Goal: Task Accomplishment & Management: Complete application form

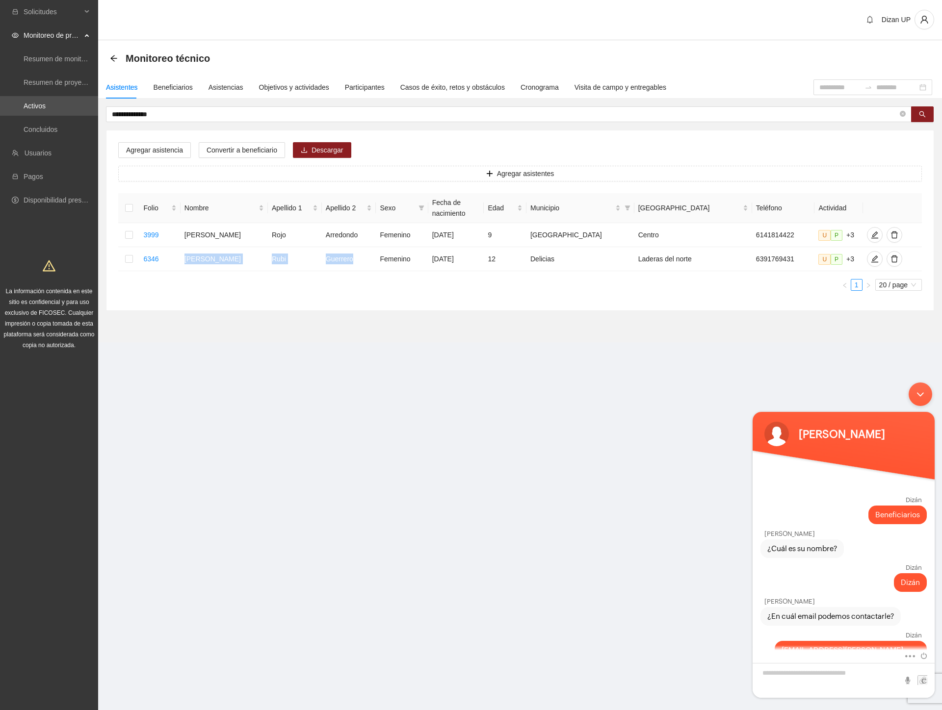
scroll to position [460, 0]
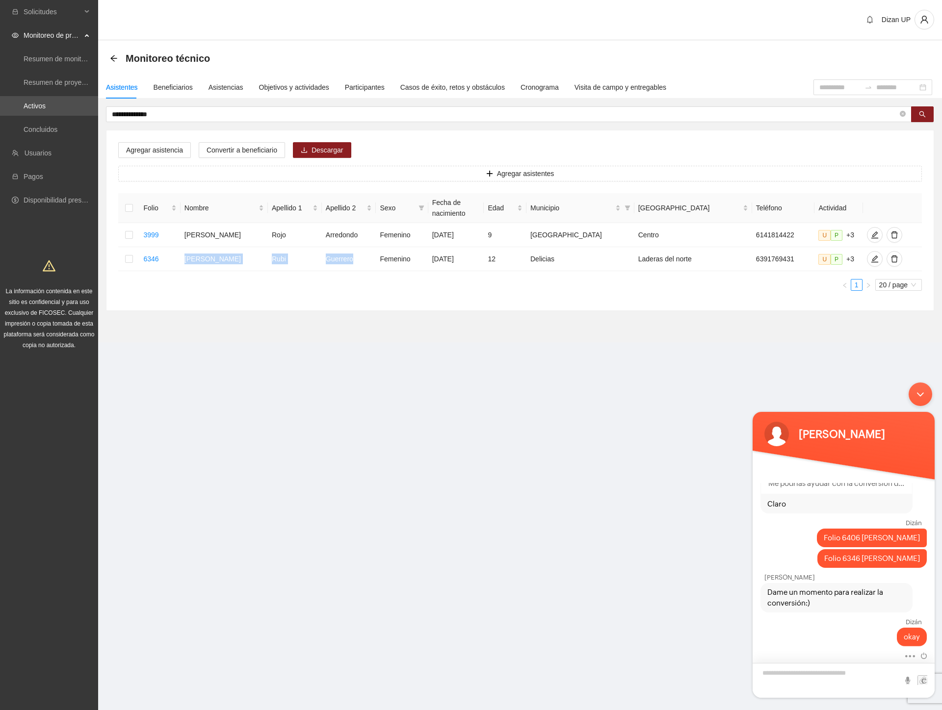
click at [817, 677] on textarea "Escriba su mensaje y pulse “Intro”" at bounding box center [844, 680] width 182 height 35
click at [168, 84] on div "Beneficiarios" at bounding box center [173, 87] width 39 height 11
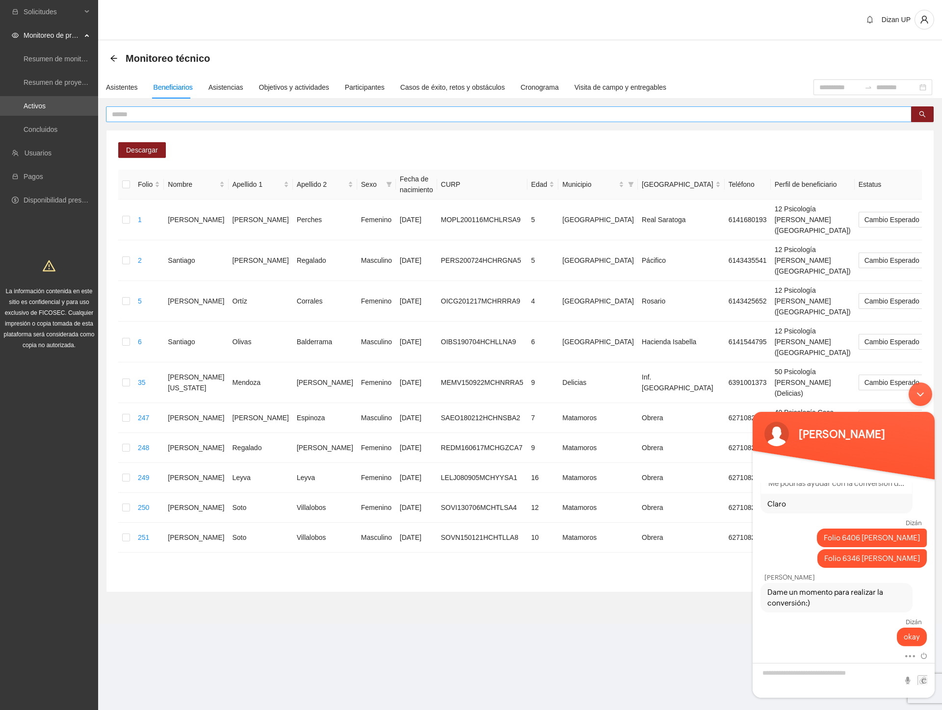
click at [158, 111] on input "text" at bounding box center [505, 114] width 786 height 11
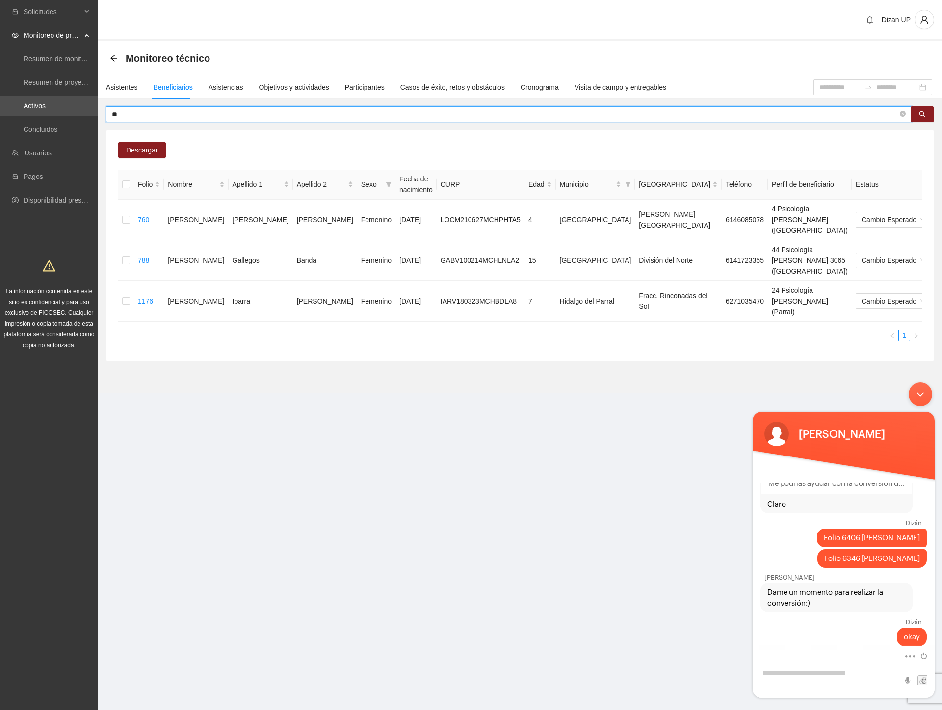
type input "*"
type input "******"
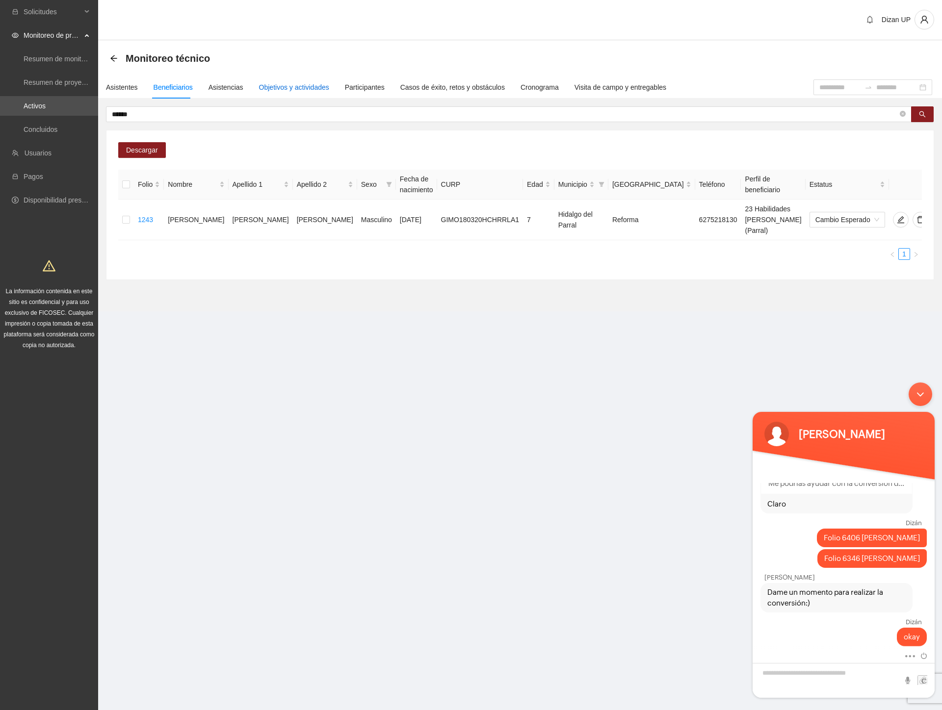
click at [277, 83] on div "Objetivos y actividades" at bounding box center [294, 87] width 70 height 11
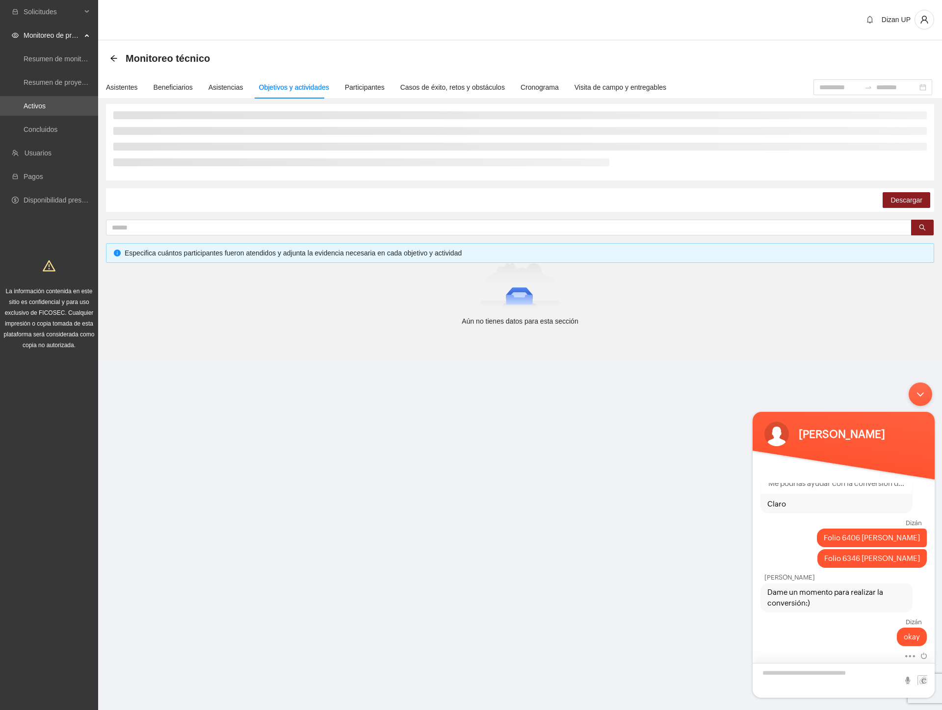
click at [808, 677] on textarea "Escriba su mensaje y pulse “Intro”" at bounding box center [844, 680] width 182 height 35
type textarea "*********"
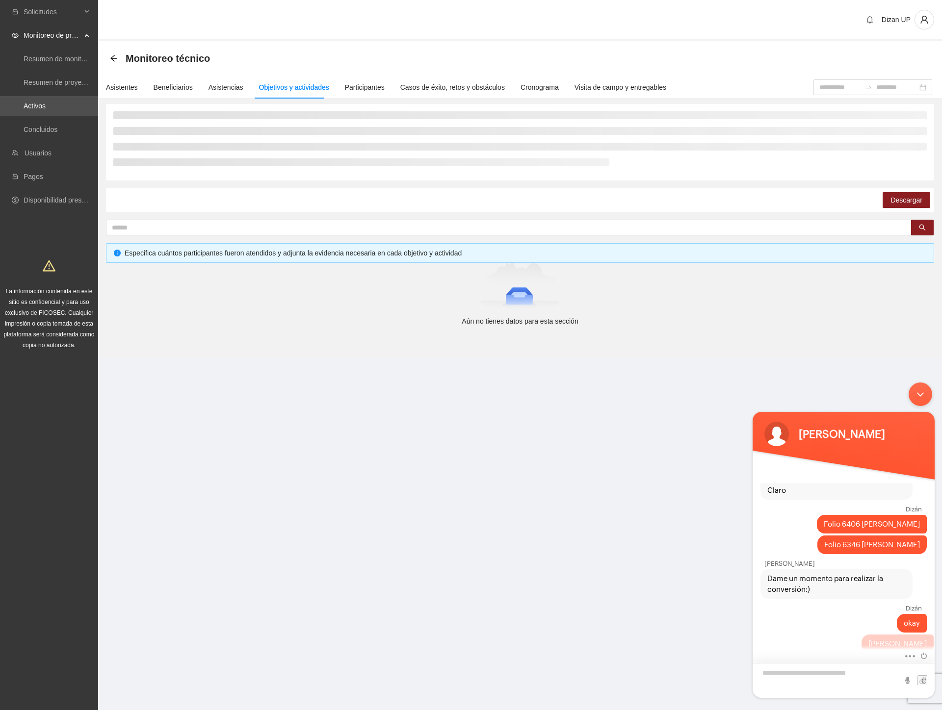
scroll to position [480, 0]
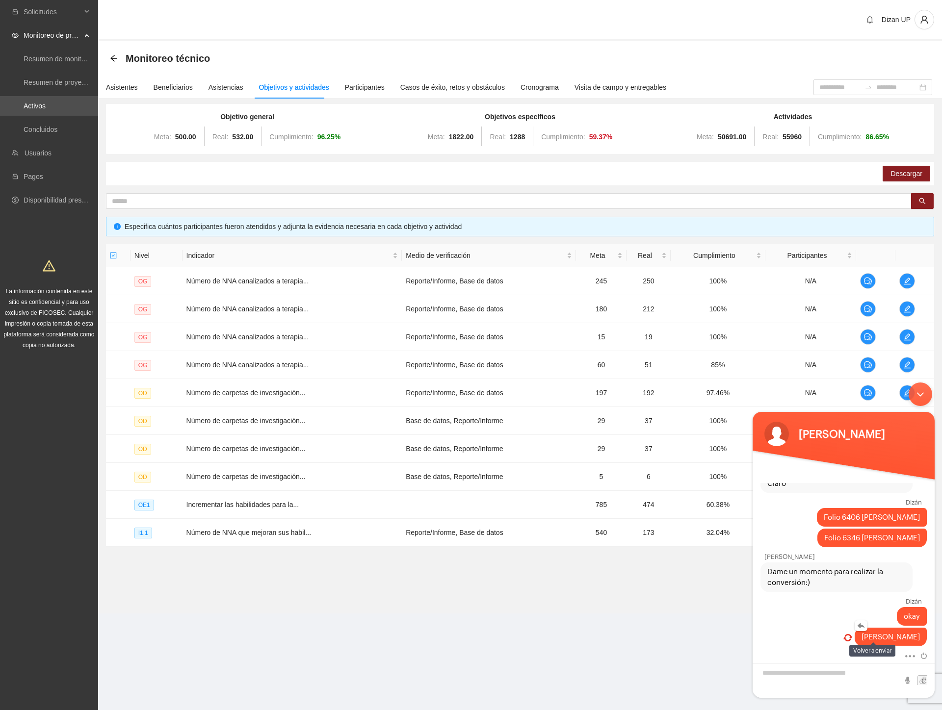
click at [852, 639] on em at bounding box center [847, 637] width 9 height 6
click at [852, 638] on em at bounding box center [847, 637] width 9 height 6
click at [852, 640] on em at bounding box center [847, 637] width 9 height 6
click at [921, 657] on span at bounding box center [921, 655] width 11 height 8
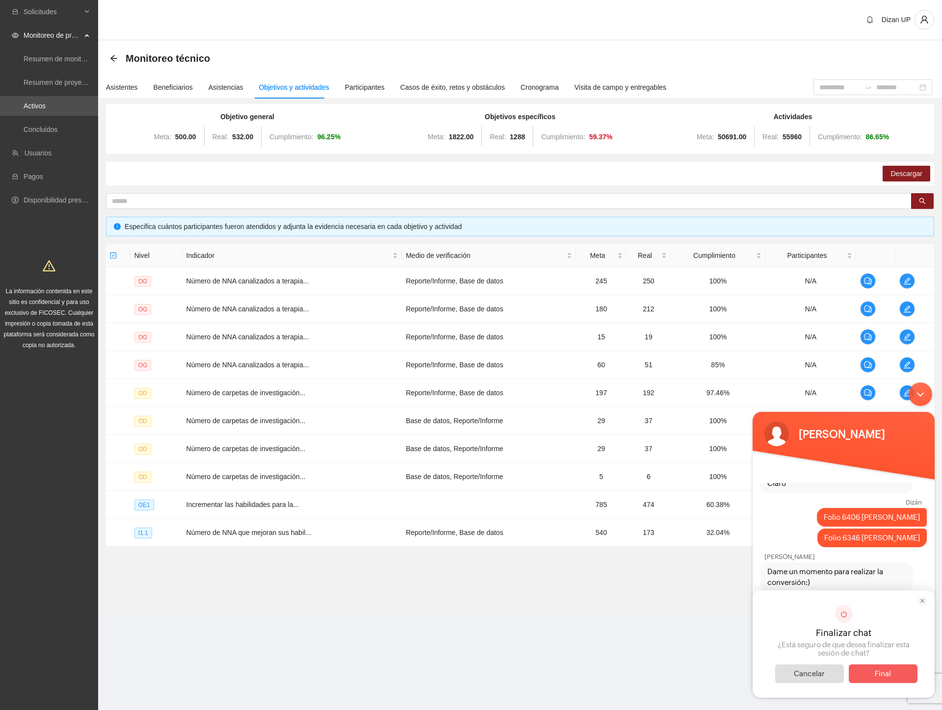
click at [788, 674] on span "Cancelar" at bounding box center [809, 674] width 69 height 19
drag, startPoint x: 784, startPoint y: 631, endPoint x: 789, endPoint y: 630, distance: 5.6
click at [785, 631] on div "[PERSON_NAME]" at bounding box center [843, 637] width 166 height 19
click at [852, 639] on em at bounding box center [847, 637] width 9 height 6
click at [852, 636] on em at bounding box center [847, 637] width 9 height 6
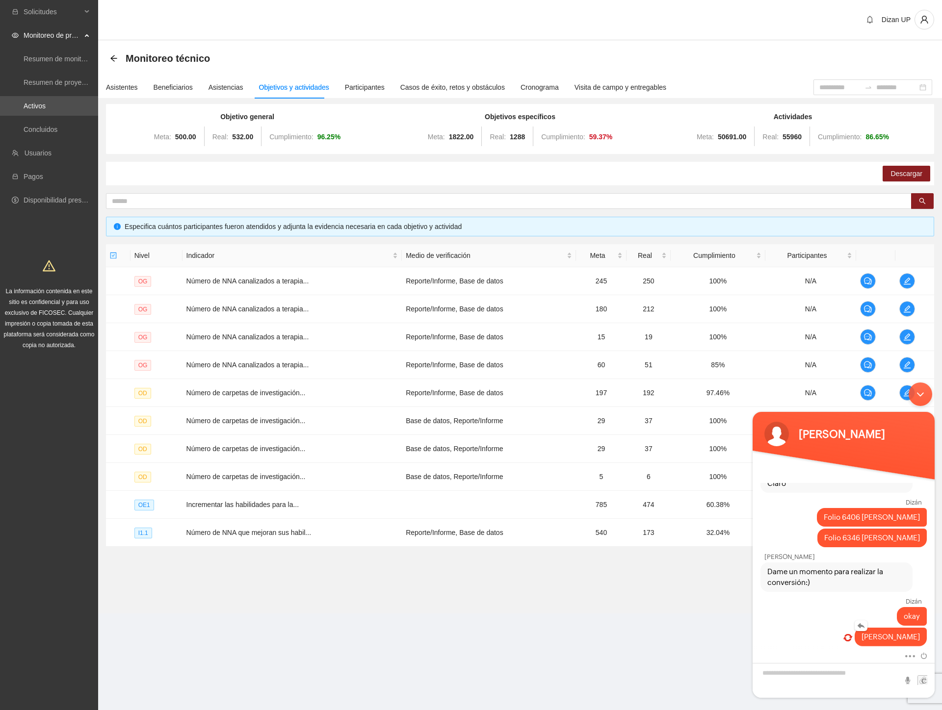
click at [852, 634] on em at bounding box center [847, 637] width 9 height 6
click at [852, 636] on em at bounding box center [847, 637] width 9 height 6
click at [924, 654] on span at bounding box center [921, 655] width 11 height 8
click at [881, 680] on span "Final" at bounding box center [883, 674] width 69 height 19
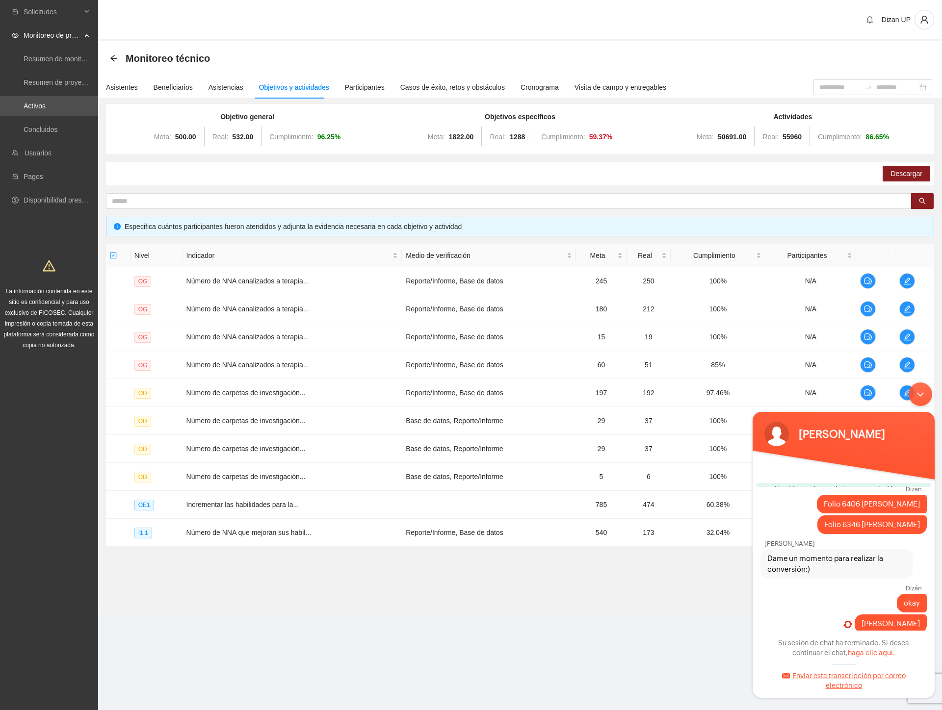
scroll to position [576, 0]
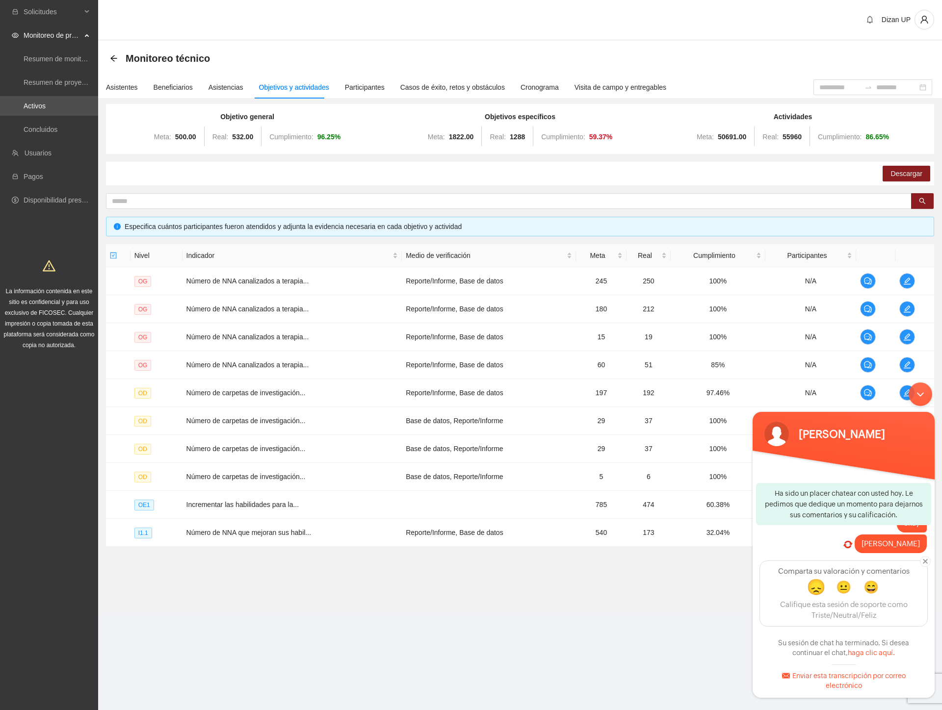
click at [813, 586] on span "😞" at bounding box center [816, 587] width 19 height 18
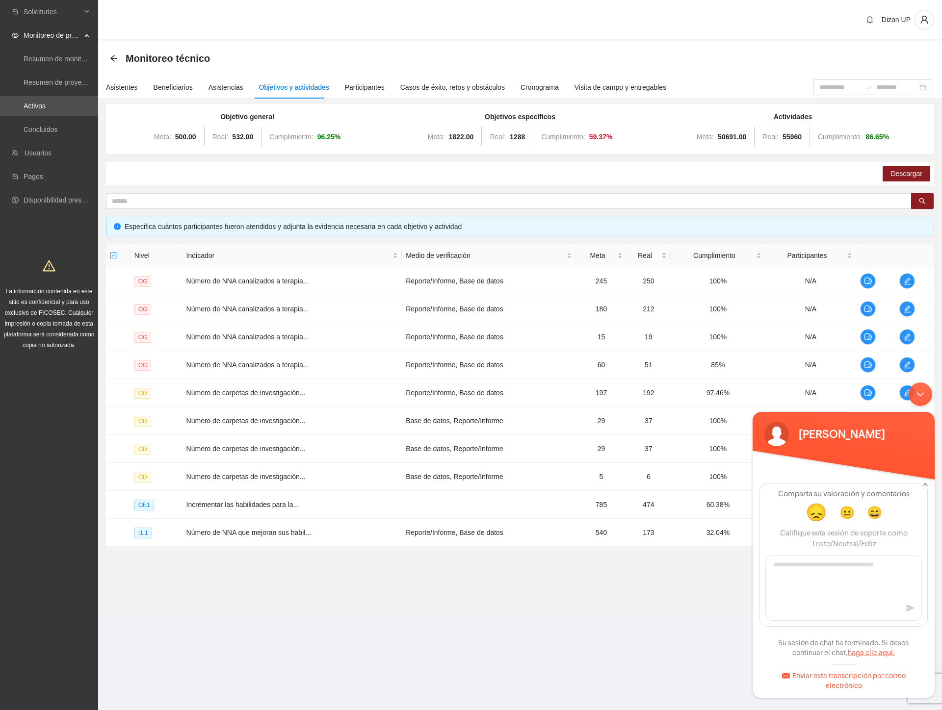
click at [871, 650] on link "haga clic aquí." at bounding box center [871, 653] width 47 height 8
click at [781, 653] on textarea "Escriba su mensaje y pulse “Intro”" at bounding box center [844, 662] width 182 height 35
click at [806, 655] on textarea "Escriba su mensaje y pulse “Intro”" at bounding box center [844, 662] width 182 height 35
type textarea "**********"
click at [923, 685] on em at bounding box center [920, 686] width 9 height 13
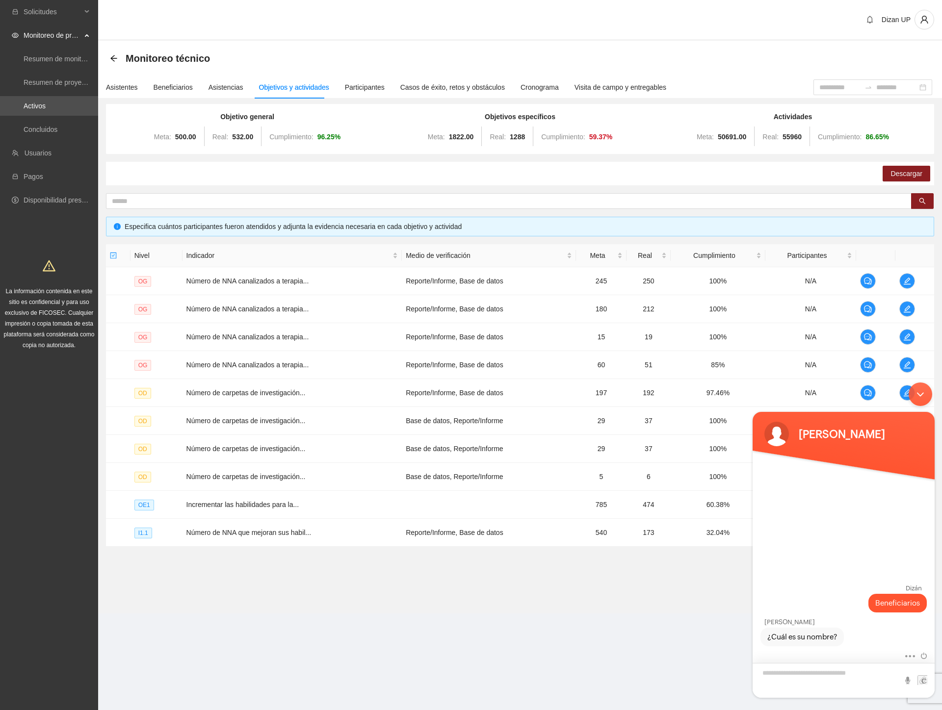
click at [801, 678] on textarea "Escriba su mensaje y pulse “Intro”" at bounding box center [844, 680] width 182 height 35
type textarea "*****"
click at [816, 675] on textarea "Escriba su mensaje y pulse “Intro”" at bounding box center [844, 680] width 182 height 35
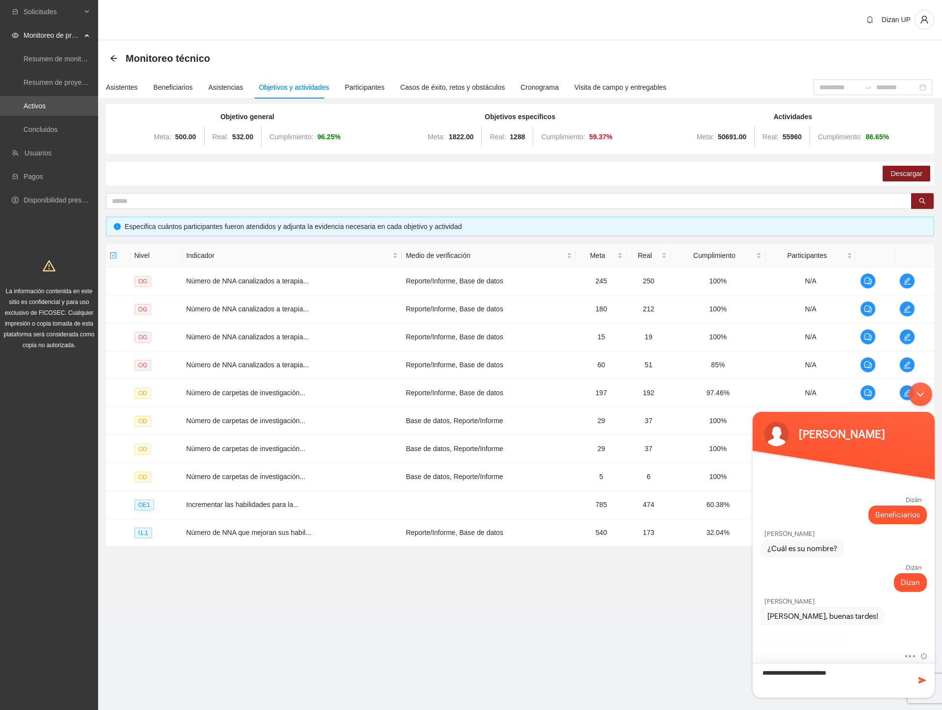
scroll to position [1, 0]
click at [769, 674] on textarea "**********" at bounding box center [844, 680] width 182 height 35
type textarea "**********"
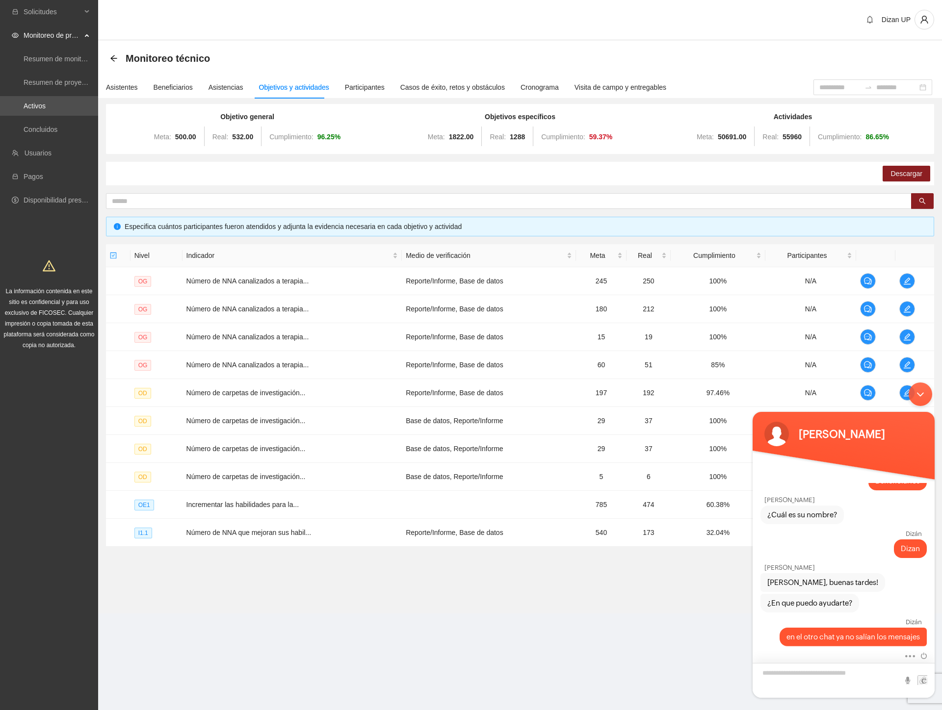
click at [769, 675] on textarea "Escriba su mensaje y pulse “Intro”" at bounding box center [844, 680] width 182 height 35
click at [886, 679] on textarea "**********" at bounding box center [844, 680] width 182 height 35
type textarea "**********"
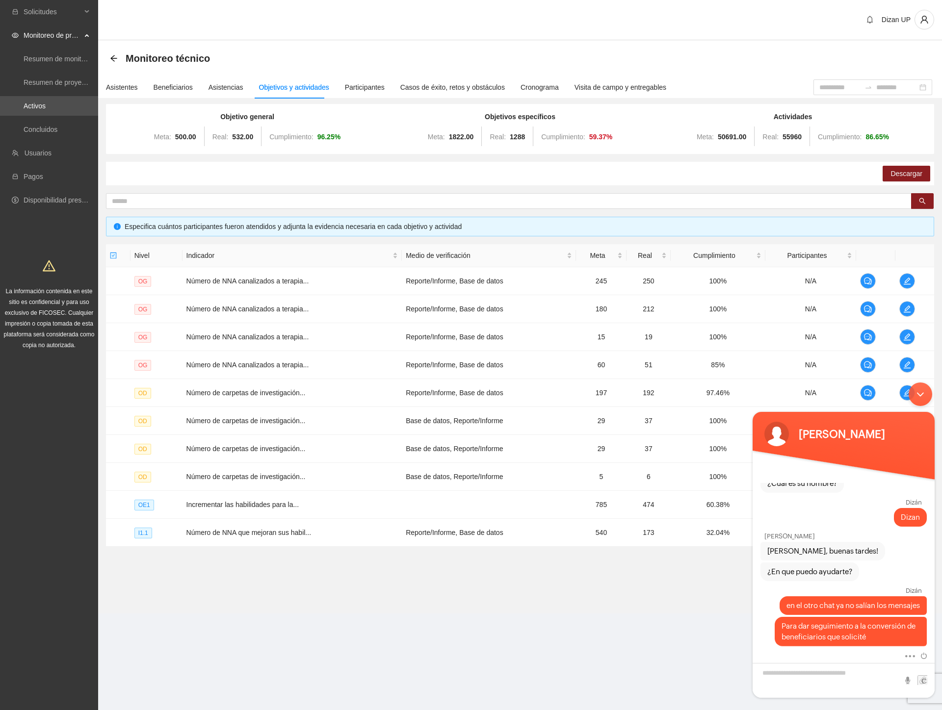
drag, startPoint x: 924, startPoint y: 397, endPoint x: 1685, endPoint y: 770, distance: 847.1
click at [924, 397] on div "Minimizar ventana de chat en vivo" at bounding box center [921, 395] width 24 height 24
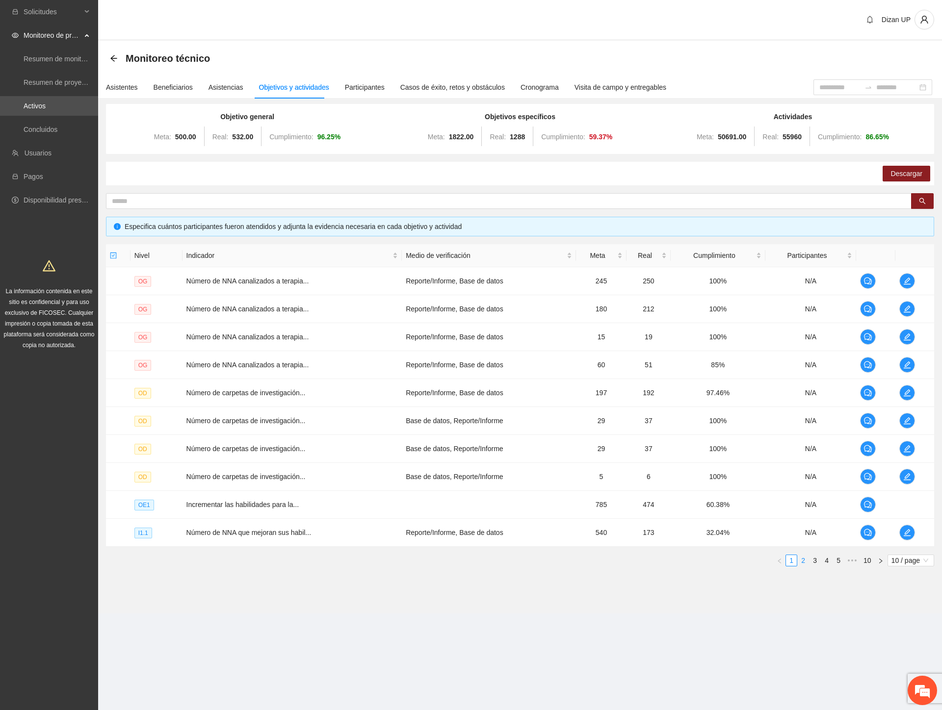
click at [802, 561] on link "2" at bounding box center [803, 560] width 11 height 11
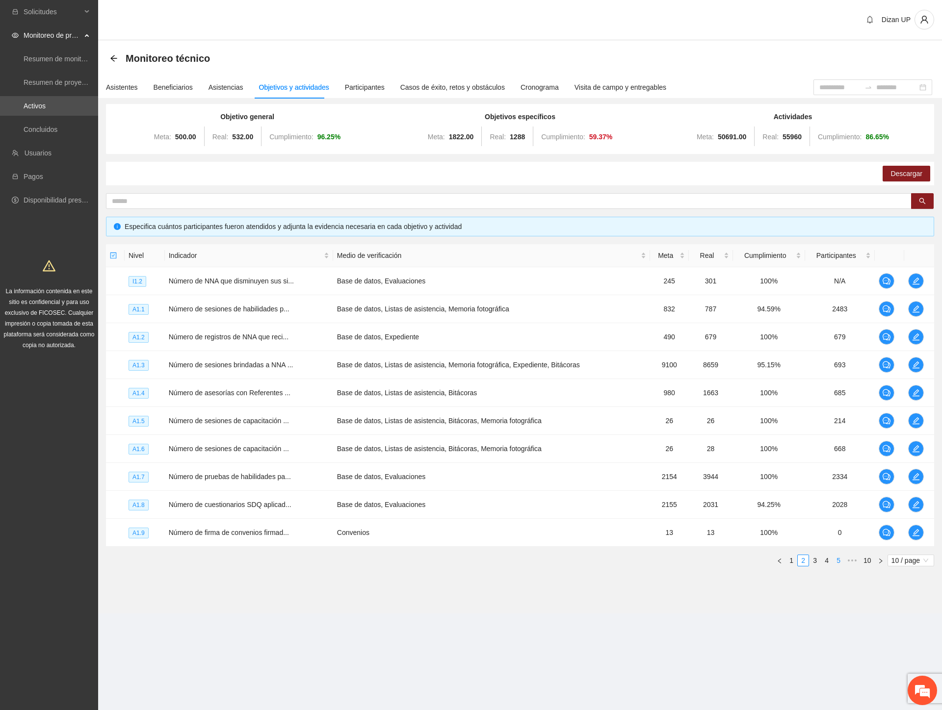
click at [842, 560] on link "5" at bounding box center [838, 560] width 11 height 11
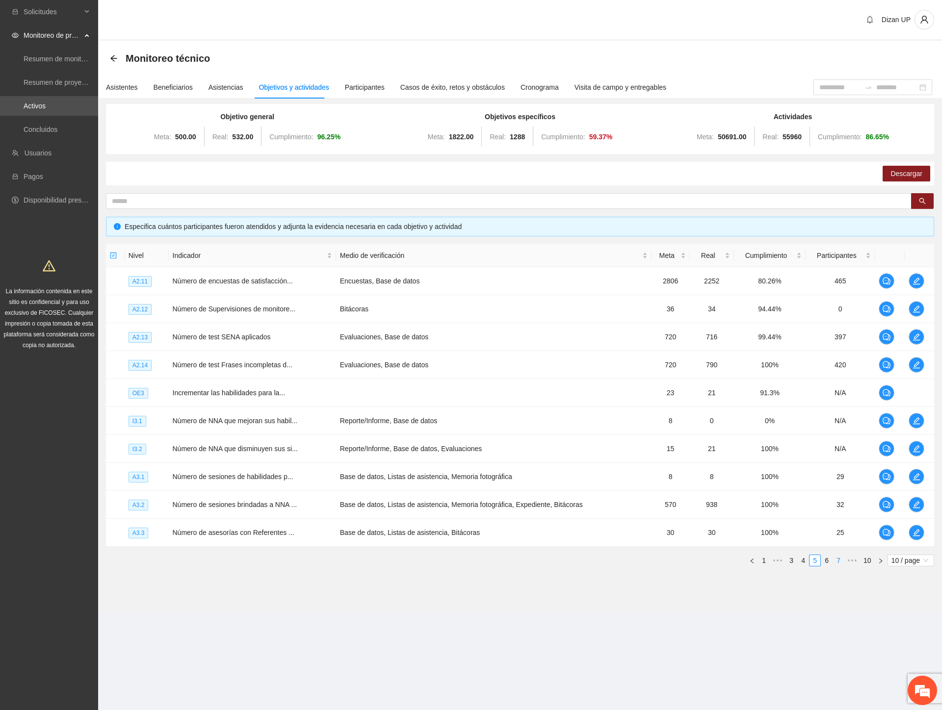
click at [837, 560] on link "7" at bounding box center [838, 560] width 11 height 11
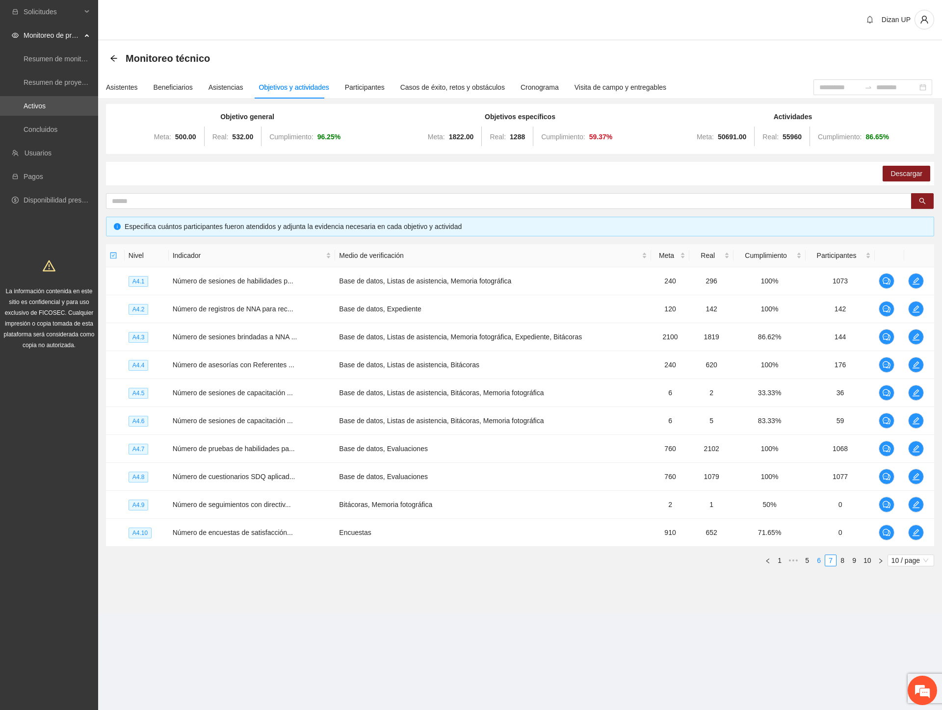
click at [818, 561] on link "6" at bounding box center [818, 560] width 11 height 11
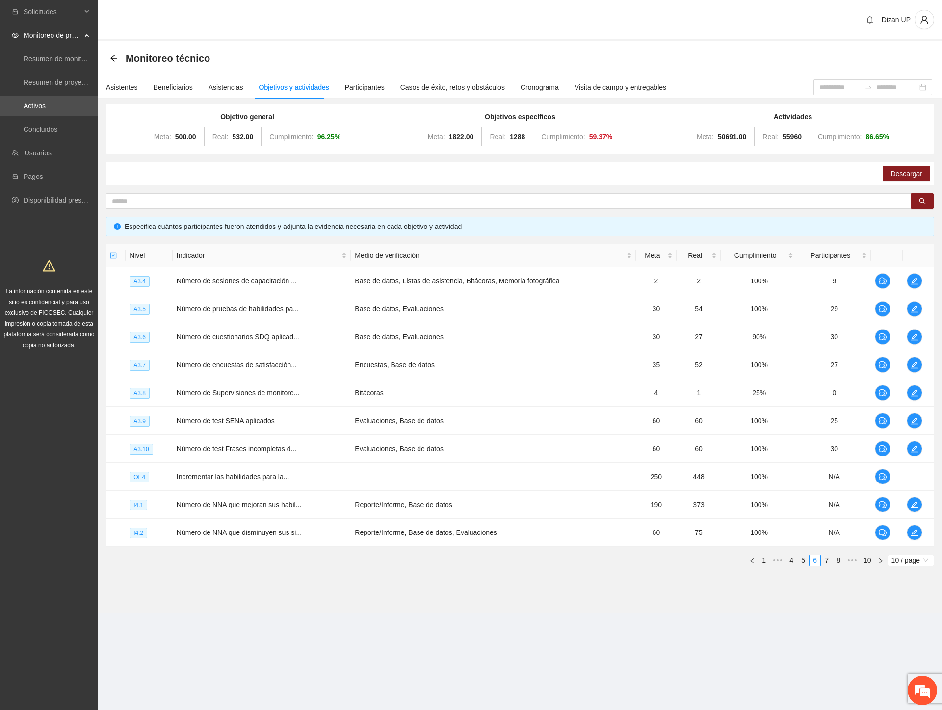
click at [443, 558] on ul "1 ••• 4 5 6 7 8 ••• 10 10 / page" at bounding box center [520, 561] width 828 height 12
click at [912, 502] on icon "edit" at bounding box center [915, 505] width 8 height 8
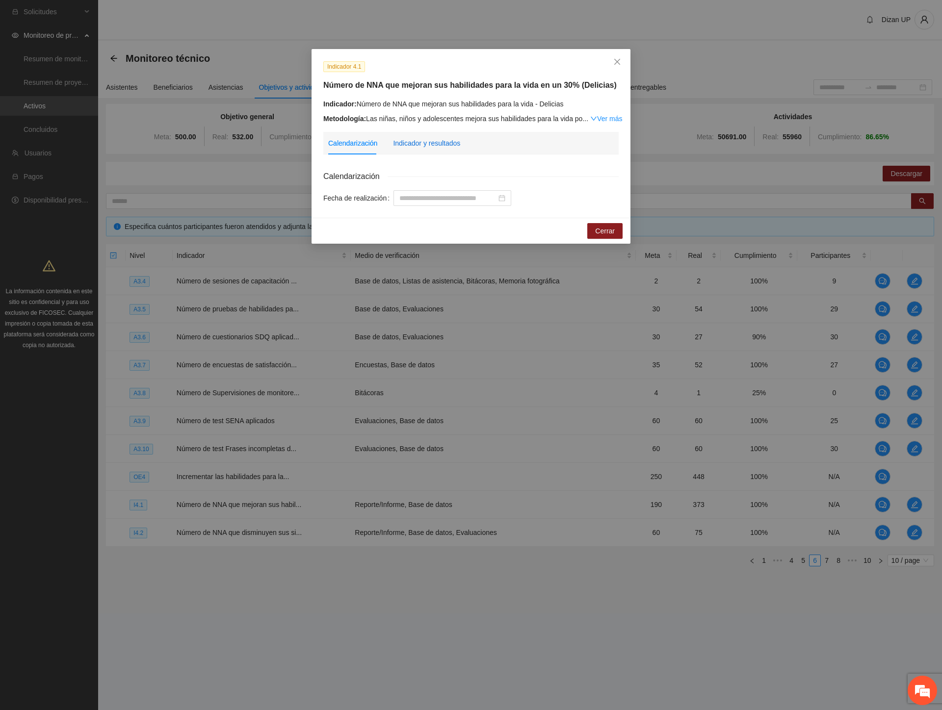
click at [405, 139] on div "Indicador y resultados" at bounding box center [426, 143] width 67 height 11
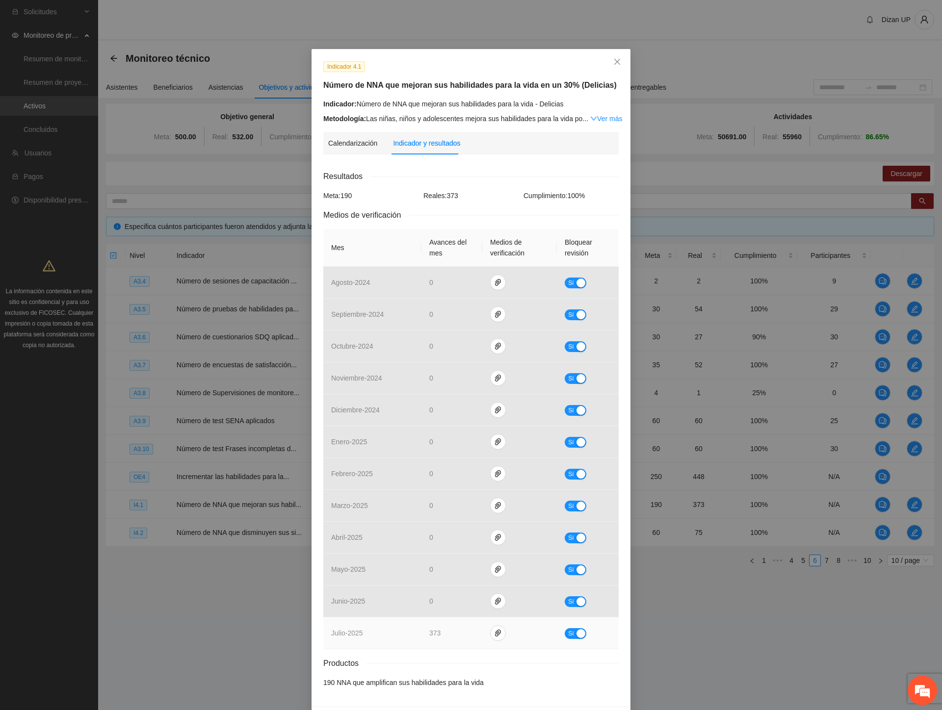
click at [576, 636] on div "button" at bounding box center [580, 633] width 9 height 9
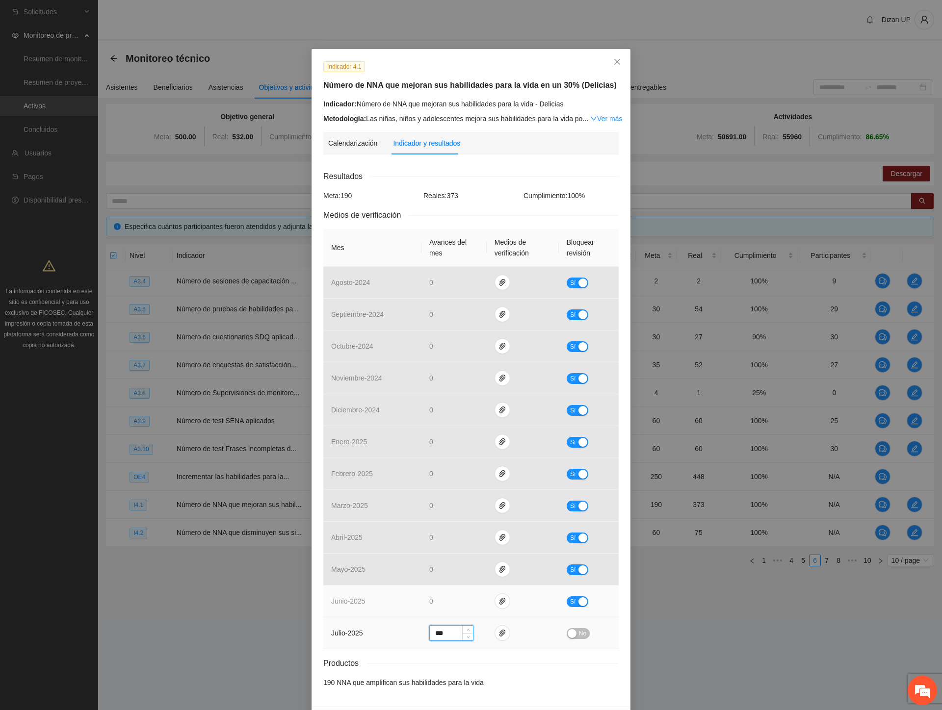
drag, startPoint x: 448, startPoint y: 636, endPoint x: 340, endPoint y: 599, distance: 114.8
click at [353, 616] on tbody "agosto - 2024 0 Sí septiembre - 2024 0 Sí octubre - 2024 0 Sí noviembre - 2024 …" at bounding box center [470, 458] width 295 height 383
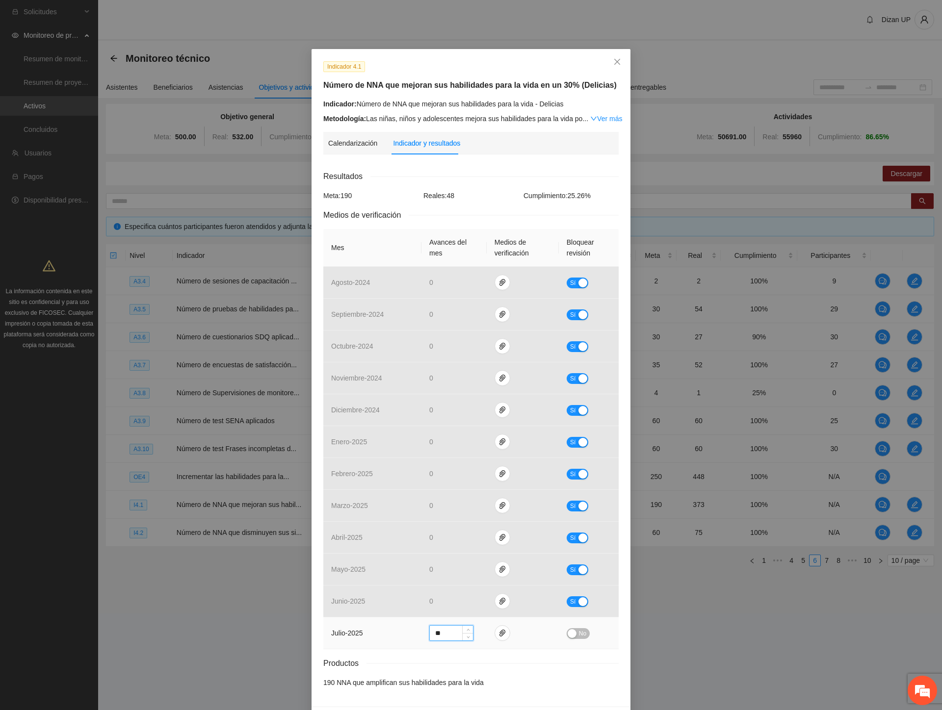
type input "**"
click at [579, 634] on span "No" at bounding box center [582, 633] width 7 height 11
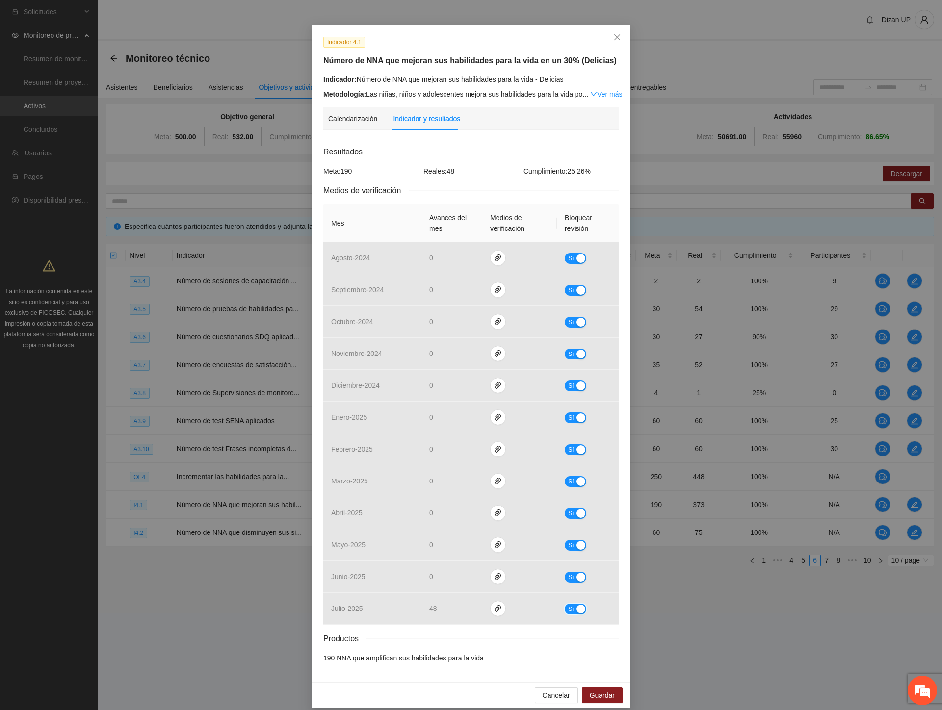
scroll to position [35, 0]
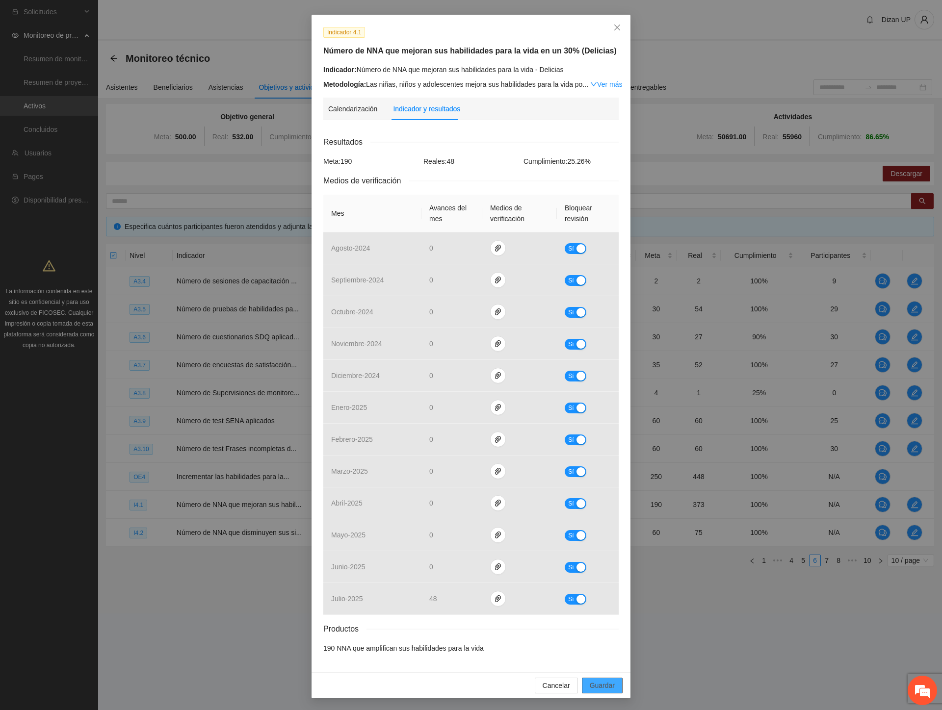
click at [593, 687] on span "Guardar" at bounding box center [602, 685] width 25 height 11
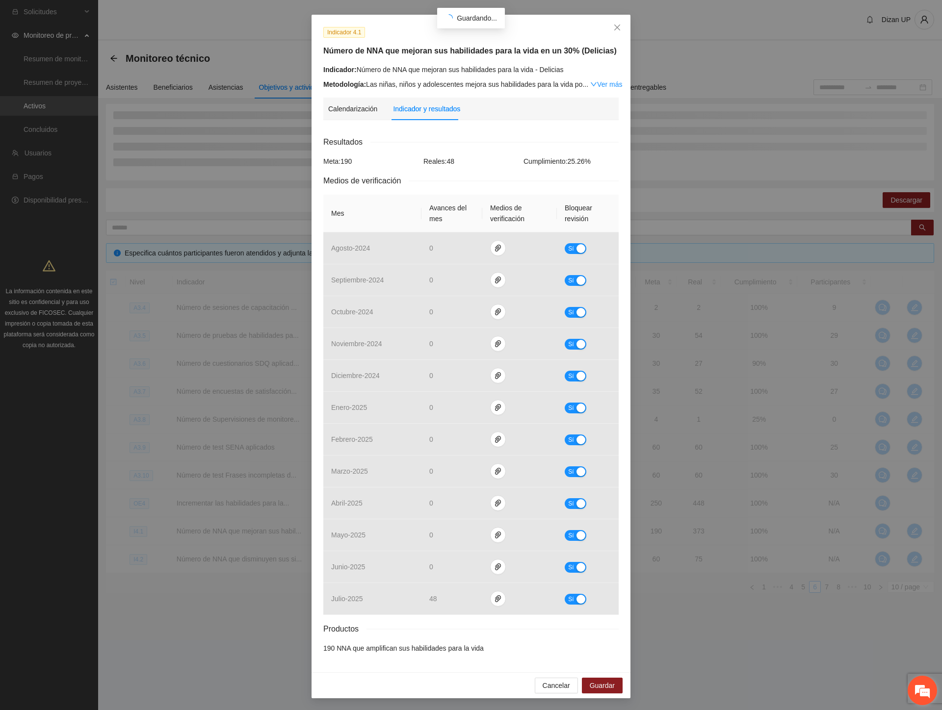
click at [914, 688] on em at bounding box center [922, 691] width 26 height 26
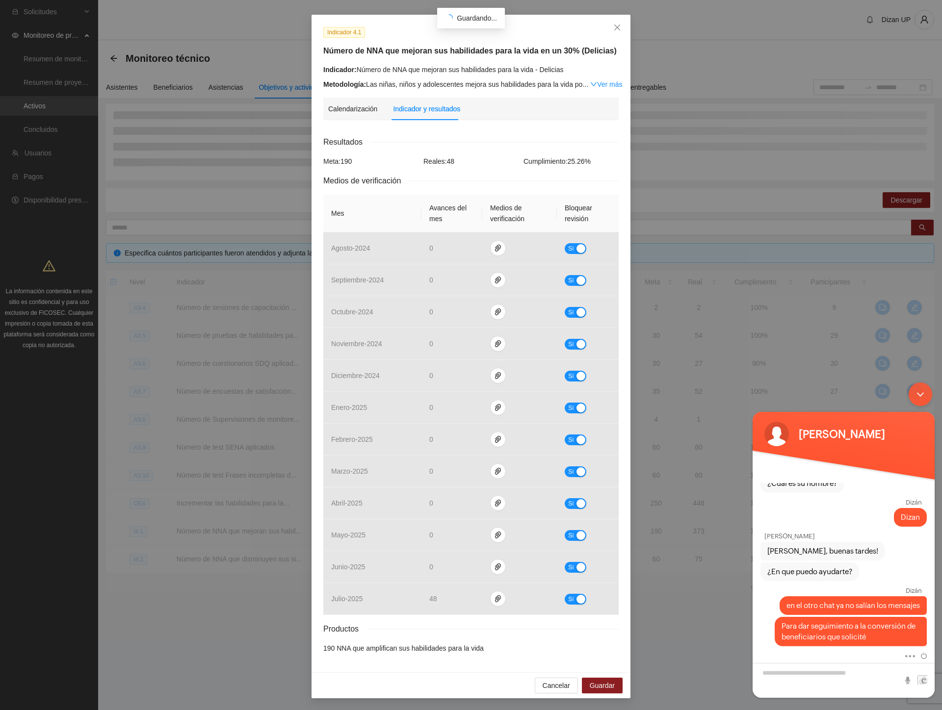
drag, startPoint x: 915, startPoint y: 396, endPoint x: 1661, endPoint y: 778, distance: 837.7
click at [915, 396] on div "Minimizar ventana de chat en vivo" at bounding box center [921, 395] width 24 height 24
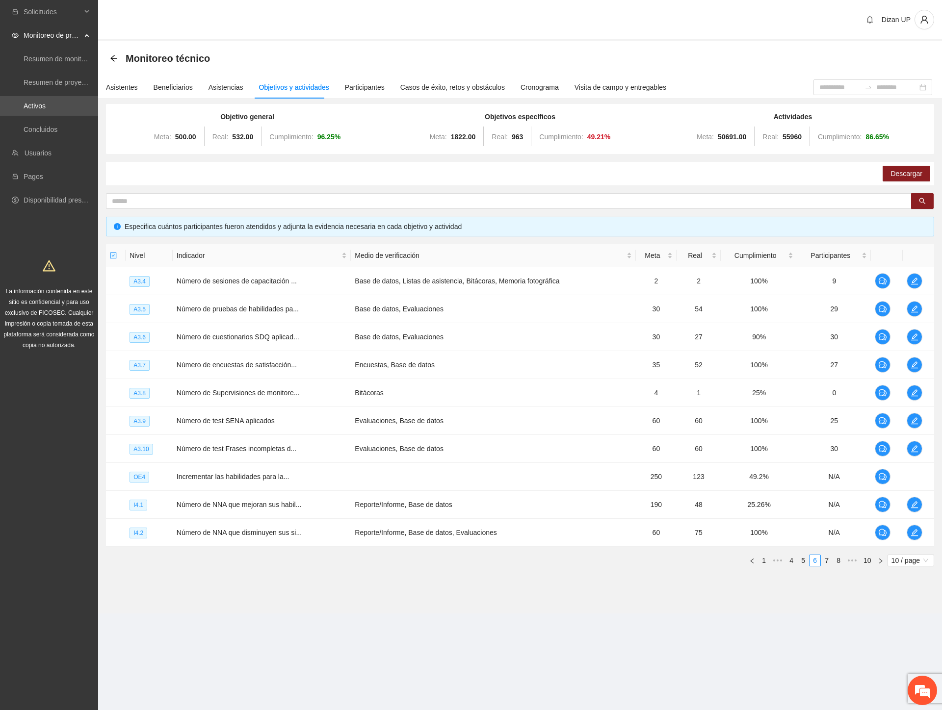
scroll to position [0, 0]
drag, startPoint x: 616, startPoint y: 597, endPoint x: 606, endPoint y: 563, distance: 35.1
click at [616, 594] on section "Monitoreo técnico Asistentes Beneficiarios Asistencias Objetivos y actividades …" at bounding box center [520, 327] width 844 height 573
click at [911, 530] on icon "edit" at bounding box center [915, 533] width 8 height 8
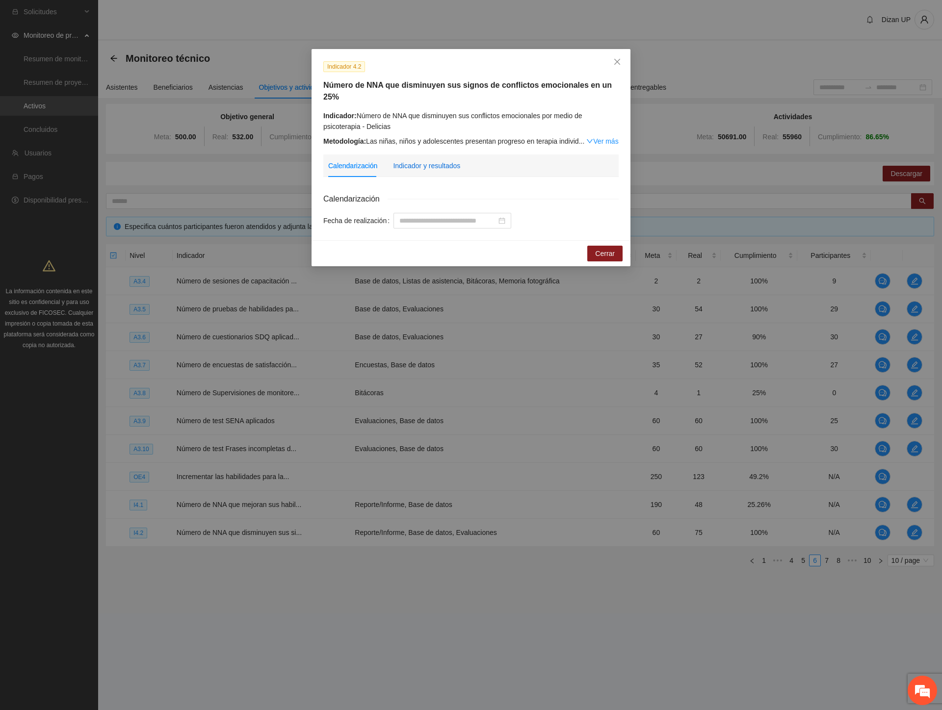
click at [430, 160] on div "Indicador y resultados" at bounding box center [426, 165] width 67 height 11
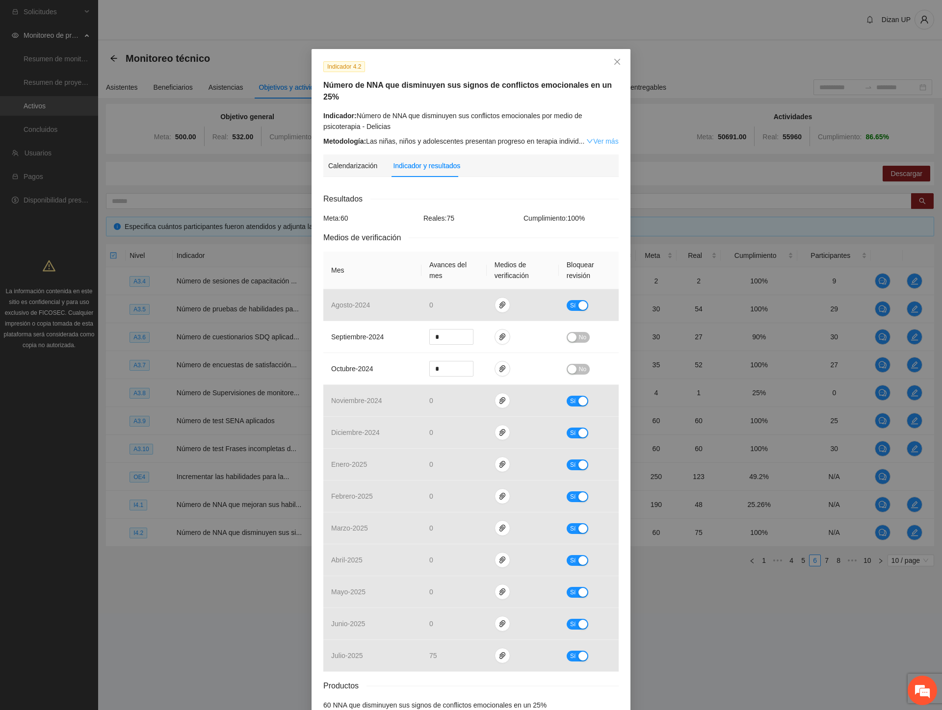
click at [597, 137] on link "Ver más" at bounding box center [602, 141] width 32 height 8
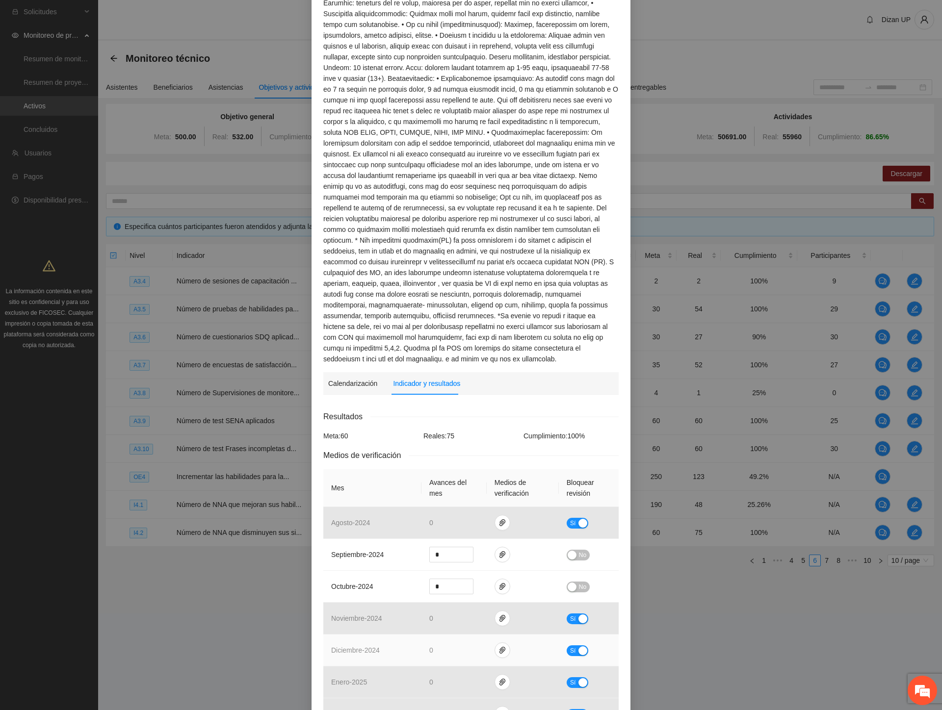
scroll to position [381, 0]
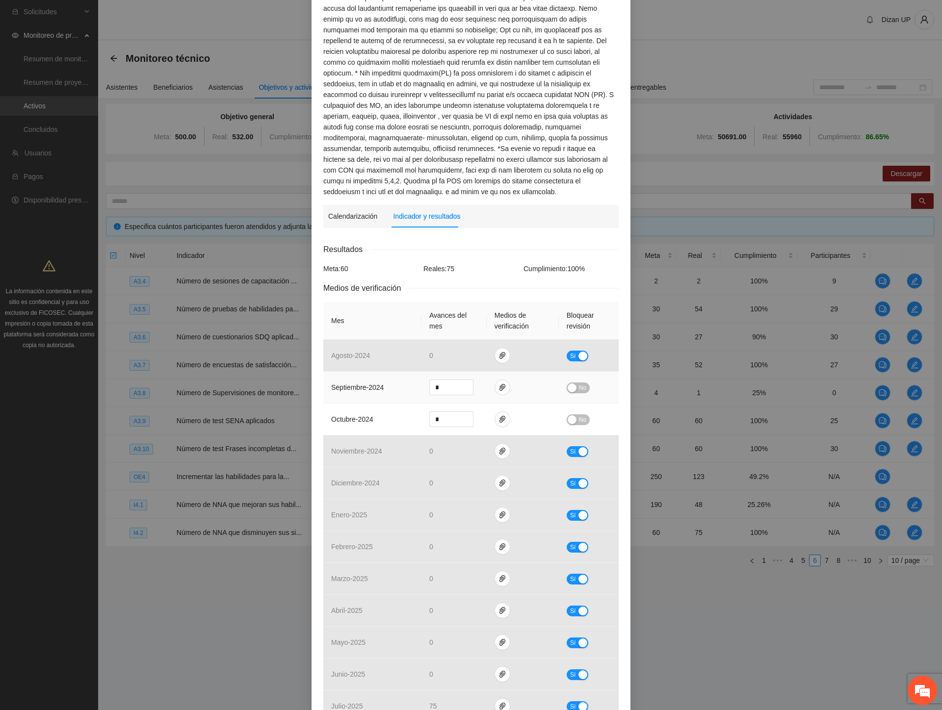
click at [571, 384] on div "button" at bounding box center [572, 388] width 9 height 9
click at [568, 416] on div "button" at bounding box center [572, 420] width 9 height 9
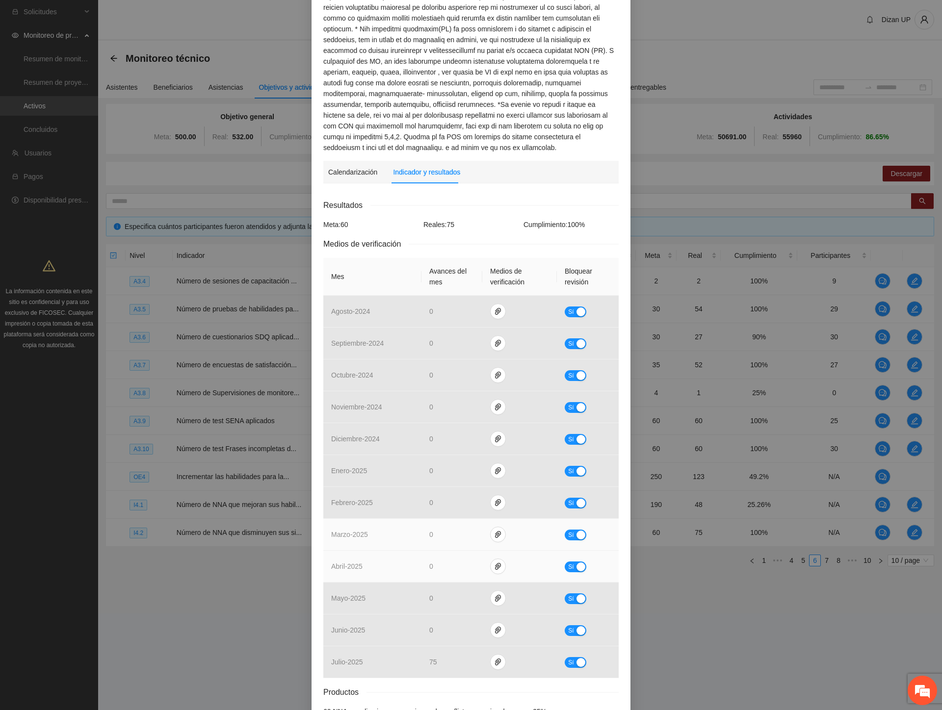
scroll to position [466, 0]
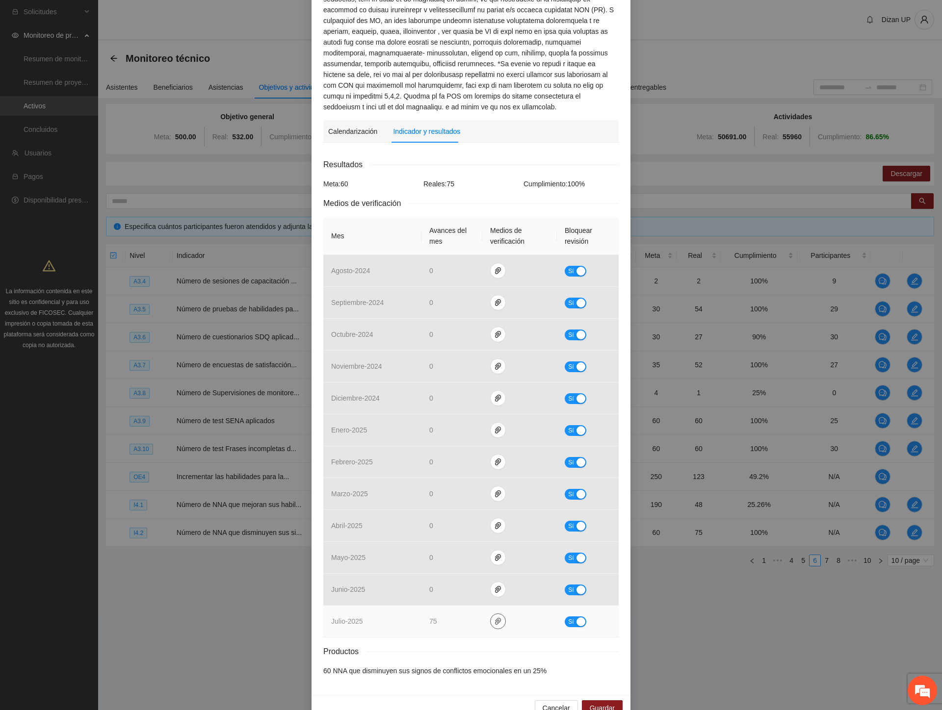
click at [491, 618] on span "paper-clip" at bounding box center [498, 622] width 15 height 8
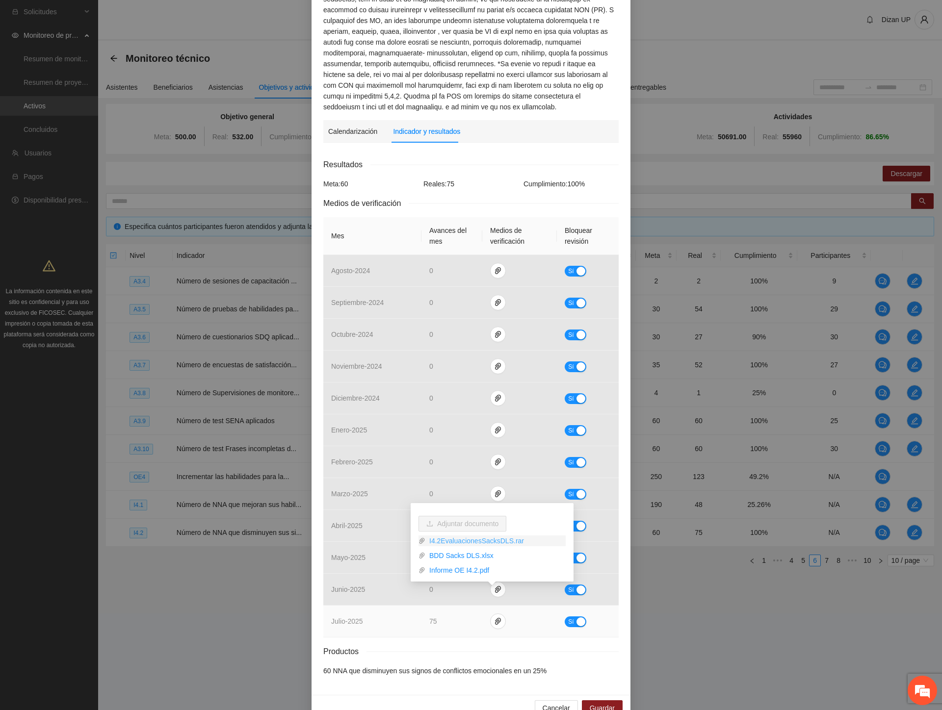
click at [441, 543] on link "I4.2EvaluacionesSacksDLS.rar" at bounding box center [495, 541] width 140 height 11
click at [452, 553] on link "BDD Sacks DLS.xlsx" at bounding box center [495, 555] width 140 height 11
click at [454, 571] on link "Informe OE I4.2.pdf" at bounding box center [495, 570] width 140 height 11
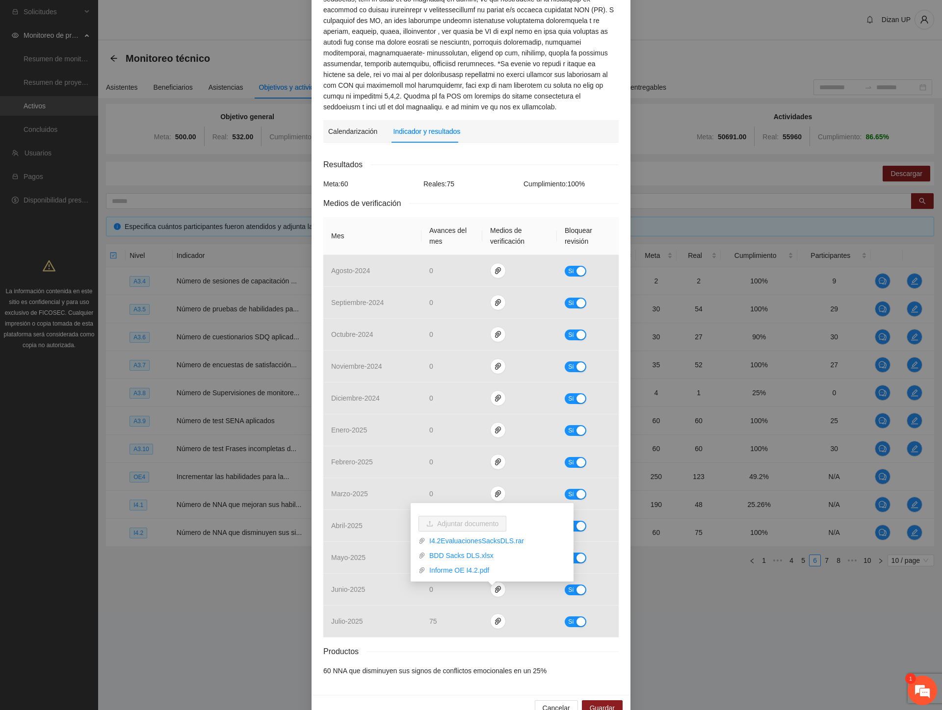
scroll to position [122, 0]
click at [928, 692] on em at bounding box center [922, 691] width 26 height 26
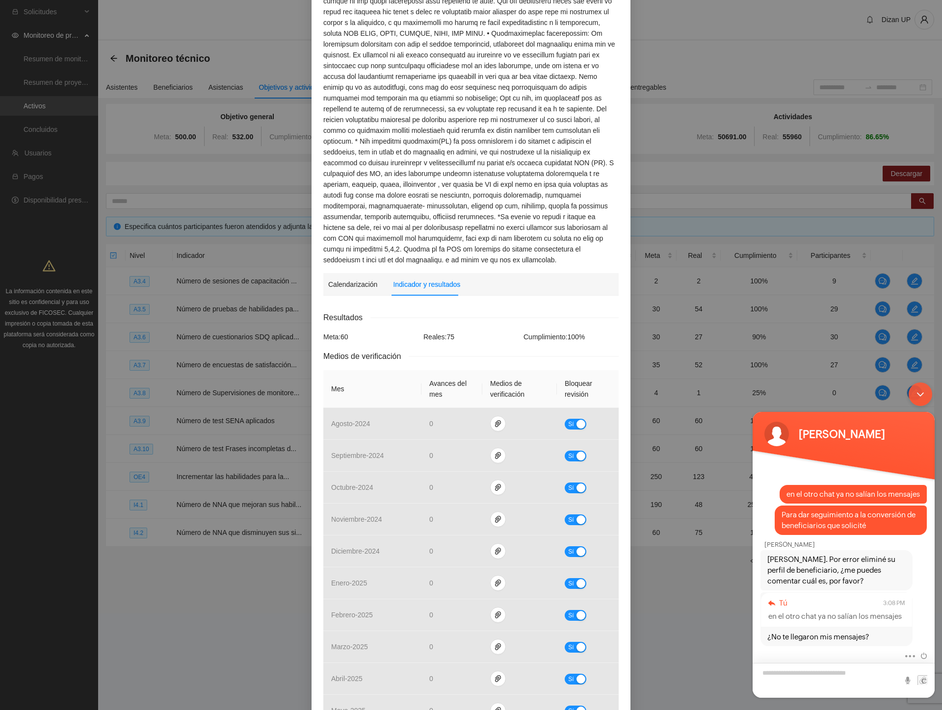
scroll to position [84, 0]
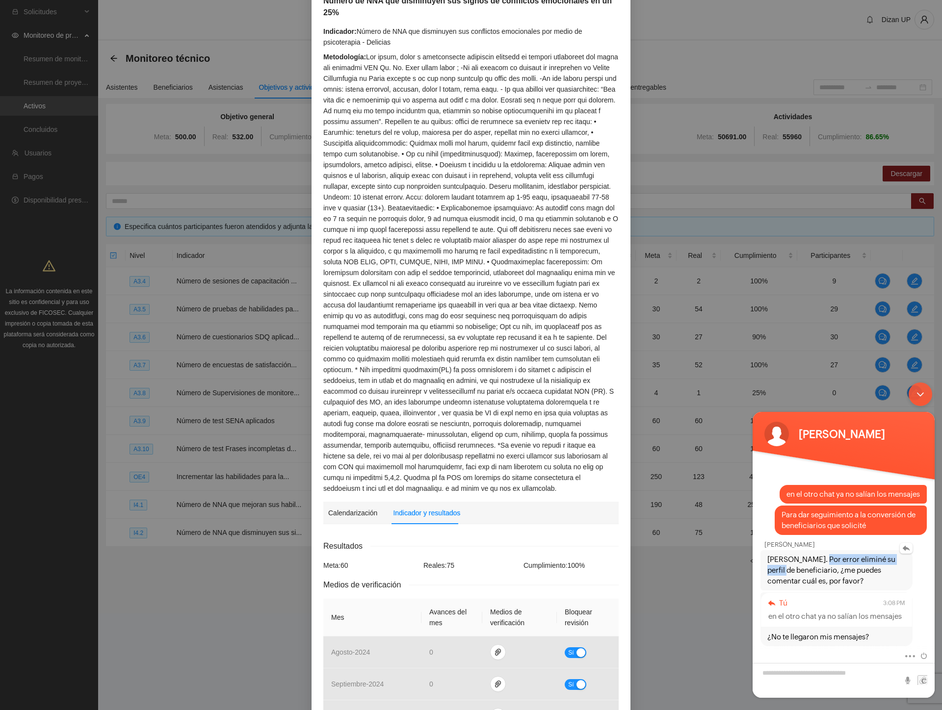
drag, startPoint x: 812, startPoint y: 561, endPoint x: 900, endPoint y: 564, distance: 87.8
click at [900, 564] on span "[PERSON_NAME]. Por error eliminé su perfil de beneficiario, ¿me puedes comentar…" at bounding box center [836, 570] width 138 height 32
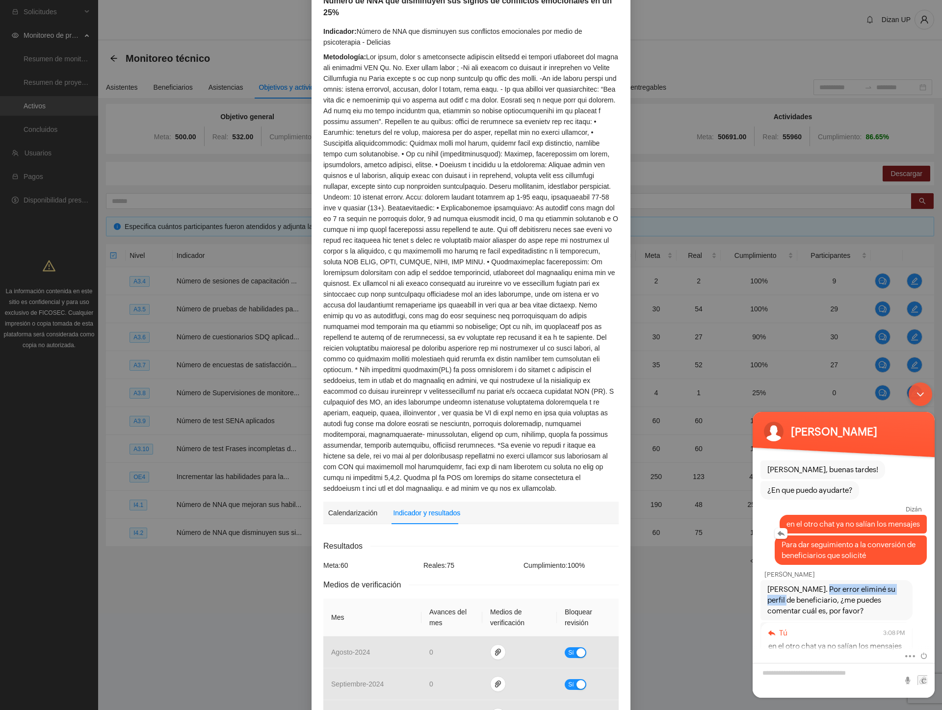
scroll to position [155, 0]
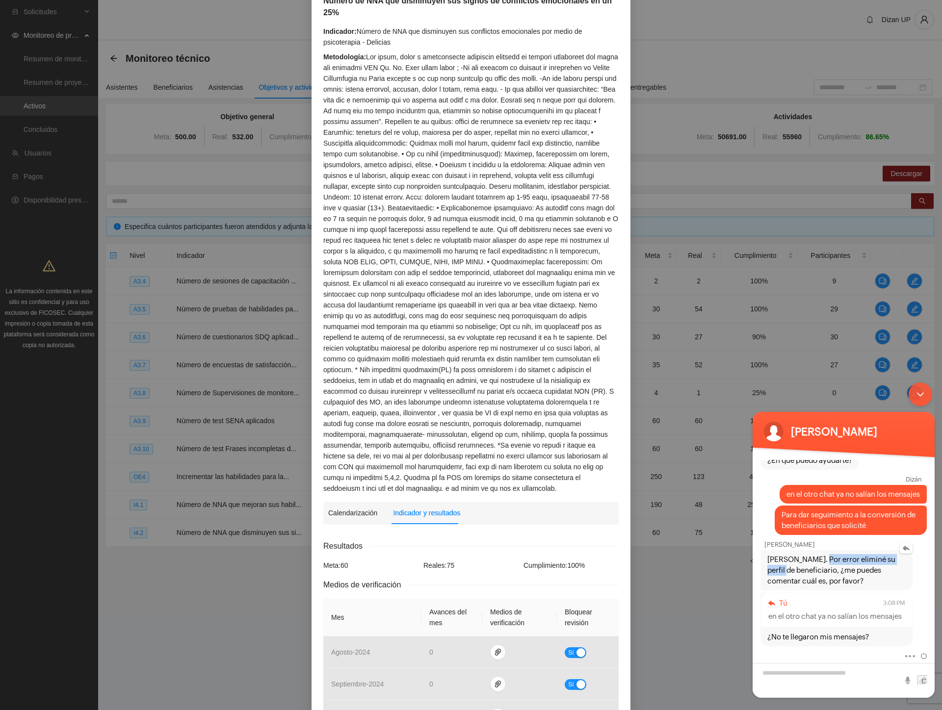
click at [865, 565] on span "[PERSON_NAME]. Por error eliminé su perfil de beneficiario, ¿me puedes comentar…" at bounding box center [836, 570] width 138 height 32
drag, startPoint x: 832, startPoint y: 569, endPoint x: 884, endPoint y: 568, distance: 52.0
click at [889, 566] on span "[PERSON_NAME]. Por error eliminé su perfil de beneficiario, ¿me puedes comentar…" at bounding box center [836, 570] width 138 height 32
drag, startPoint x: 821, startPoint y: 581, endPoint x: 806, endPoint y: 579, distance: 14.8
click at [820, 581] on span "[PERSON_NAME]. Por error eliminé su perfil de beneficiario, ¿me puedes comentar…" at bounding box center [836, 570] width 138 height 32
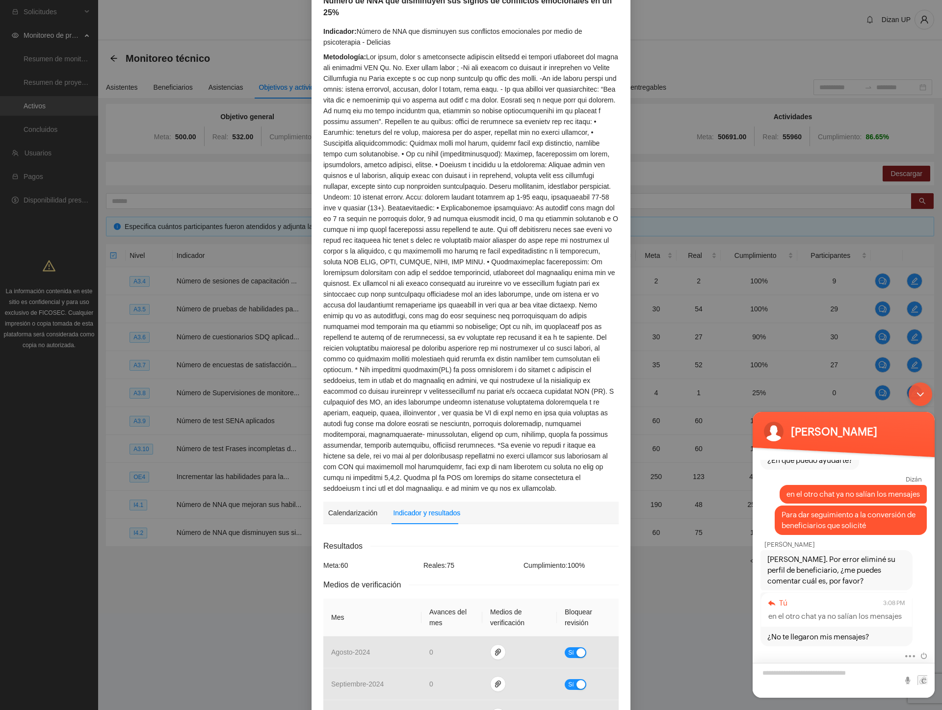
click at [804, 674] on textarea "Escriba su mensaje y pulse “Intro”" at bounding box center [844, 680] width 182 height 35
type textarea "*"
type textarea "**********"
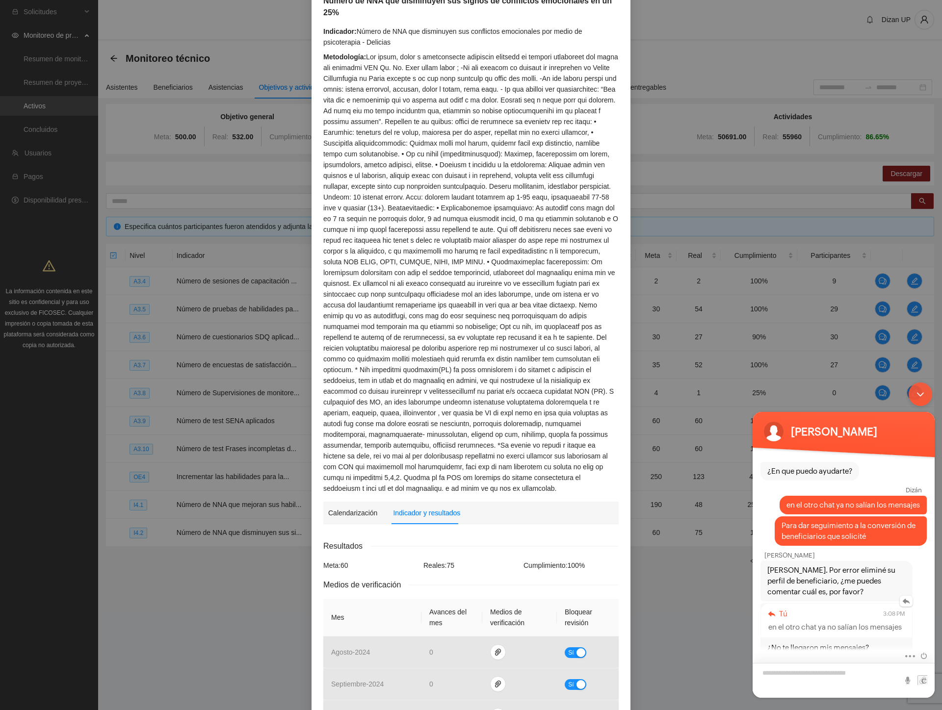
scroll to position [188, 0]
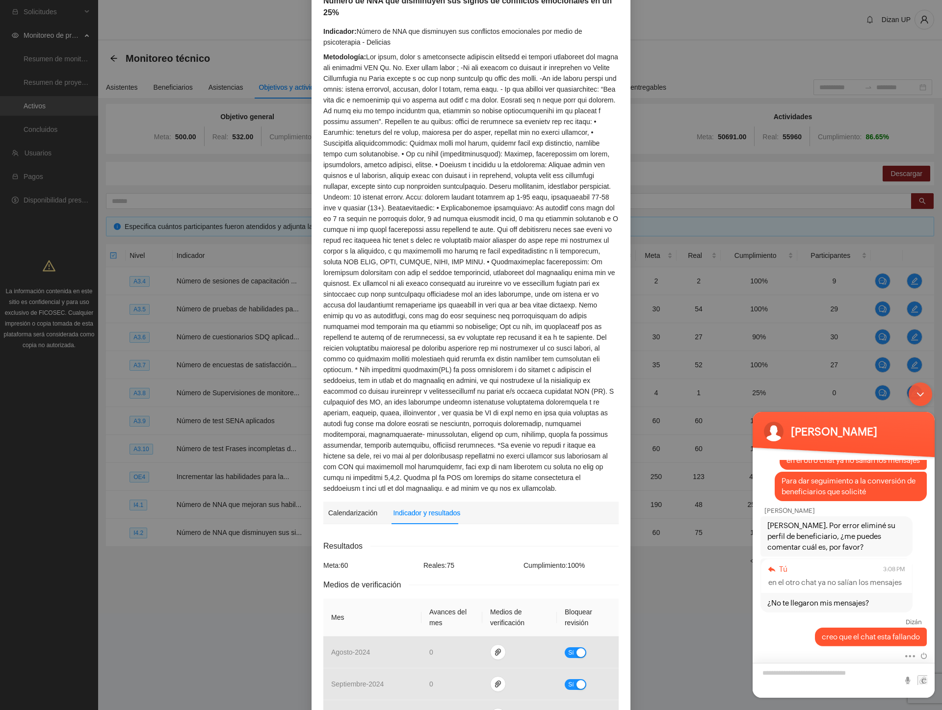
click at [837, 674] on textarea "Escriba su mensaje y pulse “Intro”" at bounding box center [844, 680] width 182 height 35
type textarea "*"
type textarea "**********"
click at [920, 679] on span at bounding box center [922, 681] width 10 height 10
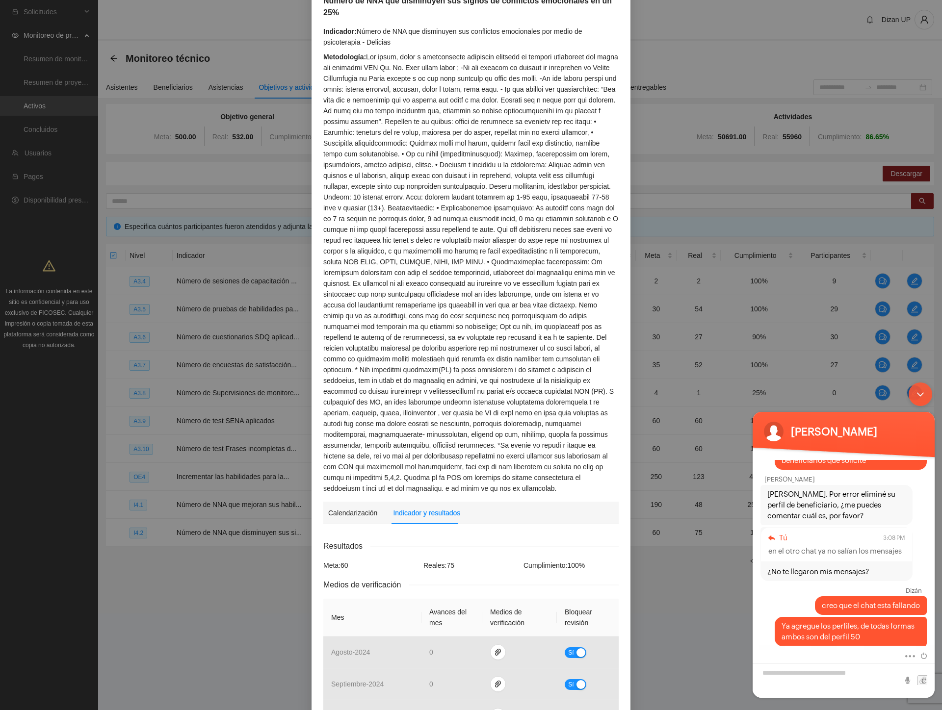
click at [546, 350] on div "Metodología:" at bounding box center [470, 273] width 295 height 443
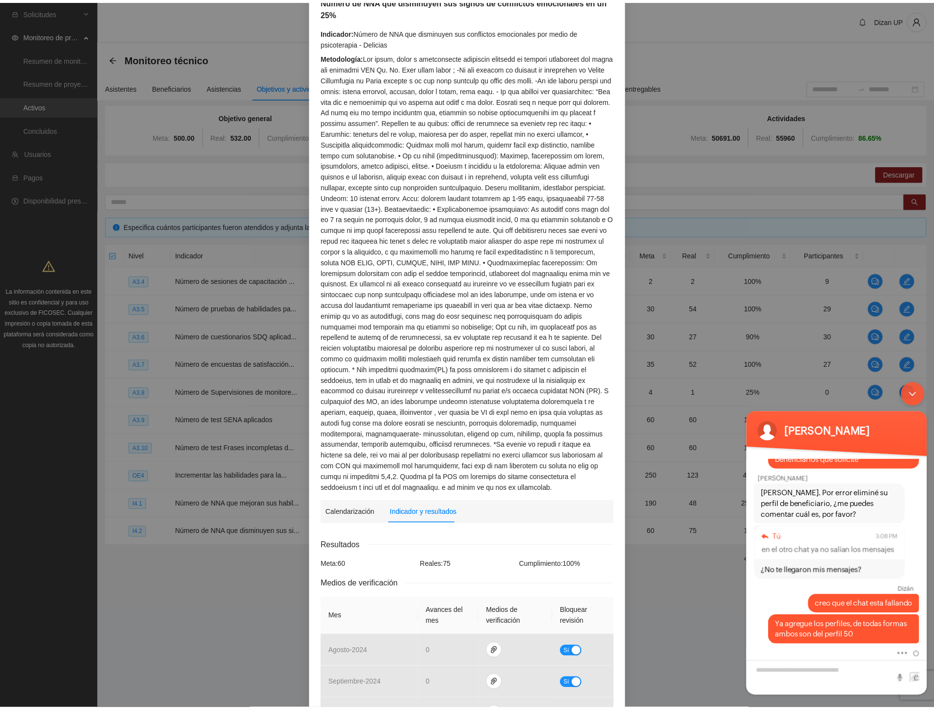
scroll to position [0, 0]
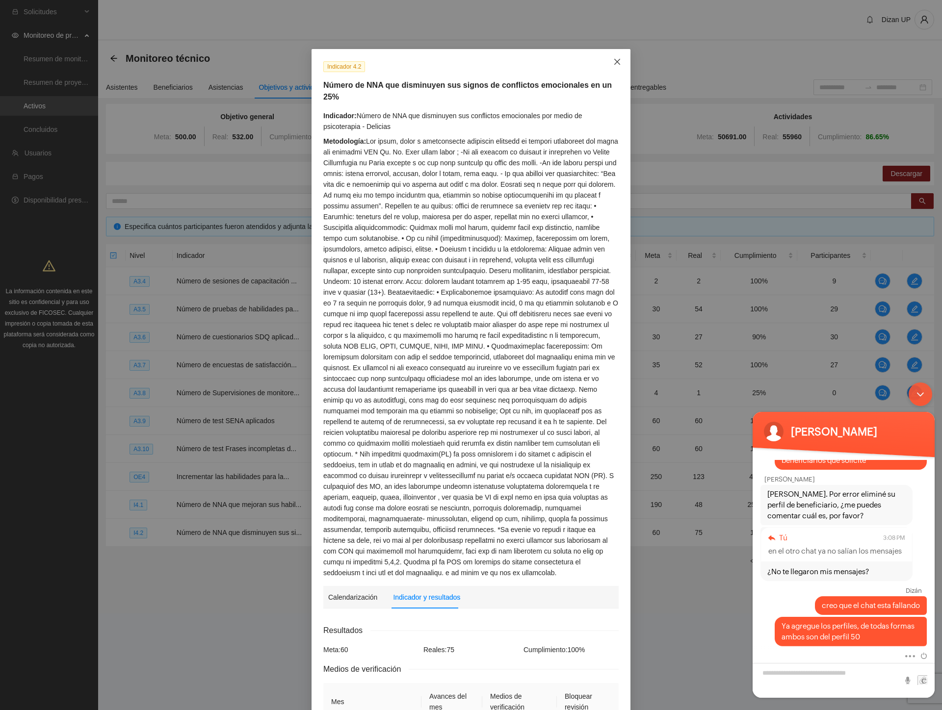
click at [614, 62] on icon "close" at bounding box center [617, 62] width 6 height 6
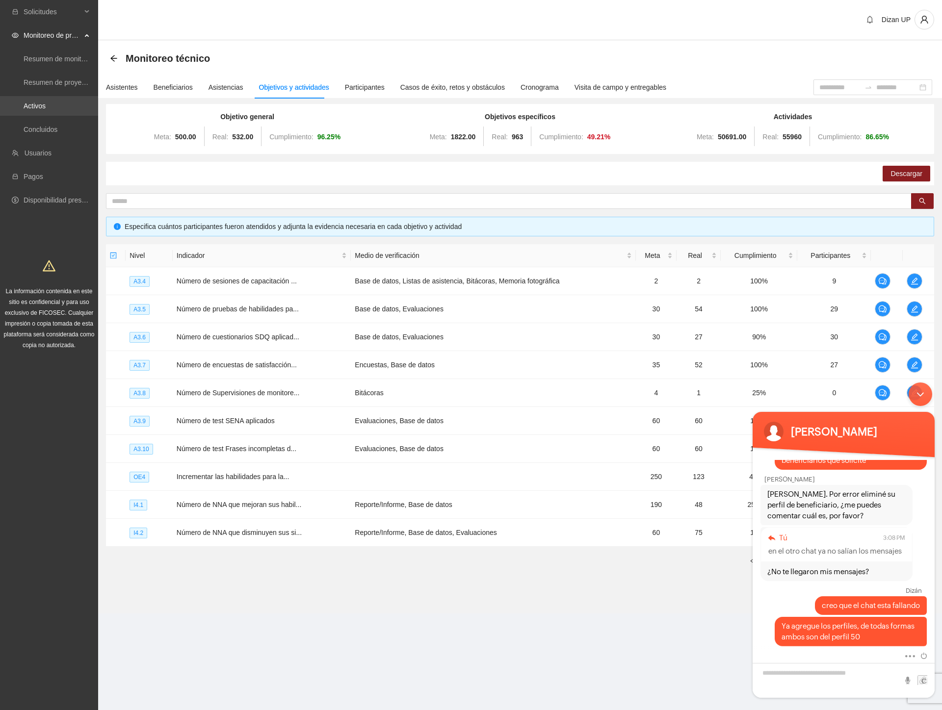
click at [36, 108] on link "Activos" at bounding box center [35, 106] width 22 height 8
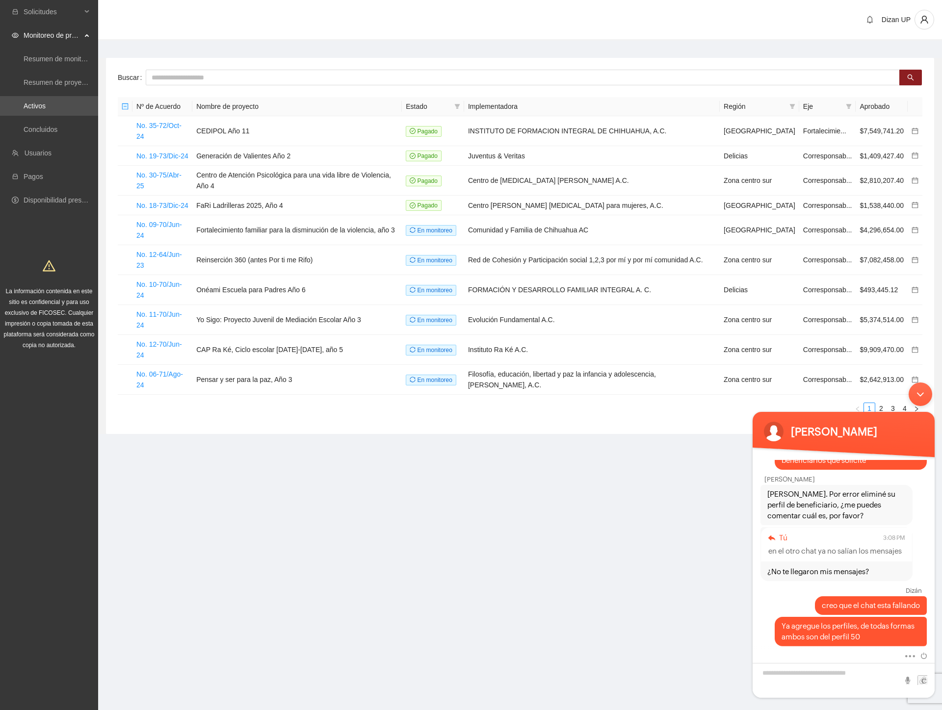
click at [227, 32] on div "Dizan UP" at bounding box center [520, 20] width 844 height 41
click at [178, 81] on input "text" at bounding box center [523, 78] width 754 height 16
type input "****"
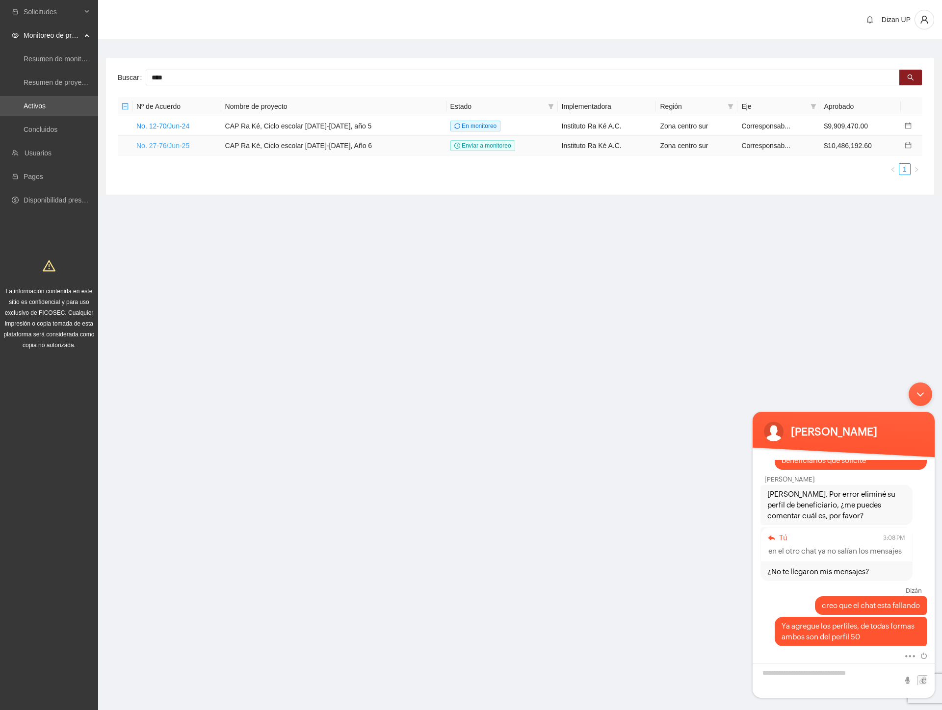
click at [170, 144] on link "No. 27-76/Jun-25" at bounding box center [162, 146] width 53 height 8
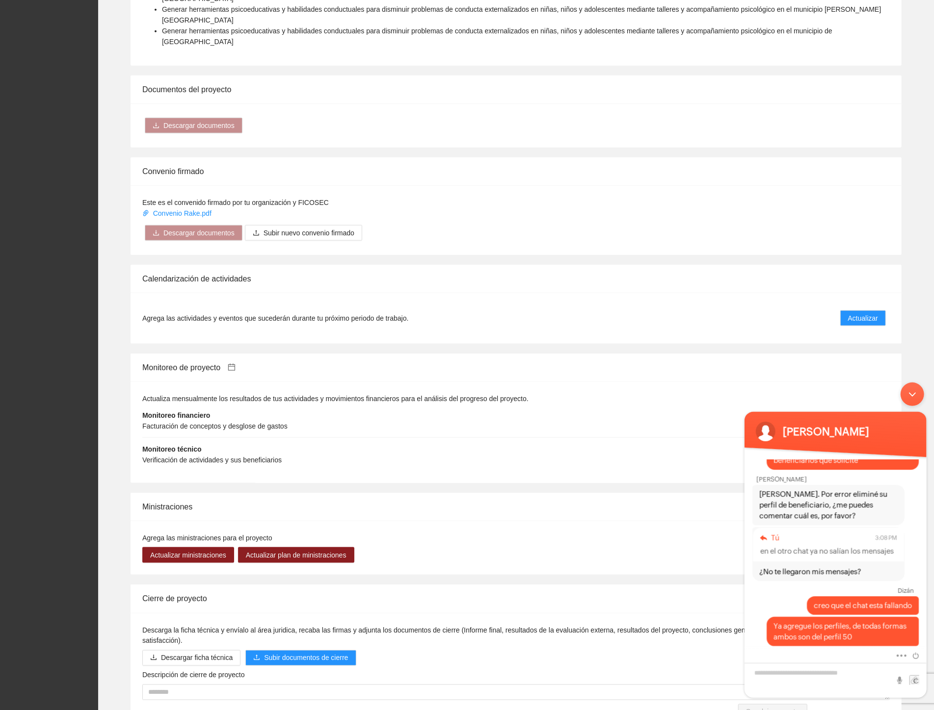
scroll to position [767, 0]
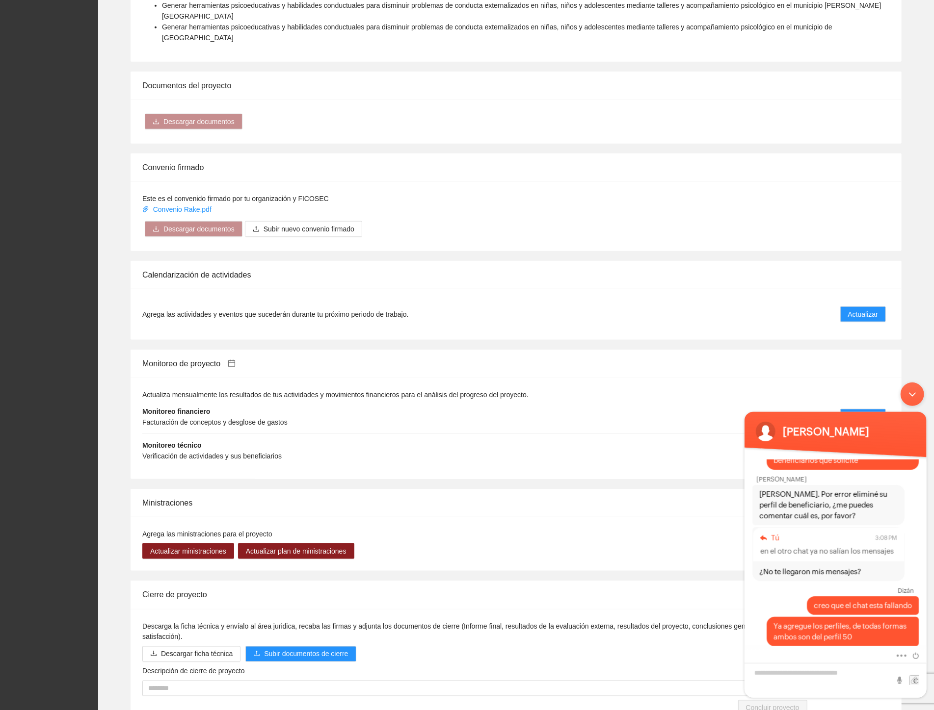
click at [859, 396] on body "[PERSON_NAME] Beneficiarios [PERSON_NAME] ¿Cuál es su nombre? [PERSON_NAME] [PE…" at bounding box center [835, 539] width 192 height 325
click at [859, 395] on body "[PERSON_NAME] Beneficiarios [PERSON_NAME] ¿Cuál es su nombre? [PERSON_NAME] [PE…" at bounding box center [835, 539] width 192 height 325
drag, startPoint x: 683, startPoint y: 402, endPoint x: 845, endPoint y: 360, distance: 167.4
click at [684, 434] on li "Monitoreo técnico Verificación de actividades y sus beneficiarios Actualizar" at bounding box center [515, 450] width 747 height 33
drag, startPoint x: 1610, startPoint y: 770, endPoint x: 902, endPoint y: 384, distance: 806.2
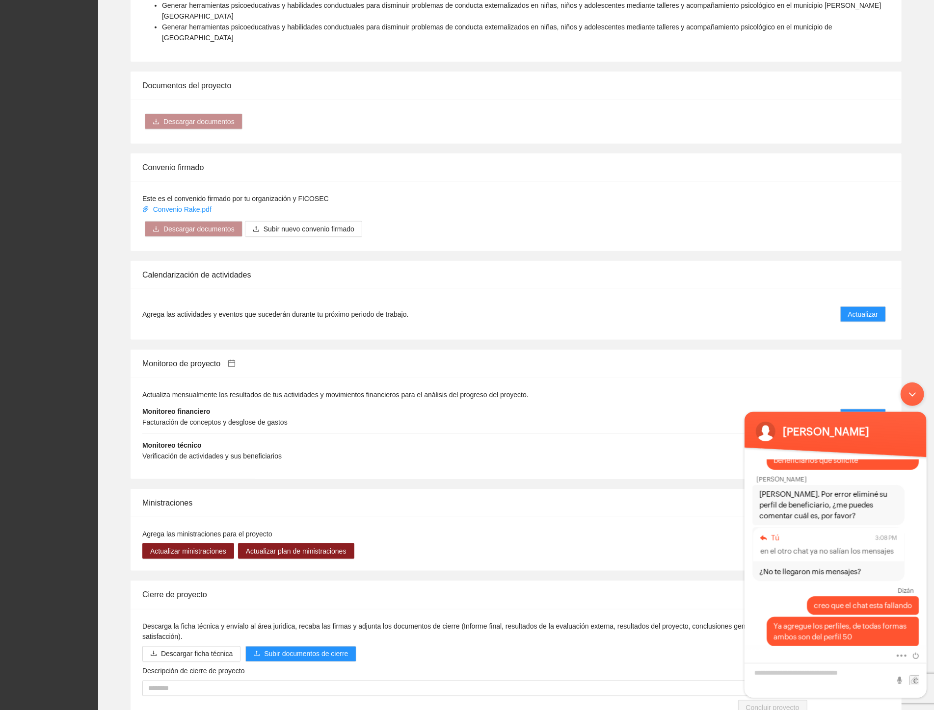
click at [910, 390] on div "Minimizar ventana de chat en vivo" at bounding box center [912, 394] width 24 height 24
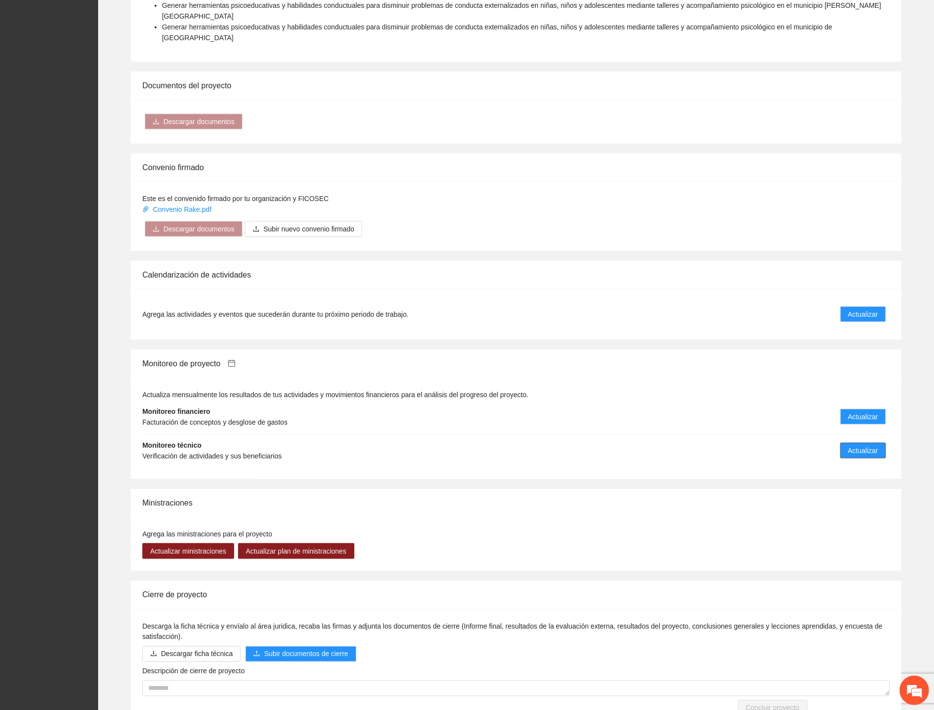
click at [866, 445] on span "Actualizar" at bounding box center [863, 450] width 30 height 11
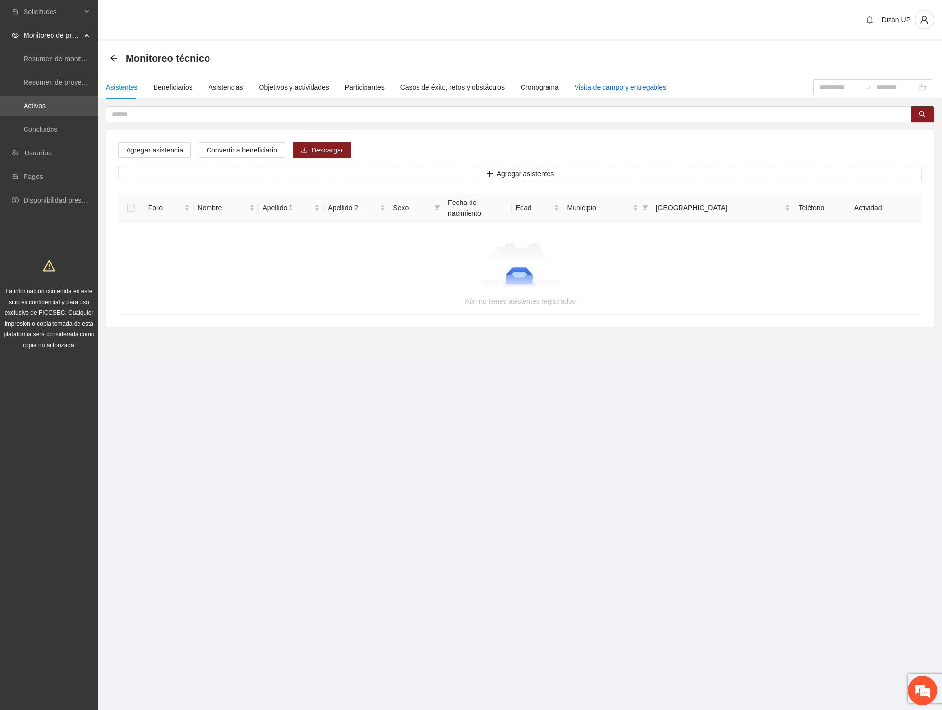
click at [614, 86] on div "Visita de campo y entregables" at bounding box center [620, 87] width 92 height 11
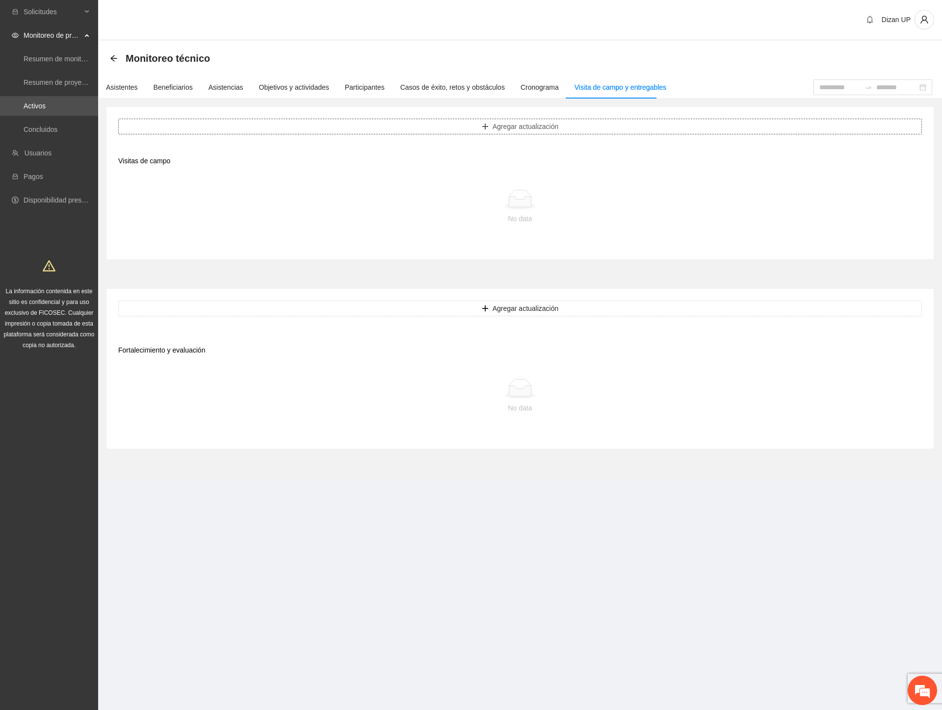
click at [512, 130] on span "Agregar actualización" at bounding box center [526, 126] width 66 height 11
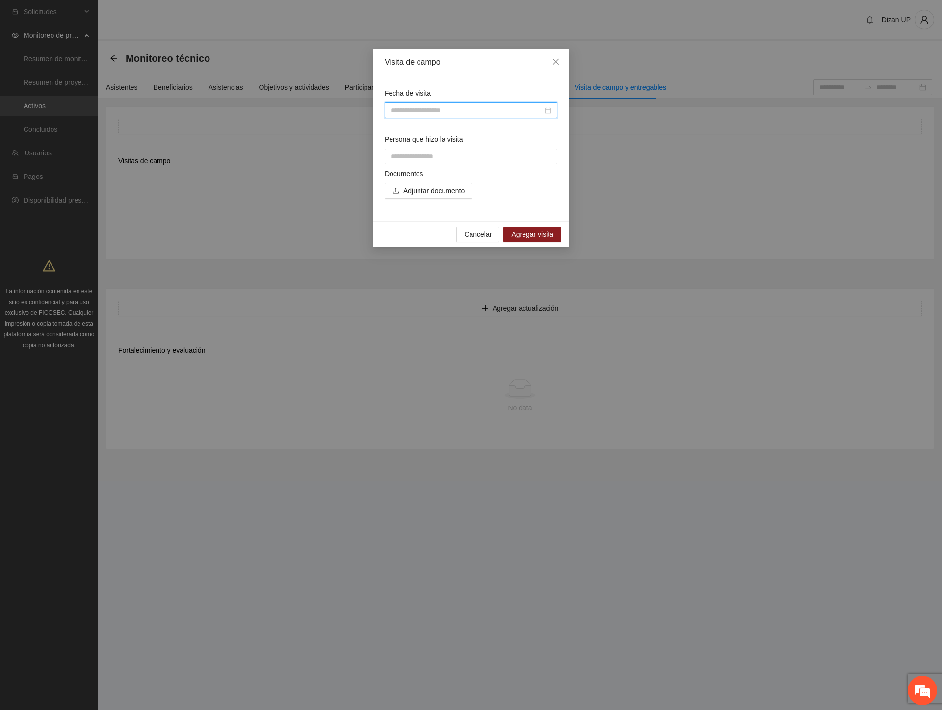
click at [435, 111] on input "Fecha de visita" at bounding box center [467, 110] width 152 height 11
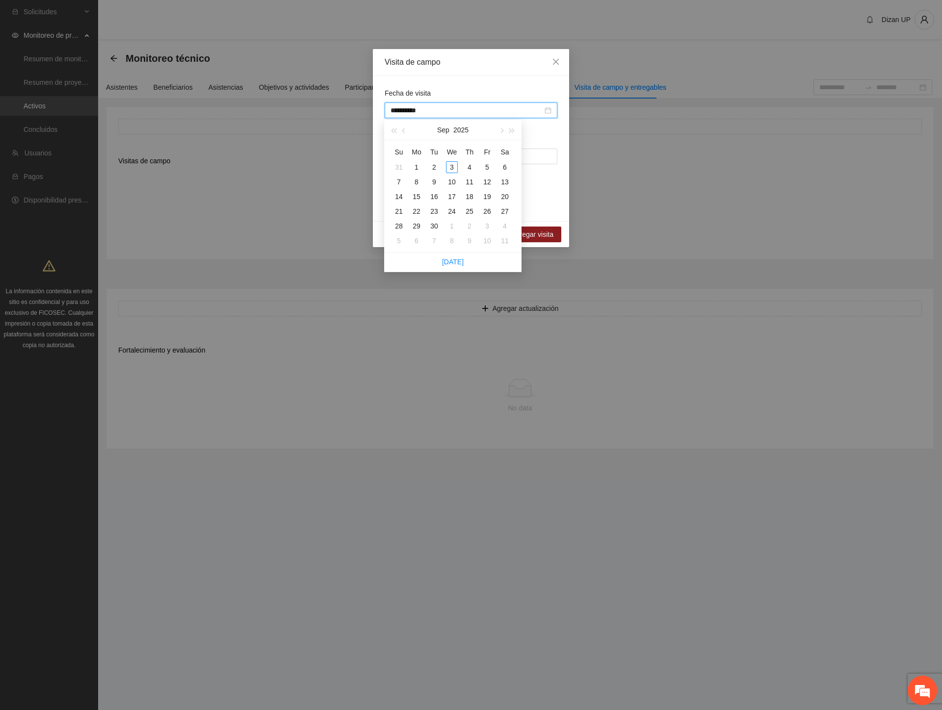
type input "**********"
click at [404, 130] on span "button" at bounding box center [404, 131] width 5 height 5
type input "**********"
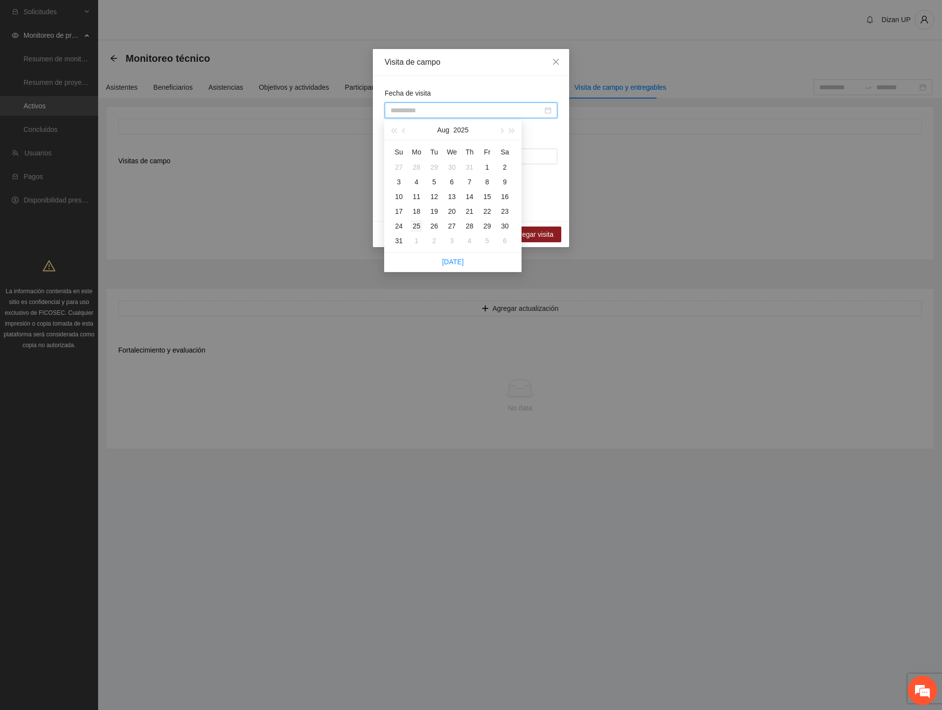
click at [415, 227] on div "25" at bounding box center [417, 226] width 12 height 12
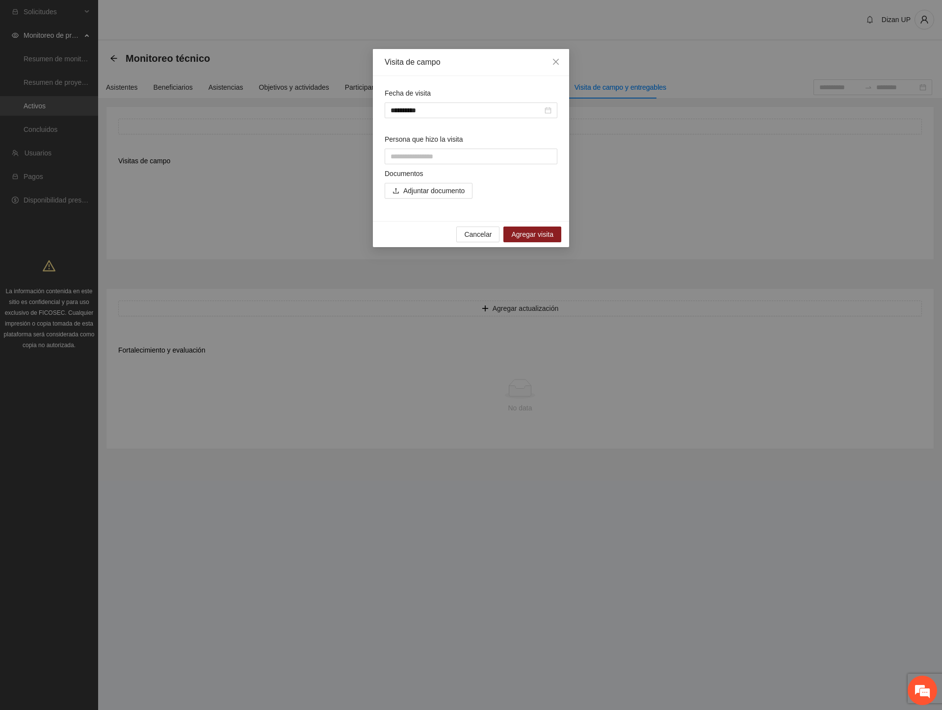
click at [440, 88] on div "Fecha de visita" at bounding box center [471, 95] width 173 height 15
click at [417, 153] on input "Persona que hizo la visita" at bounding box center [471, 157] width 173 height 16
type input "**********"
click at [429, 195] on span "Adjuntar documento" at bounding box center [433, 190] width 61 height 11
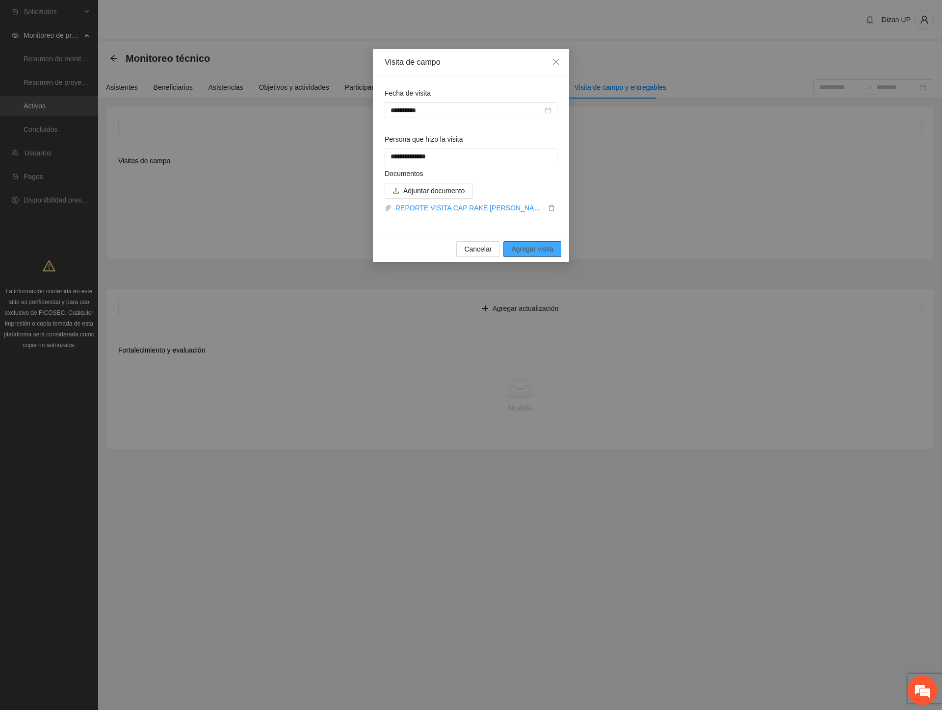
click at [523, 252] on span "Agregar visita" at bounding box center [532, 249] width 42 height 11
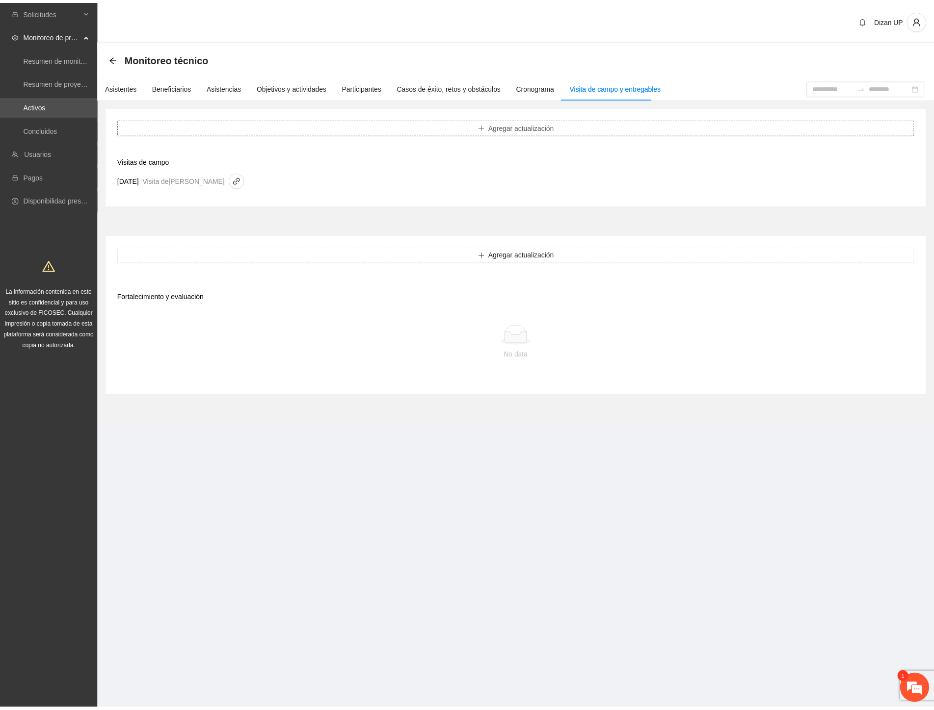
scroll to position [275, 0]
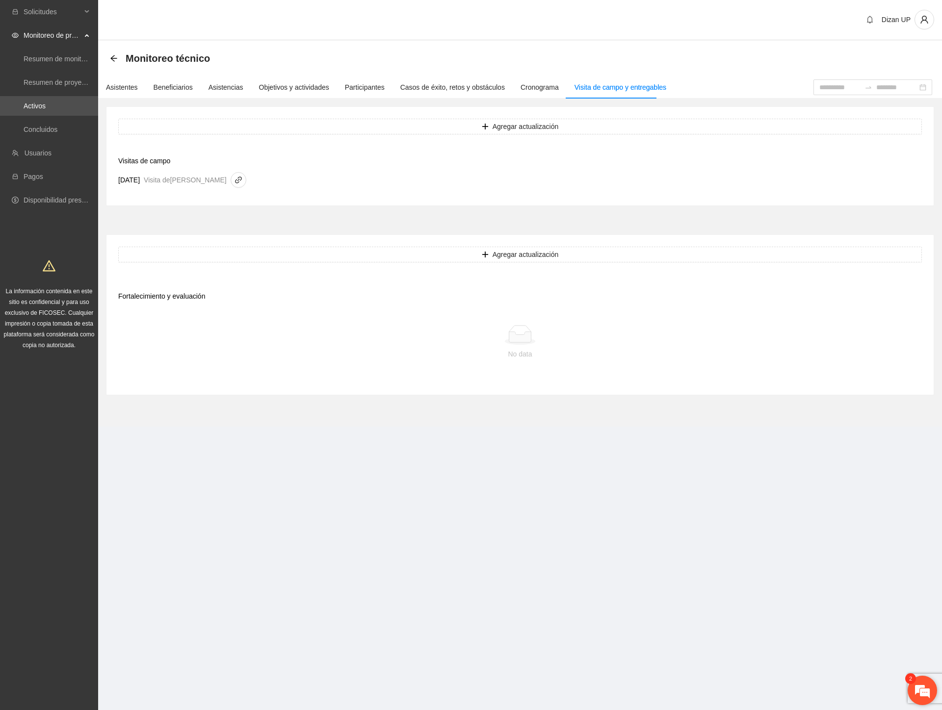
click at [924, 689] on em at bounding box center [922, 691] width 26 height 26
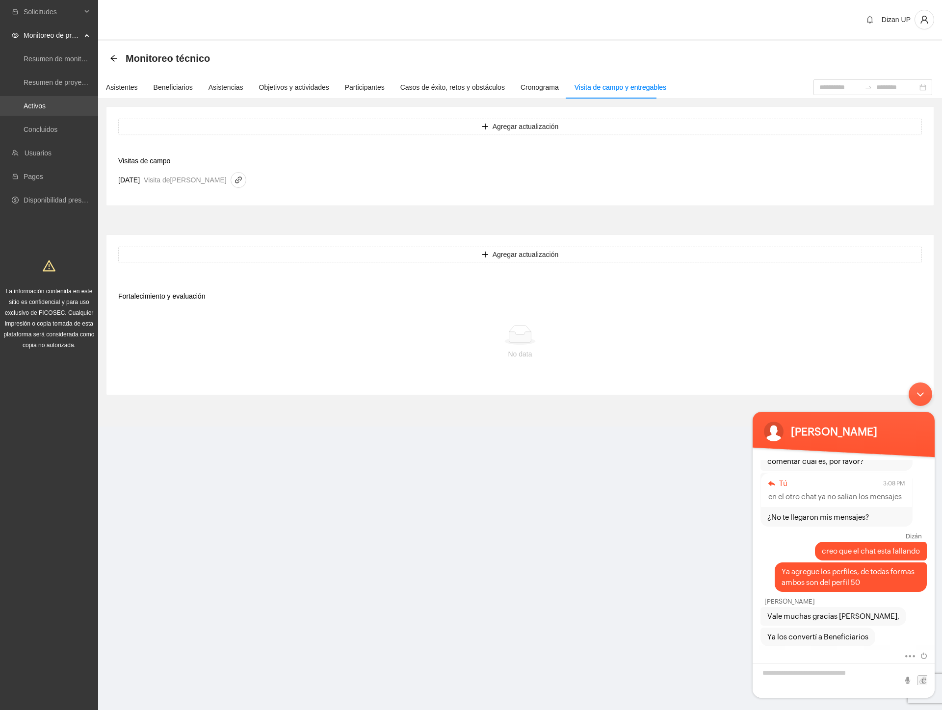
click at [46, 106] on link "Activos" at bounding box center [35, 106] width 22 height 8
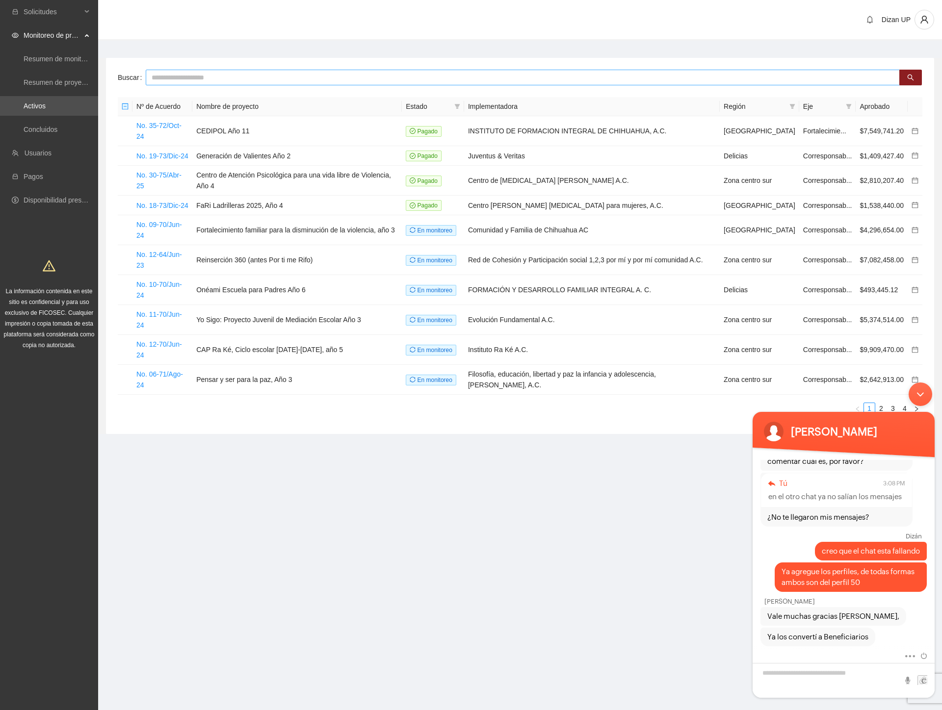
click at [194, 79] on input "text" at bounding box center [523, 78] width 754 height 16
type input "****"
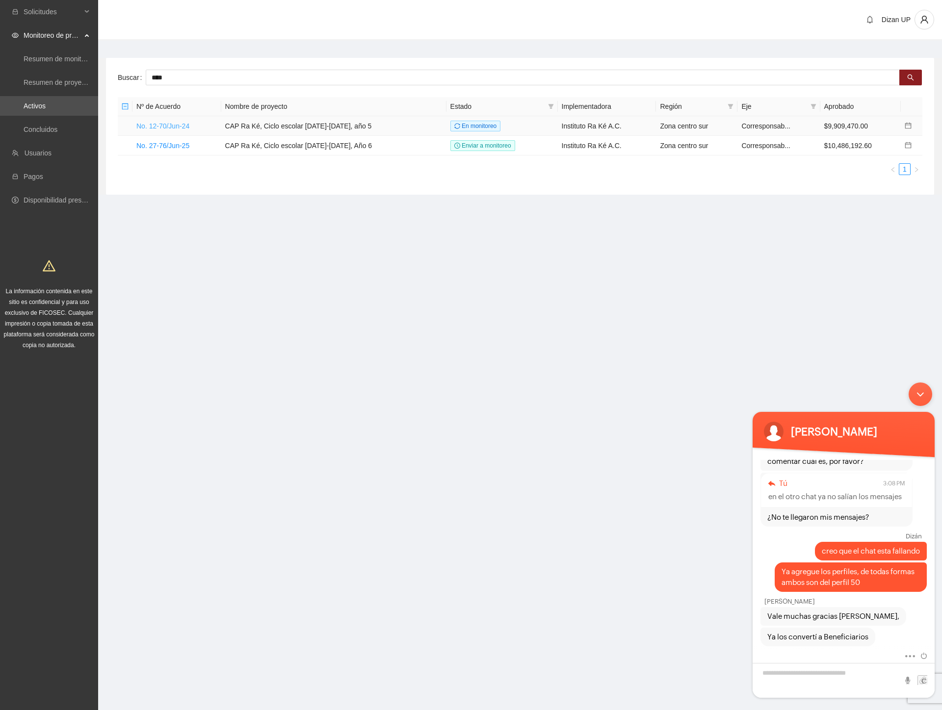
drag, startPoint x: 179, startPoint y: 124, endPoint x: 299, endPoint y: 2, distance: 171.4
click at [179, 124] on link "No. 12-70/Jun-24" at bounding box center [162, 126] width 53 height 8
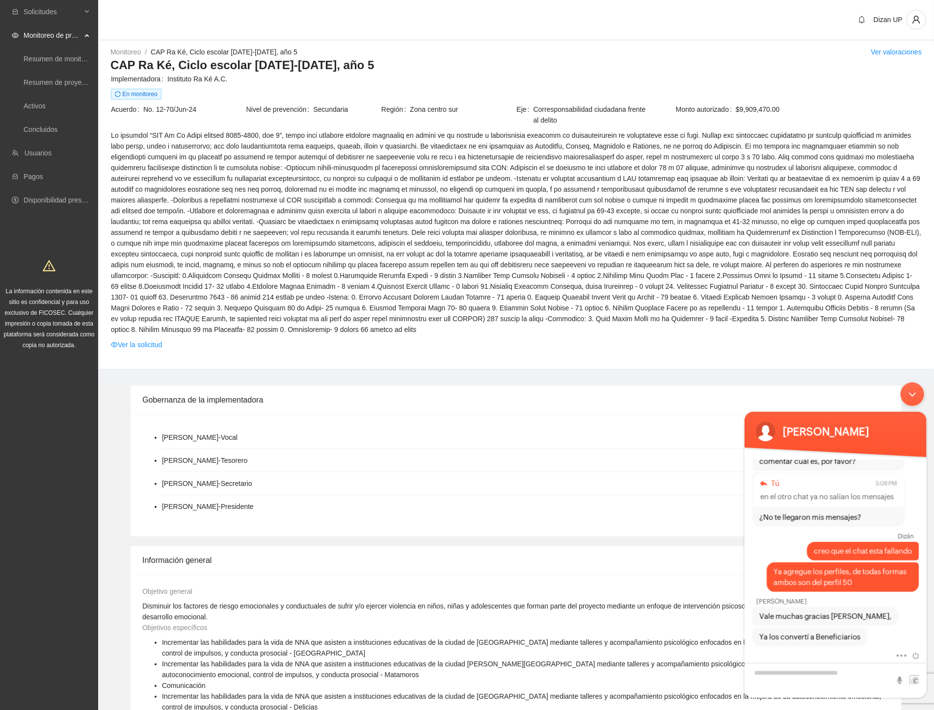
click at [544, 212] on span at bounding box center [516, 232] width 810 height 205
drag, startPoint x: 911, startPoint y: 395, endPoint x: 1627, endPoint y: 769, distance: 808.4
click at [911, 395] on div "Minimizar ventana de chat en vivo" at bounding box center [912, 394] width 24 height 24
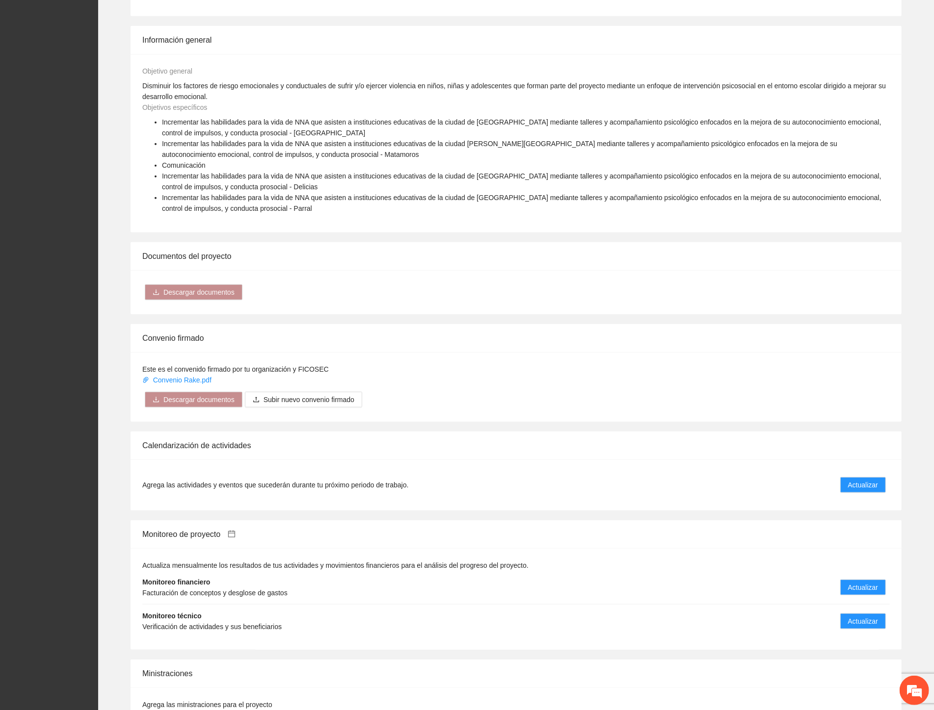
scroll to position [600, 0]
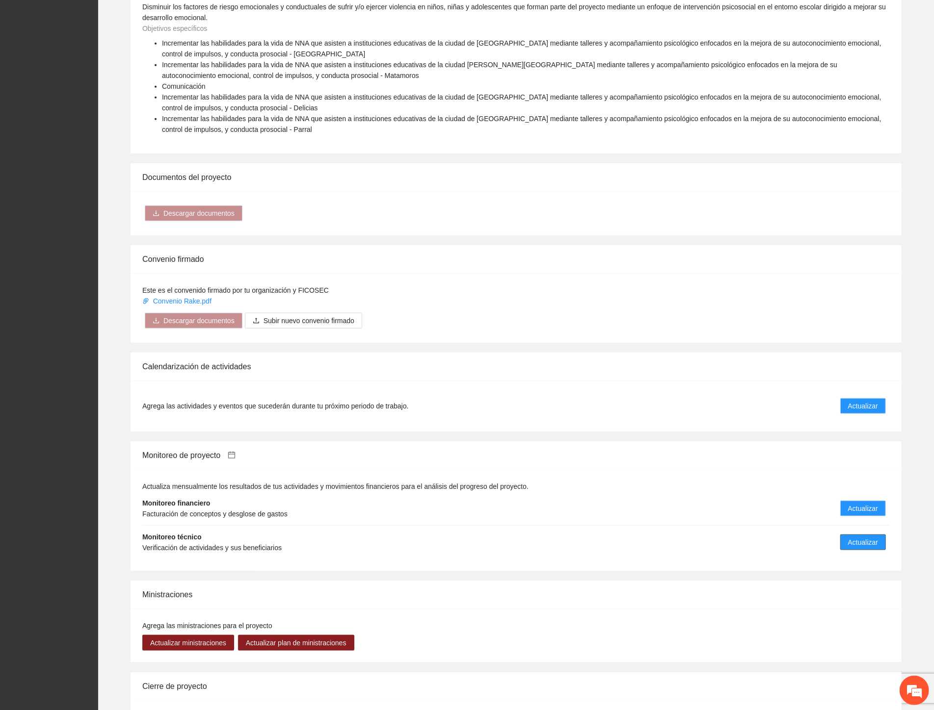
click at [857, 543] on span "Actualizar" at bounding box center [863, 542] width 30 height 11
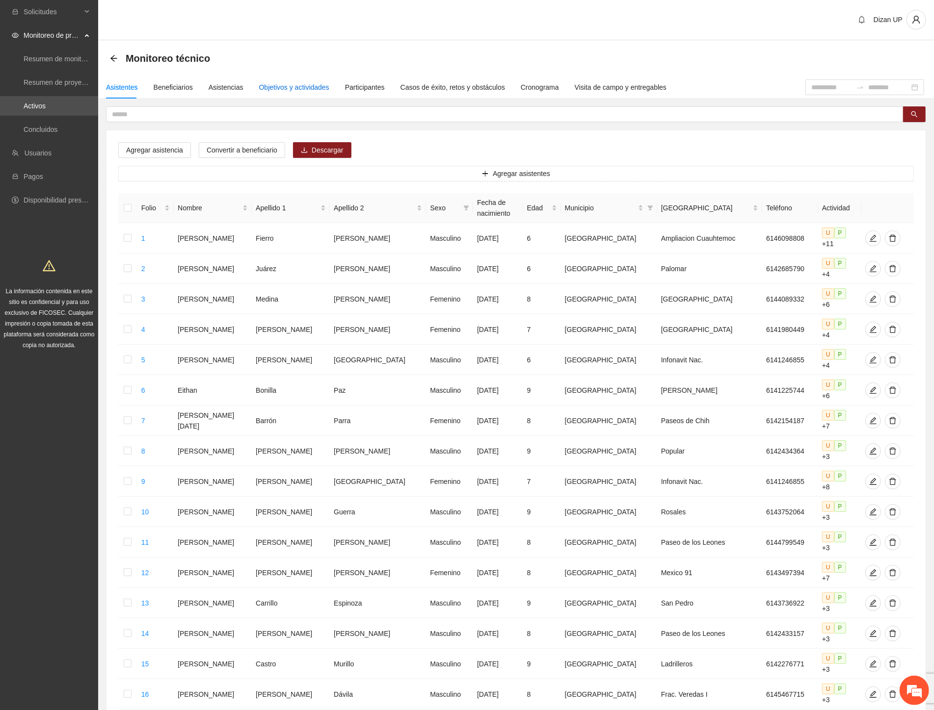
click at [265, 88] on div "Objetivos y actividades" at bounding box center [294, 87] width 70 height 11
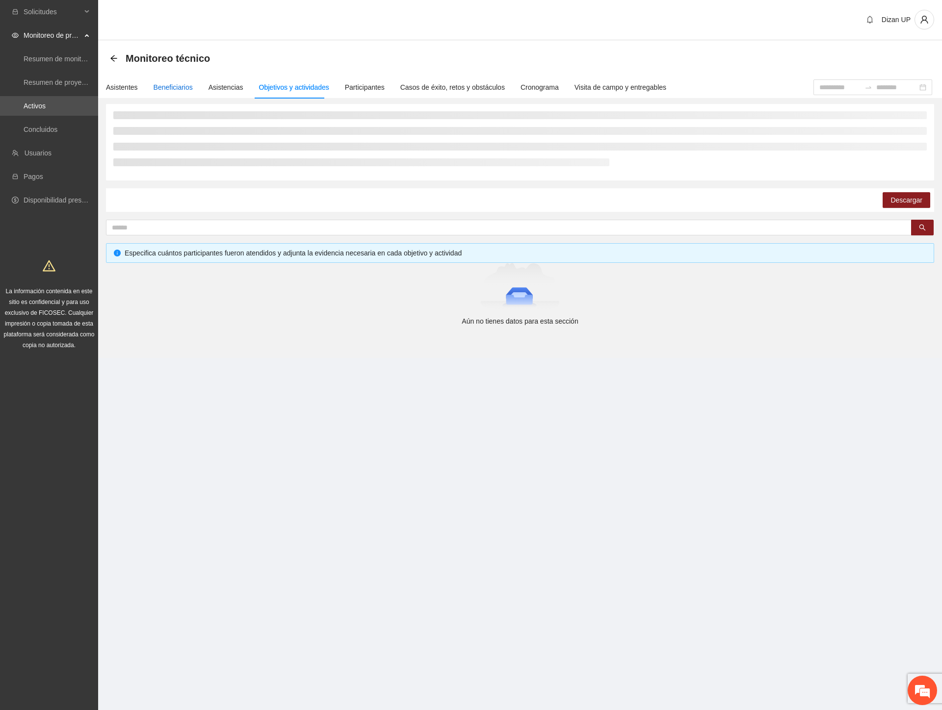
click at [183, 87] on div "Beneficiarios" at bounding box center [173, 87] width 39 height 11
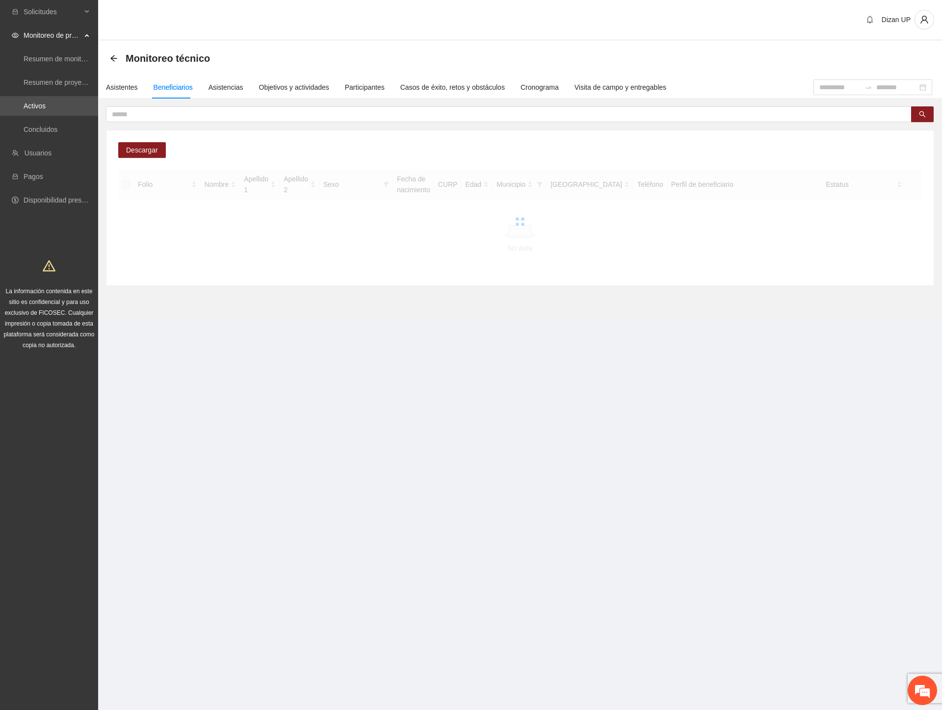
click at [194, 113] on input "text" at bounding box center [505, 114] width 786 height 11
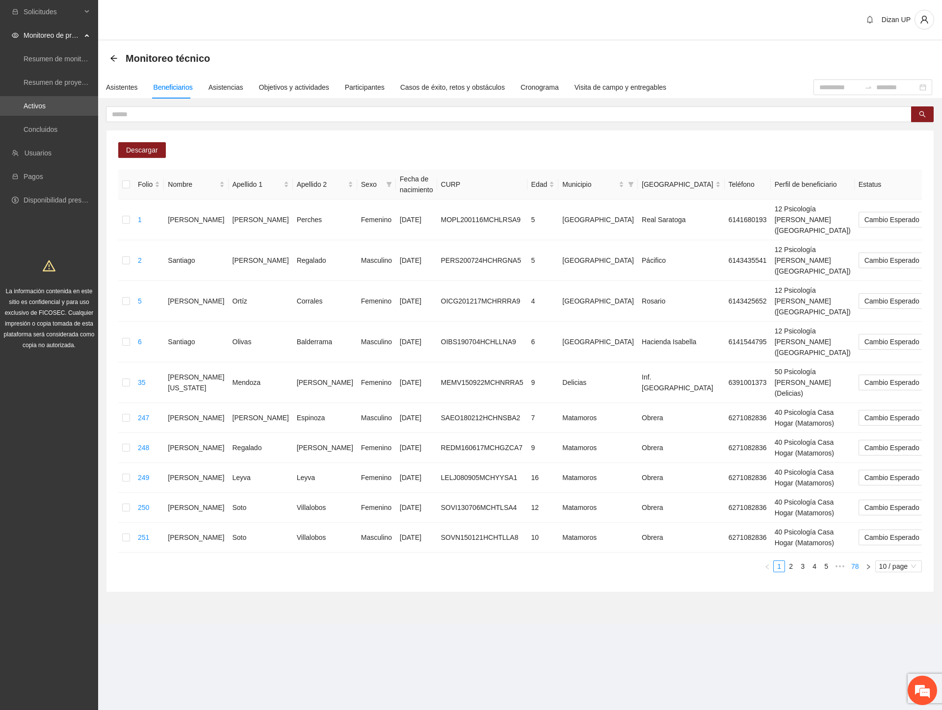
click at [855, 561] on link "78" at bounding box center [855, 566] width 14 height 11
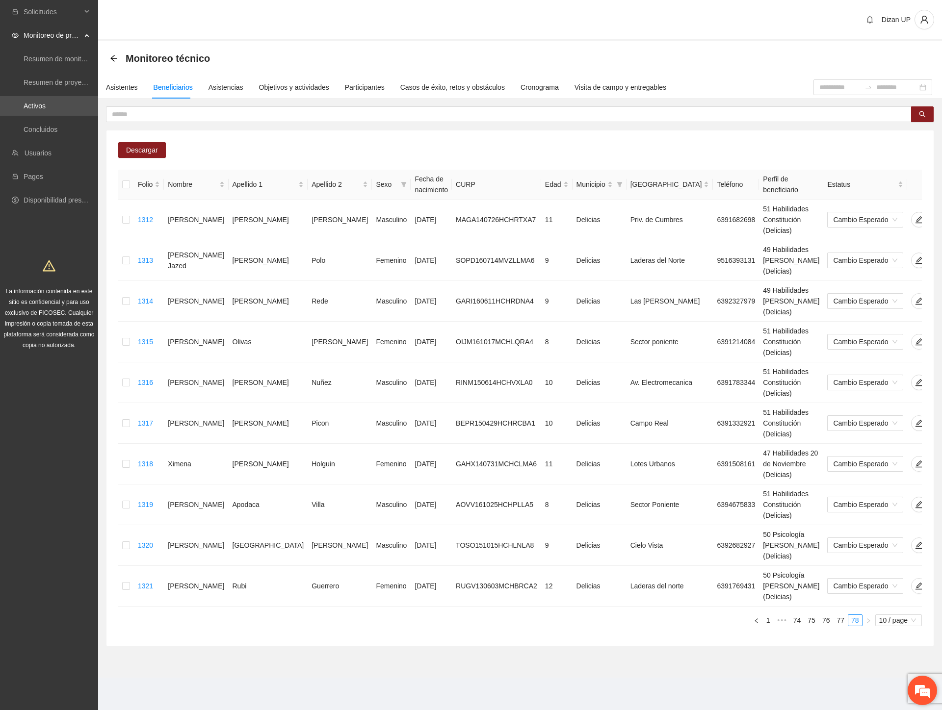
click at [917, 685] on em at bounding box center [922, 691] width 26 height 26
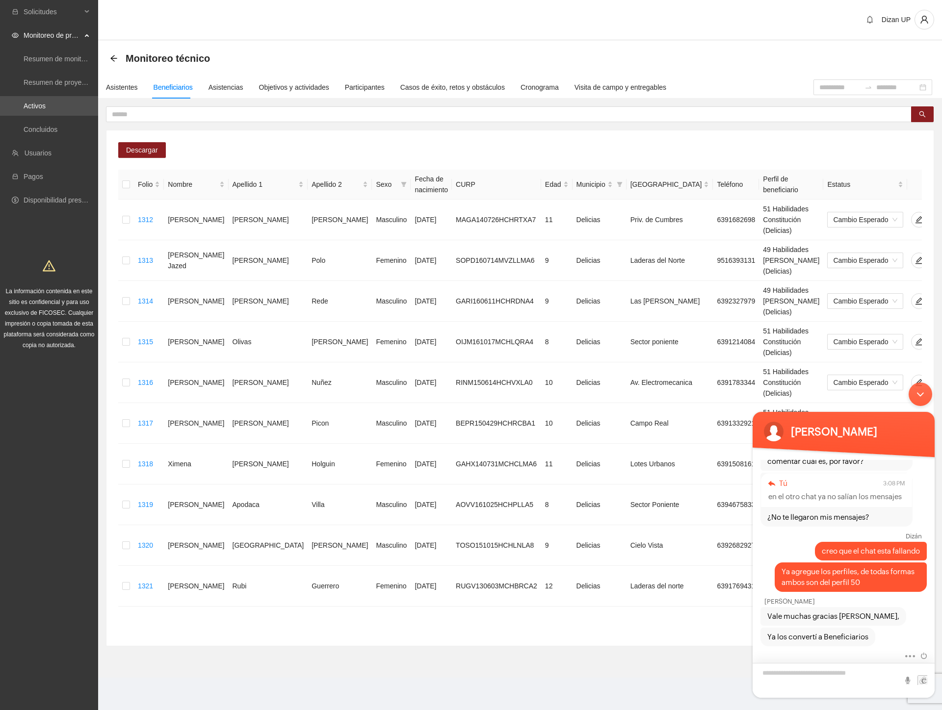
click at [799, 674] on textarea "Escriba su mensaje y pulse “Intro”" at bounding box center [844, 680] width 182 height 35
type textarea "****"
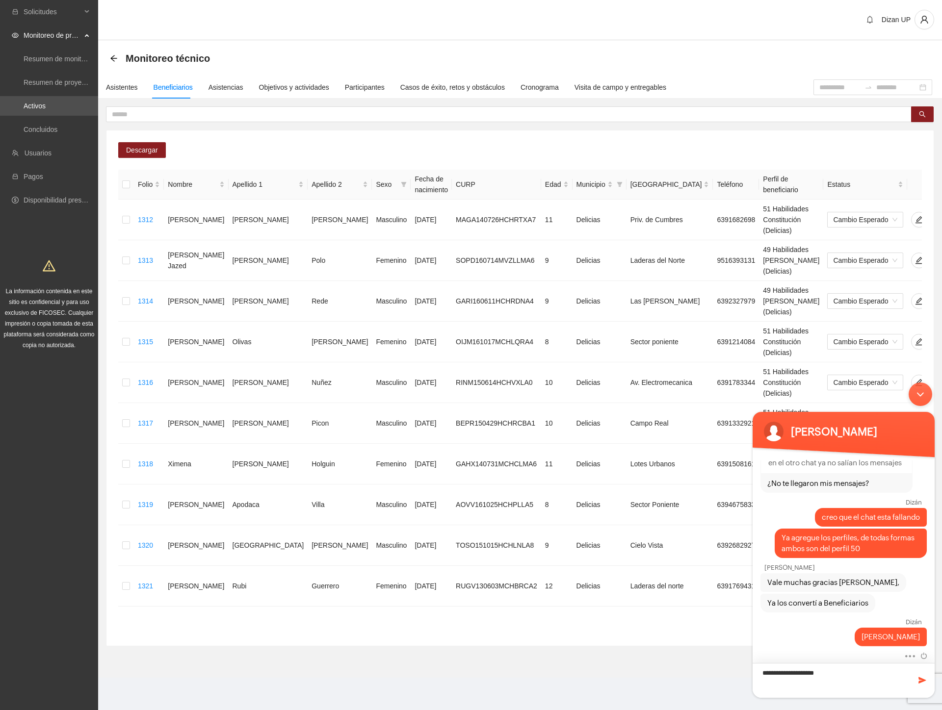
type textarea "**********"
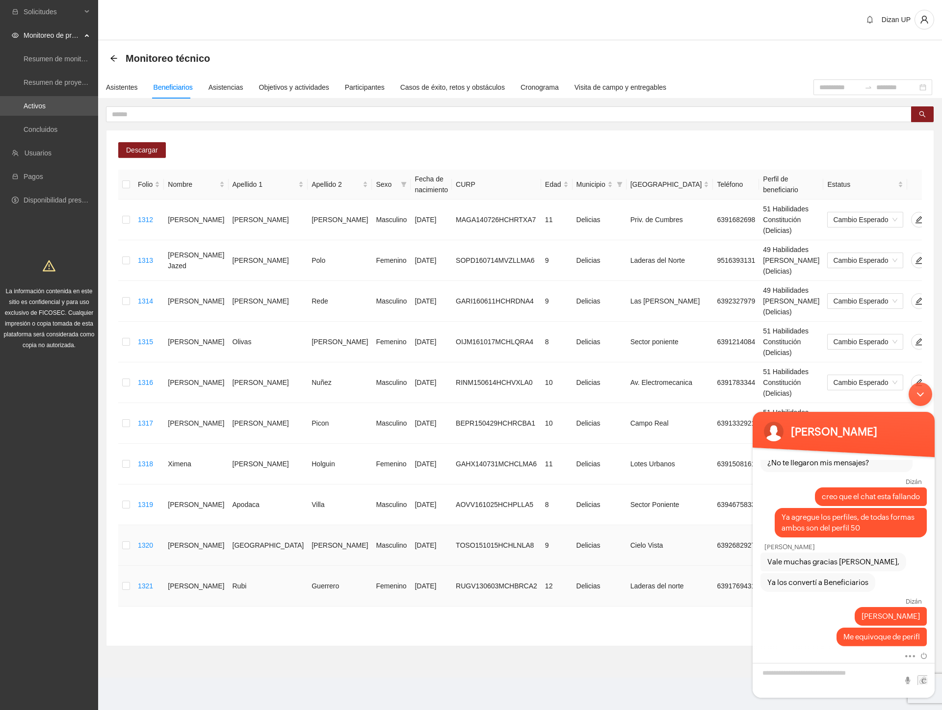
click at [759, 525] on td "50 Psicología [PERSON_NAME] (Delicias)" at bounding box center [791, 545] width 64 height 41
click at [923, 393] on div "Minimizar ventana de chat en vivo" at bounding box center [921, 395] width 24 height 24
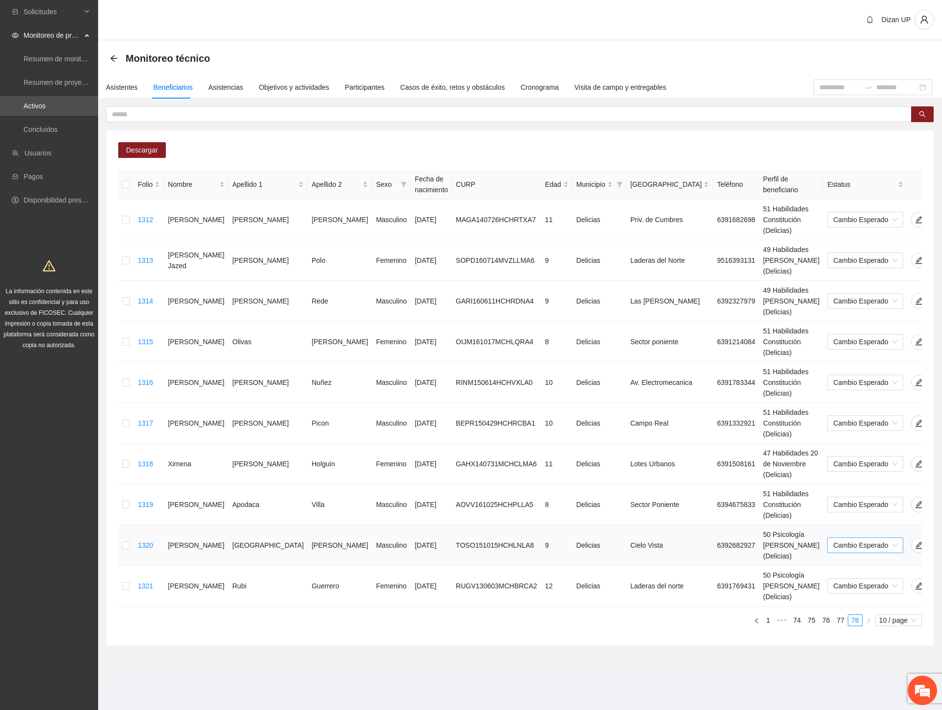
click at [844, 538] on span "Cambio Esperado" at bounding box center [865, 545] width 64 height 15
drag, startPoint x: 715, startPoint y: 458, endPoint x: 775, endPoint y: 452, distance: 60.7
click at [759, 525] on td "50 Psicología [PERSON_NAME] (Delicias)" at bounding box center [791, 545] width 64 height 41
click at [915, 542] on icon "edit" at bounding box center [919, 546] width 8 height 8
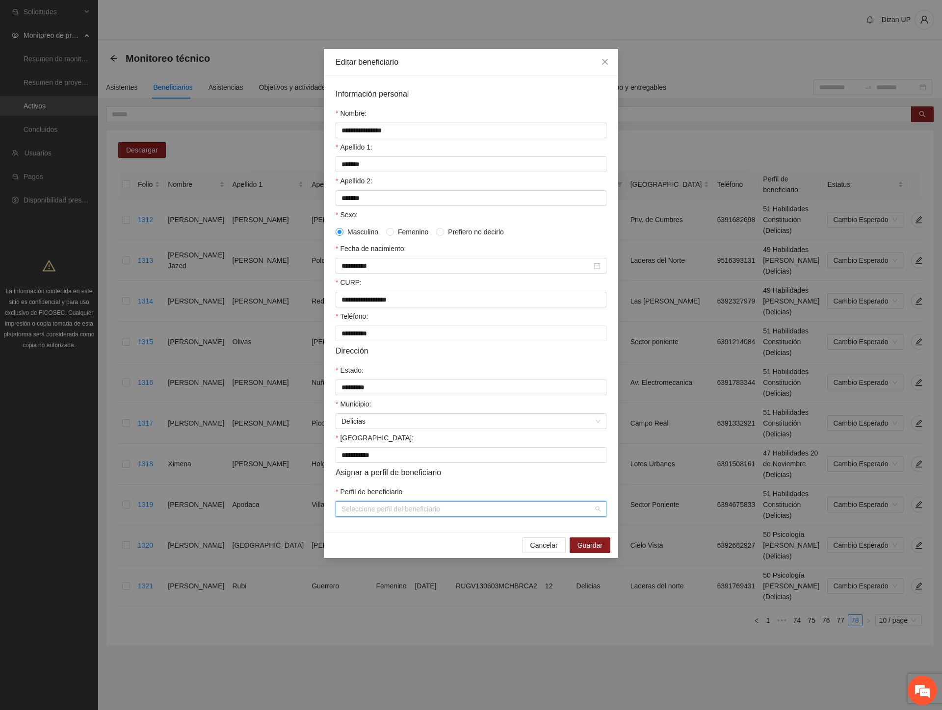
click at [448, 517] on input "Perfil de beneficiario" at bounding box center [467, 509] width 252 height 15
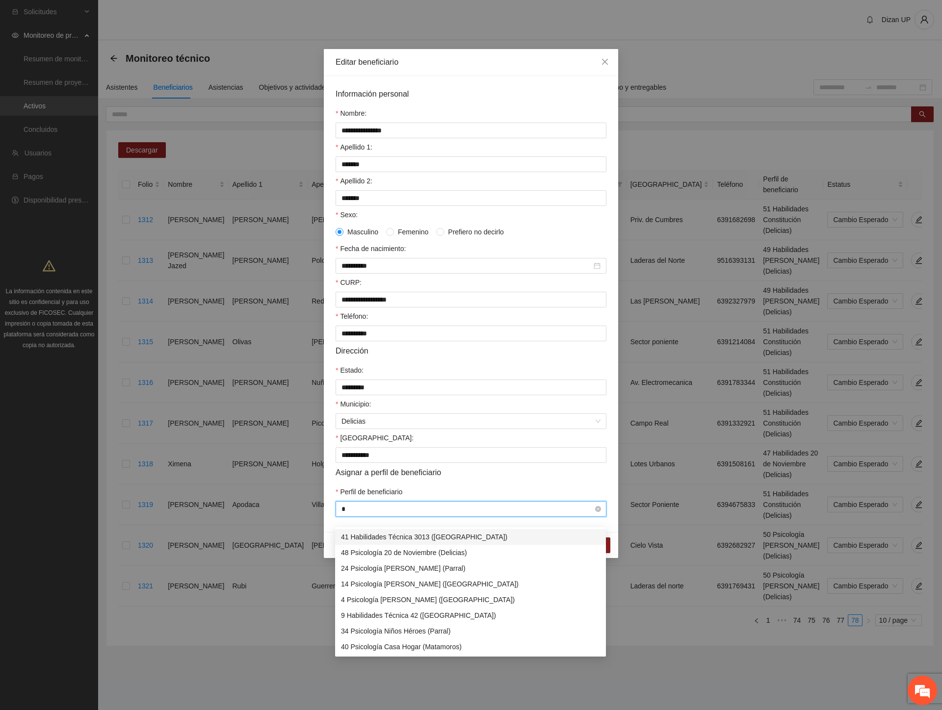
type input "**"
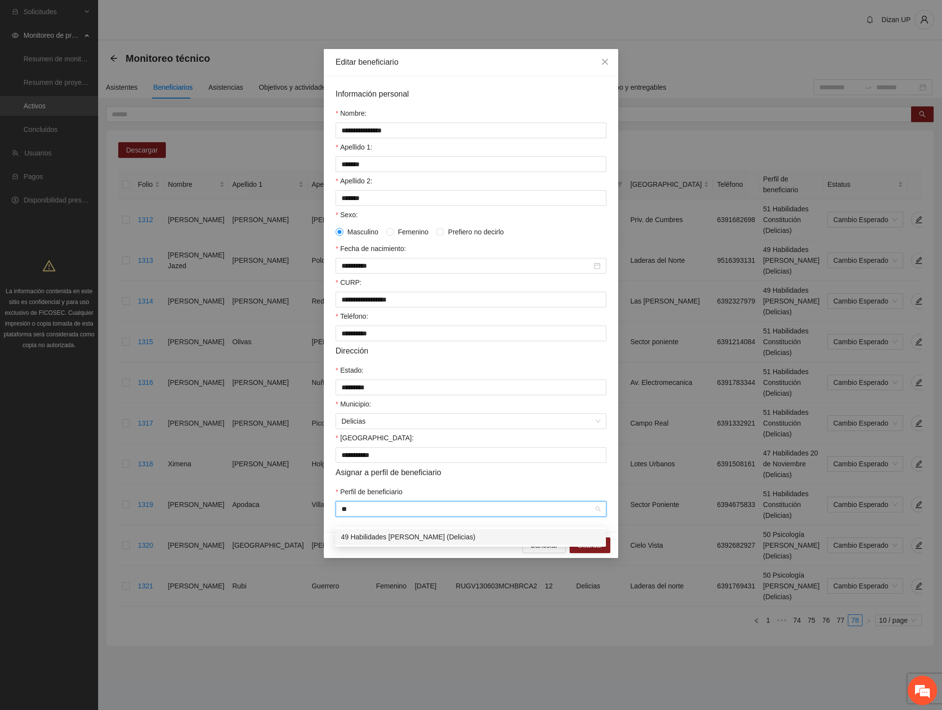
click at [399, 533] on div "49 Habilidades [PERSON_NAME] (Delicias)" at bounding box center [470, 537] width 259 height 11
click at [589, 551] on span "Guardar" at bounding box center [589, 545] width 25 height 11
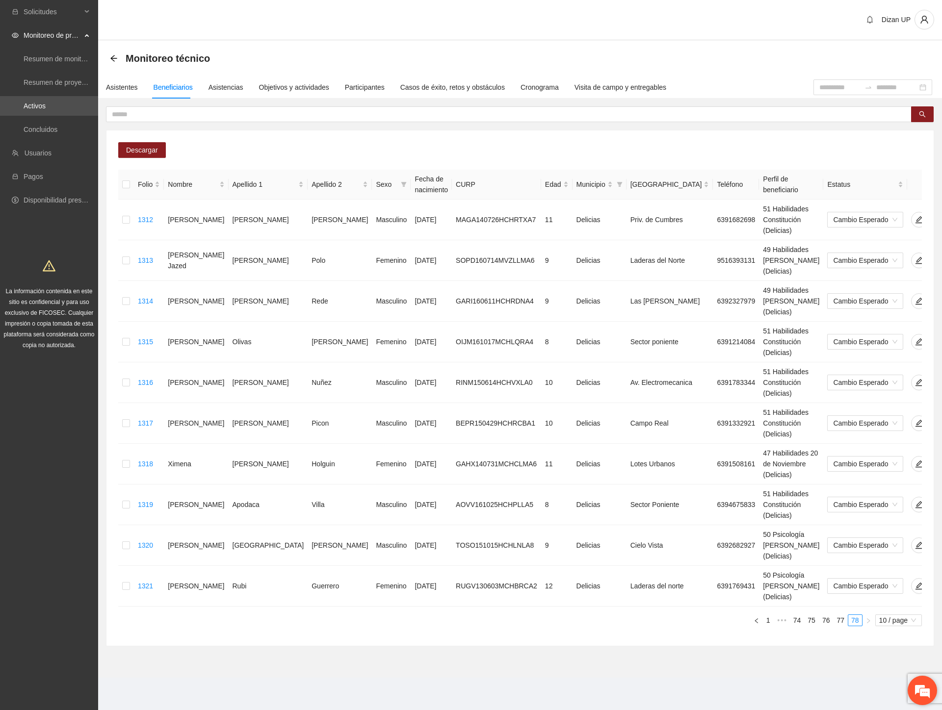
click at [914, 693] on em at bounding box center [922, 691] width 26 height 26
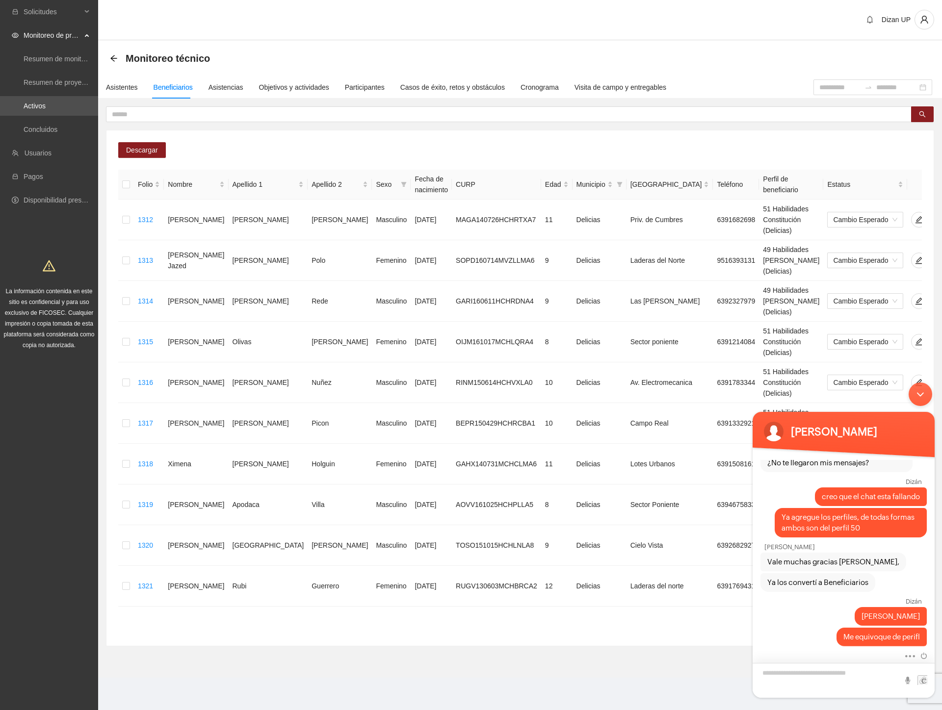
click at [831, 674] on textarea "Escriba su mensaje y pulse “Intro”" at bounding box center [844, 680] width 182 height 35
type textarea "*********"
click at [923, 677] on span at bounding box center [922, 681] width 10 height 10
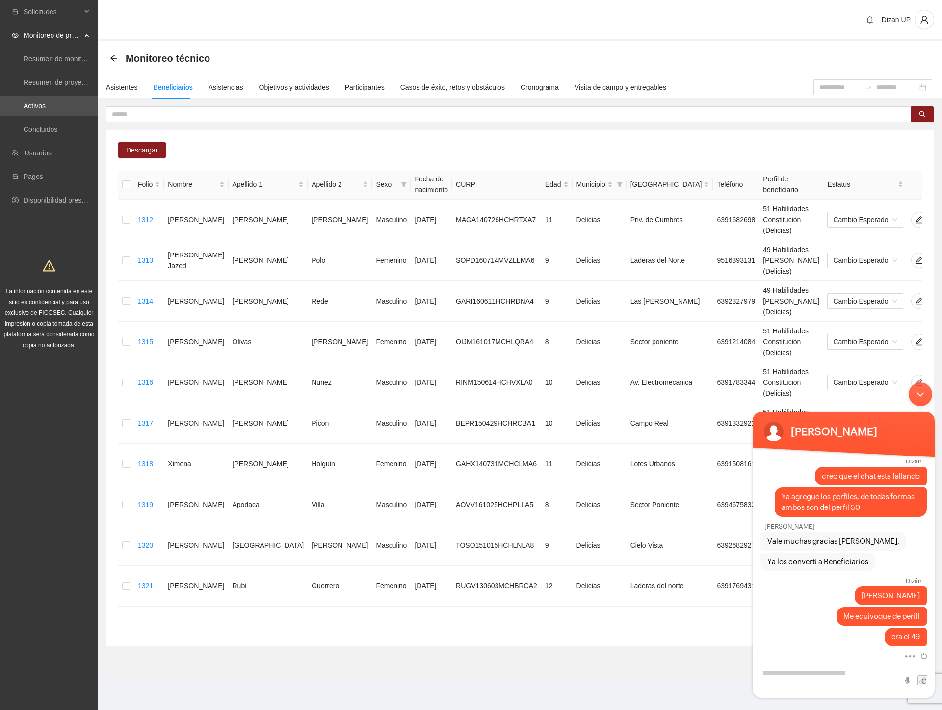
click at [682, 532] on div "Descargar Folio Nombre Apellido 1 Apellido 2 Sexo Fecha de nacimiento CURP Edad…" at bounding box center [520, 388] width 828 height 517
click at [922, 389] on div "Minimizar ventana de chat en vivo" at bounding box center [921, 395] width 24 height 24
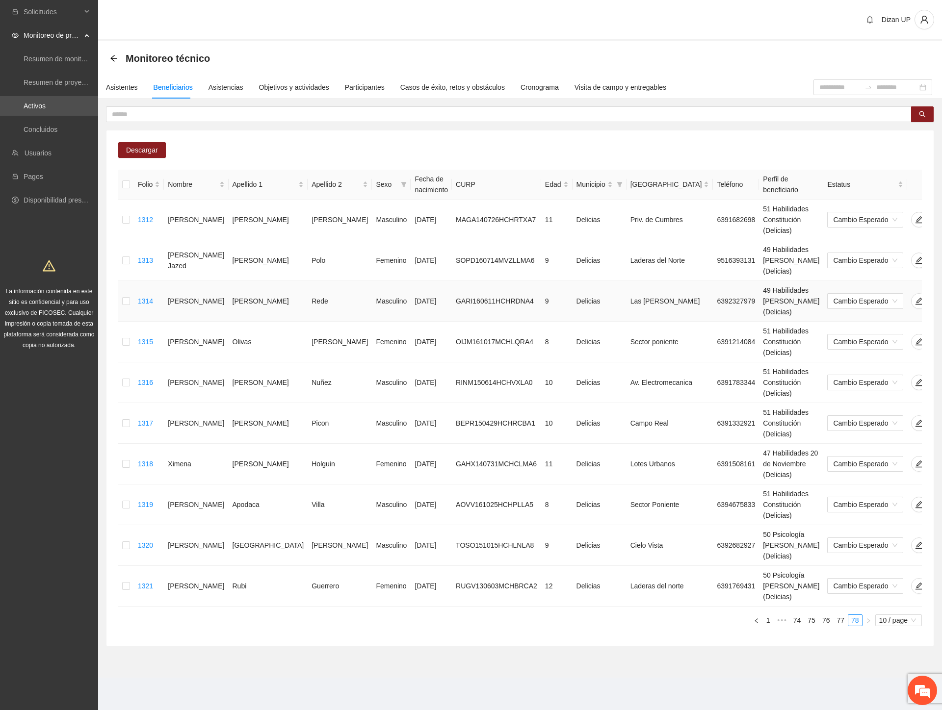
drag, startPoint x: 680, startPoint y: 284, endPoint x: 648, endPoint y: 270, distance: 35.4
click at [759, 281] on td "49 Habilidades [PERSON_NAME] (Delicias)" at bounding box center [791, 301] width 64 height 41
copy td "49 Habilidades [PERSON_NAME] (Delicias)"
click at [914, 690] on em at bounding box center [922, 691] width 26 height 26
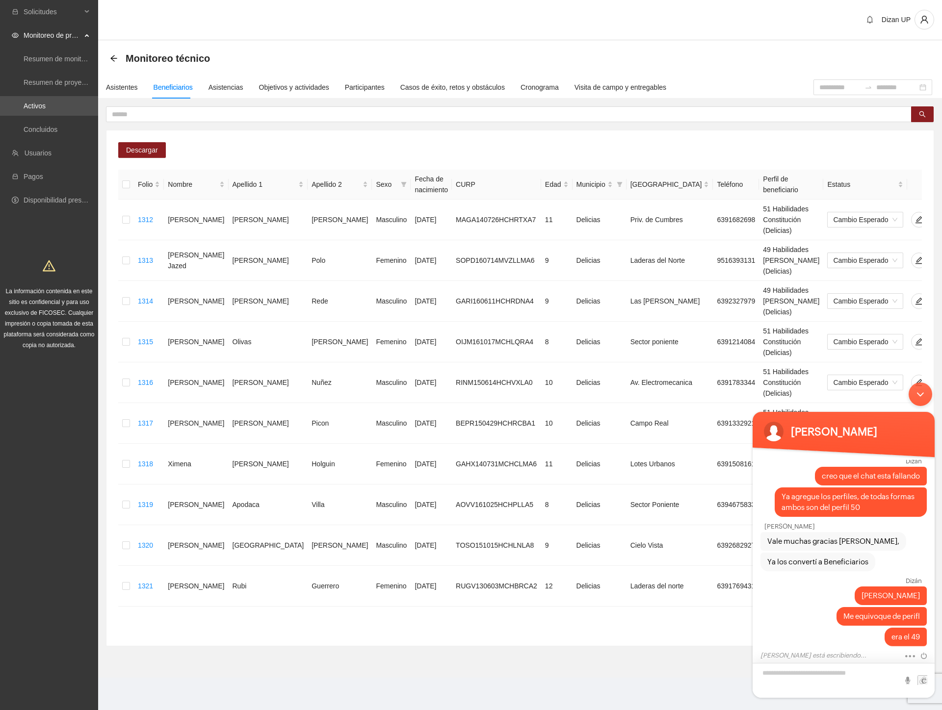
click at [797, 677] on textarea "Escriba su mensaje y pulse “Intro”" at bounding box center [844, 680] width 182 height 35
type textarea "**********"
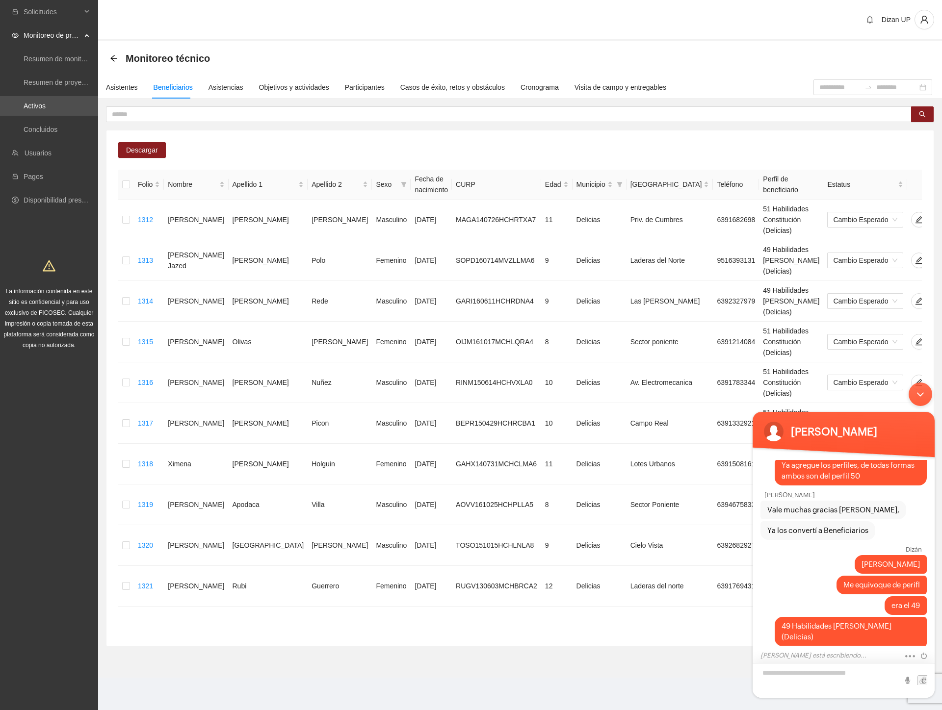
scroll to position [415, 0]
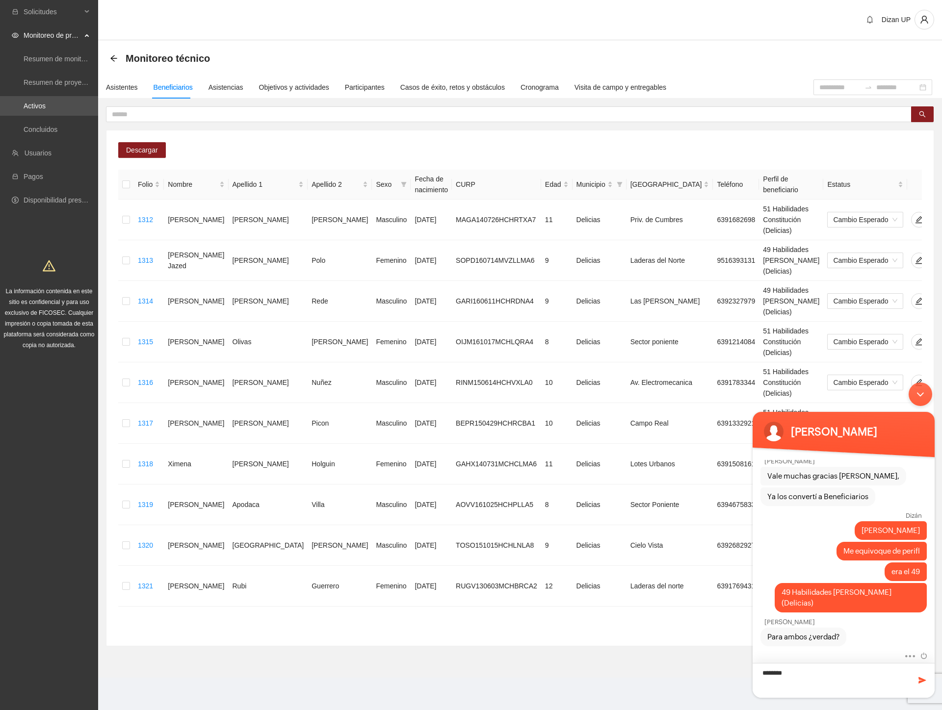
type textarea "*********"
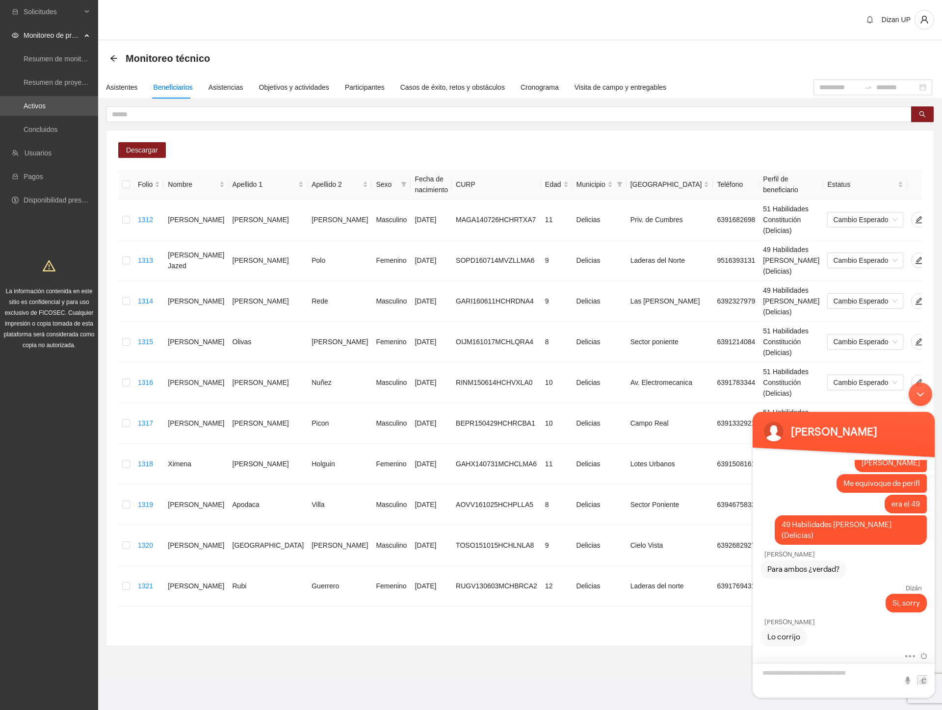
scroll to position [504, 0]
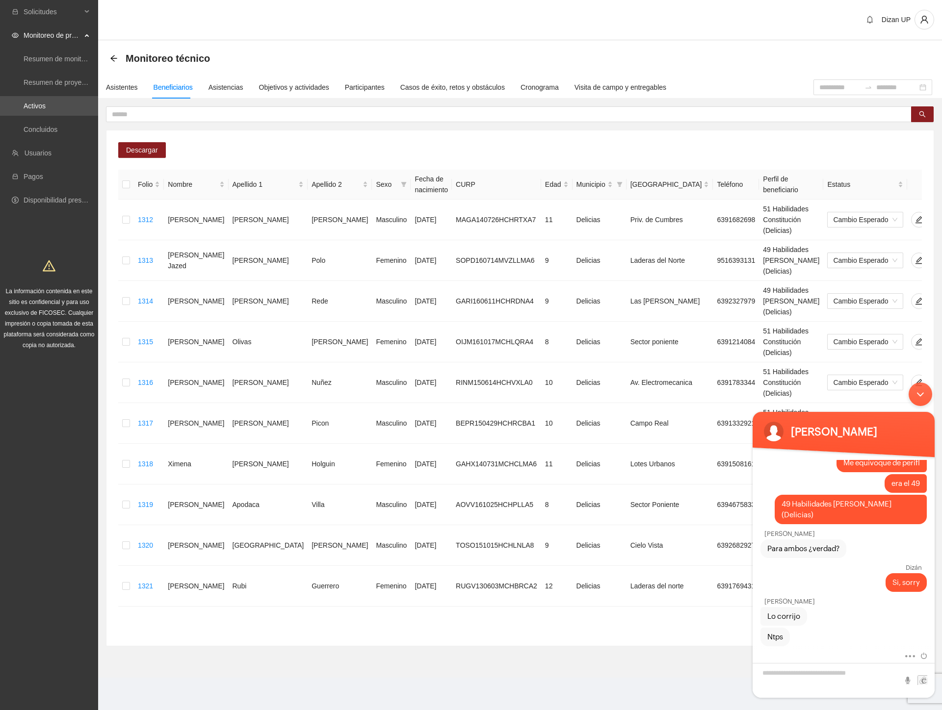
click at [919, 397] on div "Minimizar ventana de chat en vivo" at bounding box center [921, 395] width 24 height 24
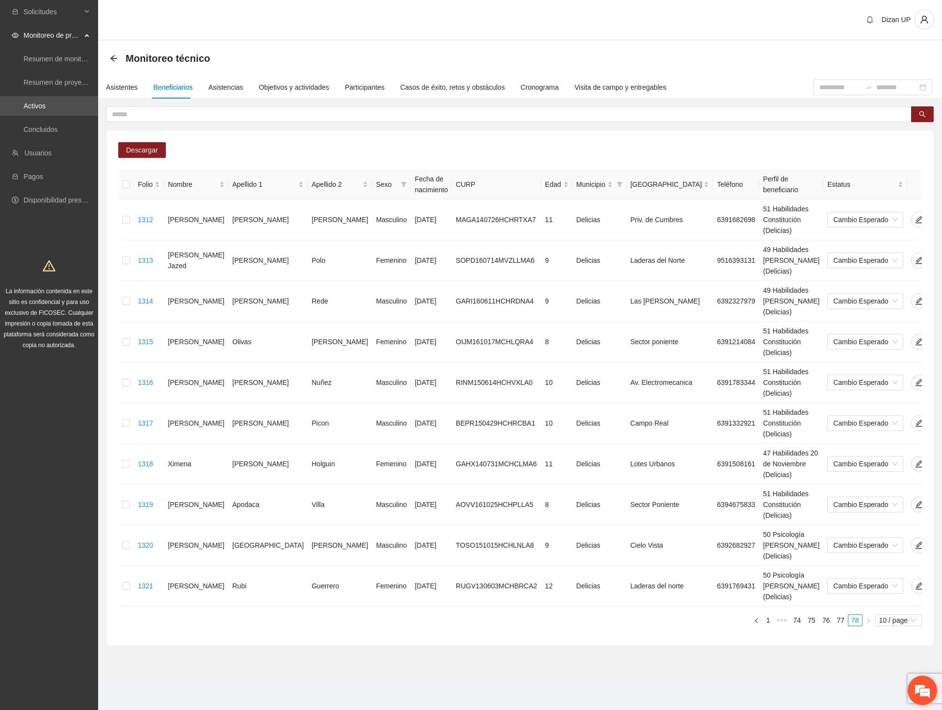
click at [913, 690] on em at bounding box center [922, 691] width 26 height 26
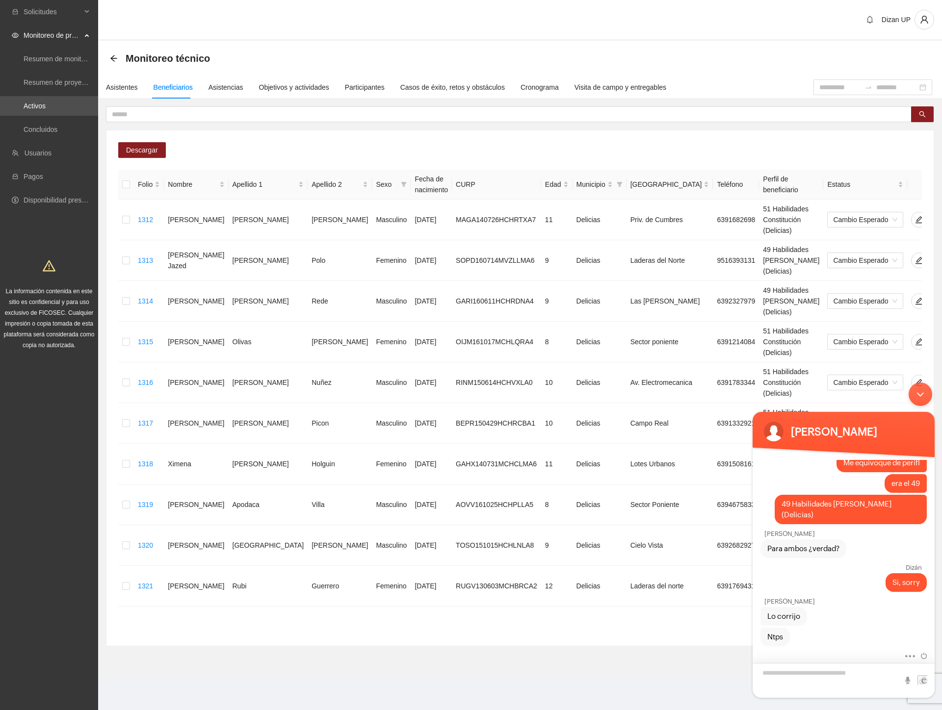
click at [780, 678] on textarea "Escriba su mensaje y pulse “Intro”" at bounding box center [844, 680] width 182 height 35
type textarea "**********"
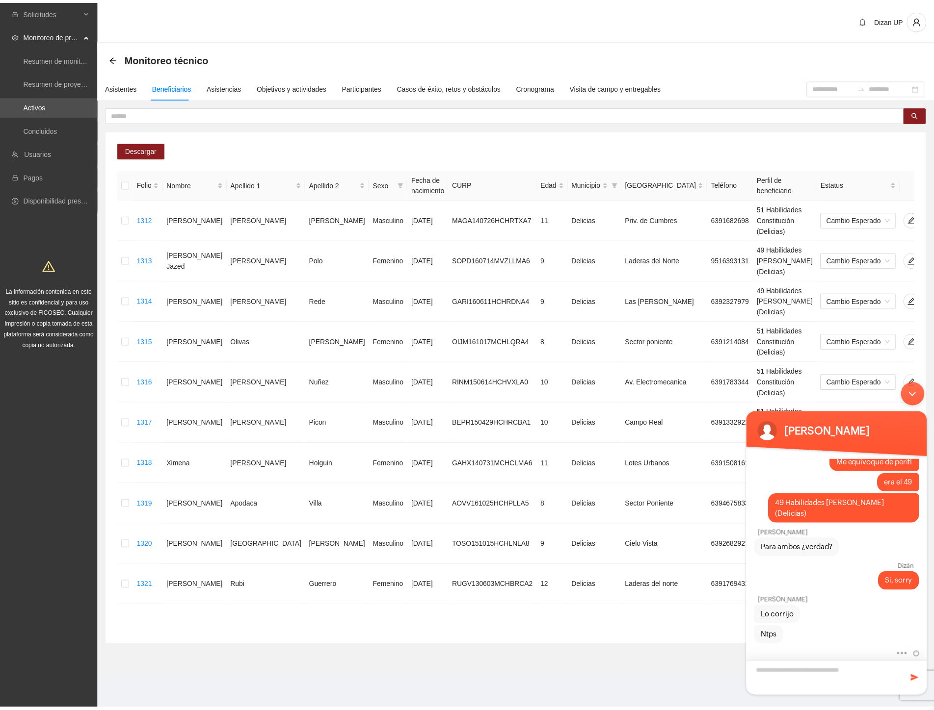
scroll to position [538, 0]
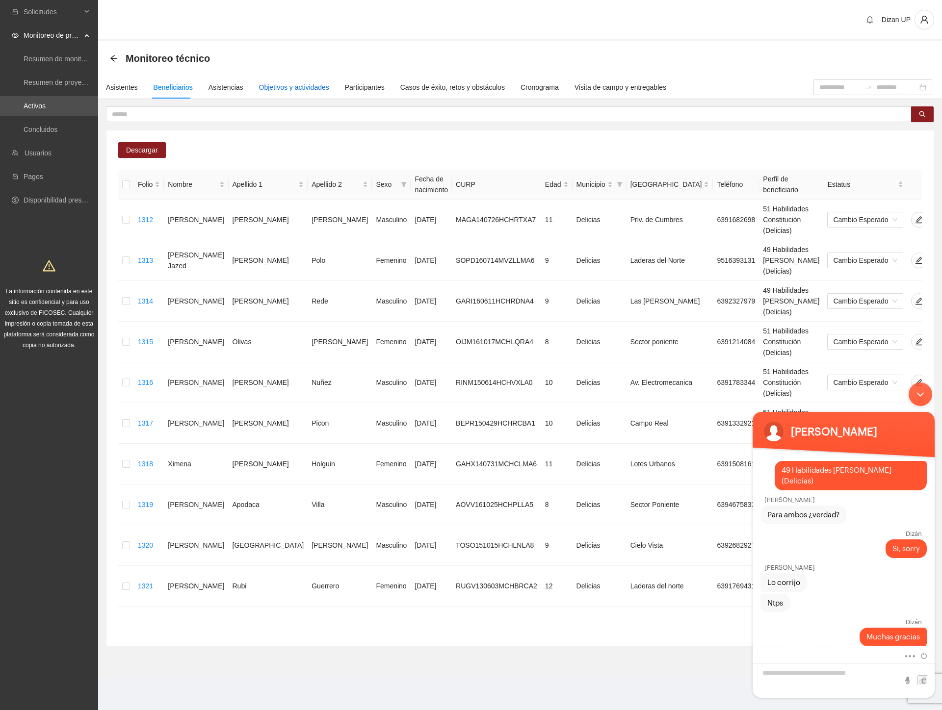
click at [285, 91] on div "Objetivos y actividades" at bounding box center [294, 87] width 70 height 11
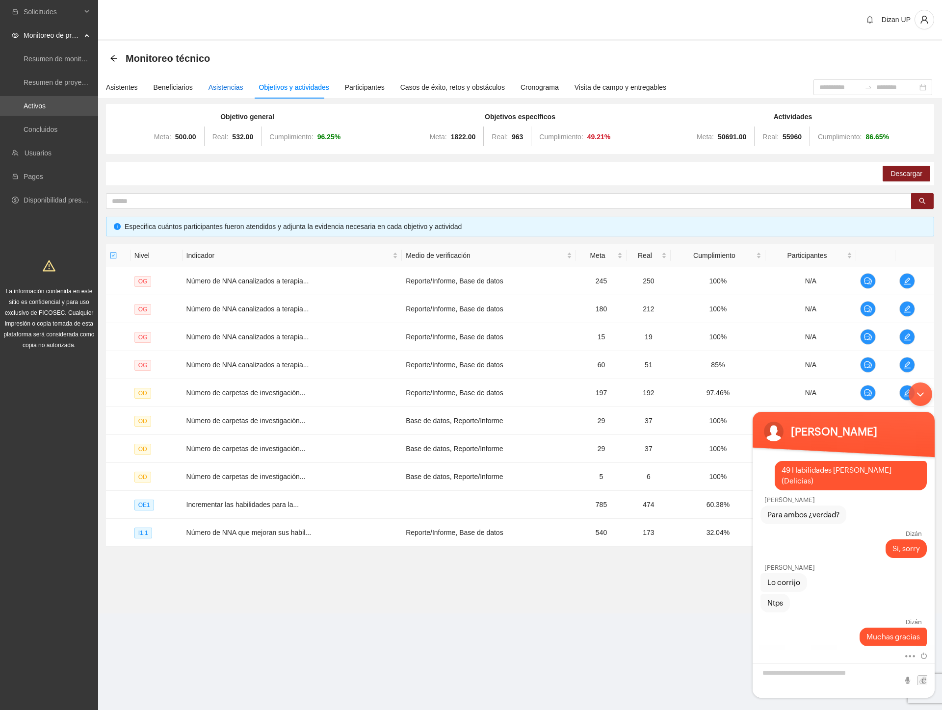
click at [221, 90] on div "Asistencias" at bounding box center [226, 87] width 35 height 11
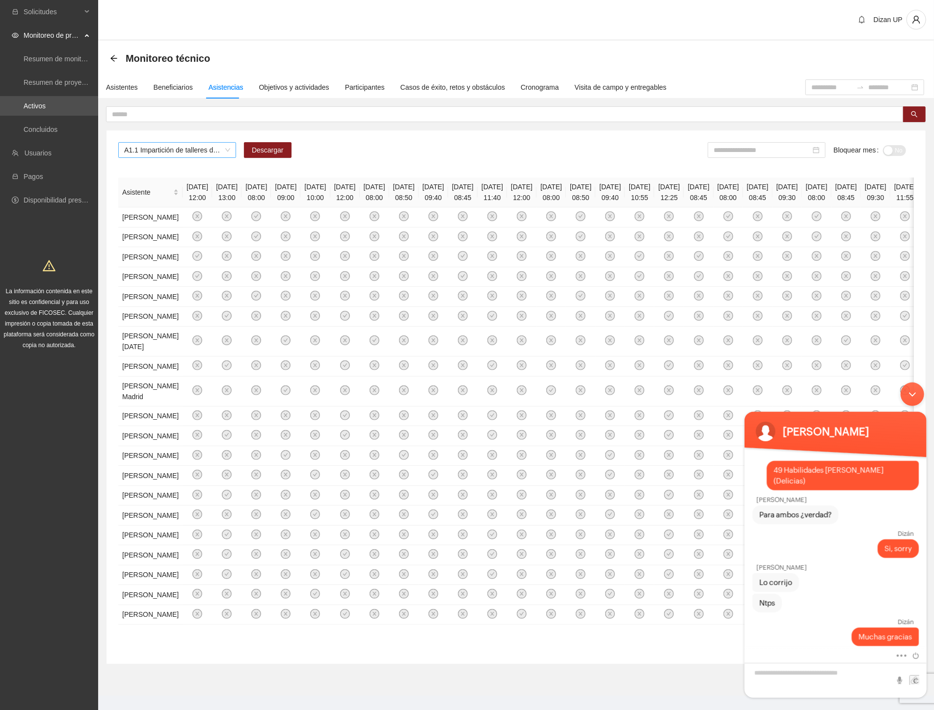
click at [226, 151] on span "A1.1 Impartición de talleres de habilidades para la vida-[GEOGRAPHIC_DATA]" at bounding box center [177, 150] width 106 height 15
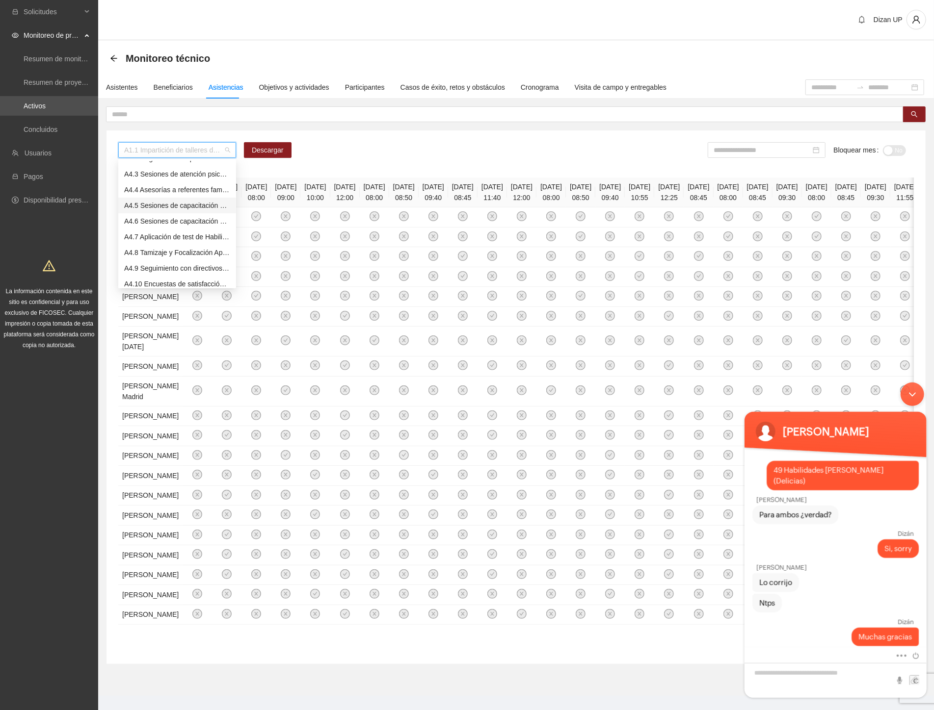
scroll to position [545, 0]
click at [144, 249] on div "A4.1 Impartición de talleres de habilidades para la vida-Delicias" at bounding box center [177, 251] width 106 height 11
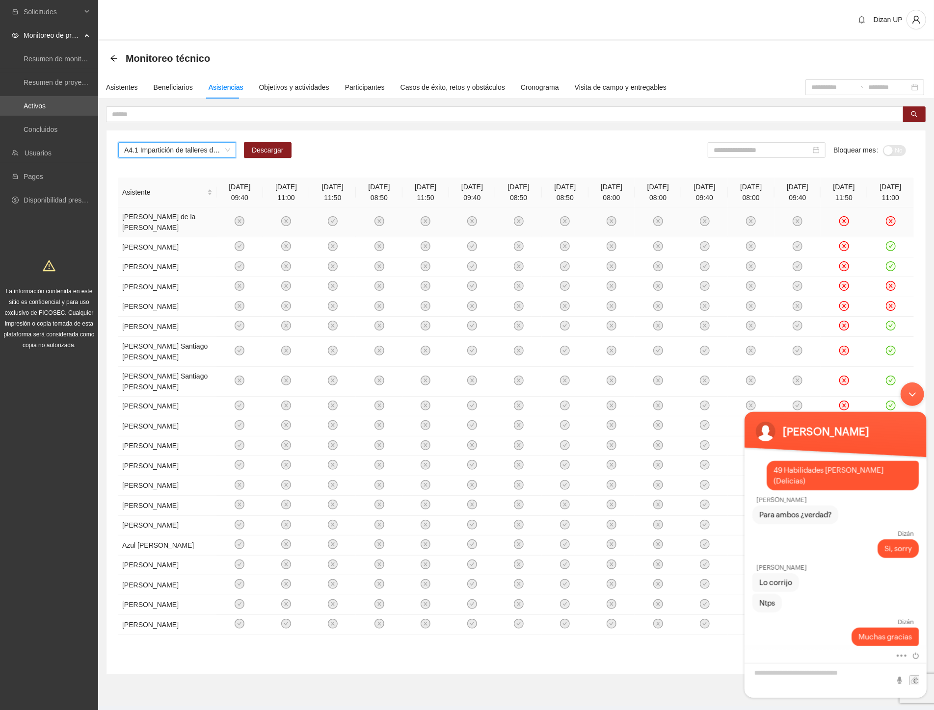
scroll to position [80, 0]
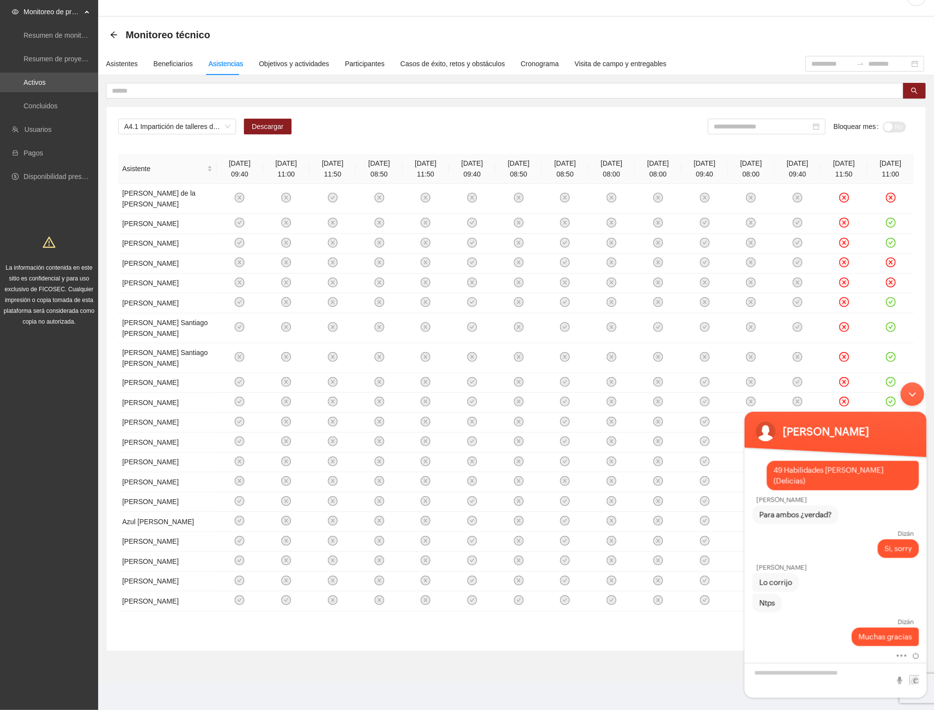
click at [915, 393] on div "Minimizar ventana de chat en vivo" at bounding box center [912, 394] width 24 height 24
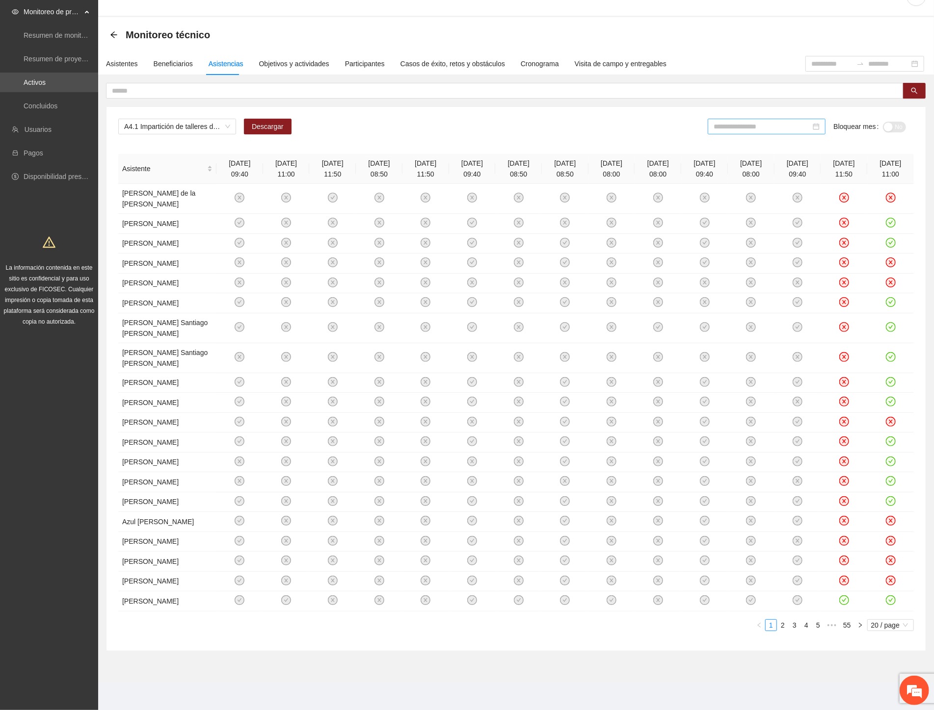
click at [760, 121] on input at bounding box center [761, 126] width 97 height 11
type input "*******"
click at [477, 119] on div "A4.1 Impartición de talleres de habilidades para la vida-Delicias Descargar Blo…" at bounding box center [515, 131] width 795 height 24
click at [880, 626] on span "20 / page" at bounding box center [890, 625] width 39 height 11
click at [879, 692] on div "100 / page" at bounding box center [890, 689] width 35 height 11
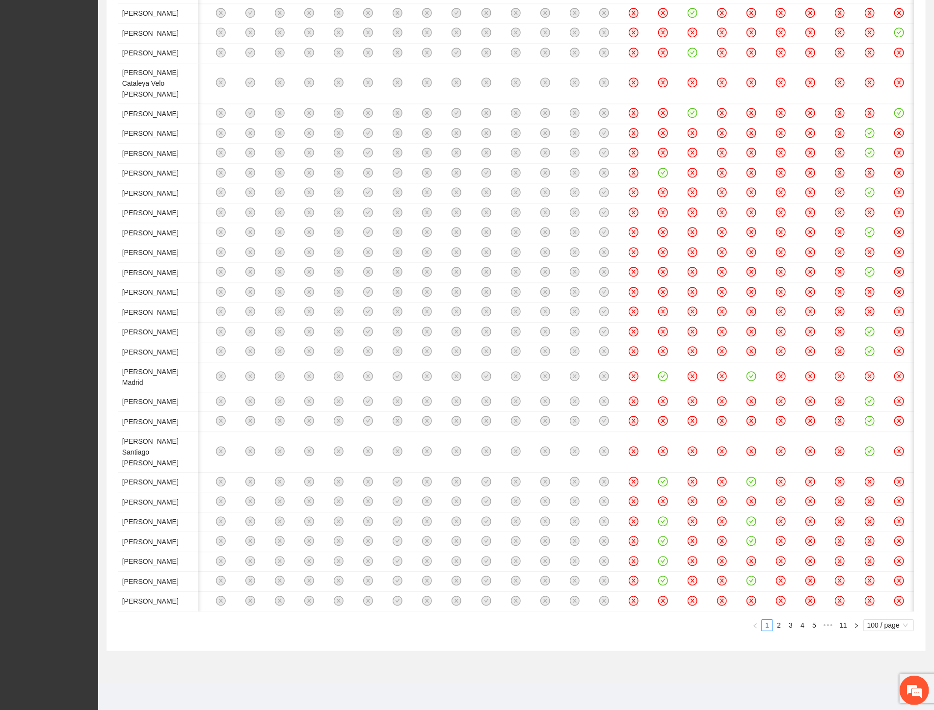
scroll to position [0, 1449]
click at [813, 627] on link "5" at bounding box center [813, 625] width 11 height 11
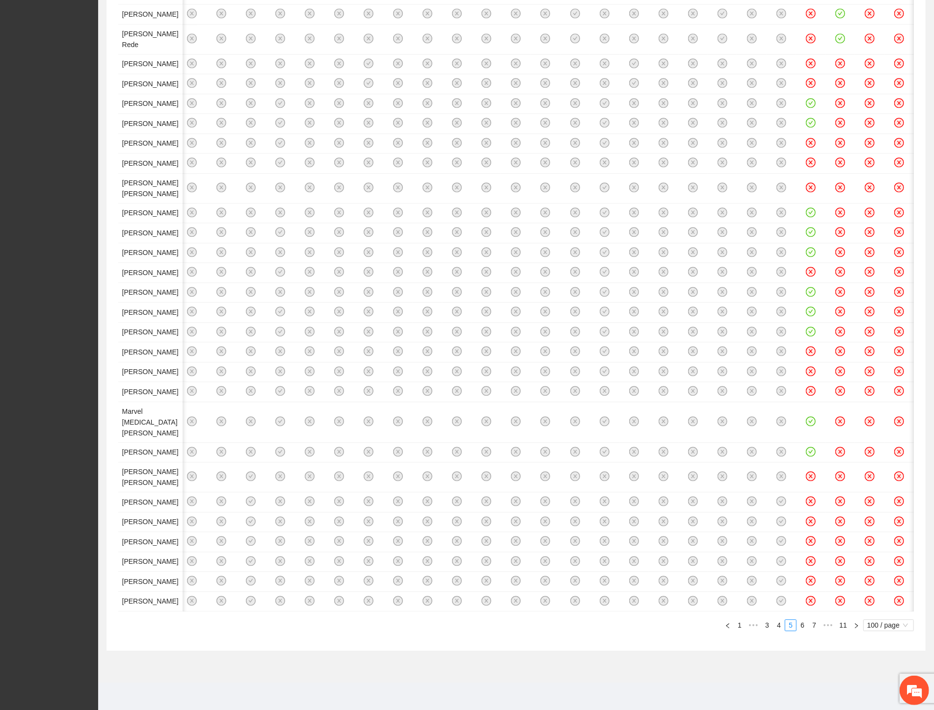
scroll to position [4258, 0]
click at [813, 631] on link "7" at bounding box center [813, 625] width 11 height 11
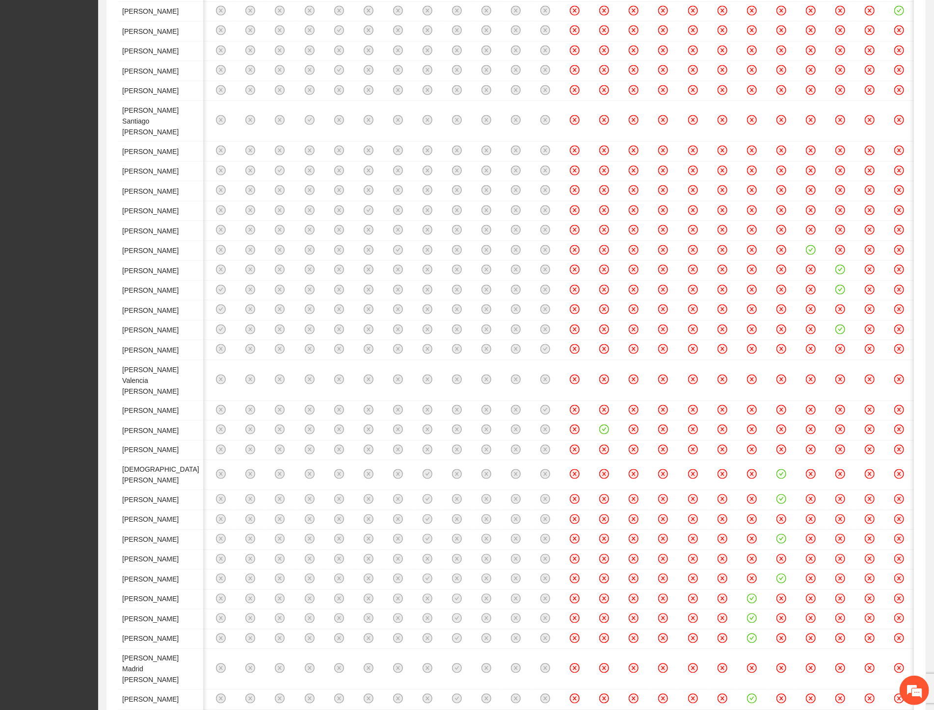
scroll to position [0, 0]
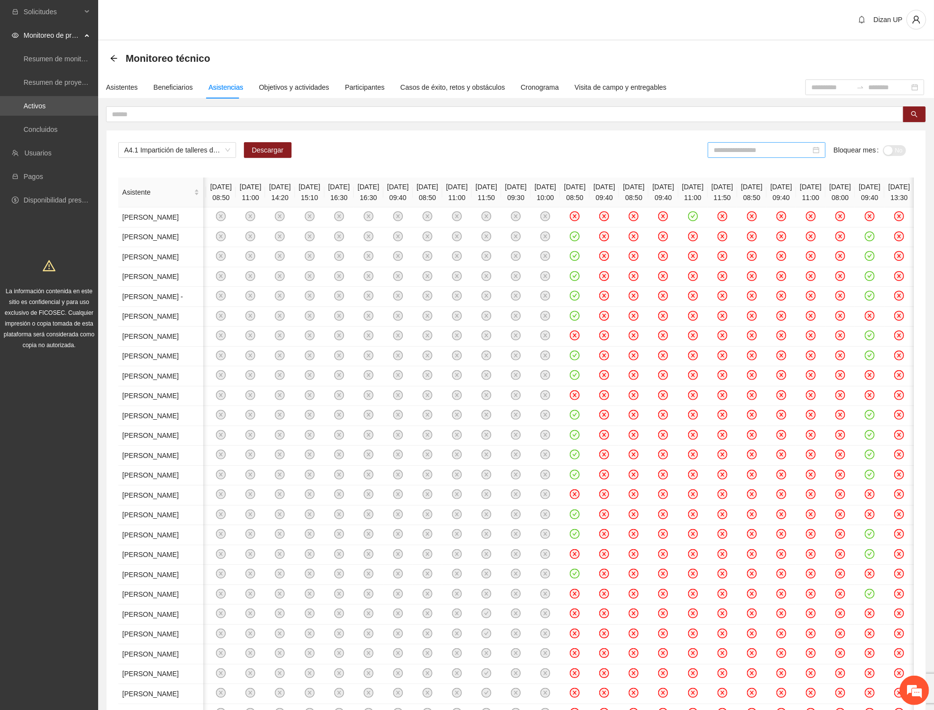
click at [749, 147] on input at bounding box center [761, 150] width 97 height 11
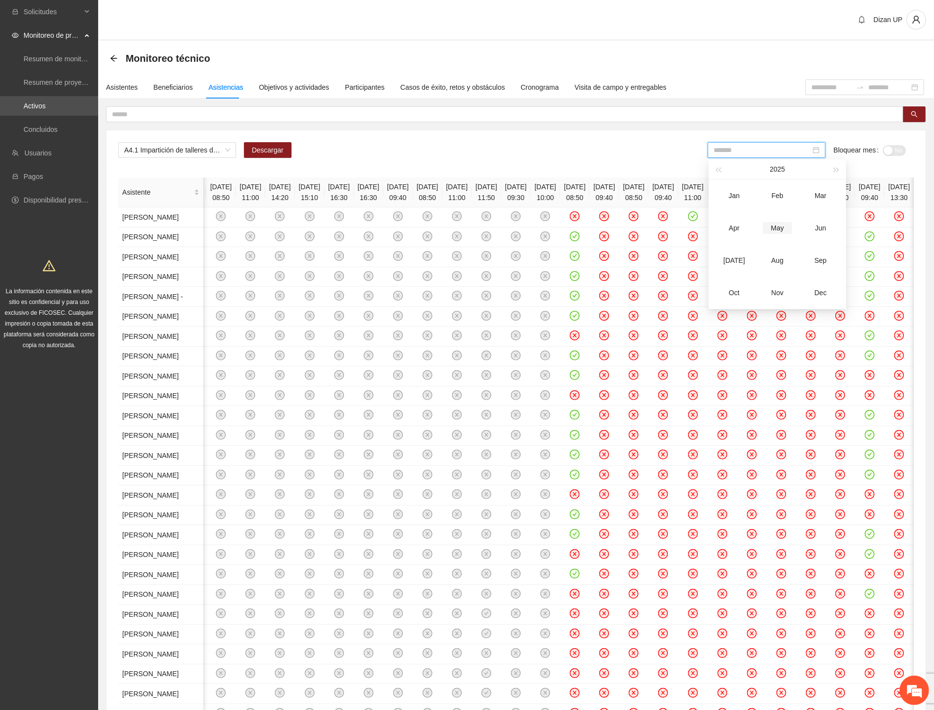
click at [773, 231] on div "May" at bounding box center [776, 228] width 29 height 12
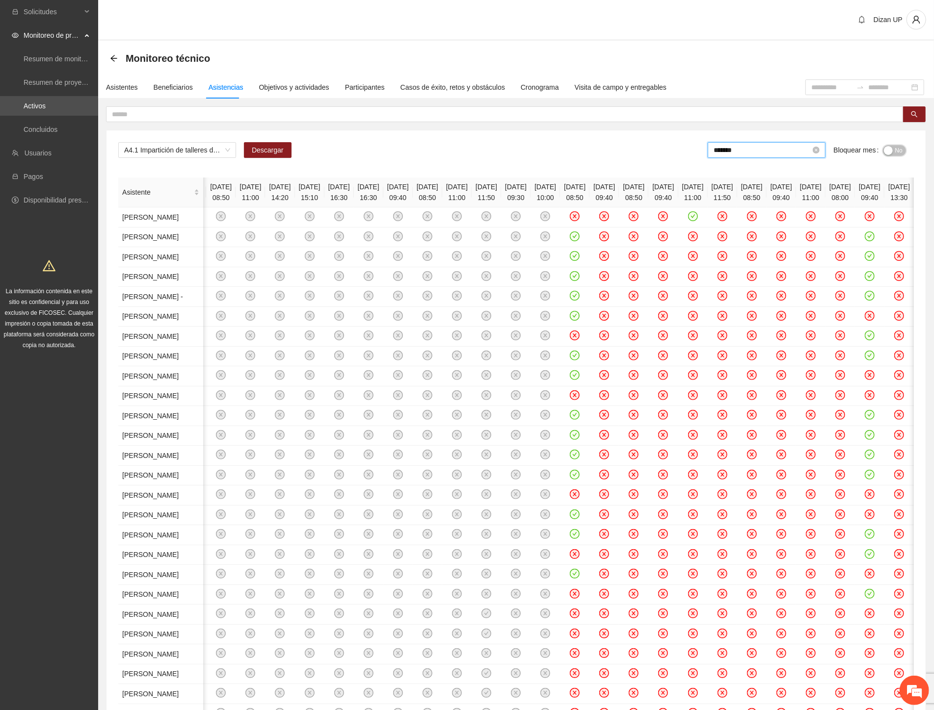
click at [895, 148] on span "No" at bounding box center [898, 150] width 7 height 11
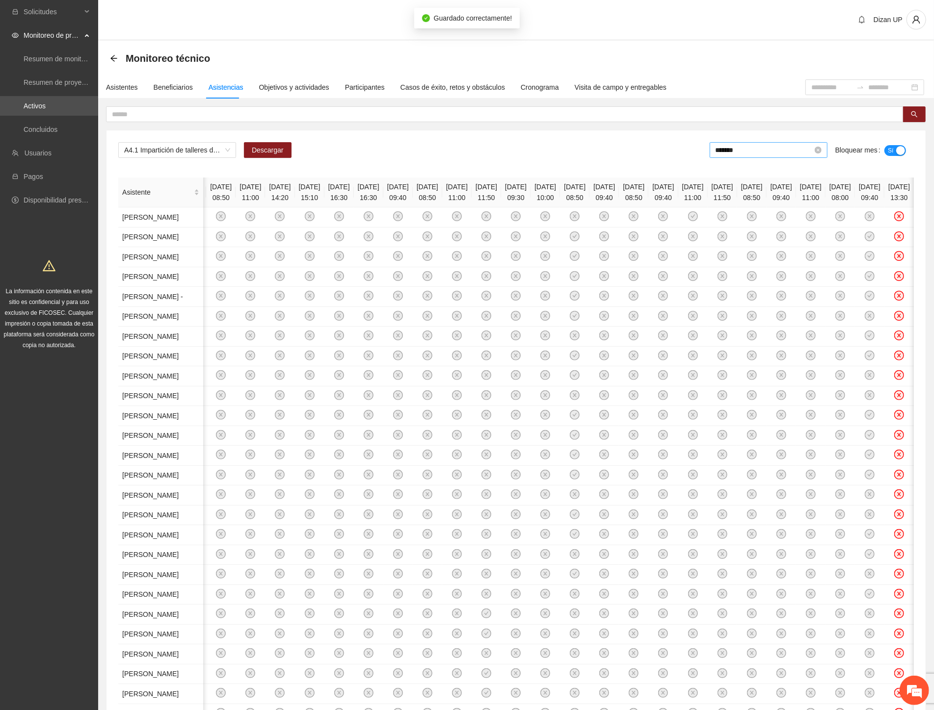
click at [747, 150] on input "*******" at bounding box center [763, 150] width 97 height 11
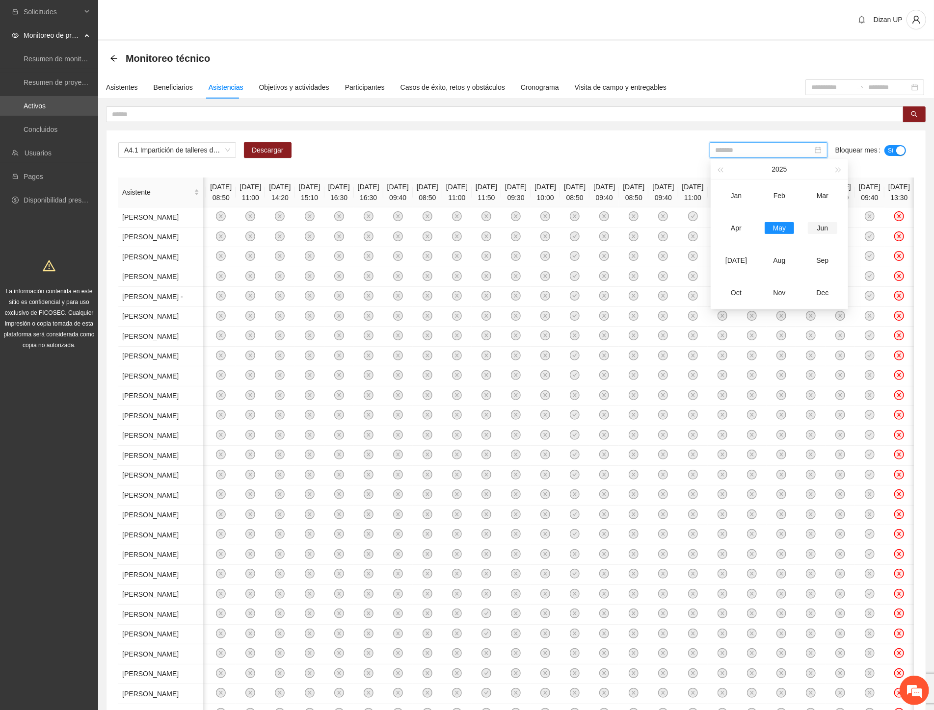
click at [818, 228] on div "Jun" at bounding box center [822, 228] width 29 height 12
type input "*******"
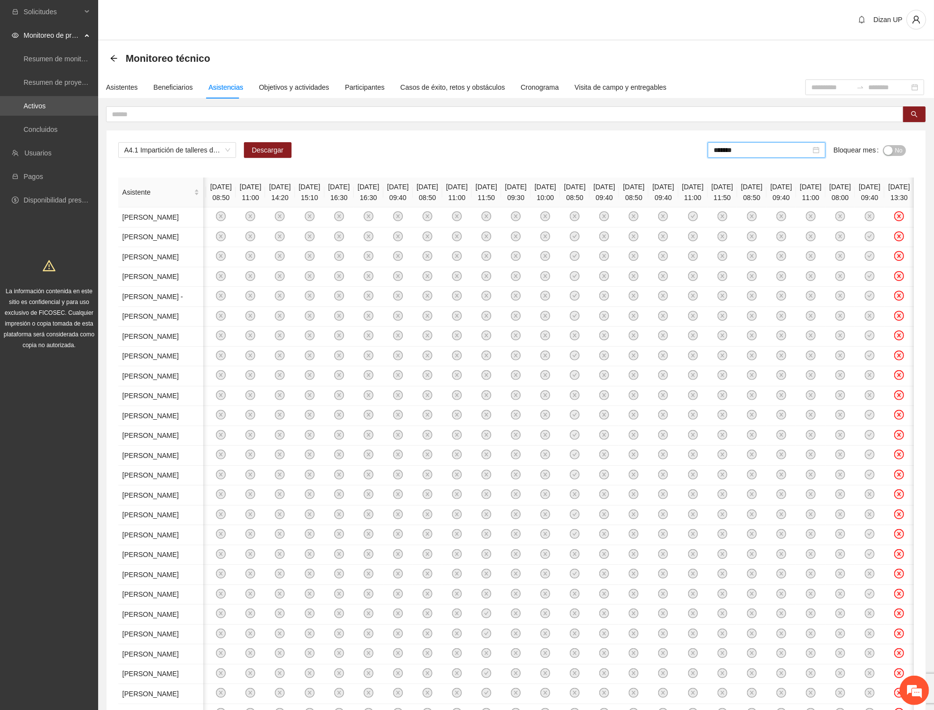
click at [896, 150] on span "No" at bounding box center [898, 150] width 7 height 11
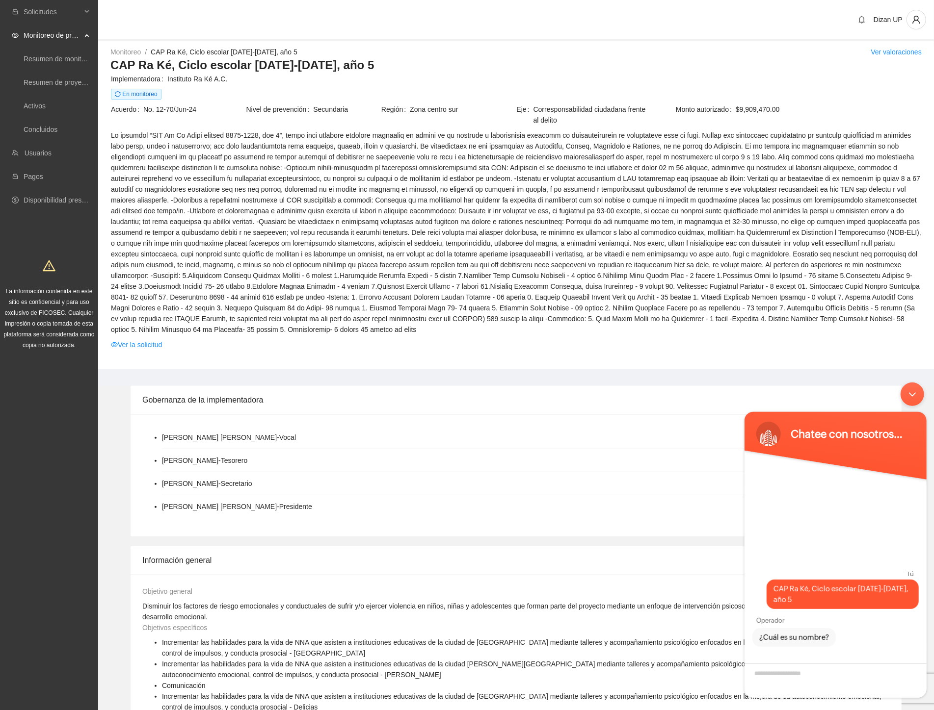
drag, startPoint x: 911, startPoint y: 389, endPoint x: 1611, endPoint y: 772, distance: 798.3
click at [911, 389] on div "Minimizar ventana de chat en vivo" at bounding box center [912, 394] width 24 height 24
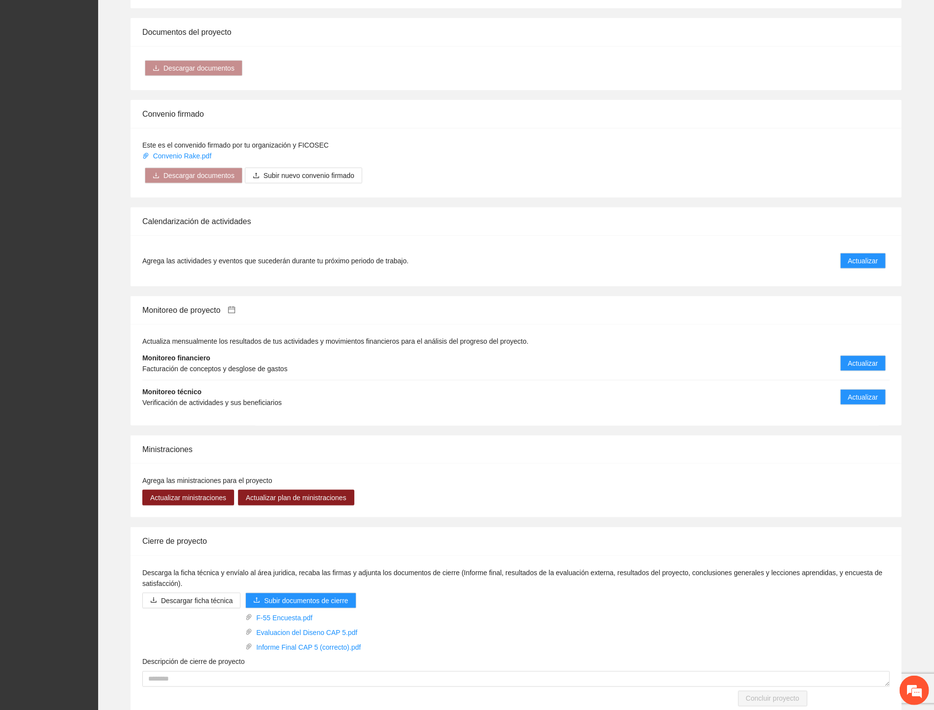
scroll to position [789, 0]
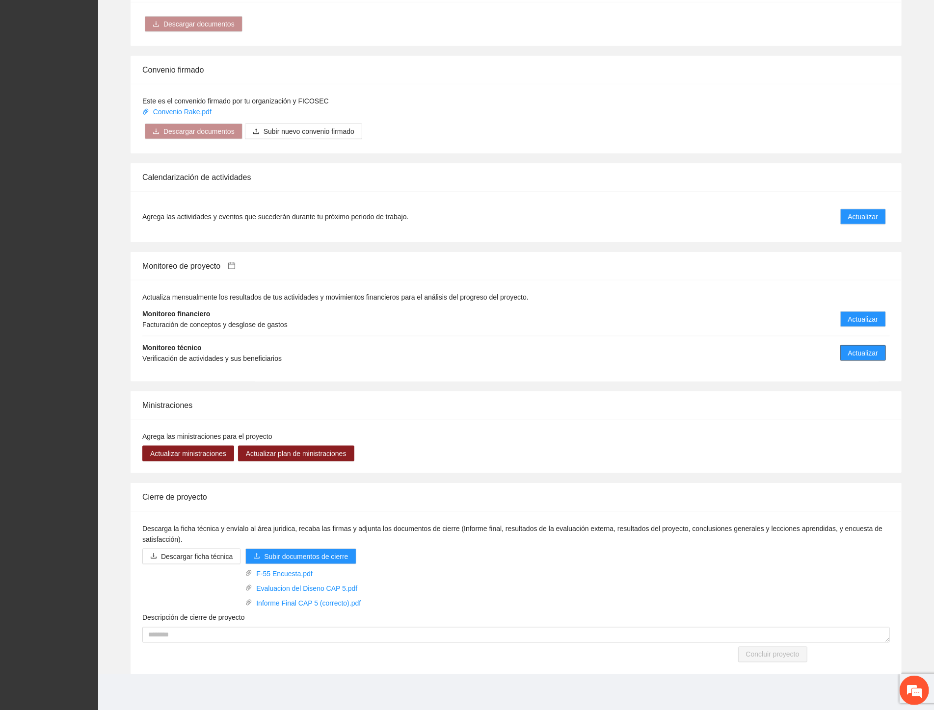
click at [861, 351] on span "Actualizar" at bounding box center [863, 353] width 30 height 11
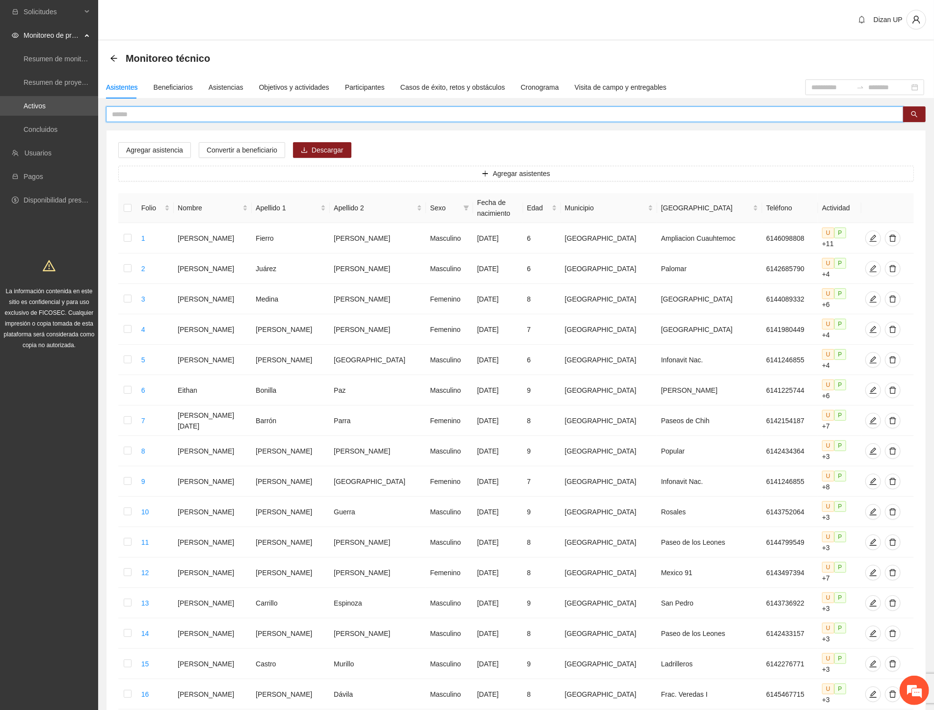
click at [172, 116] on input "text" at bounding box center [501, 114] width 778 height 11
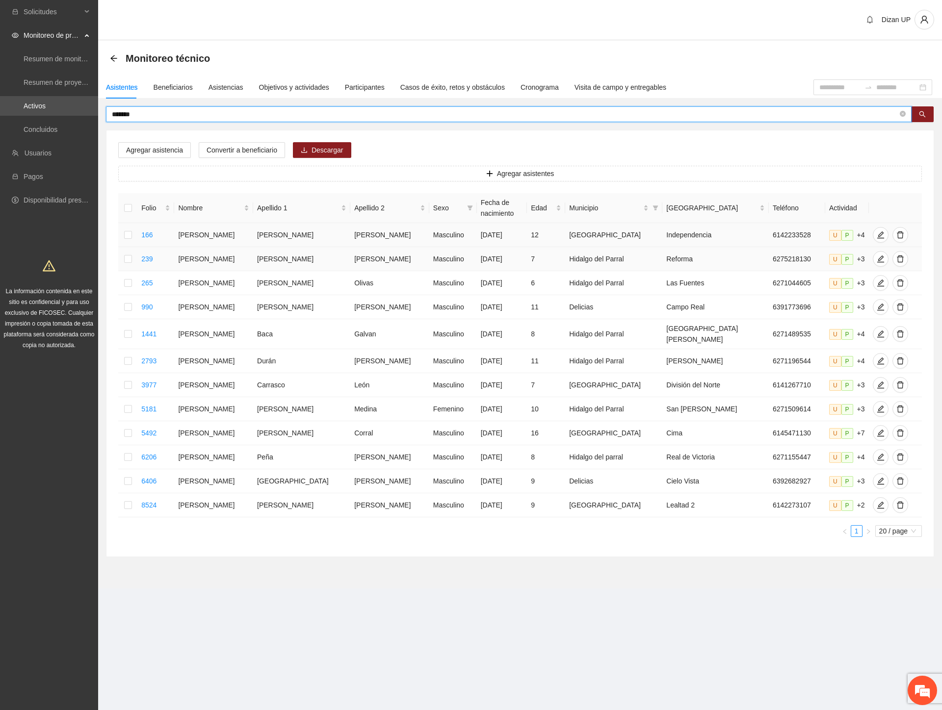
drag, startPoint x: 273, startPoint y: 237, endPoint x: 270, endPoint y: 262, distance: 25.7
click at [273, 237] on td "[PERSON_NAME]" at bounding box center [301, 235] width 97 height 24
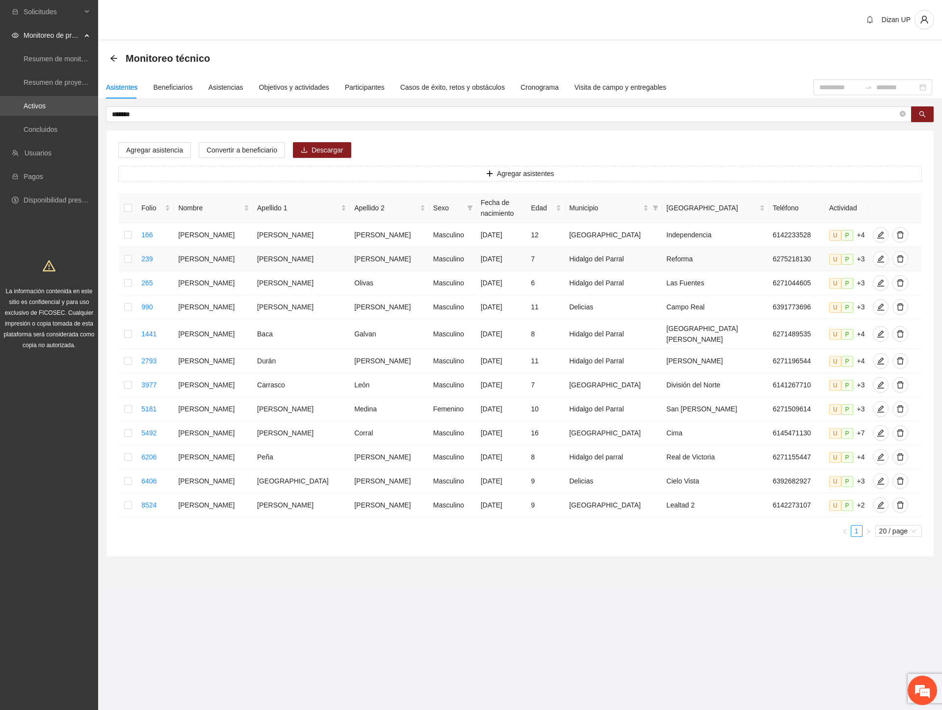
click at [270, 262] on td "[PERSON_NAME]" at bounding box center [301, 259] width 97 height 24
drag, startPoint x: 219, startPoint y: 473, endPoint x: 571, endPoint y: 474, distance: 351.3
click at [571, 474] on tr "6406 Oliver Alexander Toledo Sanchez Masculino 15/10/2015 9 Delicias Cielo Vist…" at bounding box center [520, 481] width 804 height 24
click at [877, 477] on icon "edit" at bounding box center [881, 481] width 8 height 8
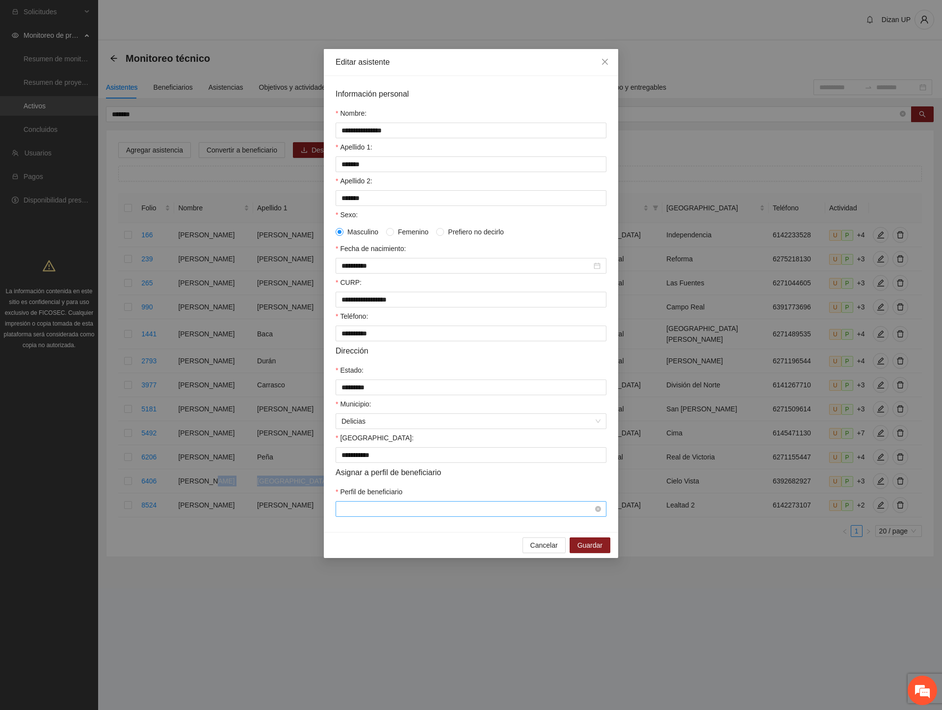
click at [409, 517] on span at bounding box center [470, 509] width 259 height 15
click at [423, 517] on span at bounding box center [470, 509] width 259 height 15
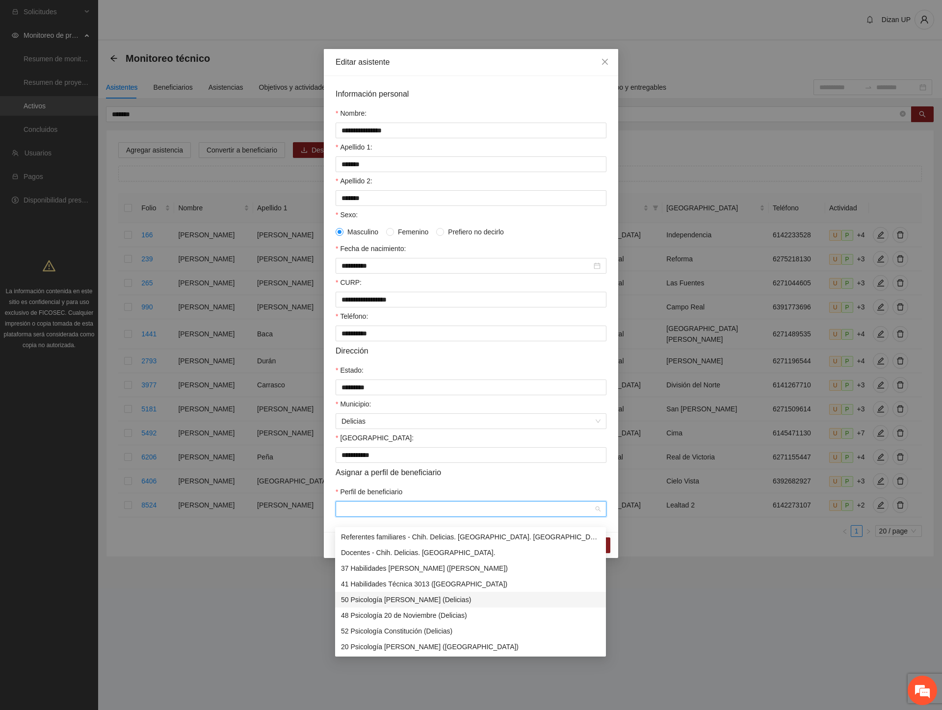
click at [396, 601] on div "50 Psicología [PERSON_NAME] (Delicias)" at bounding box center [470, 600] width 259 height 11
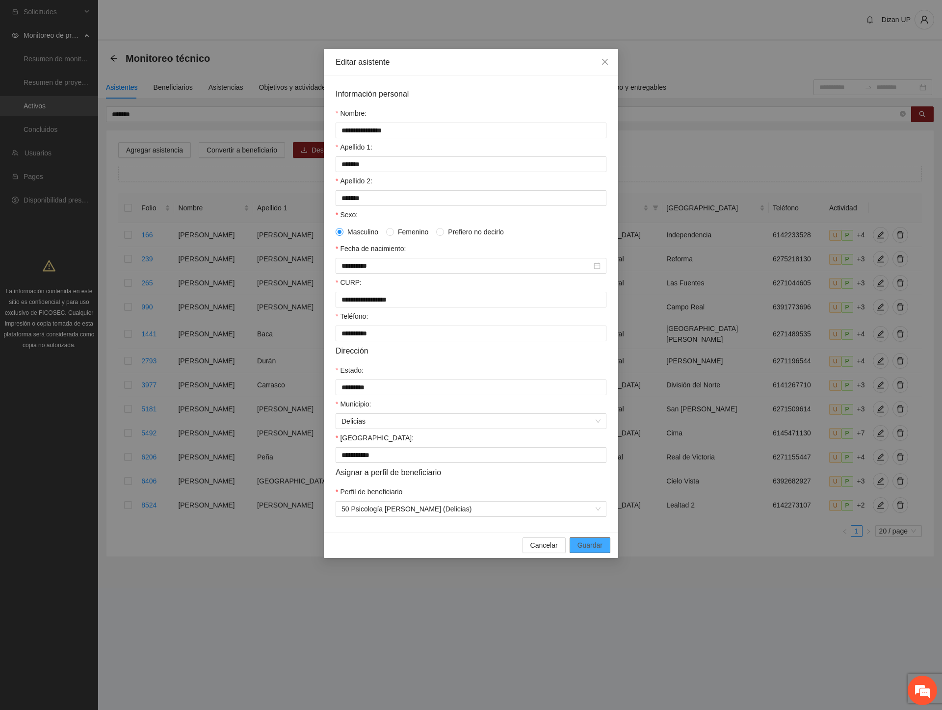
click at [586, 551] on span "Guardar" at bounding box center [589, 545] width 25 height 11
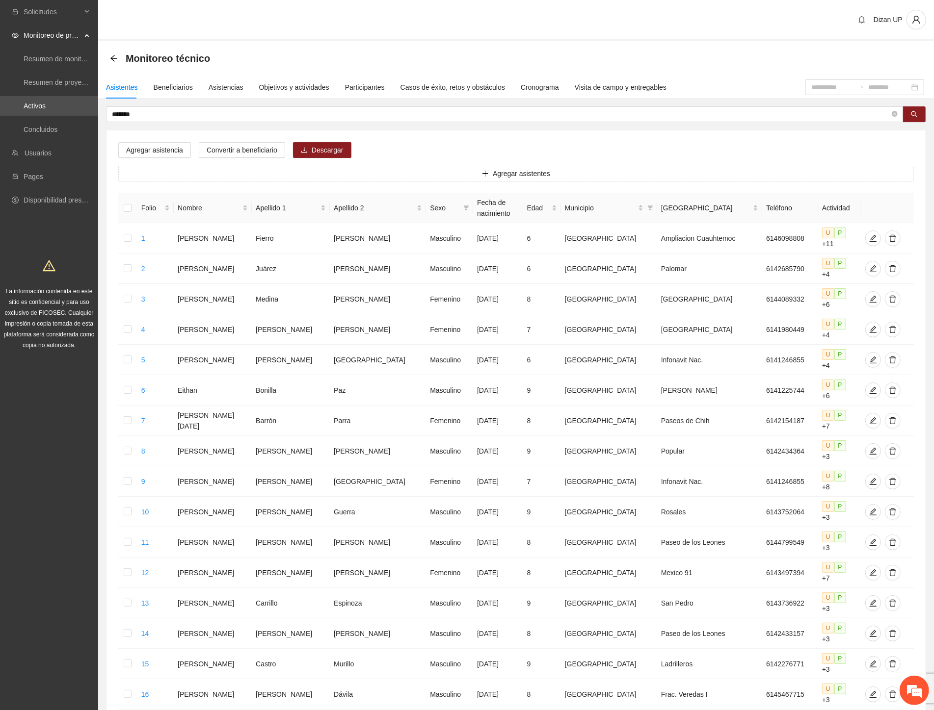
click at [45, 116] on section "Solicitudes Monitoreo de proyectos Resumen de monitoreo Resumen de proyectos ap…" at bounding box center [467, 465] width 934 height 930
type input "**********"
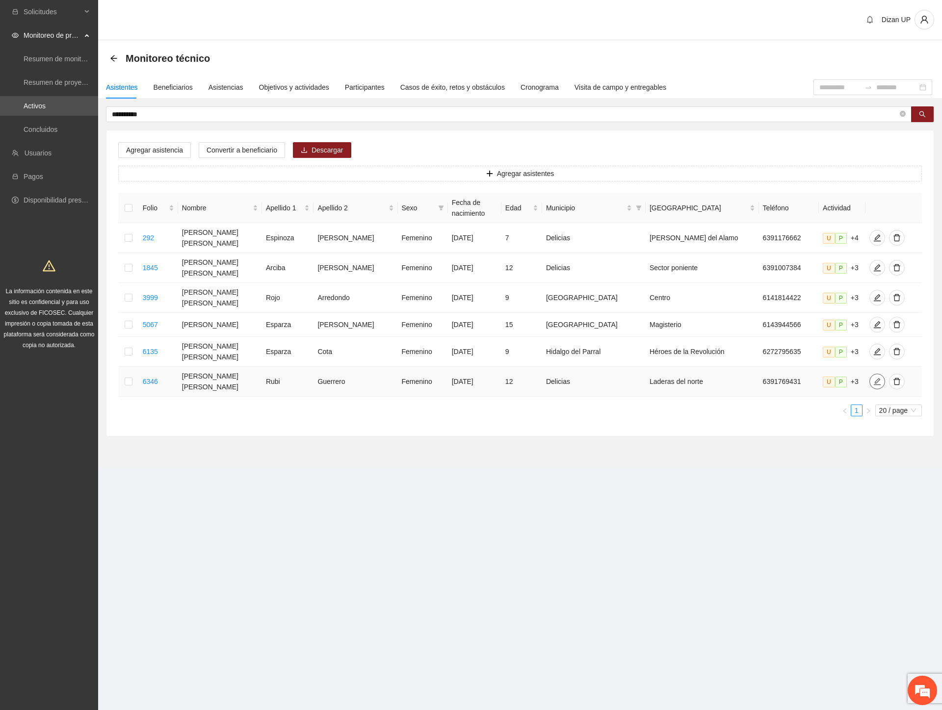
click at [873, 378] on icon "edit" at bounding box center [877, 382] width 8 height 8
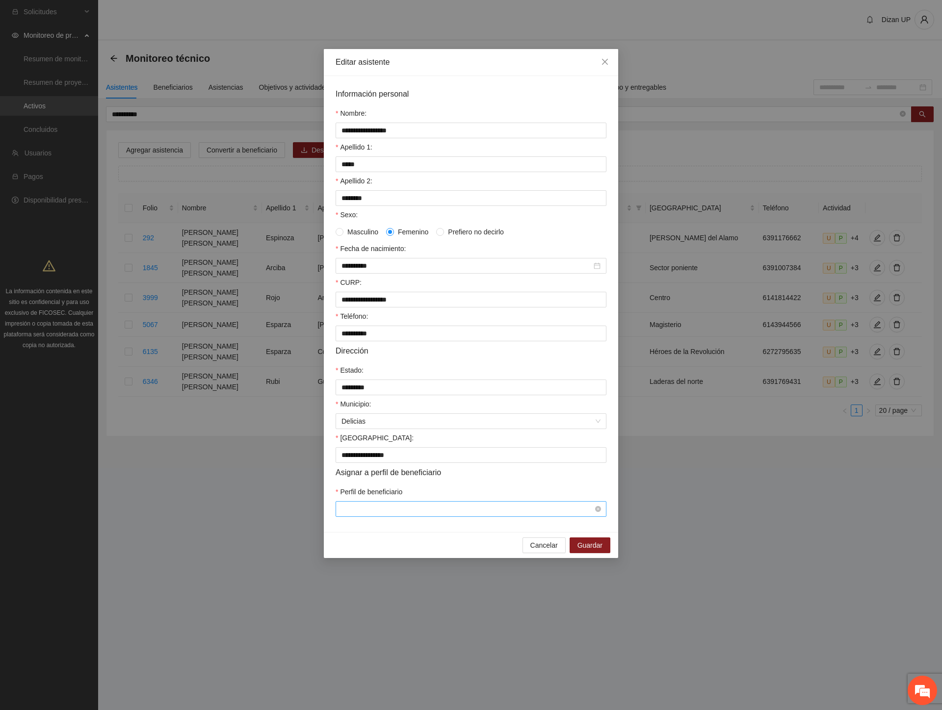
click at [414, 517] on span at bounding box center [470, 509] width 259 height 15
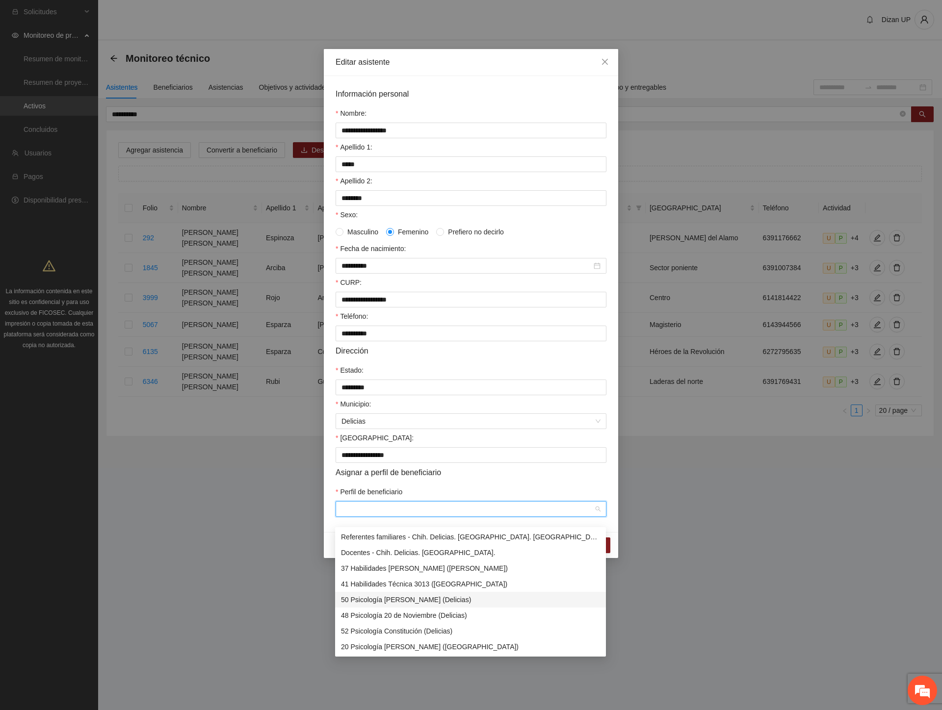
click at [378, 601] on div "50 Psicología [PERSON_NAME] (Delicias)" at bounding box center [470, 600] width 259 height 11
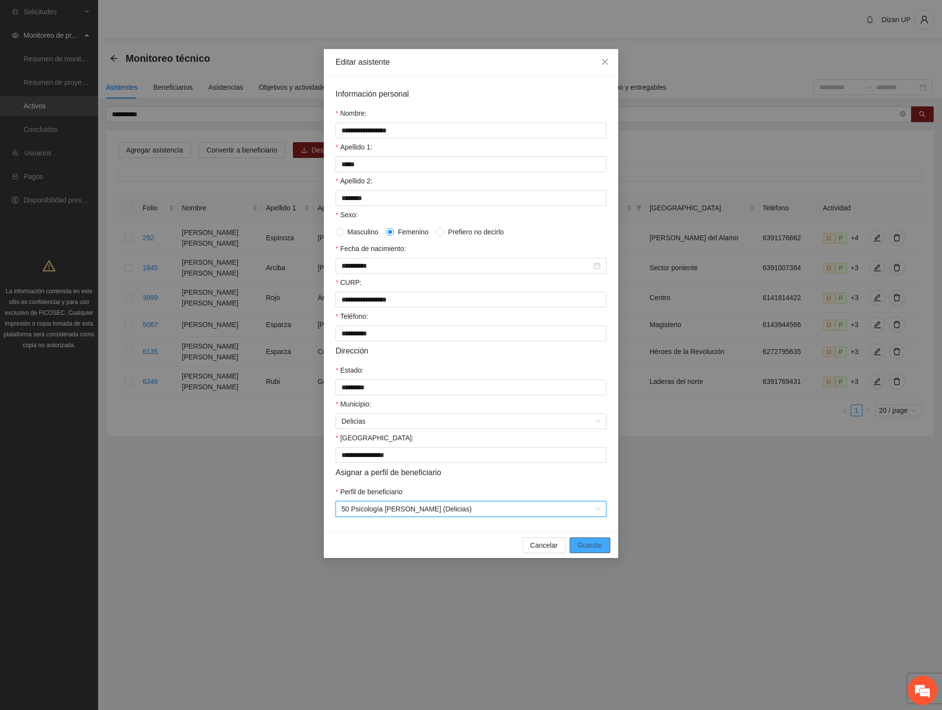
click at [591, 551] on span "Guardar" at bounding box center [589, 545] width 25 height 11
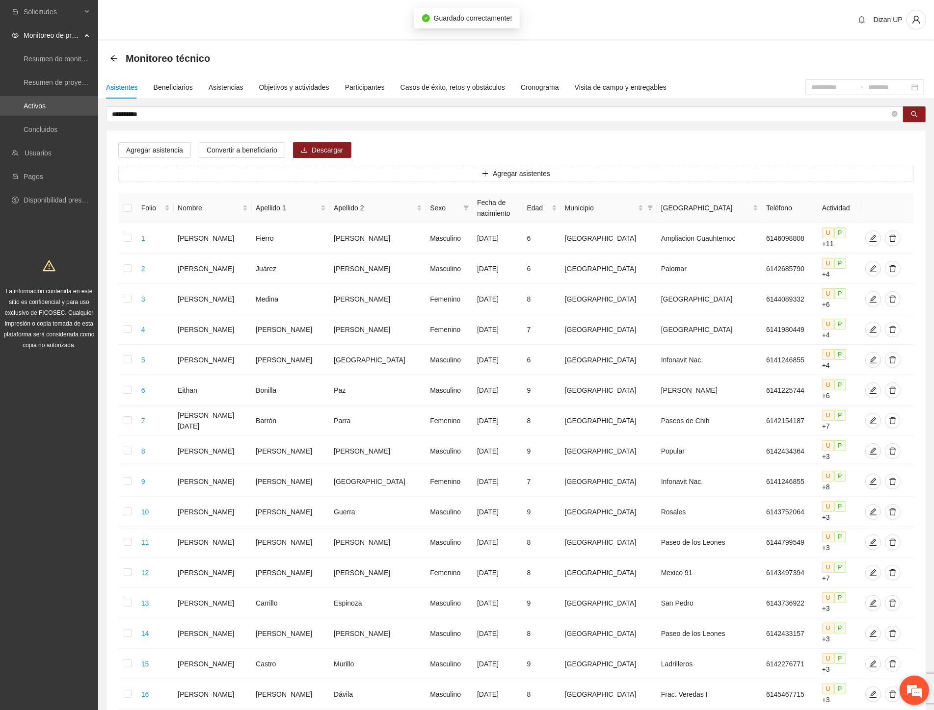
click at [919, 693] on em at bounding box center [914, 691] width 26 height 26
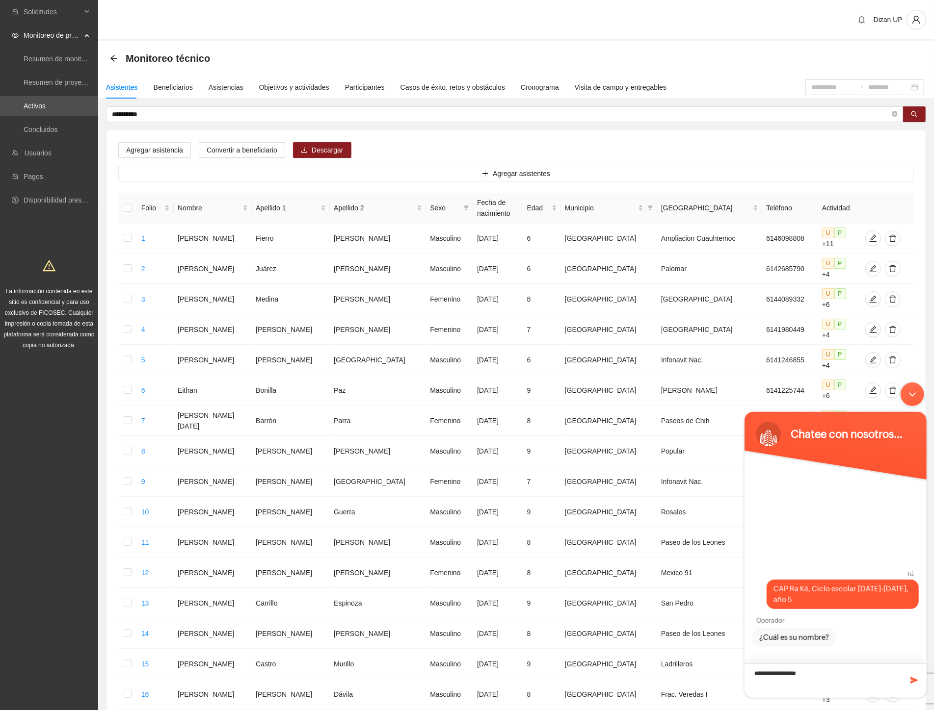
type textarea "**********"
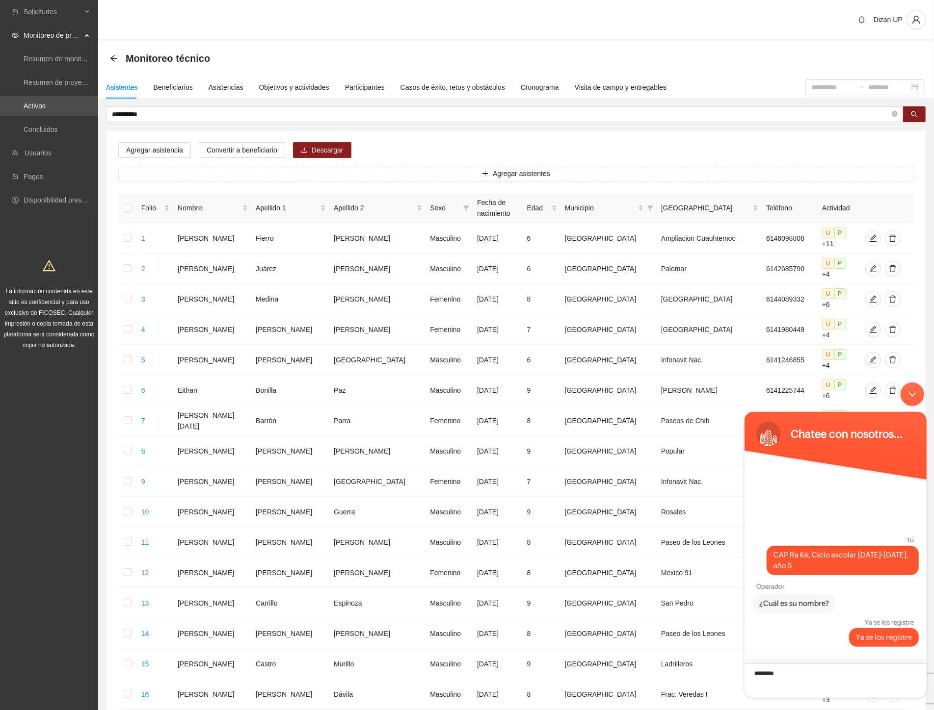
click at [782, 675] on textarea "********" at bounding box center [835, 680] width 182 height 34
click at [755, 674] on textarea "********" at bounding box center [835, 680] width 182 height 34
type textarea "********"
click at [914, 683] on span at bounding box center [914, 680] width 10 height 10
drag, startPoint x: 872, startPoint y: 637, endPoint x: 866, endPoint y: 639, distance: 6.1
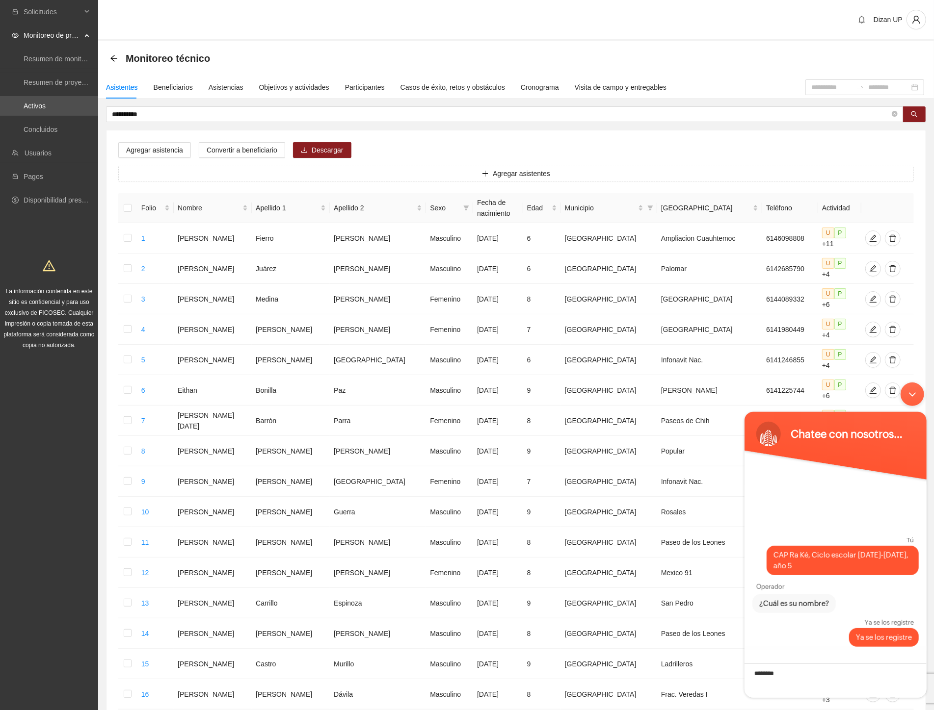
click at [871, 640] on span "Ya se los registre" at bounding box center [883, 637] width 56 height 11
click at [901, 393] on div "Minimizar ventana de chat en vivo" at bounding box center [912, 394] width 24 height 24
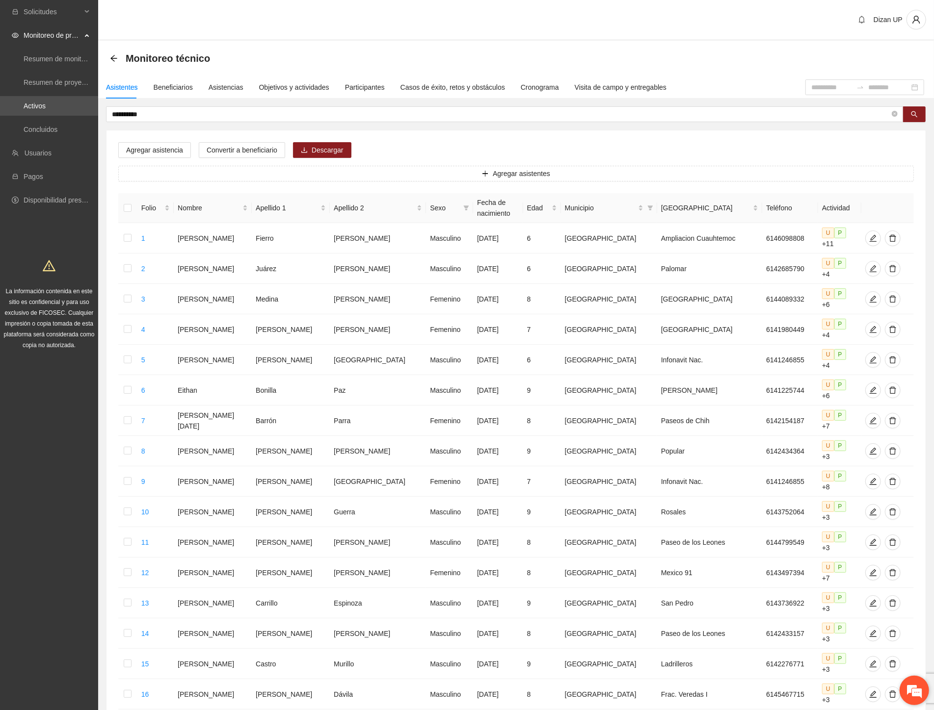
click at [916, 692] on em at bounding box center [914, 691] width 26 height 26
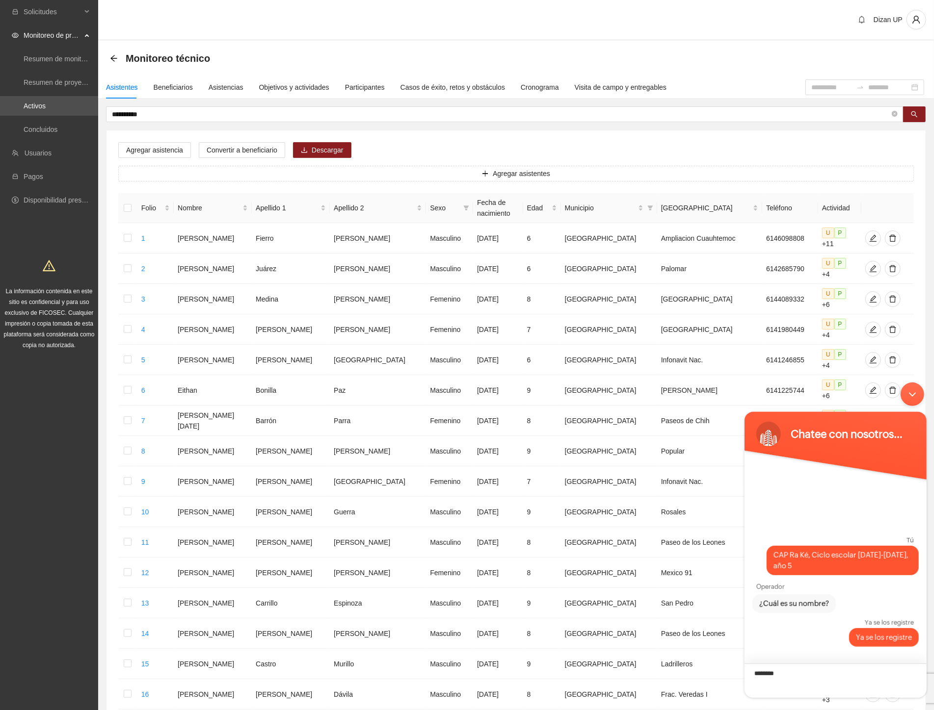
drag, startPoint x: 782, startPoint y: 670, endPoint x: 722, endPoint y: 679, distance: 61.1
click html "Chatee con nosotros ahora Tú CAP Ra Ké, Ciclo escolar 2024-2025, año 5 Operador…"
click at [912, 681] on span at bounding box center [914, 680] width 10 height 10
click at [779, 674] on textarea "********" at bounding box center [835, 680] width 182 height 34
click at [811, 678] on textarea "********" at bounding box center [835, 680] width 182 height 34
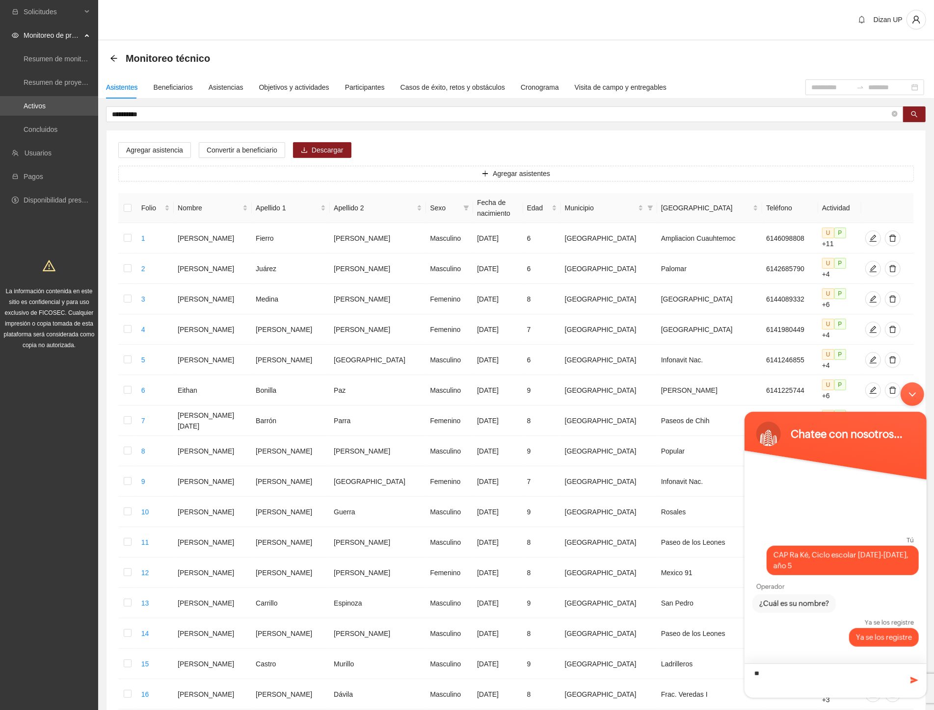
type textarea "*"
click at [40, 108] on link "Activos" at bounding box center [35, 106] width 22 height 8
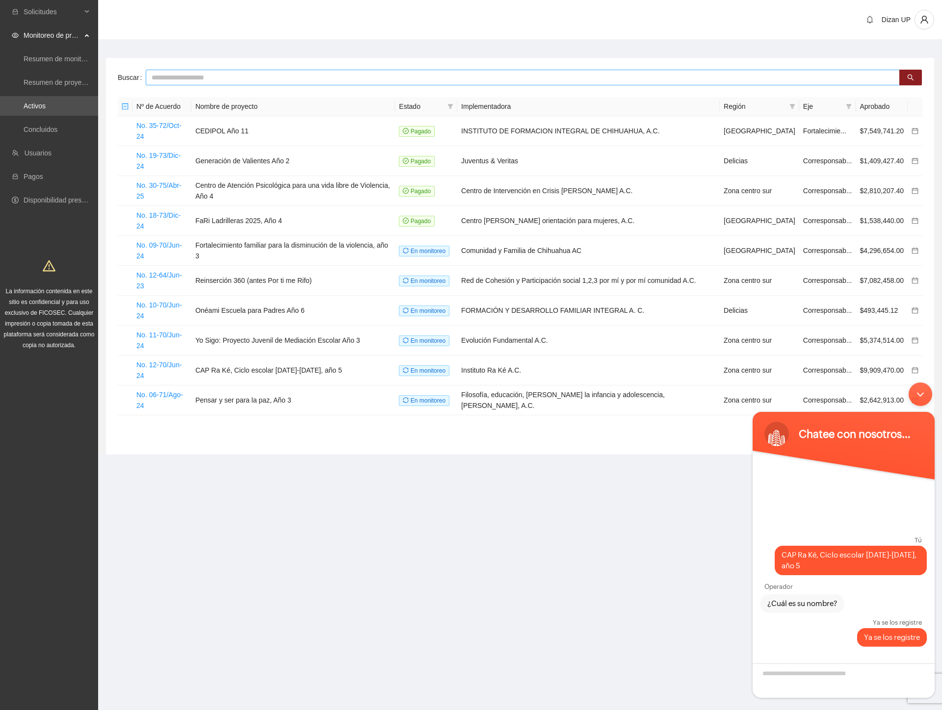
click at [154, 75] on input "text" at bounding box center [523, 78] width 754 height 16
type input "***"
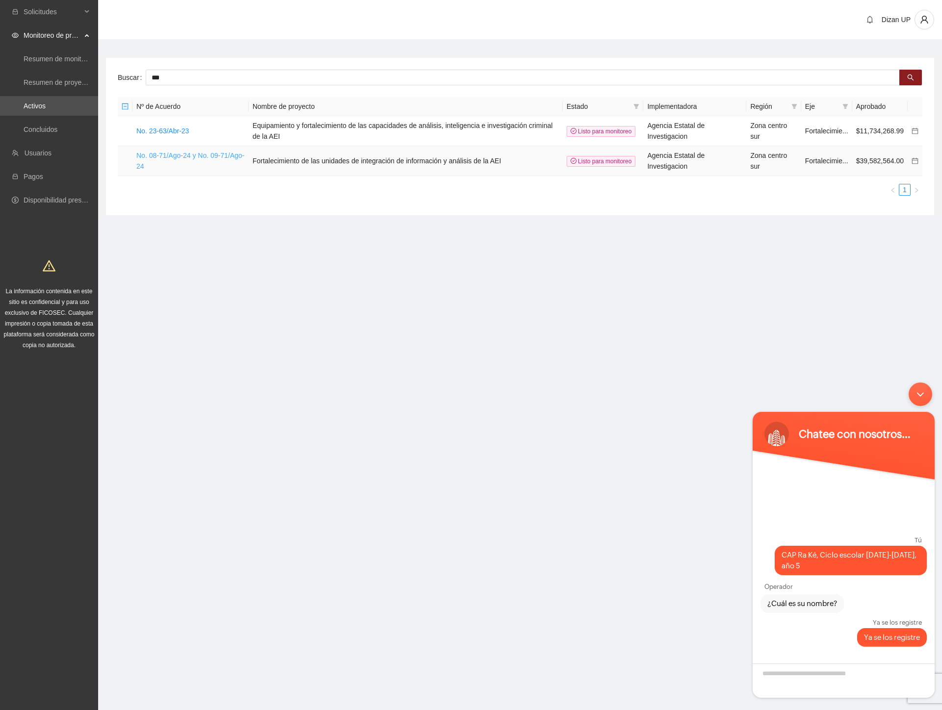
click at [209, 152] on link "No. 08-71/Ago-24 y No. 09-71/Ago-24" at bounding box center [190, 161] width 108 height 19
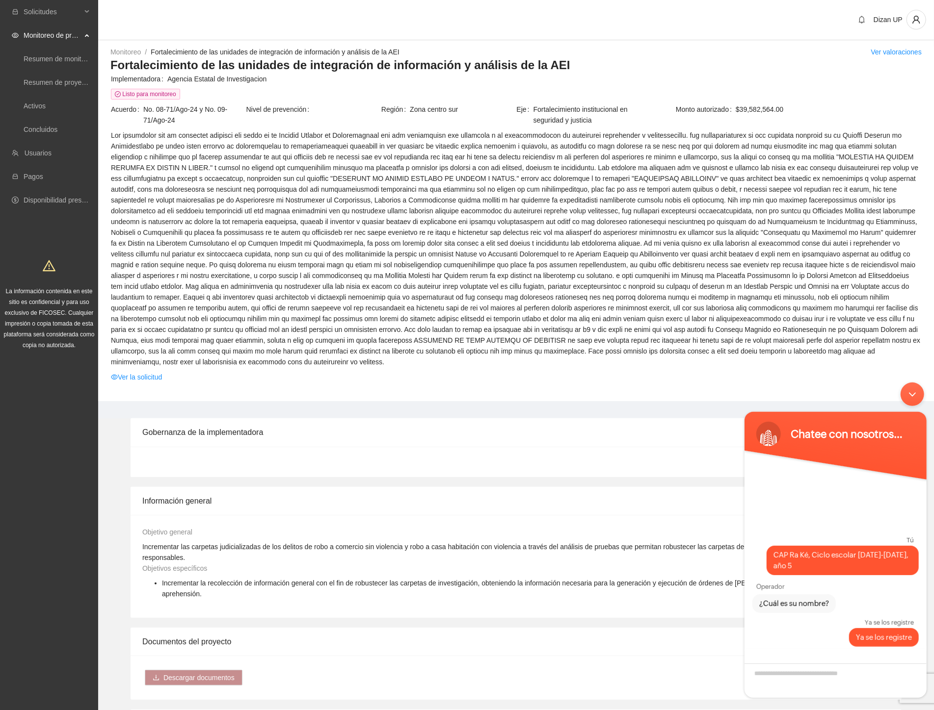
click at [425, 261] on span at bounding box center [516, 248] width 810 height 237
click at [913, 392] on div "Minimizar ventana de chat en vivo" at bounding box center [912, 394] width 24 height 24
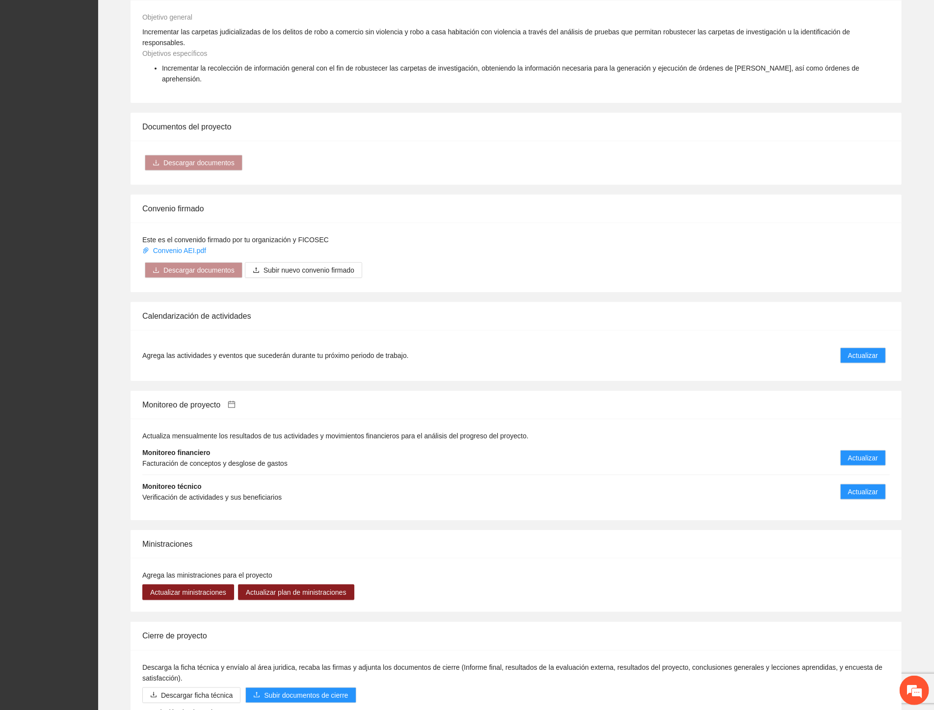
scroll to position [577, 0]
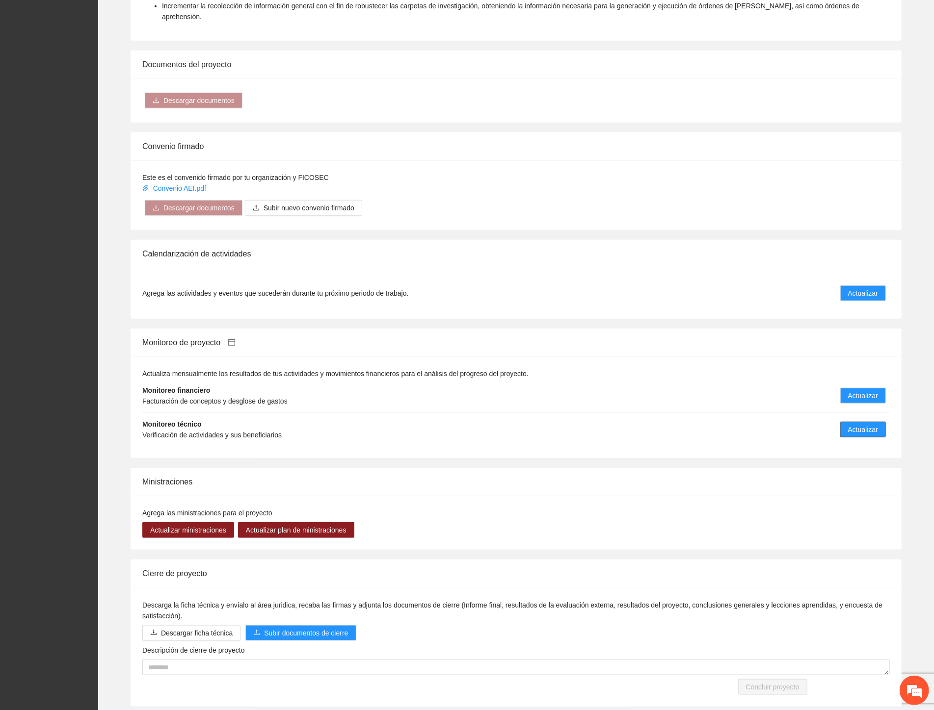
click at [870, 424] on span "Actualizar" at bounding box center [863, 429] width 30 height 11
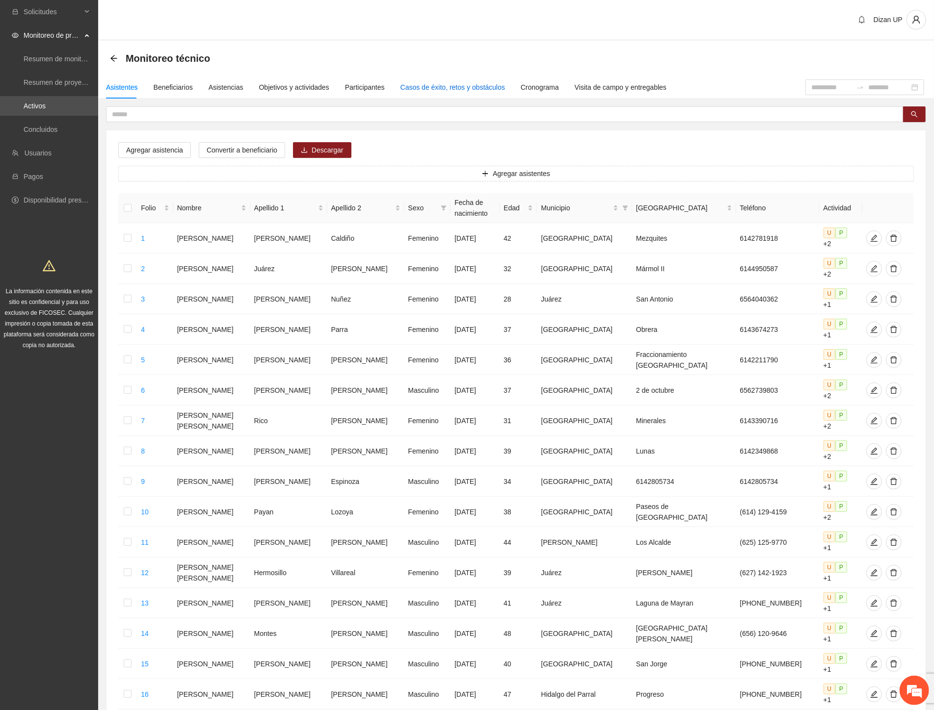
click at [422, 82] on div "Casos de éxito, retos y obstáculos" at bounding box center [452, 87] width 104 height 11
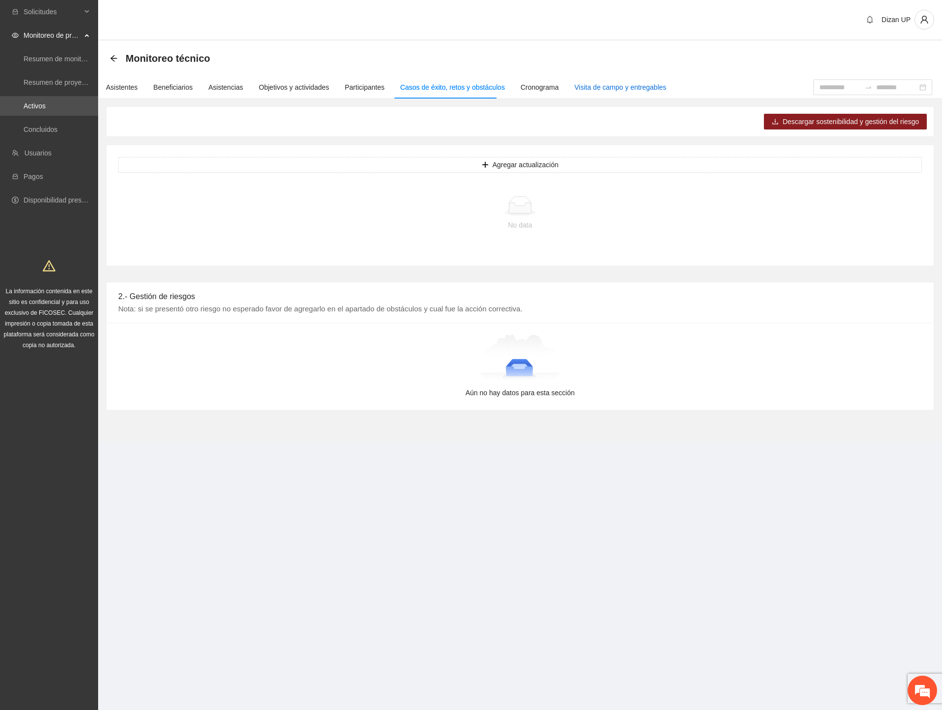
click at [588, 82] on div "Visita de campo y entregables" at bounding box center [620, 87] width 92 height 11
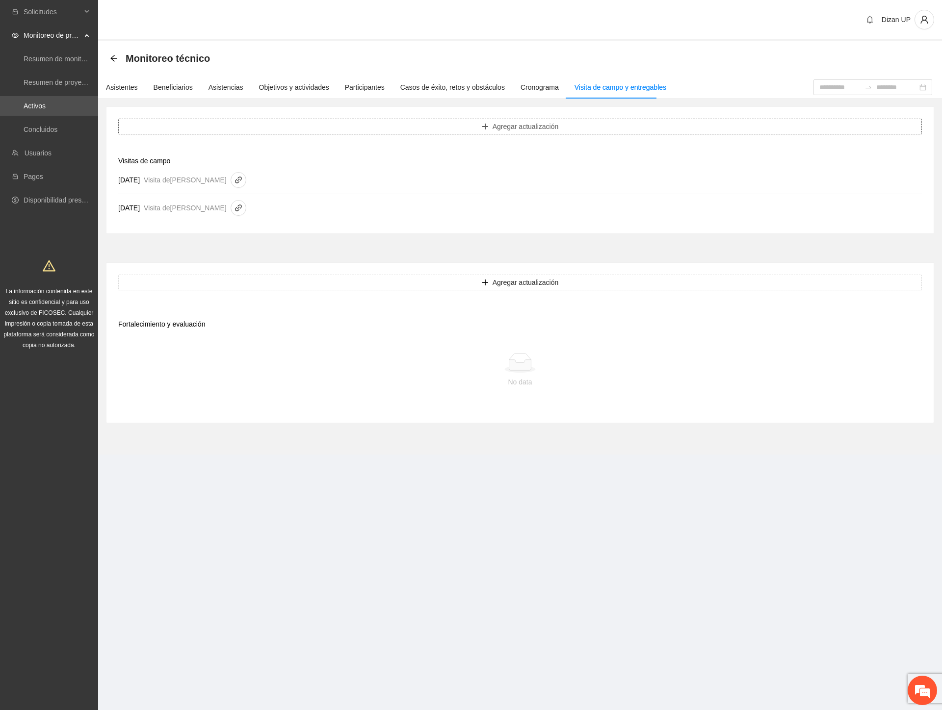
click at [509, 129] on span "Agregar actualización" at bounding box center [526, 126] width 66 height 11
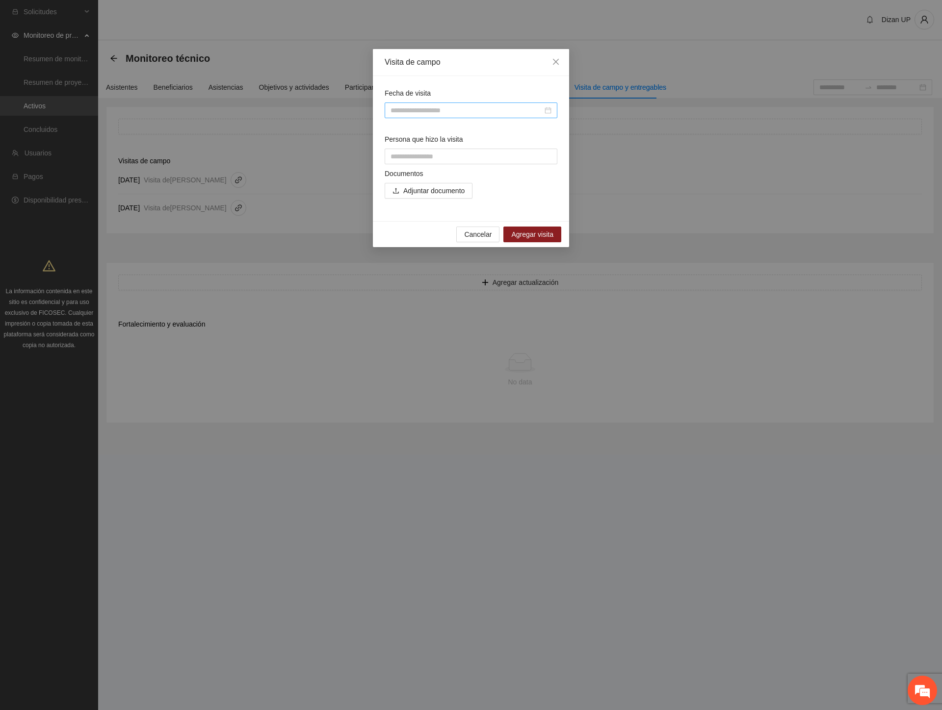
click at [434, 111] on input "Fecha de visita" at bounding box center [467, 110] width 152 height 11
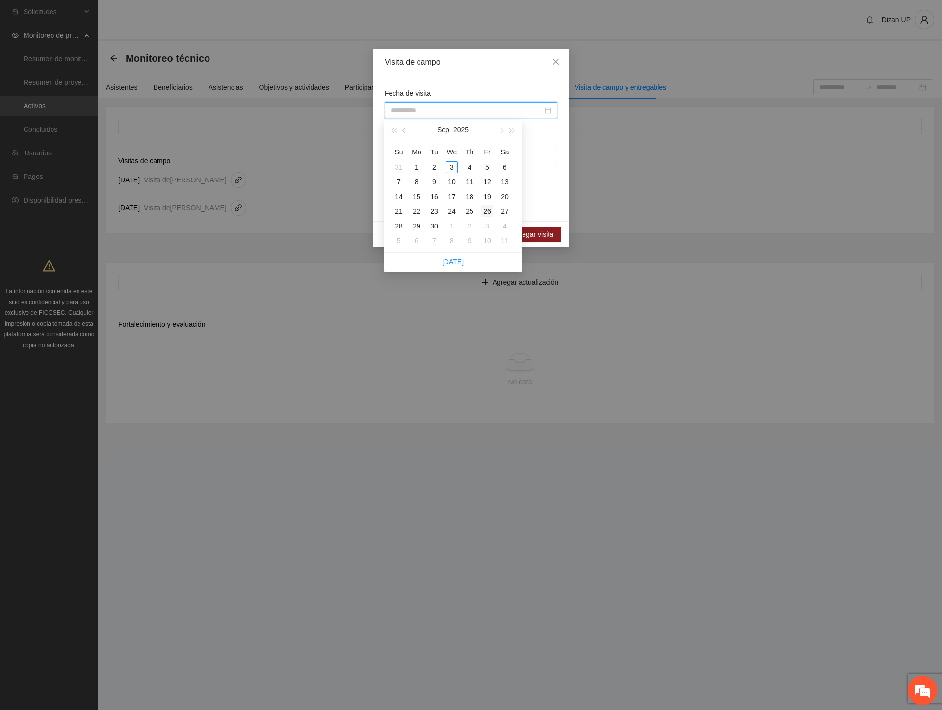
click at [482, 213] on div "26" at bounding box center [487, 212] width 12 height 12
click at [442, 110] on input "**********" at bounding box center [467, 110] width 152 height 11
click at [402, 130] on span "button" at bounding box center [404, 131] width 5 height 5
type input "**********"
click at [435, 225] on div "26" at bounding box center [434, 226] width 12 height 12
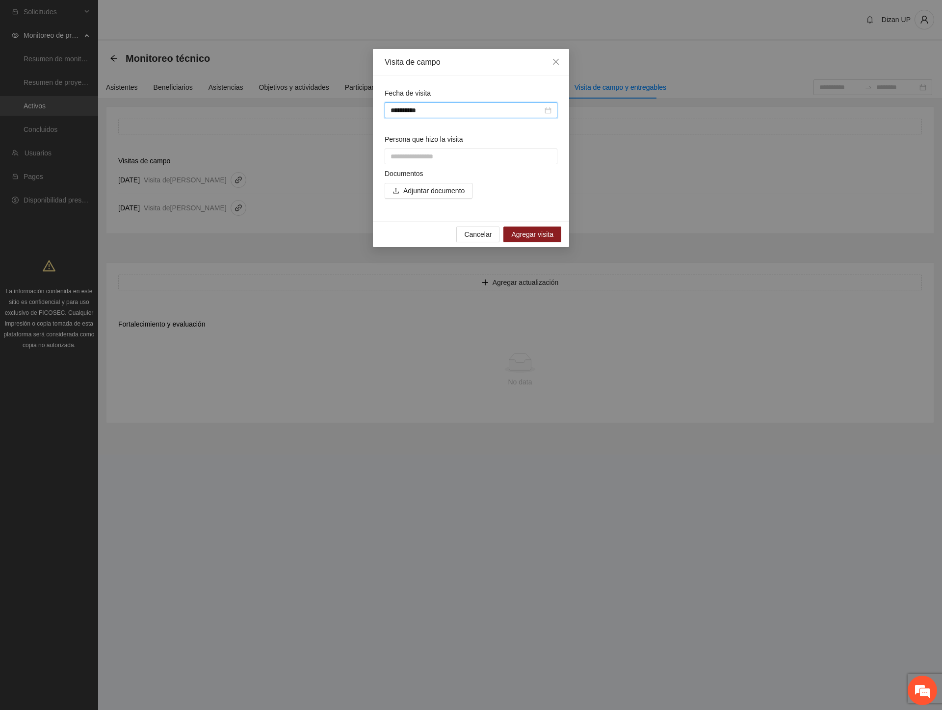
click at [430, 78] on div "**********" at bounding box center [471, 148] width 196 height 145
click at [412, 153] on input "Persona que hizo la visita" at bounding box center [471, 157] width 173 height 16
type input "**********"
click at [421, 192] on span "Adjuntar documento" at bounding box center [433, 190] width 61 height 11
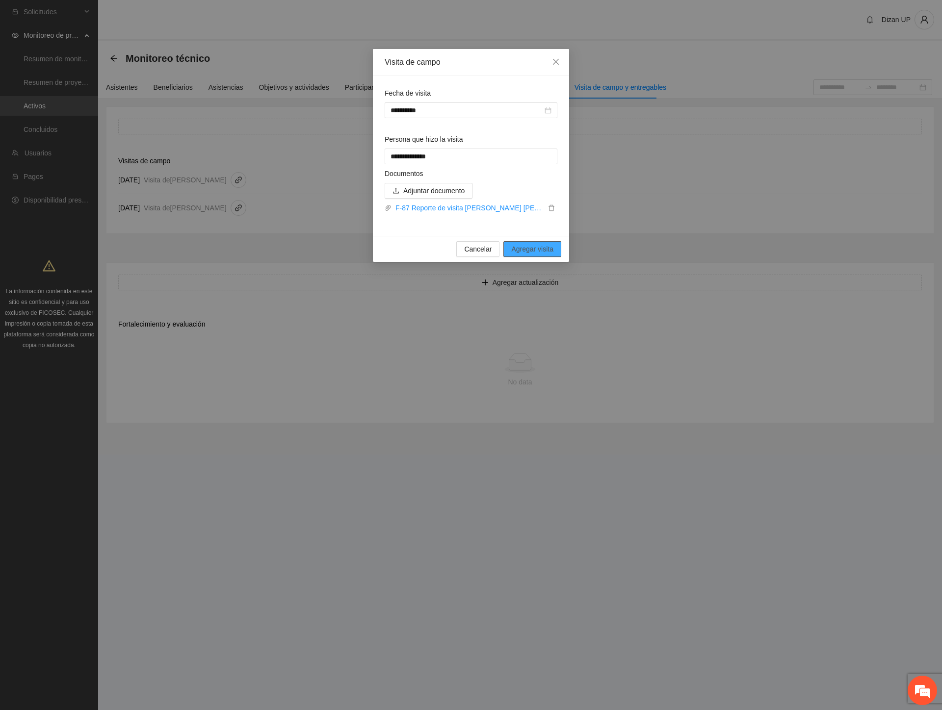
click at [530, 250] on span "Agregar visita" at bounding box center [532, 249] width 42 height 11
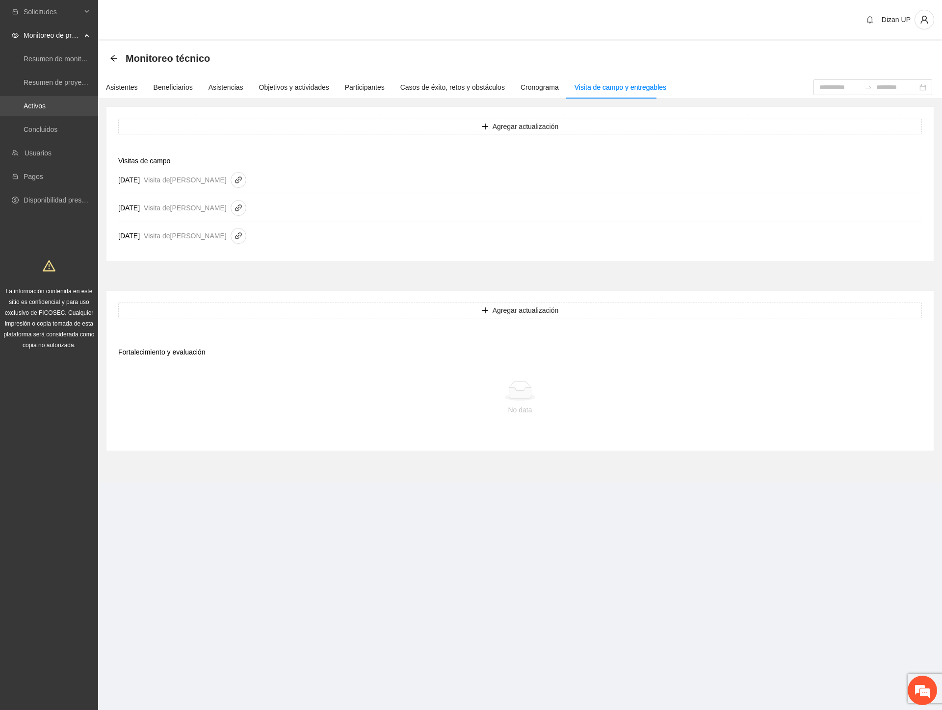
click at [45, 104] on link "Activos" at bounding box center [35, 106] width 22 height 8
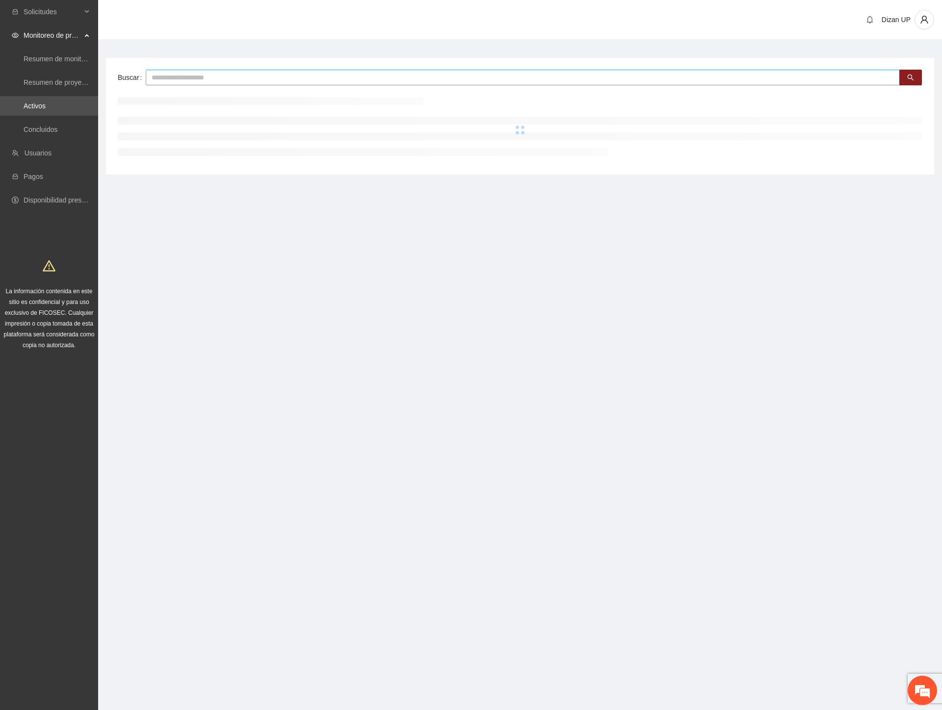
click at [218, 79] on input "text" at bounding box center [523, 78] width 754 height 16
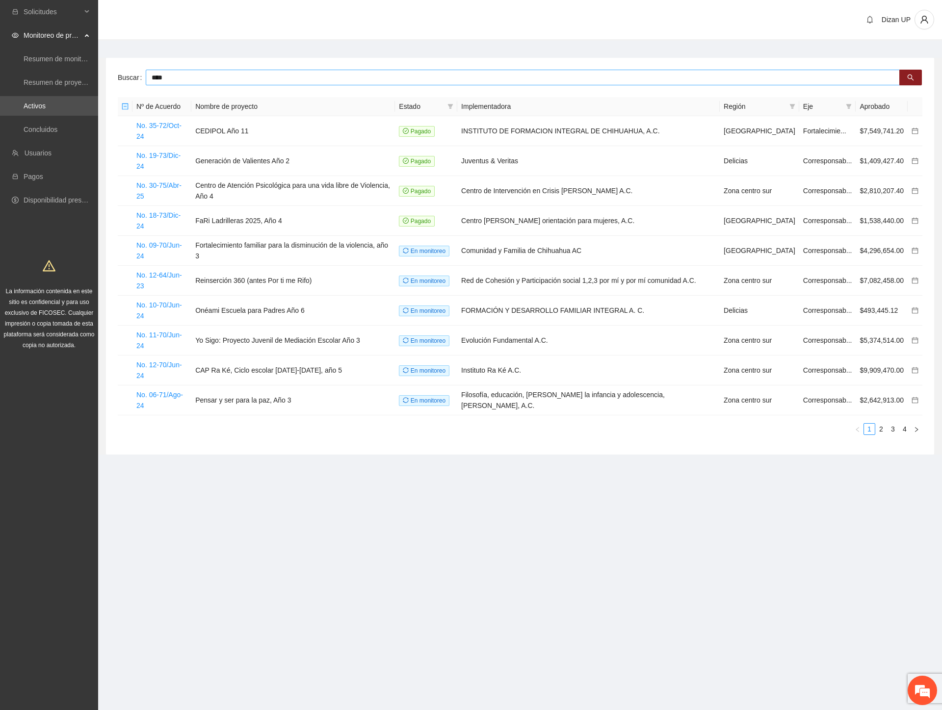
type input "****"
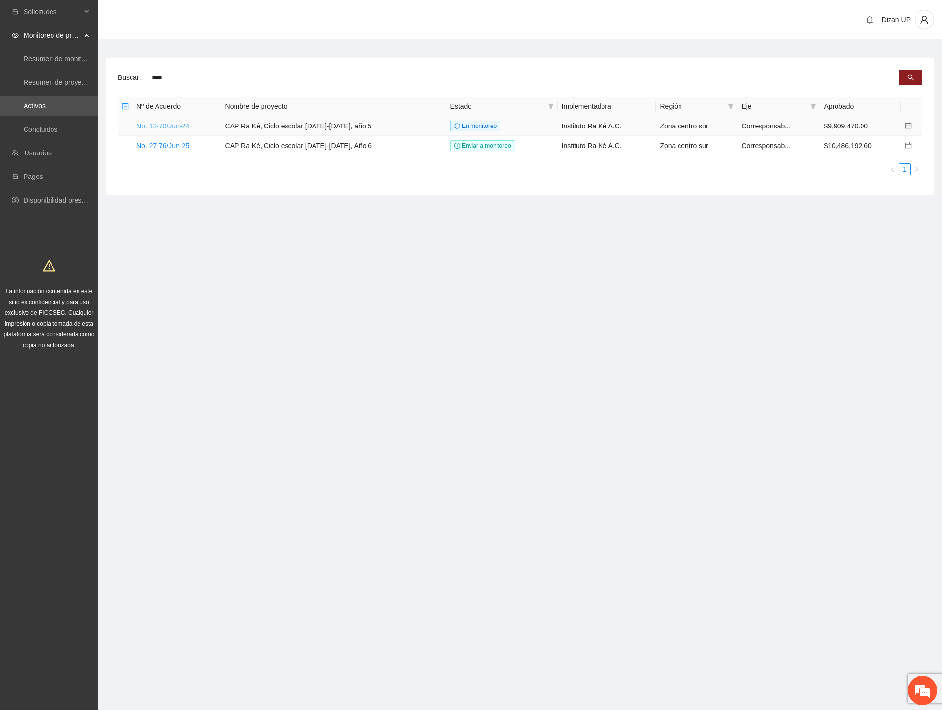
click at [166, 126] on link "No. 12-70/Jun-24" at bounding box center [162, 126] width 53 height 8
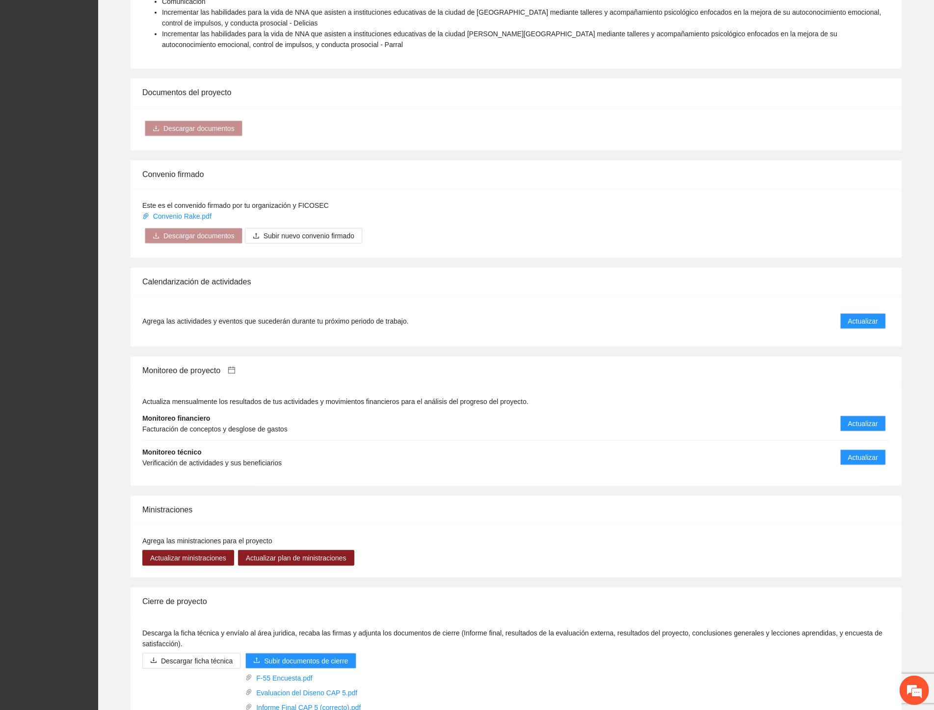
scroll to position [789, 0]
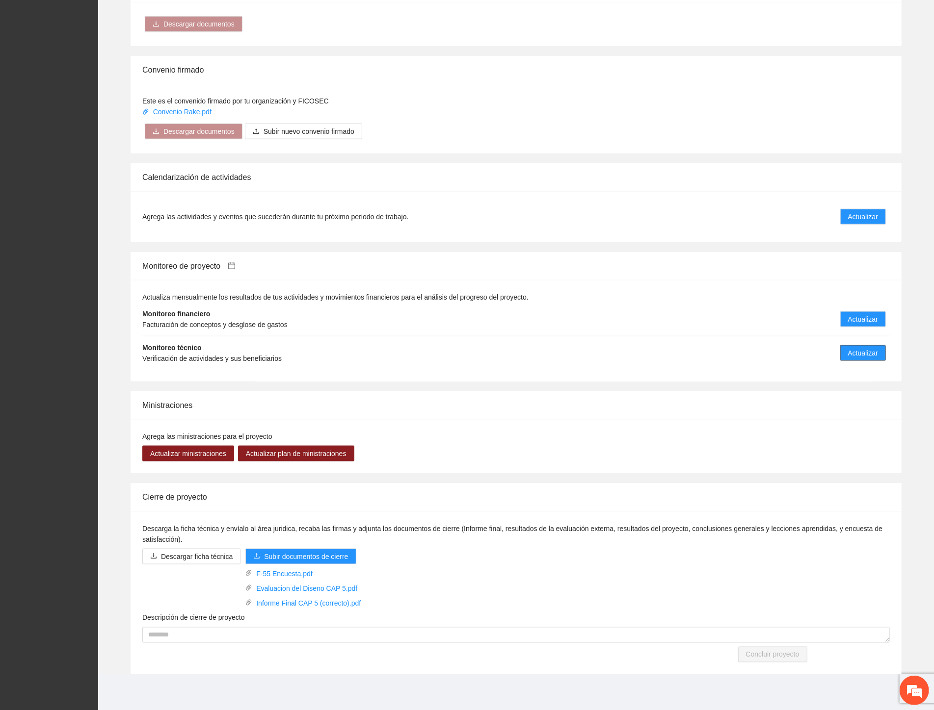
click at [846, 351] on button "Actualizar" at bounding box center [863, 353] width 46 height 16
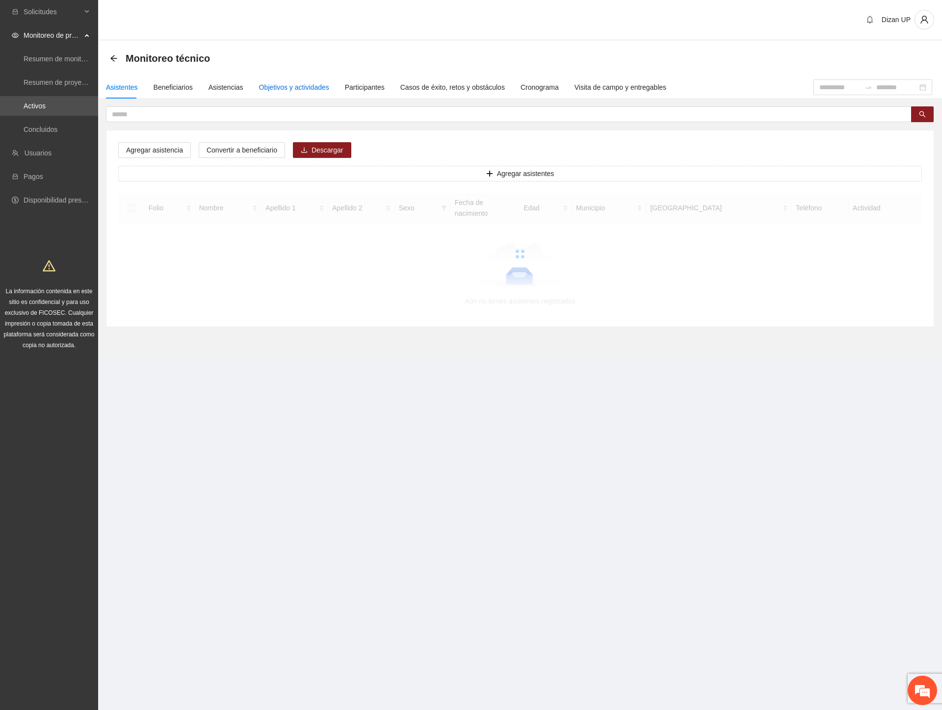
click at [288, 85] on div "Objetivos y actividades" at bounding box center [294, 87] width 70 height 11
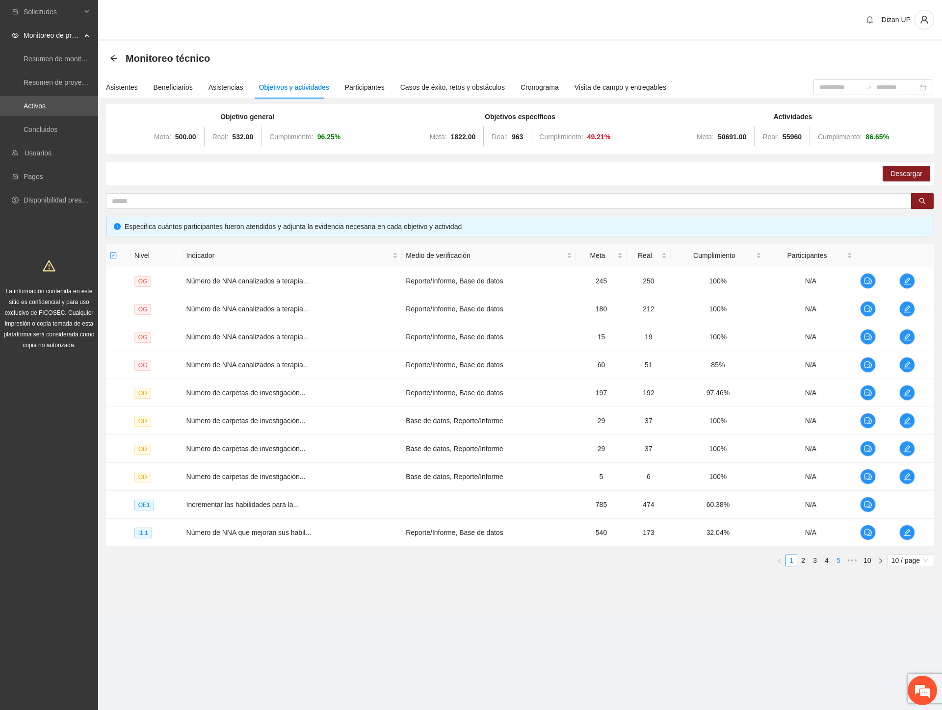
click at [837, 563] on link "5" at bounding box center [838, 560] width 11 height 11
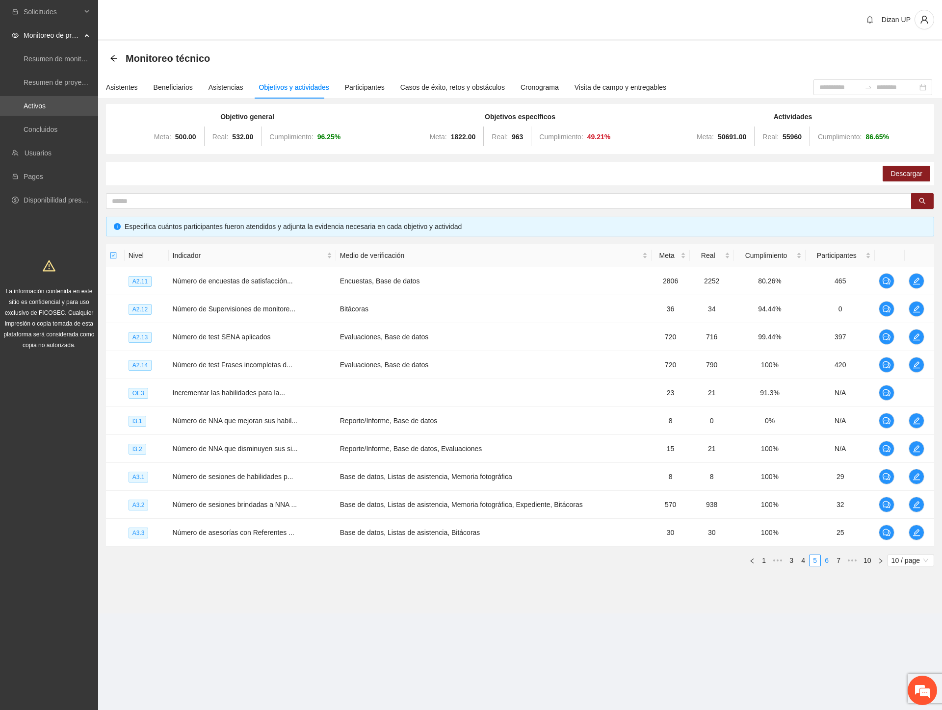
click at [827, 558] on link "6" at bounding box center [826, 560] width 11 height 11
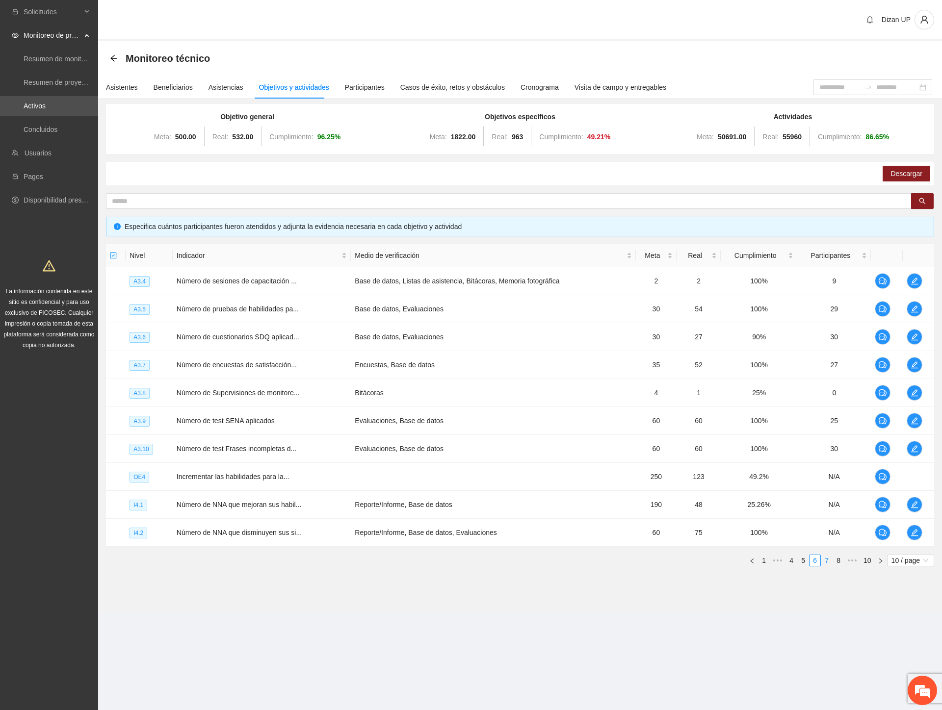
click at [828, 559] on link "7" at bounding box center [826, 560] width 11 height 11
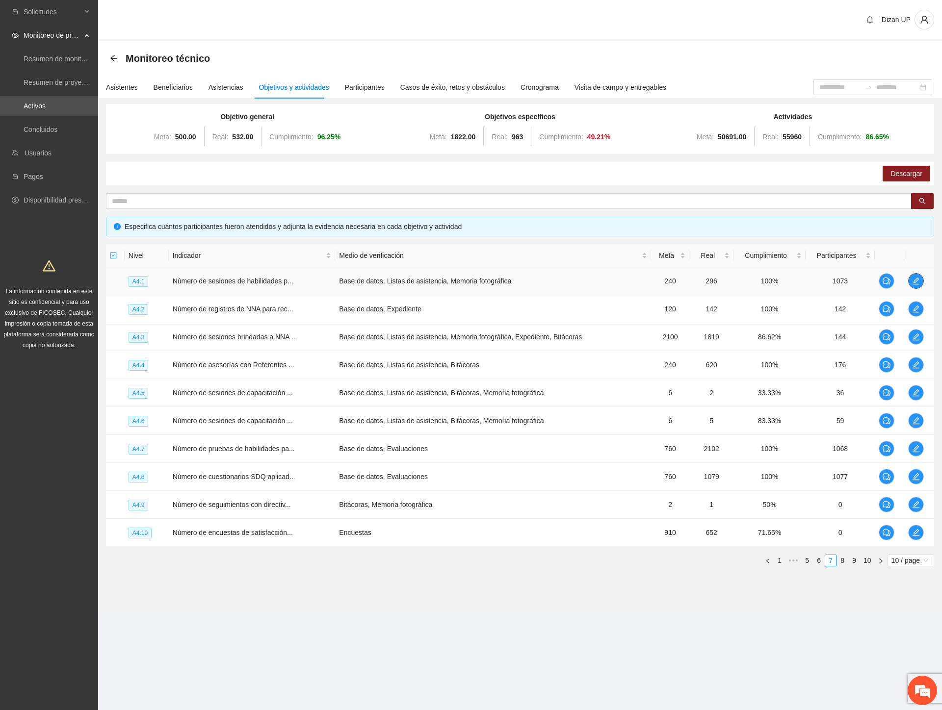
click at [913, 281] on icon "edit" at bounding box center [916, 281] width 8 height 8
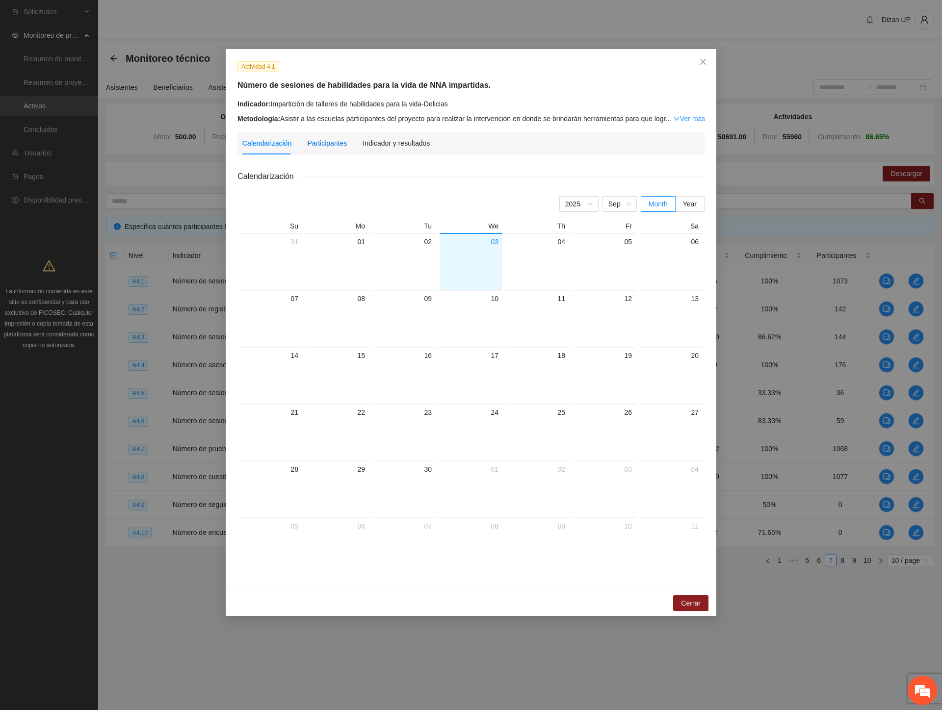
click at [311, 148] on div "Participantes" at bounding box center [327, 143] width 40 height 11
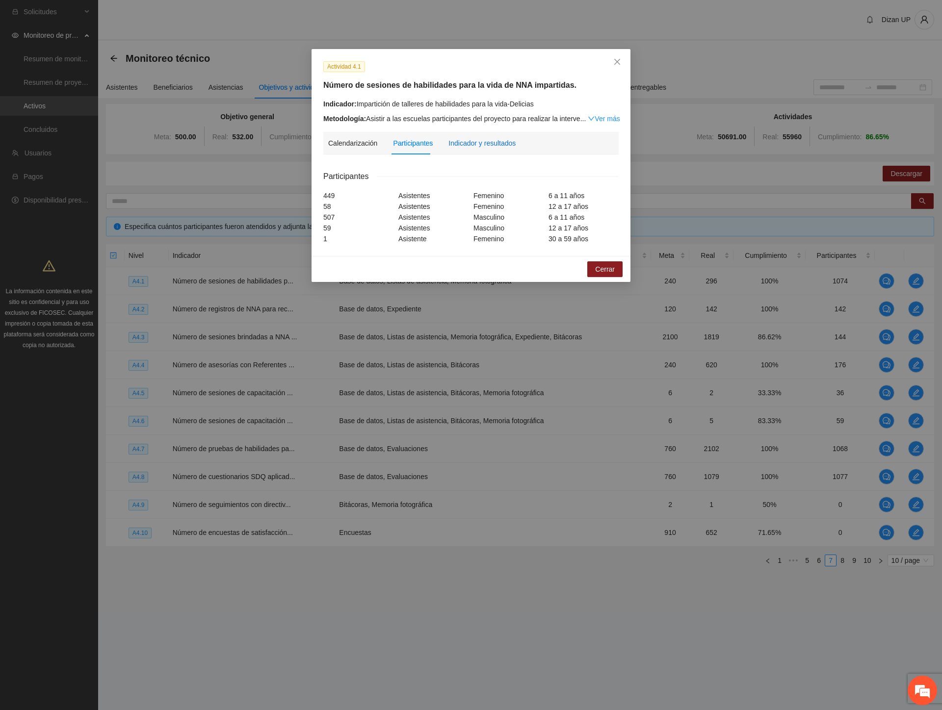
click at [463, 139] on div "Indicador y resultados" at bounding box center [481, 143] width 67 height 11
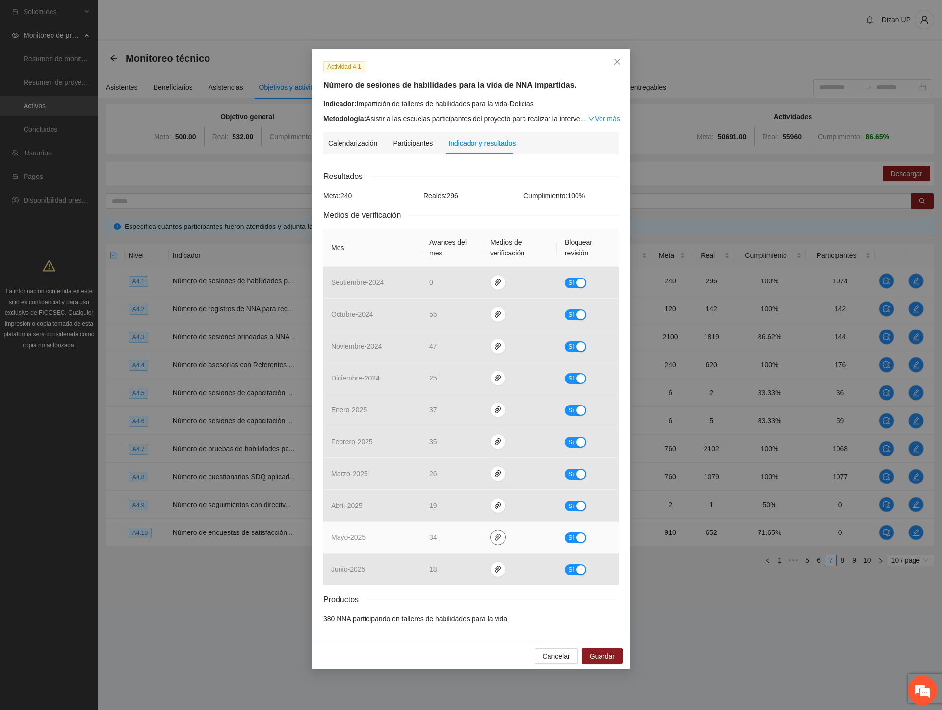
click at [497, 538] on icon "paper-clip" at bounding box center [498, 538] width 8 height 8
click at [453, 507] on link "Mayo_4.1.rar" at bounding box center [500, 509] width 140 height 11
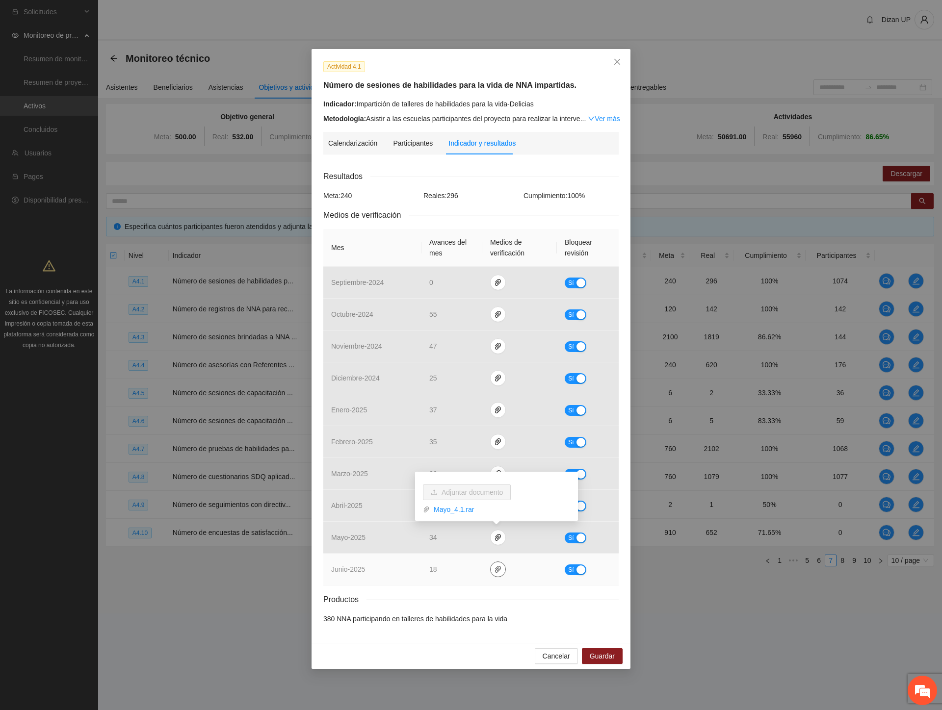
click at [494, 566] on icon "paper-clip" at bounding box center [498, 570] width 8 height 8
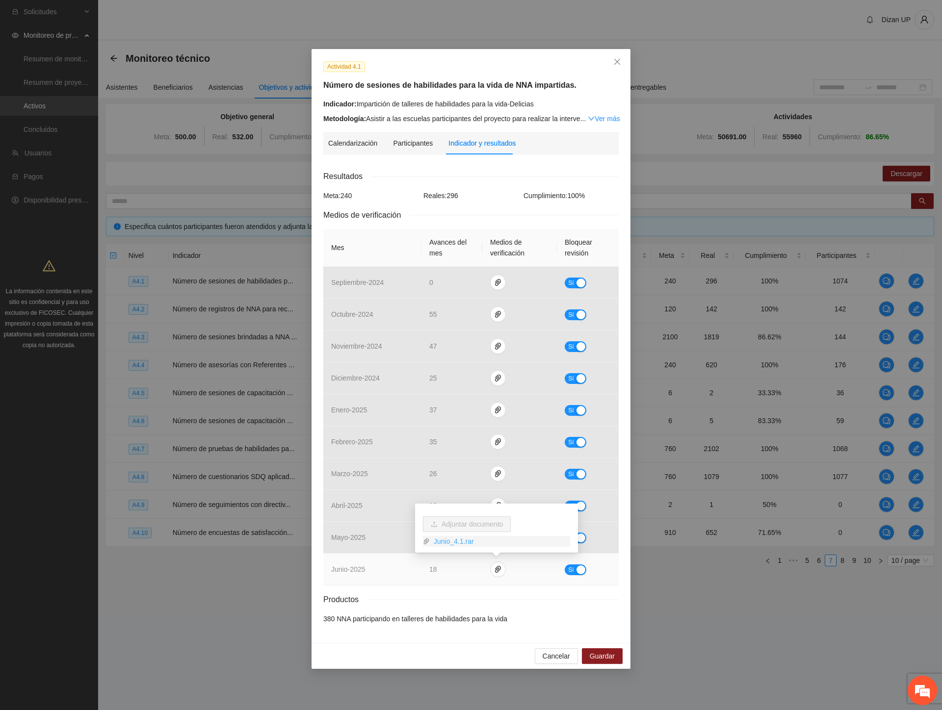
click at [457, 538] on link "Junio_4.1.rar" at bounding box center [500, 541] width 140 height 11
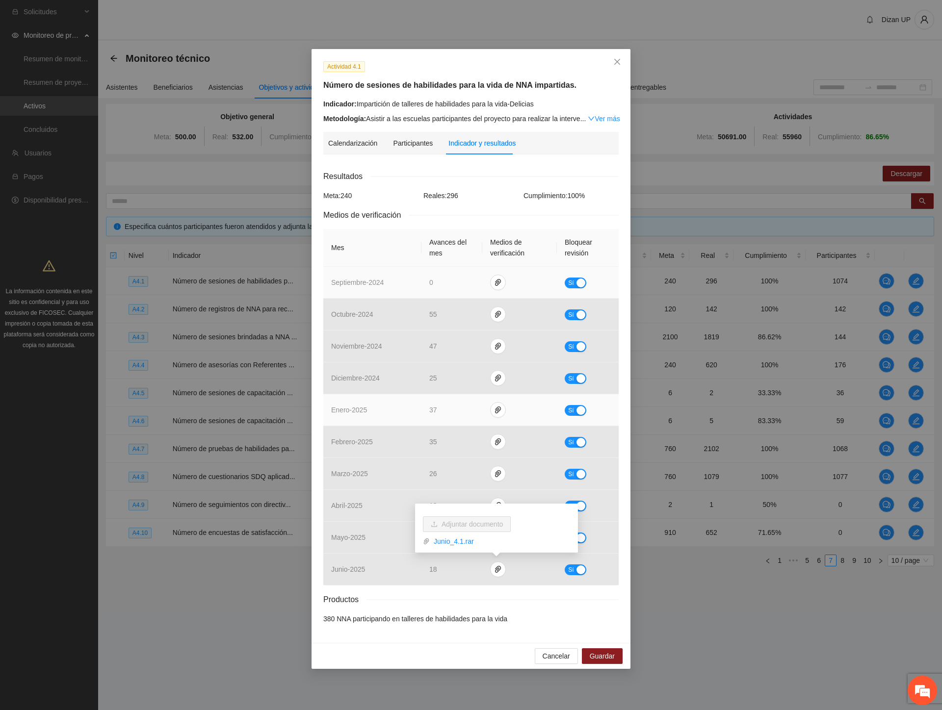
click at [376, 434] on td "febrero - 2025" at bounding box center [372, 442] width 98 height 32
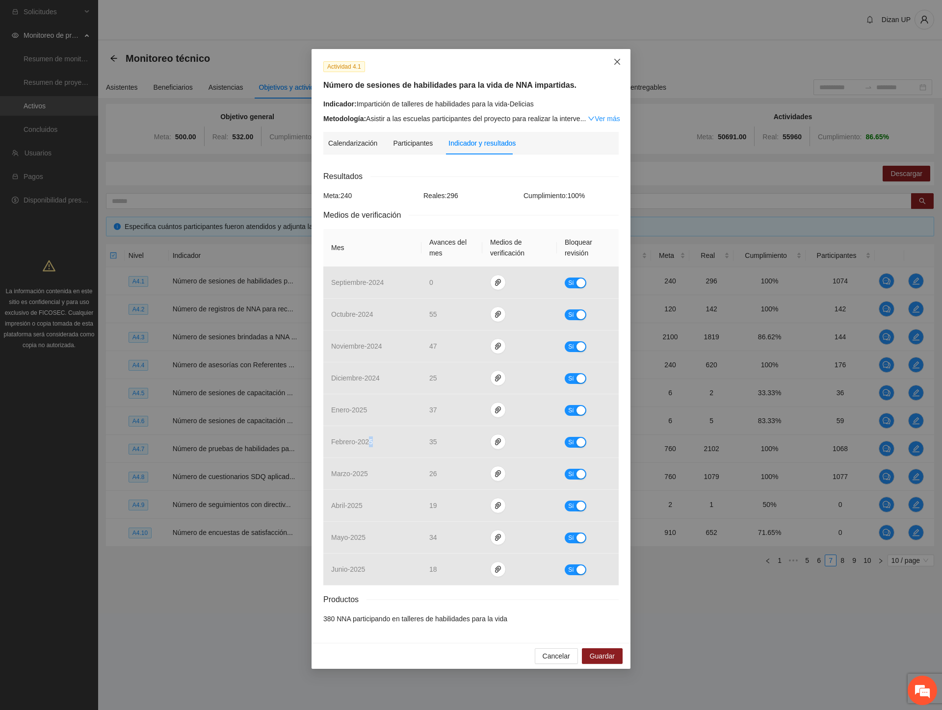
click at [617, 59] on icon "close" at bounding box center [617, 62] width 8 height 8
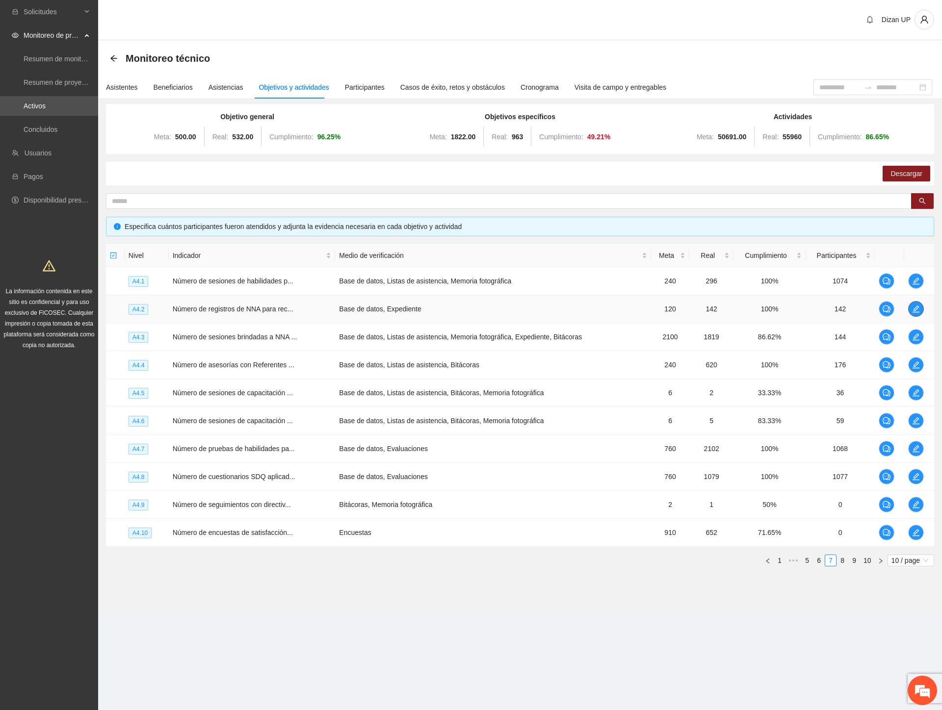
click at [913, 305] on icon "edit" at bounding box center [916, 309] width 8 height 8
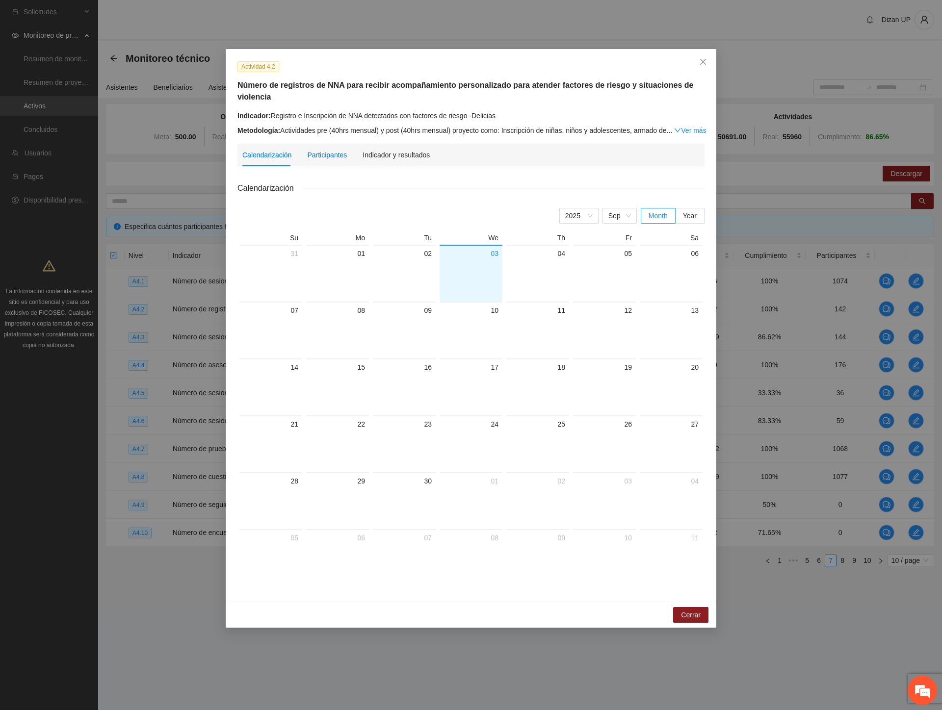
click at [325, 155] on div "Participantes" at bounding box center [327, 155] width 40 height 11
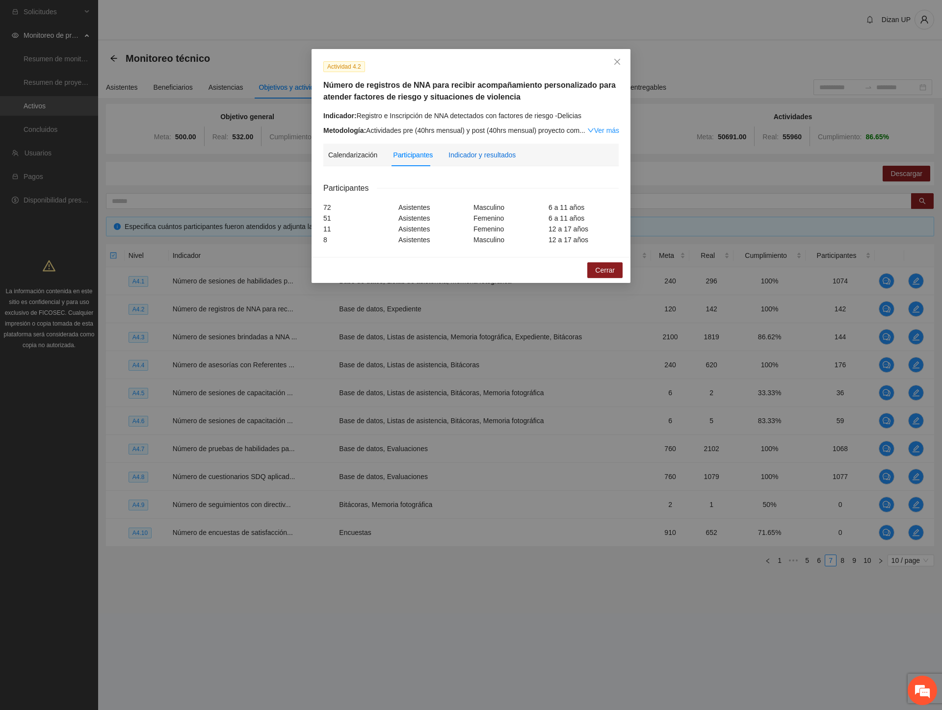
click at [482, 153] on div "Indicador y resultados" at bounding box center [481, 155] width 67 height 11
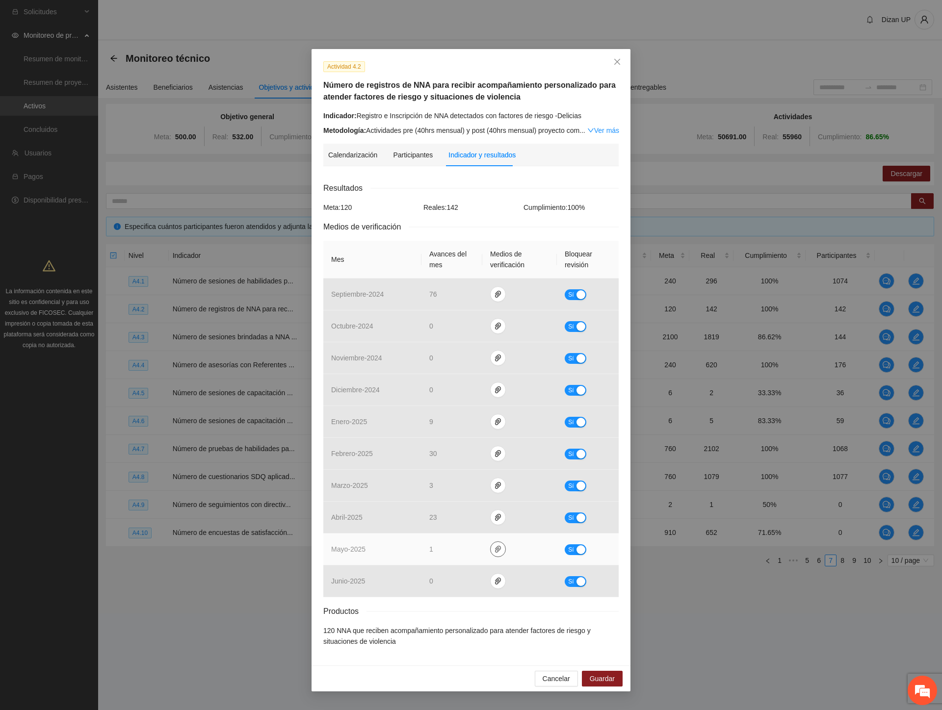
click at [494, 547] on icon "paper-clip" at bounding box center [498, 550] width 8 height 8
click at [453, 521] on link "Mayo_4.2.rar" at bounding box center [500, 521] width 140 height 11
drag, startPoint x: 617, startPoint y: 64, endPoint x: 542, endPoint y: 112, distance: 89.1
click at [616, 65] on icon "close" at bounding box center [617, 62] width 8 height 8
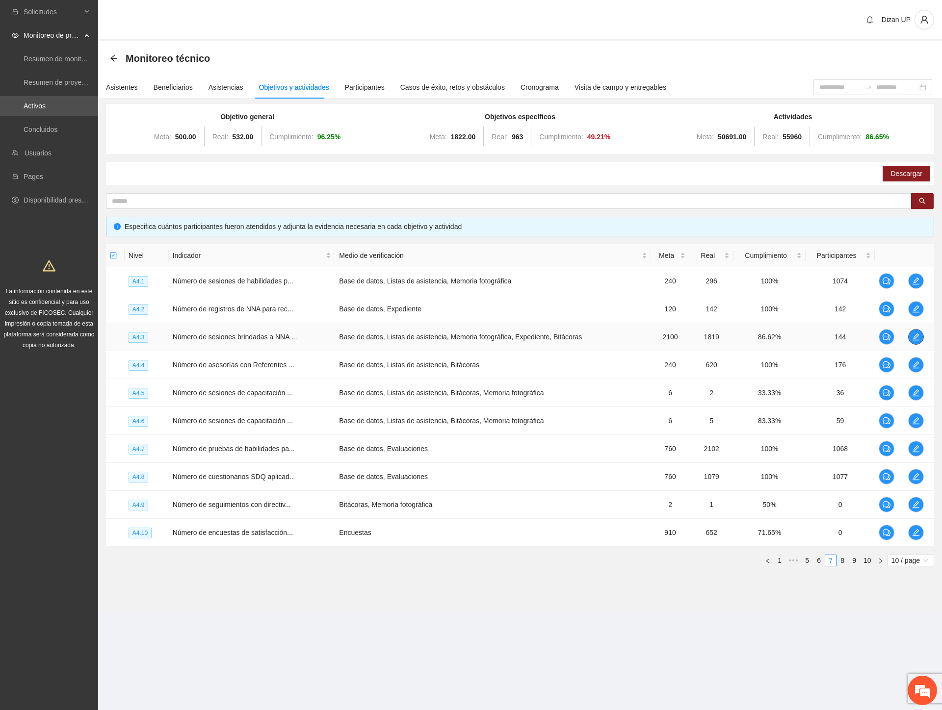
click at [916, 336] on icon "edit" at bounding box center [916, 337] width 8 height 8
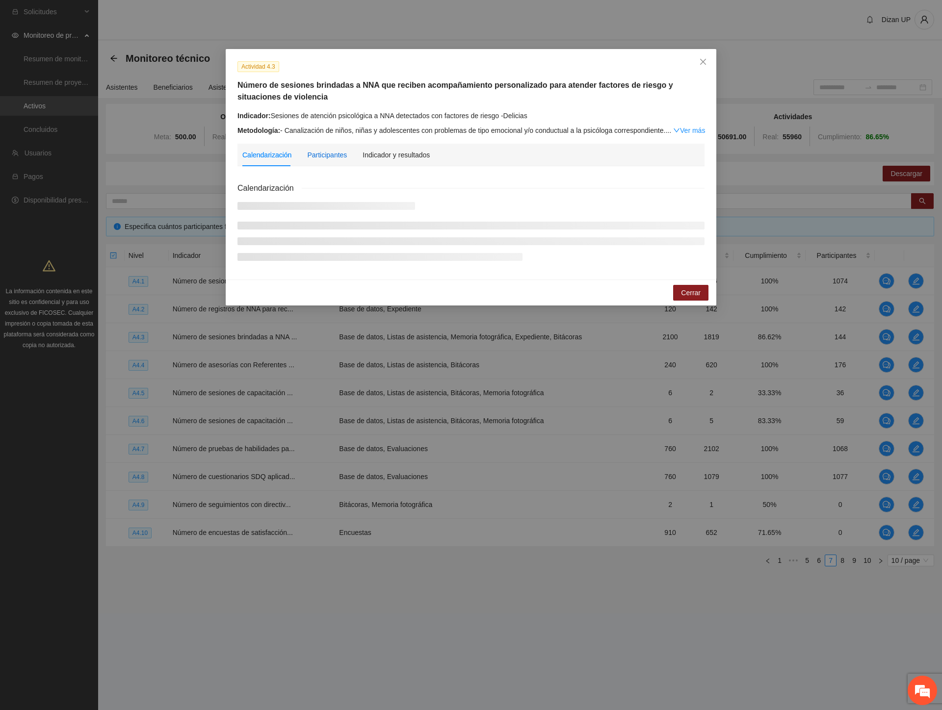
click at [311, 156] on div "Participantes" at bounding box center [327, 155] width 40 height 11
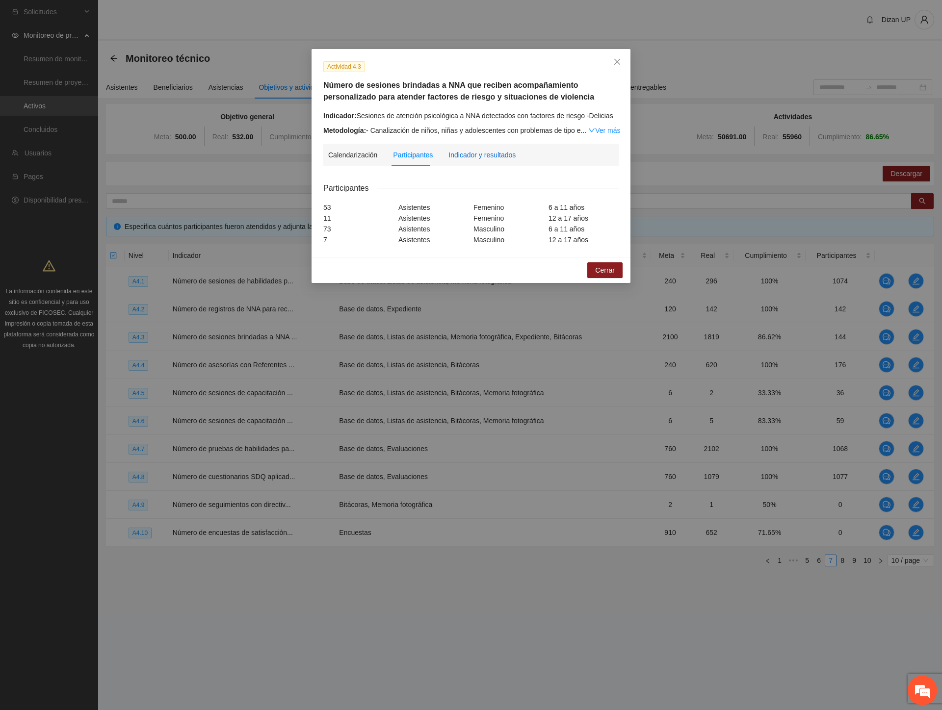
click at [471, 154] on div "Indicador y resultados" at bounding box center [481, 155] width 67 height 11
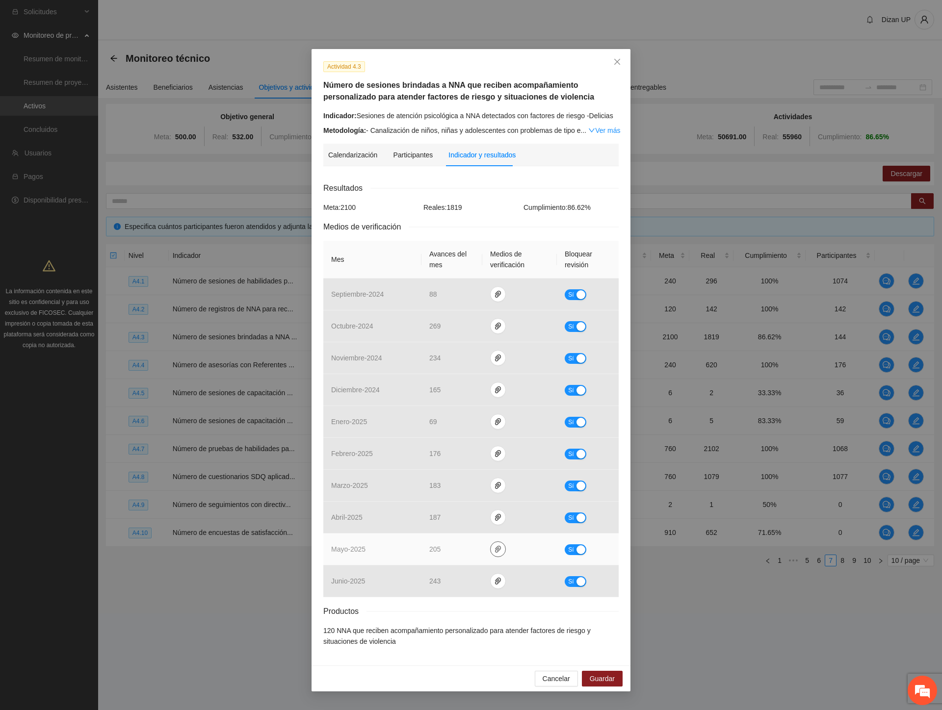
click at [497, 550] on icon "paper-clip" at bounding box center [498, 550] width 8 height 8
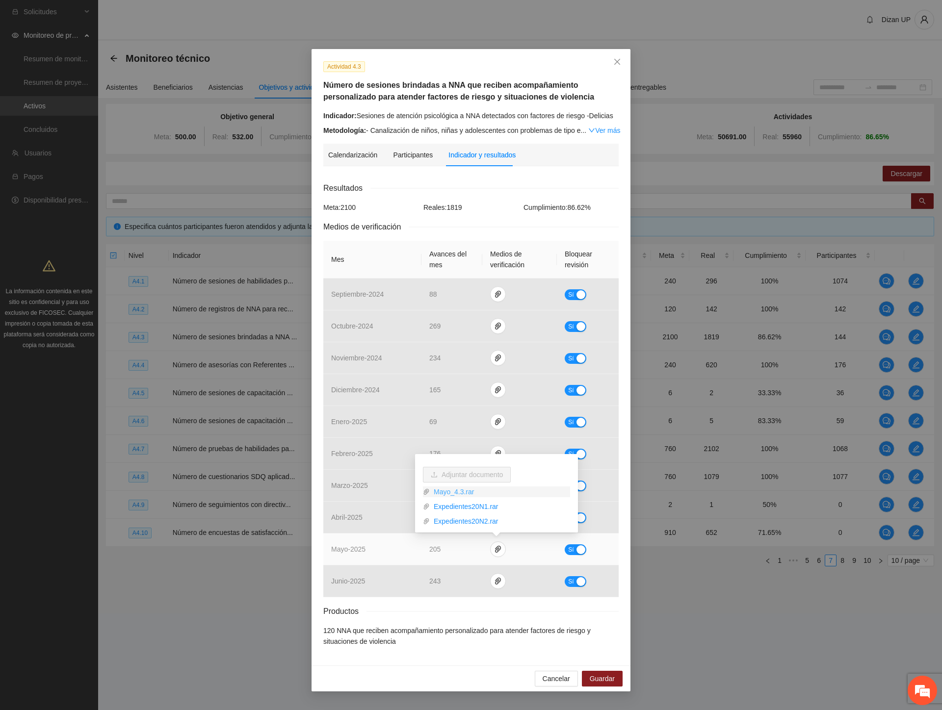
click at [463, 492] on link "Mayo_4.3.rar" at bounding box center [500, 492] width 140 height 11
click at [476, 510] on link "Expedientes20N1.rar" at bounding box center [500, 506] width 140 height 11
click at [476, 521] on link "Expedientes20N2.rar" at bounding box center [500, 521] width 140 height 11
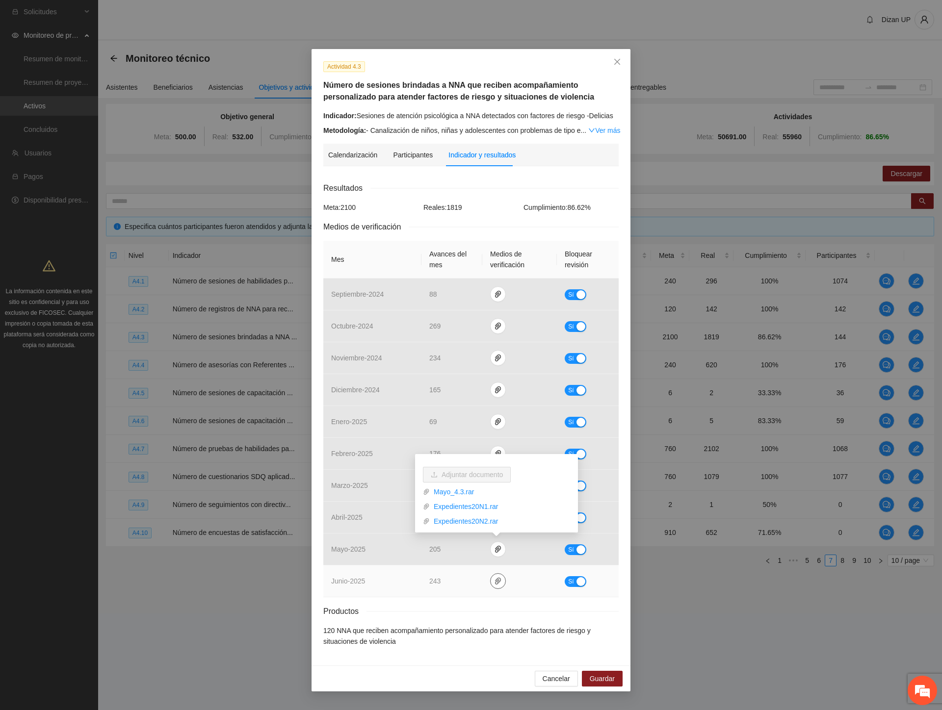
click at [496, 583] on icon "paper-clip" at bounding box center [498, 581] width 6 height 7
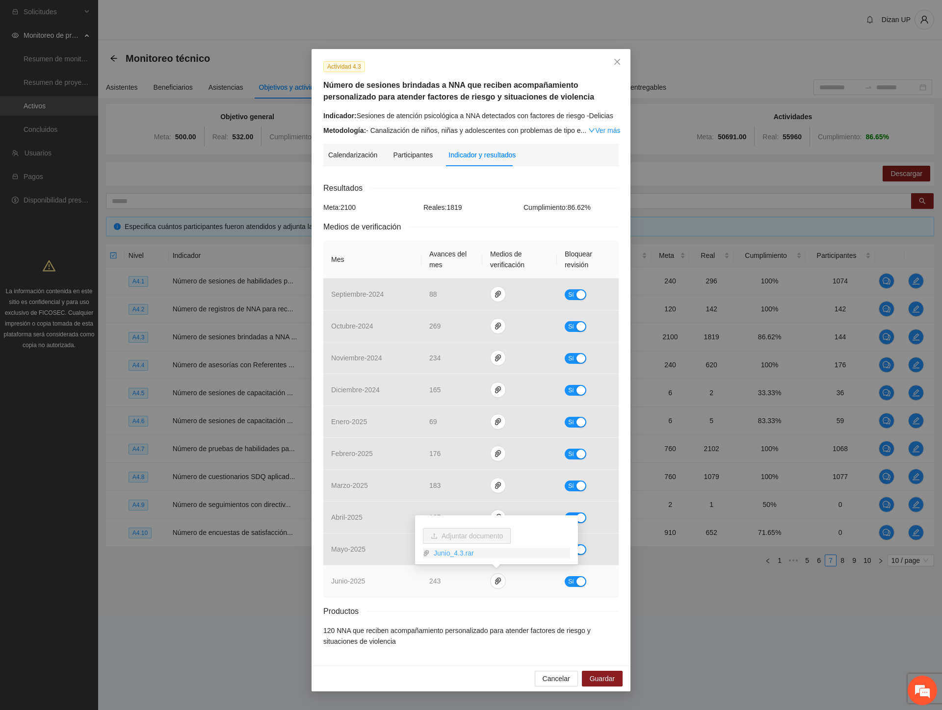
click at [460, 550] on link "Junio_4.3.rar" at bounding box center [500, 553] width 140 height 11
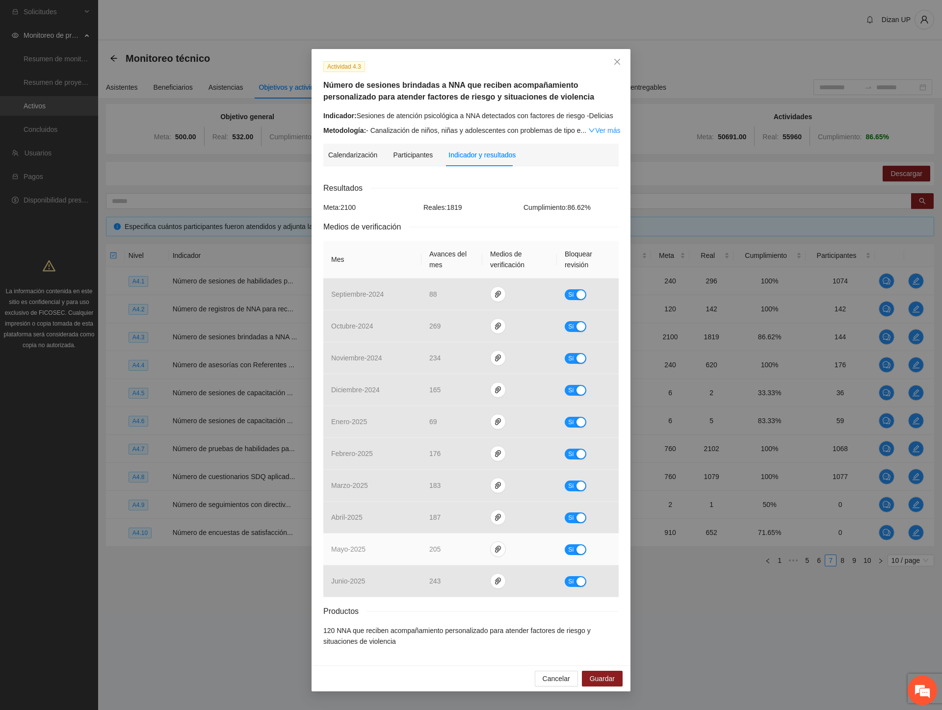
drag, startPoint x: 346, startPoint y: 546, endPoint x: 352, endPoint y: 542, distance: 6.7
click at [347, 546] on span "mayo - 2025" at bounding box center [348, 550] width 34 height 8
click at [617, 59] on icon "close" at bounding box center [617, 62] width 8 height 8
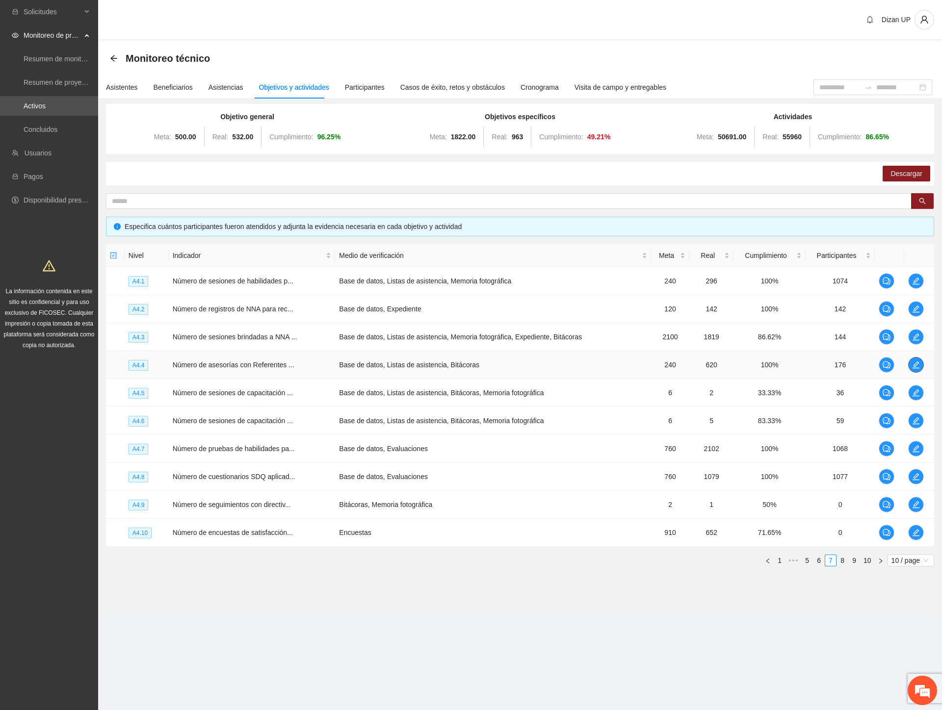
click at [919, 364] on icon "edit" at bounding box center [916, 365] width 8 height 8
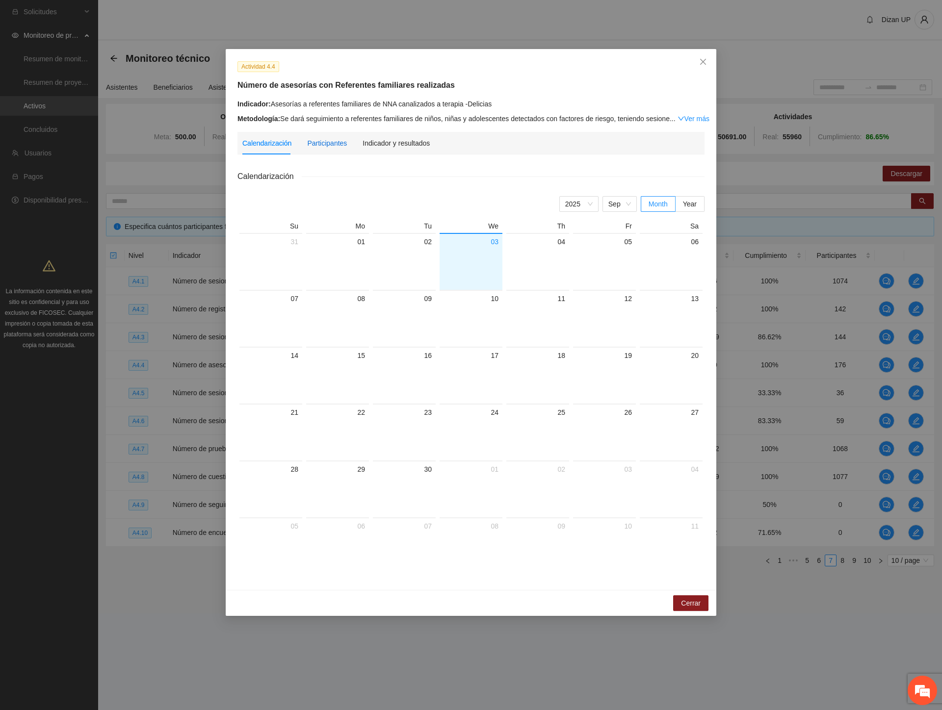
click at [328, 141] on div "Participantes" at bounding box center [327, 143] width 40 height 11
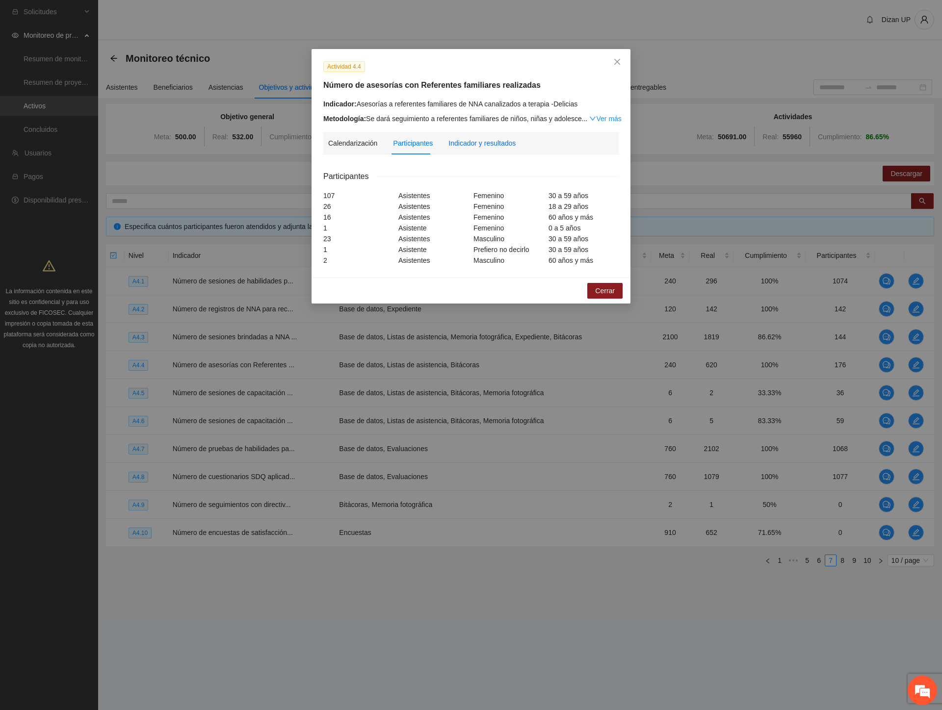
click at [460, 147] on div "Indicador y resultados" at bounding box center [481, 143] width 67 height 11
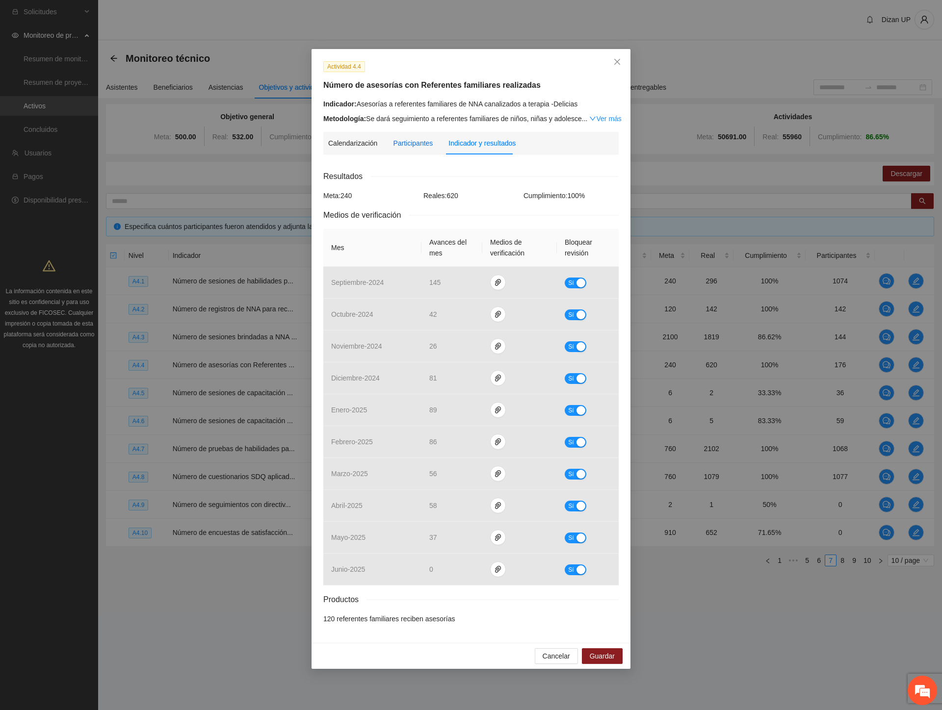
click at [415, 147] on div "Participantes" at bounding box center [413, 143] width 40 height 11
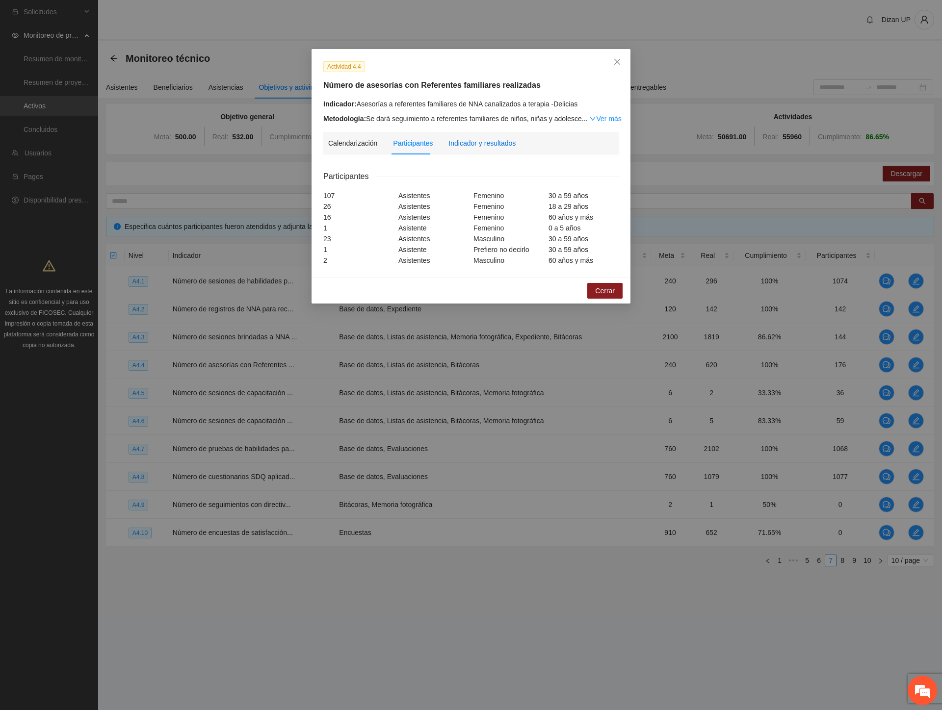
click at [486, 143] on div "Indicador y resultados" at bounding box center [481, 143] width 67 height 11
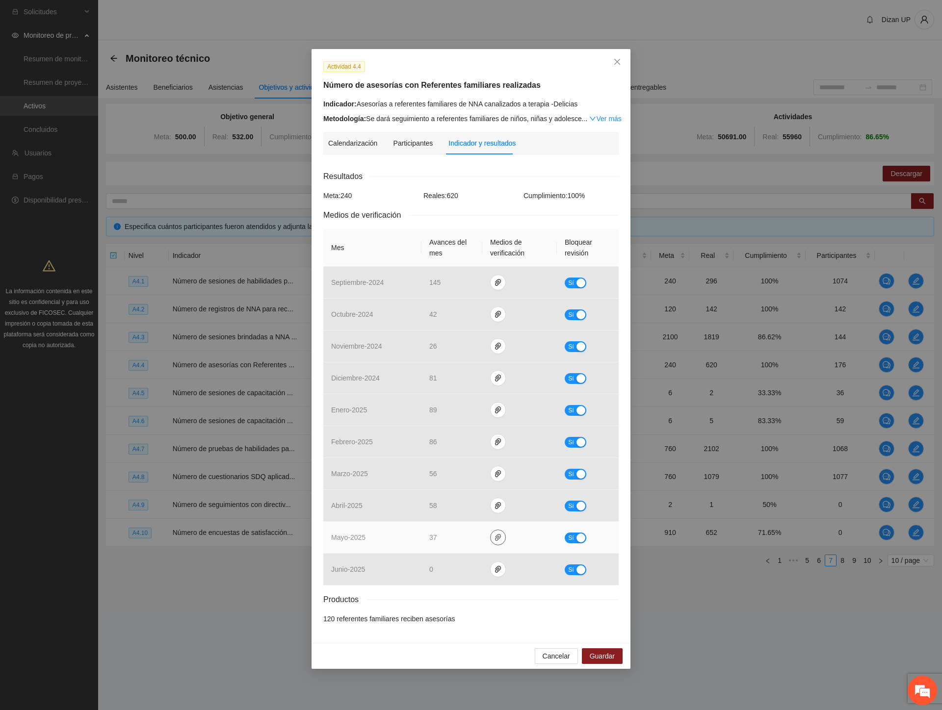
click at [495, 540] on icon "paper-clip" at bounding box center [498, 538] width 8 height 8
click at [458, 511] on link "Mayo_4.4.rar" at bounding box center [500, 509] width 140 height 11
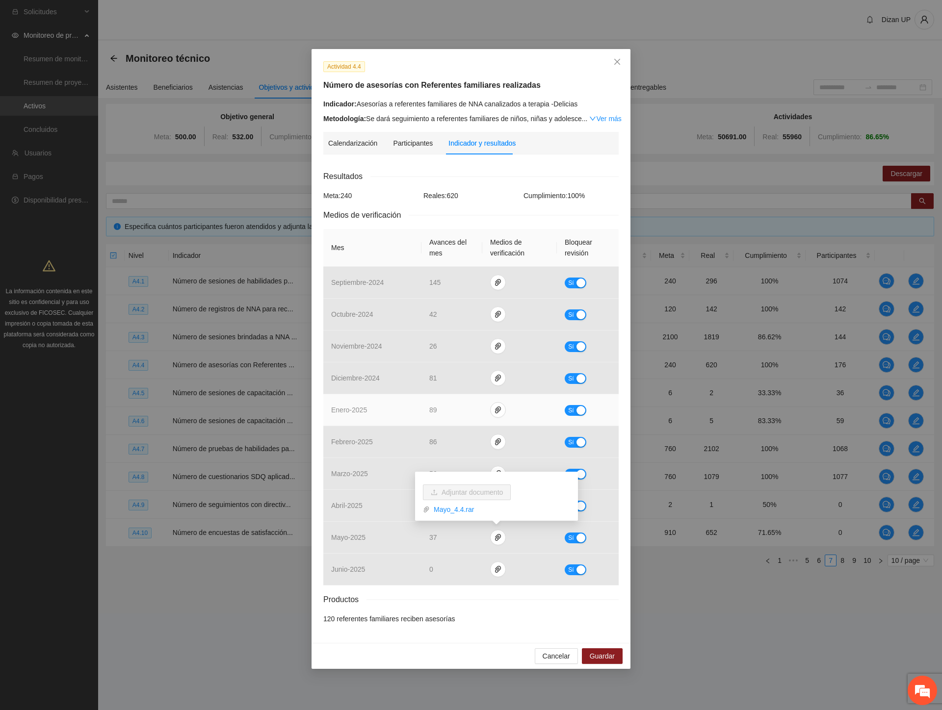
click at [385, 396] on td "enero - 2025" at bounding box center [372, 410] width 98 height 32
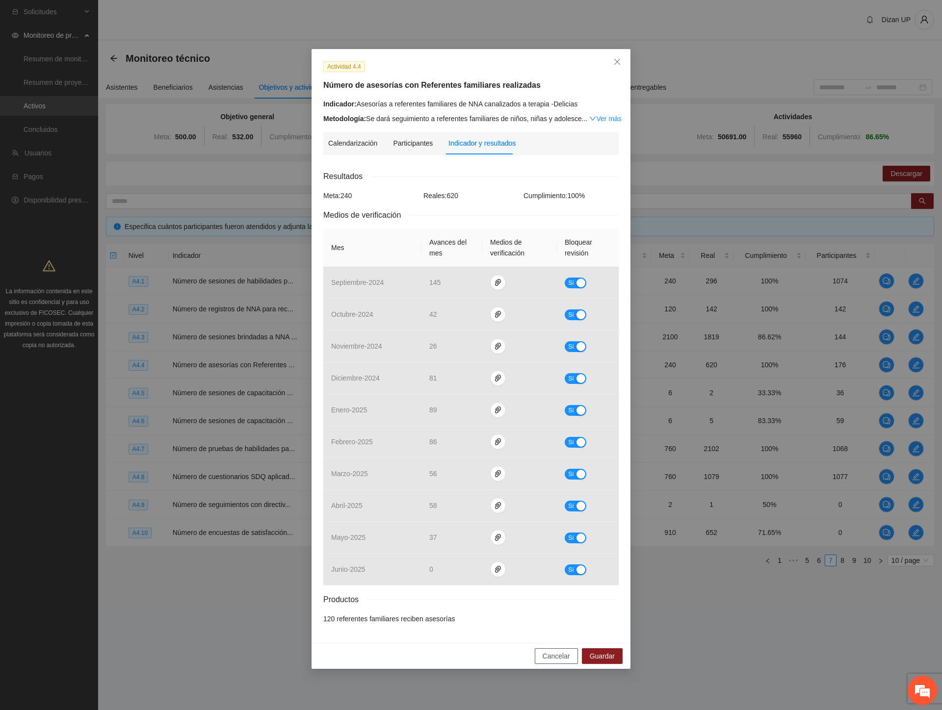
click at [546, 655] on span "Cancelar" at bounding box center [556, 656] width 27 height 11
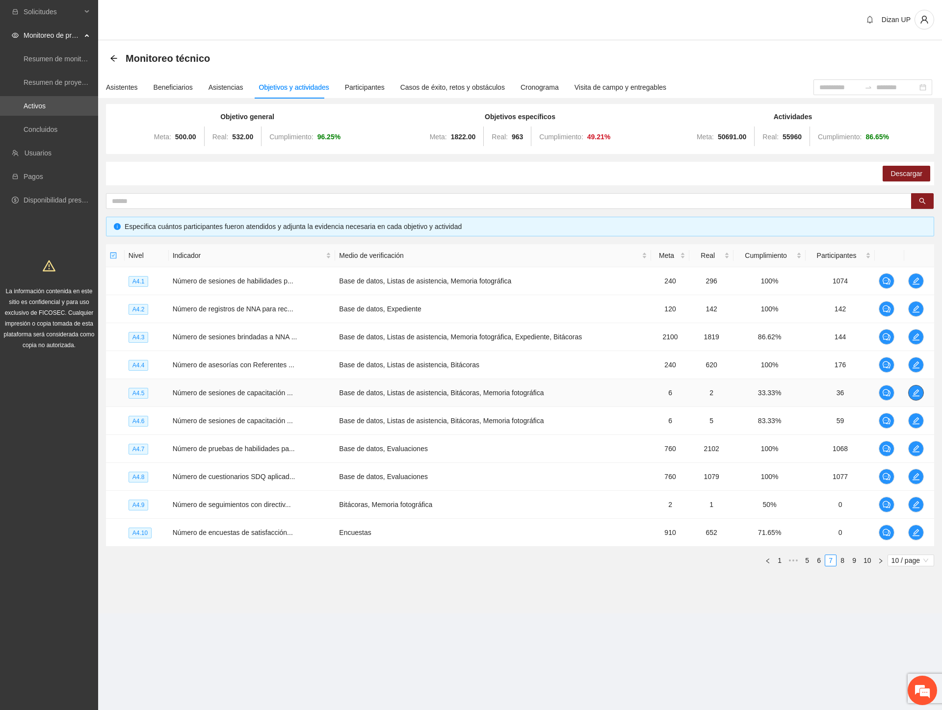
click at [914, 395] on icon "edit" at bounding box center [915, 393] width 7 height 7
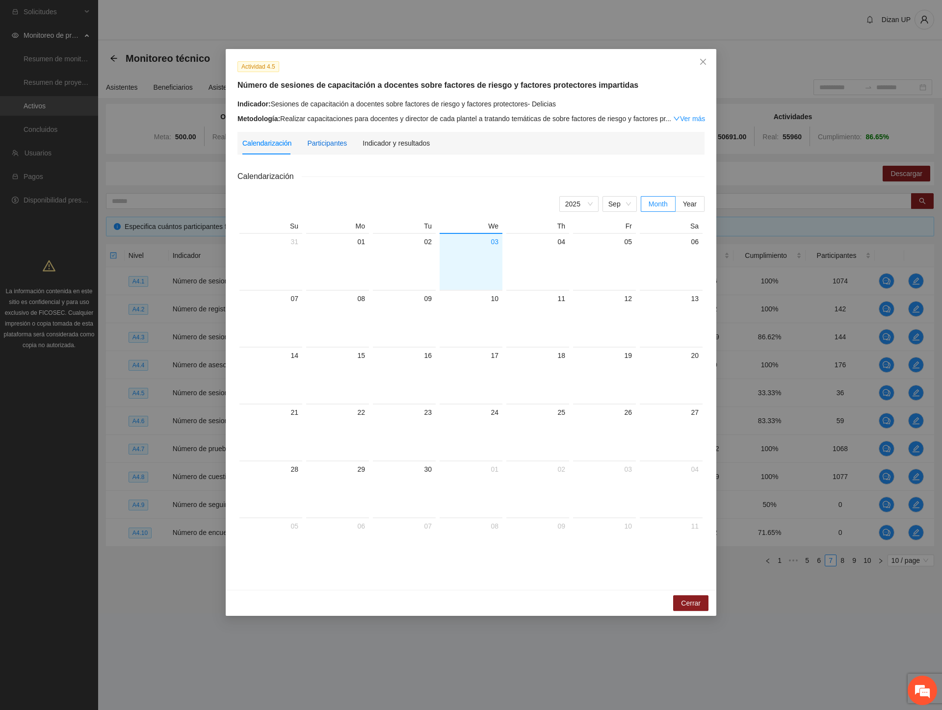
click at [334, 148] on div "Participantes" at bounding box center [327, 143] width 40 height 11
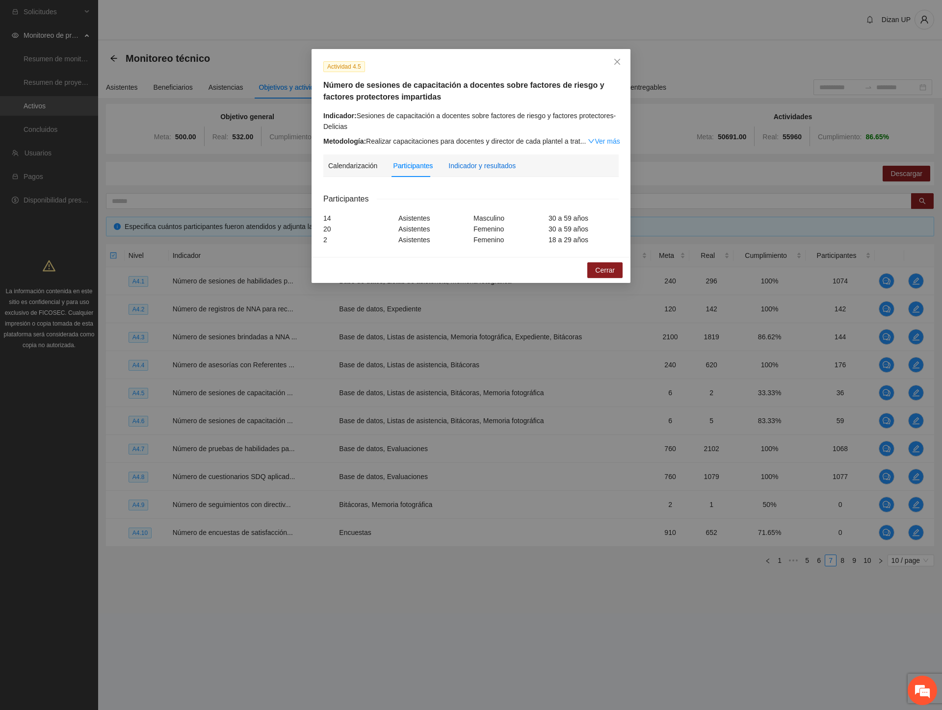
click at [493, 164] on div "Indicador y resultados" at bounding box center [481, 165] width 67 height 11
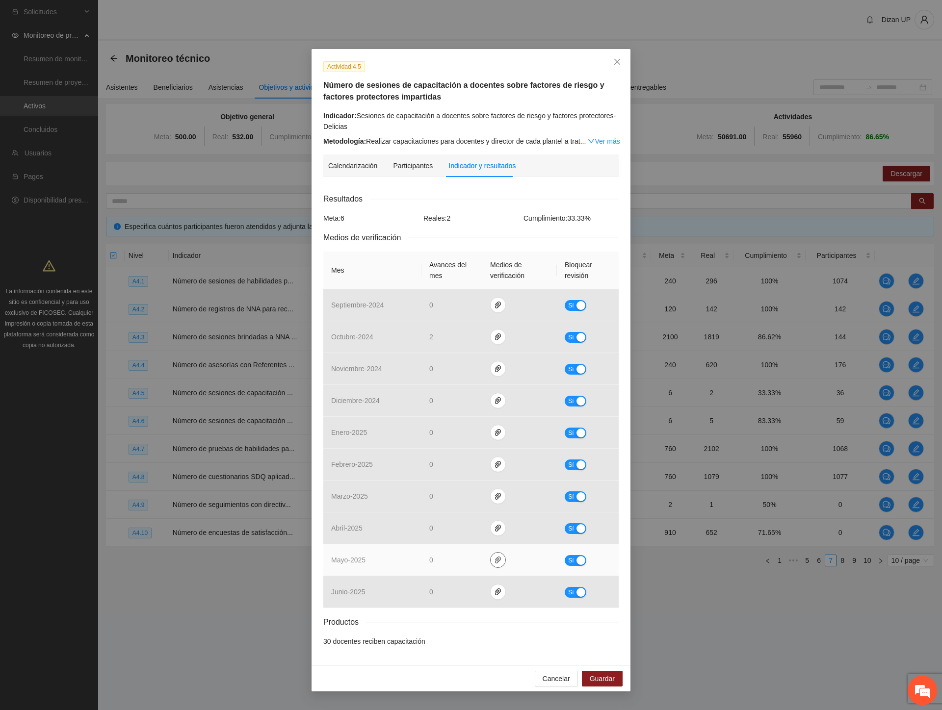
click at [494, 560] on icon "paper-clip" at bounding box center [498, 560] width 8 height 8
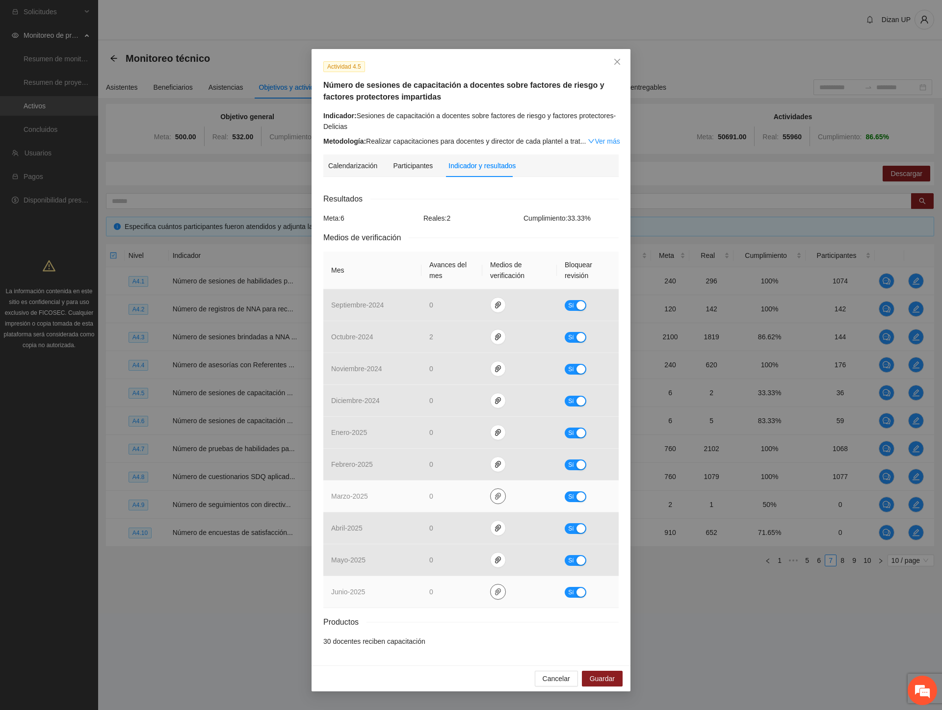
drag, startPoint x: 494, startPoint y: 596, endPoint x: 491, endPoint y: 492, distance: 104.0
click at [494, 588] on button "button" at bounding box center [498, 592] width 16 height 16
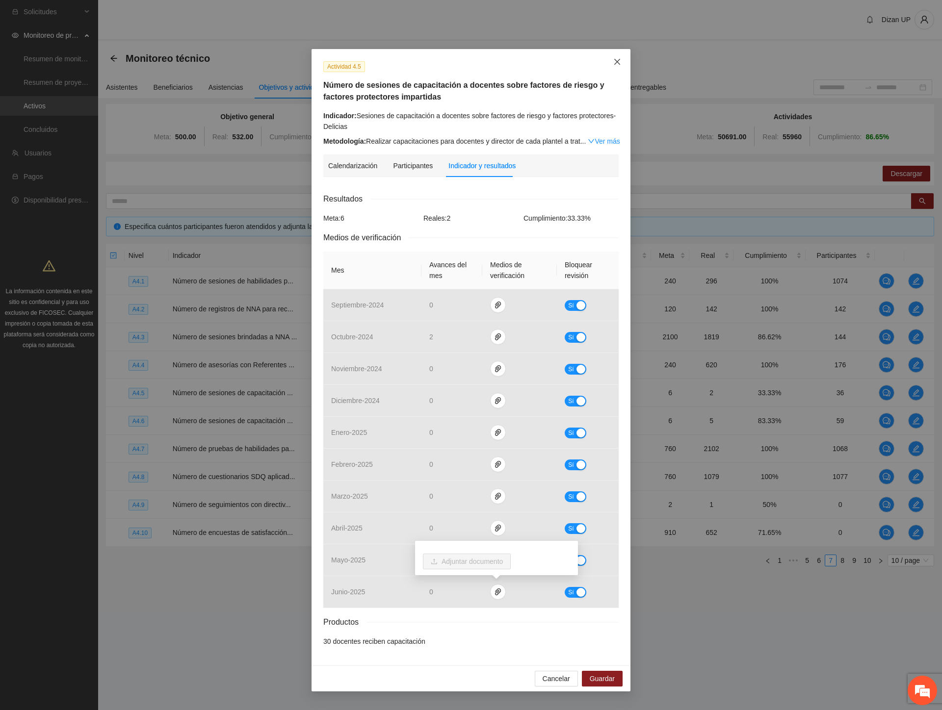
click at [622, 60] on span "Close" at bounding box center [617, 62] width 26 height 26
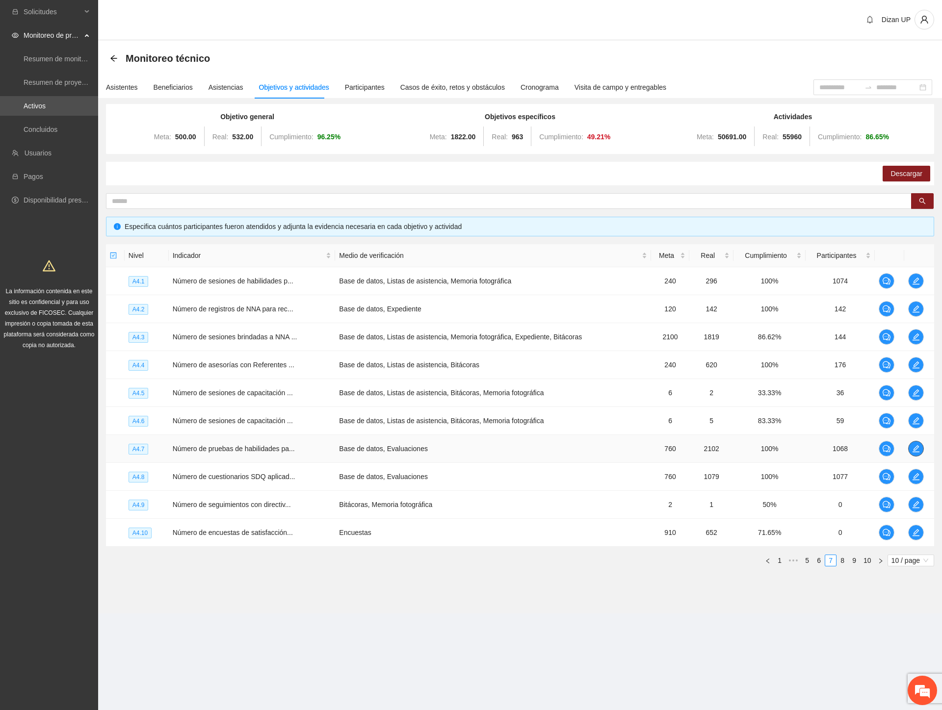
click at [911, 449] on span "edit" at bounding box center [916, 449] width 15 height 8
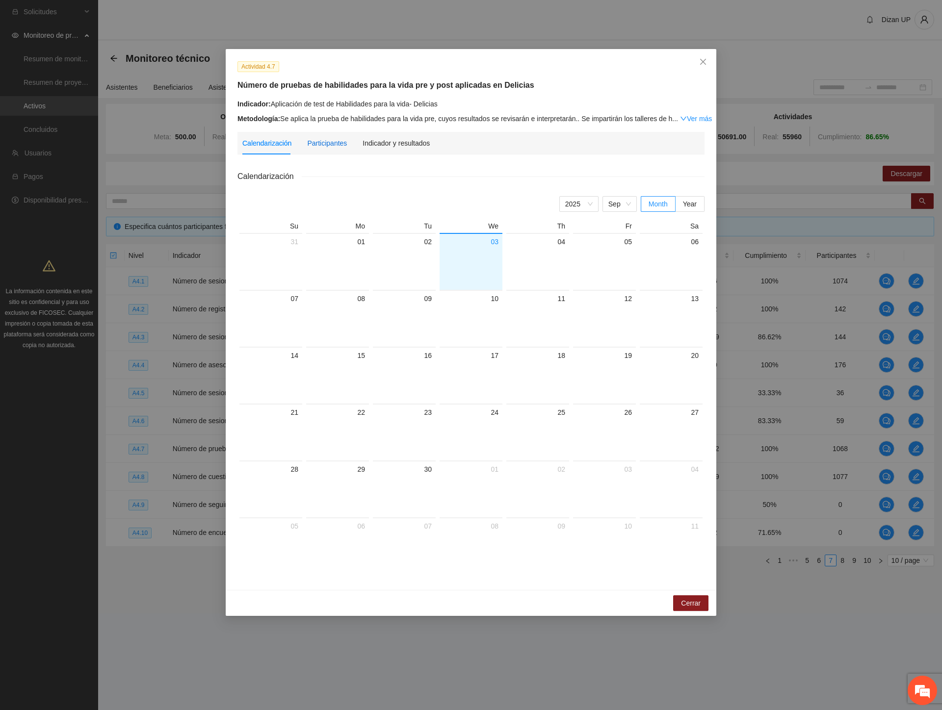
drag, startPoint x: 911, startPoint y: 449, endPoint x: 327, endPoint y: 138, distance: 661.3
click at [327, 138] on div "Participantes" at bounding box center [327, 143] width 40 height 11
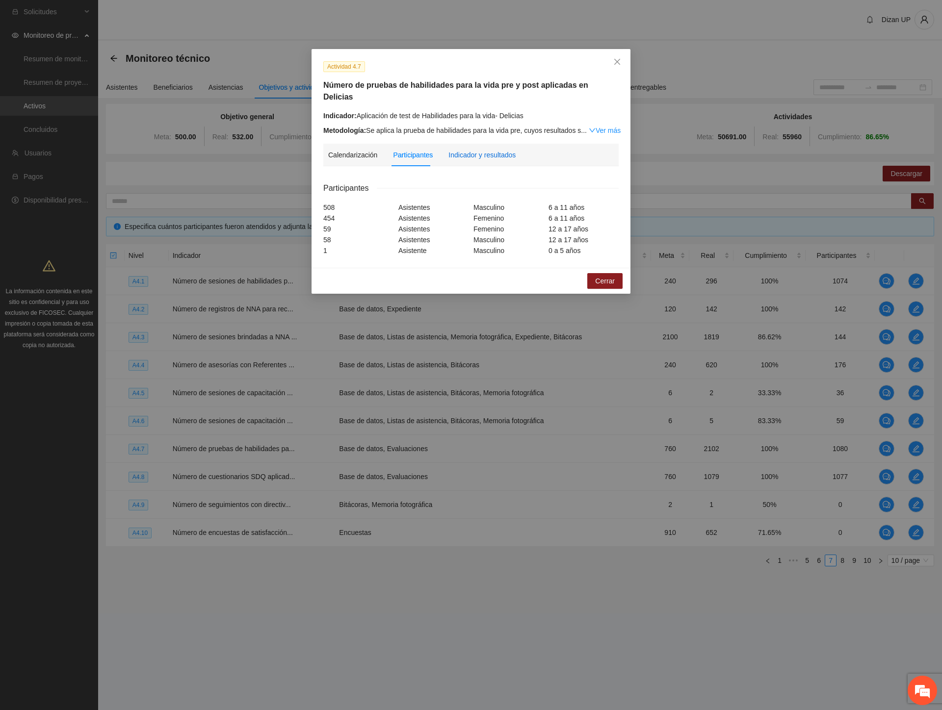
click at [459, 150] on div "Indicador y resultados" at bounding box center [481, 155] width 67 height 11
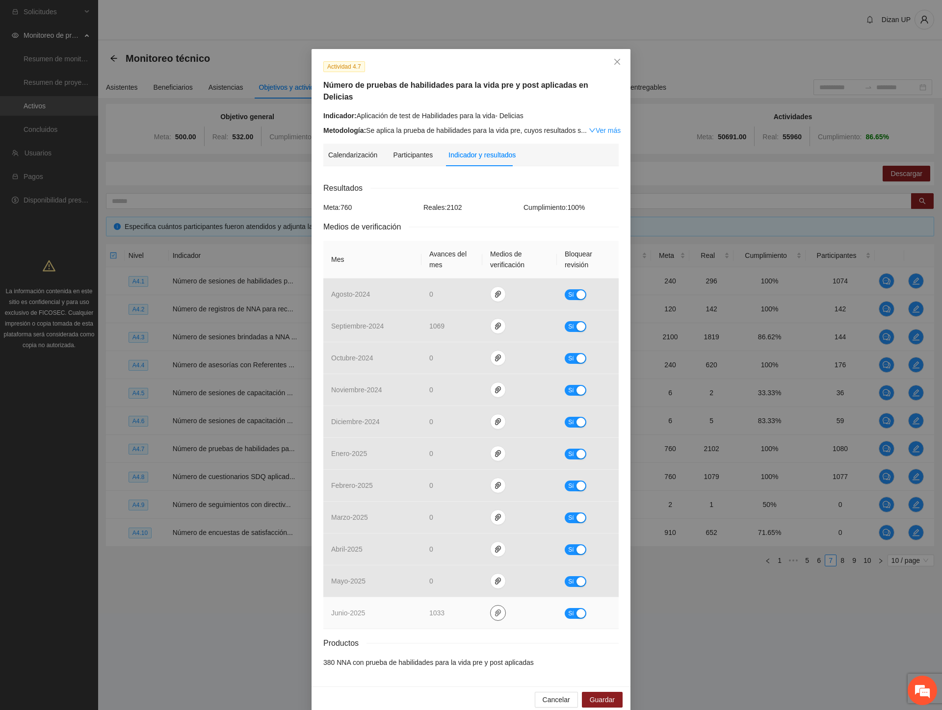
click at [494, 609] on icon "paper-clip" at bounding box center [498, 613] width 8 height 8
click at [400, 598] on td "junio - 2025" at bounding box center [372, 614] width 98 height 32
click at [568, 608] on span "Sí" at bounding box center [571, 613] width 6 height 11
click at [495, 609] on span "paper-clip" at bounding box center [502, 613] width 15 height 8
click at [584, 692] on button "Guardar" at bounding box center [602, 700] width 41 height 16
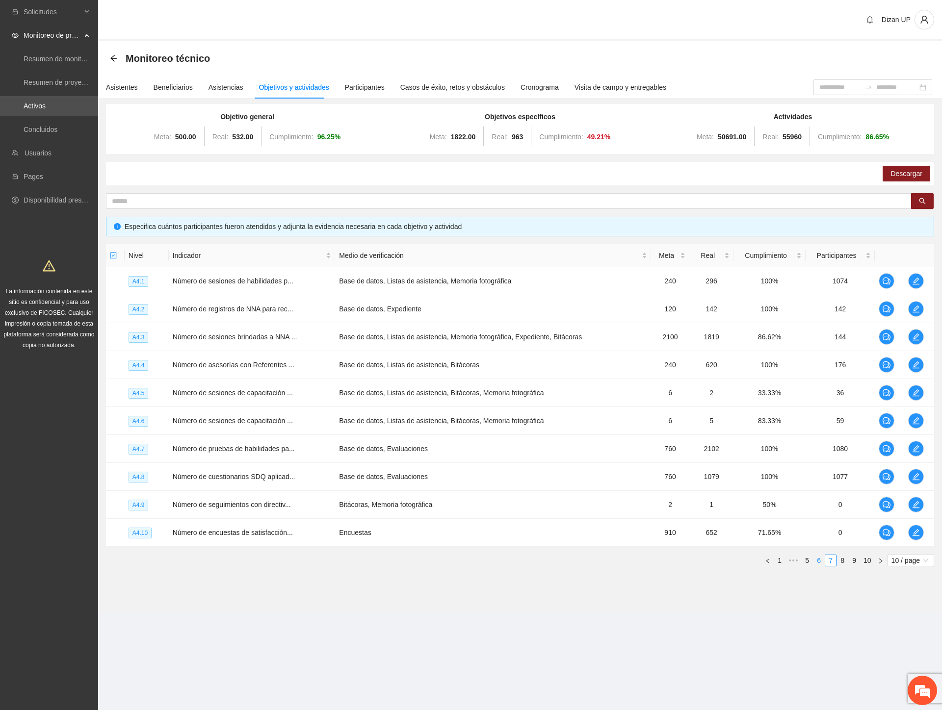
click at [819, 558] on link "6" at bounding box center [818, 560] width 11 height 11
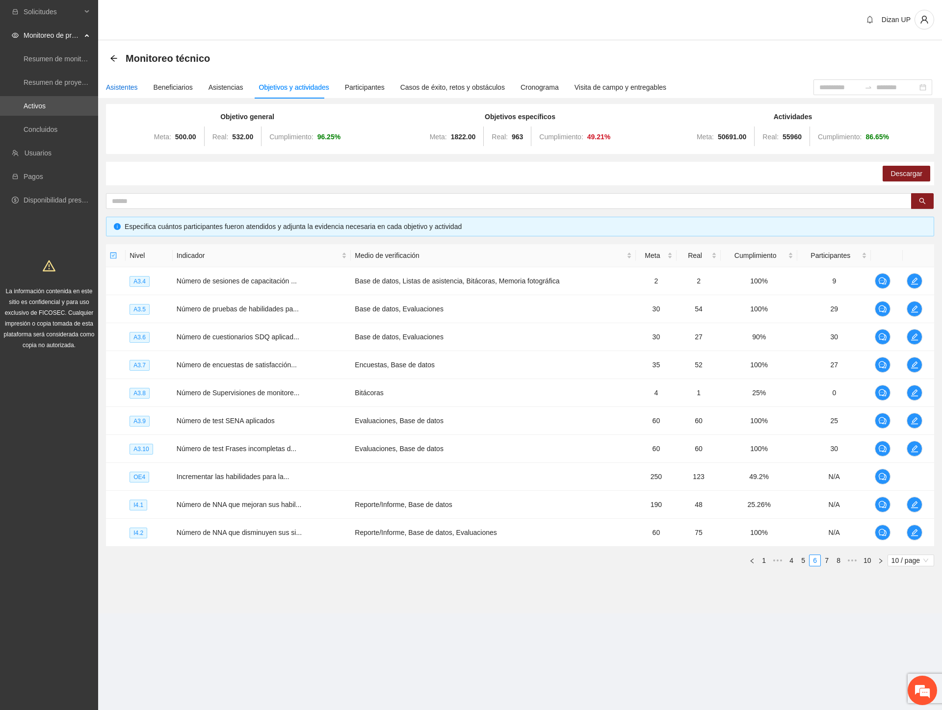
drag, startPoint x: 124, startPoint y: 87, endPoint x: 129, endPoint y: 85, distance: 5.3
click at [125, 86] on div "Asistentes" at bounding box center [122, 87] width 32 height 11
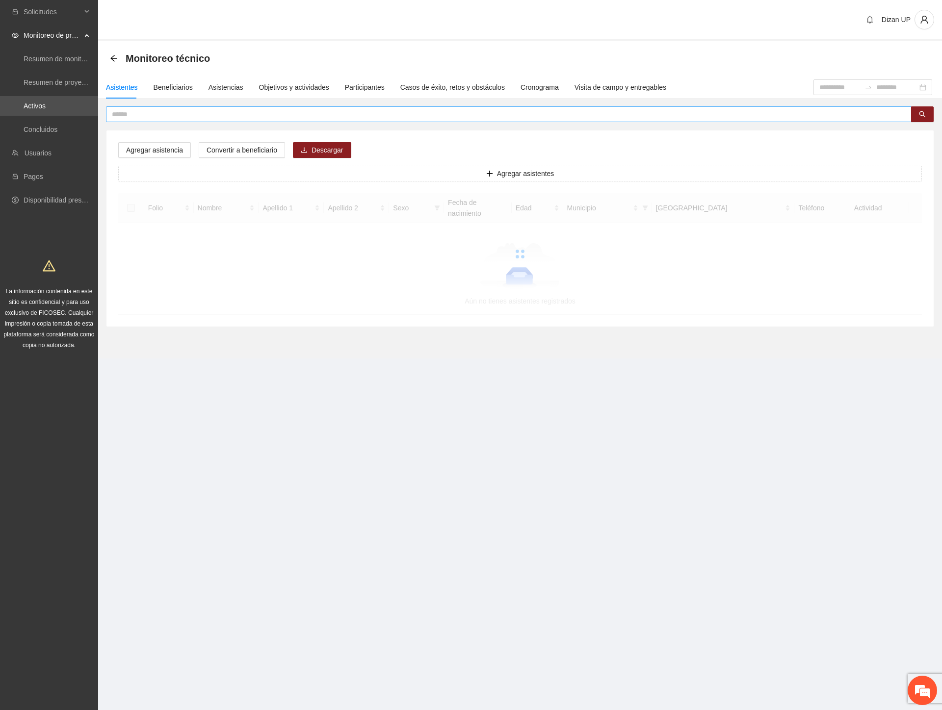
click at [133, 113] on input "text" at bounding box center [505, 114] width 786 height 11
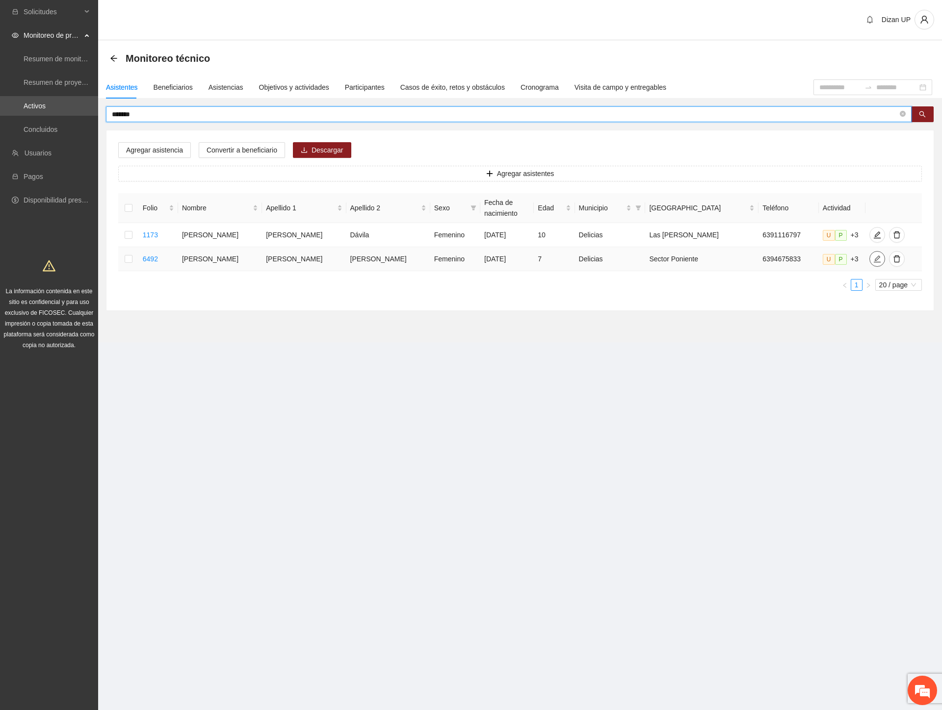
click at [873, 261] on icon "edit" at bounding box center [877, 259] width 8 height 8
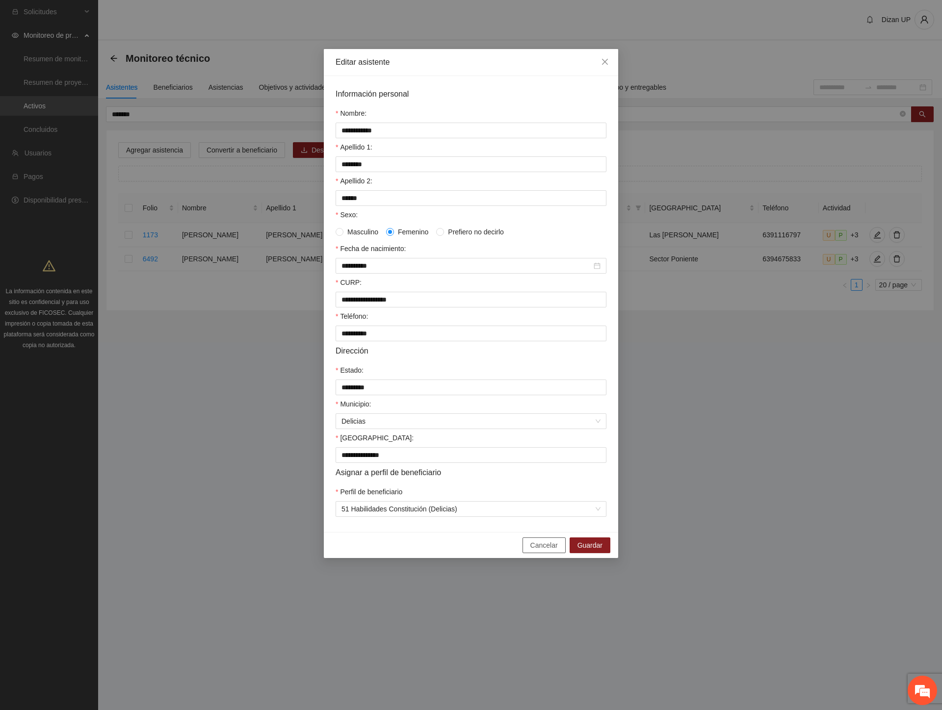
click at [529, 553] on button "Cancelar" at bounding box center [543, 546] width 43 height 16
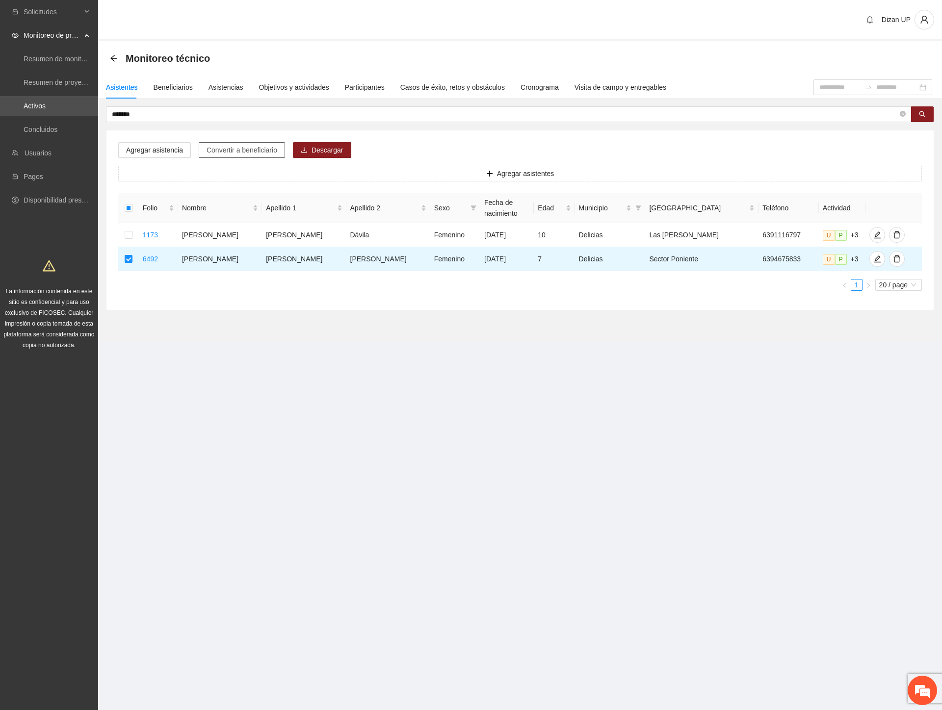
click at [237, 144] on button "Convertir a beneficiario" at bounding box center [242, 150] width 86 height 16
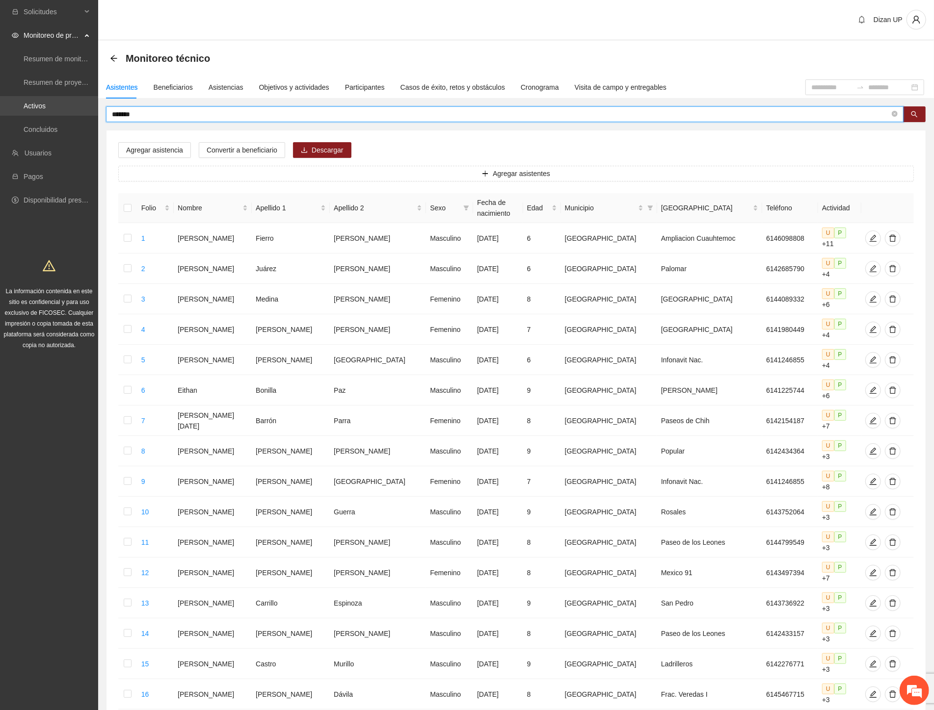
drag, startPoint x: 136, startPoint y: 116, endPoint x: 37, endPoint y: 108, distance: 98.9
click at [37, 108] on section "Solicitudes Monitoreo de proyectos Resumen de monitoreo Resumen de proyectos ap…" at bounding box center [467, 465] width 934 height 930
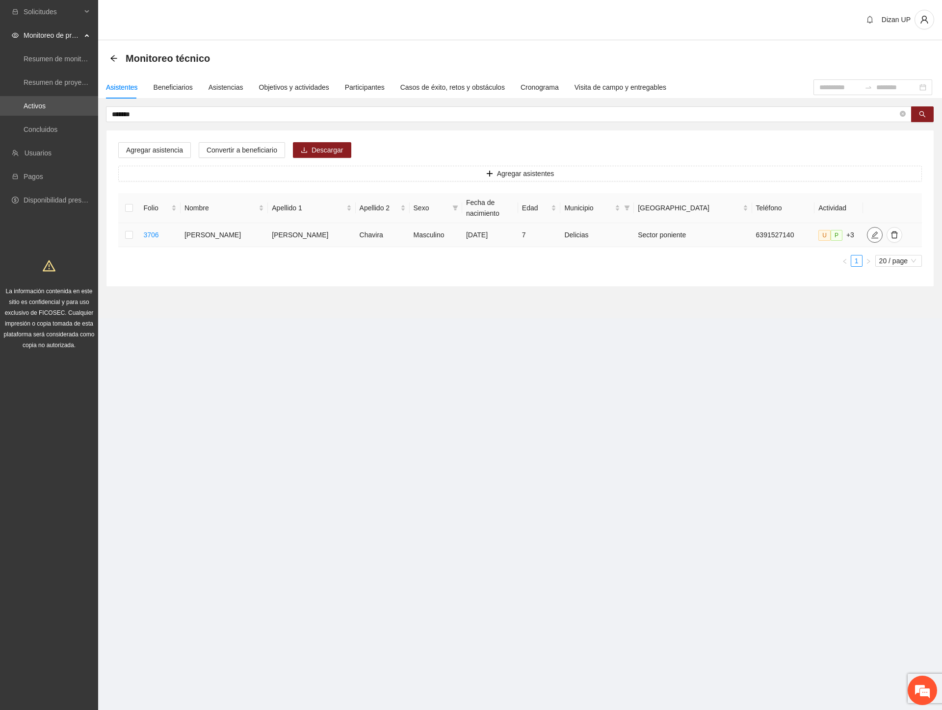
click at [871, 235] on icon "edit" at bounding box center [875, 235] width 8 height 8
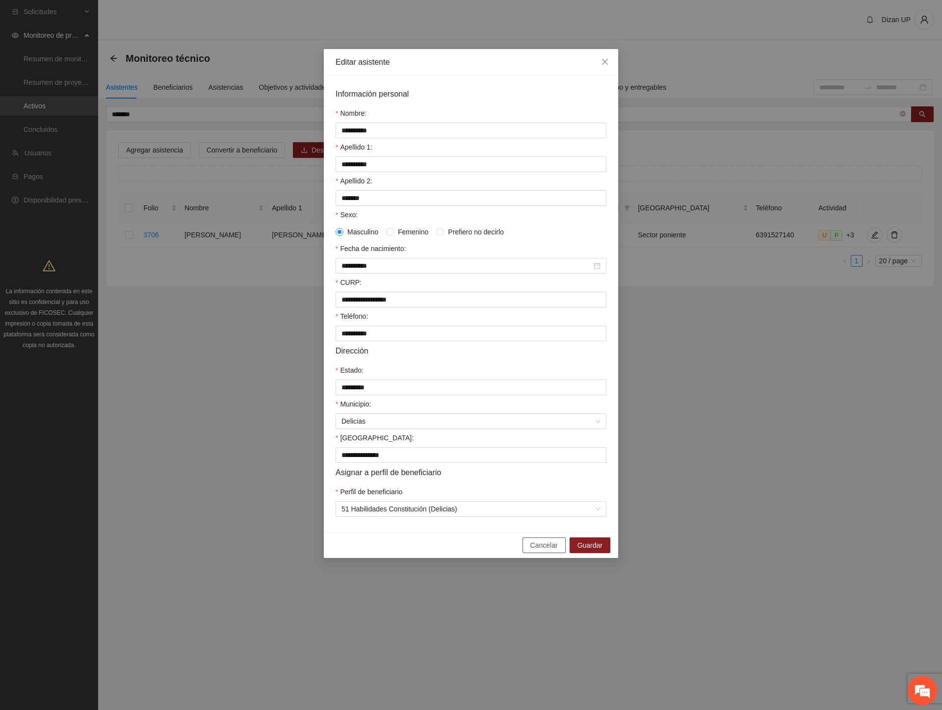
drag, startPoint x: 545, startPoint y: 559, endPoint x: 526, endPoint y: 528, distance: 35.8
click at [545, 551] on span "Cancelar" at bounding box center [543, 545] width 27 height 11
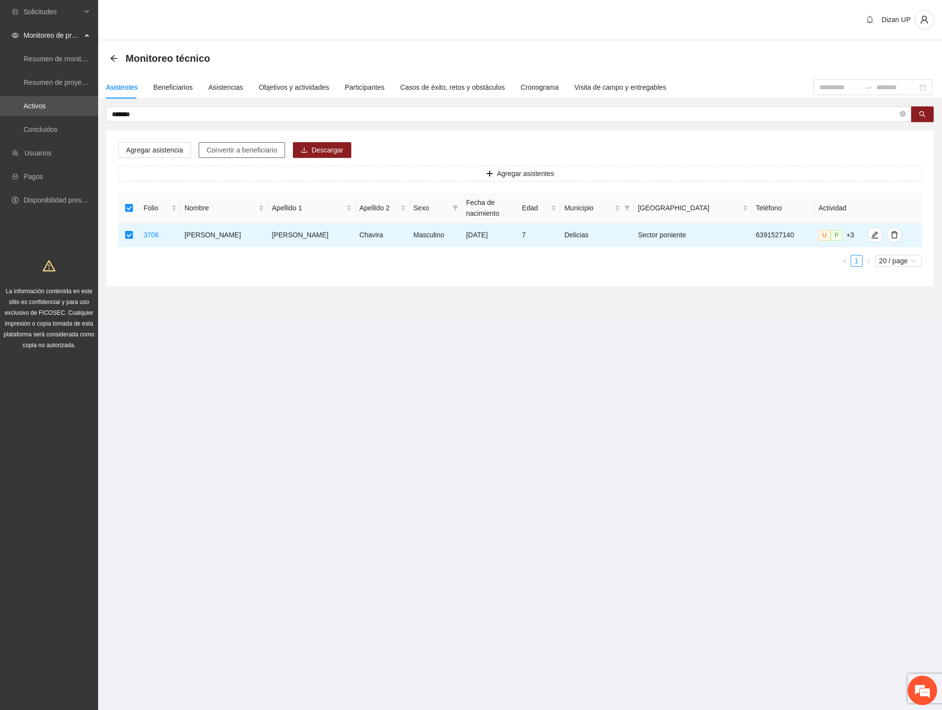
click at [233, 151] on span "Convertir a beneficiario" at bounding box center [242, 150] width 71 height 11
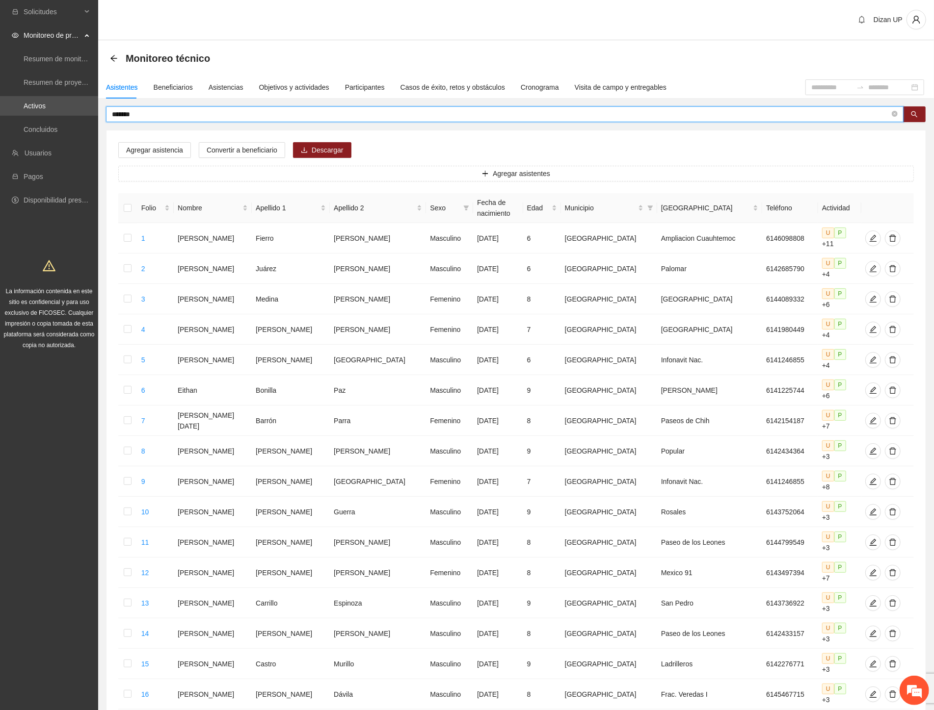
drag, startPoint x: 151, startPoint y: 113, endPoint x: 74, endPoint y: 116, distance: 77.1
click at [75, 116] on section "Solicitudes Monitoreo de proyectos Resumen de monitoreo Resumen de proyectos ap…" at bounding box center [467, 465] width 934 height 930
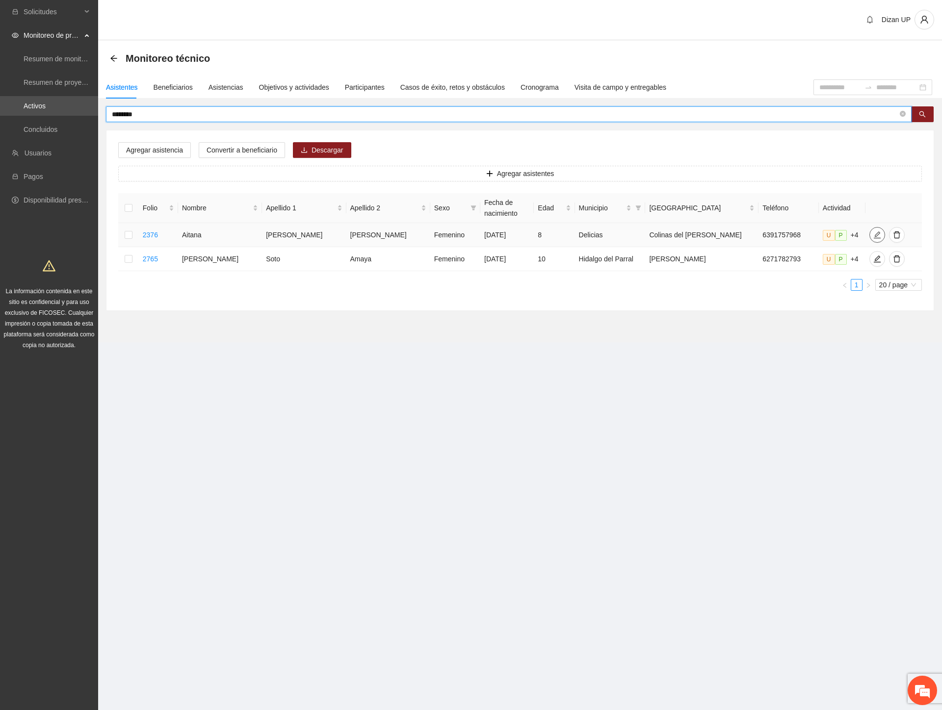
click at [873, 235] on icon "edit" at bounding box center [877, 235] width 8 height 8
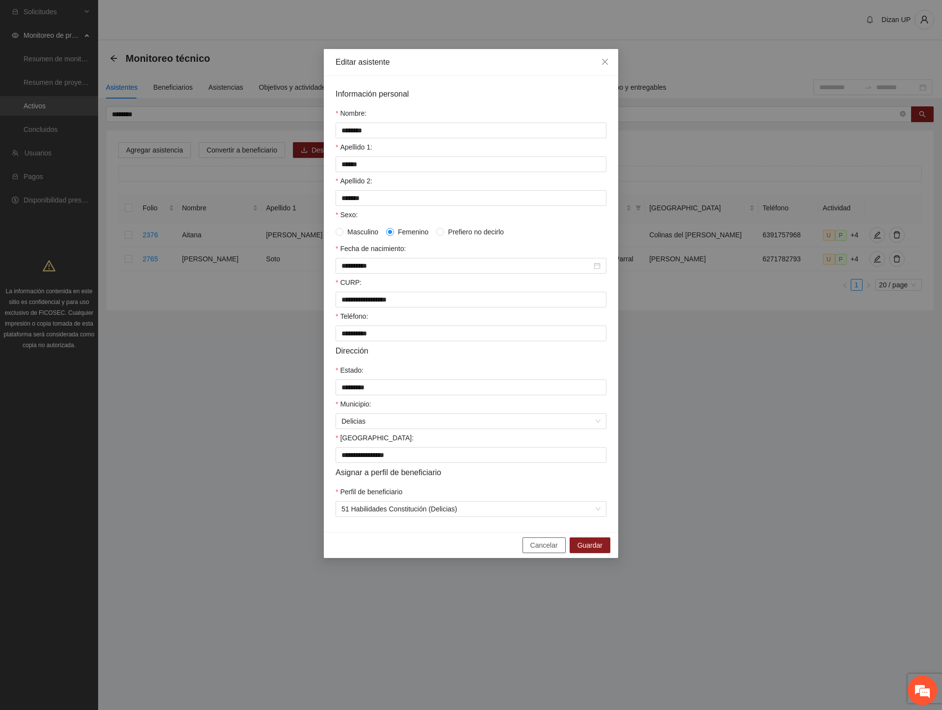
click at [547, 551] on span "Cancelar" at bounding box center [543, 545] width 27 height 11
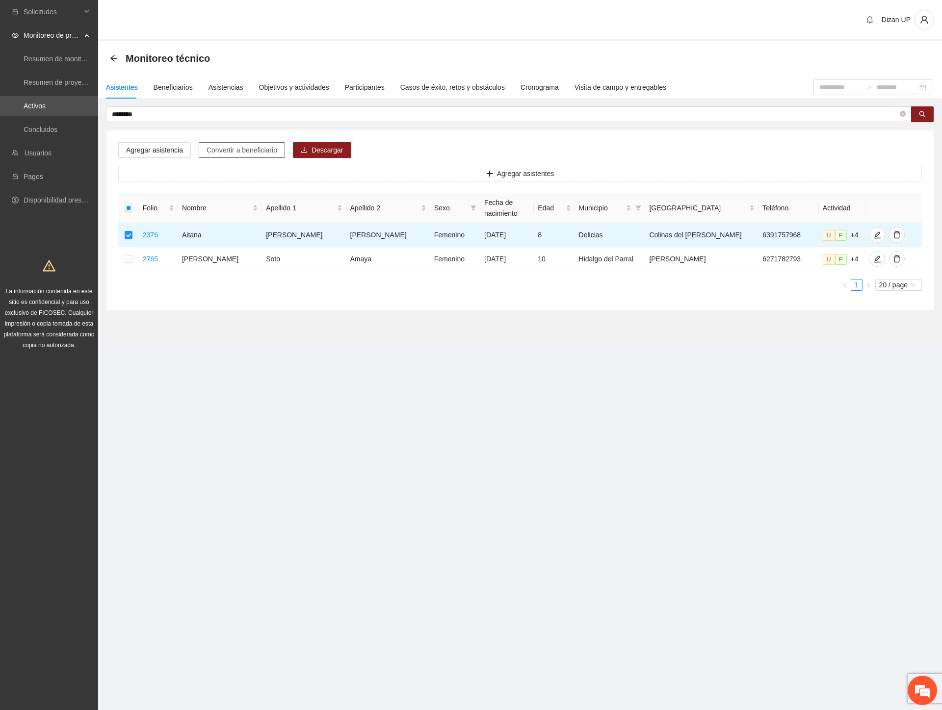
click at [234, 149] on span "Convertir a beneficiario" at bounding box center [242, 150] width 71 height 11
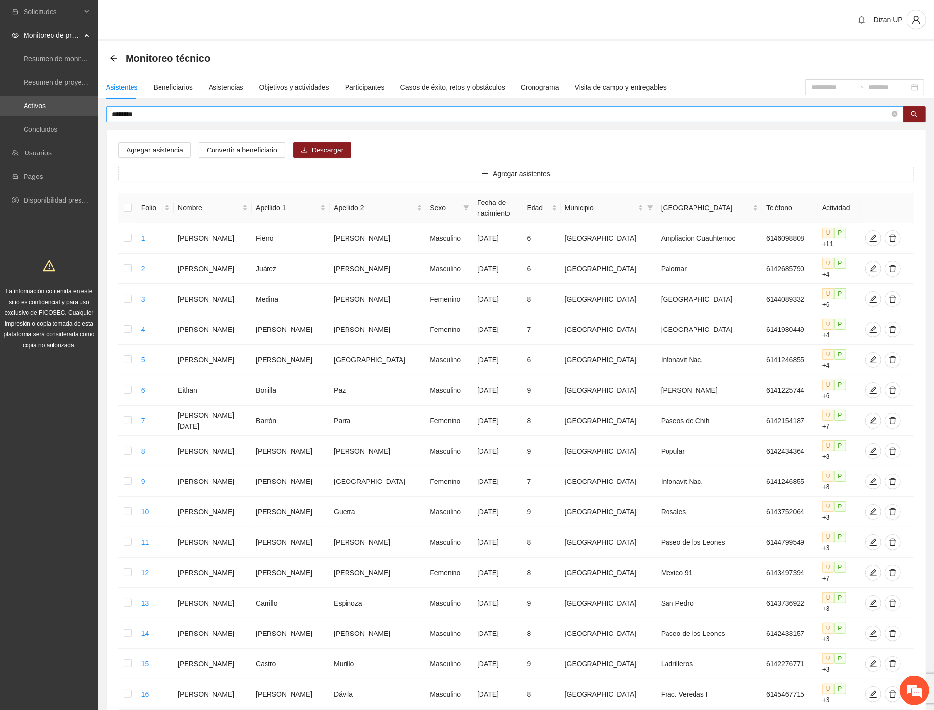
click at [52, 110] on section "Solicitudes Monitoreo de proyectos Resumen de monitoreo Resumen de proyectos ap…" at bounding box center [467, 465] width 934 height 930
click at [135, 116] on input "********" at bounding box center [501, 114] width 778 height 11
click at [145, 114] on input "********" at bounding box center [501, 114] width 778 height 11
drag, startPoint x: 143, startPoint y: 113, endPoint x: 91, endPoint y: 109, distance: 52.2
click at [92, 109] on section "Solicitudes Monitoreo de proyectos Resumen de monitoreo Resumen de proyectos ap…" at bounding box center [467, 465] width 934 height 930
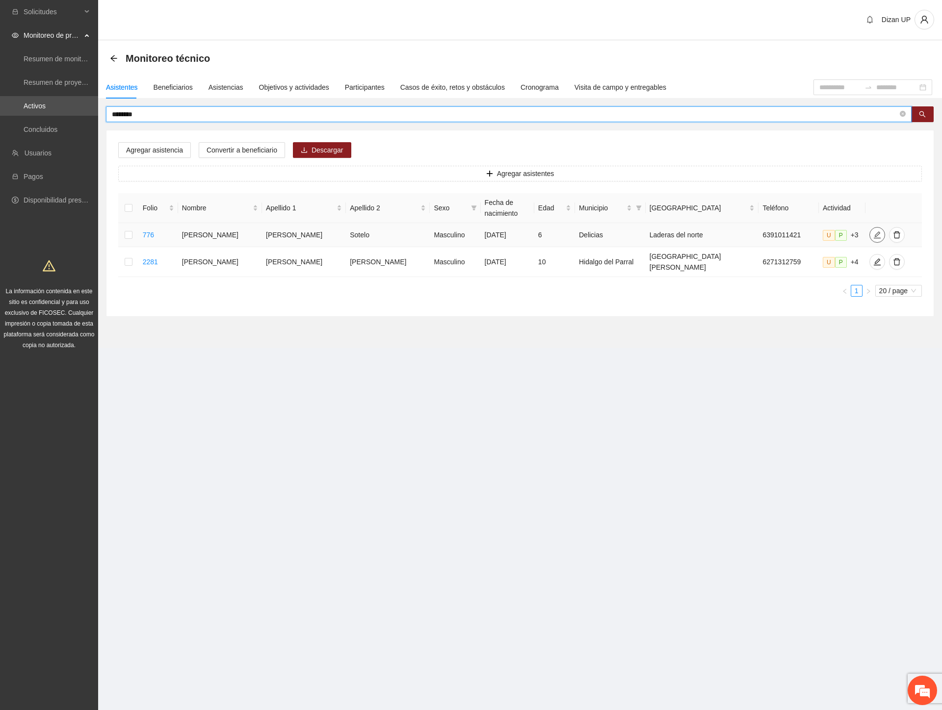
click at [869, 230] on button "button" at bounding box center [877, 235] width 16 height 16
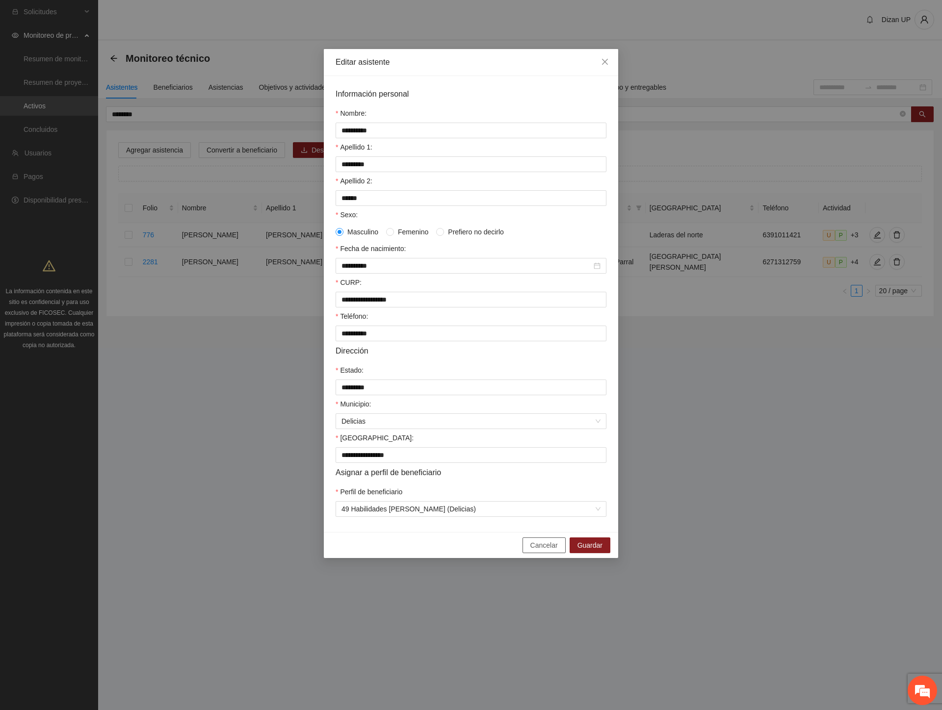
drag, startPoint x: 531, startPoint y: 556, endPoint x: 522, endPoint y: 553, distance: 9.8
click at [531, 553] on button "Cancelar" at bounding box center [543, 546] width 43 height 16
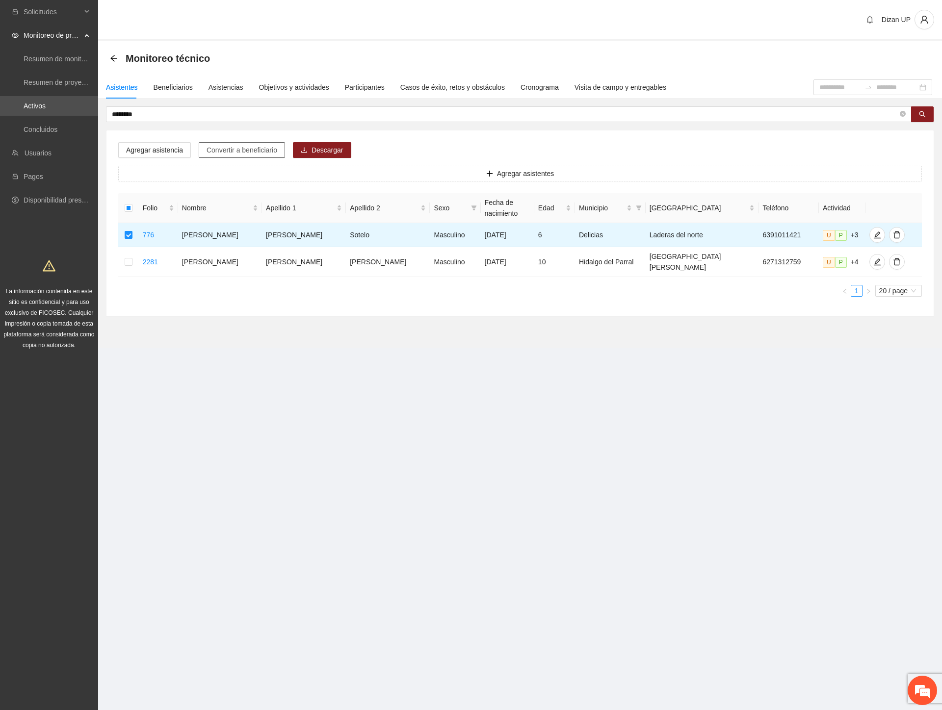
click at [236, 145] on span "Convertir a beneficiario" at bounding box center [242, 150] width 71 height 11
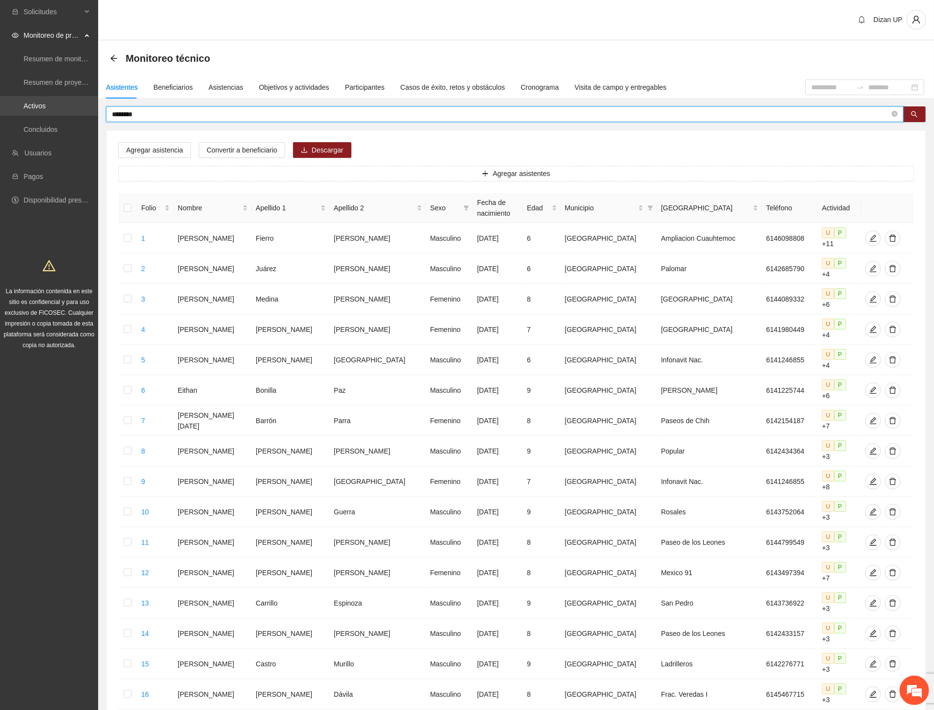
drag, startPoint x: 94, startPoint y: 111, endPoint x: 56, endPoint y: 110, distance: 37.8
click at [56, 110] on section "Solicitudes Monitoreo de proyectos Resumen de monitoreo Resumen de proyectos ap…" at bounding box center [467, 465] width 934 height 930
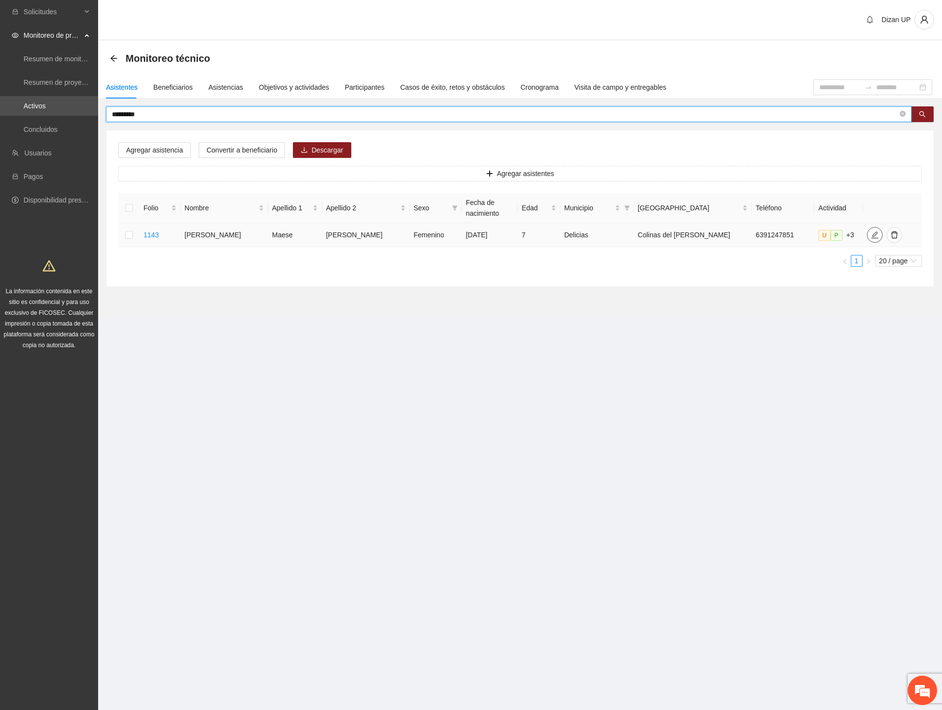
click at [871, 232] on icon "edit" at bounding box center [875, 235] width 8 height 8
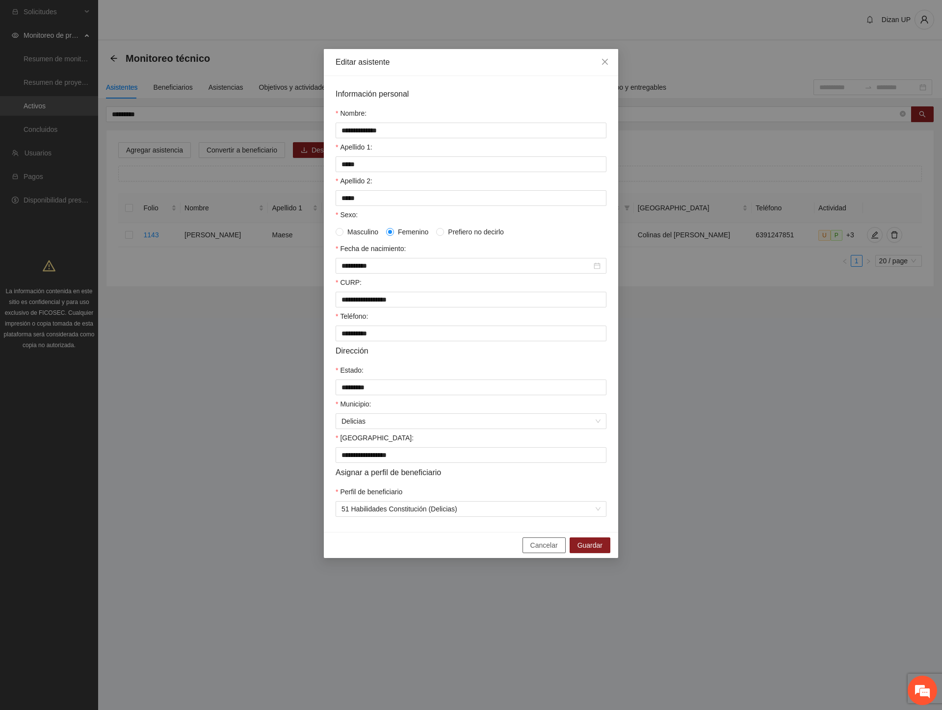
click at [545, 551] on span "Cancelar" at bounding box center [543, 545] width 27 height 11
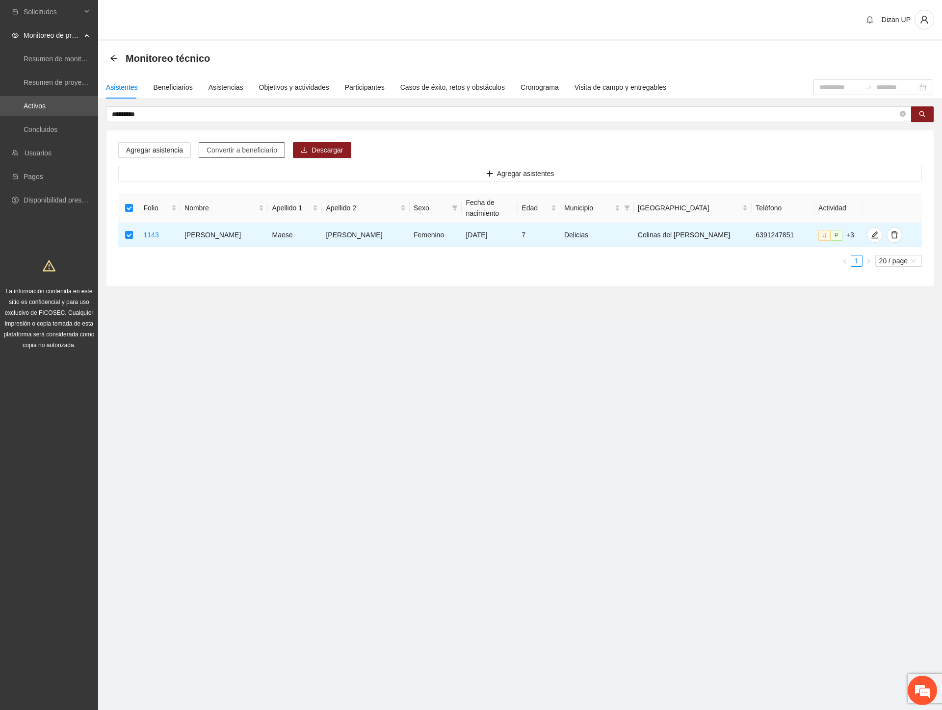
click at [217, 151] on span "Convertir a beneficiario" at bounding box center [242, 150] width 71 height 11
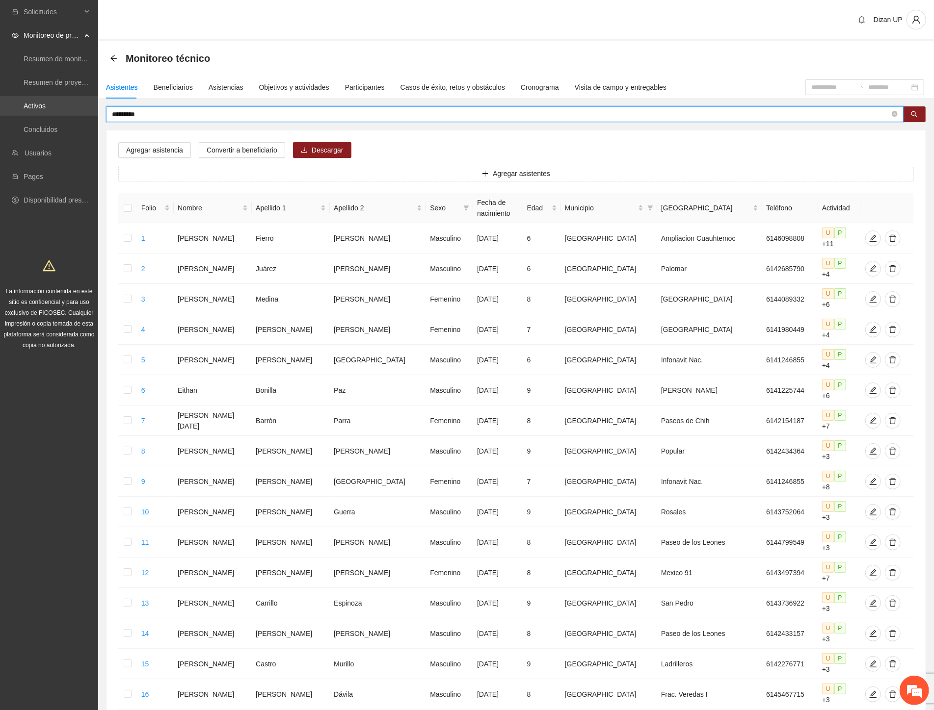
drag, startPoint x: 100, startPoint y: 106, endPoint x: 26, endPoint y: 100, distance: 74.9
click at [26, 100] on section "Solicitudes Monitoreo de proyectos Resumen de monitoreo Resumen de proyectos ap…" at bounding box center [467, 465] width 934 height 930
type input "*********"
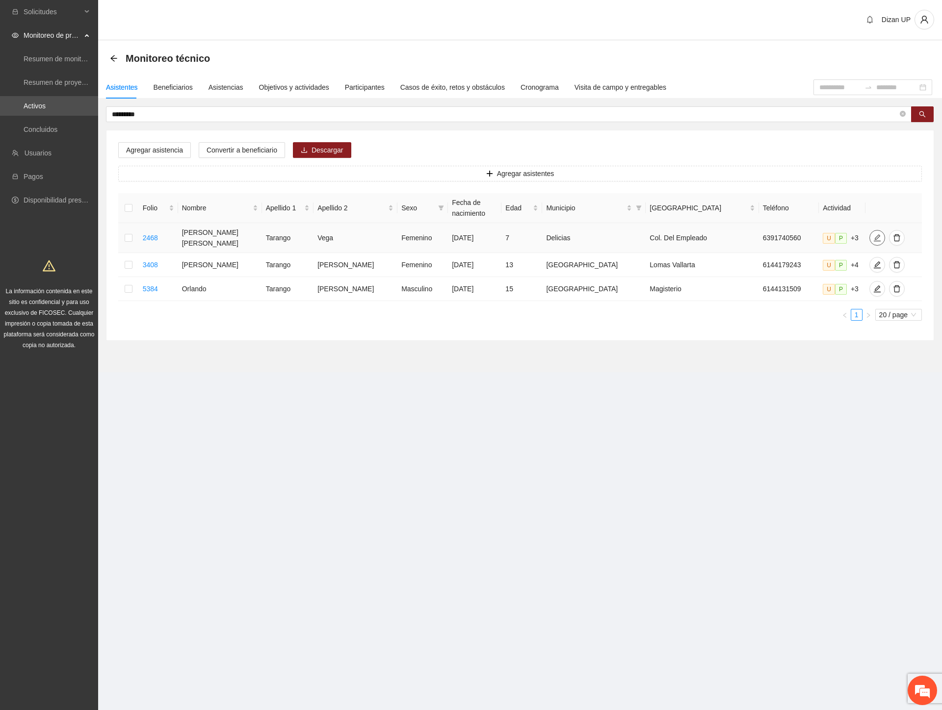
click at [873, 236] on icon "edit" at bounding box center [877, 238] width 8 height 8
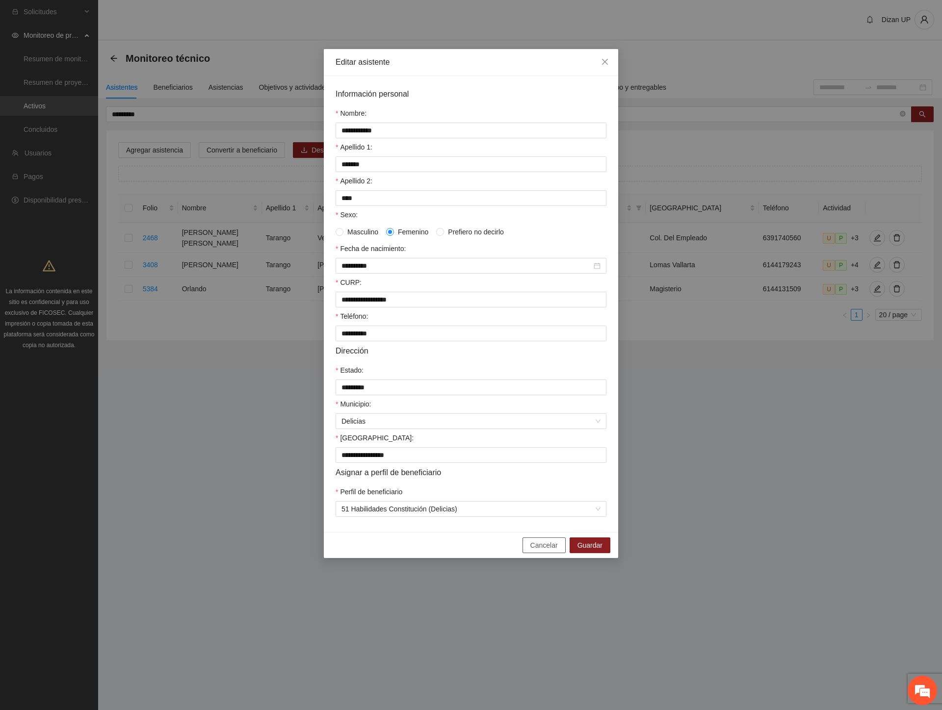
click at [528, 548] on button "Cancelar" at bounding box center [543, 546] width 43 height 16
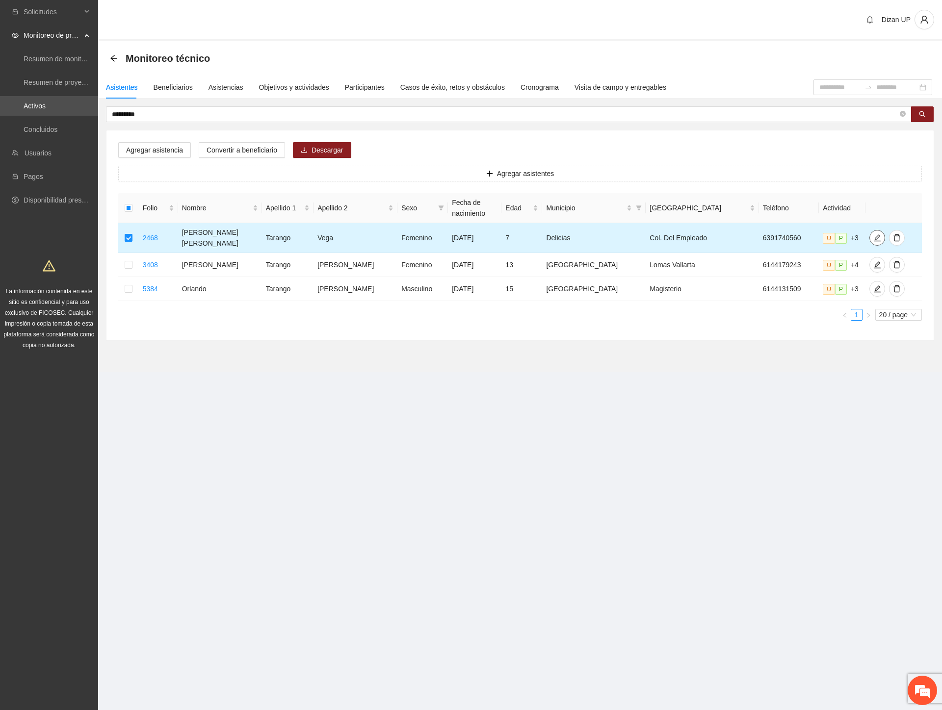
click at [870, 235] on span "edit" at bounding box center [877, 238] width 15 height 8
type input "**********"
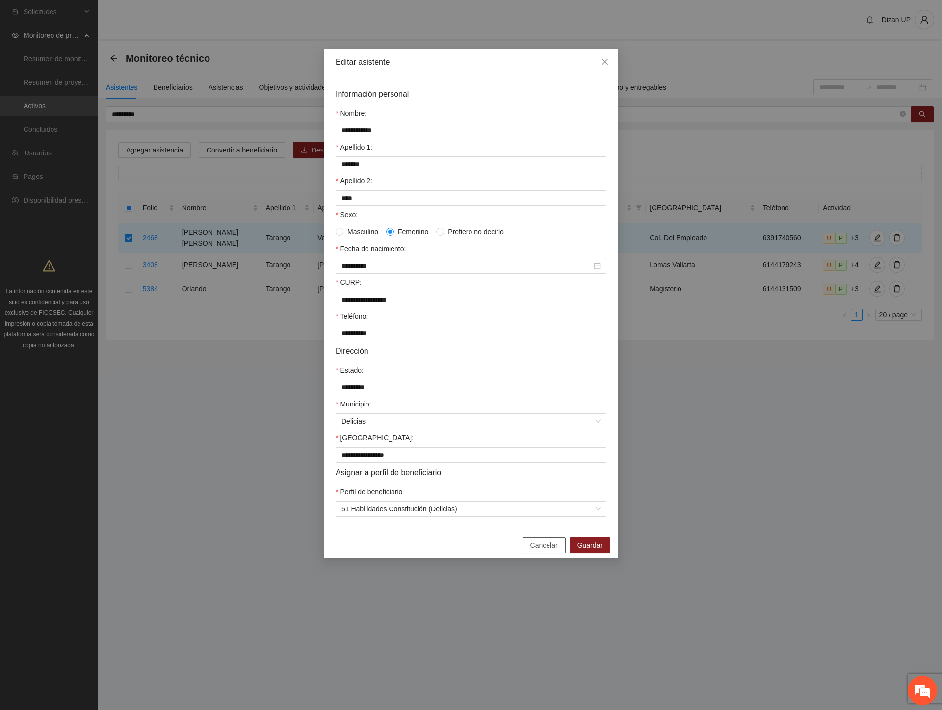
drag, startPoint x: 537, startPoint y: 553, endPoint x: 521, endPoint y: 530, distance: 28.2
click at [536, 551] on span "Cancelar" at bounding box center [543, 545] width 27 height 11
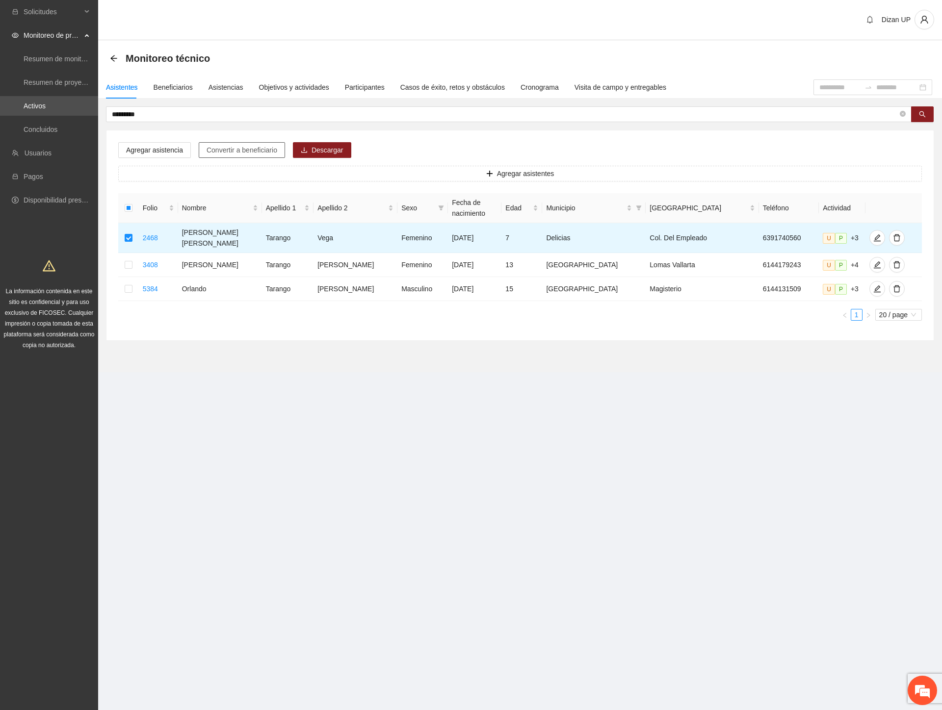
click at [229, 145] on span "Convertir a beneficiario" at bounding box center [242, 150] width 71 height 11
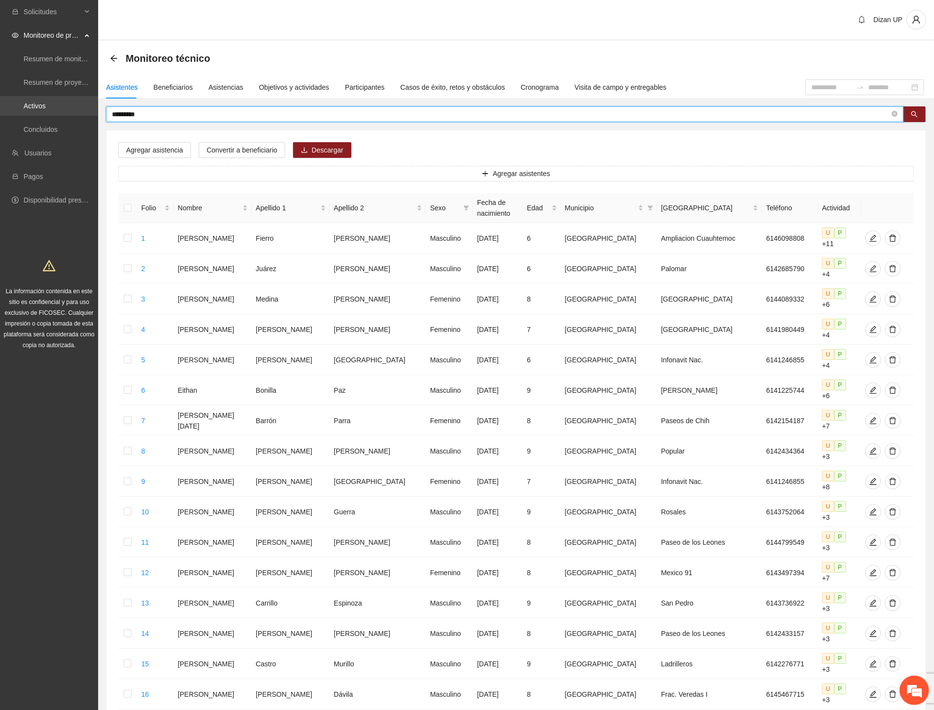
drag, startPoint x: 174, startPoint y: 115, endPoint x: 48, endPoint y: 112, distance: 126.6
click at [48, 112] on section "Solicitudes Monitoreo de proyectos Resumen de monitoreo Resumen de proyectos ap…" at bounding box center [467, 465] width 934 height 930
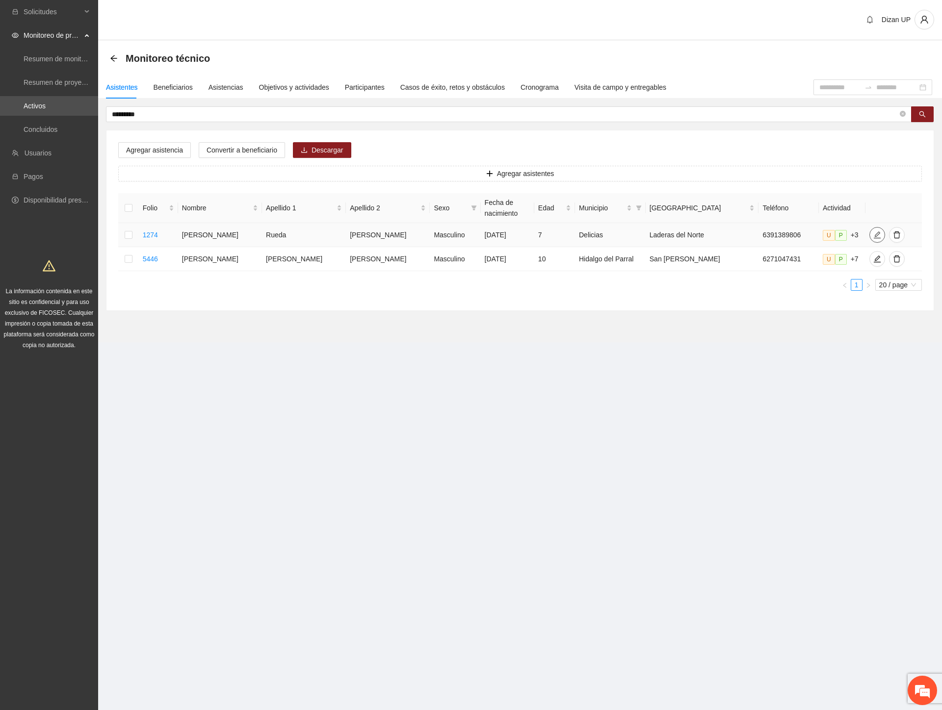
click at [873, 235] on icon "edit" at bounding box center [877, 235] width 8 height 8
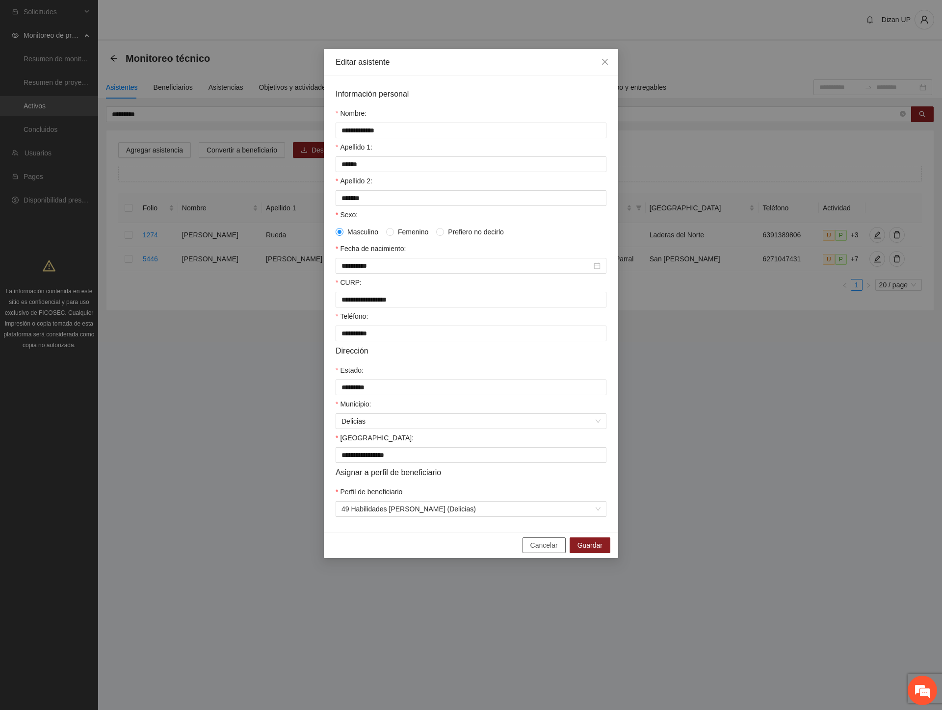
click at [547, 551] on span "Cancelar" at bounding box center [543, 545] width 27 height 11
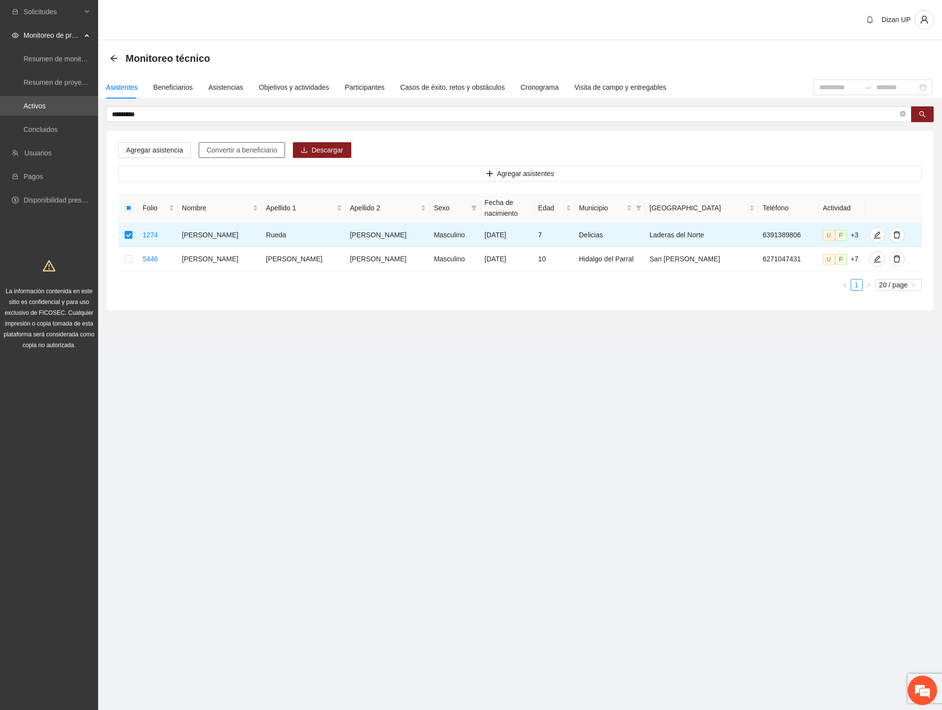
click at [211, 153] on span "Convertir a beneficiario" at bounding box center [242, 150] width 71 height 11
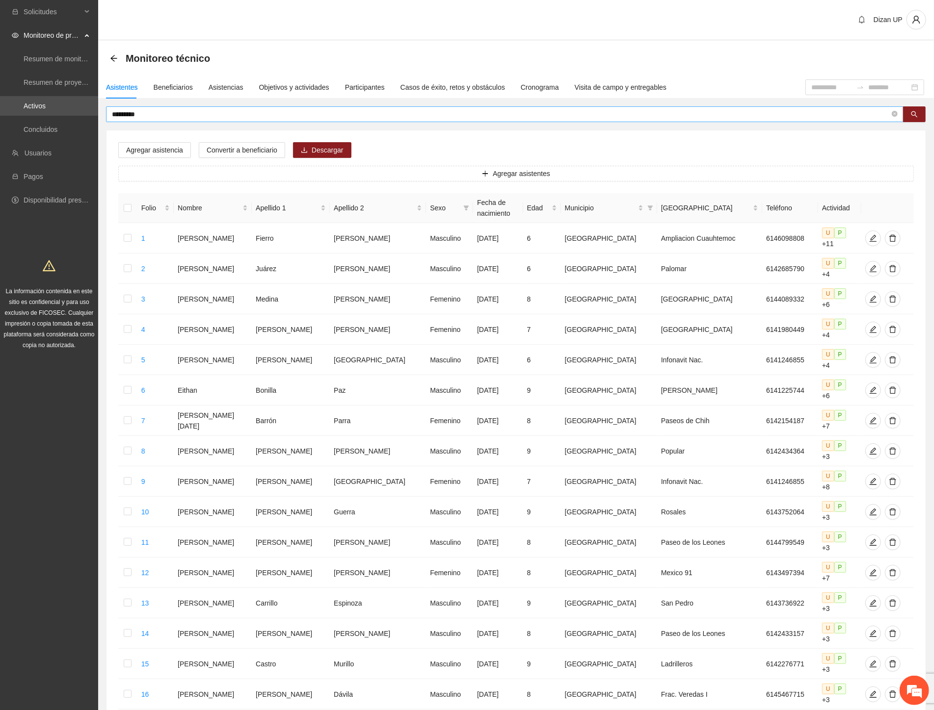
click at [155, 111] on input "*********" at bounding box center [501, 114] width 778 height 11
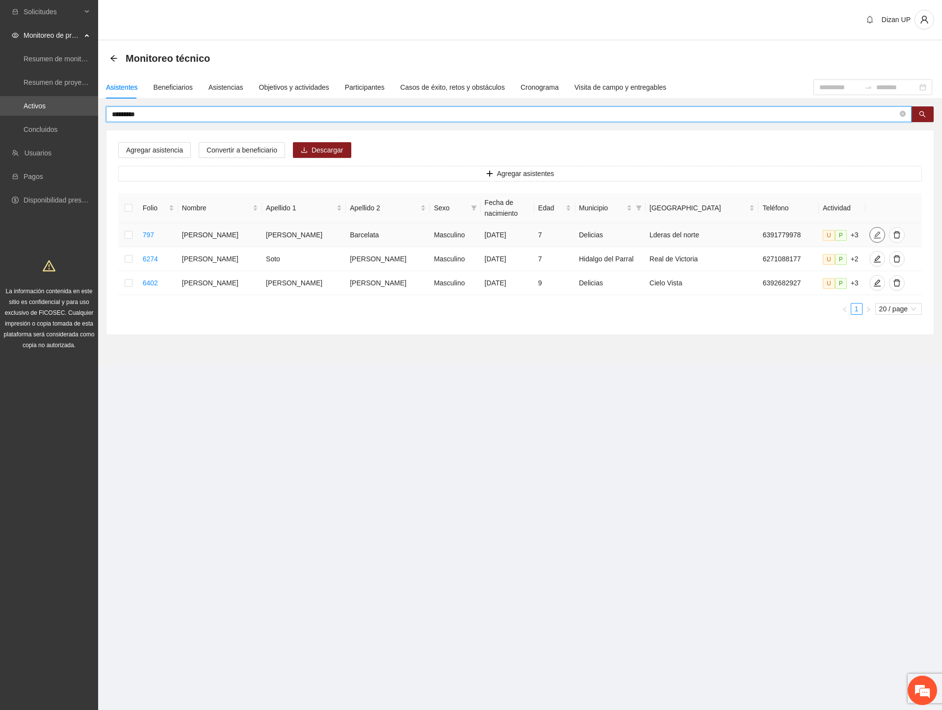
click at [873, 232] on icon "edit" at bounding box center [877, 235] width 8 height 8
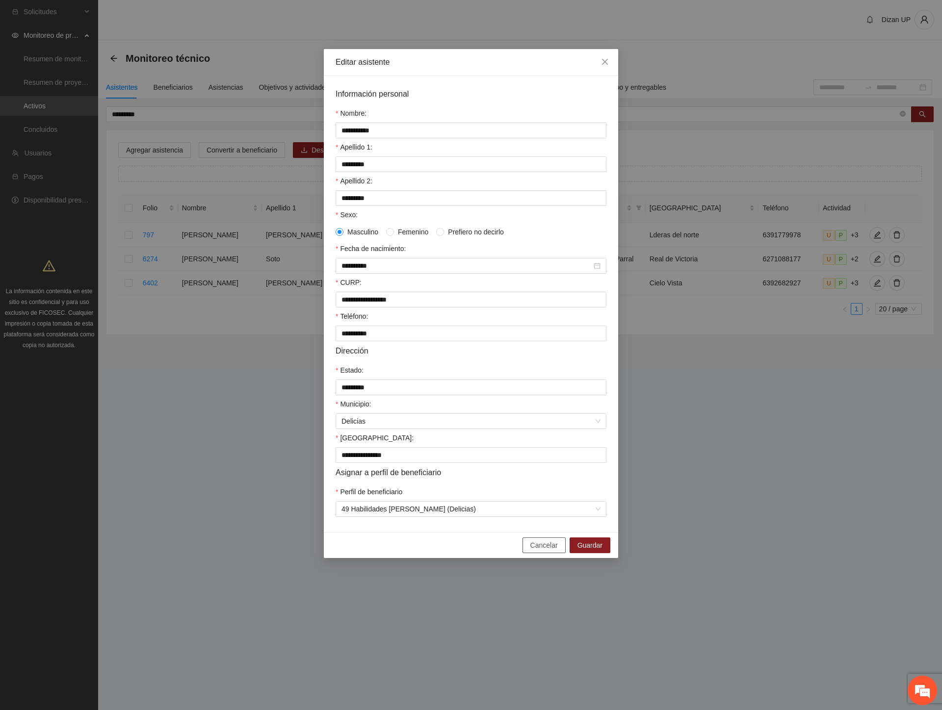
click at [547, 551] on span "Cancelar" at bounding box center [543, 545] width 27 height 11
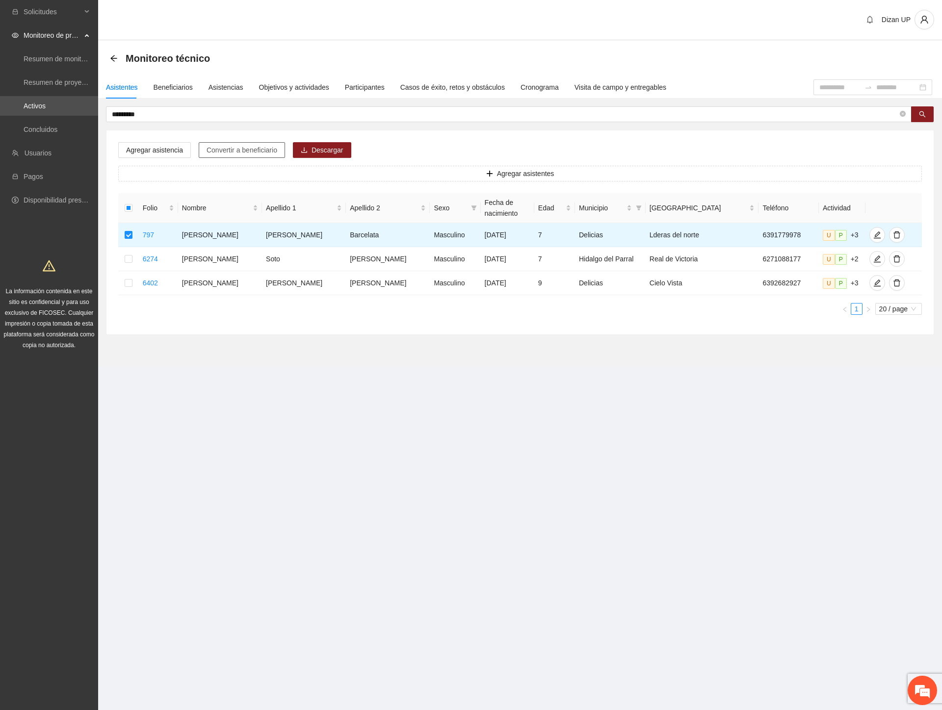
click at [253, 149] on span "Convertir a beneficiario" at bounding box center [242, 150] width 71 height 11
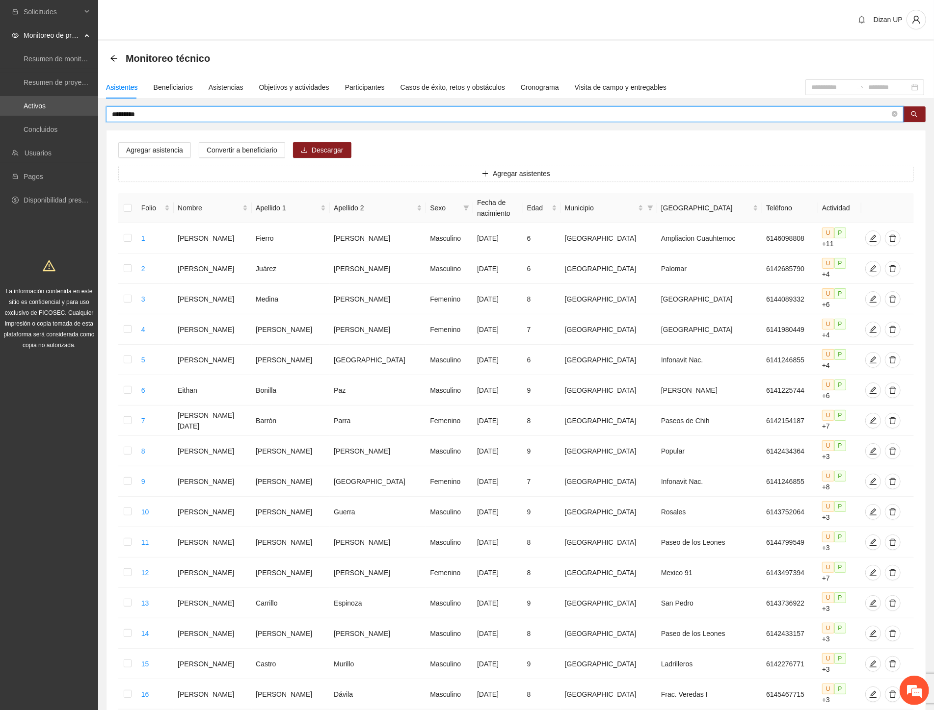
drag, startPoint x: 148, startPoint y: 114, endPoint x: 82, endPoint y: 116, distance: 66.3
click at [84, 116] on section "Solicitudes Monitoreo de proyectos Resumen de monitoreo Resumen de proyectos ap…" at bounding box center [467, 465] width 934 height 930
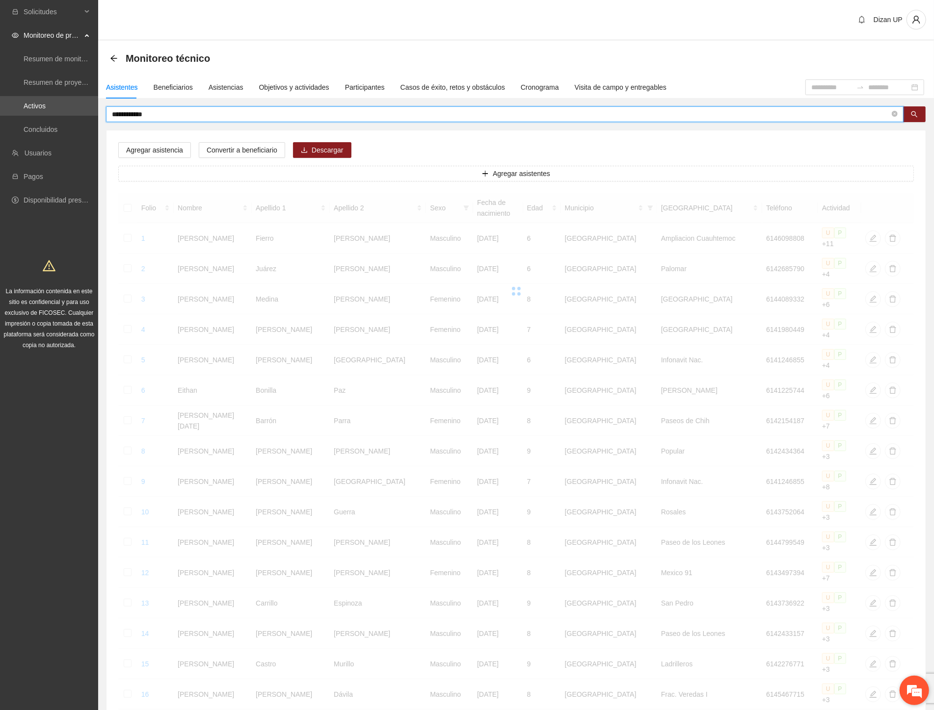
click at [914, 689] on em at bounding box center [914, 691] width 26 height 26
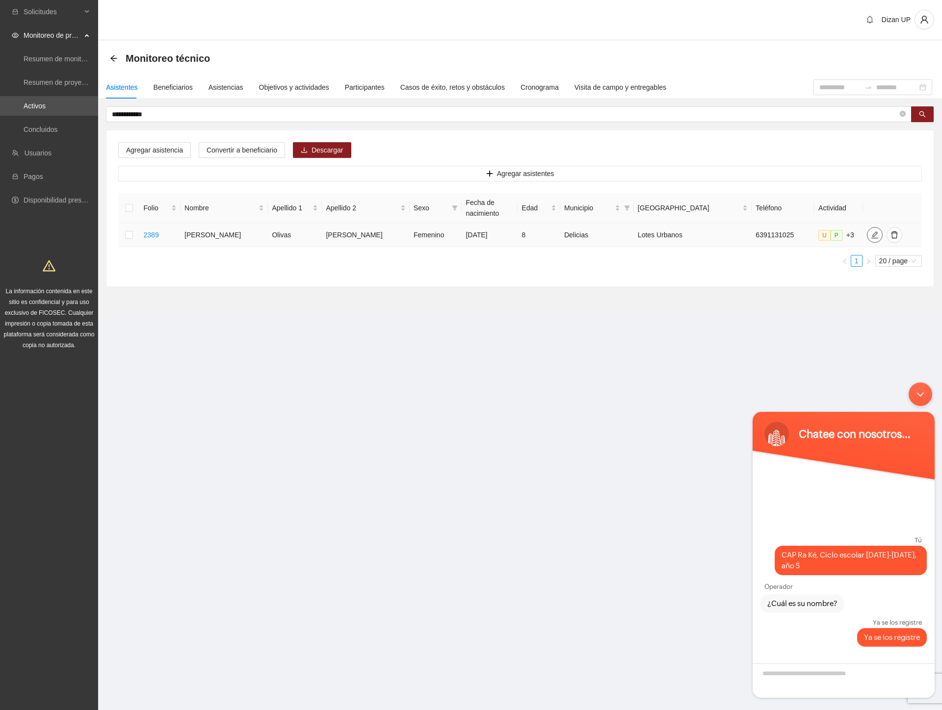
click at [871, 233] on icon "edit" at bounding box center [875, 235] width 8 height 8
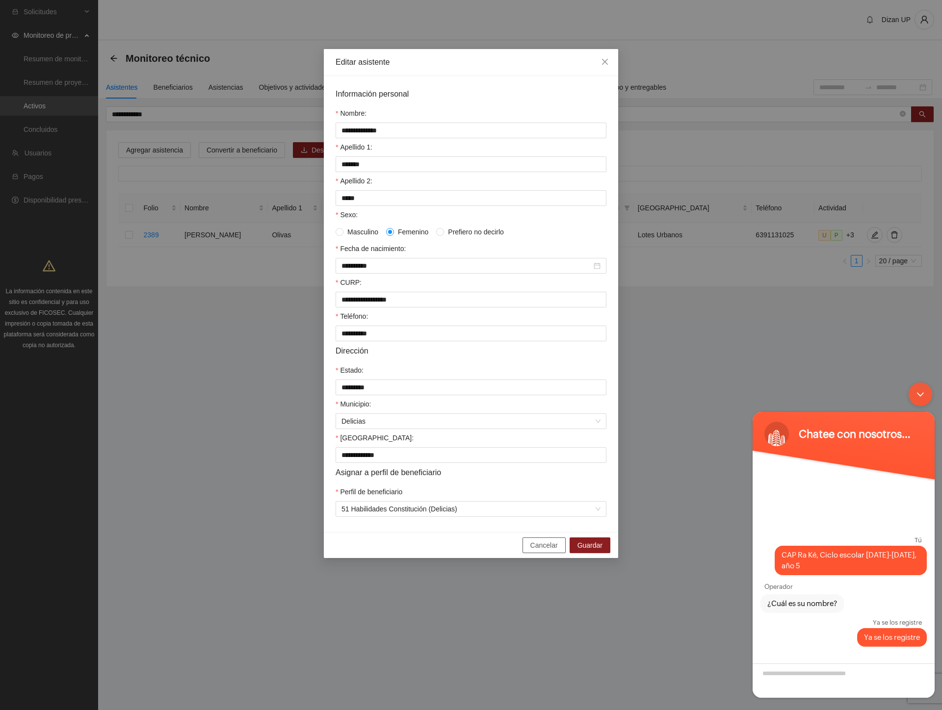
click at [538, 551] on span "Cancelar" at bounding box center [543, 545] width 27 height 11
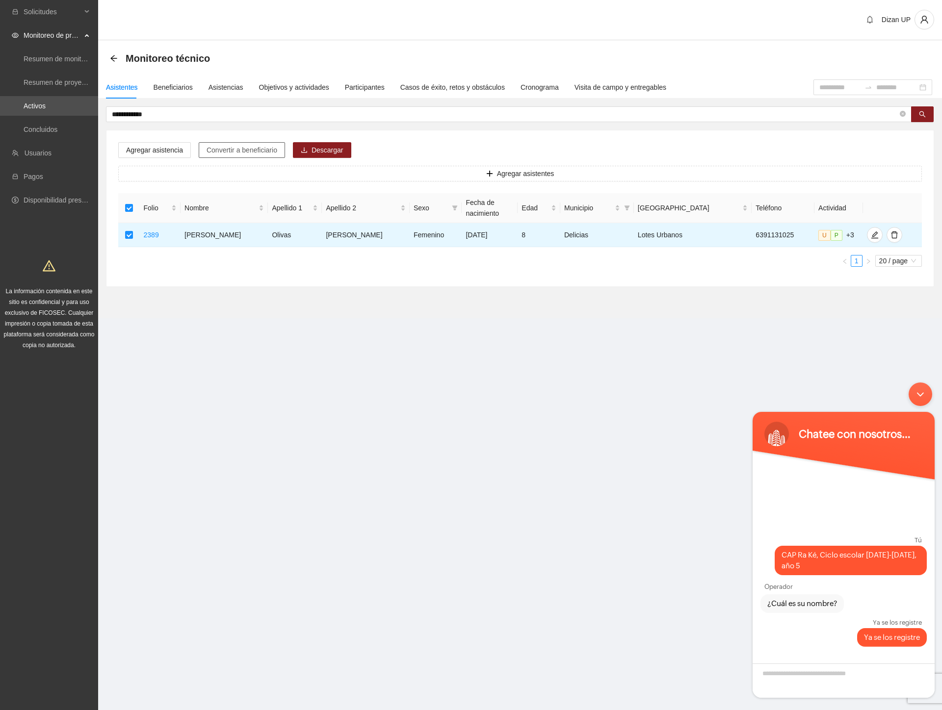
click at [238, 147] on span "Convertir a beneficiario" at bounding box center [242, 150] width 71 height 11
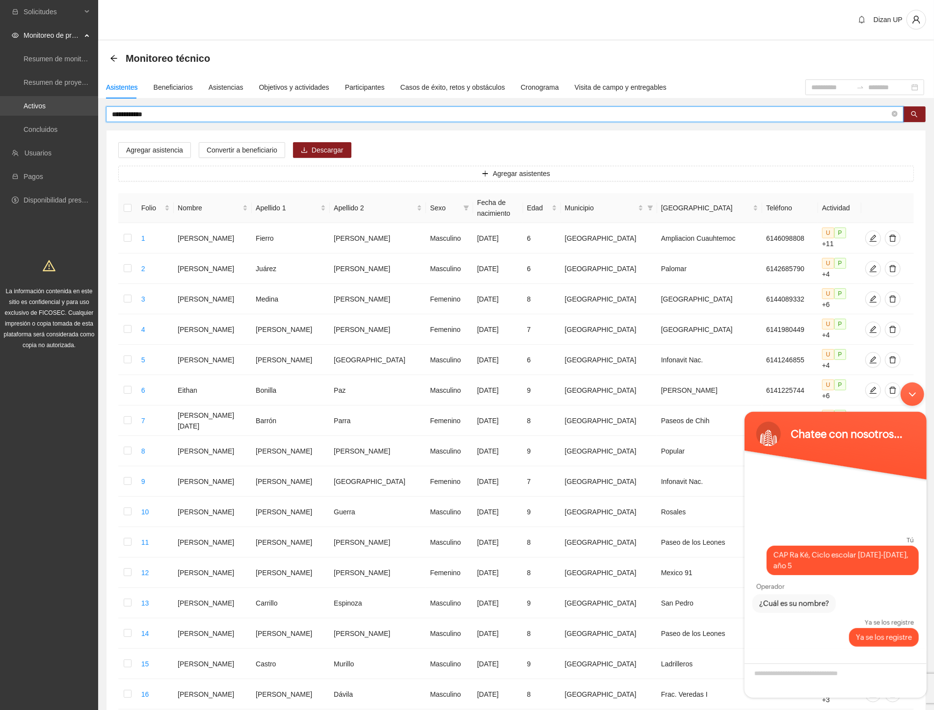
drag, startPoint x: 111, startPoint y: 114, endPoint x: 48, endPoint y: 115, distance: 63.8
click at [48, 115] on section "**********" at bounding box center [467, 465] width 934 height 930
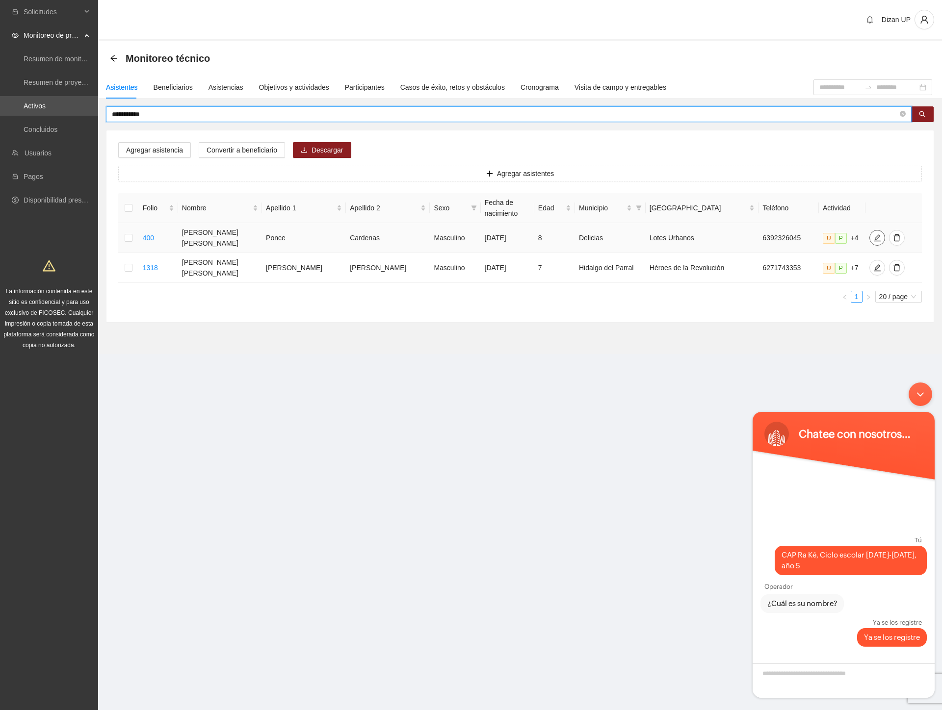
click at [873, 235] on icon "edit" at bounding box center [877, 238] width 8 height 8
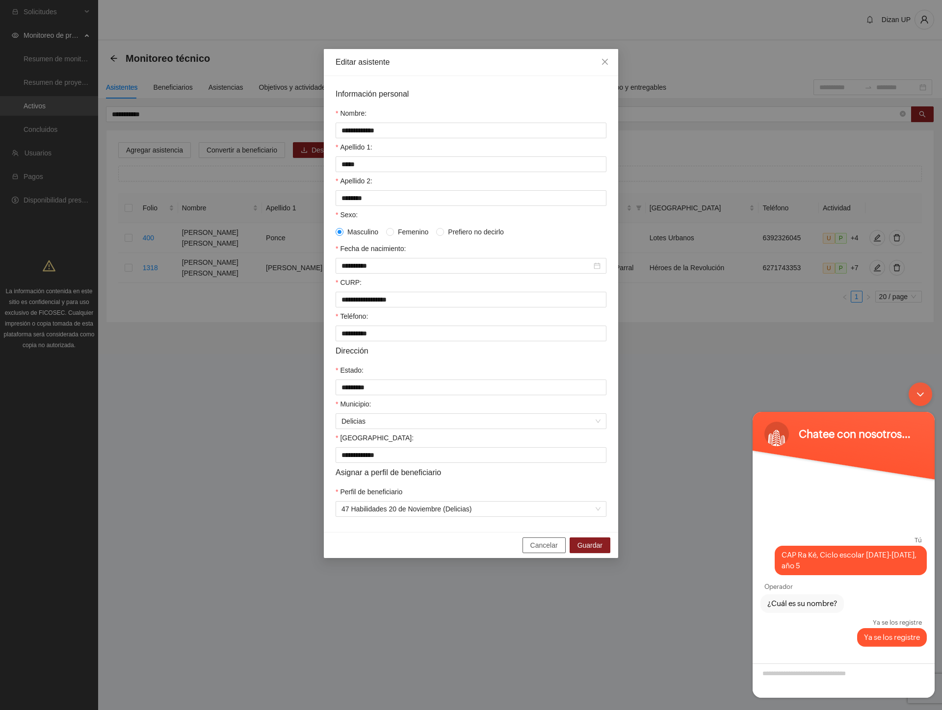
drag, startPoint x: 547, startPoint y: 555, endPoint x: 502, endPoint y: 548, distance: 44.7
click at [542, 551] on span "Cancelar" at bounding box center [543, 545] width 27 height 11
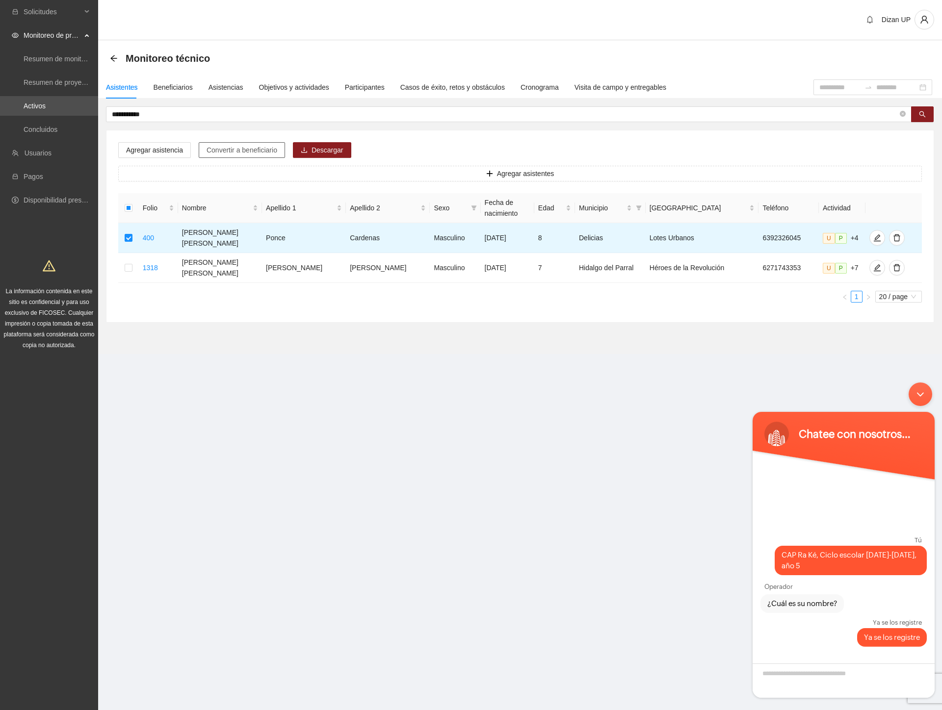
click at [237, 150] on span "Convertir a beneficiario" at bounding box center [242, 150] width 71 height 11
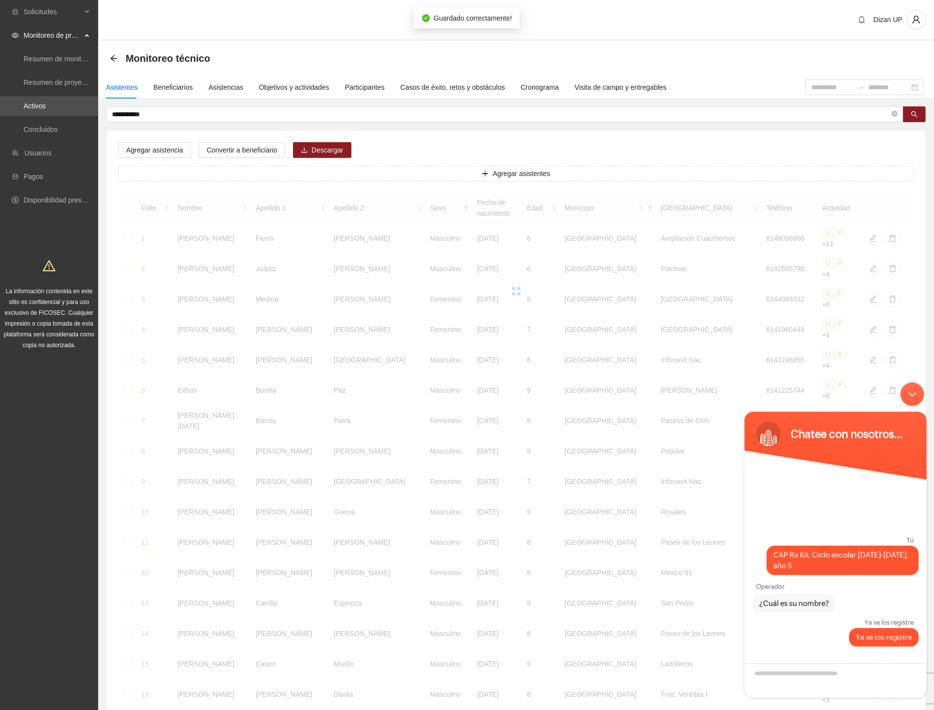
drag, startPoint x: 907, startPoint y: 385, endPoint x: 1661, endPoint y: 743, distance: 835.2
click at [915, 385] on div "Minimizar ventana de chat en vivo" at bounding box center [912, 394] width 24 height 24
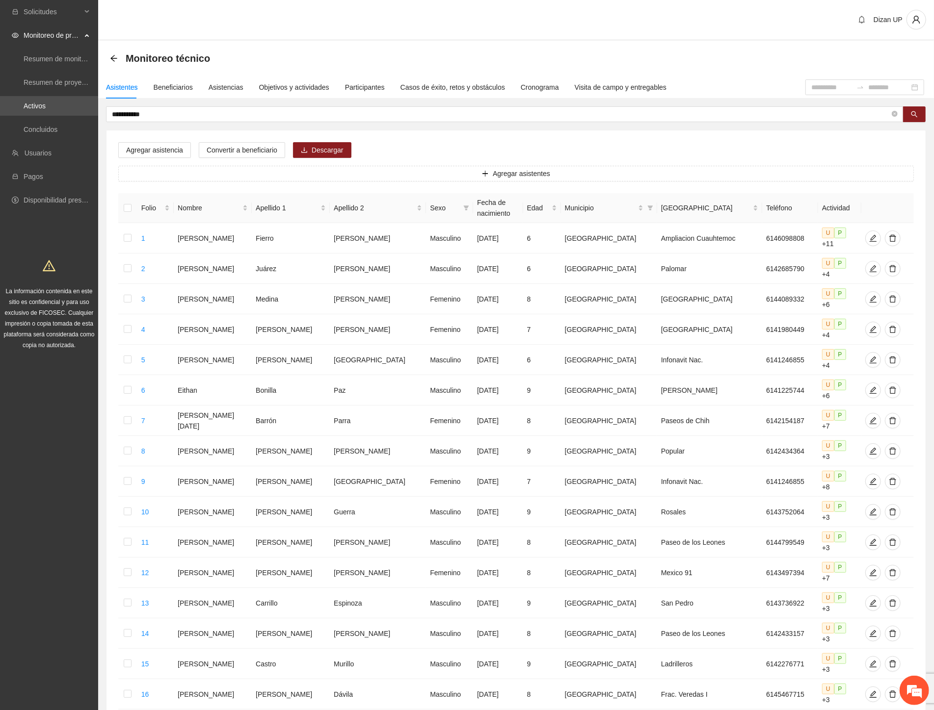
drag, startPoint x: 170, startPoint y: 110, endPoint x: -1, endPoint y: 110, distance: 171.2
click at [0, 110] on html "**********" at bounding box center [467, 355] width 934 height 710
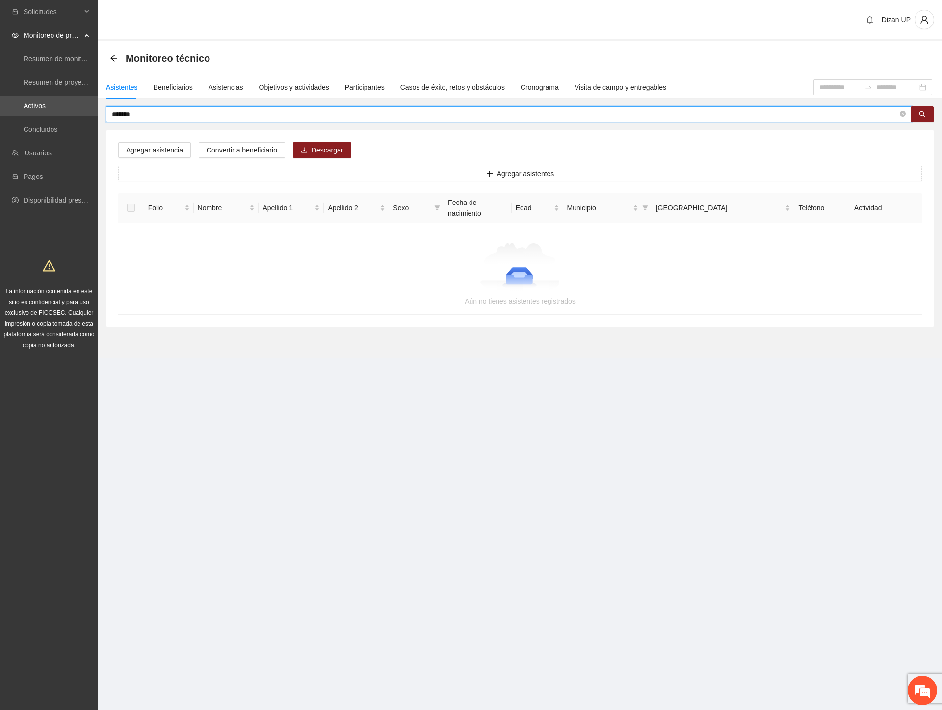
click at [128, 111] on input "*******" at bounding box center [505, 114] width 786 height 11
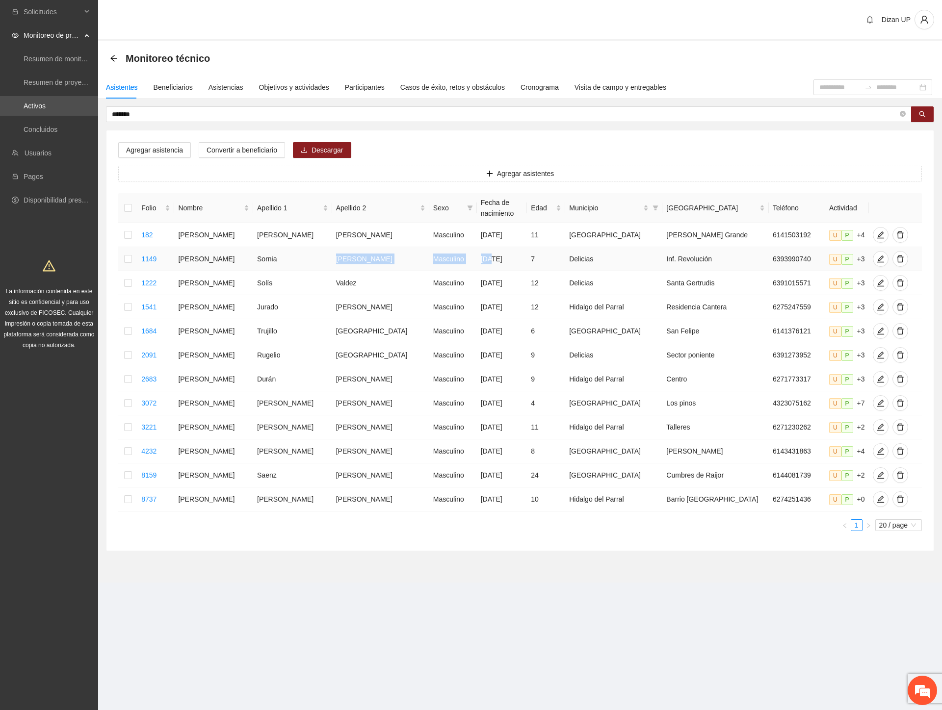
drag, startPoint x: 299, startPoint y: 257, endPoint x: 468, endPoint y: 256, distance: 168.3
click at [468, 256] on tr "1149 David Sornia Echavarria Masculino 27/04/2018 7 Delicias Inf. Revolución 63…" at bounding box center [520, 259] width 804 height 24
click at [877, 257] on icon "edit" at bounding box center [881, 259] width 8 height 8
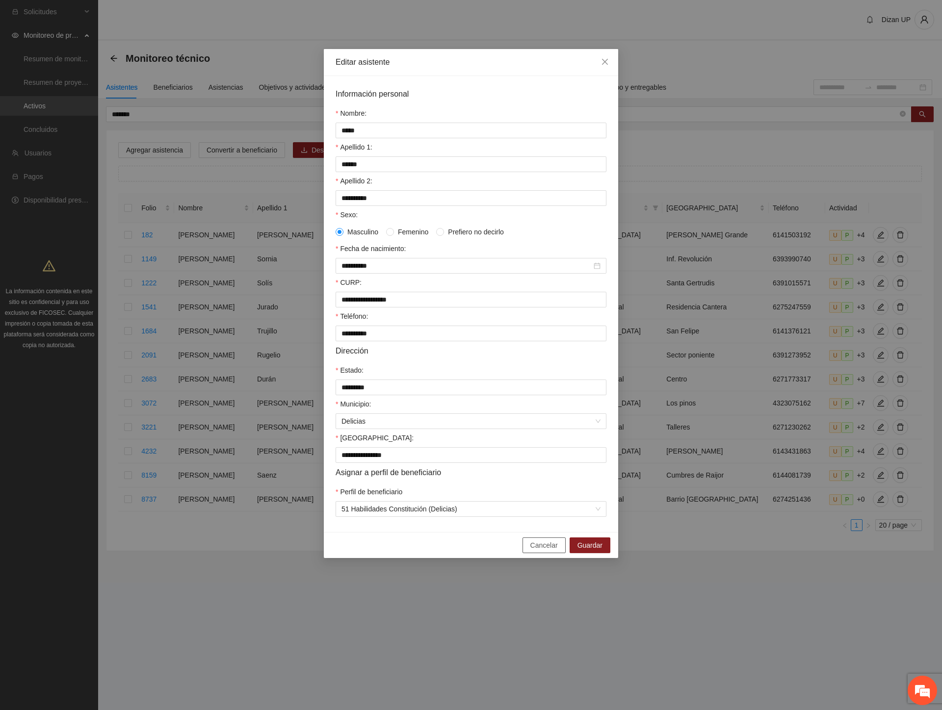
drag, startPoint x: 543, startPoint y: 552, endPoint x: 400, endPoint y: 388, distance: 217.7
click at [542, 551] on span "Cancelar" at bounding box center [543, 545] width 27 height 11
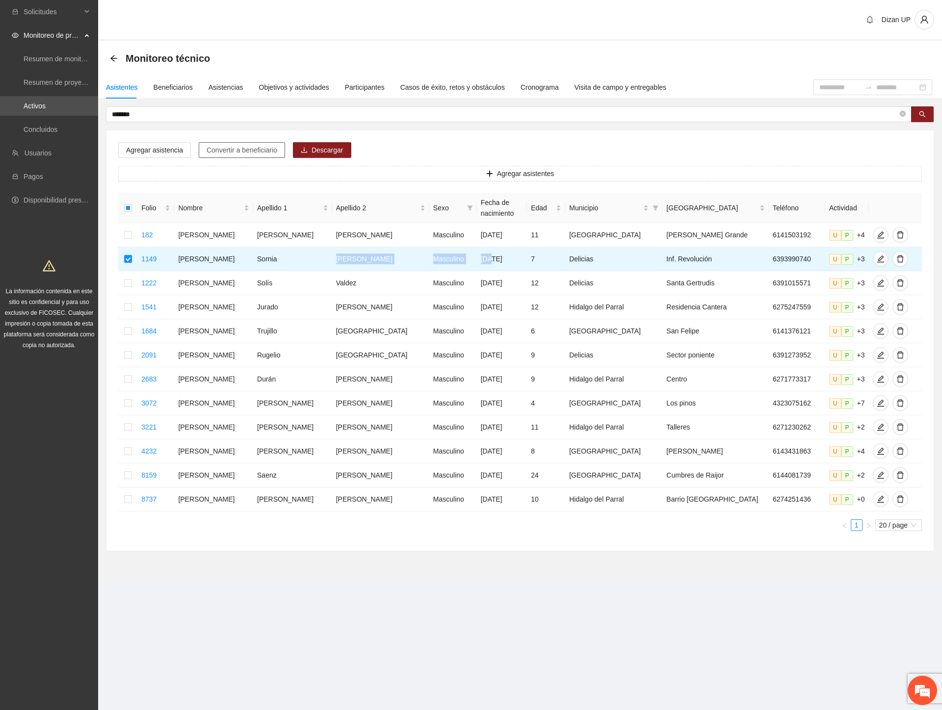
drag, startPoint x: 223, startPoint y: 153, endPoint x: 237, endPoint y: 153, distance: 14.2
click at [224, 153] on span "Convertir a beneficiario" at bounding box center [242, 150] width 71 height 11
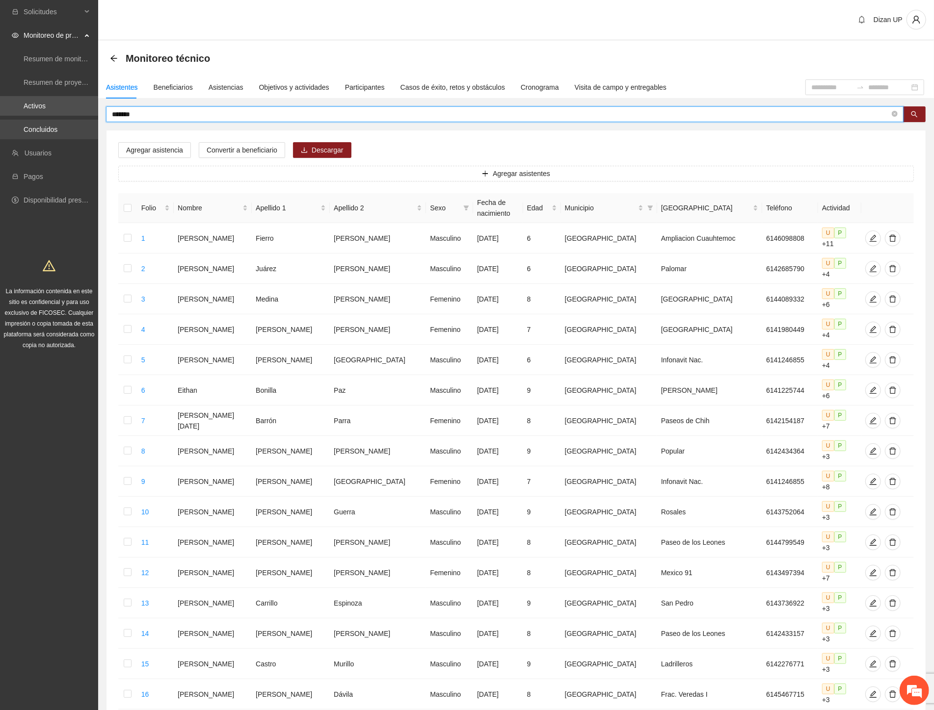
drag, startPoint x: 170, startPoint y: 116, endPoint x: 0, endPoint y: 126, distance: 169.5
click at [0, 125] on section "Solicitudes Monitoreo de proyectos Resumen de monitoreo Resumen de proyectos ap…" at bounding box center [467, 465] width 934 height 930
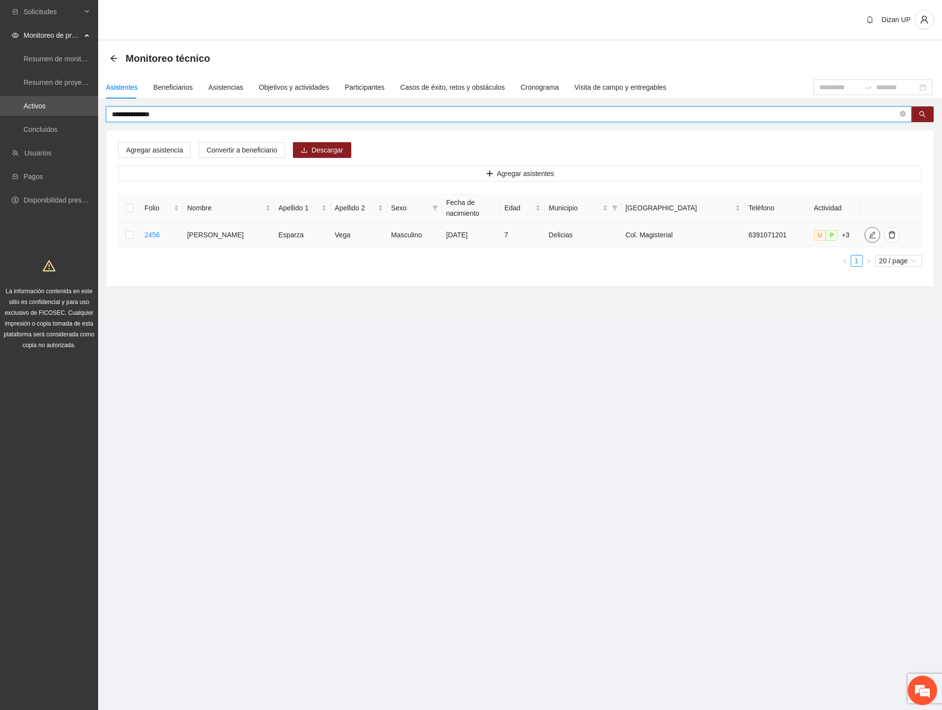
click at [868, 235] on icon "edit" at bounding box center [872, 235] width 8 height 8
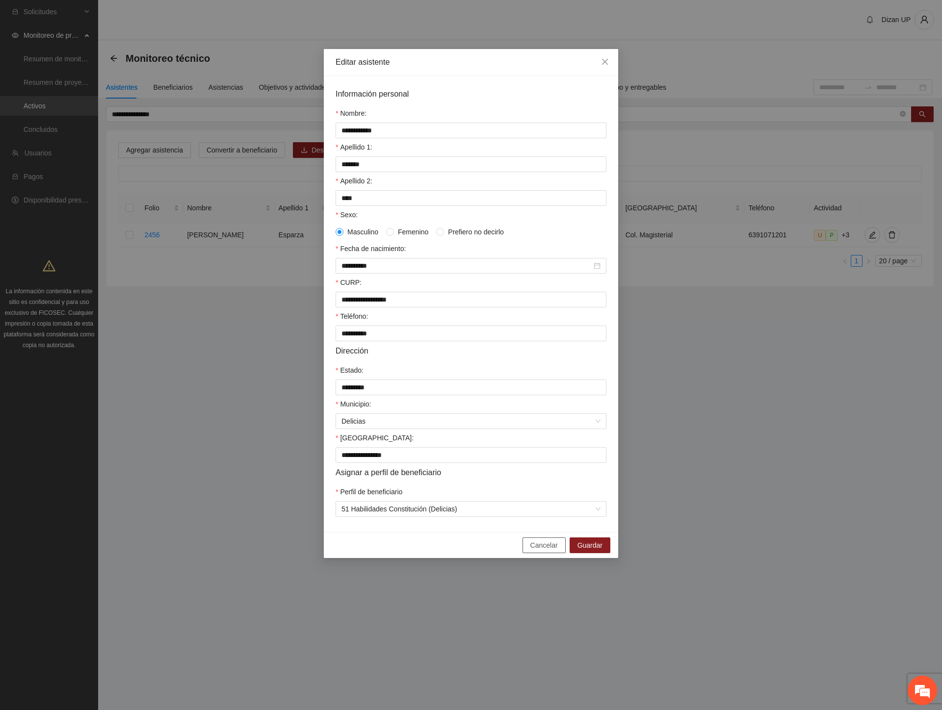
click at [542, 551] on span "Cancelar" at bounding box center [543, 545] width 27 height 11
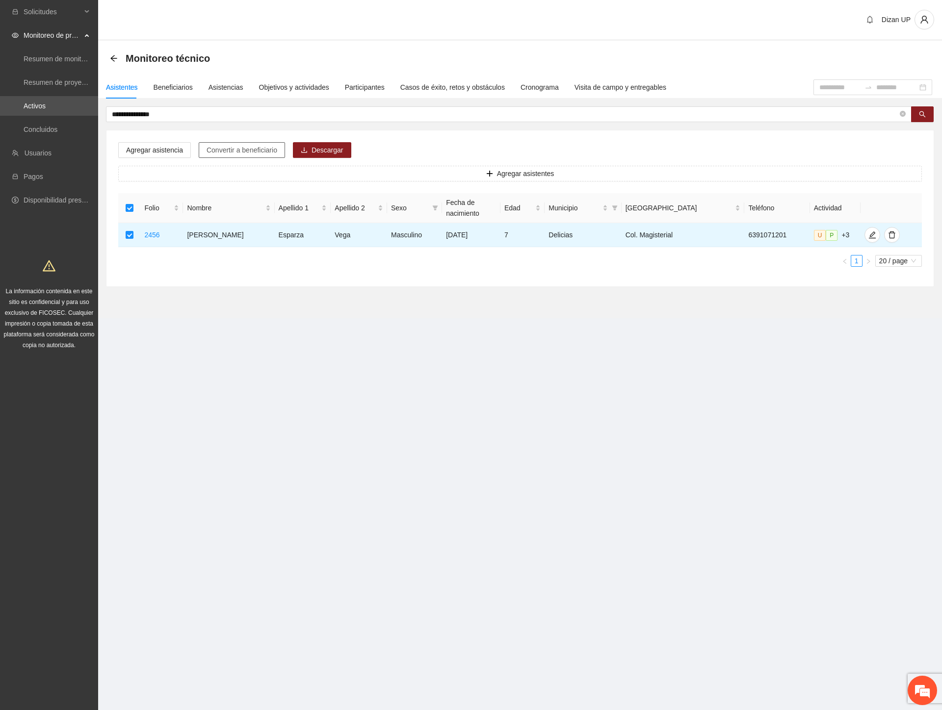
click at [253, 148] on span "Convertir a beneficiario" at bounding box center [242, 150] width 71 height 11
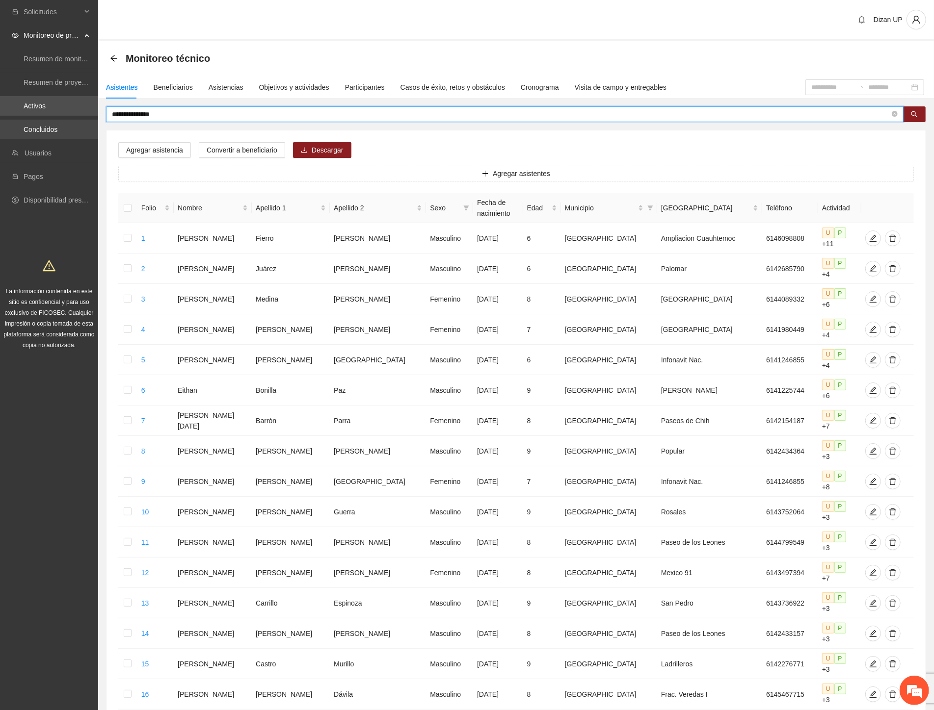
drag, startPoint x: 182, startPoint y: 112, endPoint x: 51, endPoint y: 124, distance: 131.6
click at [52, 125] on section "**********" at bounding box center [467, 465] width 934 height 930
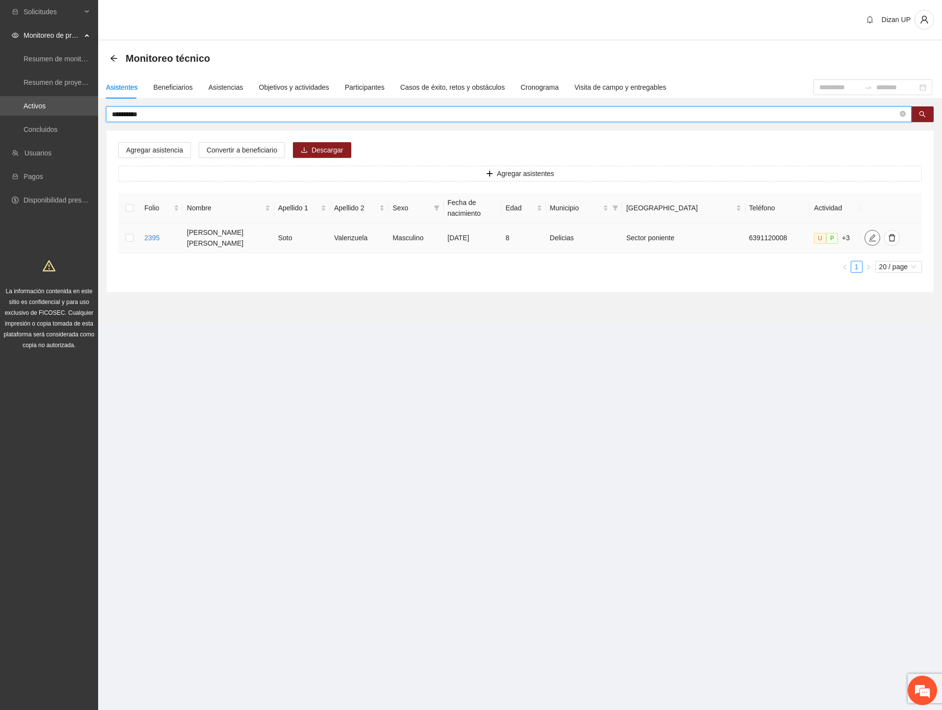
click at [868, 235] on icon "edit" at bounding box center [872, 238] width 8 height 8
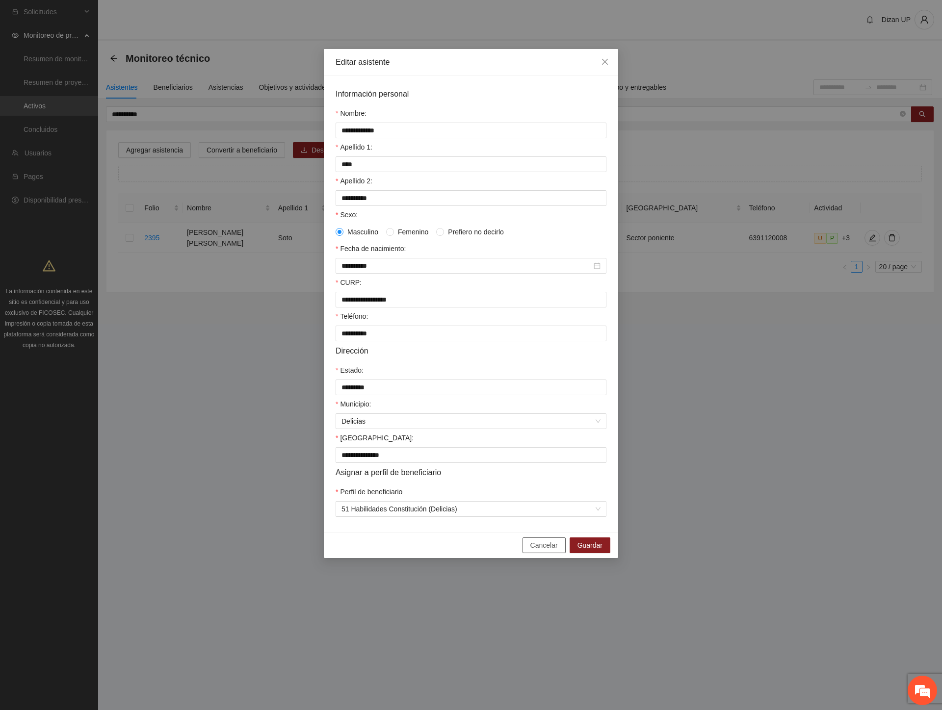
click at [542, 551] on span "Cancelar" at bounding box center [543, 545] width 27 height 11
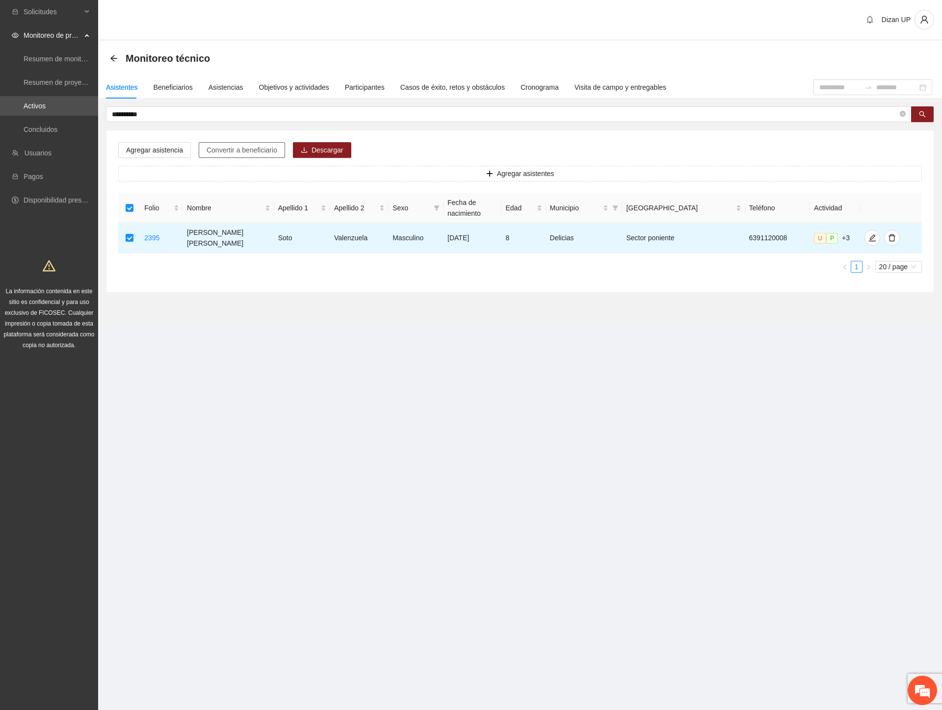
click at [223, 145] on span "Convertir a beneficiario" at bounding box center [242, 150] width 71 height 11
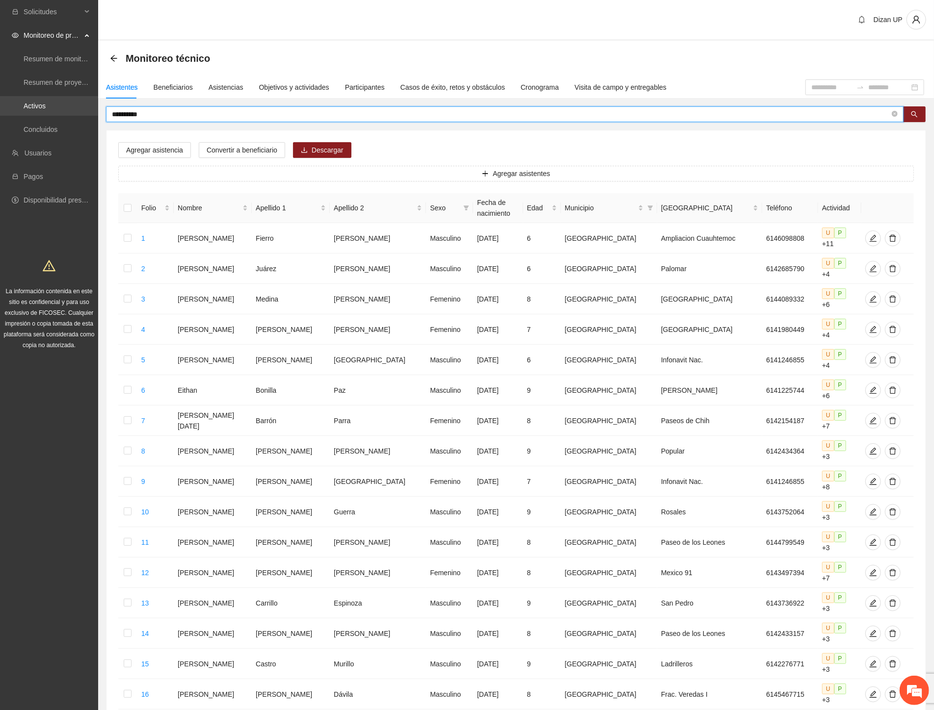
drag, startPoint x: 149, startPoint y: 114, endPoint x: 2, endPoint y: 109, distance: 147.3
click at [5, 108] on section "**********" at bounding box center [467, 465] width 934 height 930
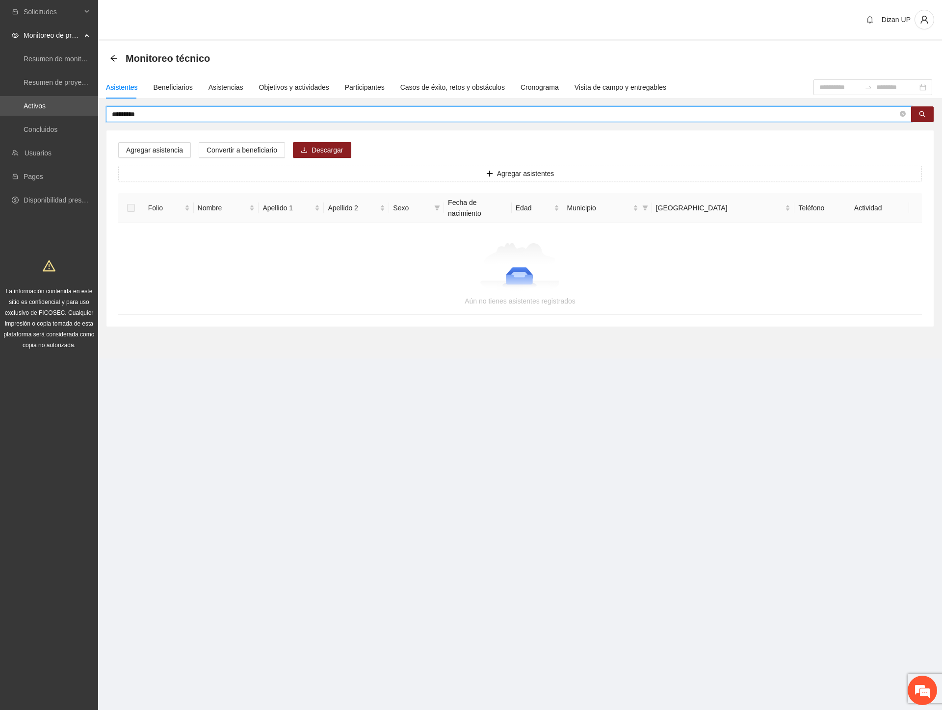
click at [127, 113] on input "*********" at bounding box center [505, 114] width 786 height 11
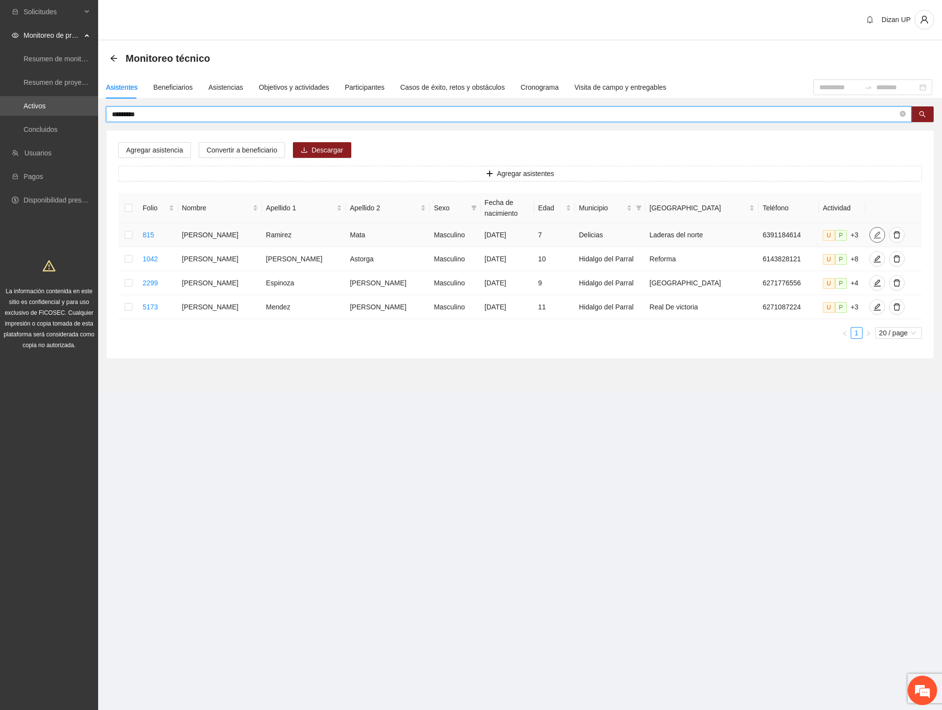
click at [873, 231] on icon "edit" at bounding box center [877, 235] width 8 height 8
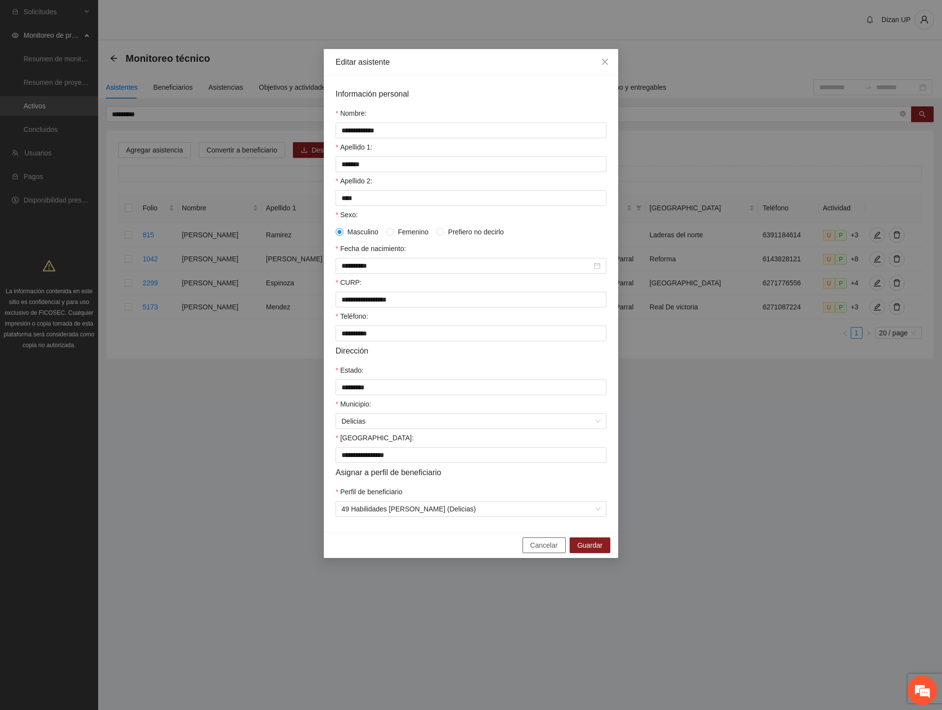
click at [537, 551] on span "Cancelar" at bounding box center [543, 545] width 27 height 11
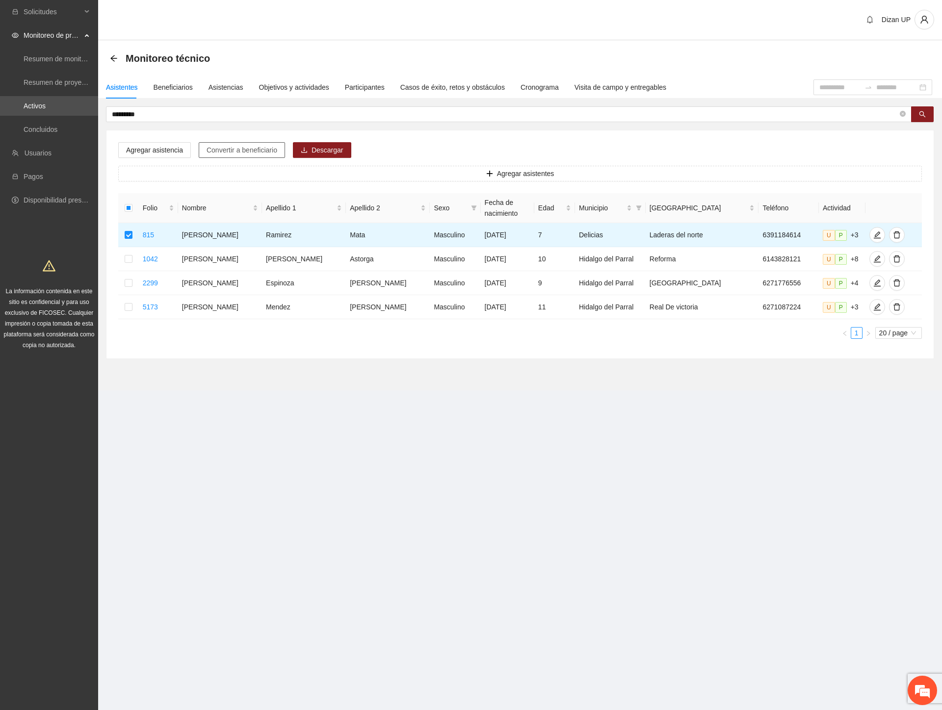
click at [253, 148] on span "Convertir a beneficiario" at bounding box center [242, 150] width 71 height 11
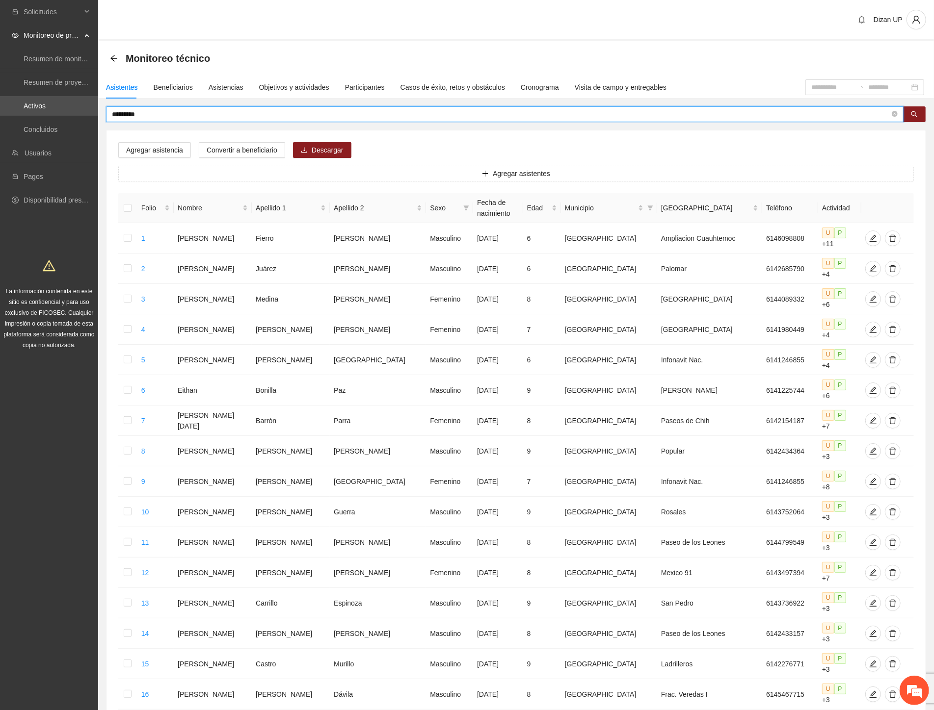
drag, startPoint x: 94, startPoint y: 109, endPoint x: -1, endPoint y: 125, distance: 96.4
click at [0, 125] on html "Solicitudes Monitoreo de proyectos Resumen de monitoreo Resumen de proyectos ap…" at bounding box center [467, 355] width 934 height 710
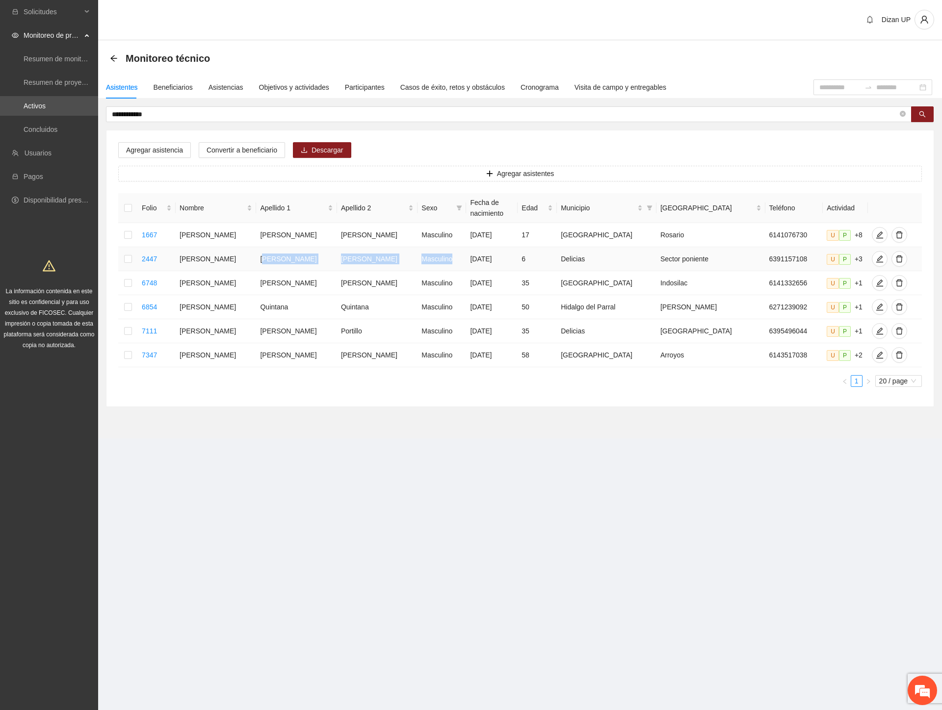
drag, startPoint x: 267, startPoint y: 254, endPoint x: 432, endPoint y: 262, distance: 165.0
click at [432, 262] on tr "2447 Francisco Javier Quiñones Meléndez Masculino 05/11/2018 6 Delicias Sector …" at bounding box center [520, 259] width 804 height 24
click at [872, 262] on button "button" at bounding box center [880, 259] width 16 height 16
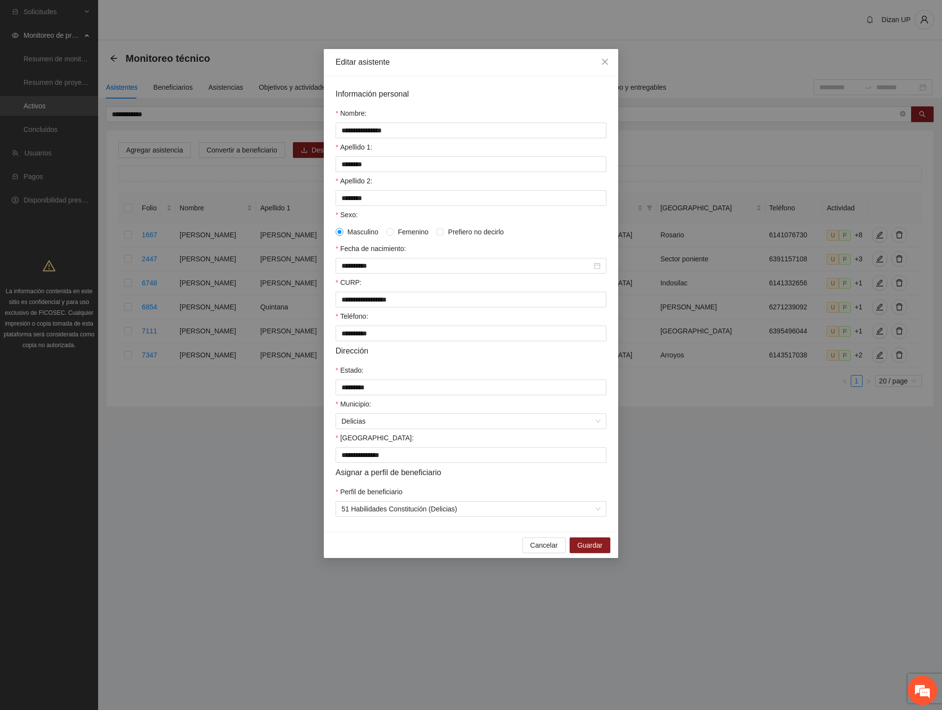
click at [495, 501] on div "Perfil de beneficiario" at bounding box center [471, 494] width 271 height 15
click at [483, 501] on div "Perfil de beneficiario" at bounding box center [471, 494] width 271 height 15
drag, startPoint x: 390, startPoint y: 444, endPoint x: 465, endPoint y: 452, distance: 75.5
click at [465, 447] on div "[GEOGRAPHIC_DATA]:" at bounding box center [471, 440] width 271 height 15
click at [541, 551] on span "Cancelar" at bounding box center [543, 545] width 27 height 11
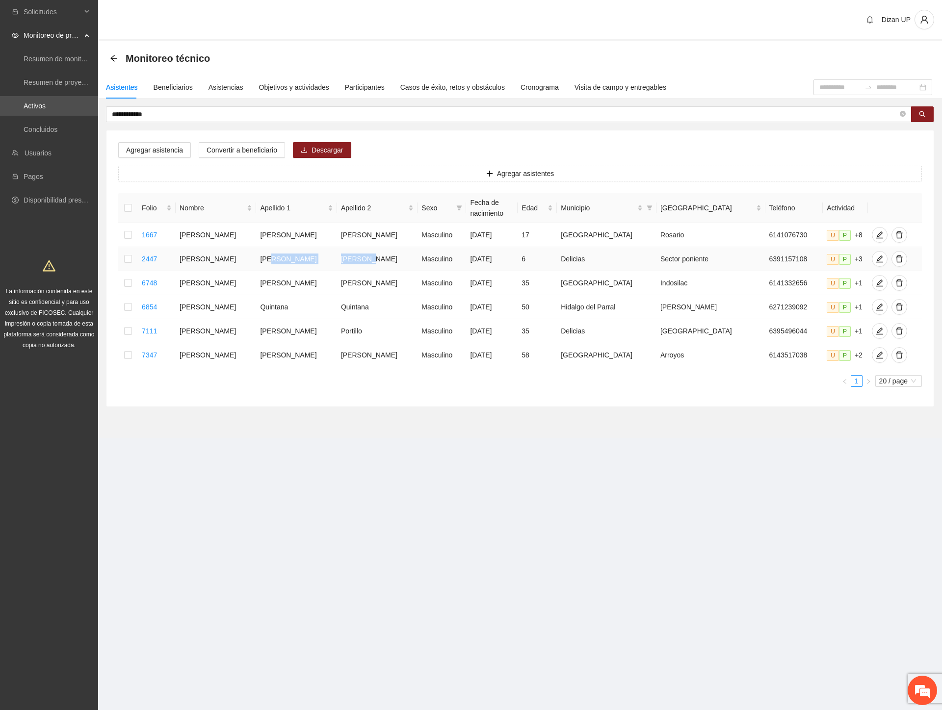
drag, startPoint x: 272, startPoint y: 256, endPoint x: 386, endPoint y: 256, distance: 114.3
click at [386, 256] on tr "2447 Francisco Javier Quiñones Meléndez Masculino 05/11/2018 6 Delicias Sector …" at bounding box center [520, 259] width 804 height 24
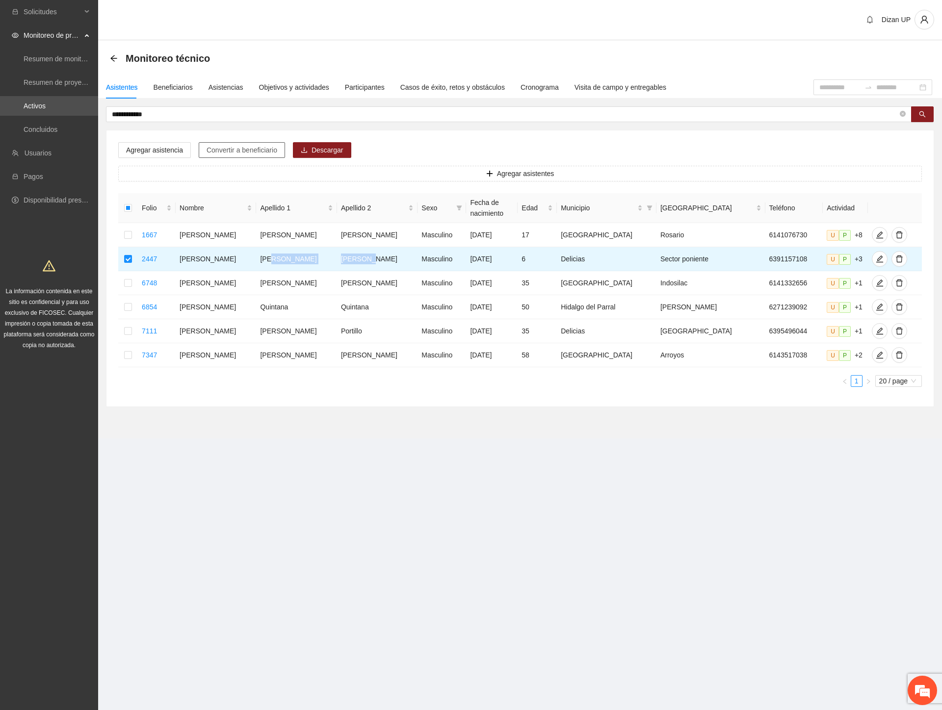
click at [224, 149] on span "Convertir a beneficiario" at bounding box center [242, 150] width 71 height 11
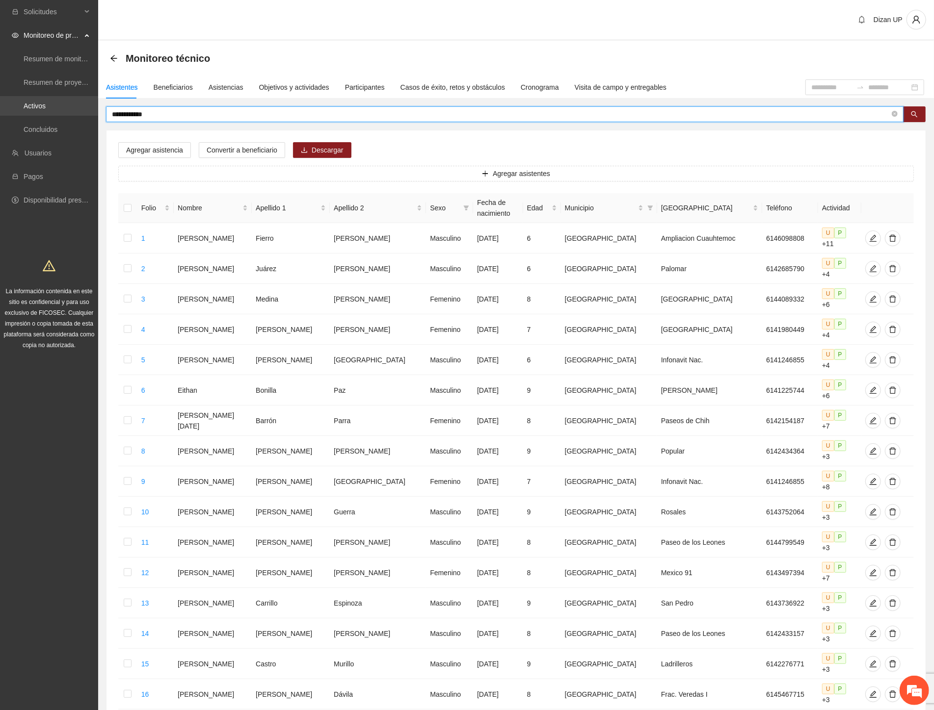
drag, startPoint x: 131, startPoint y: 115, endPoint x: 25, endPoint y: 106, distance: 107.4
click at [32, 109] on section "**********" at bounding box center [467, 465] width 934 height 930
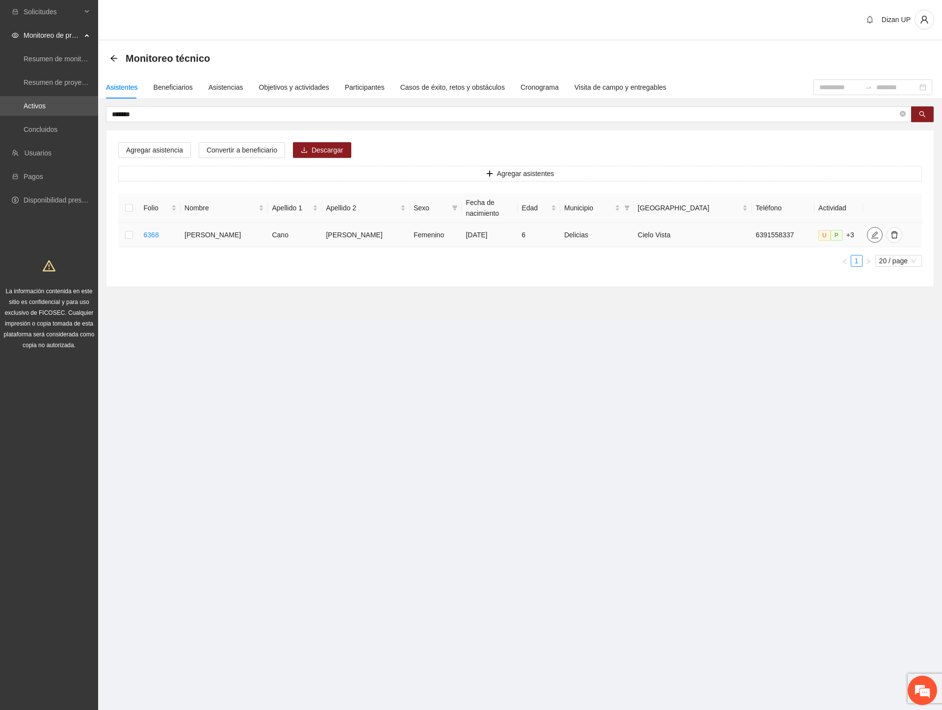
click at [871, 237] on icon "edit" at bounding box center [875, 235] width 8 height 8
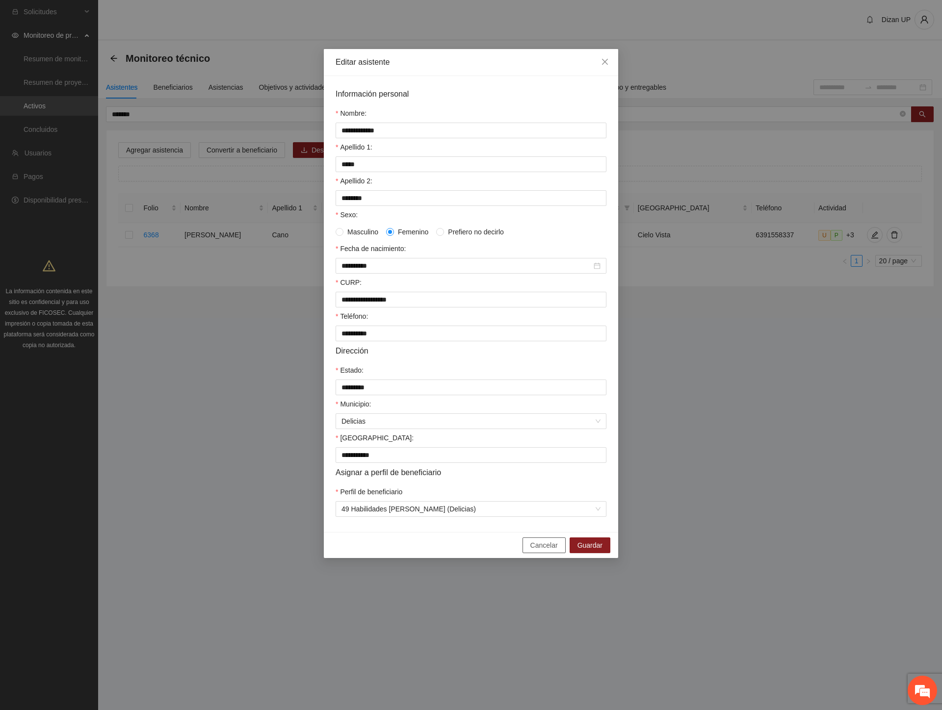
click at [532, 550] on span "Cancelar" at bounding box center [543, 545] width 27 height 11
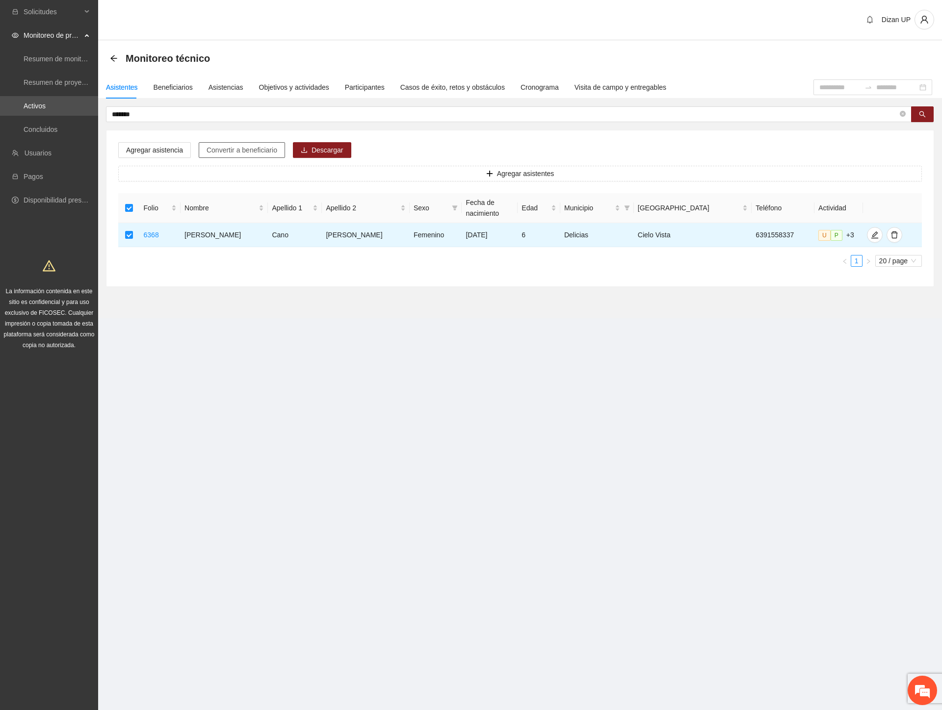
click at [230, 151] on span "Convertir a beneficiario" at bounding box center [242, 150] width 71 height 11
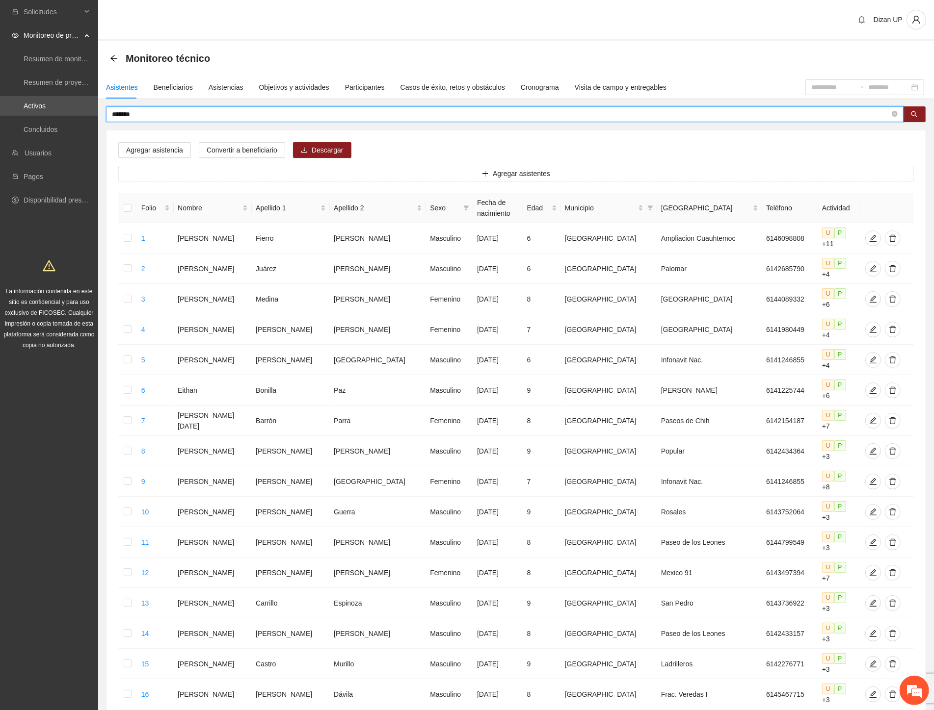
drag, startPoint x: 167, startPoint y: 113, endPoint x: -1, endPoint y: 121, distance: 168.5
click at [0, 121] on html "Solicitudes Monitoreo de proyectos Resumen de monitoreo Resumen de proyectos ap…" at bounding box center [467, 355] width 934 height 710
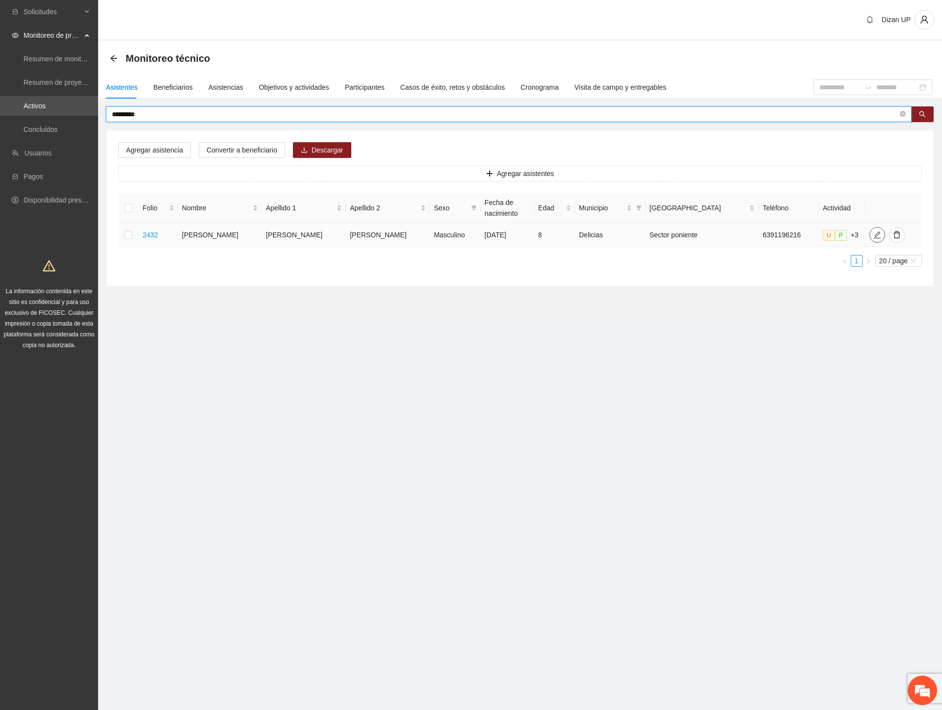
click at [874, 233] on icon "edit" at bounding box center [877, 235] width 7 height 7
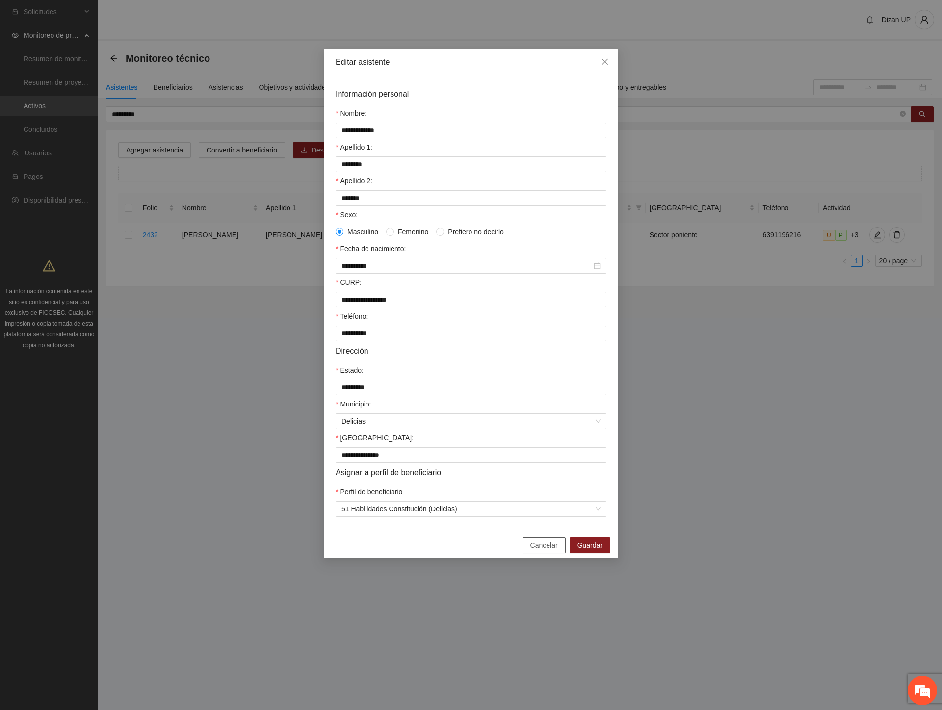
click at [540, 551] on span "Cancelar" at bounding box center [543, 545] width 27 height 11
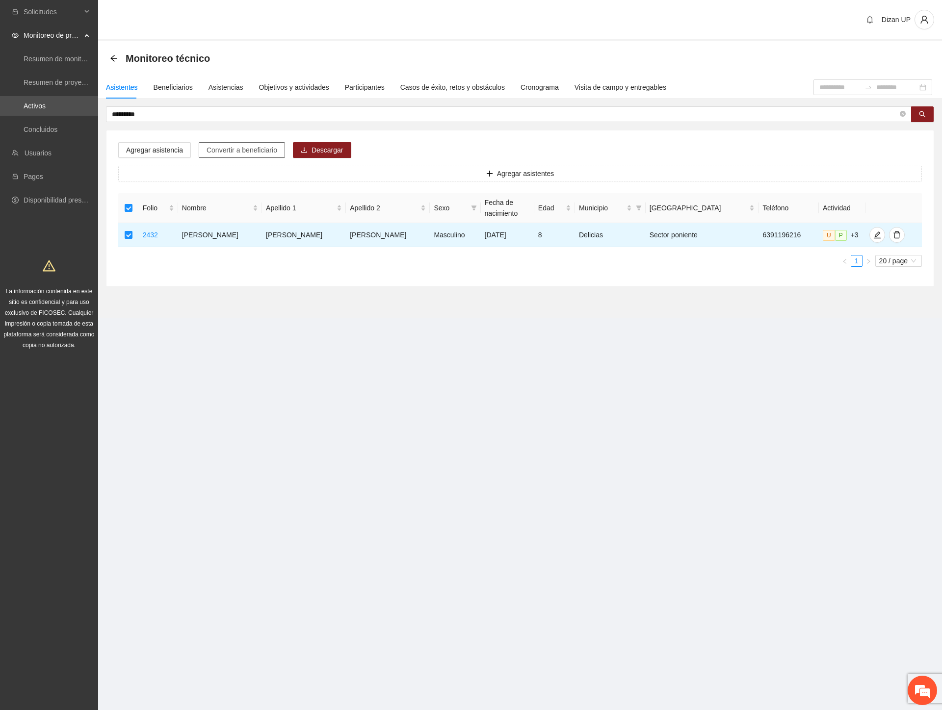
click at [230, 147] on span "Convertir a beneficiario" at bounding box center [242, 150] width 71 height 11
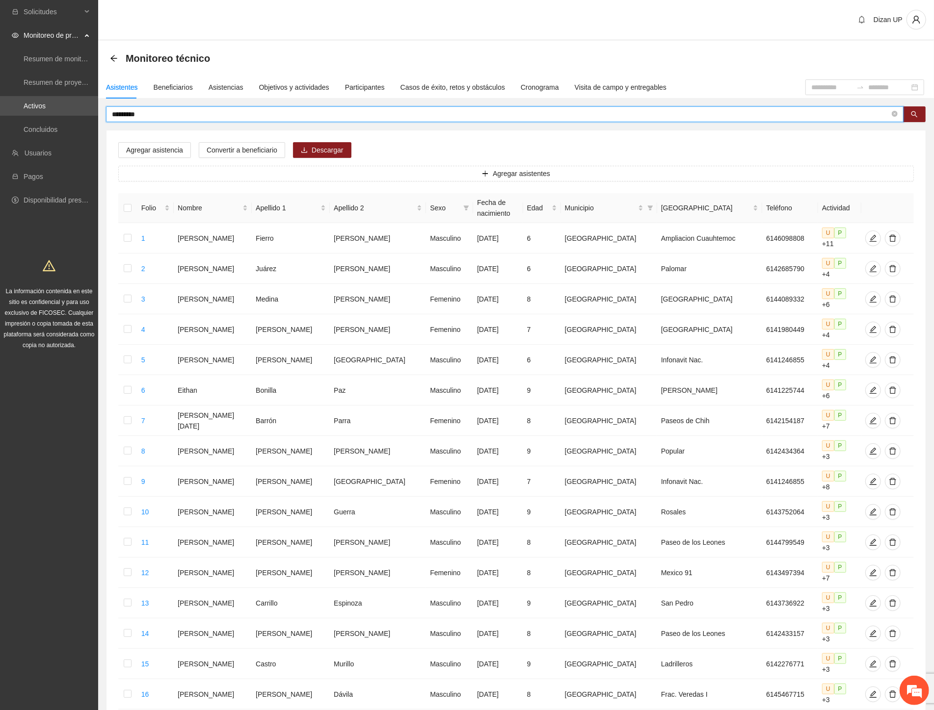
click at [0, 106] on html "Solicitudes Monitoreo de proyectos Resumen de monitoreo Resumen de proyectos ap…" at bounding box center [467, 355] width 934 height 710
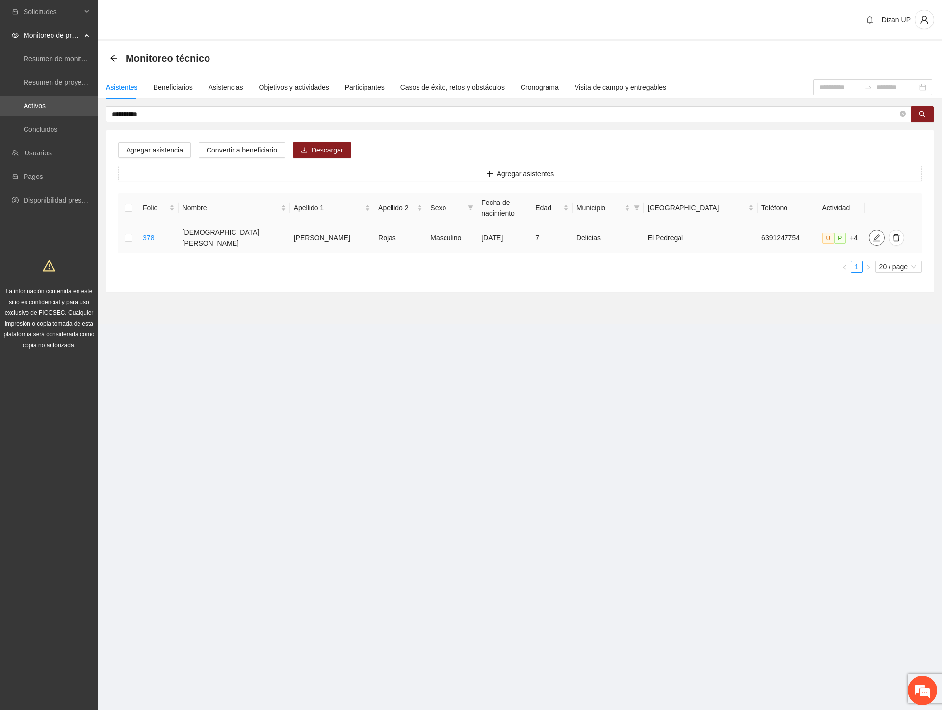
click at [869, 235] on span "edit" at bounding box center [876, 238] width 15 height 8
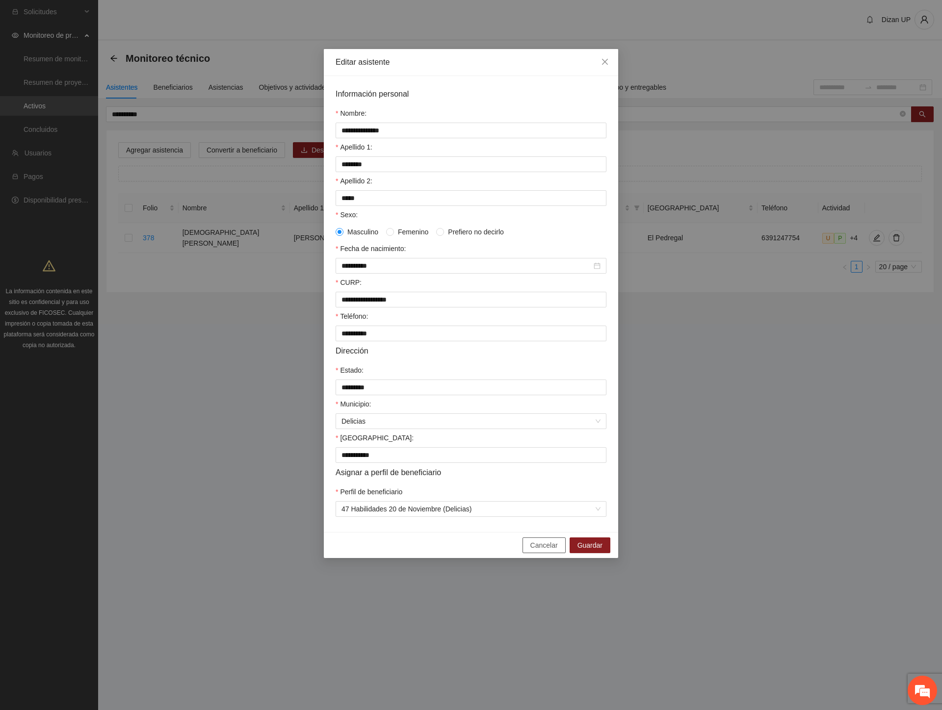
click at [543, 550] on span "Cancelar" at bounding box center [543, 545] width 27 height 11
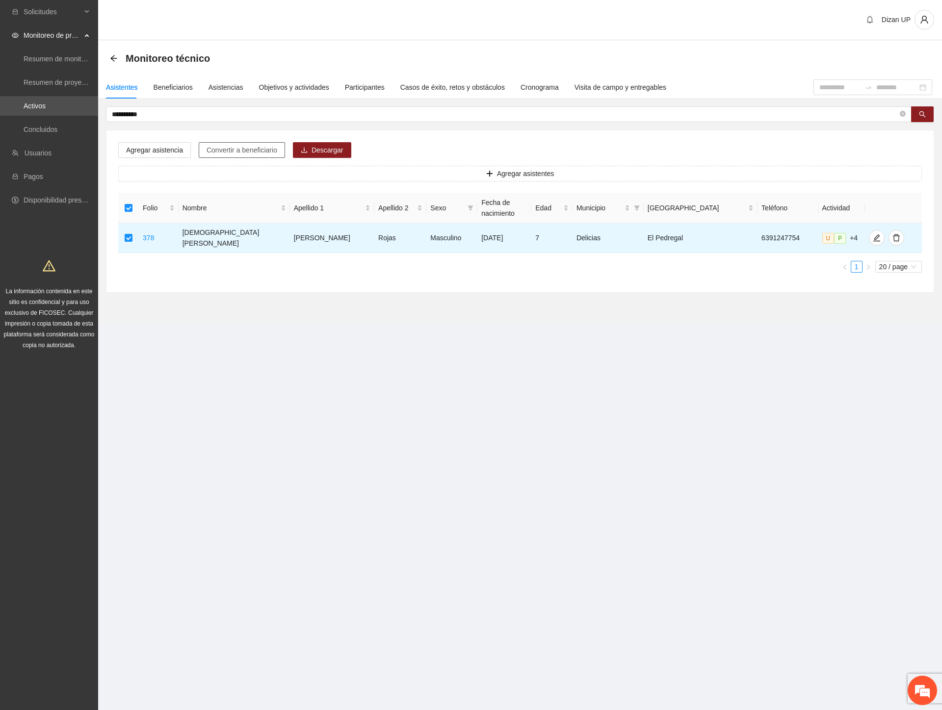
click at [233, 146] on span "Convertir a beneficiario" at bounding box center [242, 150] width 71 height 11
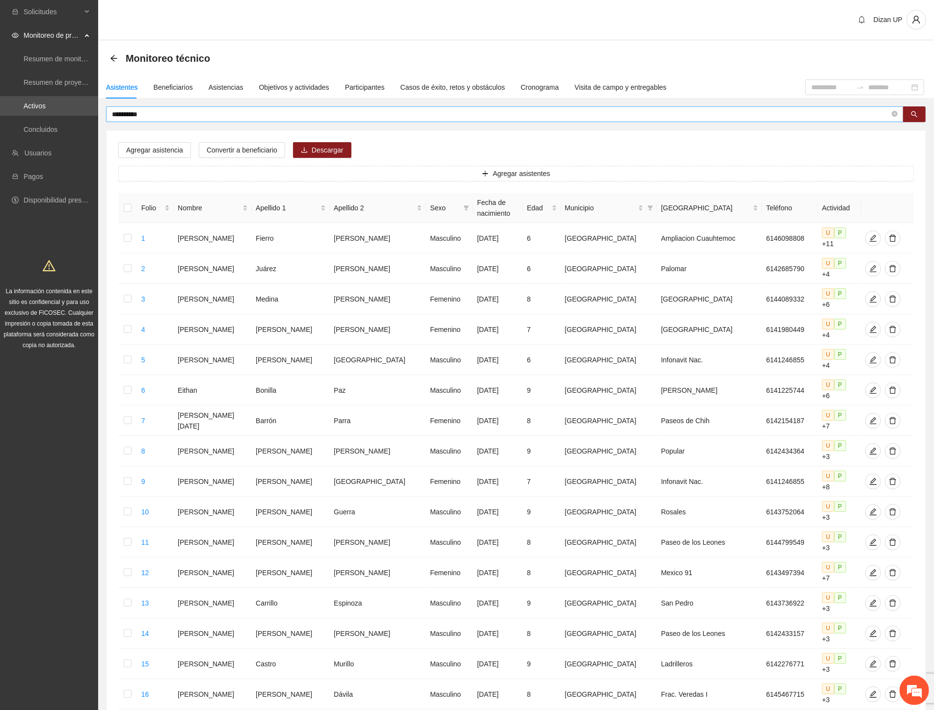
click at [155, 110] on input "**********" at bounding box center [501, 114] width 778 height 11
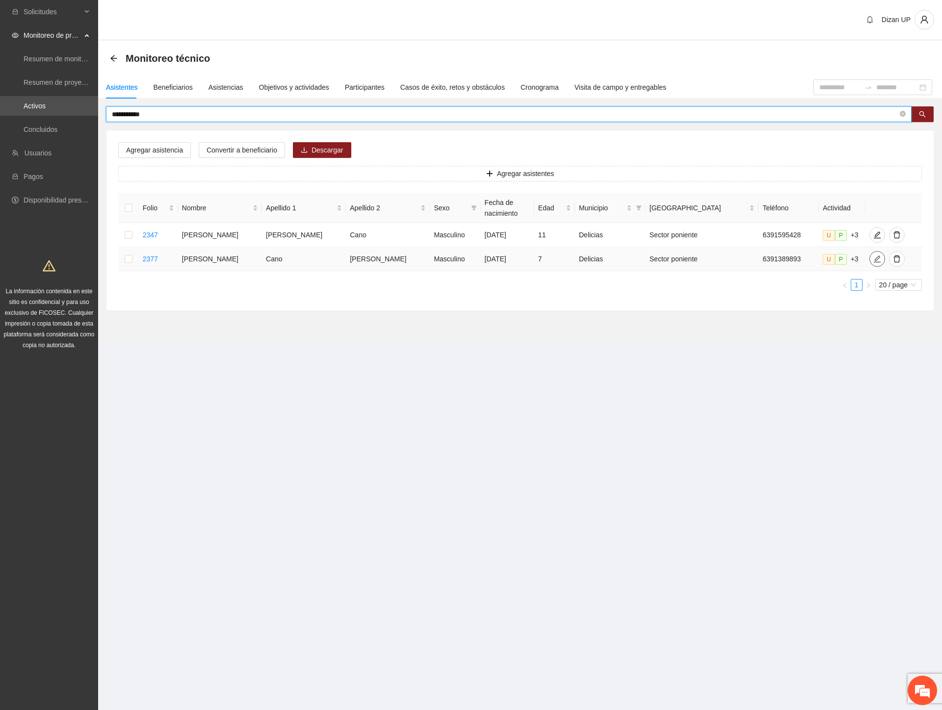
click at [873, 257] on icon "edit" at bounding box center [877, 259] width 8 height 8
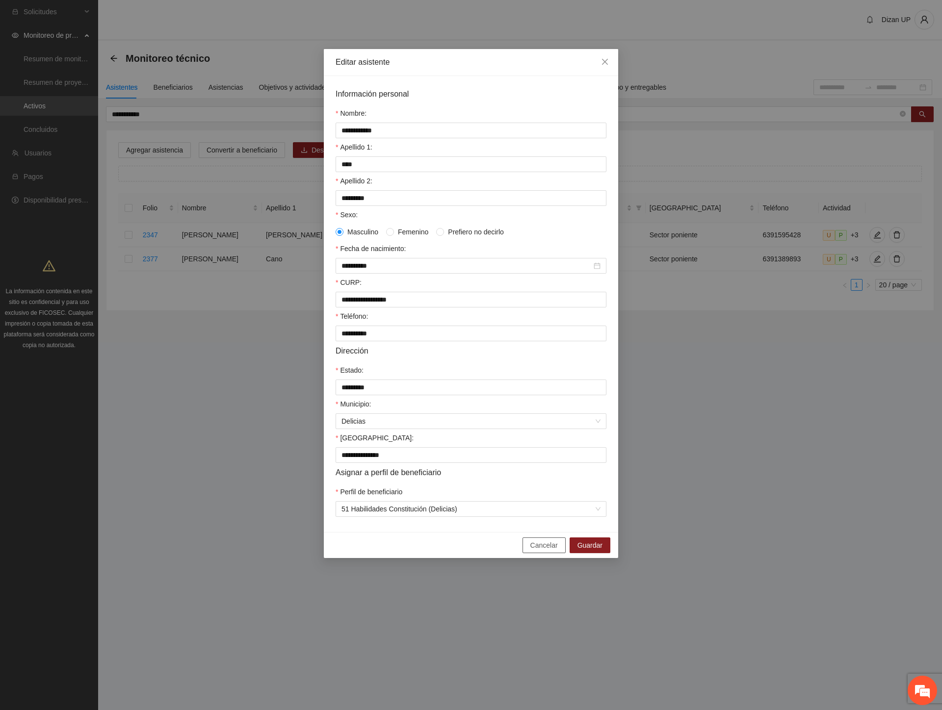
click at [532, 552] on button "Cancelar" at bounding box center [543, 546] width 43 height 16
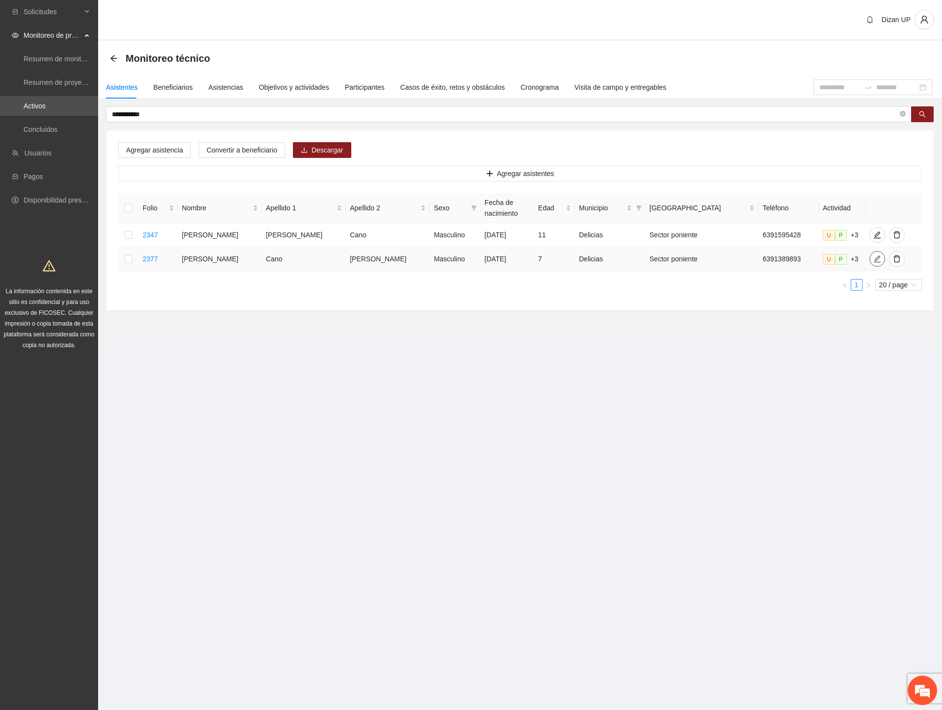
click at [870, 259] on span "edit" at bounding box center [877, 259] width 15 height 8
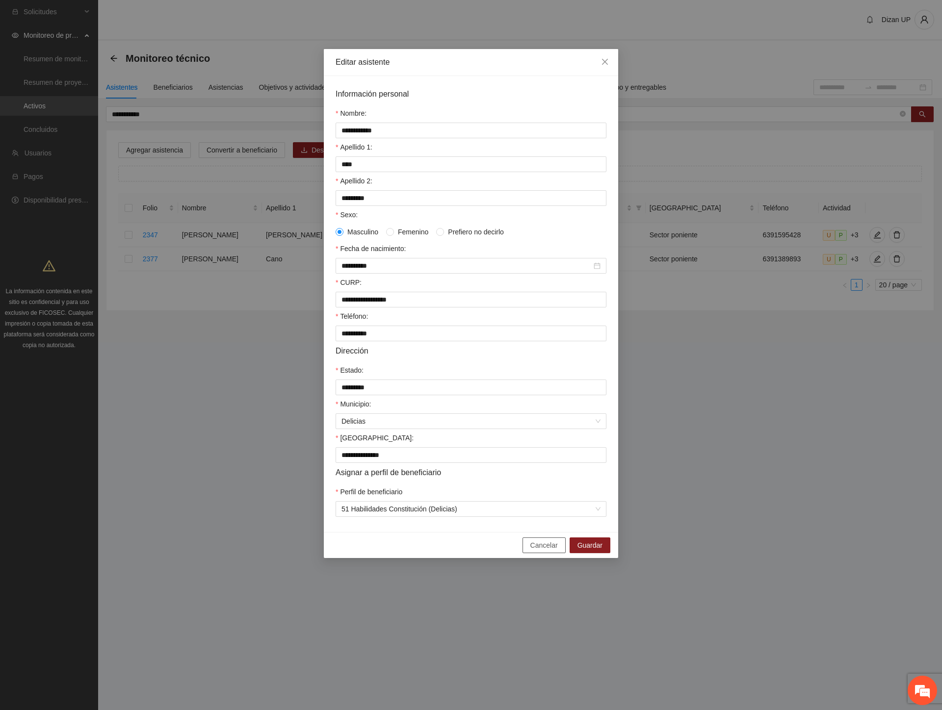
click at [548, 551] on span "Cancelar" at bounding box center [543, 545] width 27 height 11
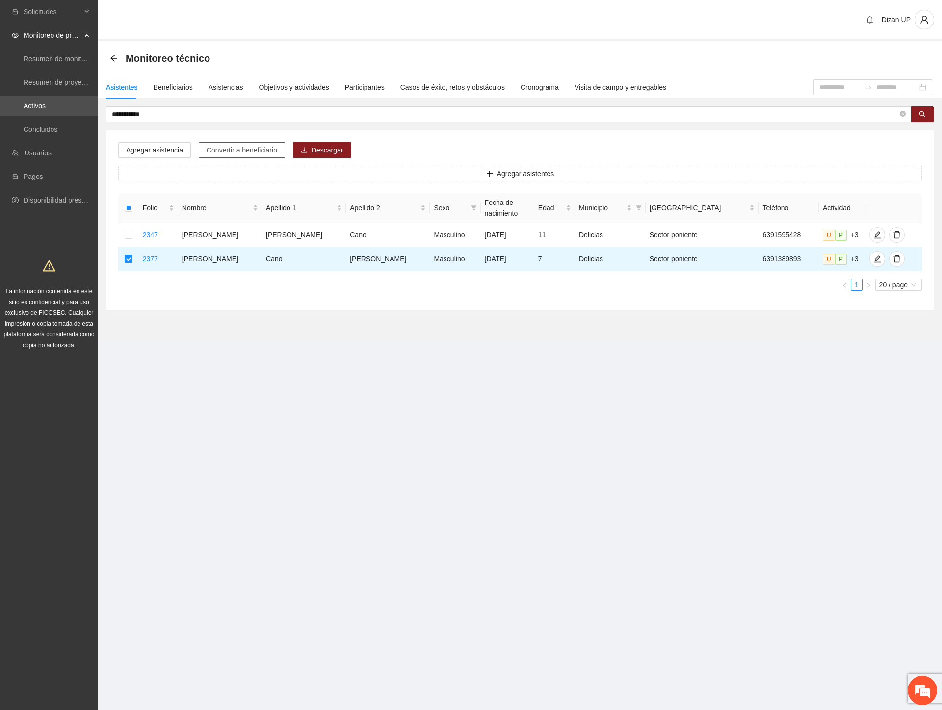
click at [213, 144] on button "Convertir a beneficiario" at bounding box center [242, 150] width 86 height 16
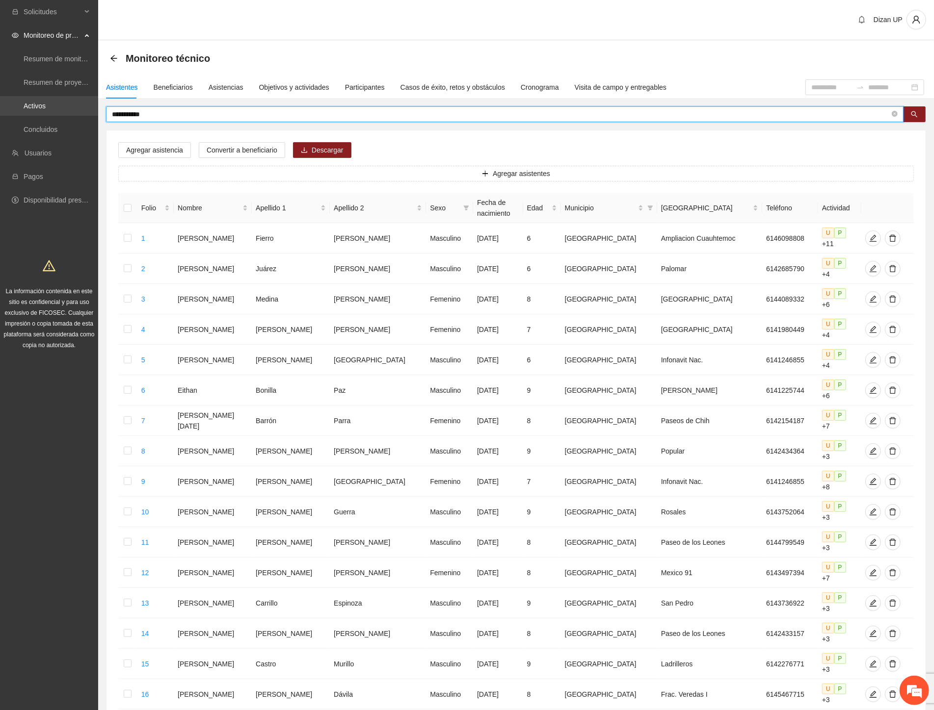
drag, startPoint x: 130, startPoint y: 111, endPoint x: 64, endPoint y: 107, distance: 65.9
click at [64, 107] on section "**********" at bounding box center [467, 465] width 934 height 930
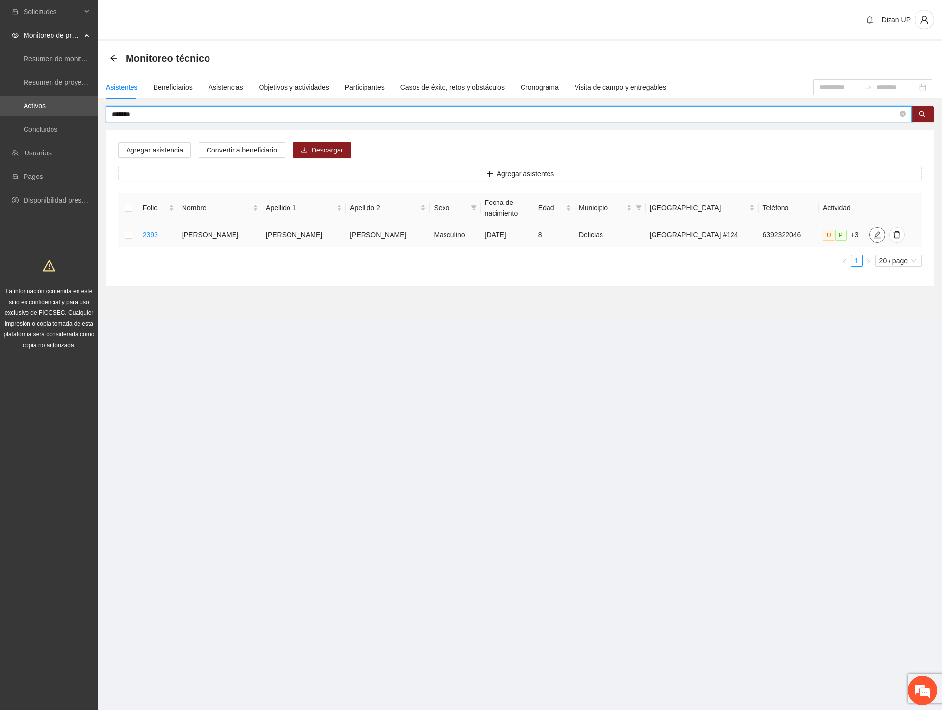
click at [873, 237] on icon "edit" at bounding box center [877, 235] width 8 height 8
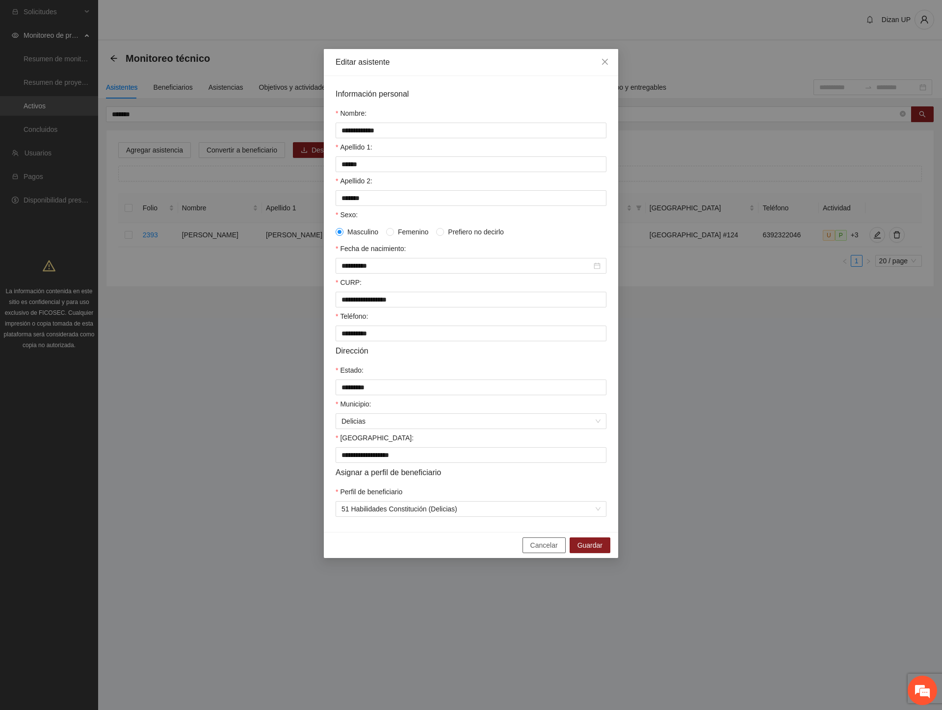
click at [533, 551] on span "Cancelar" at bounding box center [543, 545] width 27 height 11
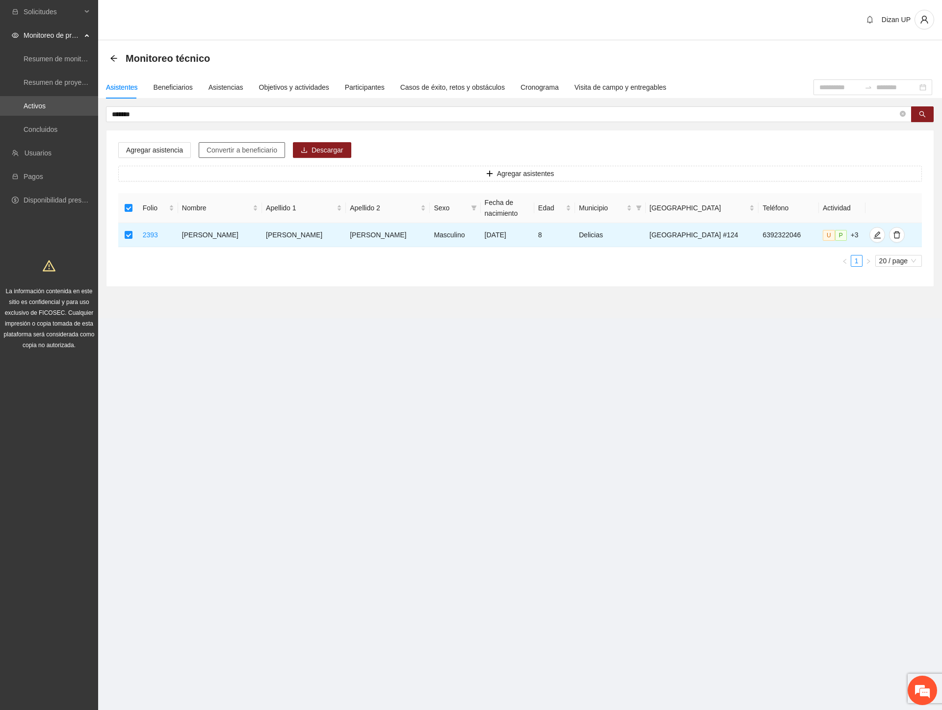
click at [236, 153] on span "Convertir a beneficiario" at bounding box center [242, 150] width 71 height 11
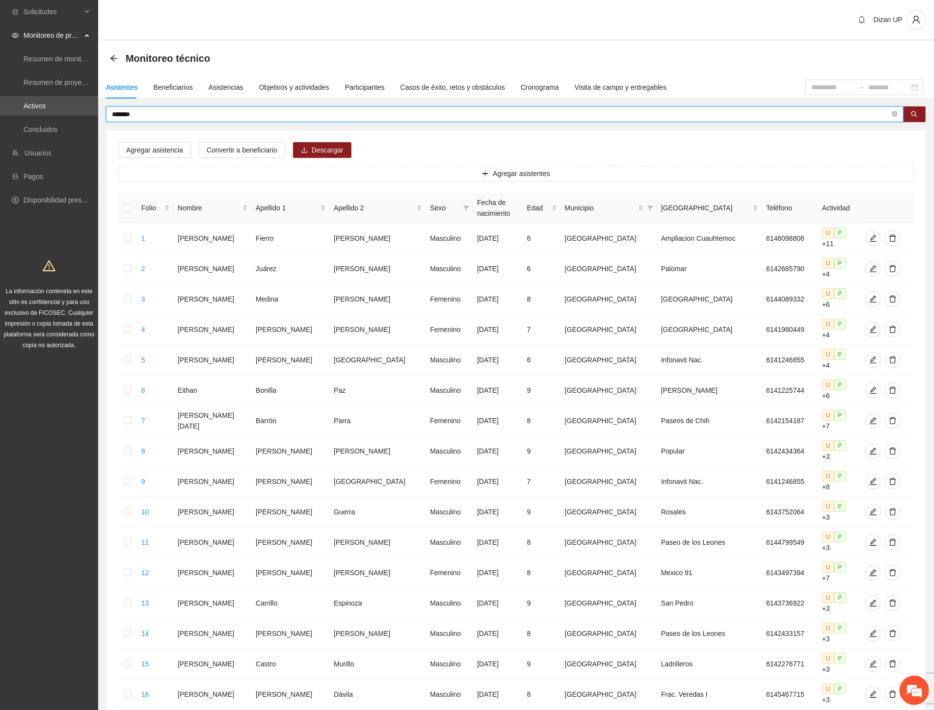
drag, startPoint x: 140, startPoint y: 116, endPoint x: -1, endPoint y: 124, distance: 141.5
click at [0, 124] on html "Solicitudes Monitoreo de proyectos Resumen de monitoreo Resumen de proyectos ap…" at bounding box center [467, 355] width 934 height 710
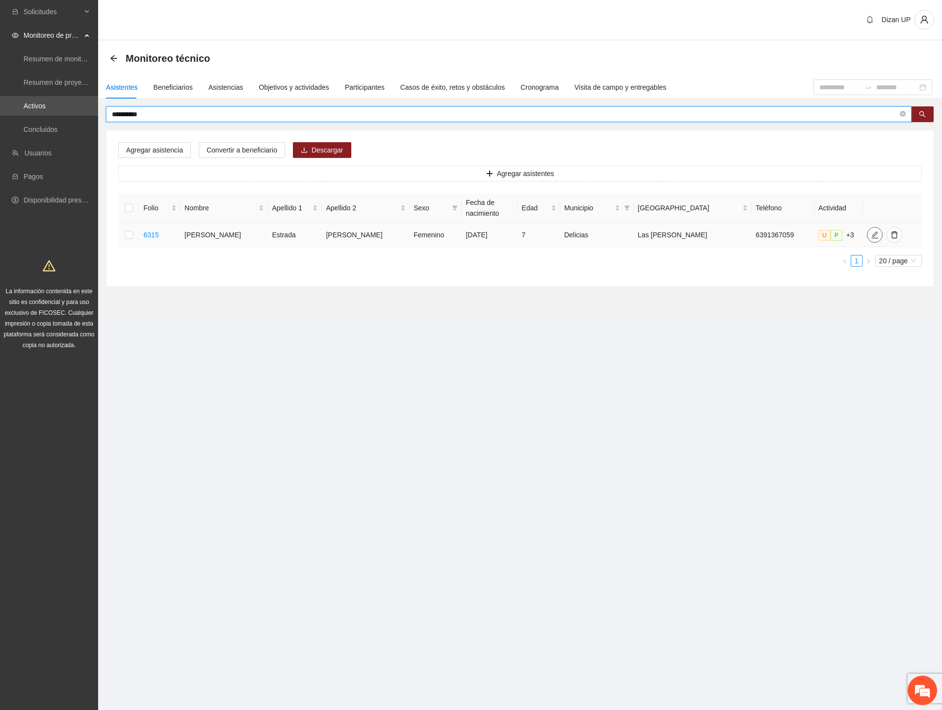
click at [871, 236] on icon "edit" at bounding box center [875, 235] width 8 height 8
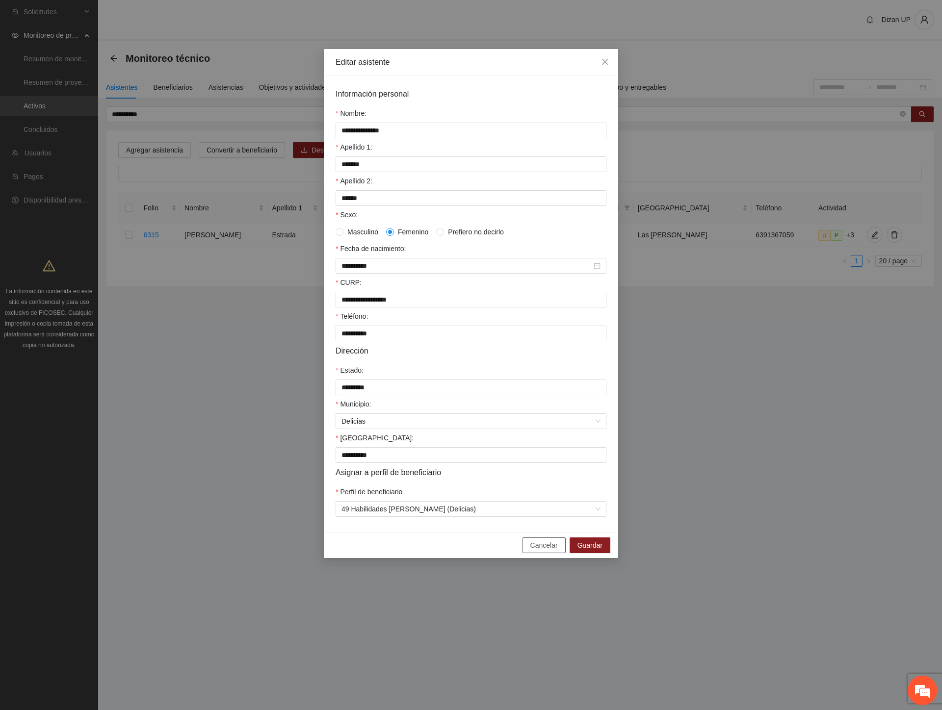
click at [549, 551] on span "Cancelar" at bounding box center [543, 545] width 27 height 11
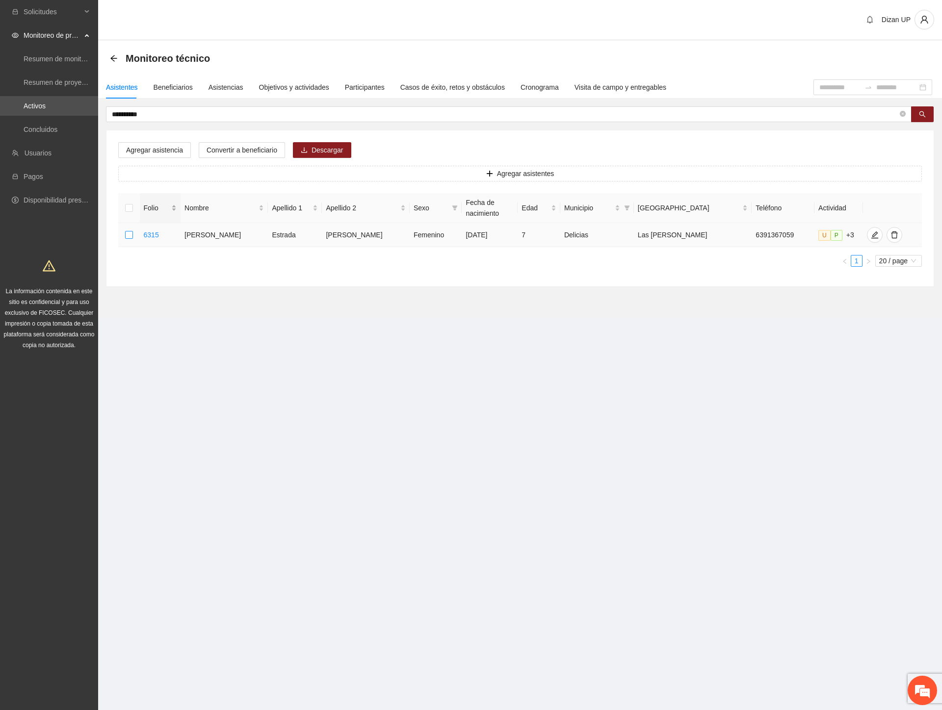
click at [135, 230] on td at bounding box center [129, 235] width 22 height 24
click at [126, 232] on td at bounding box center [129, 235] width 22 height 24
click at [871, 235] on icon "edit" at bounding box center [875, 235] width 8 height 8
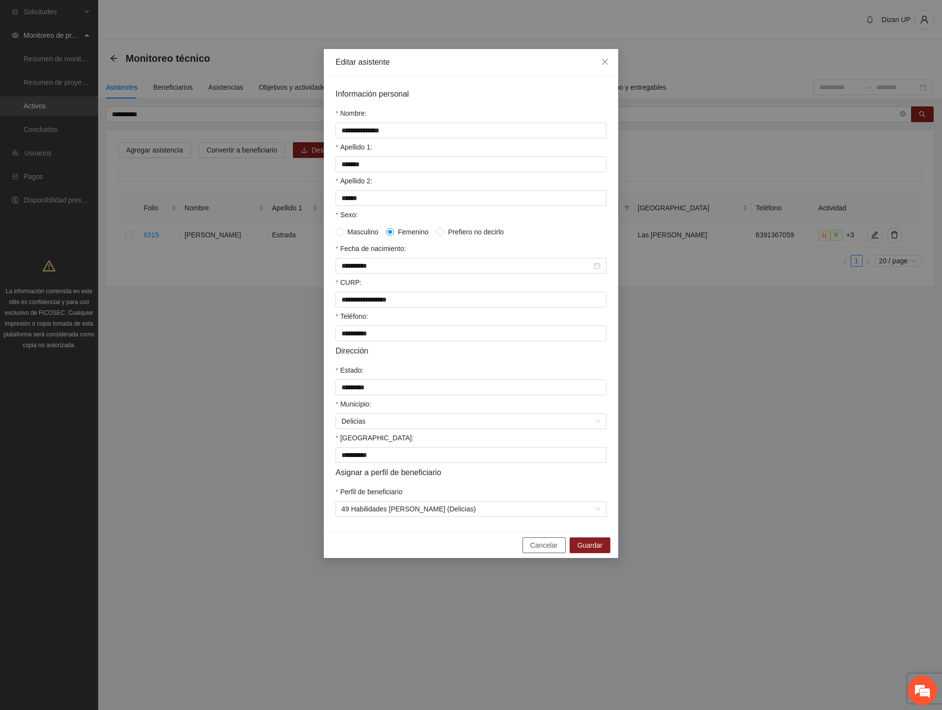
drag, startPoint x: 542, startPoint y: 553, endPoint x: 465, endPoint y: 391, distance: 179.5
click at [535, 547] on button "Cancelar" at bounding box center [543, 546] width 43 height 16
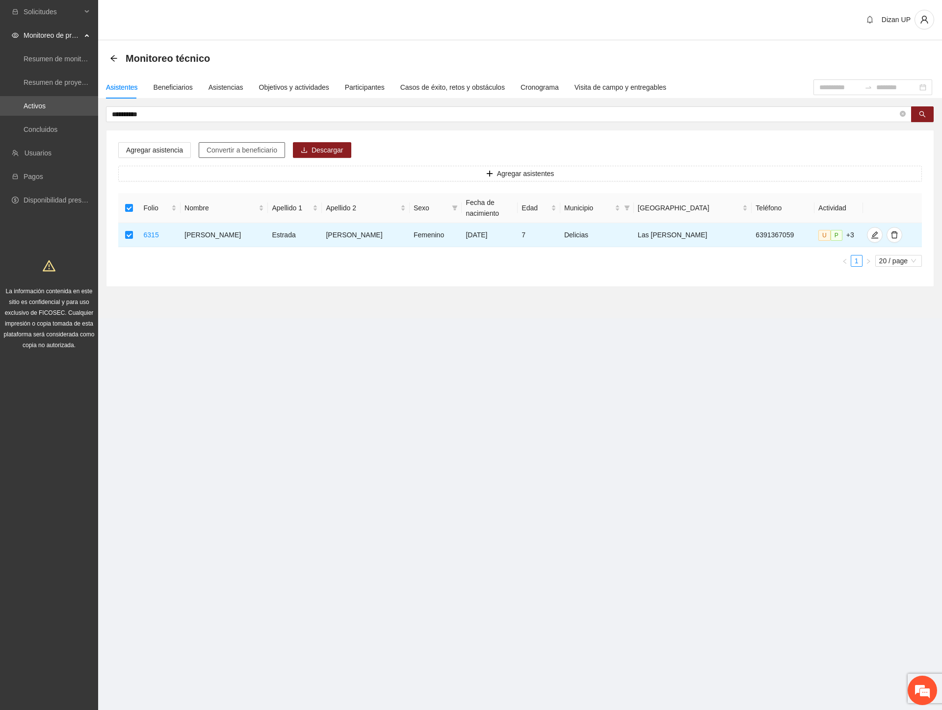
click at [242, 150] on span "Convertir a beneficiario" at bounding box center [242, 150] width 71 height 11
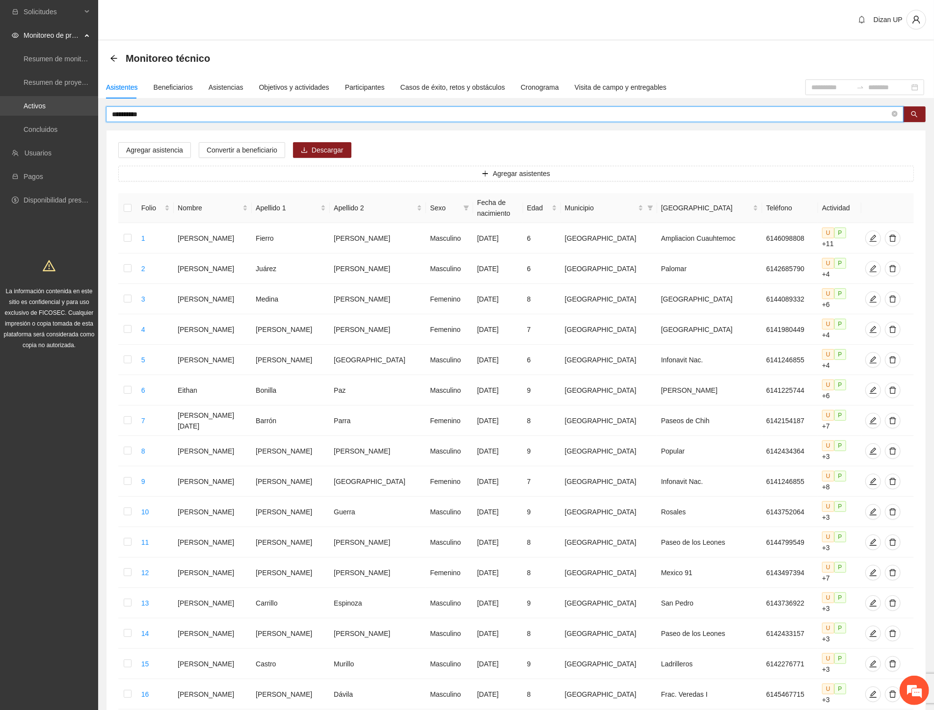
drag, startPoint x: 160, startPoint y: 113, endPoint x: 13, endPoint y: 110, distance: 146.7
click at [13, 110] on section "**********" at bounding box center [467, 465] width 934 height 930
type input "*********"
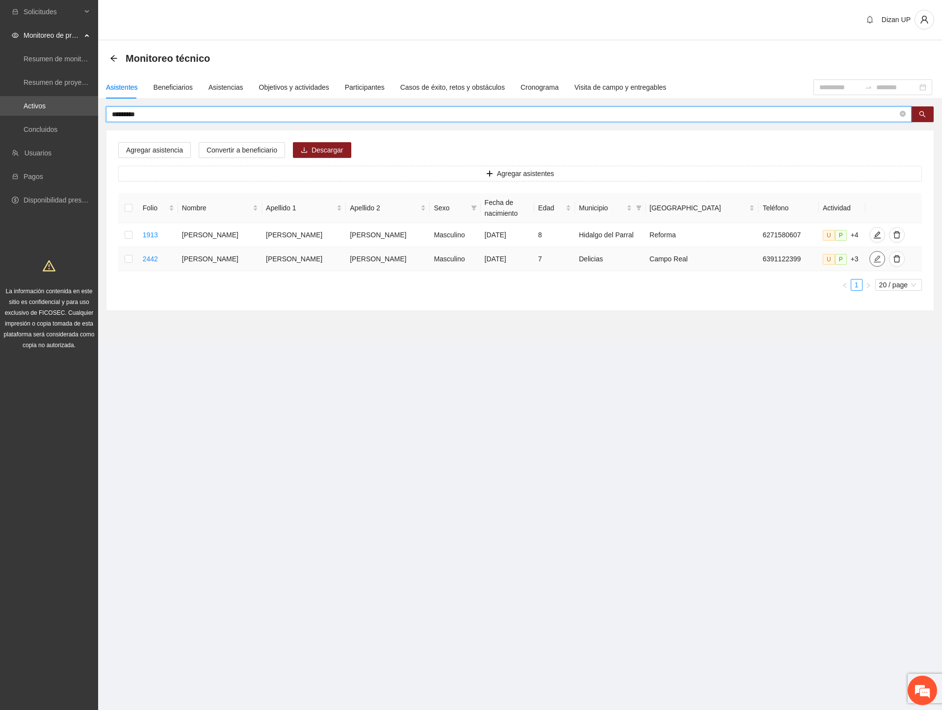
click at [873, 261] on icon "edit" at bounding box center [877, 259] width 8 height 8
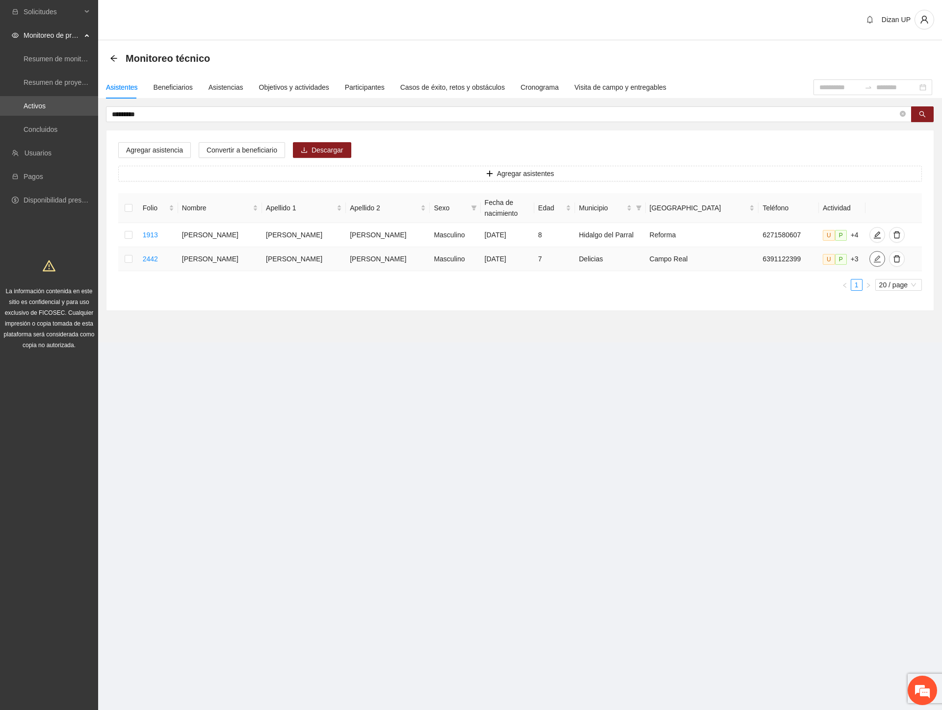
type input "**********"
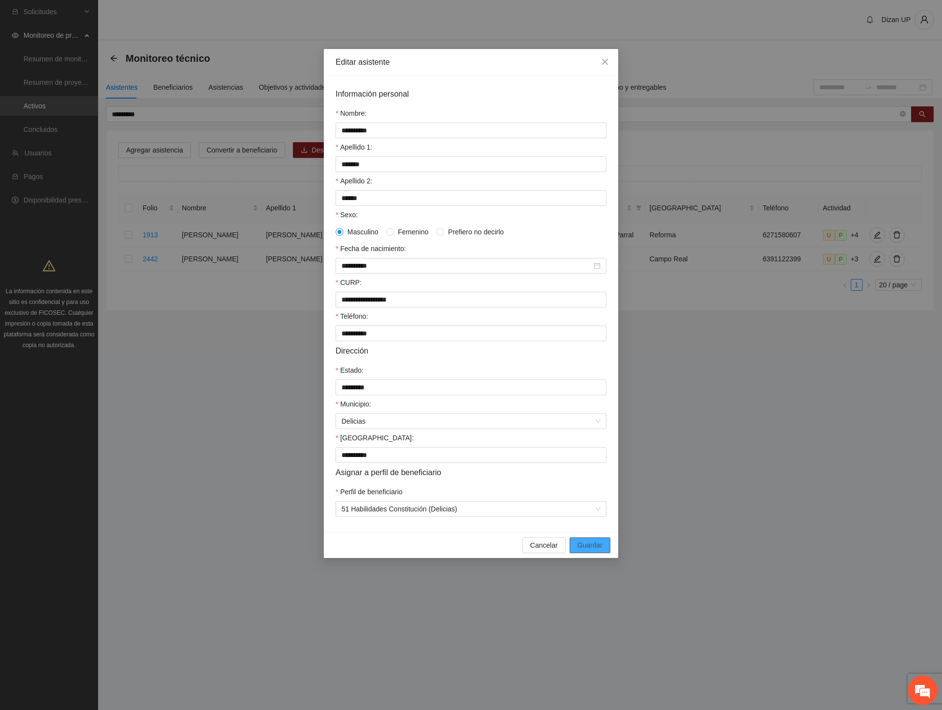
click at [583, 551] on span "Guardar" at bounding box center [589, 545] width 25 height 11
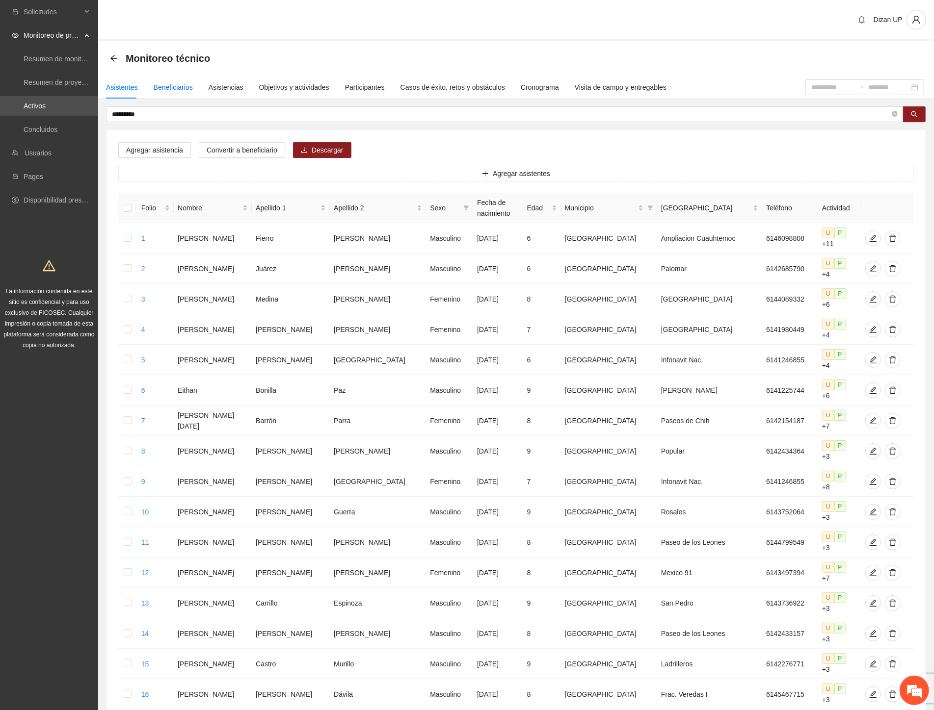
click at [174, 86] on div "Beneficiarios" at bounding box center [173, 87] width 39 height 11
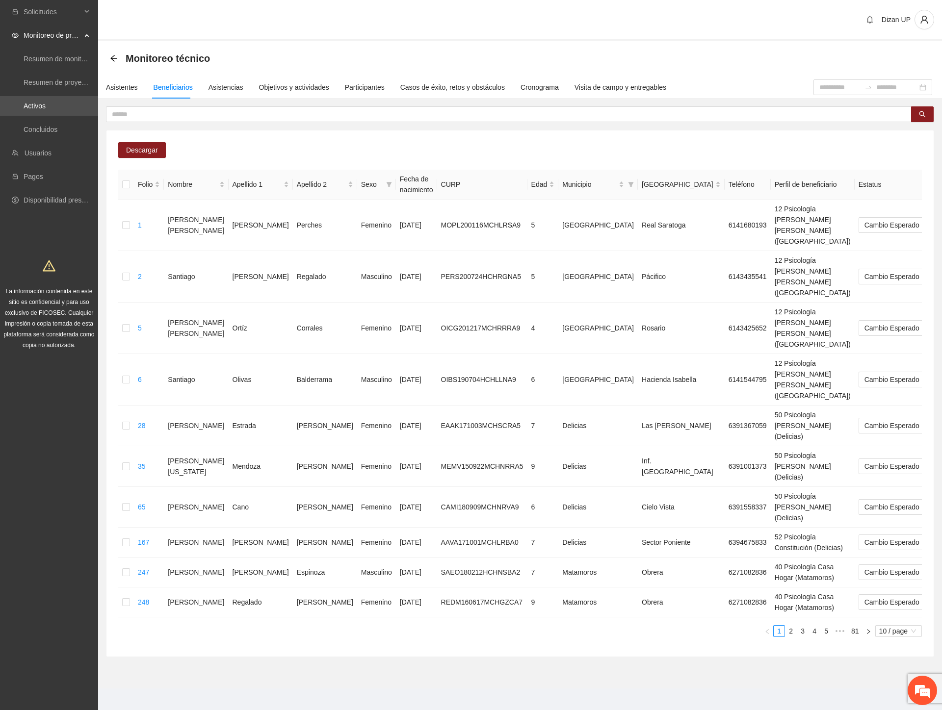
drag, startPoint x: 371, startPoint y: 147, endPoint x: 421, endPoint y: 167, distance: 53.5
click at [374, 146] on div "Descargar Folio Nombre Apellido 1 Apellido 2 Sexo Fecha de nacimiento CURP Edad…" at bounding box center [519, 393] width 827 height 526
click at [854, 626] on link "81" at bounding box center [855, 631] width 14 height 11
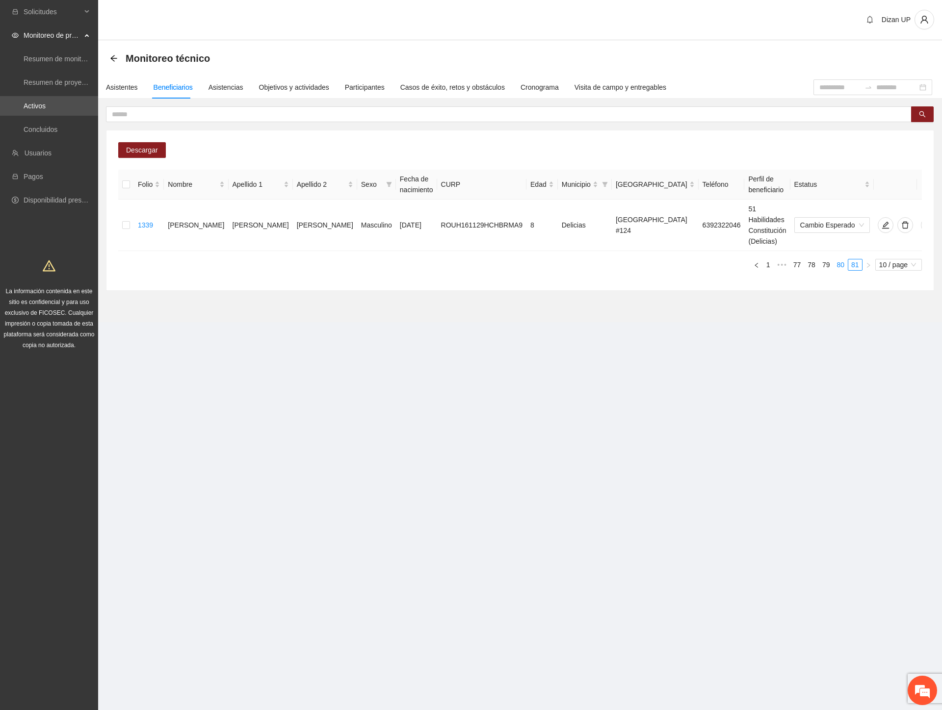
click at [841, 260] on link "80" at bounding box center [841, 265] width 14 height 11
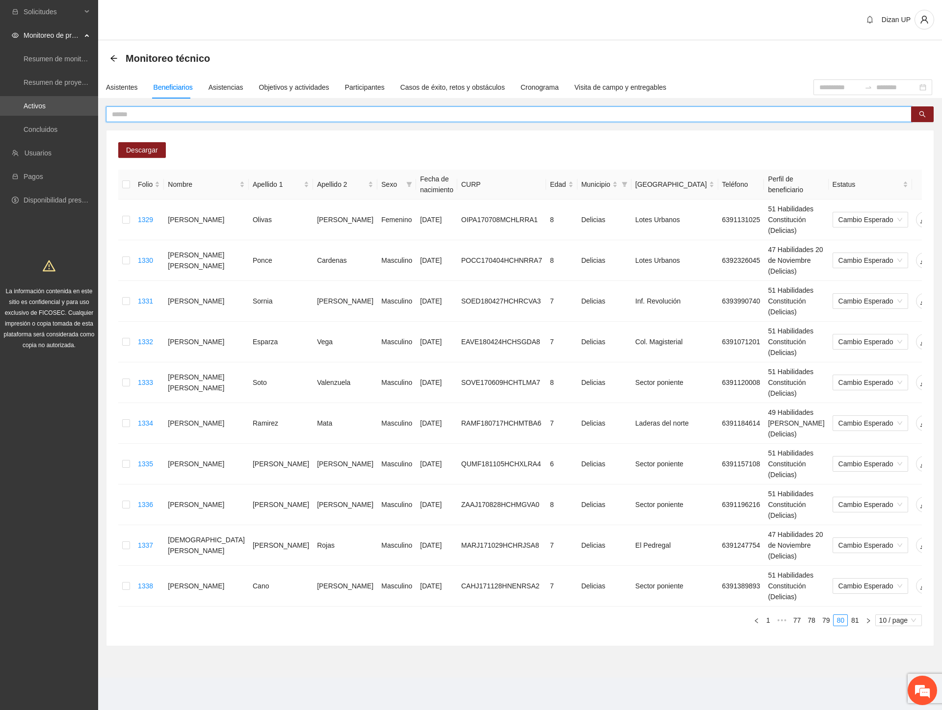
click at [148, 112] on input "text" at bounding box center [505, 114] width 786 height 11
type input "*"
type input "**********"
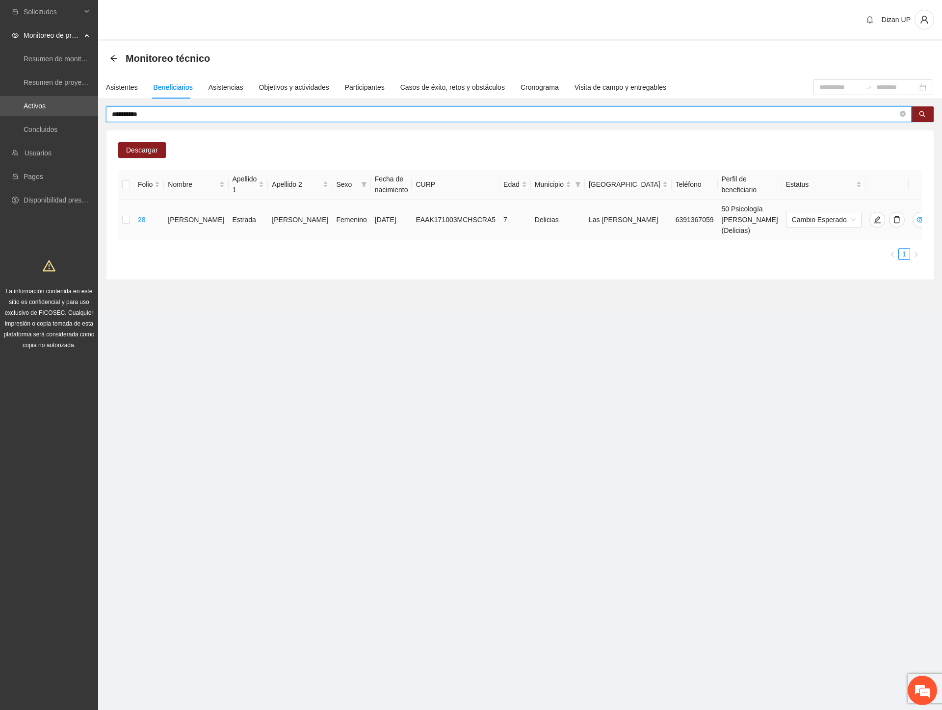
click at [674, 232] on div "Folio Nombre Apellido 1 Apellido 2 Sexo Fecha de nacimiento CURP Edad Municipio…" at bounding box center [520, 215] width 804 height 90
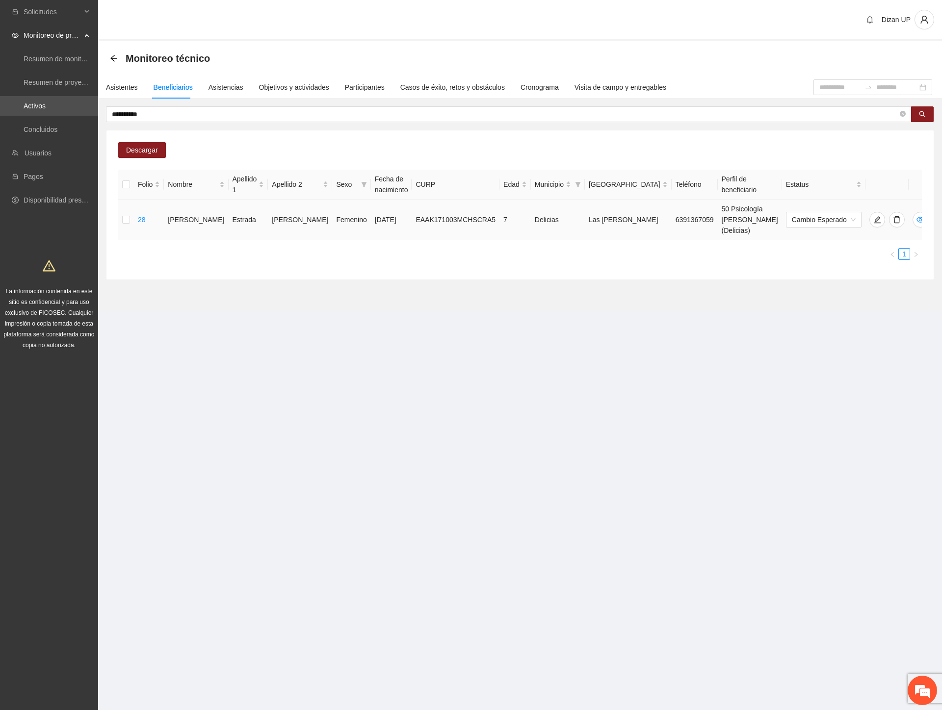
click at [191, 219] on td "Karime Isabella" at bounding box center [196, 220] width 64 height 41
click at [276, 255] on div "Folio Nombre Apellido 1 Apellido 2 Sexo Fecha de nacimiento CURP Edad Municipio…" at bounding box center [520, 219] width 804 height 98
click at [308, 150] on div "Descargar Folio Nombre Apellido 1 Apellido 2 Sexo Fecha de nacimiento CURP Edad…" at bounding box center [519, 204] width 827 height 149
drag, startPoint x: 678, startPoint y: 212, endPoint x: 774, endPoint y: 212, distance: 95.2
click at [774, 212] on tr "28 Karime Isabella Estrada Acosta Femenino 03/10/2017 EAAK171003MCHSCRA5 7 Deli…" at bounding box center [525, 220] width 814 height 41
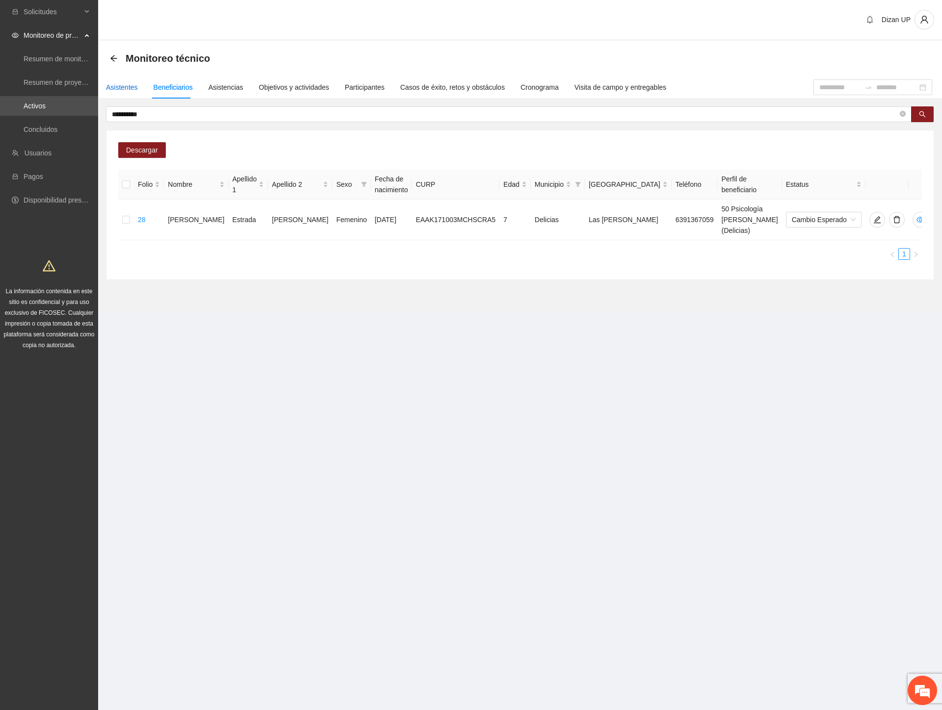
click at [124, 85] on div "Asistentes" at bounding box center [122, 87] width 32 height 11
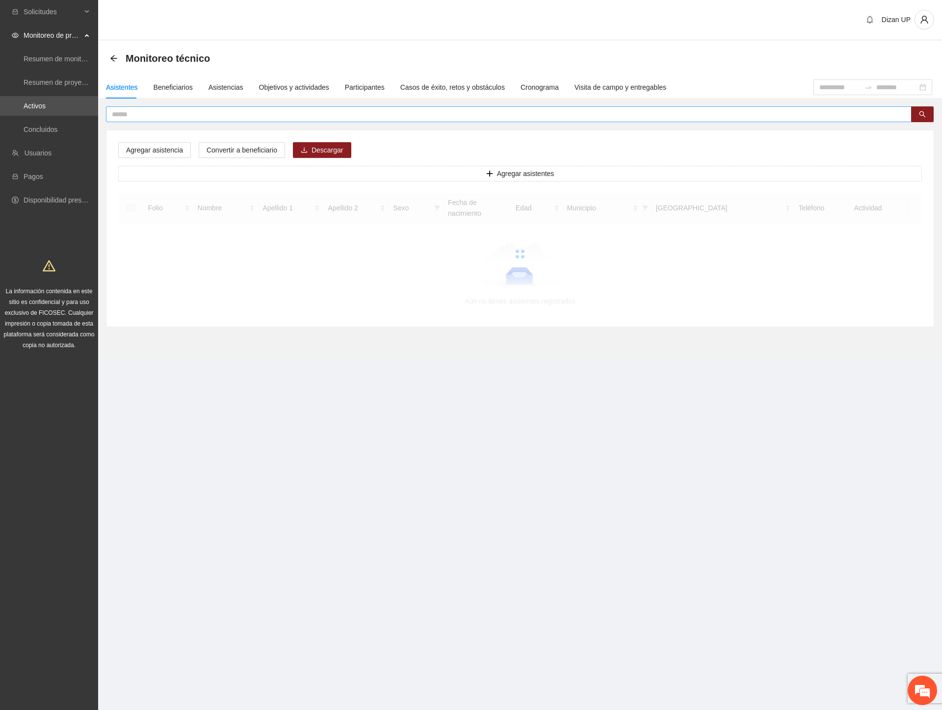
click at [154, 116] on input "text" at bounding box center [505, 114] width 786 height 11
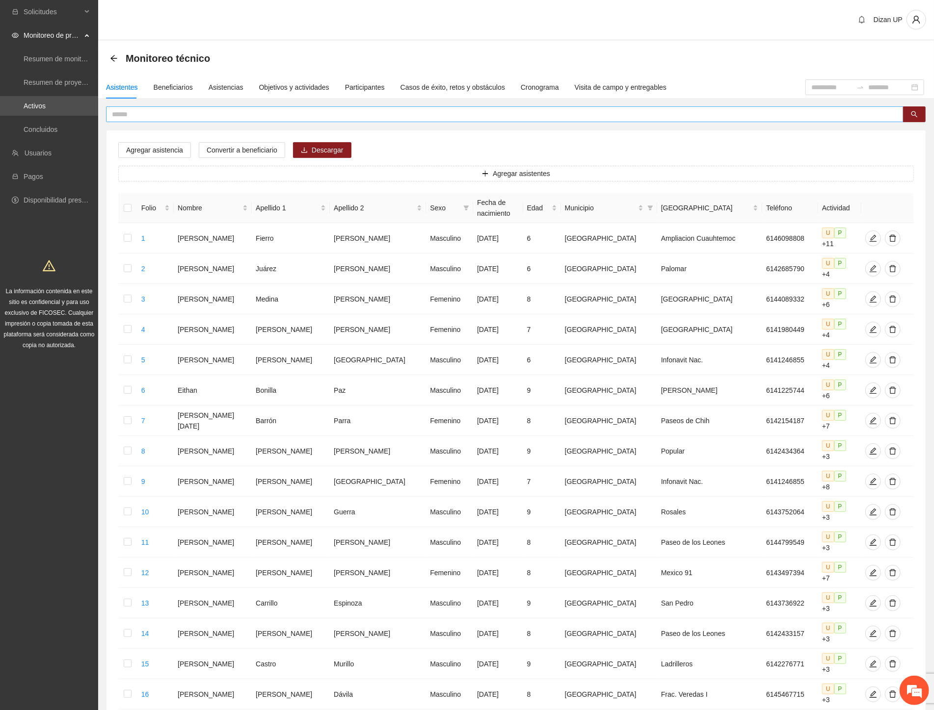
click at [160, 116] on input "text" at bounding box center [501, 114] width 778 height 11
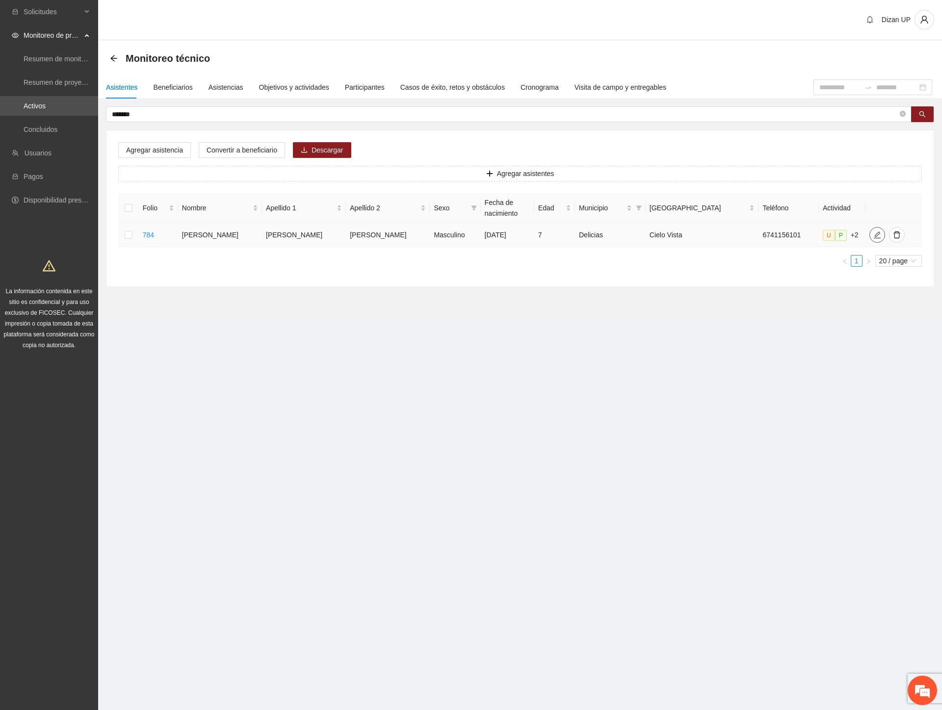
click at [873, 233] on icon "edit" at bounding box center [877, 235] width 8 height 8
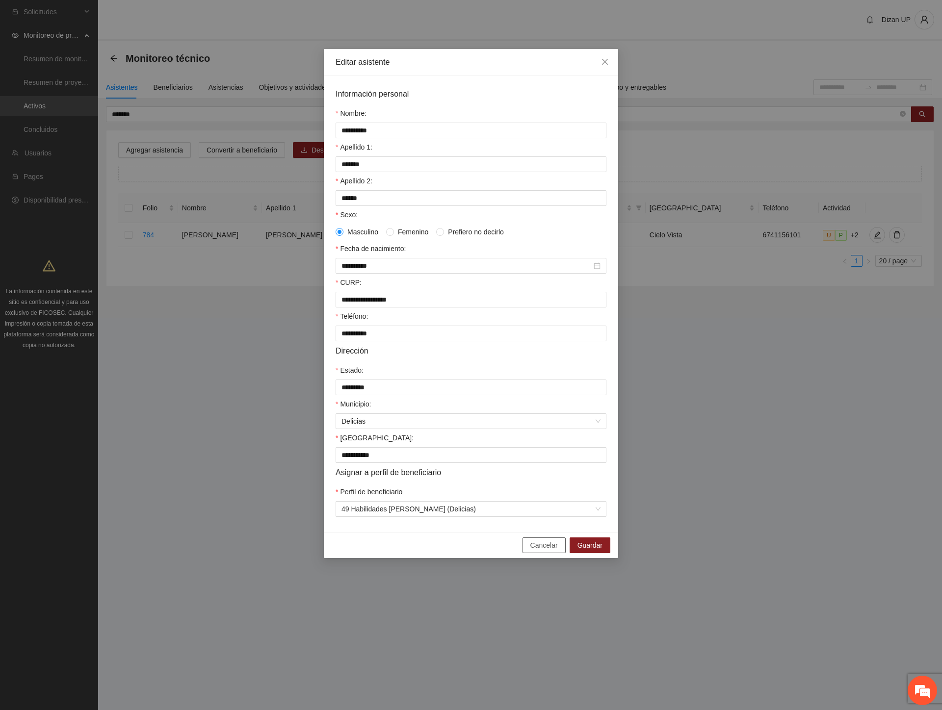
drag, startPoint x: 546, startPoint y: 560, endPoint x: 532, endPoint y: 553, distance: 16.0
click at [543, 553] on button "Cancelar" at bounding box center [543, 546] width 43 height 16
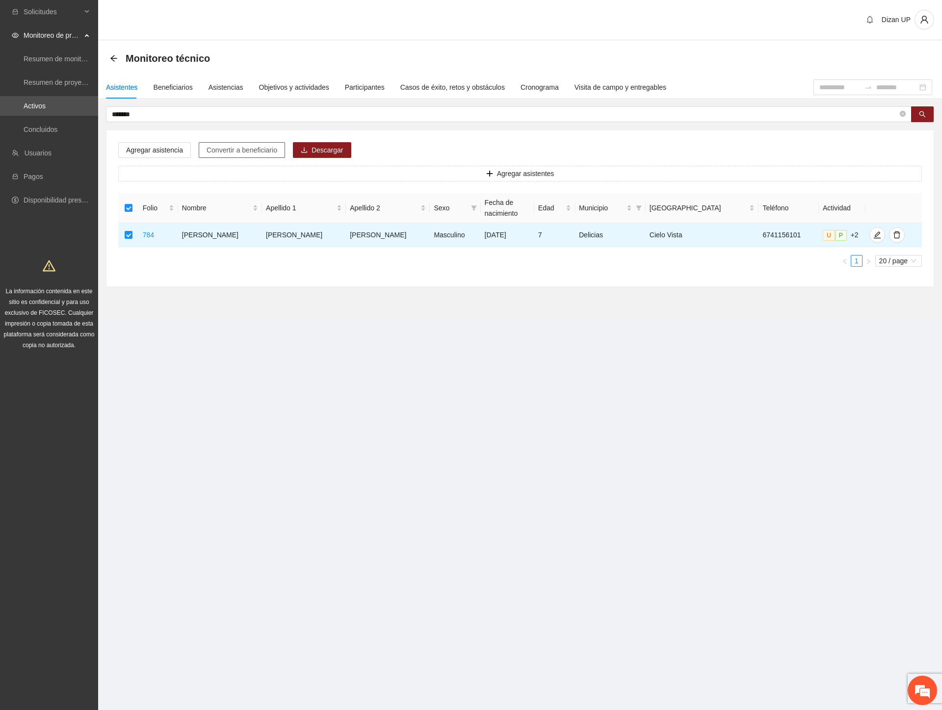
click at [246, 148] on span "Convertir a beneficiario" at bounding box center [242, 150] width 71 height 11
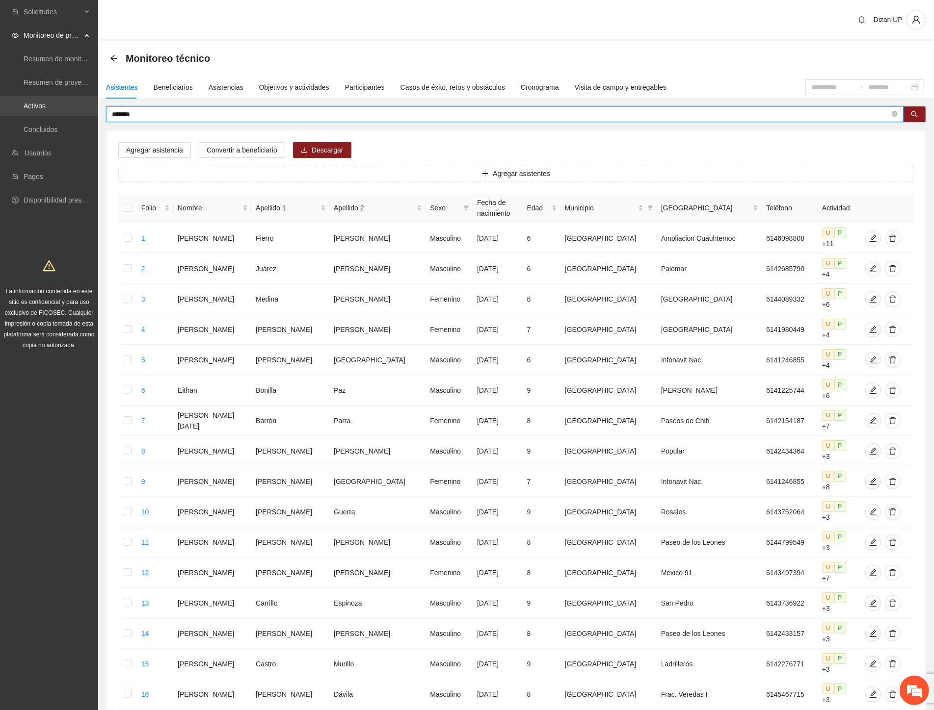
drag, startPoint x: 141, startPoint y: 117, endPoint x: 42, endPoint y: 111, distance: 99.2
click at [61, 116] on section "Solicitudes Monitoreo de proyectos Resumen de monitoreo Resumen de proyectos ap…" at bounding box center [467, 465] width 934 height 930
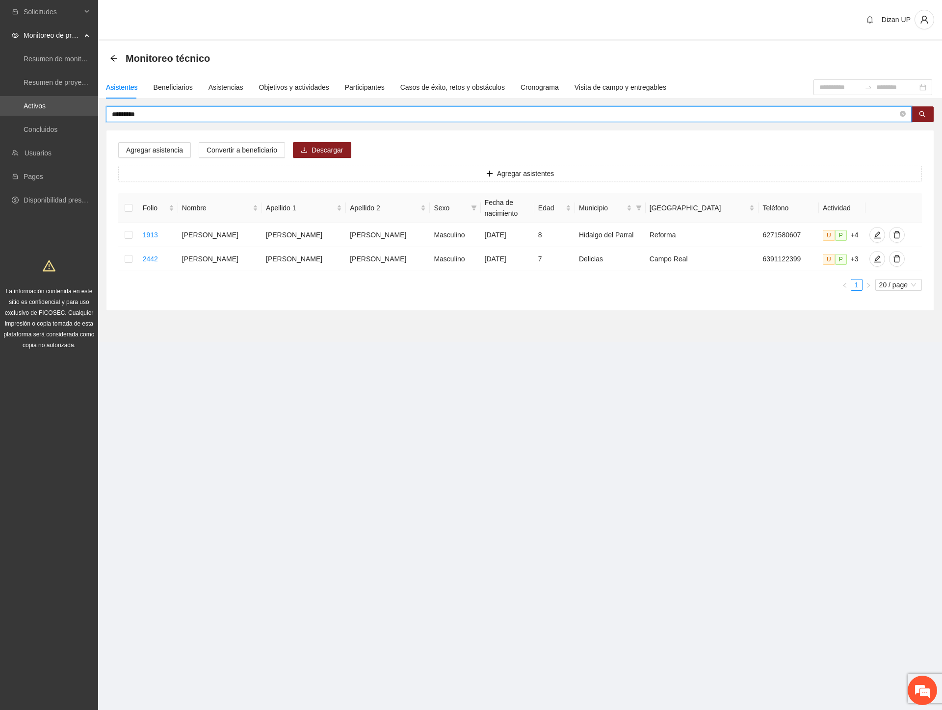
drag, startPoint x: 111, startPoint y: 115, endPoint x: 65, endPoint y: 118, distance: 46.7
click at [65, 118] on section "Solicitudes Monitoreo de proyectos Resumen de monitoreo Resumen de proyectos ap…" at bounding box center [471, 355] width 942 height 710
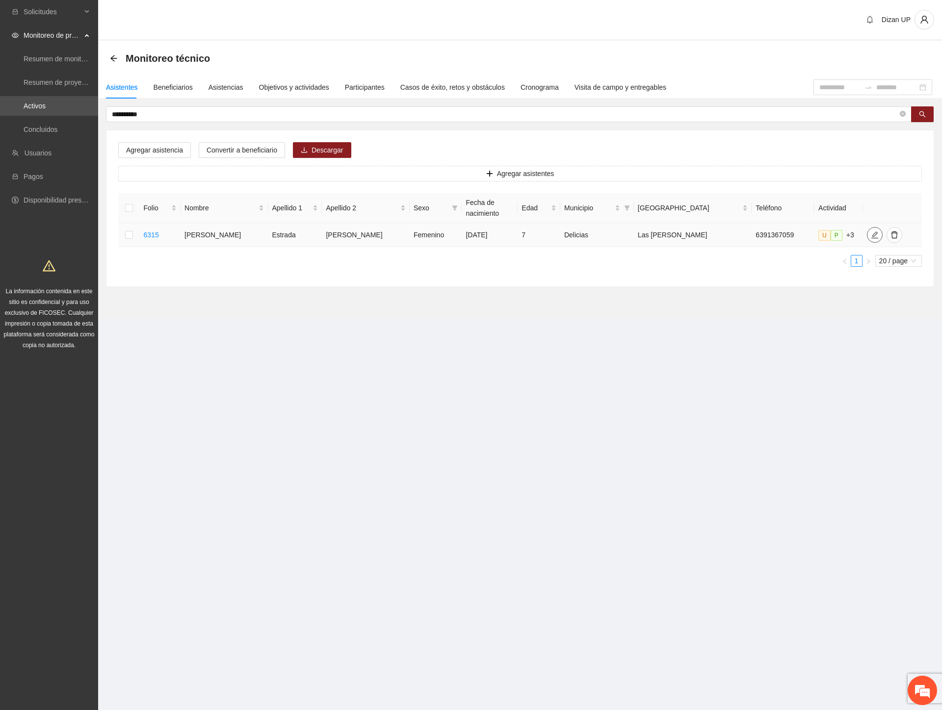
click at [871, 235] on icon "edit" at bounding box center [875, 235] width 8 height 8
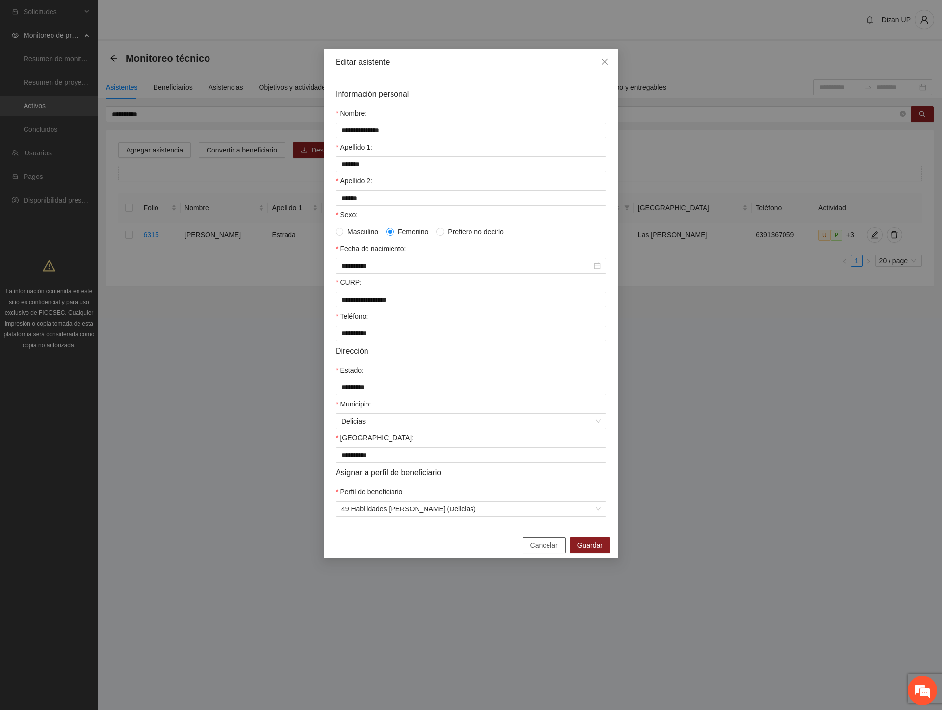
click at [534, 551] on span "Cancelar" at bounding box center [543, 545] width 27 height 11
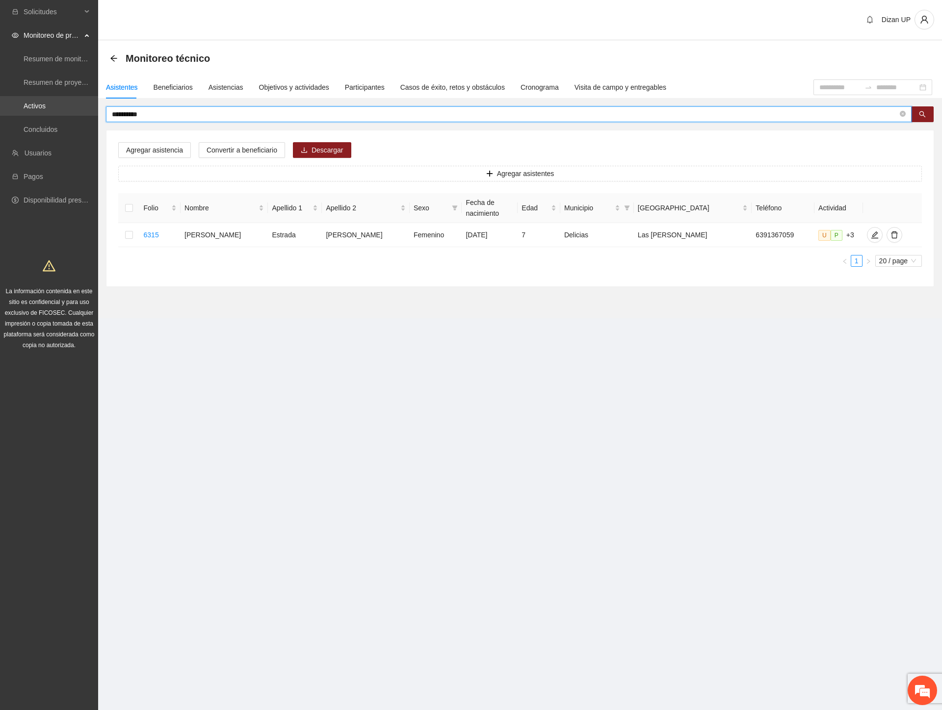
drag, startPoint x: 63, startPoint y: 114, endPoint x: 31, endPoint y: 115, distance: 31.4
click at [31, 115] on section "**********" at bounding box center [471, 355] width 942 height 710
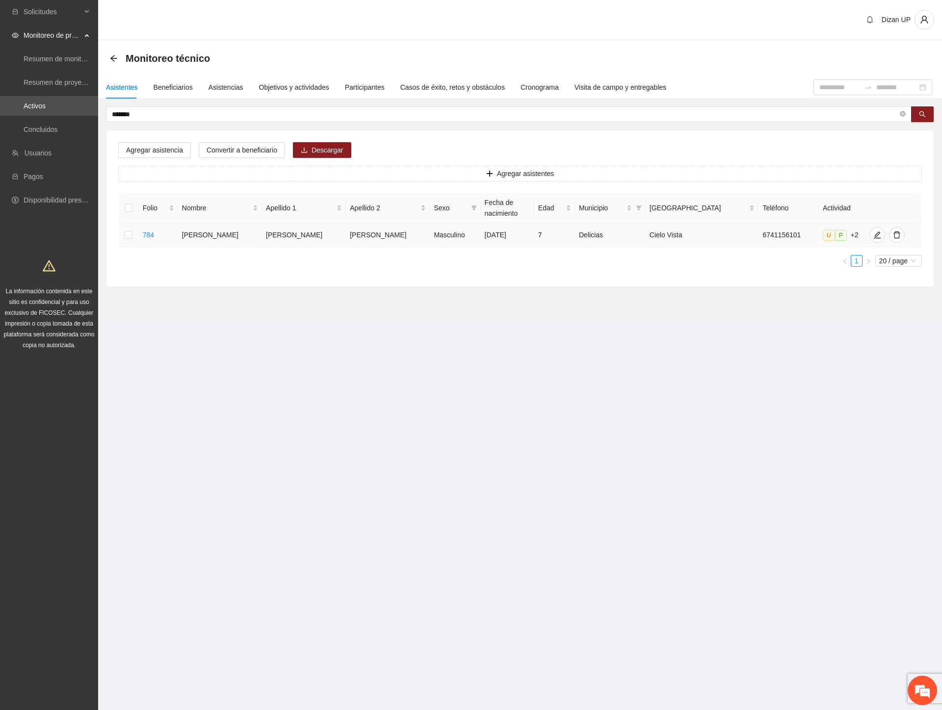
click at [869, 238] on div at bounding box center [877, 235] width 16 height 16
click at [870, 237] on span "edit" at bounding box center [877, 235] width 15 height 8
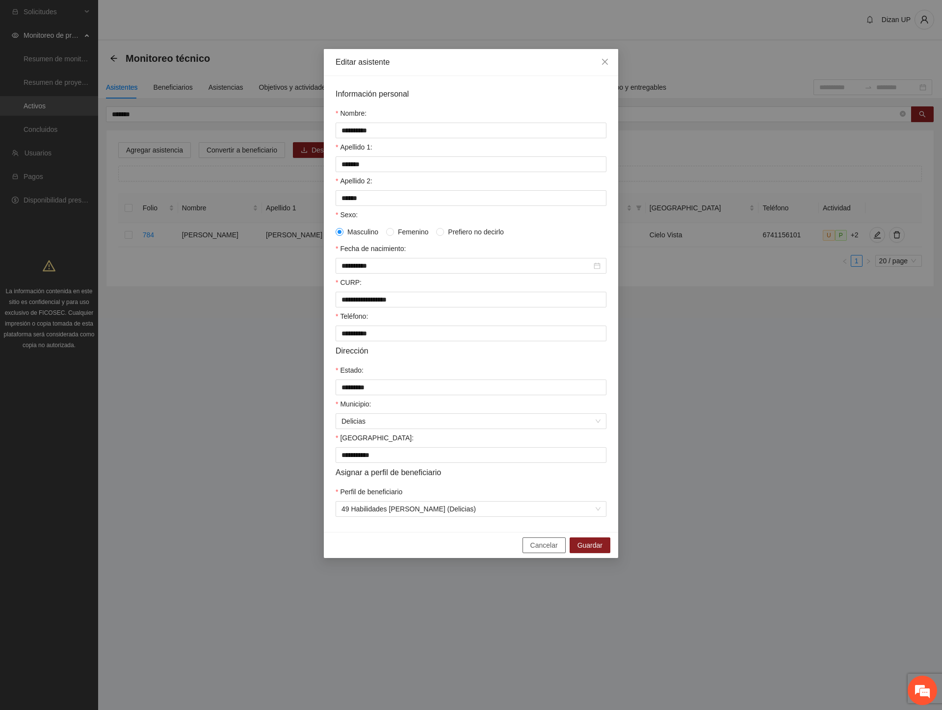
click at [531, 549] on button "Cancelar" at bounding box center [543, 546] width 43 height 16
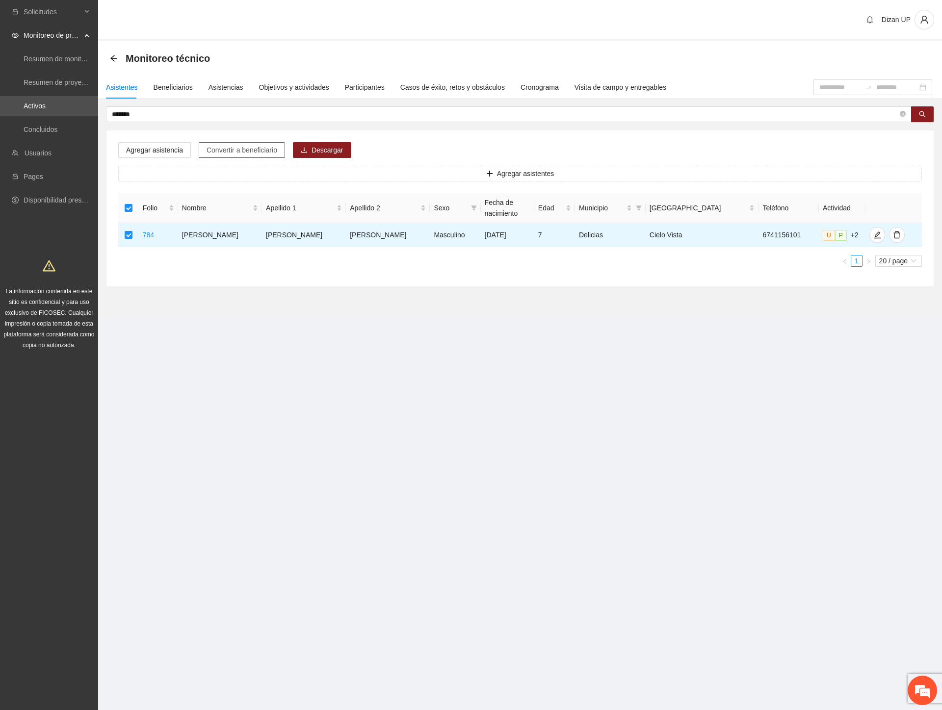
click at [234, 145] on span "Convertir a beneficiario" at bounding box center [242, 150] width 71 height 11
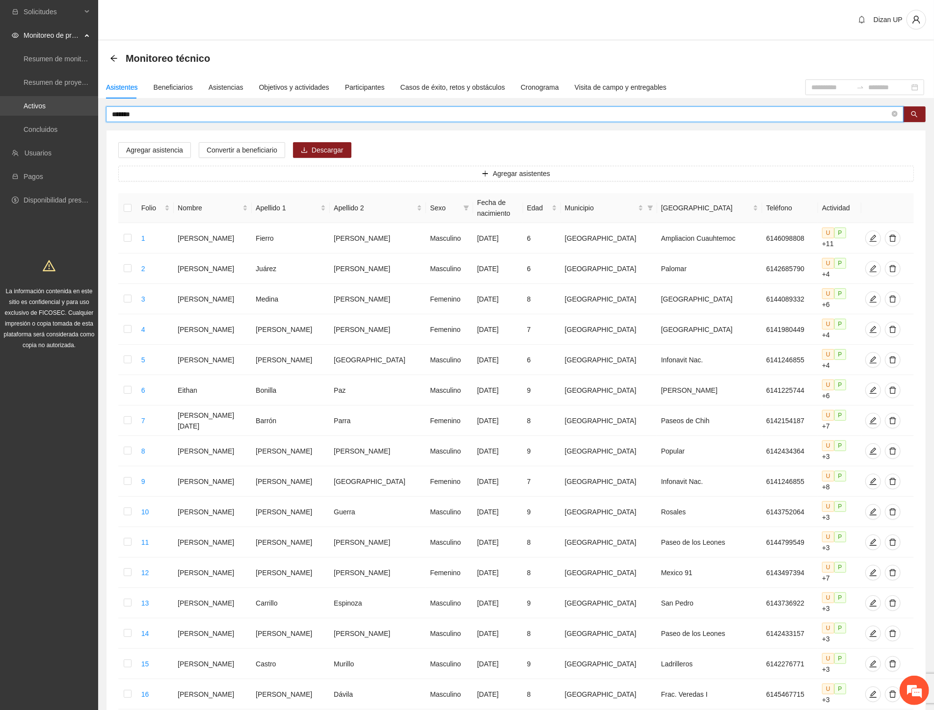
drag, startPoint x: 141, startPoint y: 114, endPoint x: 38, endPoint y: 105, distance: 103.4
click at [38, 105] on section "Solicitudes Monitoreo de proyectos Resumen de monitoreo Resumen de proyectos ap…" at bounding box center [467, 465] width 934 height 930
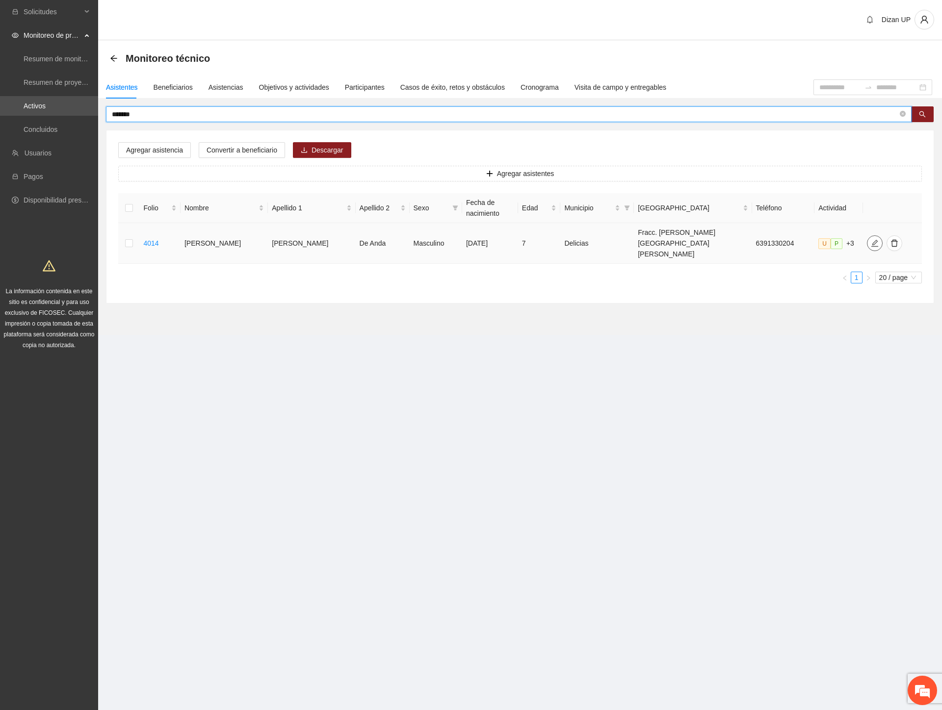
click at [867, 239] on span "edit" at bounding box center [874, 243] width 15 height 8
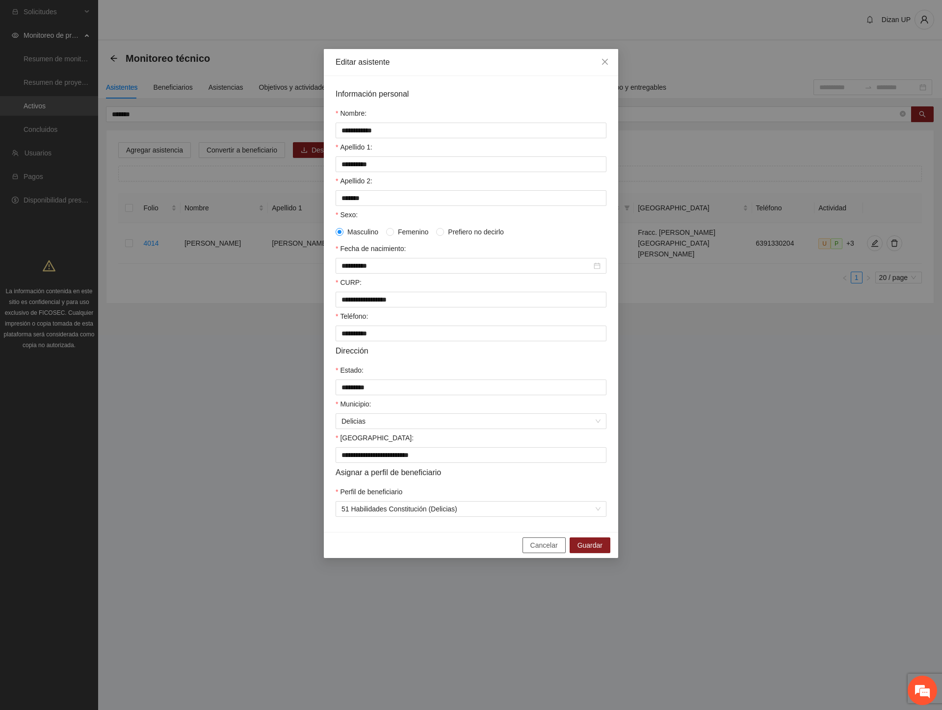
drag, startPoint x: 548, startPoint y: 555, endPoint x: 494, endPoint y: 510, distance: 70.0
click at [548, 551] on span "Cancelar" at bounding box center [543, 545] width 27 height 11
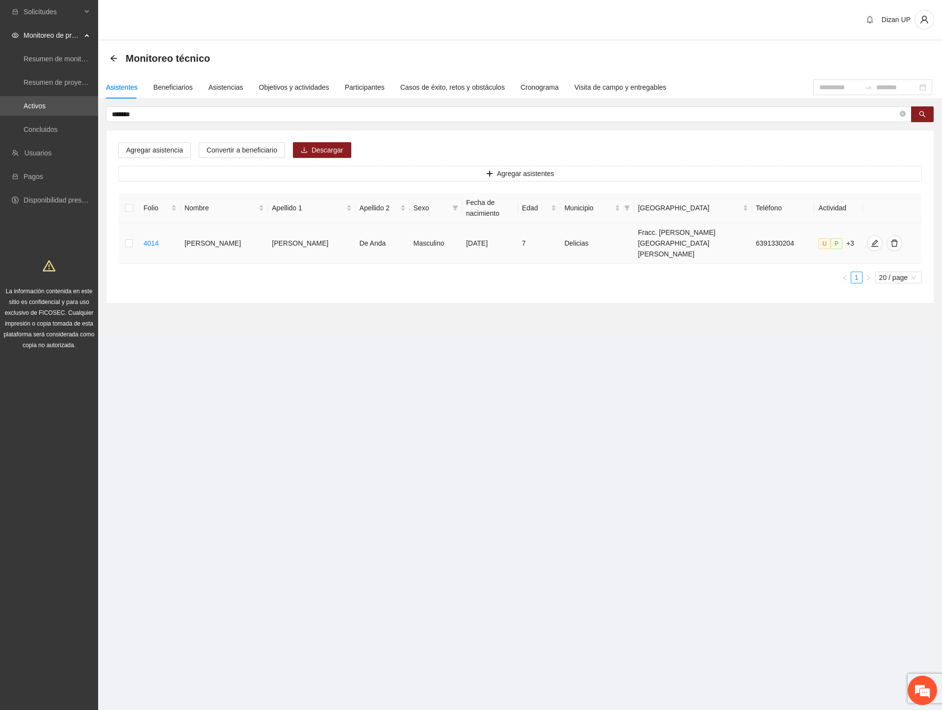
click at [139, 231] on td at bounding box center [129, 243] width 22 height 41
click at [135, 237] on td at bounding box center [129, 243] width 22 height 41
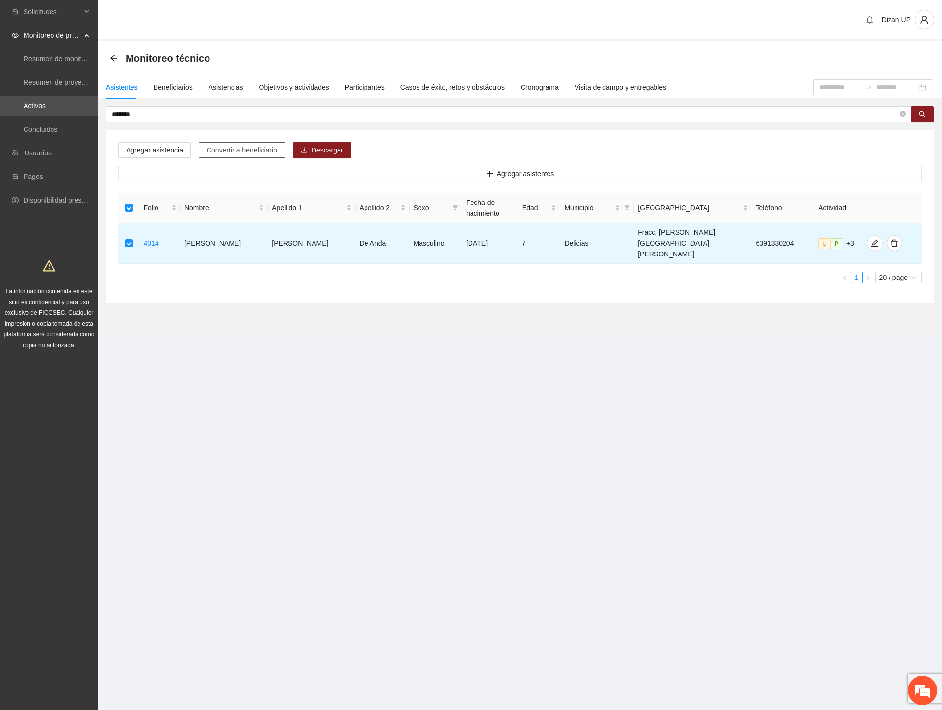
drag, startPoint x: 217, startPoint y: 151, endPoint x: 231, endPoint y: 160, distance: 16.2
click at [219, 151] on span "Convertir a beneficiario" at bounding box center [242, 150] width 71 height 11
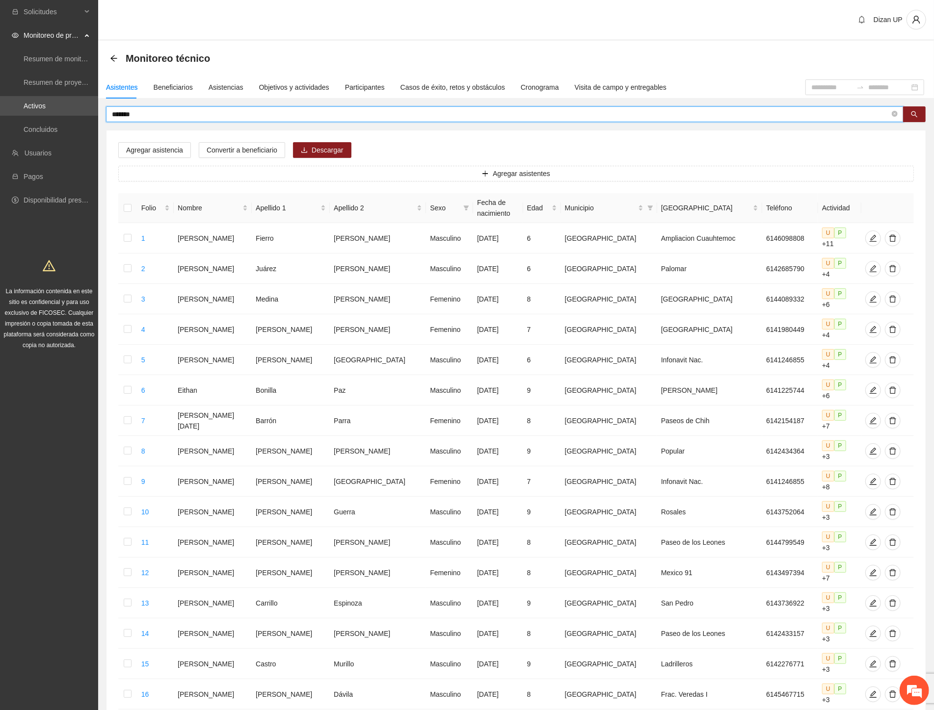
click at [125, 113] on input "*******" at bounding box center [501, 114] width 778 height 11
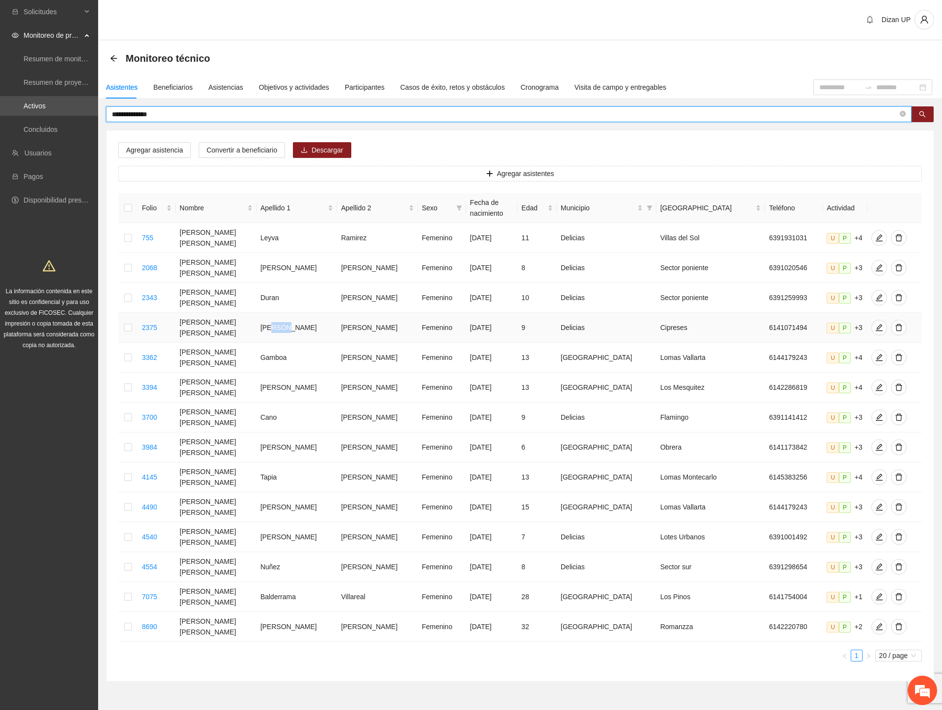
drag, startPoint x: 275, startPoint y: 304, endPoint x: 301, endPoint y: 308, distance: 26.8
click at [301, 313] on td "Aguirre" at bounding box center [297, 328] width 81 height 30
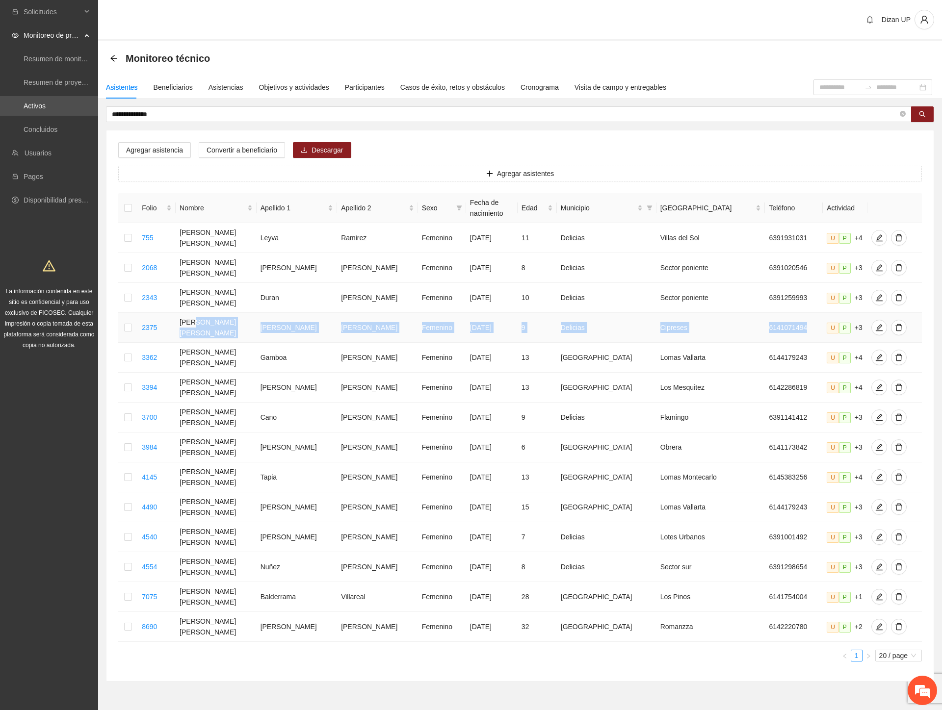
drag, startPoint x: 209, startPoint y: 307, endPoint x: 795, endPoint y: 315, distance: 586.8
click at [795, 315] on tr "2375 Maria Fernanda Aguirre Alvarado Femenino 15/07/2016 9 Delicias Cipreses 61…" at bounding box center [520, 328] width 804 height 30
click at [876, 324] on icon "edit" at bounding box center [879, 327] width 7 height 7
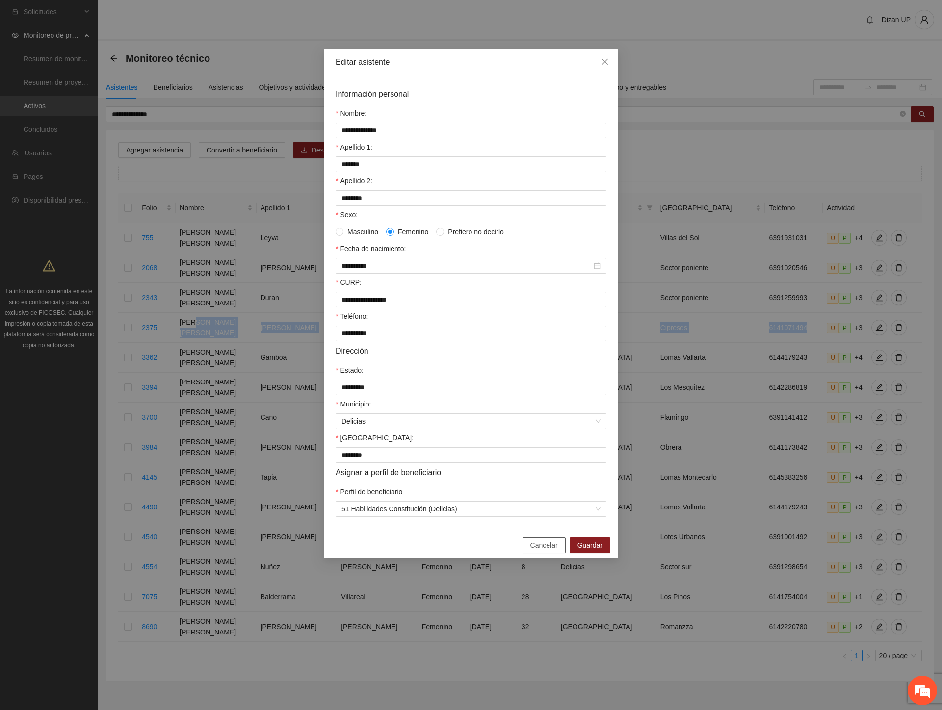
click at [550, 551] on span "Cancelar" at bounding box center [543, 545] width 27 height 11
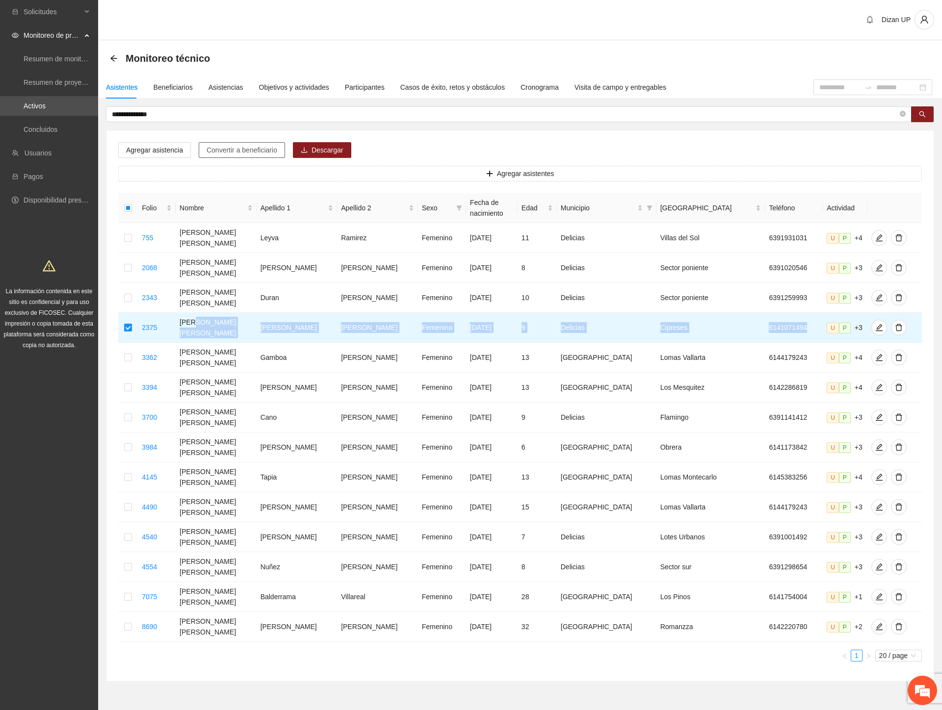
click at [223, 151] on span "Convertir a beneficiario" at bounding box center [242, 150] width 71 height 11
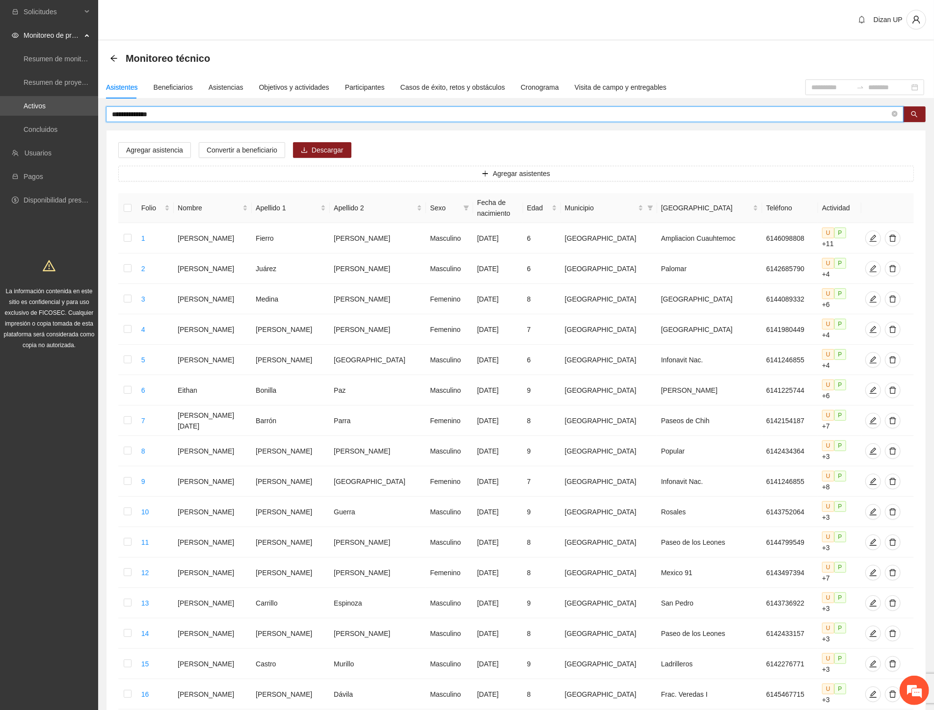
drag, startPoint x: 96, startPoint y: 110, endPoint x: -1, endPoint y: 106, distance: 96.7
click at [0, 106] on html "**********" at bounding box center [467, 355] width 934 height 710
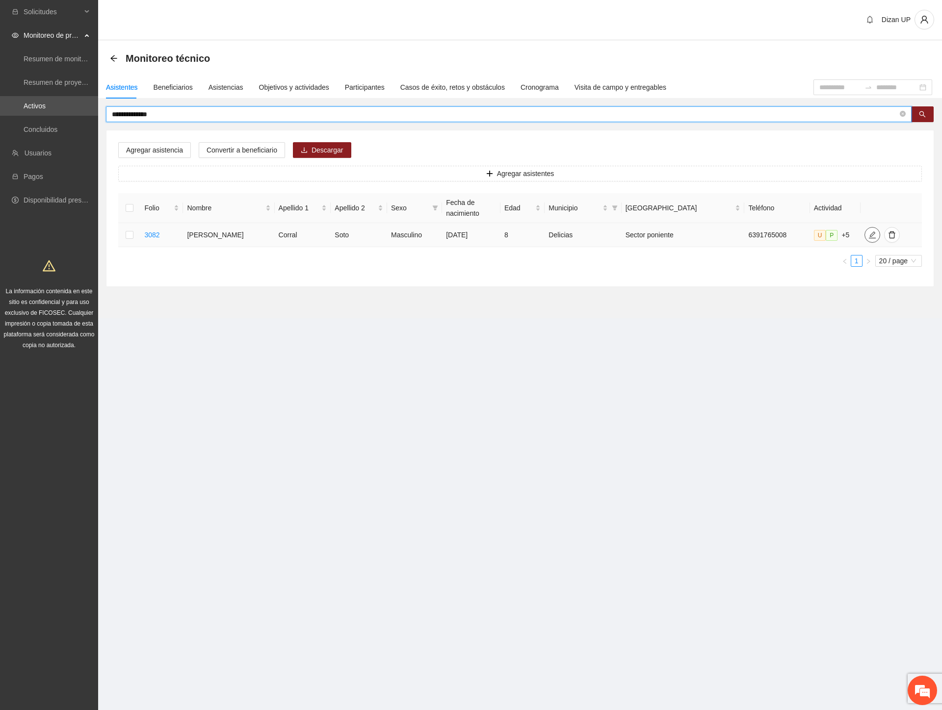
click at [865, 237] on span "edit" at bounding box center [872, 235] width 15 height 8
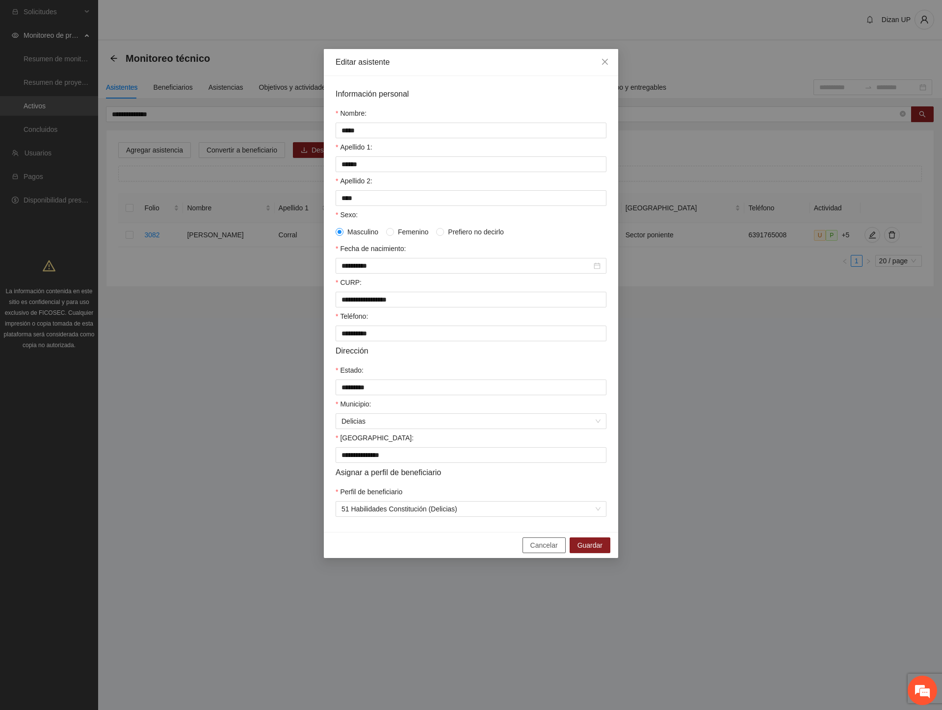
click at [541, 551] on span "Cancelar" at bounding box center [543, 545] width 27 height 11
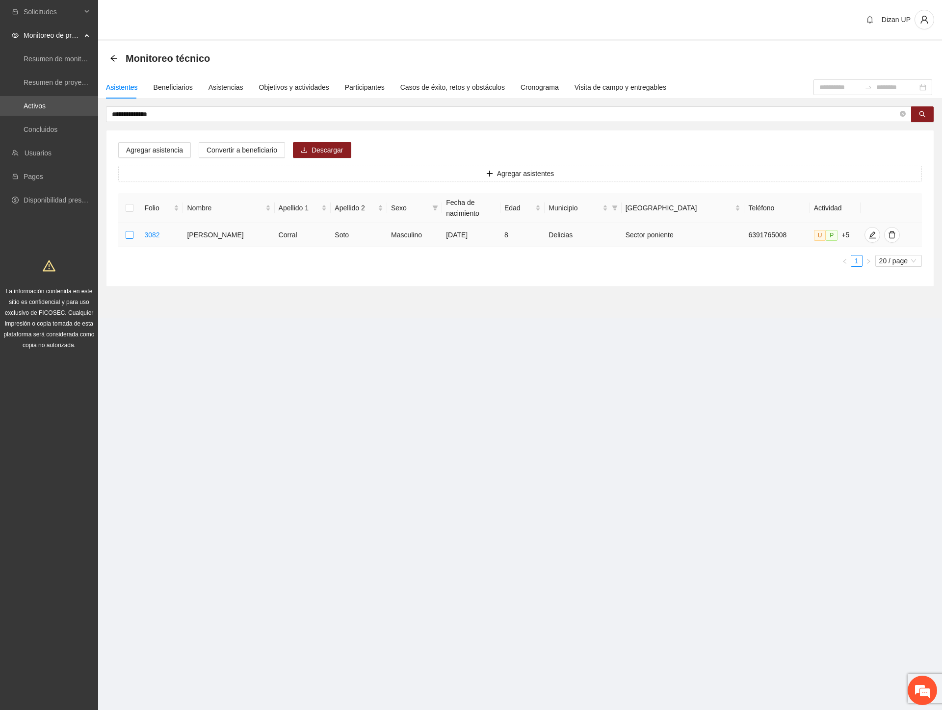
click at [131, 230] on label at bounding box center [130, 235] width 8 height 11
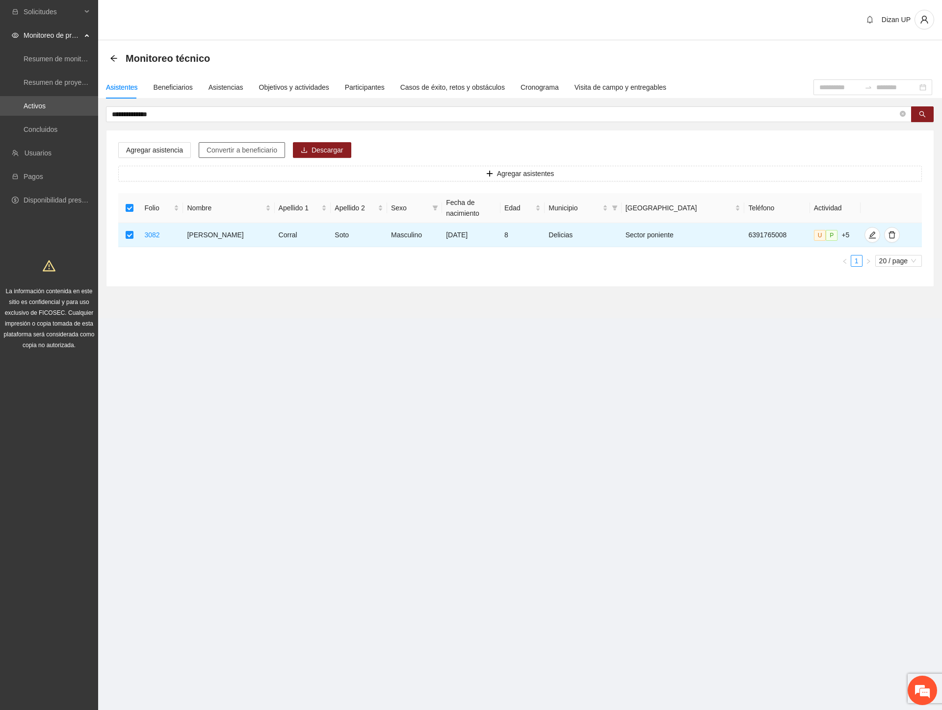
click at [249, 149] on span "Convertir a beneficiario" at bounding box center [242, 150] width 71 height 11
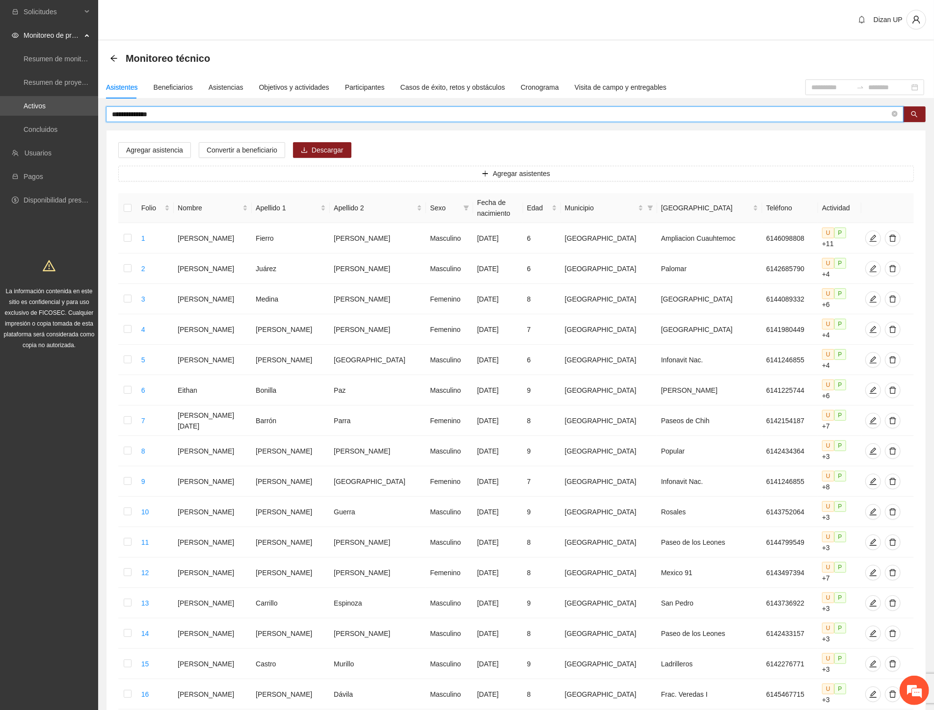
drag, startPoint x: 164, startPoint y: 113, endPoint x: -1, endPoint y: 120, distance: 165.5
click at [0, 120] on html "**********" at bounding box center [467, 355] width 934 height 710
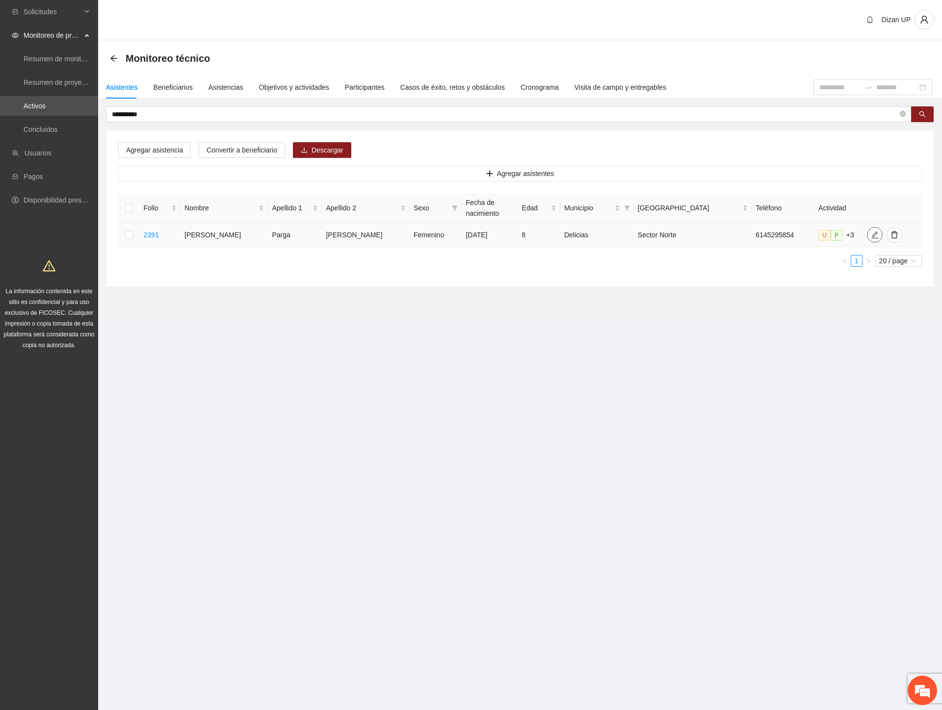
click at [868, 231] on span "edit" at bounding box center [874, 235] width 15 height 8
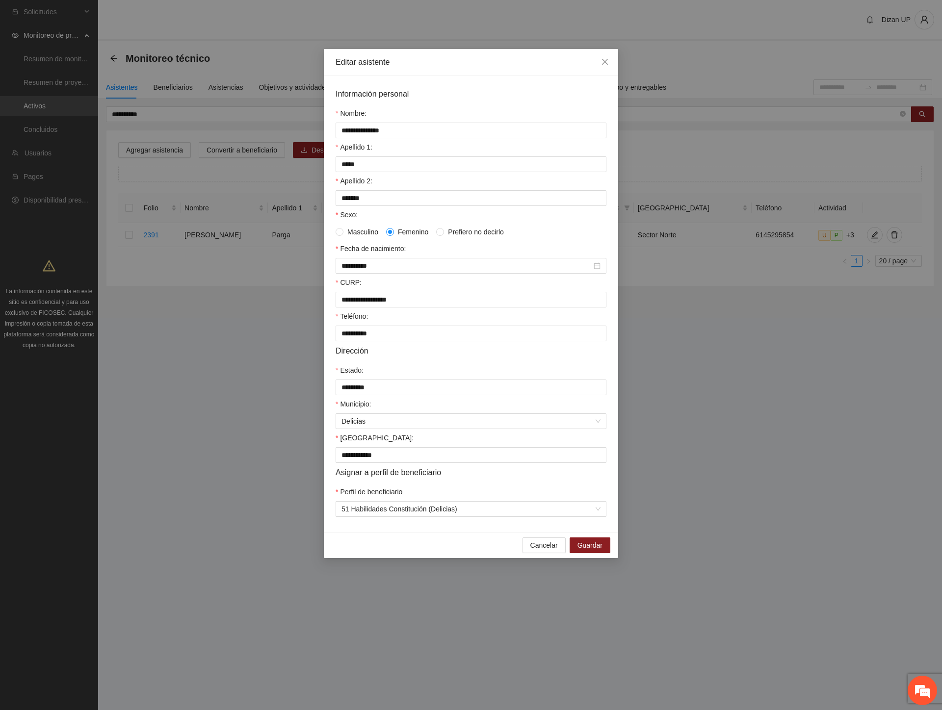
click at [540, 546] on div "Cancelar Guardar" at bounding box center [471, 545] width 294 height 26
drag, startPoint x: 542, startPoint y: 552, endPoint x: 347, endPoint y: 380, distance: 260.3
click at [523, 543] on div "Cancelar Guardar" at bounding box center [471, 545] width 294 height 26
click at [607, 56] on span "Close" at bounding box center [605, 62] width 26 height 26
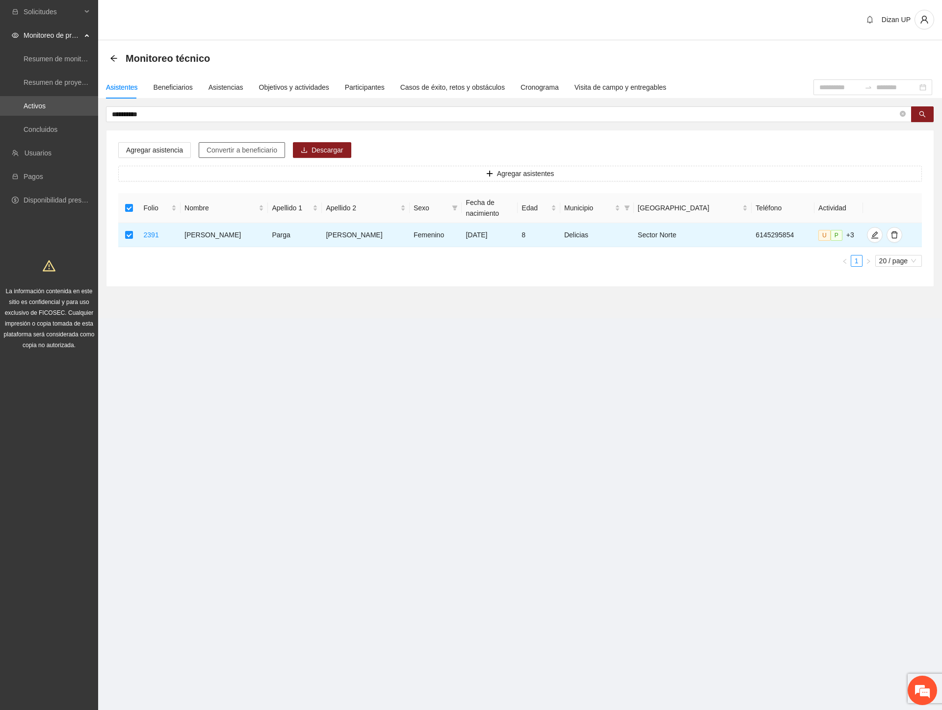
click at [246, 149] on span "Convertir a beneficiario" at bounding box center [242, 150] width 71 height 11
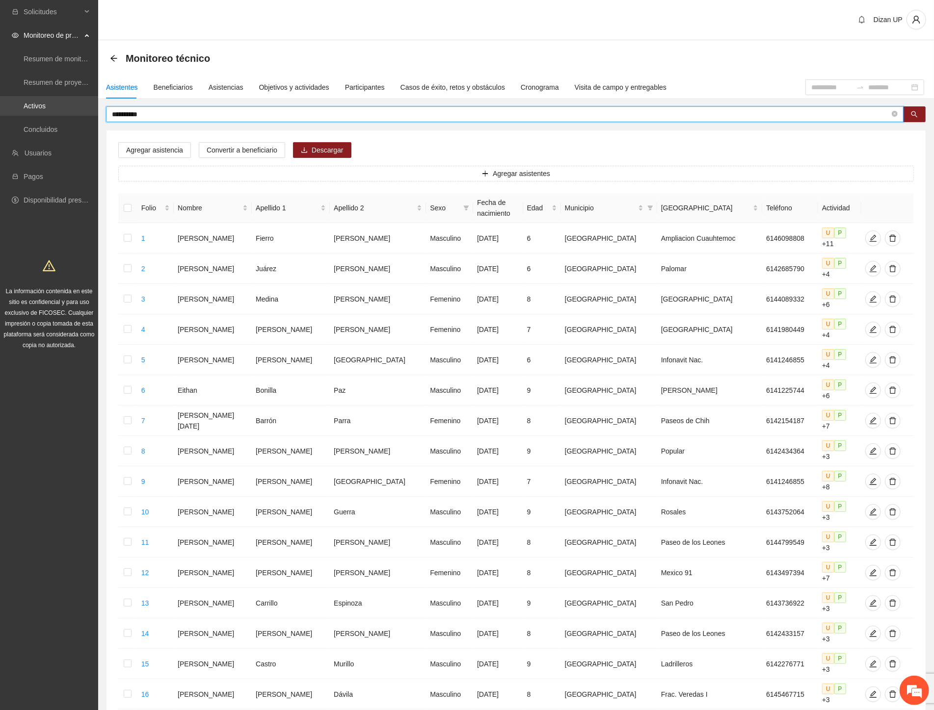
drag, startPoint x: 156, startPoint y: 115, endPoint x: 2, endPoint y: 98, distance: 154.9
click at [5, 100] on section "**********" at bounding box center [467, 465] width 934 height 930
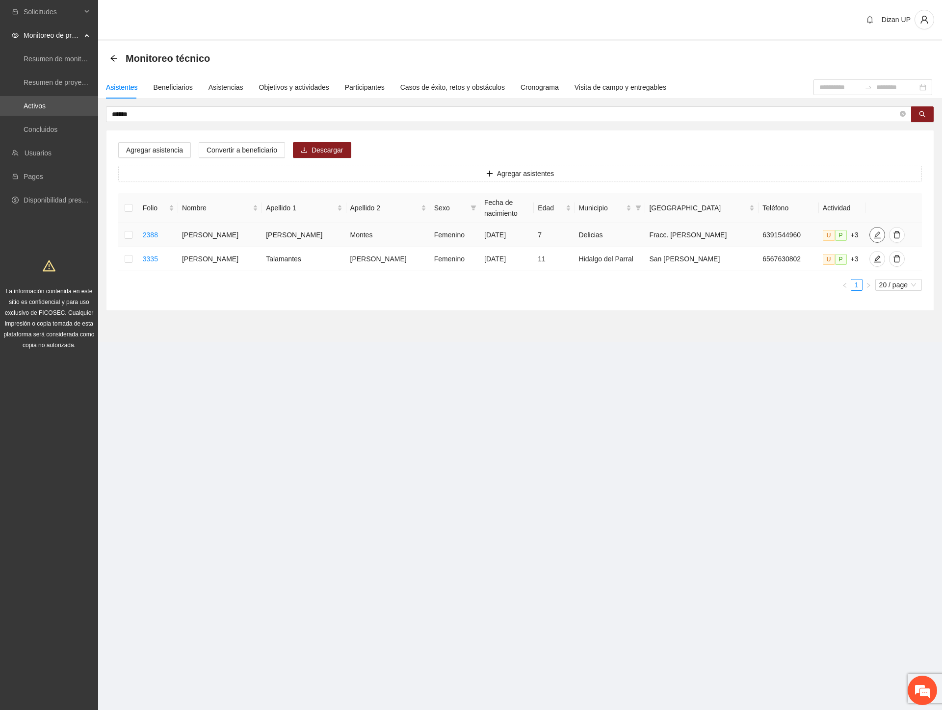
click at [874, 234] on icon "edit" at bounding box center [877, 235] width 7 height 7
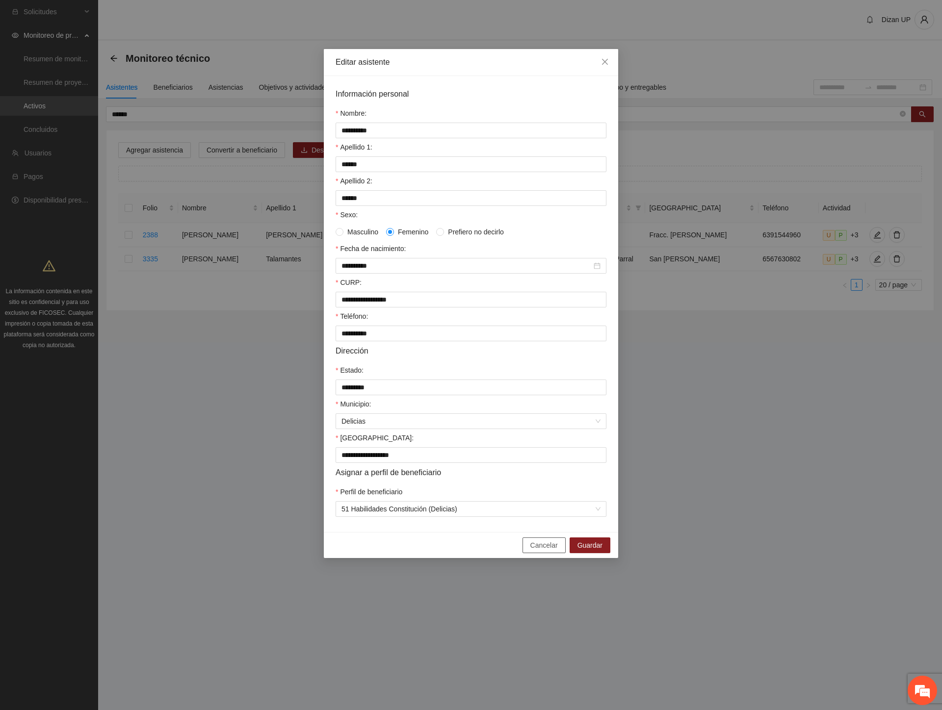
click at [541, 551] on span "Cancelar" at bounding box center [543, 545] width 27 height 11
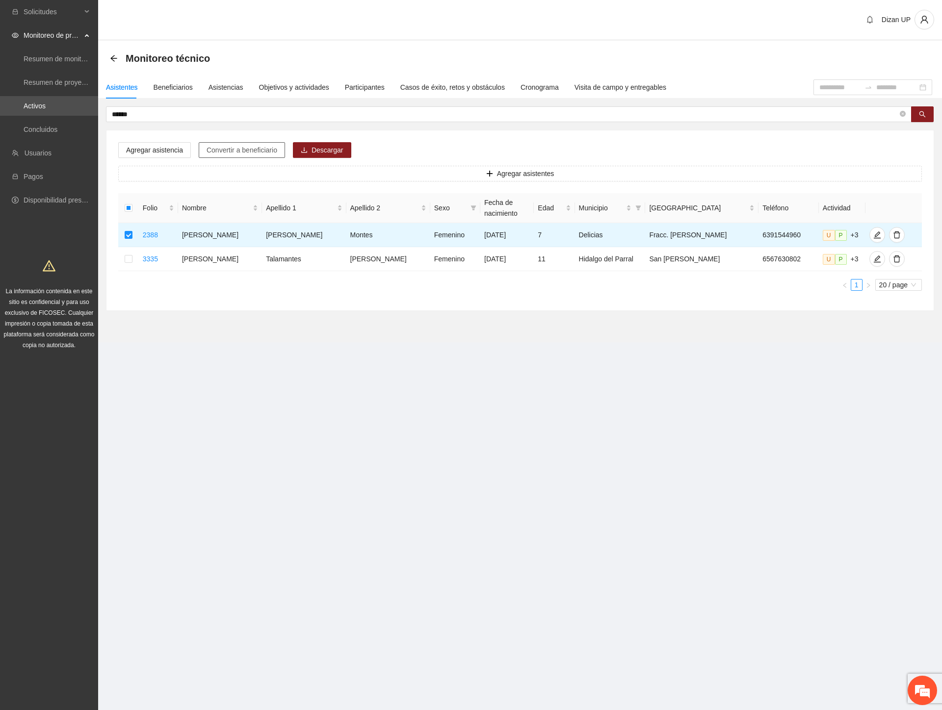
drag, startPoint x: 217, startPoint y: 147, endPoint x: 439, endPoint y: 184, distance: 224.8
click at [217, 147] on span "Convertir a beneficiario" at bounding box center [242, 150] width 71 height 11
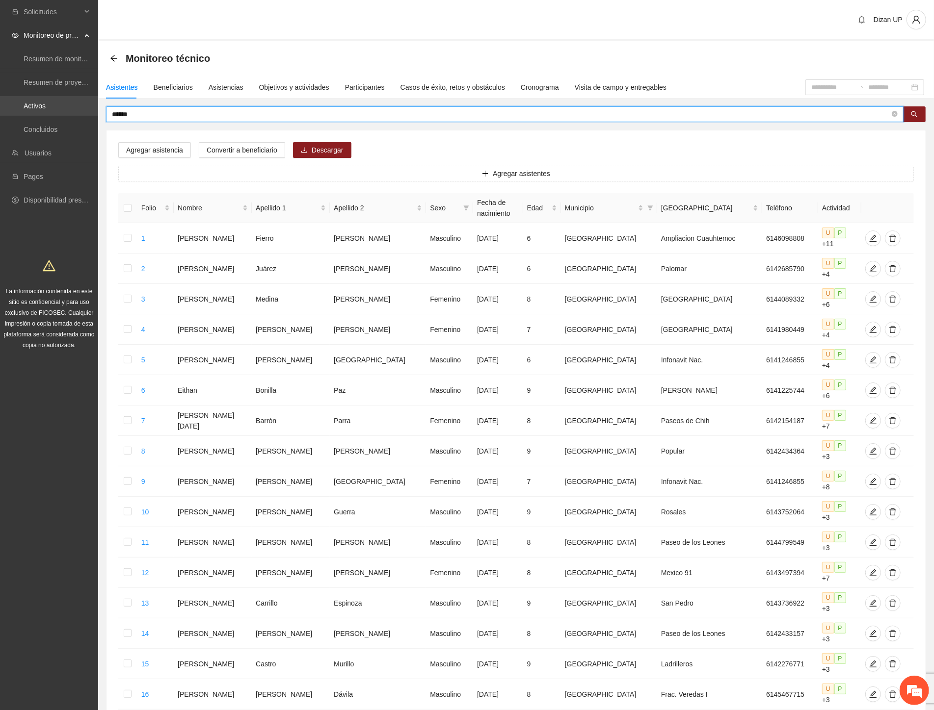
drag, startPoint x: 154, startPoint y: 111, endPoint x: 46, endPoint y: 113, distance: 107.9
click at [43, 115] on section "Solicitudes Monitoreo de proyectos Resumen de monitoreo Resumen de proyectos ap…" at bounding box center [467, 465] width 934 height 930
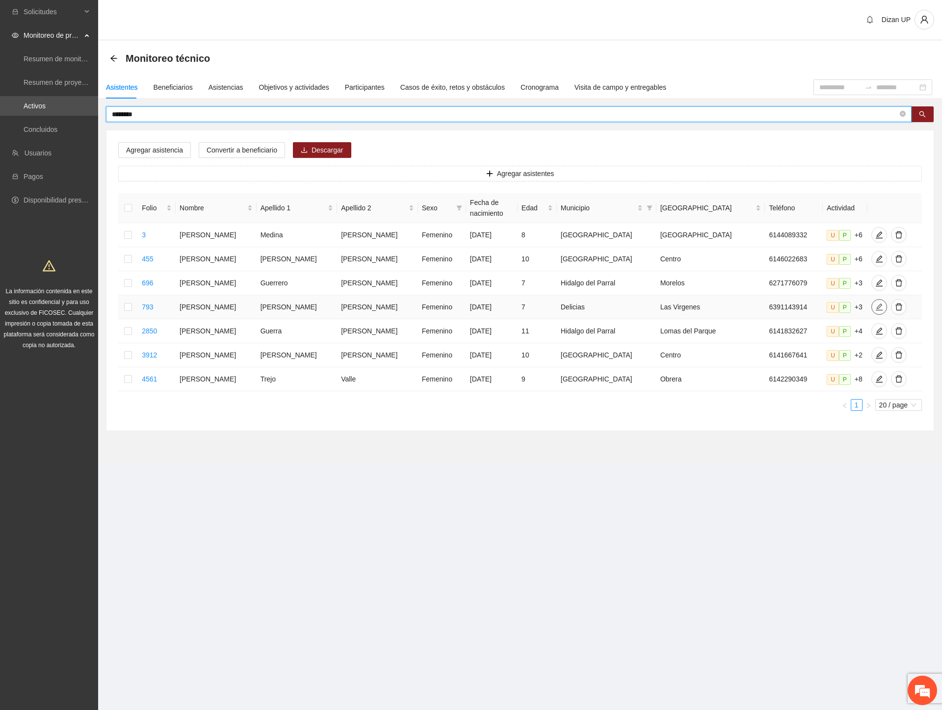
click at [876, 305] on icon "edit" at bounding box center [879, 307] width 7 height 7
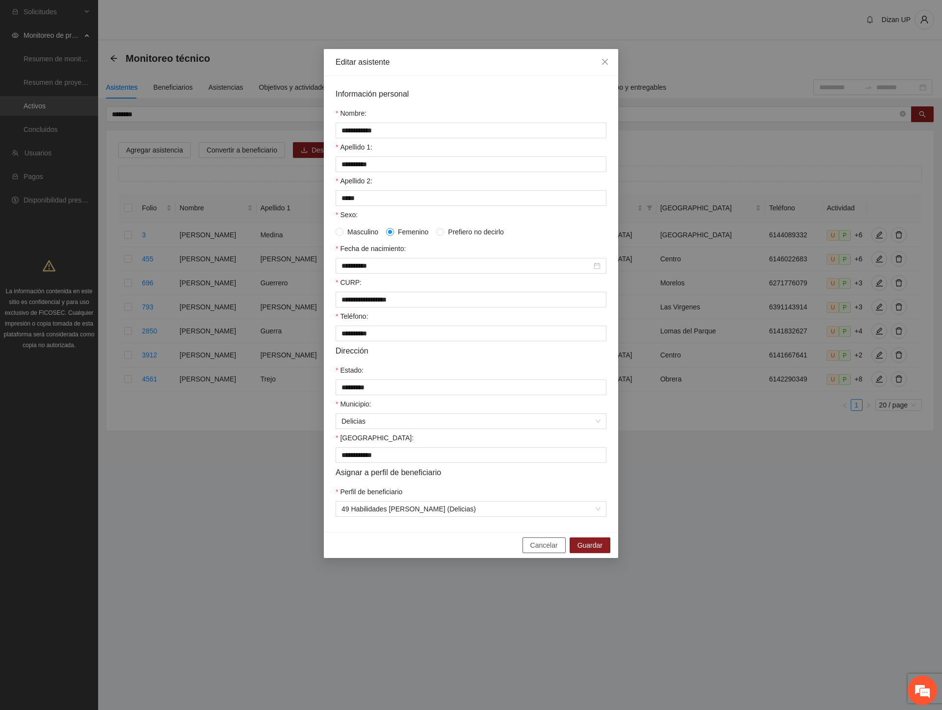
drag, startPoint x: 530, startPoint y: 552, endPoint x: 519, endPoint y: 537, distance: 18.9
click at [523, 542] on div "Cancelar Guardar" at bounding box center [471, 545] width 294 height 26
click at [602, 63] on icon "close" at bounding box center [605, 62] width 8 height 8
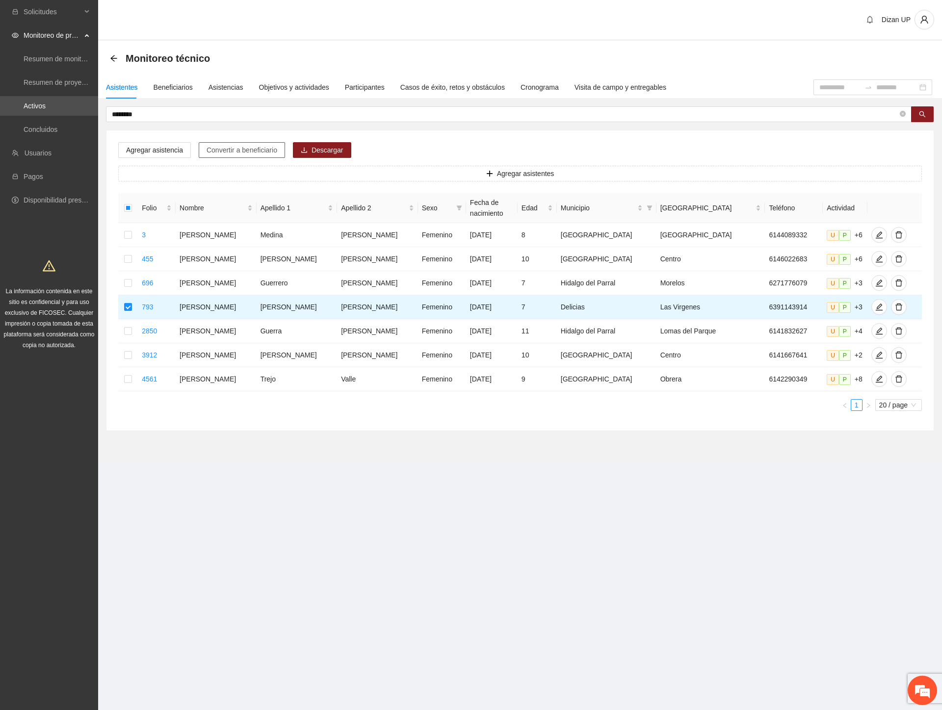
click at [222, 147] on span "Convertir a beneficiario" at bounding box center [242, 150] width 71 height 11
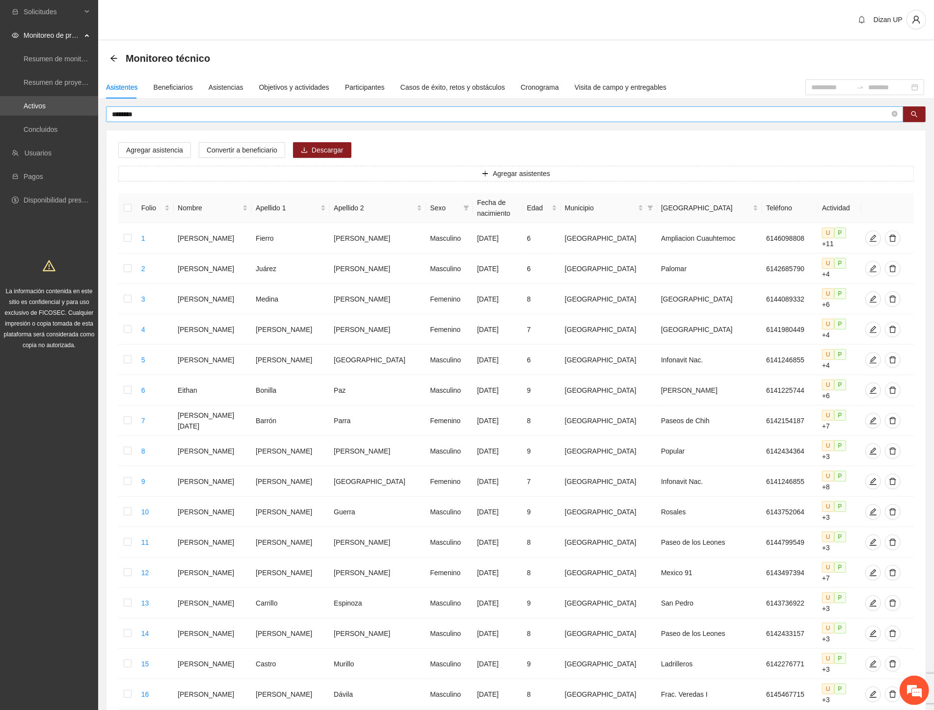
click at [157, 114] on input "********" at bounding box center [501, 114] width 778 height 11
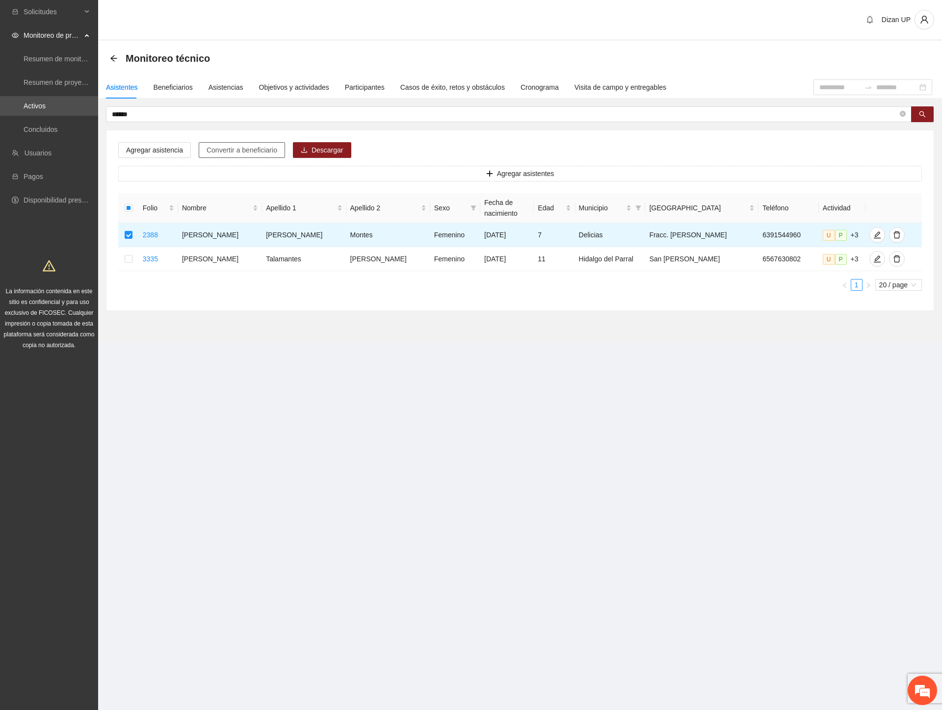
drag, startPoint x: 224, startPoint y: 153, endPoint x: 235, endPoint y: 151, distance: 11.4
click at [225, 153] on span "Convertir a beneficiario" at bounding box center [242, 150] width 71 height 11
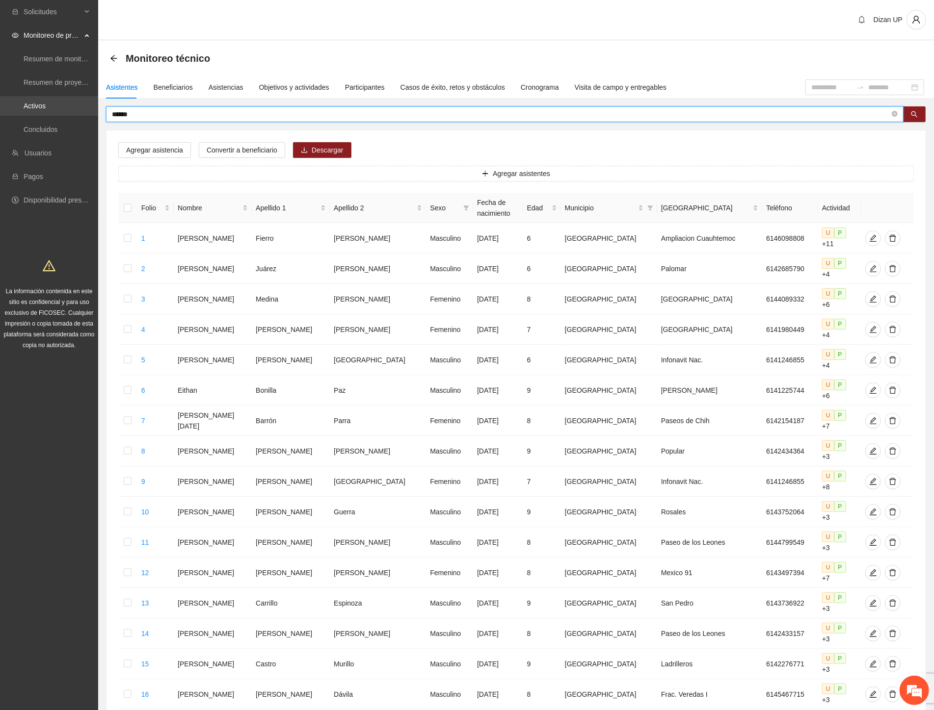
drag, startPoint x: 146, startPoint y: 115, endPoint x: 0, endPoint y: 99, distance: 147.1
click at [0, 98] on html "Solicitudes Monitoreo de proyectos Resumen de monitoreo Resumen de proyectos ap…" at bounding box center [467, 355] width 934 height 710
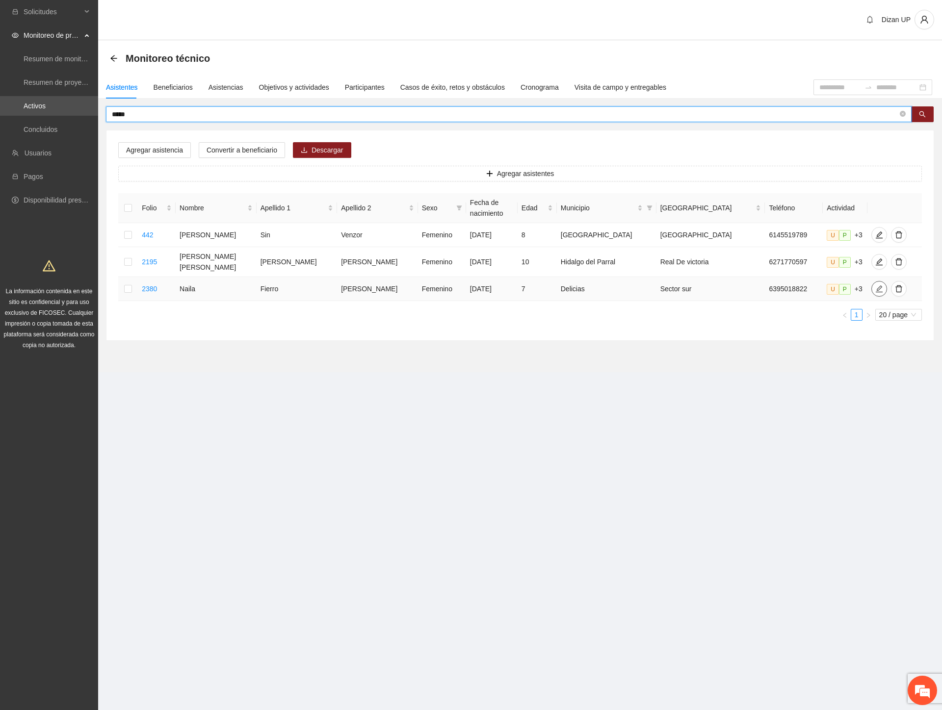
click at [876, 286] on icon "edit" at bounding box center [879, 289] width 7 height 7
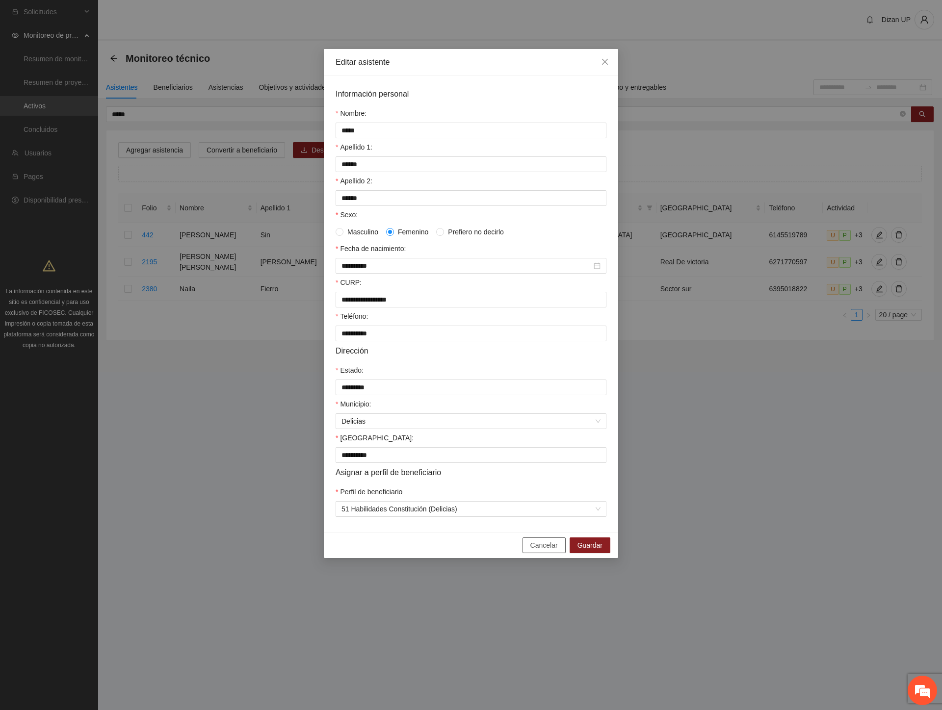
drag, startPoint x: 547, startPoint y: 556, endPoint x: 531, endPoint y: 544, distance: 20.6
click at [547, 551] on span "Cancelar" at bounding box center [543, 545] width 27 height 11
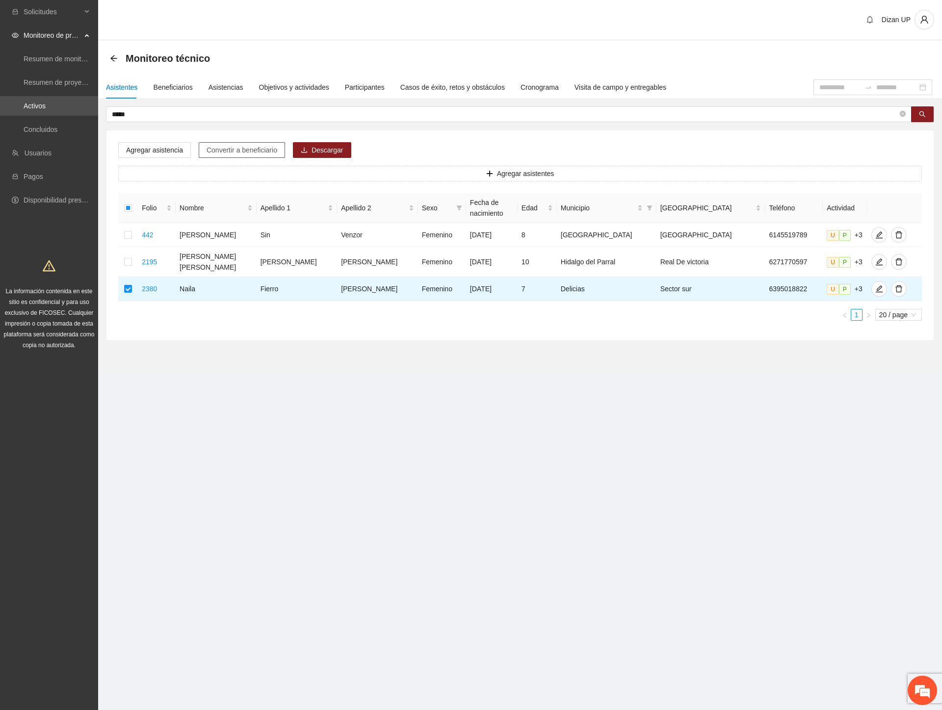
click at [261, 154] on span "Convertir a beneficiario" at bounding box center [242, 150] width 71 height 11
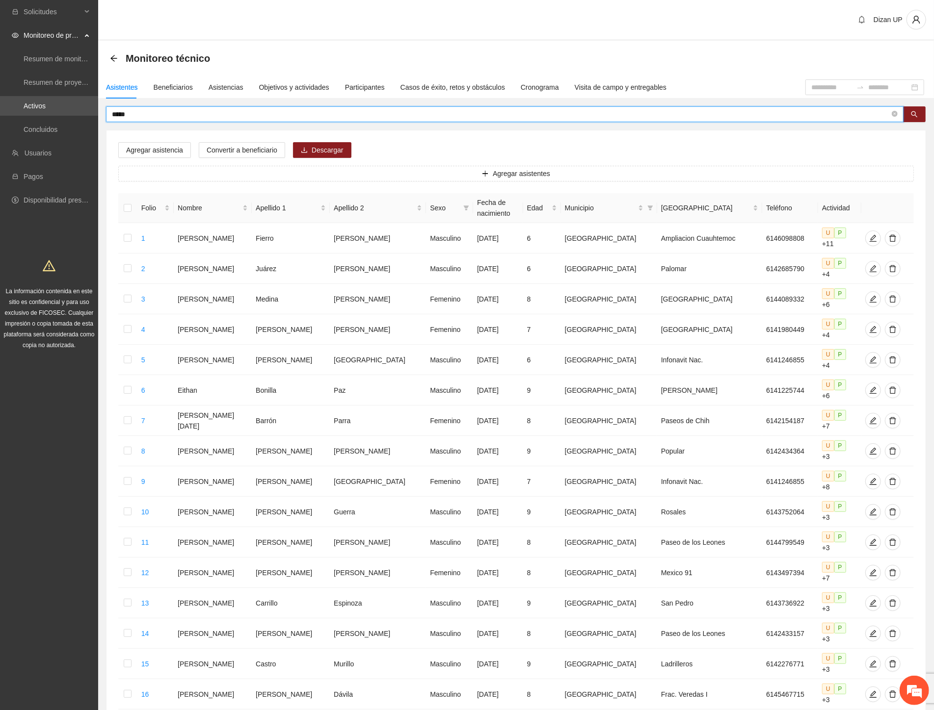
drag, startPoint x: 83, startPoint y: 115, endPoint x: -1, endPoint y: 115, distance: 84.4
click at [0, 115] on html "Solicitudes Monitoreo de proyectos Resumen de monitoreo Resumen de proyectos ap…" at bounding box center [467, 355] width 934 height 710
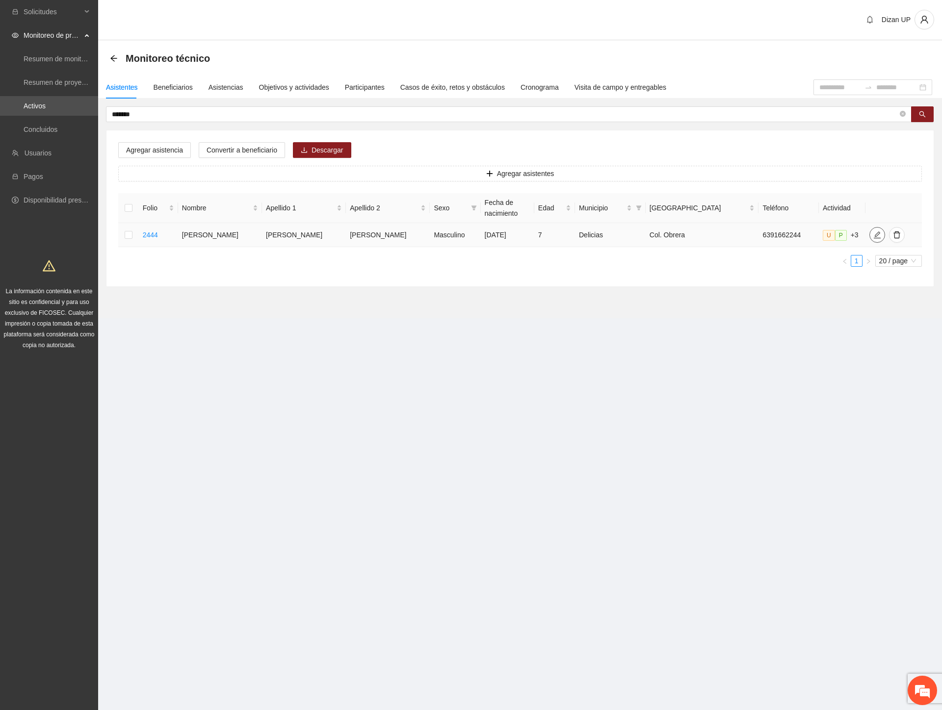
click at [873, 233] on icon "edit" at bounding box center [877, 235] width 8 height 8
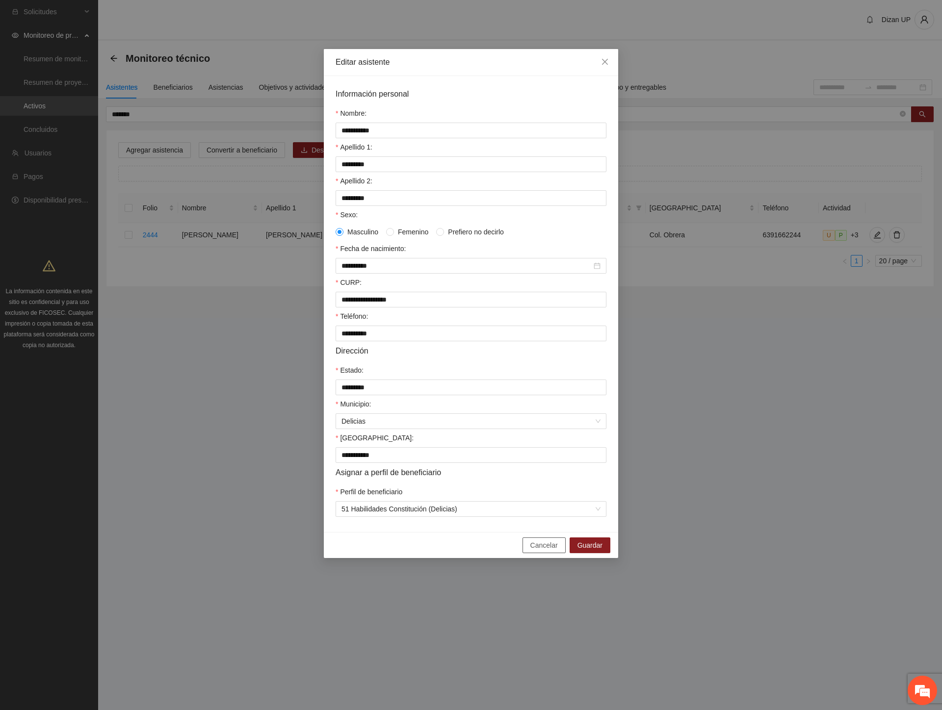
click at [540, 551] on span "Cancelar" at bounding box center [543, 545] width 27 height 11
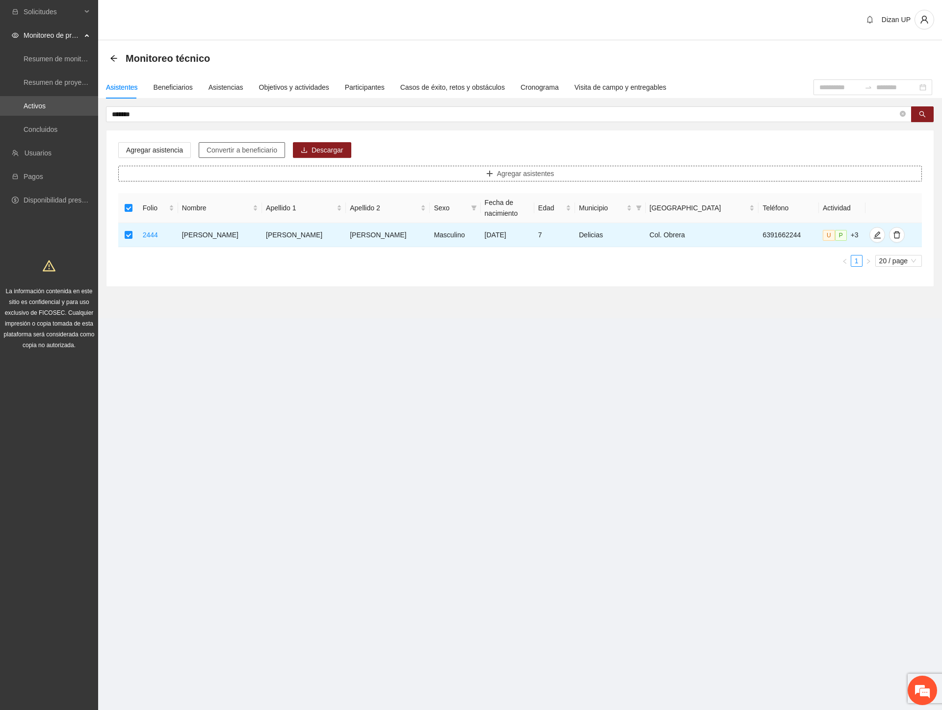
drag, startPoint x: 226, startPoint y: 148, endPoint x: 344, endPoint y: 175, distance: 121.8
click at [227, 148] on span "Convertir a beneficiario" at bounding box center [242, 150] width 71 height 11
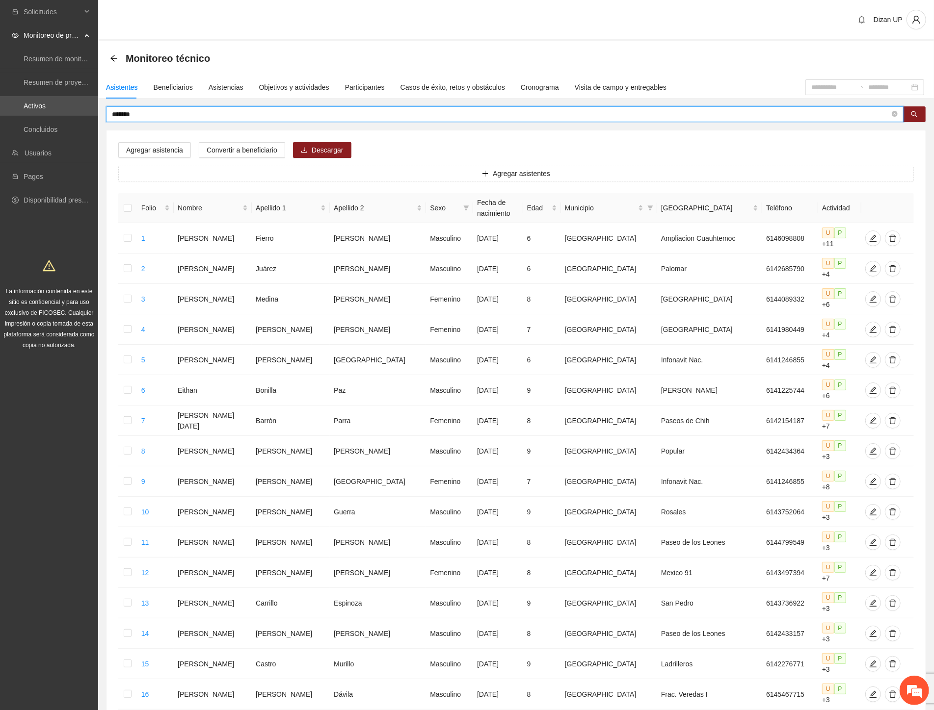
drag, startPoint x: 143, startPoint y: 115, endPoint x: 25, endPoint y: 116, distance: 118.7
click at [25, 116] on section "Solicitudes Monitoreo de proyectos Resumen de monitoreo Resumen de proyectos ap…" at bounding box center [467, 465] width 934 height 930
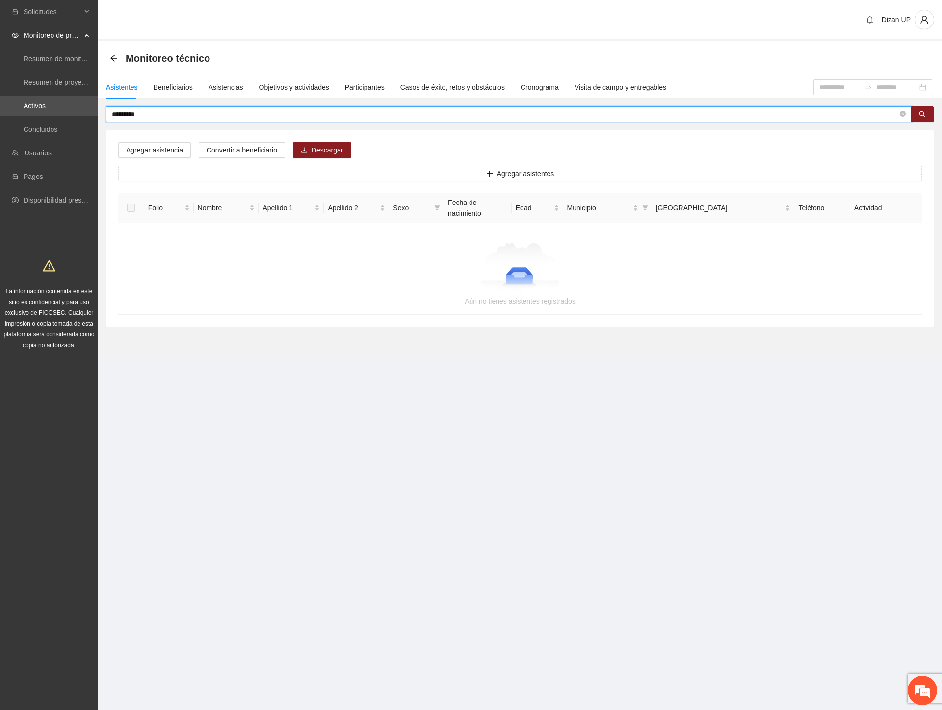
click at [130, 112] on input "*********" at bounding box center [505, 114] width 786 height 11
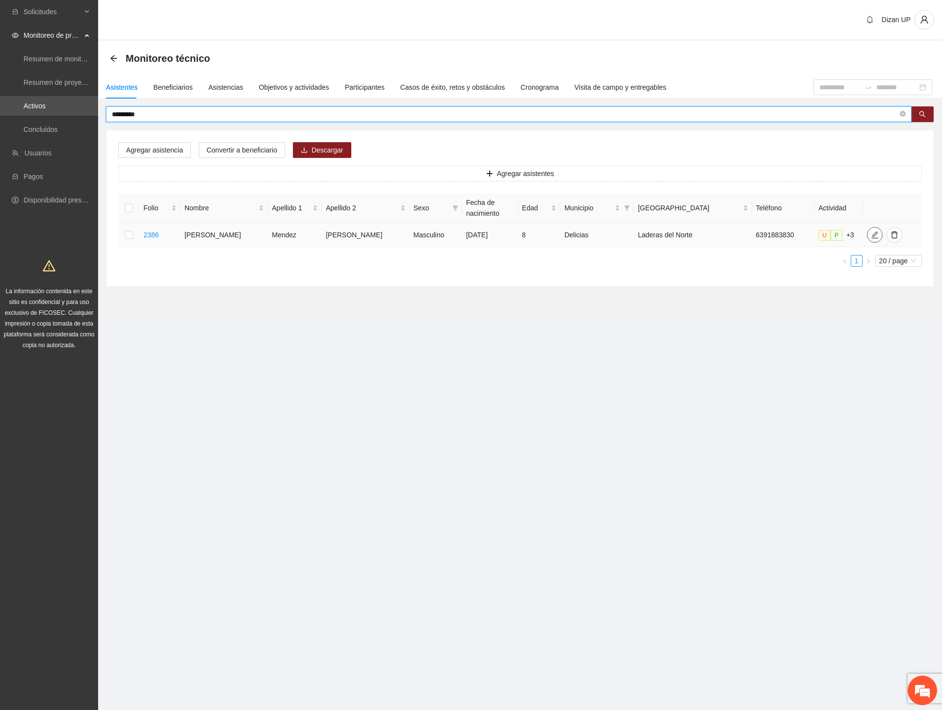
click at [871, 233] on icon "edit" at bounding box center [875, 235] width 8 height 8
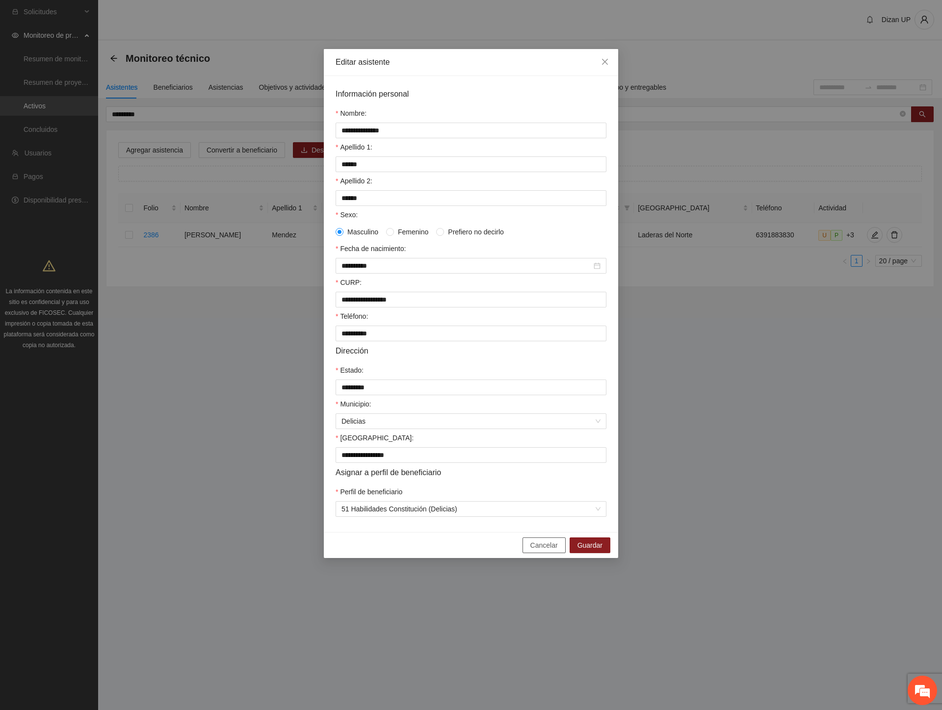
click at [541, 551] on span "Cancelar" at bounding box center [543, 545] width 27 height 11
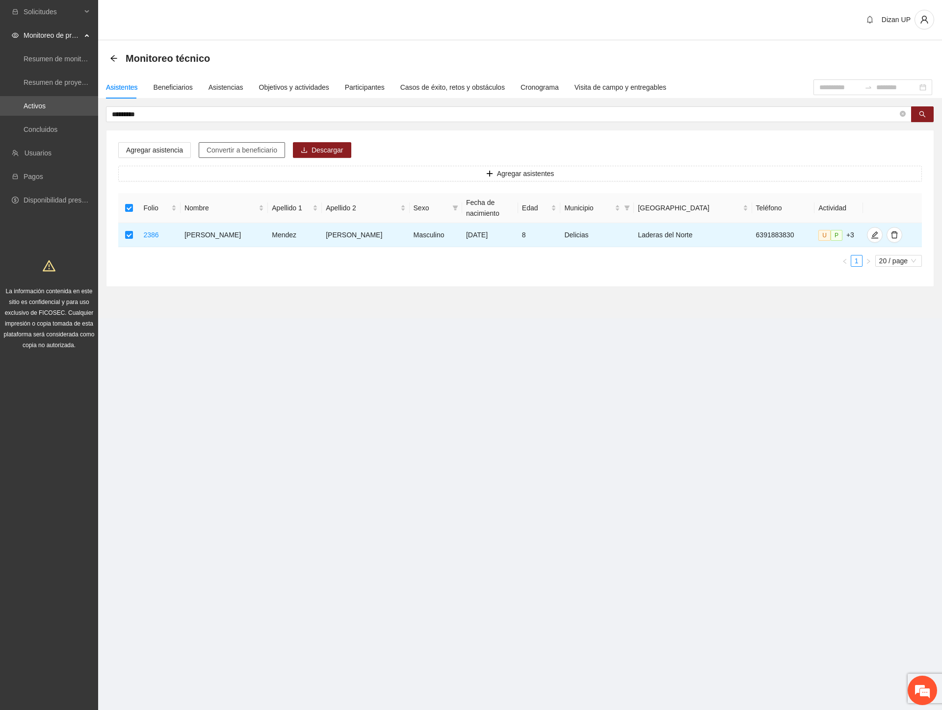
click at [213, 152] on span "Convertir a beneficiario" at bounding box center [242, 150] width 71 height 11
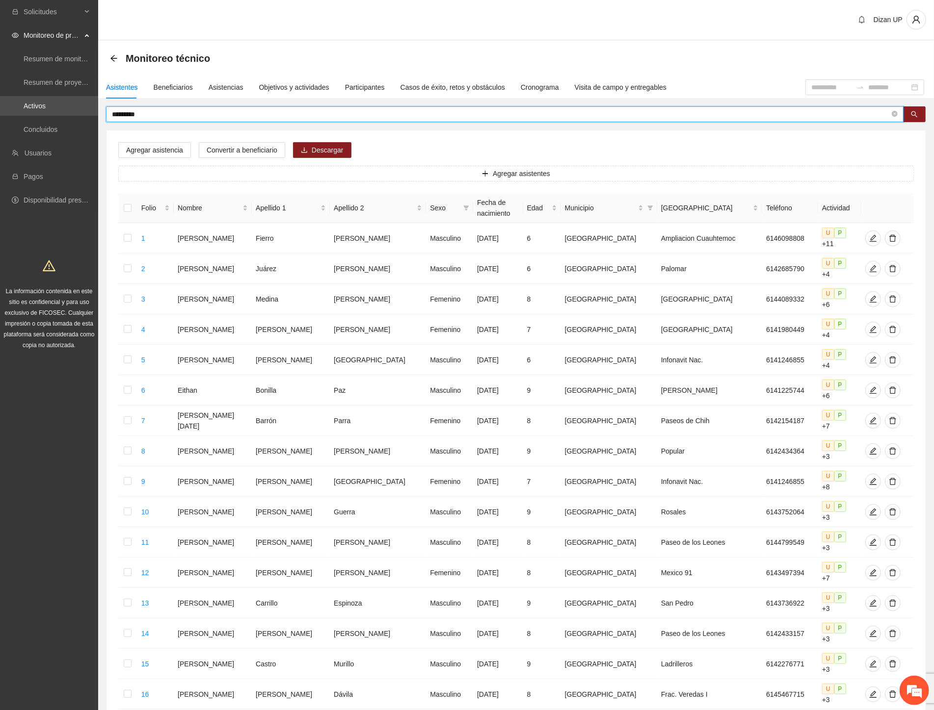
drag, startPoint x: 151, startPoint y: 115, endPoint x: 22, endPoint y: 119, distance: 129.6
click at [22, 118] on section "Solicitudes Monitoreo de proyectos Resumen de monitoreo Resumen de proyectos ap…" at bounding box center [467, 465] width 934 height 930
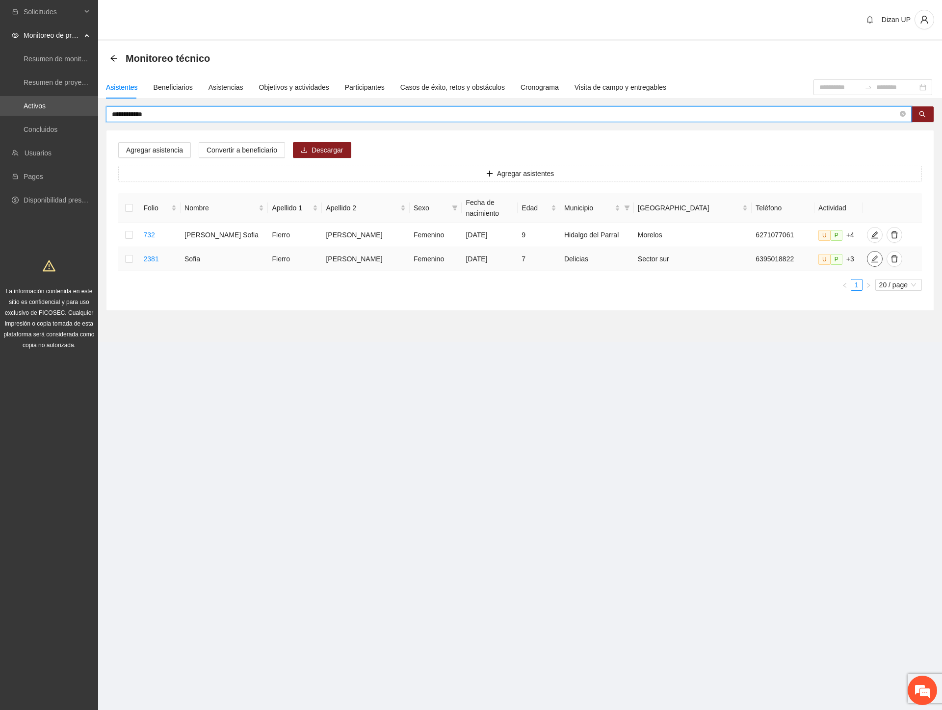
click at [871, 258] on icon "edit" at bounding box center [875, 259] width 8 height 8
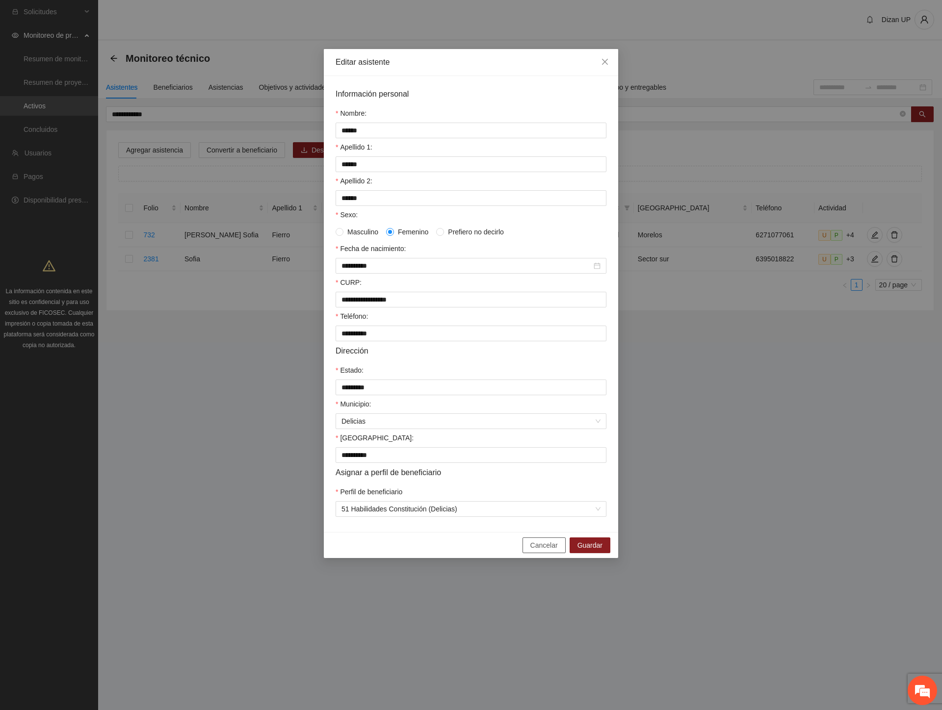
drag, startPoint x: 536, startPoint y: 557, endPoint x: 523, endPoint y: 547, distance: 17.1
click at [535, 551] on span "Cancelar" at bounding box center [543, 545] width 27 height 11
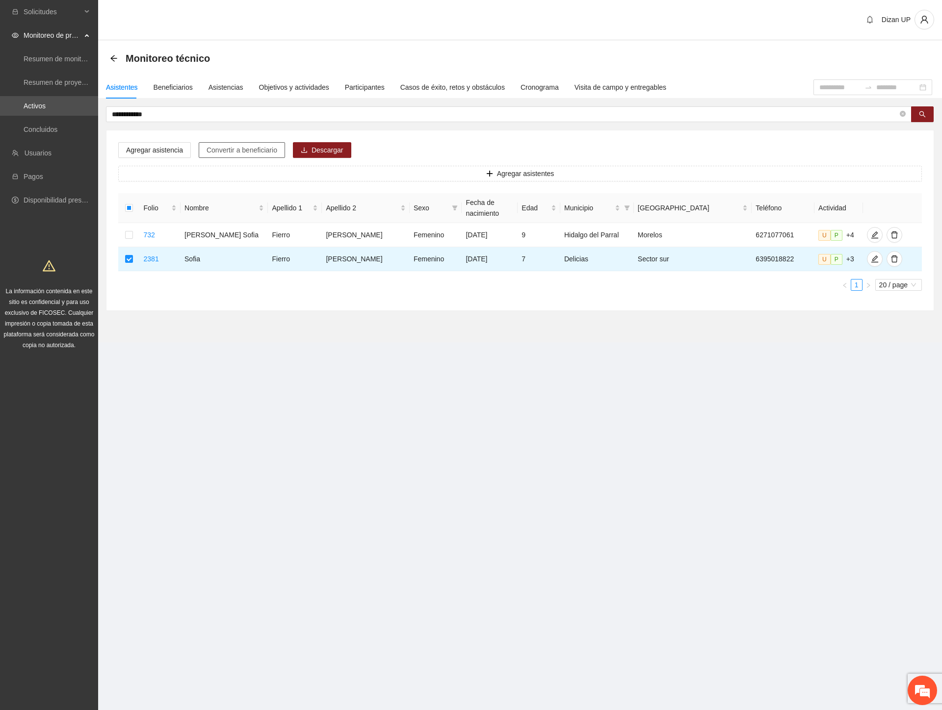
drag, startPoint x: 219, startPoint y: 150, endPoint x: 230, endPoint y: 148, distance: 10.5
click at [220, 150] on span "Convertir a beneficiario" at bounding box center [242, 150] width 71 height 11
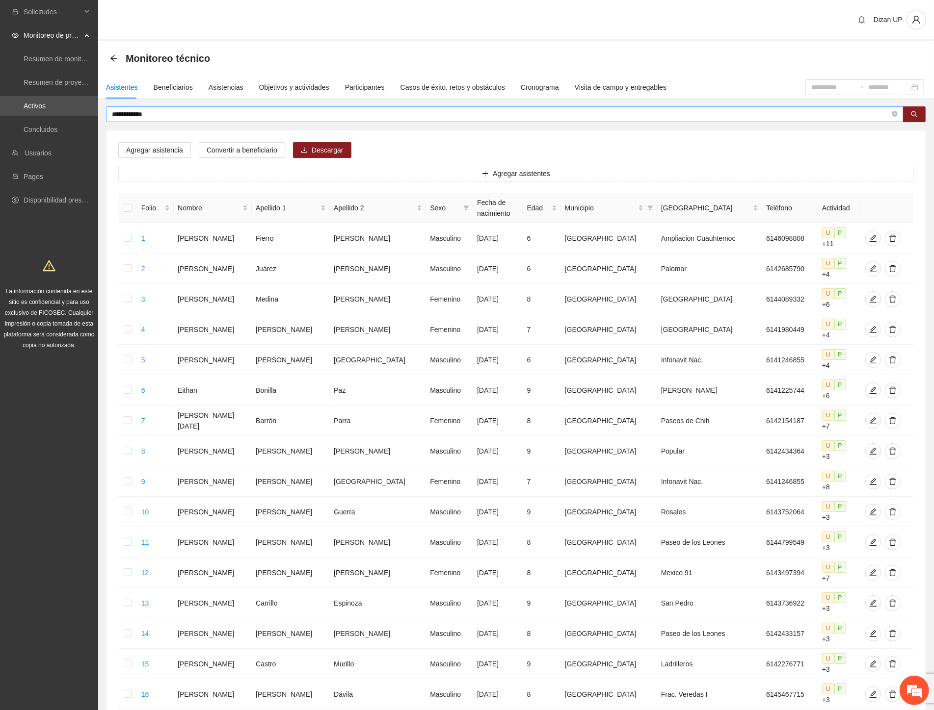
click at [157, 115] on input "**********" at bounding box center [501, 114] width 778 height 11
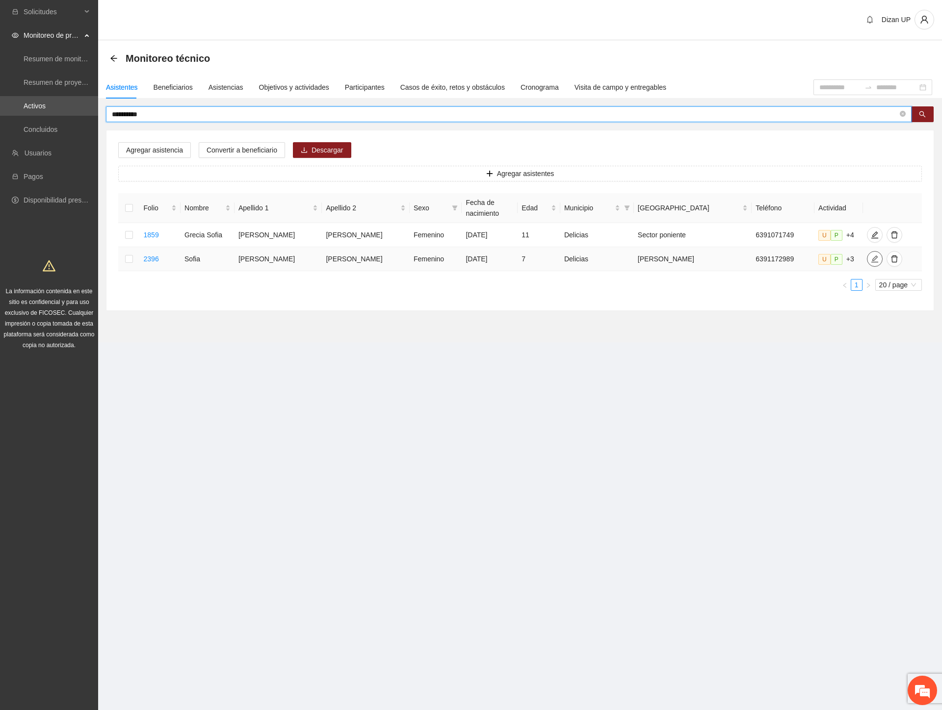
click at [871, 261] on icon "edit" at bounding box center [874, 259] width 7 height 7
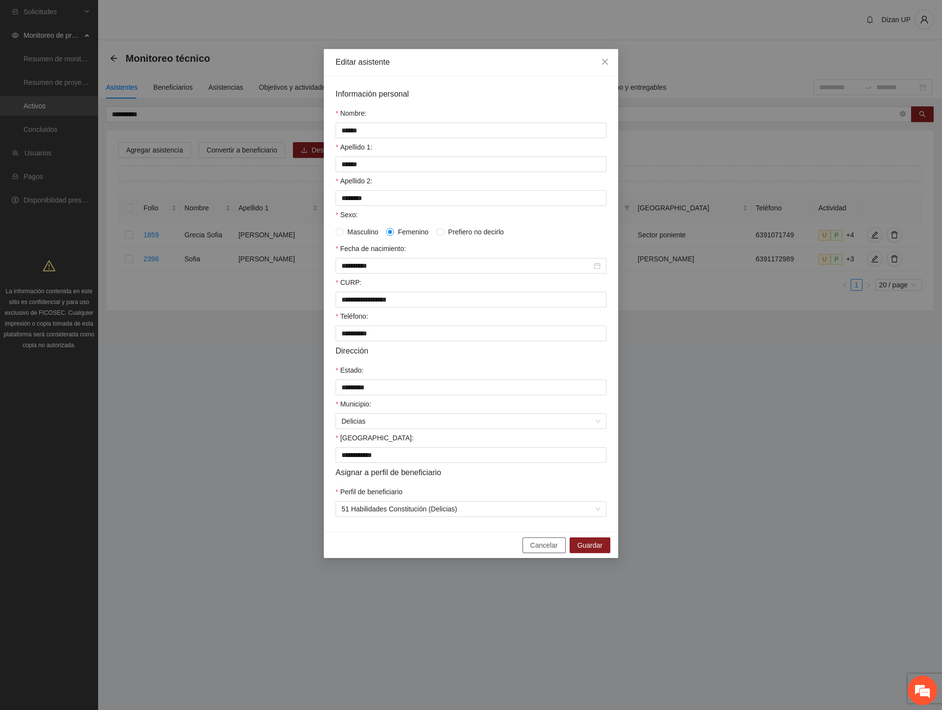
click at [537, 551] on span "Cancelar" at bounding box center [543, 545] width 27 height 11
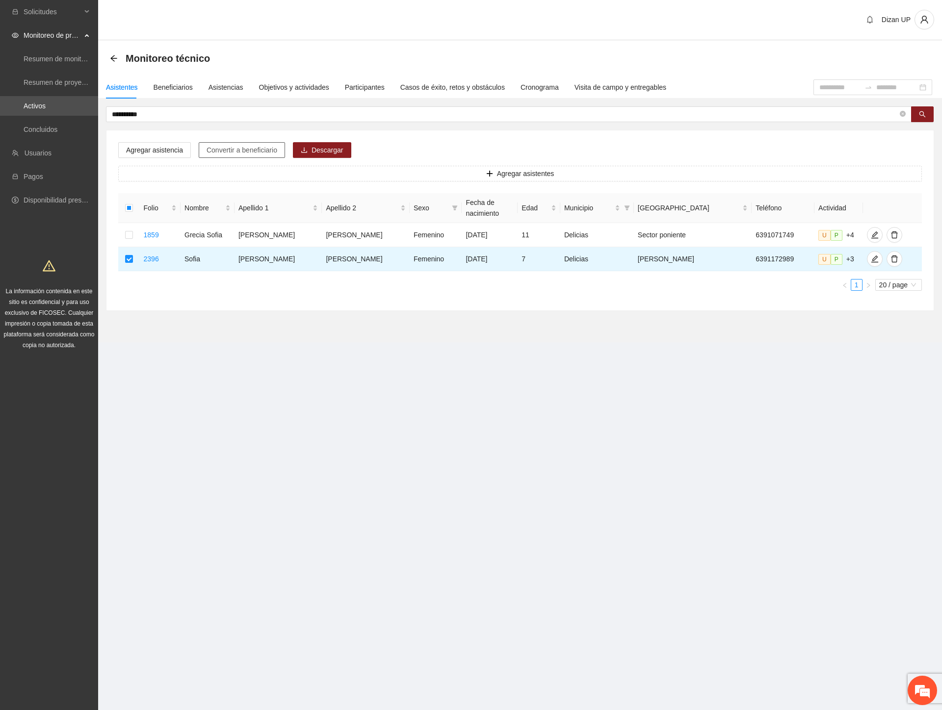
drag, startPoint x: 242, startPoint y: 150, endPoint x: 274, endPoint y: 148, distance: 31.9
click at [243, 149] on span "Convertir a beneficiario" at bounding box center [242, 150] width 71 height 11
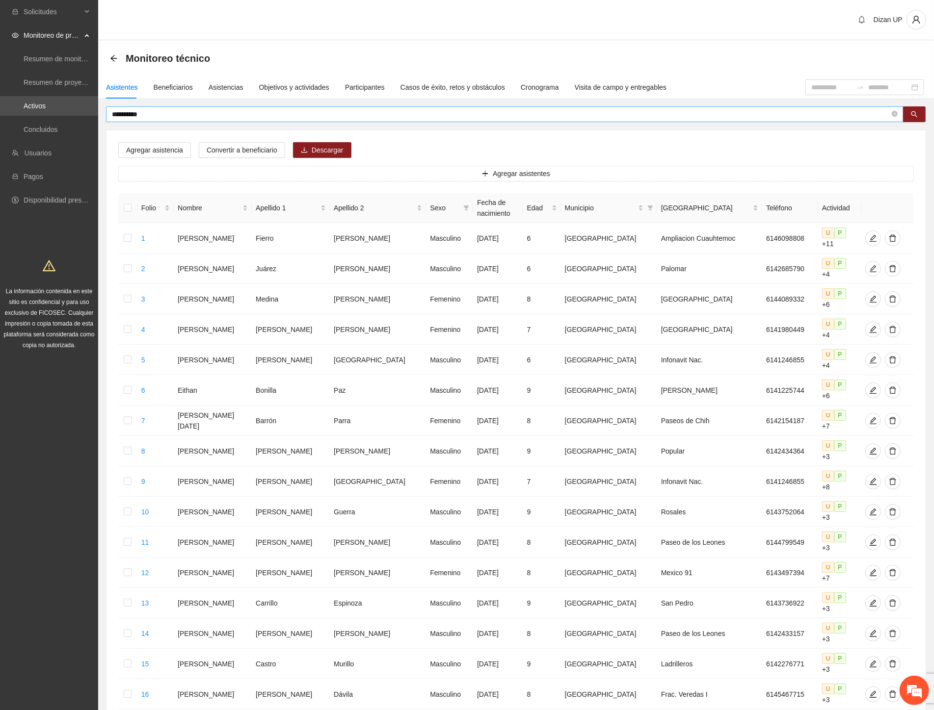
click at [156, 113] on input "**********" at bounding box center [501, 114] width 778 height 11
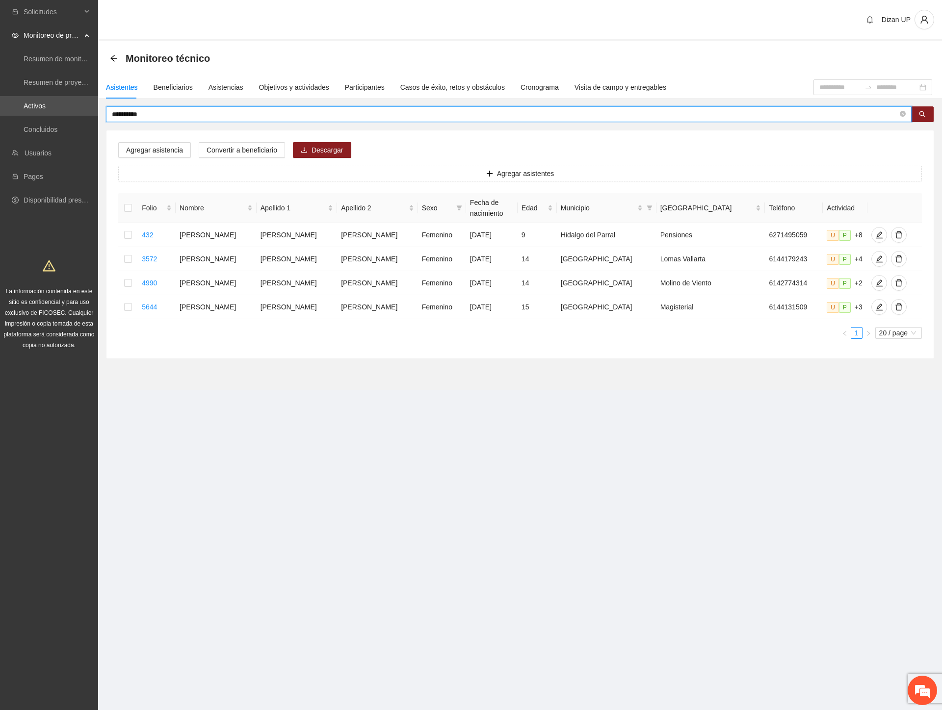
drag, startPoint x: 25, startPoint y: 115, endPoint x: -1, endPoint y: 117, distance: 25.6
click at [0, 117] on html "**********" at bounding box center [471, 355] width 942 height 710
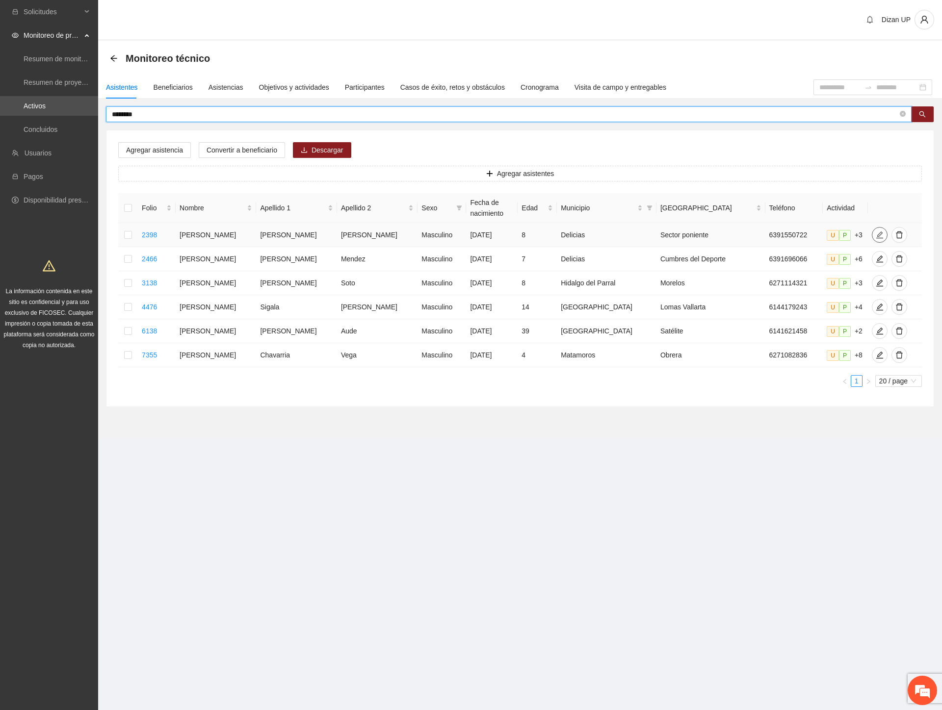
click at [876, 233] on icon "edit" at bounding box center [880, 235] width 8 height 8
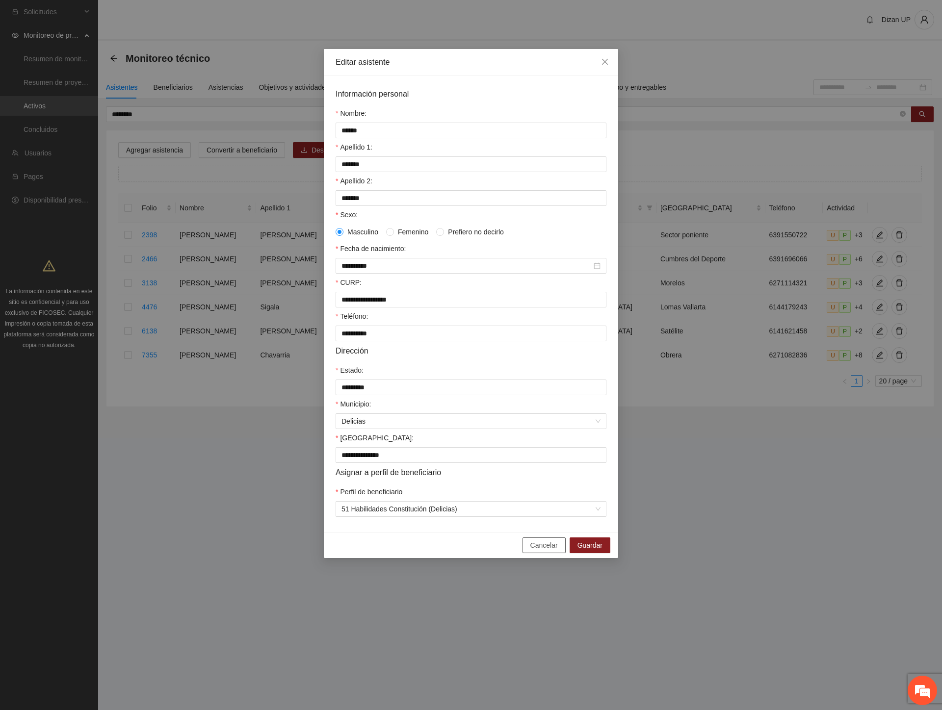
click at [545, 551] on span "Cancelar" at bounding box center [543, 545] width 27 height 11
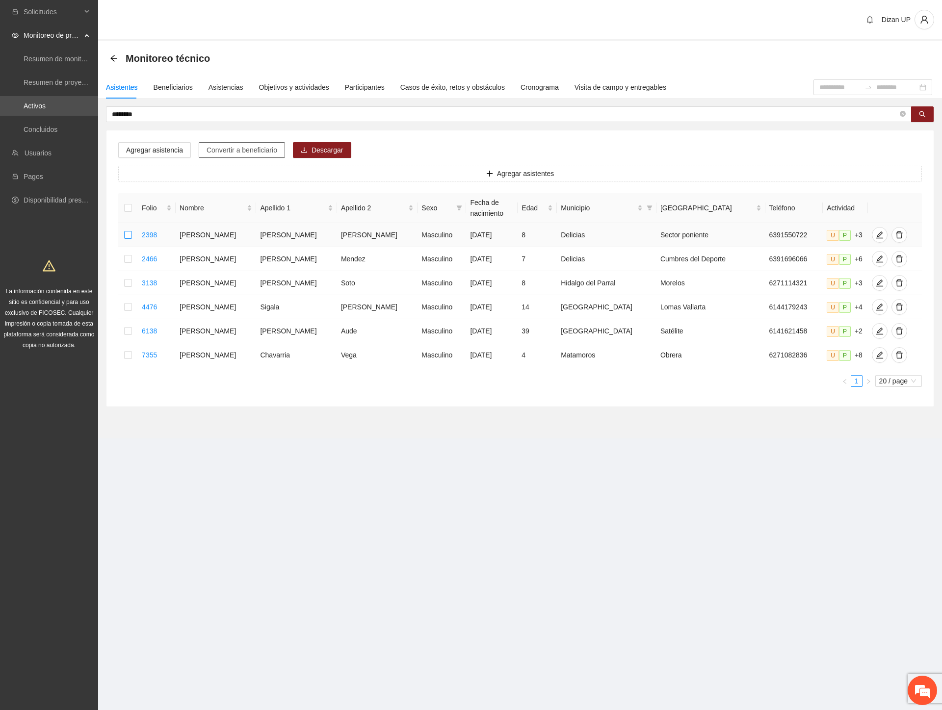
click at [144, 227] on tr "2398 Victor Aguilar Paredes Masculino 22/07/2017 8 Delicias Sector poniente 639…" at bounding box center [520, 235] width 804 height 24
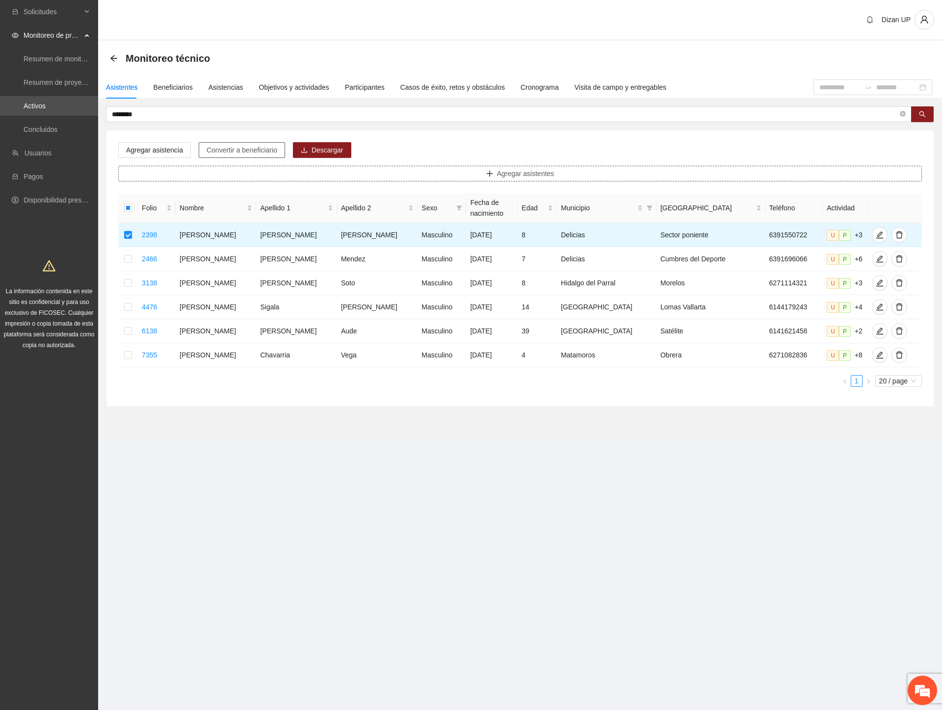
drag, startPoint x: 242, startPoint y: 151, endPoint x: 324, endPoint y: 176, distance: 86.0
click at [243, 151] on span "Convertir a beneficiario" at bounding box center [242, 150] width 71 height 11
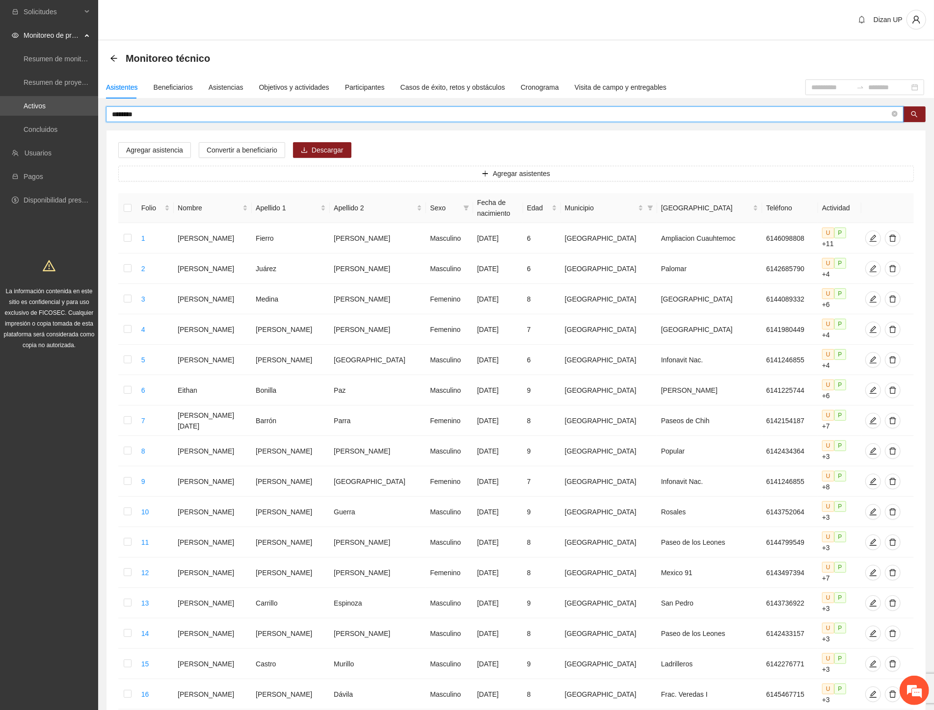
drag, startPoint x: 118, startPoint y: 111, endPoint x: -1, endPoint y: 105, distance: 118.9
click at [0, 105] on html "Solicitudes Monitoreo de proyectos Resumen de monitoreo Resumen de proyectos ap…" at bounding box center [467, 355] width 934 height 710
type input "**********"
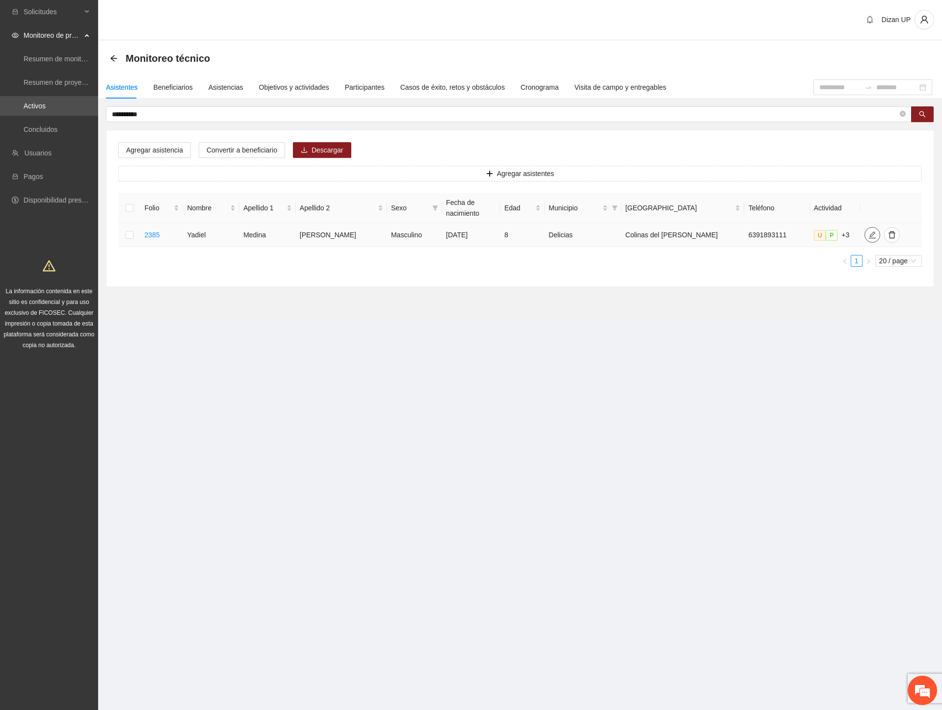
click at [865, 236] on span "edit" at bounding box center [872, 235] width 15 height 8
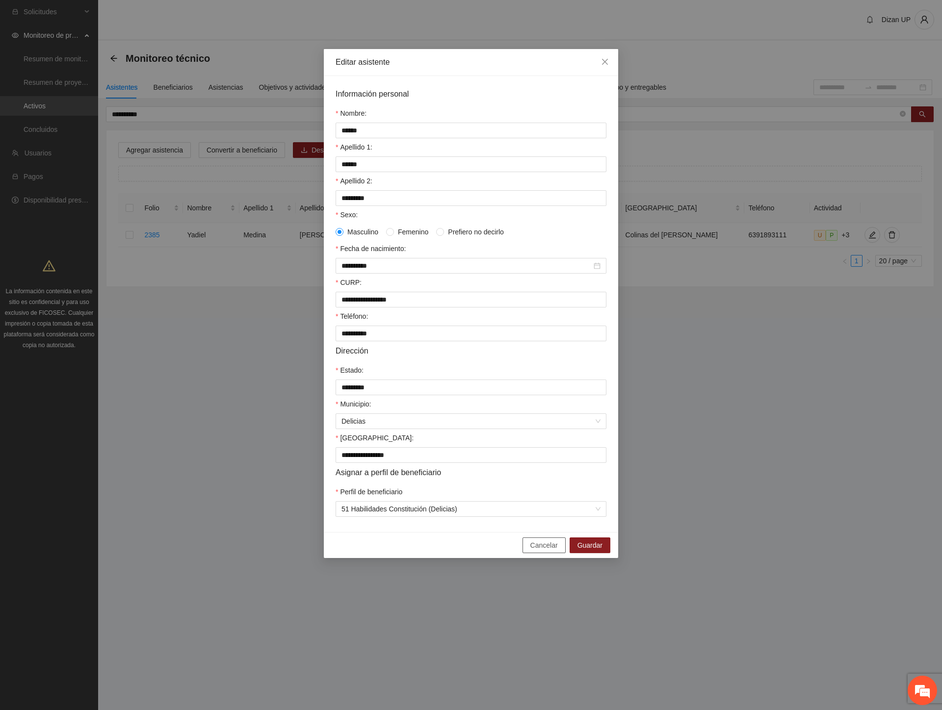
click at [540, 551] on span "Cancelar" at bounding box center [543, 545] width 27 height 11
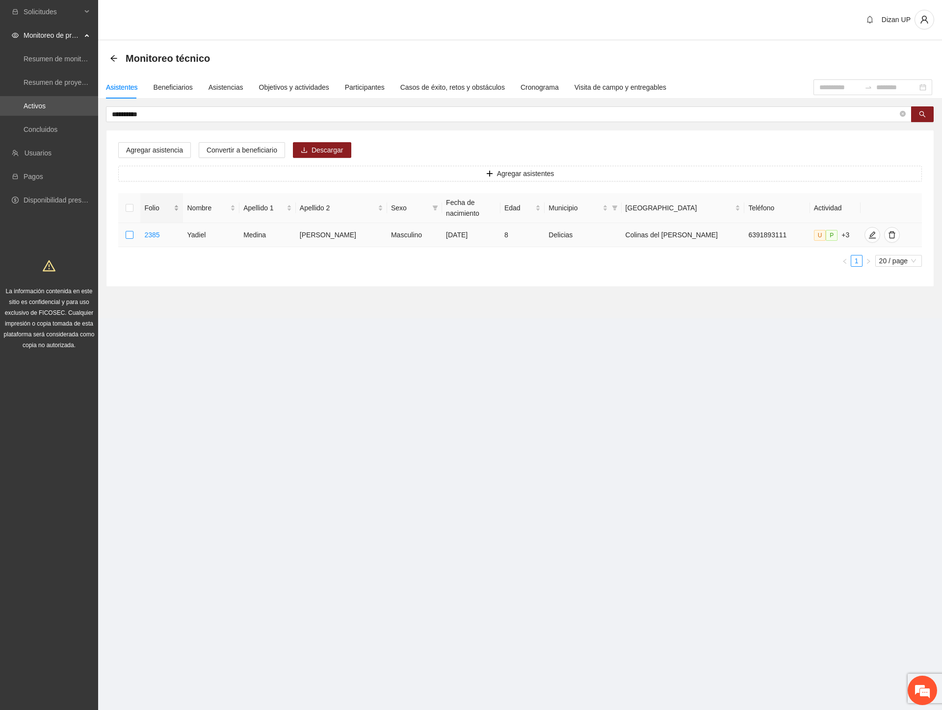
click at [135, 231] on td at bounding box center [129, 235] width 22 height 24
click at [224, 148] on span "Convertir a beneficiario" at bounding box center [242, 150] width 71 height 11
click at [869, 236] on icon "edit" at bounding box center [872, 235] width 7 height 7
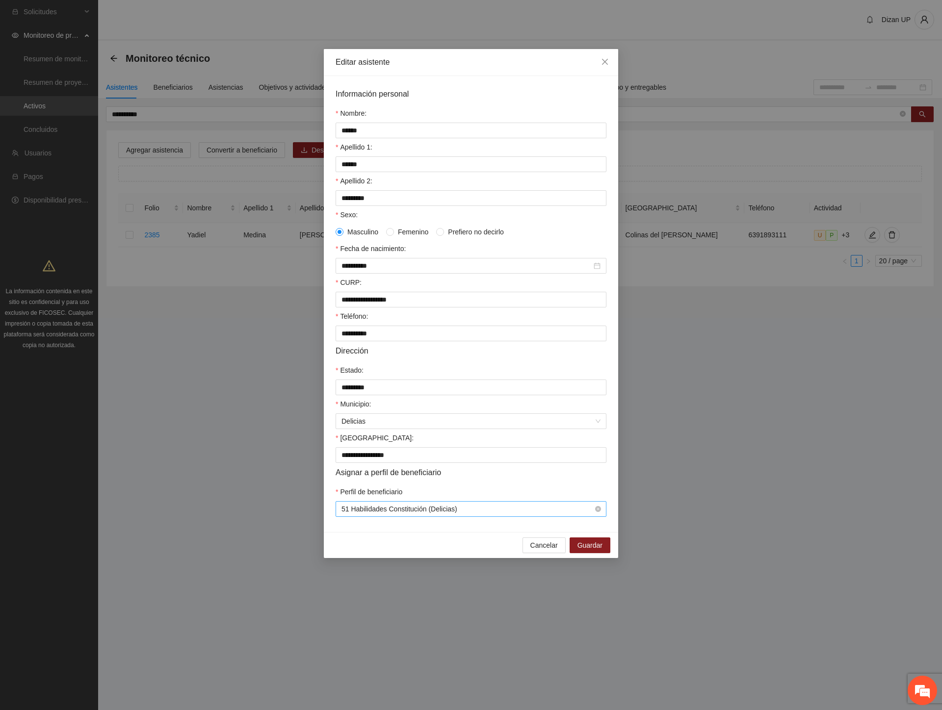
click at [393, 517] on span "51 Habilidades Constitución (Delicias)" at bounding box center [470, 509] width 259 height 15
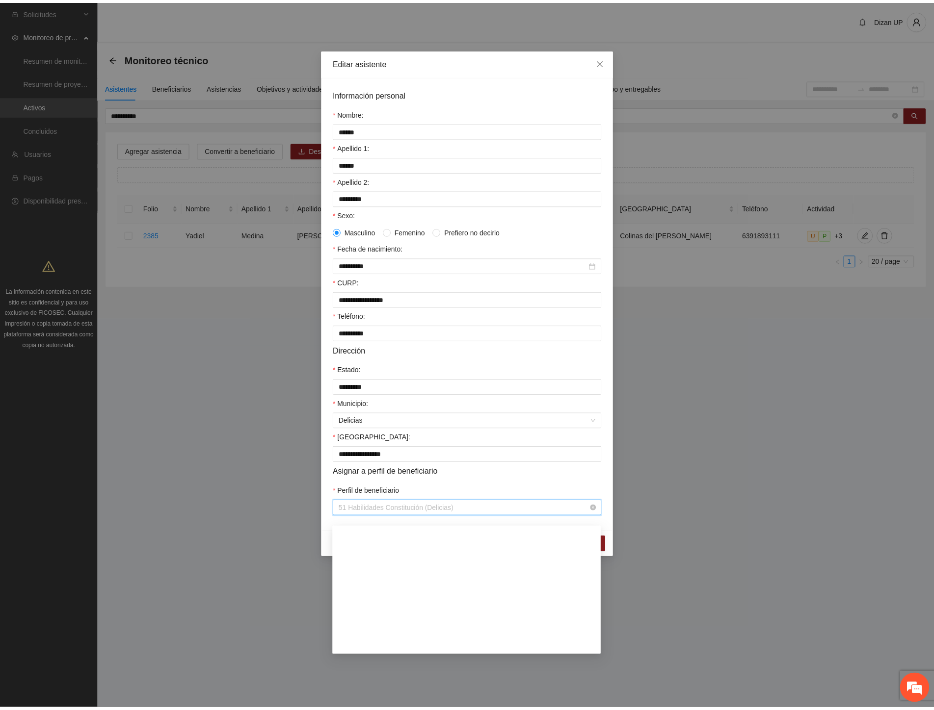
scroll to position [553, 0]
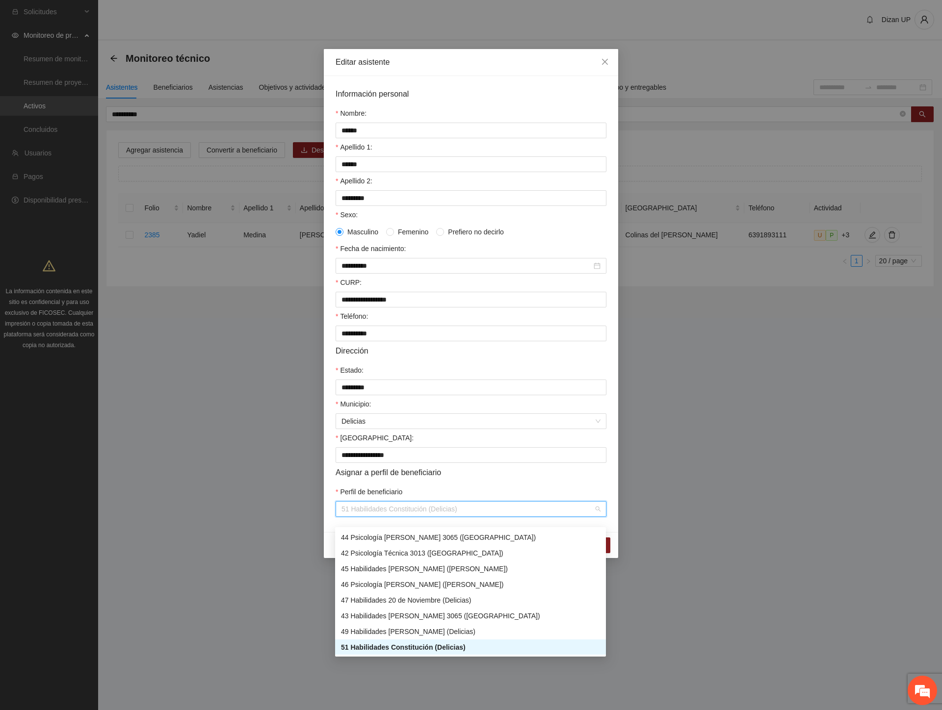
click at [352, 649] on div "51 Habilidades Constitución (Delicias)" at bounding box center [470, 647] width 259 height 11
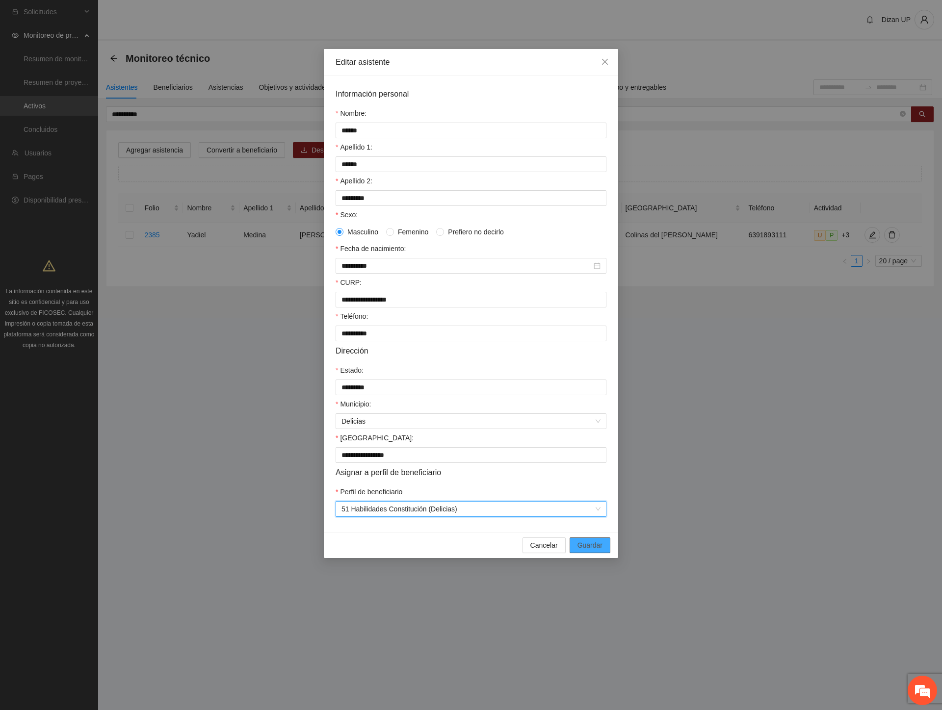
click at [585, 551] on span "Guardar" at bounding box center [589, 545] width 25 height 11
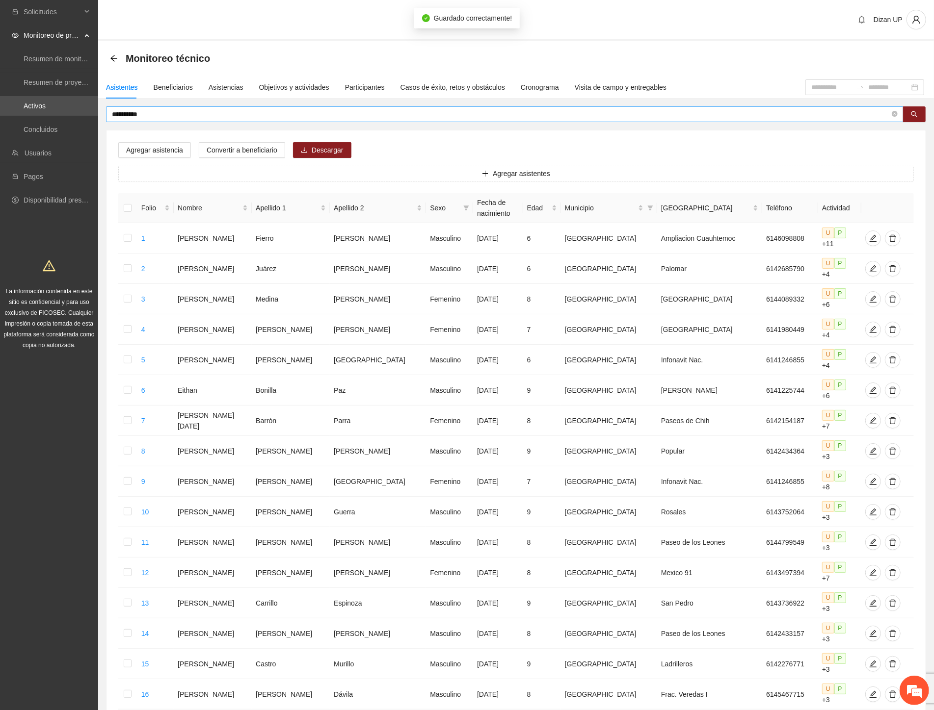
click at [154, 114] on input "**********" at bounding box center [501, 114] width 778 height 11
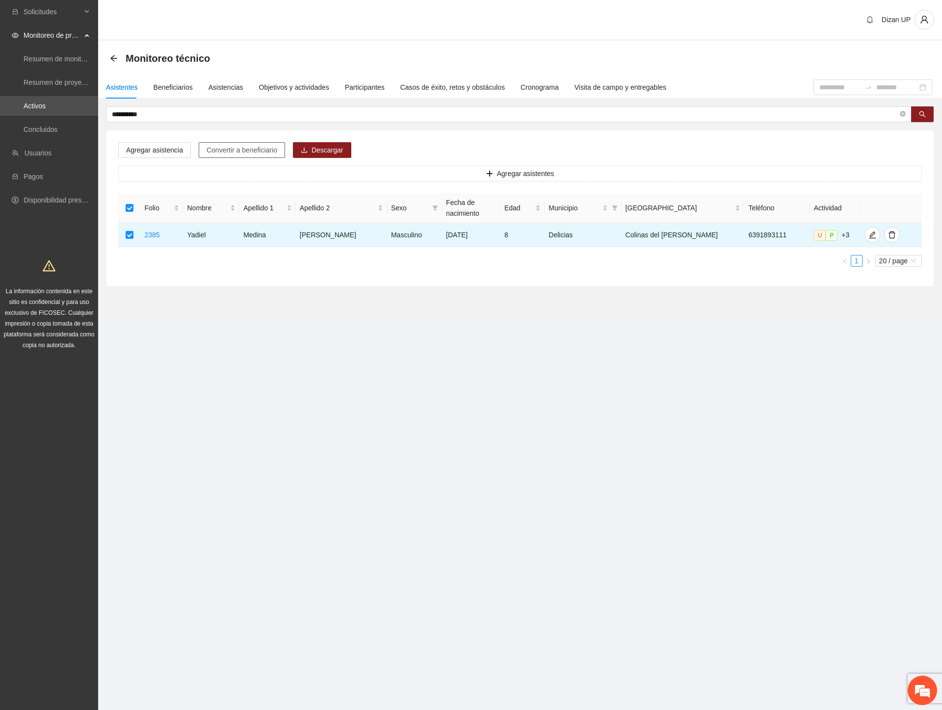
click at [239, 142] on button "Convertir a beneficiario" at bounding box center [242, 150] width 86 height 16
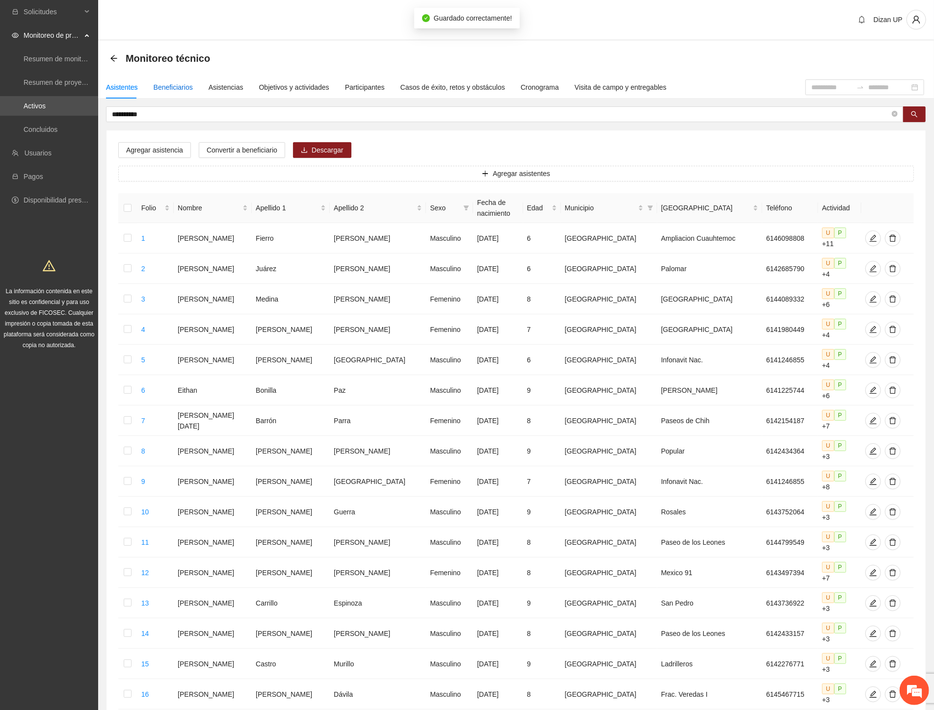
click at [170, 84] on div "Beneficiarios" at bounding box center [173, 87] width 39 height 11
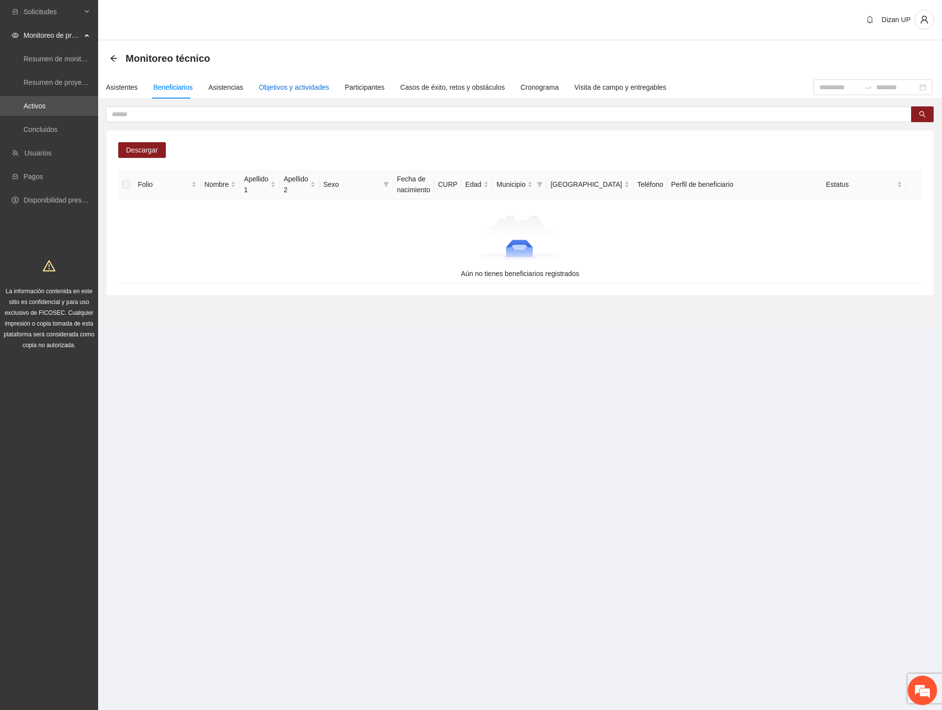
click at [285, 82] on div "Objetivos y actividades" at bounding box center [294, 87] width 70 height 11
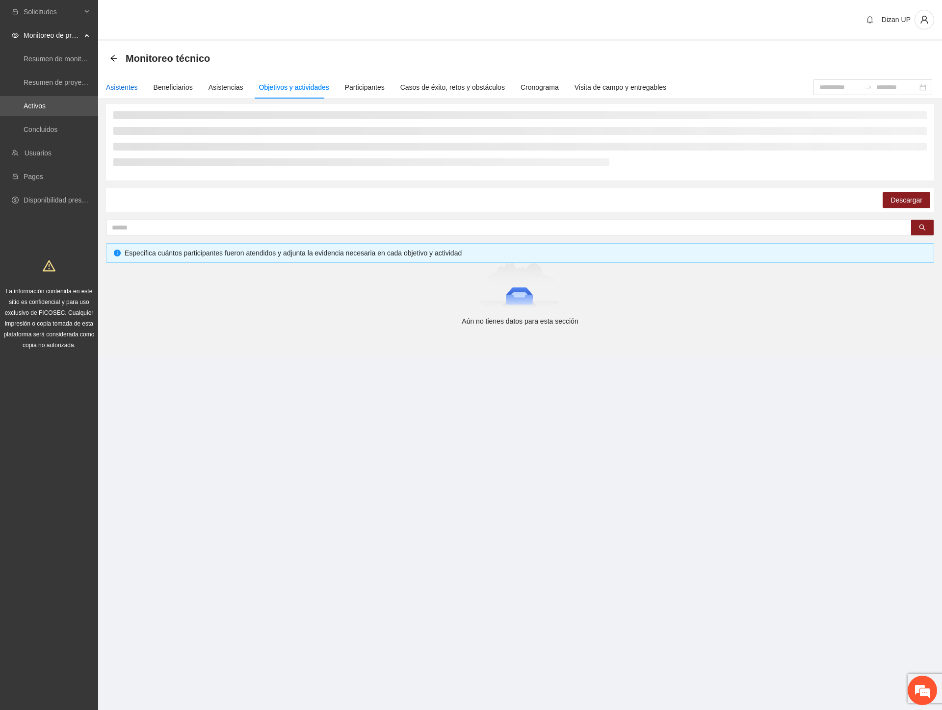
click at [135, 85] on div "Asistentes" at bounding box center [122, 87] width 32 height 11
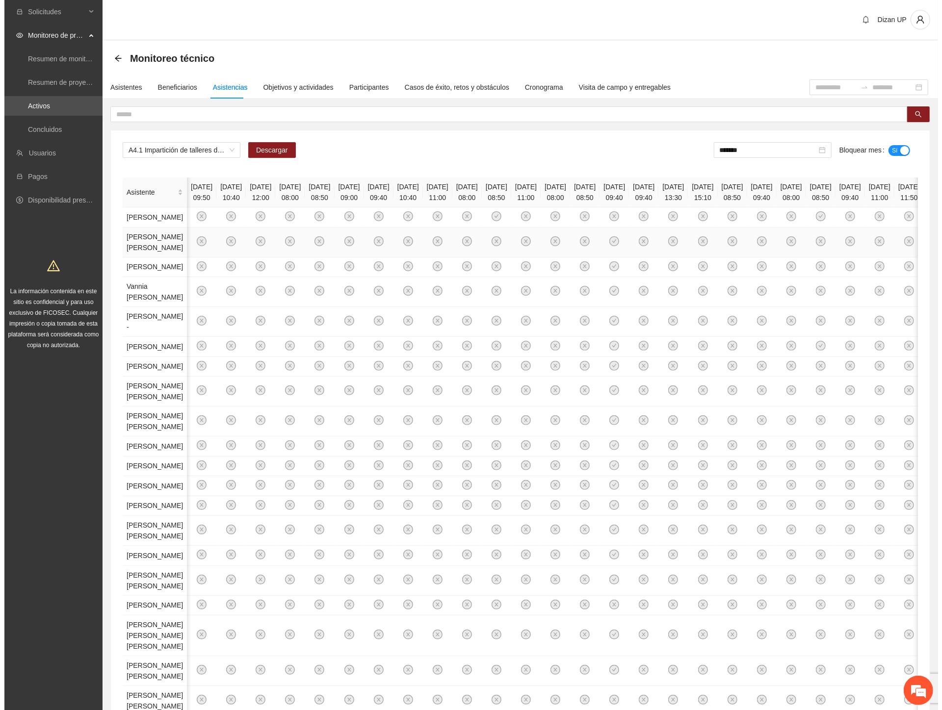
scroll to position [0, 4046]
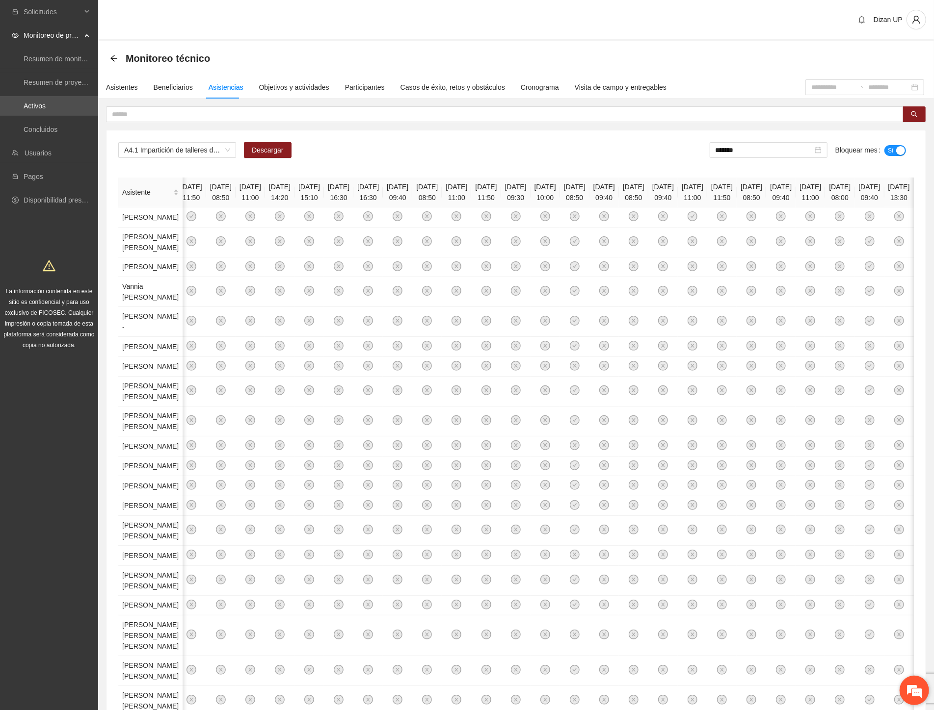
click at [920, 688] on em at bounding box center [914, 691] width 26 height 26
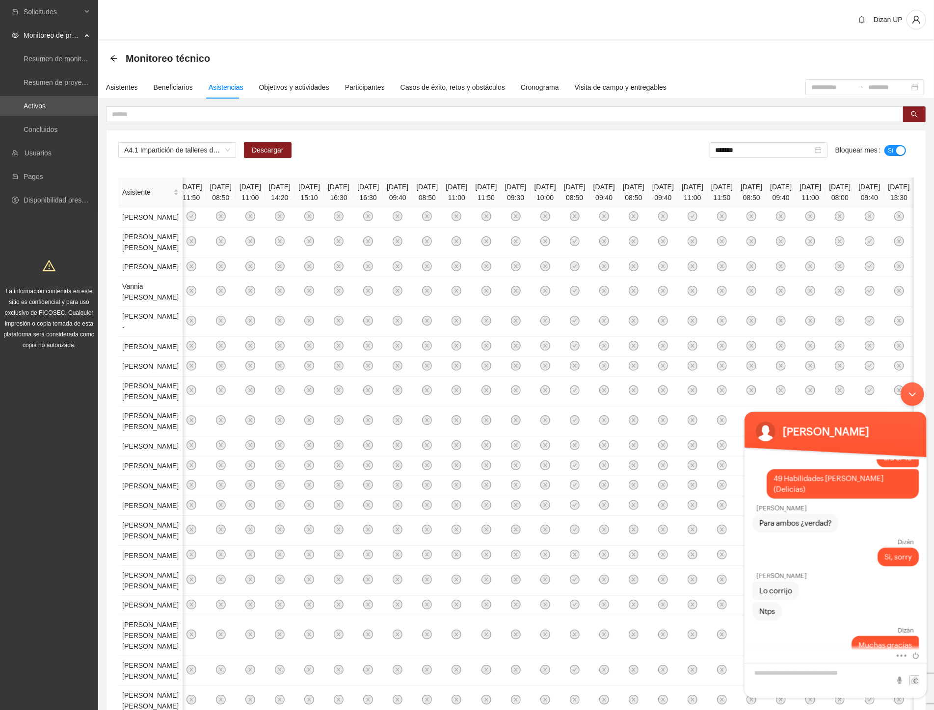
click at [912, 398] on div "Minimizar ventana de chat en vivo" at bounding box center [912, 394] width 24 height 24
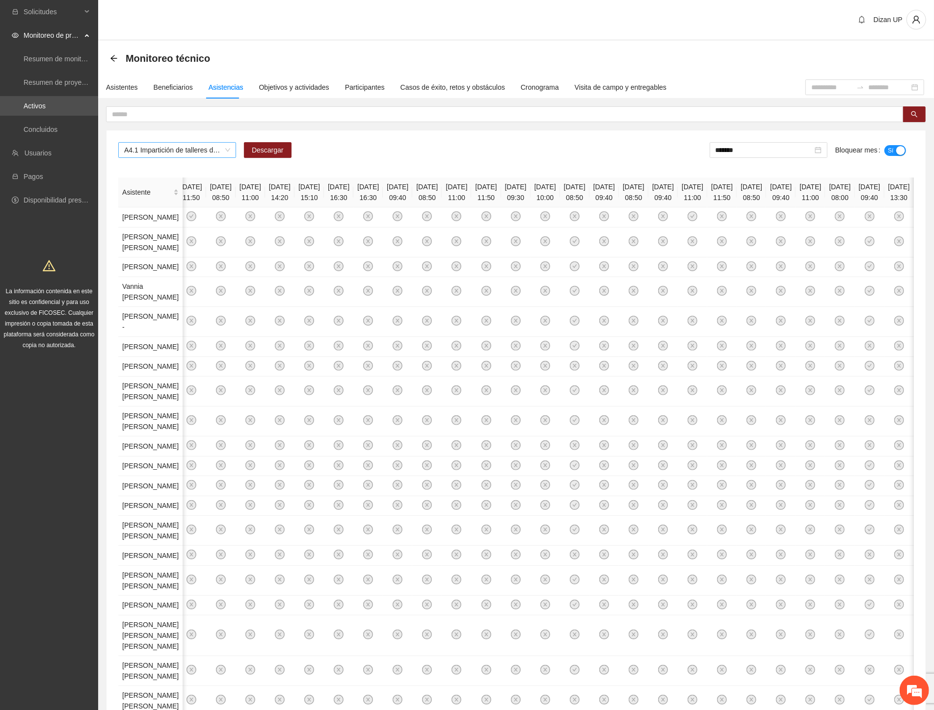
click at [227, 150] on span "A4.1 Impartición de talleres de habilidades para la vida-Delicias" at bounding box center [177, 150] width 106 height 15
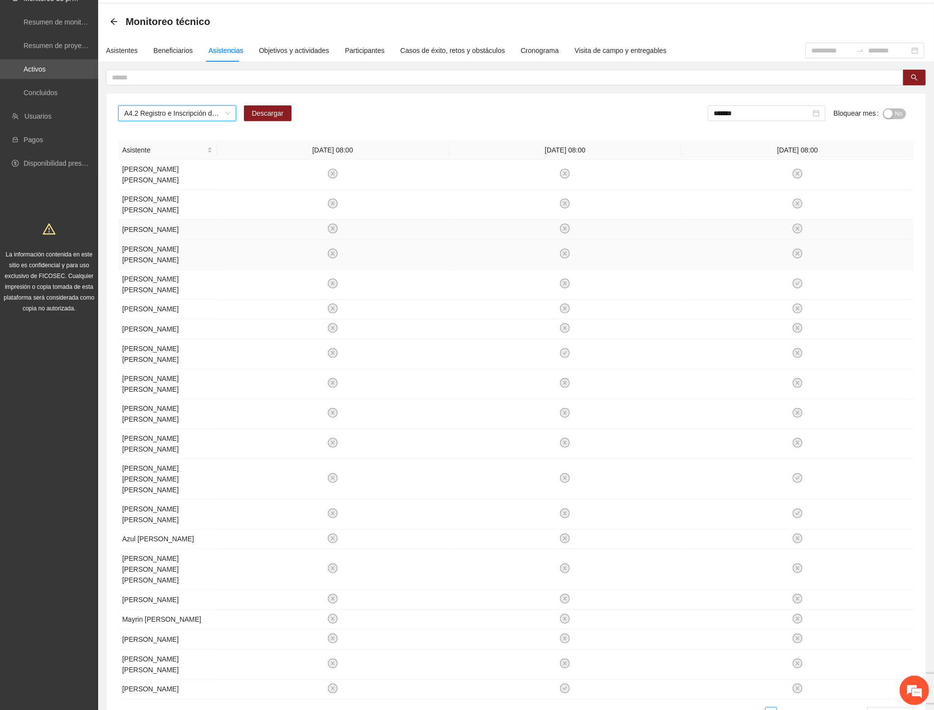
scroll to position [59, 0]
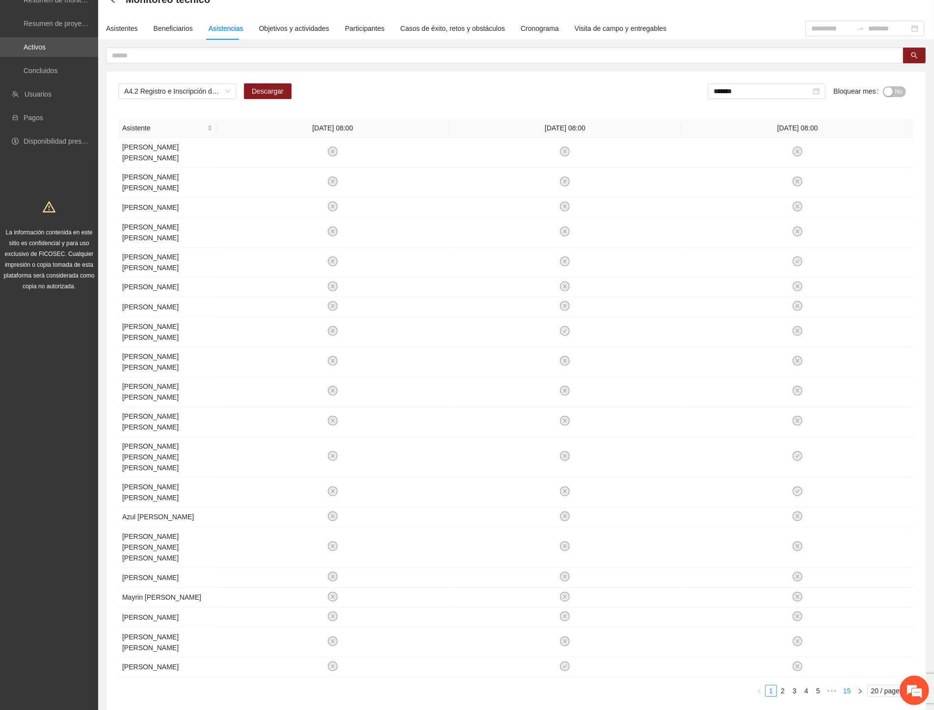
click at [847, 686] on link "15" at bounding box center [847, 691] width 14 height 11
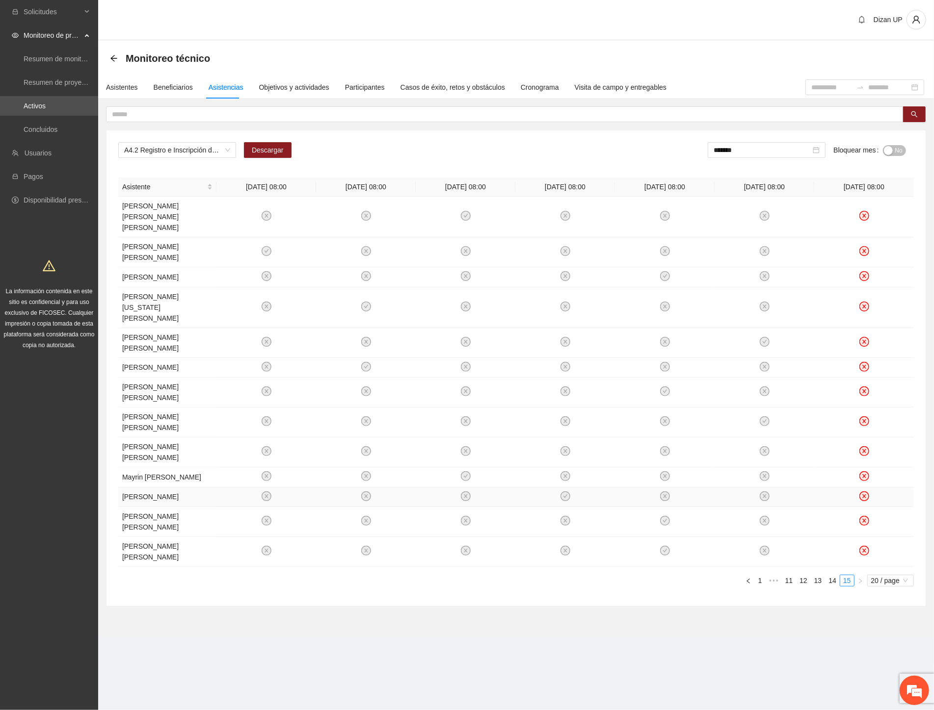
scroll to position [0, 0]
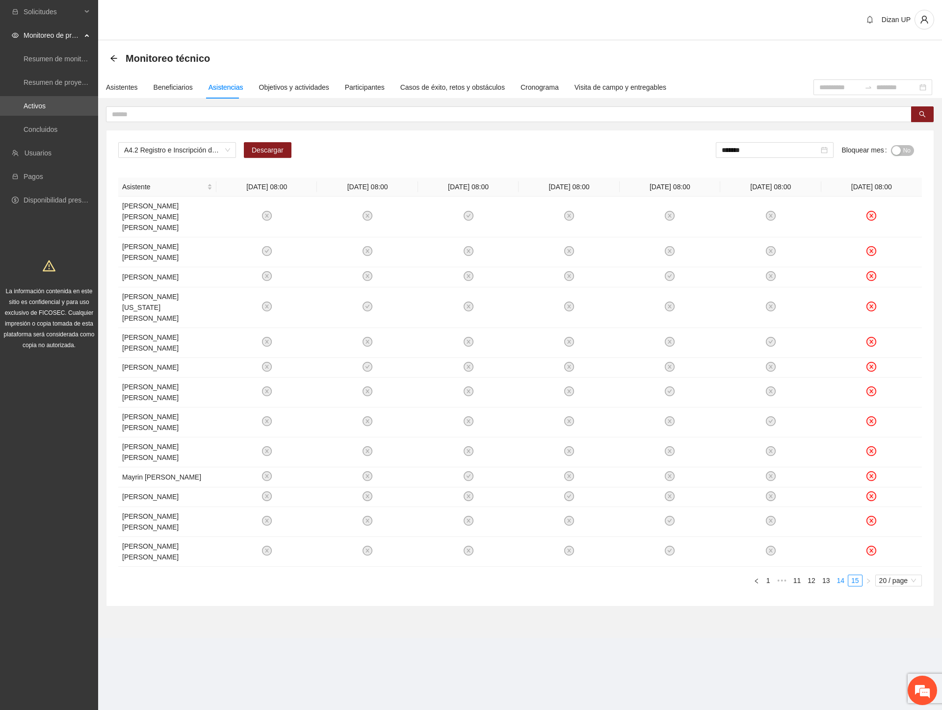
click at [844, 575] on link "14" at bounding box center [841, 580] width 14 height 11
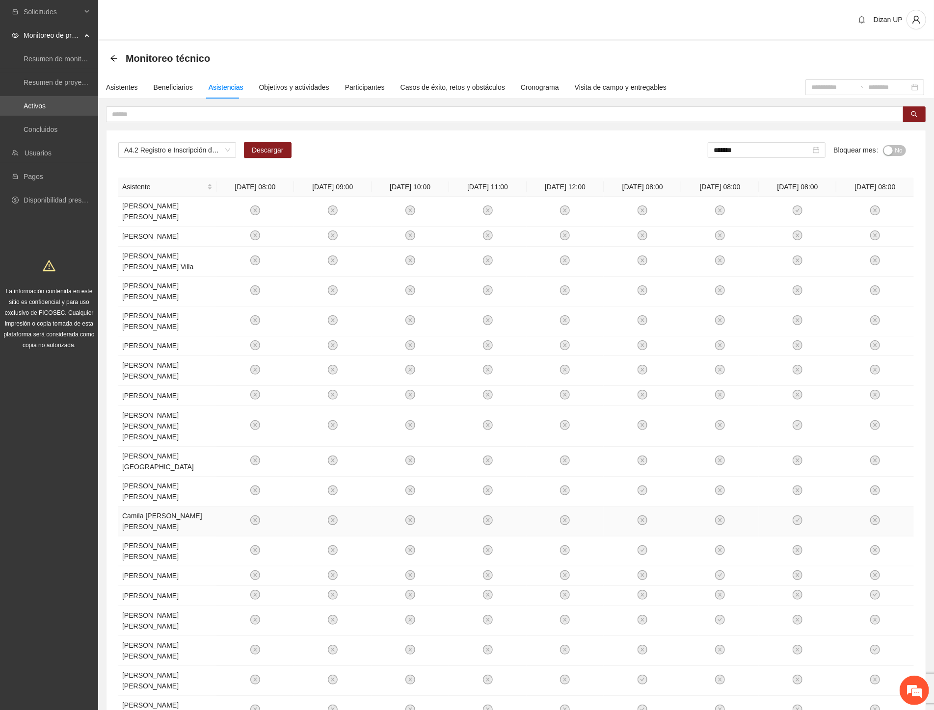
scroll to position [59, 0]
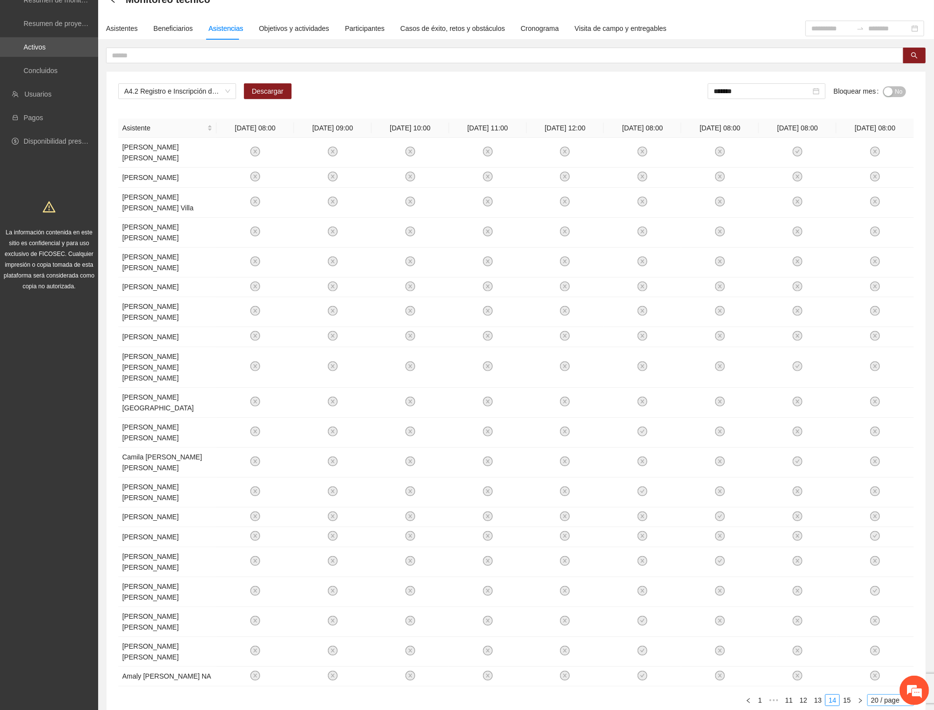
click at [877, 695] on span "20 / page" at bounding box center [890, 700] width 39 height 11
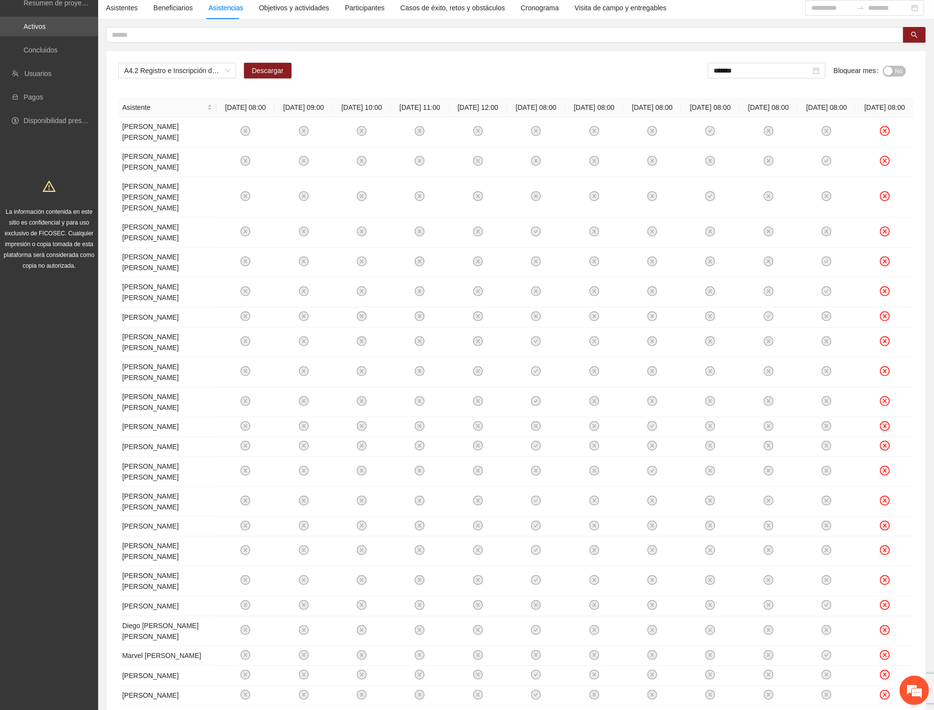
scroll to position [0, 0]
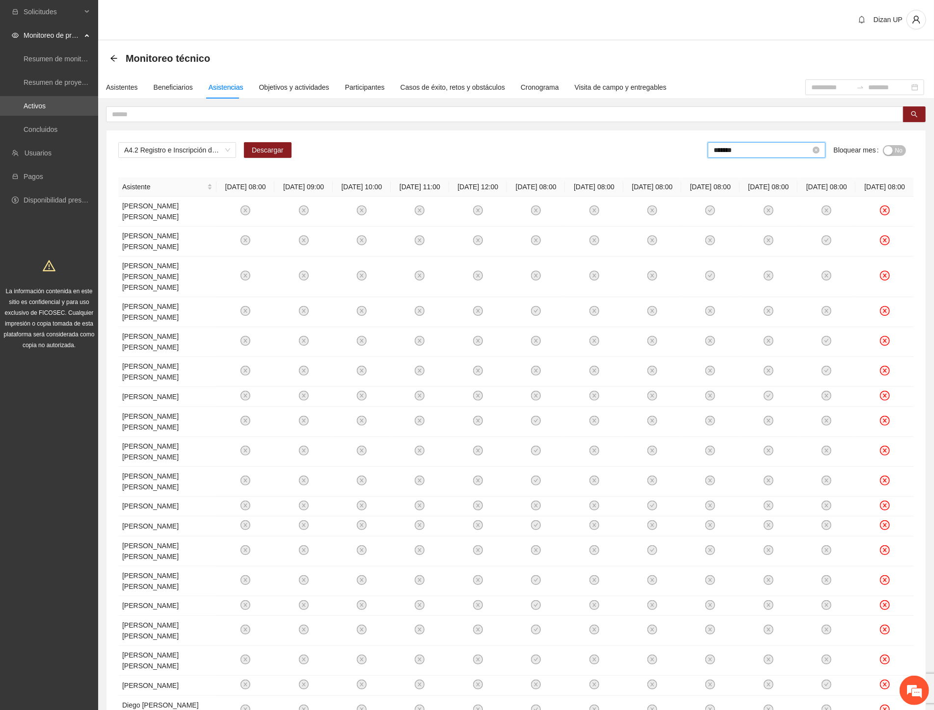
click at [774, 151] on input "*******" at bounding box center [761, 150] width 97 height 11
click at [778, 226] on div "May" at bounding box center [776, 228] width 29 height 12
click at [895, 147] on span "No" at bounding box center [898, 150] width 7 height 11
click at [771, 151] on input "*******" at bounding box center [763, 150] width 97 height 11
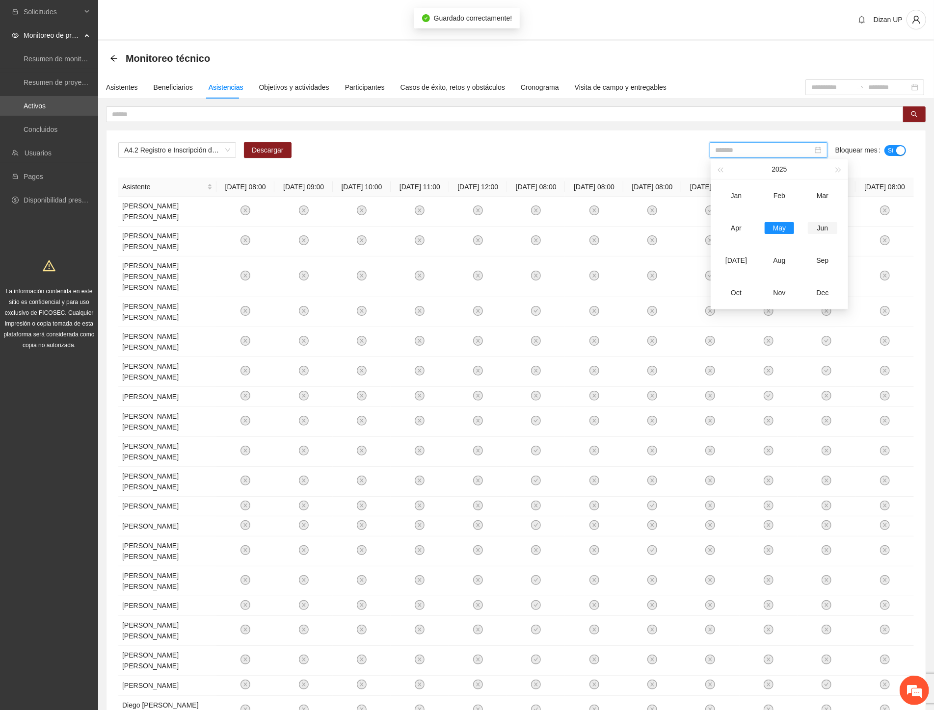
click at [825, 227] on div "Jun" at bounding box center [822, 228] width 29 height 12
type input "*******"
click at [895, 146] on span "No" at bounding box center [898, 150] width 7 height 11
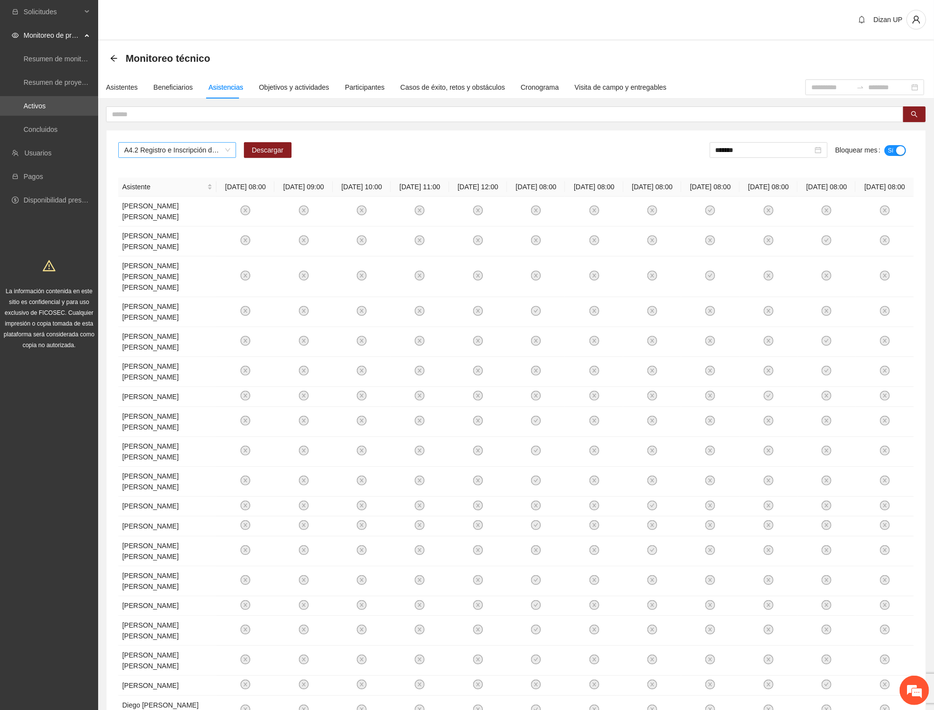
click at [226, 149] on span "A4.2 Registro e Inscripción de NNA detectados con factores de riesgo -Delicias" at bounding box center [177, 150] width 106 height 15
drag, startPoint x: 144, startPoint y: 280, endPoint x: 149, endPoint y: 278, distance: 5.3
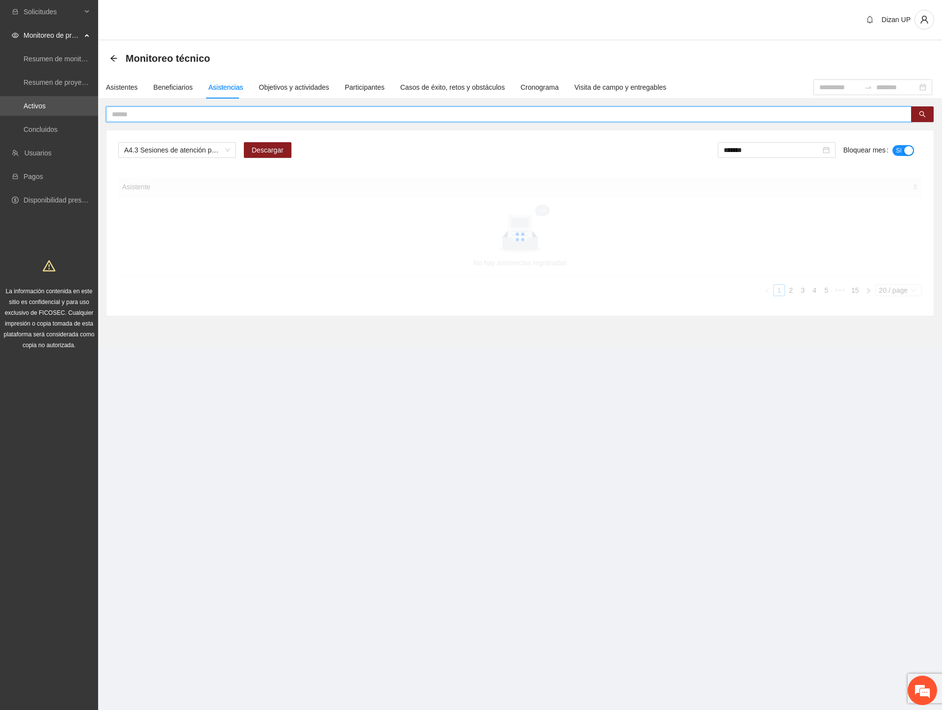
click at [144, 115] on input "text" at bounding box center [505, 114] width 786 height 11
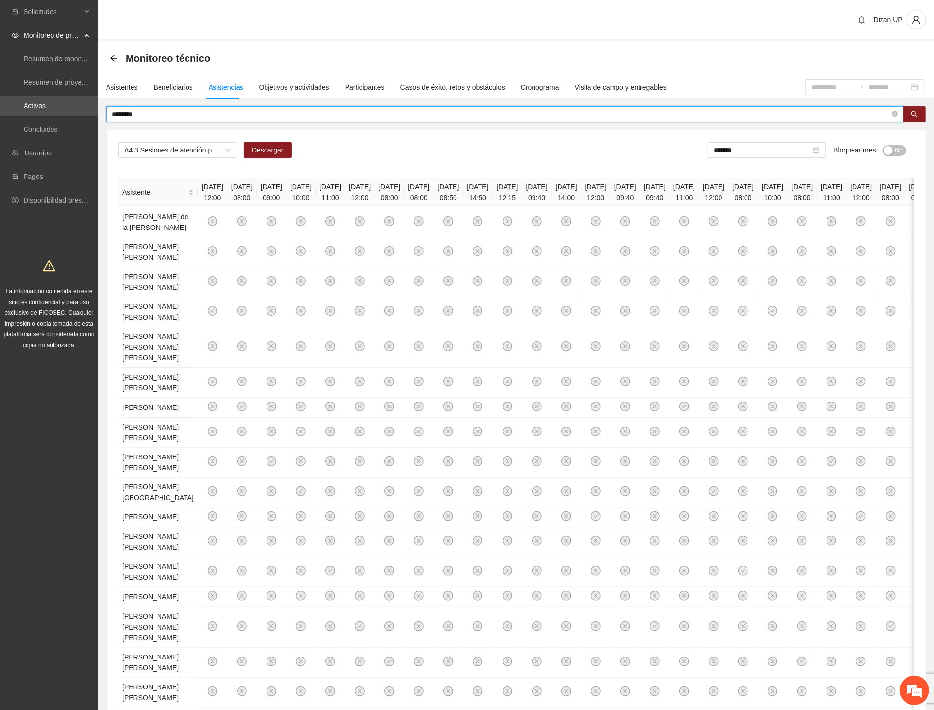
click at [152, 115] on input "********" at bounding box center [501, 114] width 778 height 11
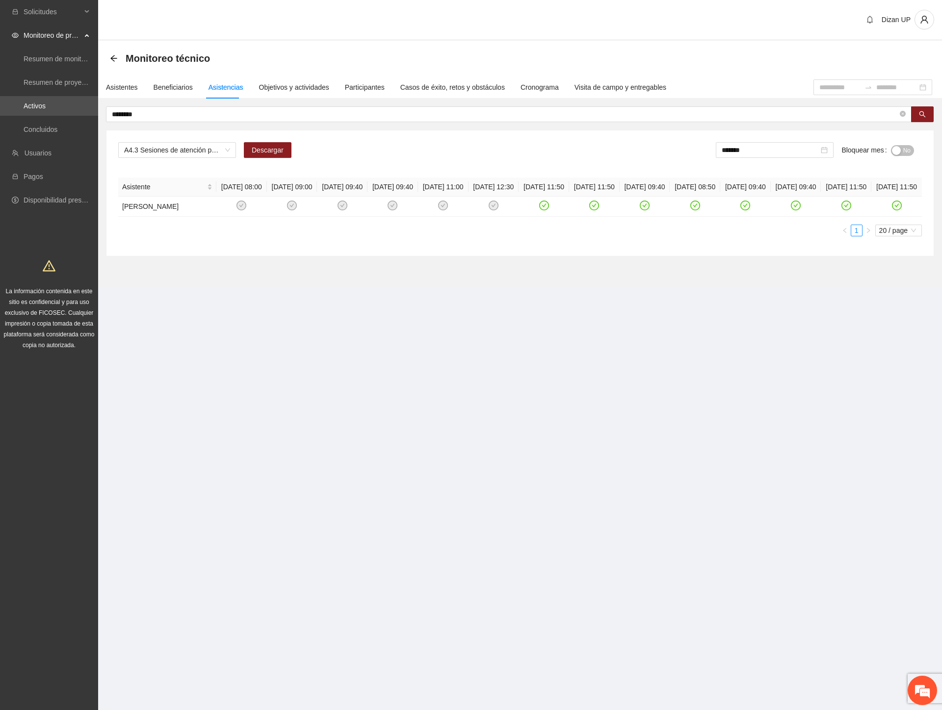
click at [765, 360] on section "Solicitudes Monitoreo de proyectos Resumen de monitoreo Resumen de proyectos ap…" at bounding box center [471, 355] width 942 height 710
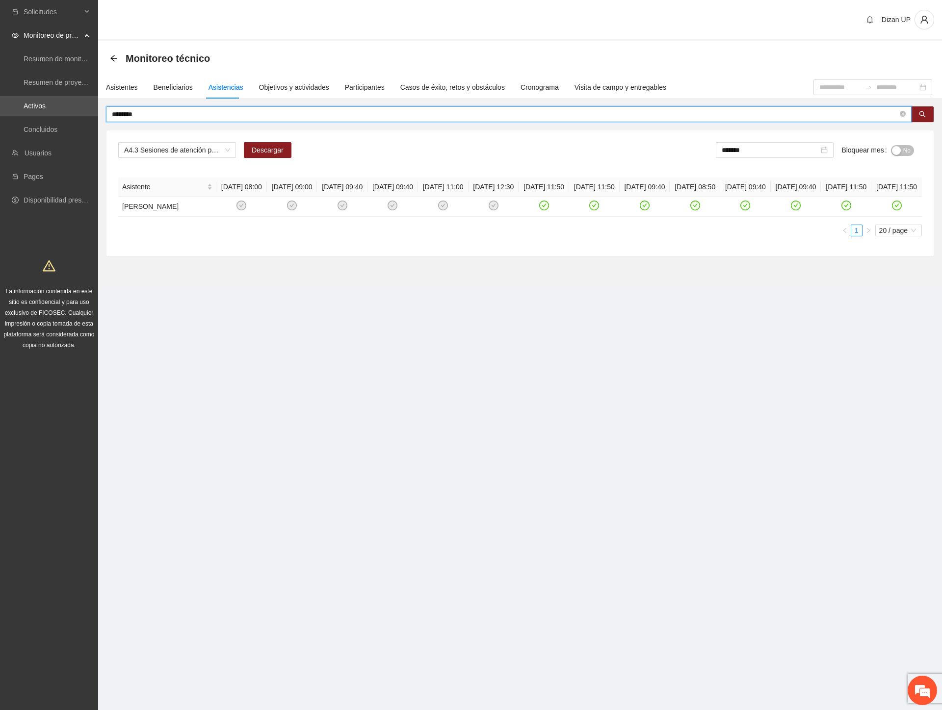
drag, startPoint x: 150, startPoint y: 116, endPoint x: -1, endPoint y: 124, distance: 151.3
click at [0, 124] on html "Solicitudes Monitoreo de proyectos Resumen de monitoreo Resumen de proyectos ap…" at bounding box center [471, 355] width 942 height 710
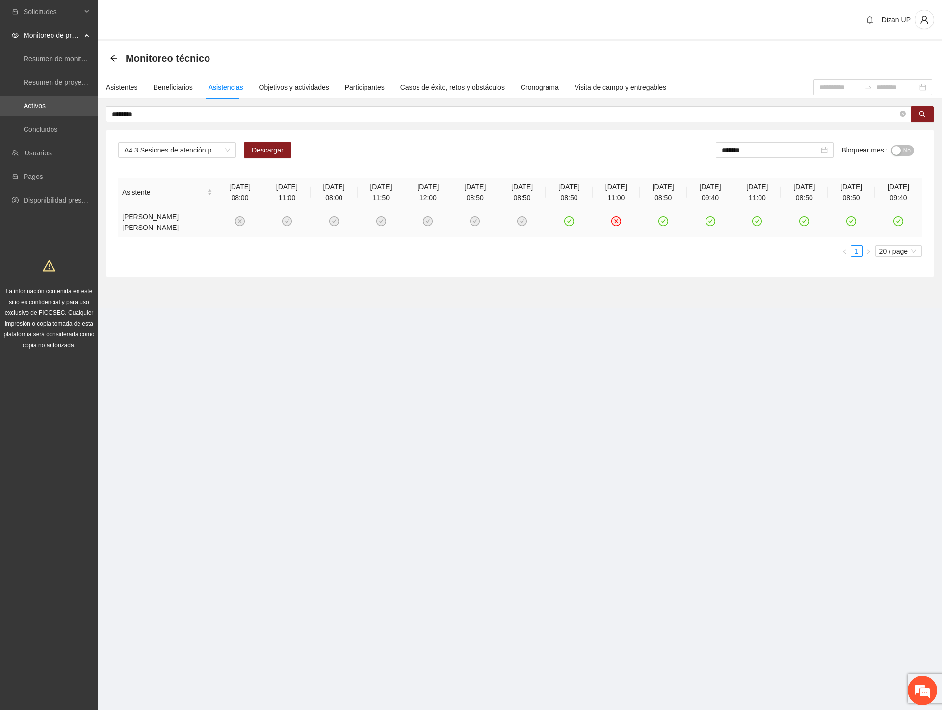
drag, startPoint x: 571, startPoint y: 237, endPoint x: 585, endPoint y: 234, distance: 14.5
click at [573, 237] on td at bounding box center [569, 223] width 47 height 30
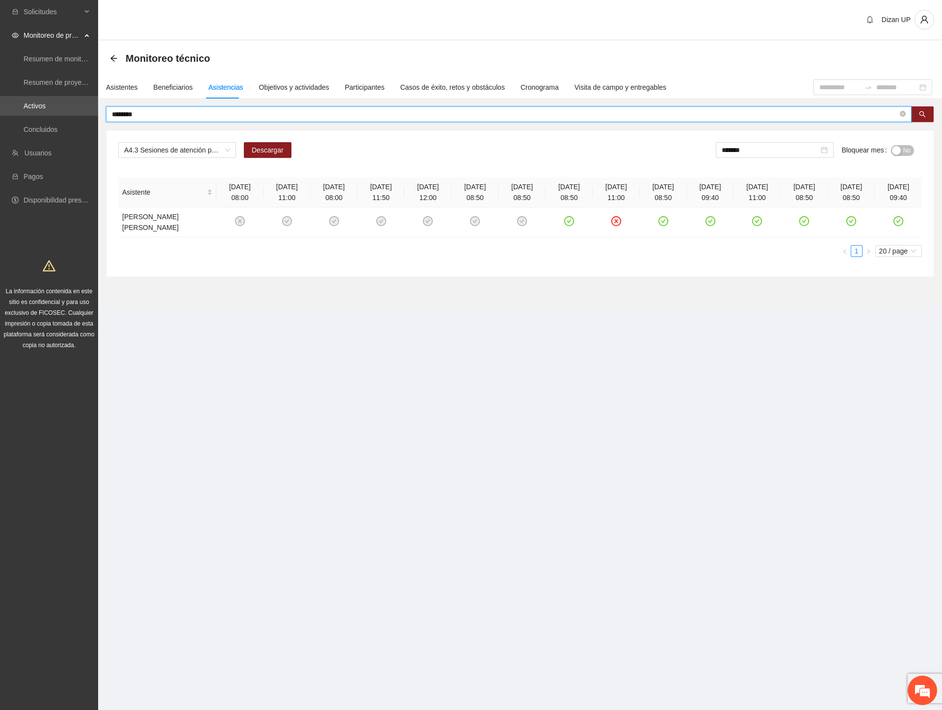
drag, startPoint x: 128, startPoint y: 114, endPoint x: -1, endPoint y: 100, distance: 129.8
click at [0, 100] on html "Solicitudes Monitoreo de proyectos Resumen de monitoreo Resumen de proyectos ap…" at bounding box center [471, 355] width 942 height 710
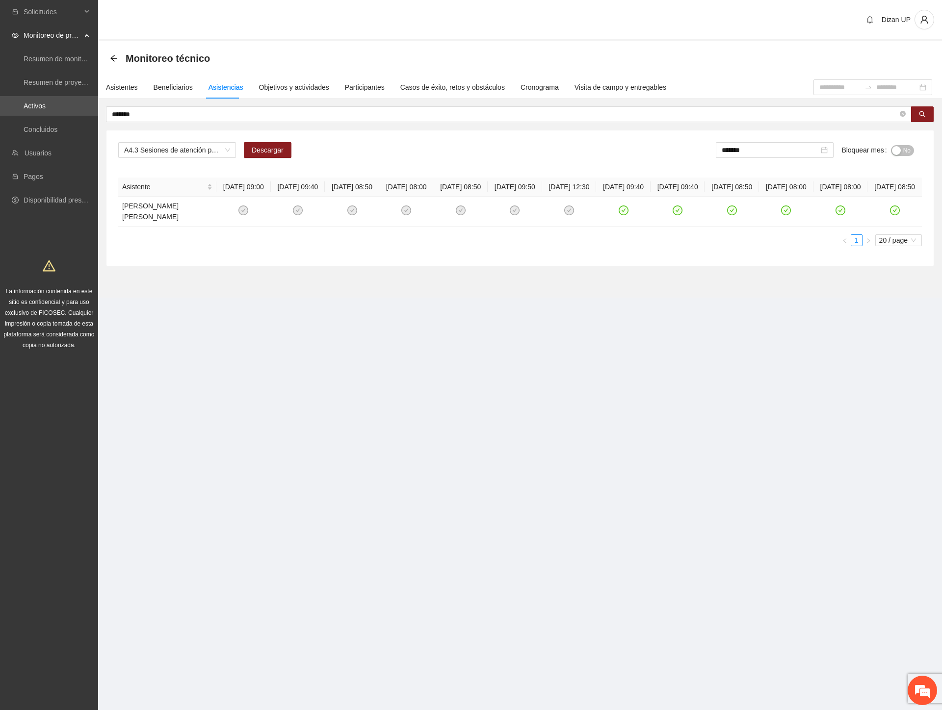
click at [605, 394] on section "Solicitudes Monitoreo de proyectos Resumen de monitoreo Resumen de proyectos ap…" at bounding box center [471, 355] width 942 height 710
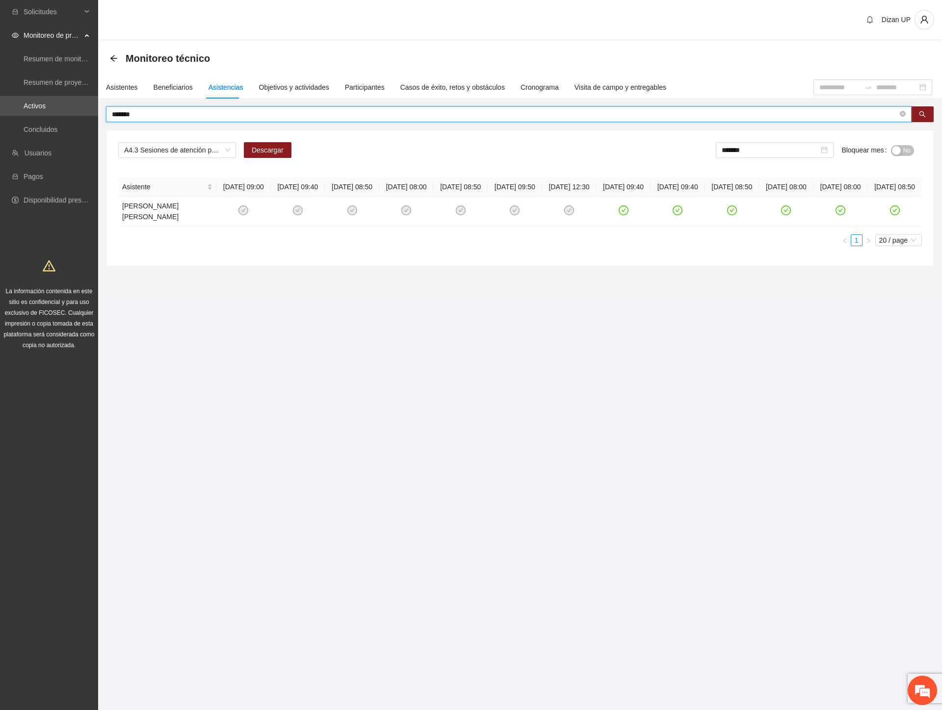
drag, startPoint x: 143, startPoint y: 113, endPoint x: 33, endPoint y: 116, distance: 109.4
click at [35, 116] on section "Solicitudes Monitoreo de proyectos Resumen de monitoreo Resumen de proyectos ap…" at bounding box center [471, 355] width 942 height 710
type input "*"
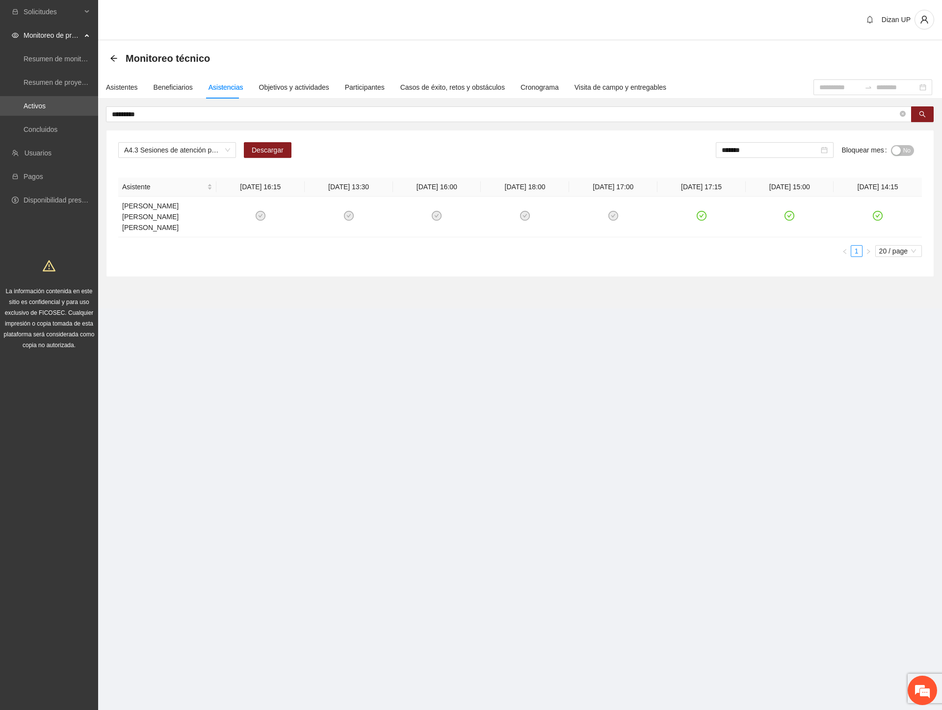
drag, startPoint x: 422, startPoint y: 278, endPoint x: 420, endPoint y: 273, distance: 5.5
click at [422, 278] on section "Monitoreo técnico Asistentes Beneficiarios Asistencias Objetivos y actividades …" at bounding box center [520, 175] width 844 height 268
drag, startPoint x: 695, startPoint y: 313, endPoint x: 888, endPoint y: 293, distance: 194.3
click at [697, 313] on section "Dizan UP Monitoreo técnico Asistentes Beneficiarios Asistencias Objetivos y act…" at bounding box center [520, 168] width 844 height 336
click at [834, 267] on section "Monitoreo técnico Asistentes Beneficiarios Asistencias Objetivos y actividades …" at bounding box center [520, 175] width 844 height 268
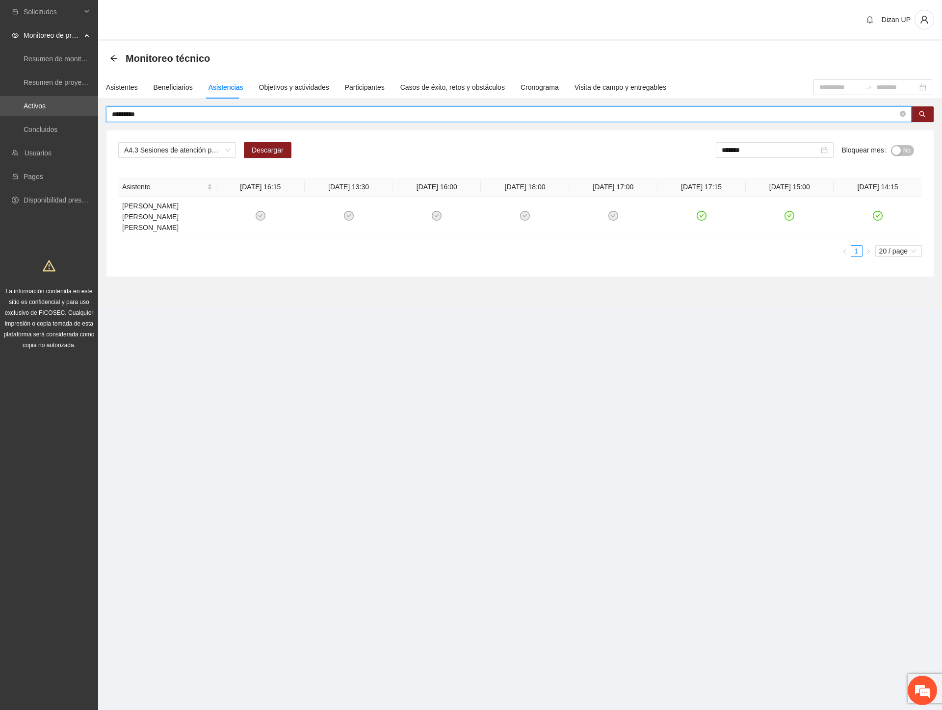
drag, startPoint x: 156, startPoint y: 116, endPoint x: -1, endPoint y: 130, distance: 157.6
click at [0, 130] on html "Solicitudes Monitoreo de proyectos Resumen de monitoreo Resumen de proyectos ap…" at bounding box center [471, 355] width 942 height 710
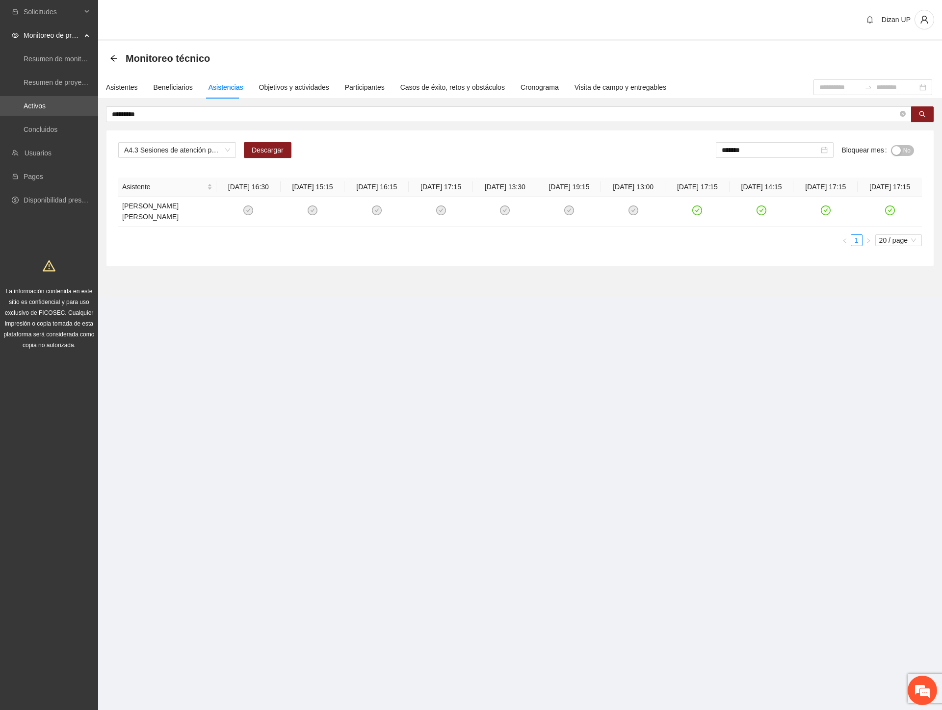
drag, startPoint x: 661, startPoint y: 325, endPoint x: 669, endPoint y: 317, distance: 11.5
click at [661, 325] on section "Dizan UP Monitoreo técnico Asistentes Beneficiarios Asistencias Objetivos y act…" at bounding box center [520, 162] width 844 height 325
click at [835, 222] on td at bounding box center [825, 212] width 64 height 30
click at [892, 221] on td at bounding box center [890, 212] width 64 height 30
click at [663, 274] on section "Monitoreo técnico Asistentes Beneficiarios Asistencias Objetivos y actividades …" at bounding box center [520, 169] width 844 height 257
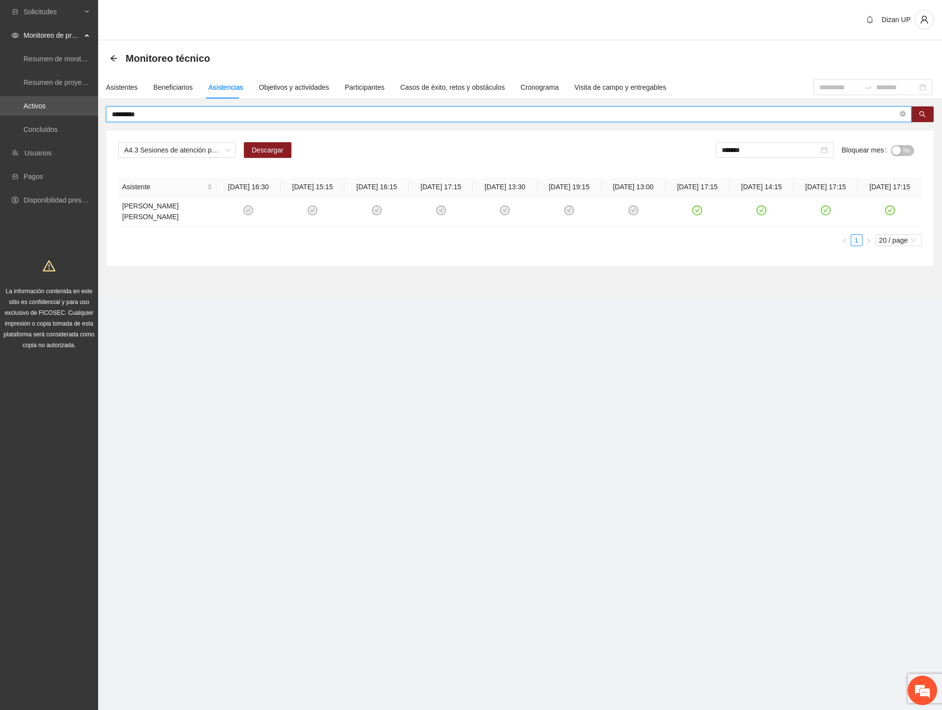
drag, startPoint x: 105, startPoint y: 115, endPoint x: -1, endPoint y: 115, distance: 106.5
click at [0, 115] on html "Solicitudes Monitoreo de proyectos Resumen de monitoreo Resumen de proyectos ap…" at bounding box center [471, 355] width 942 height 710
type input "*******"
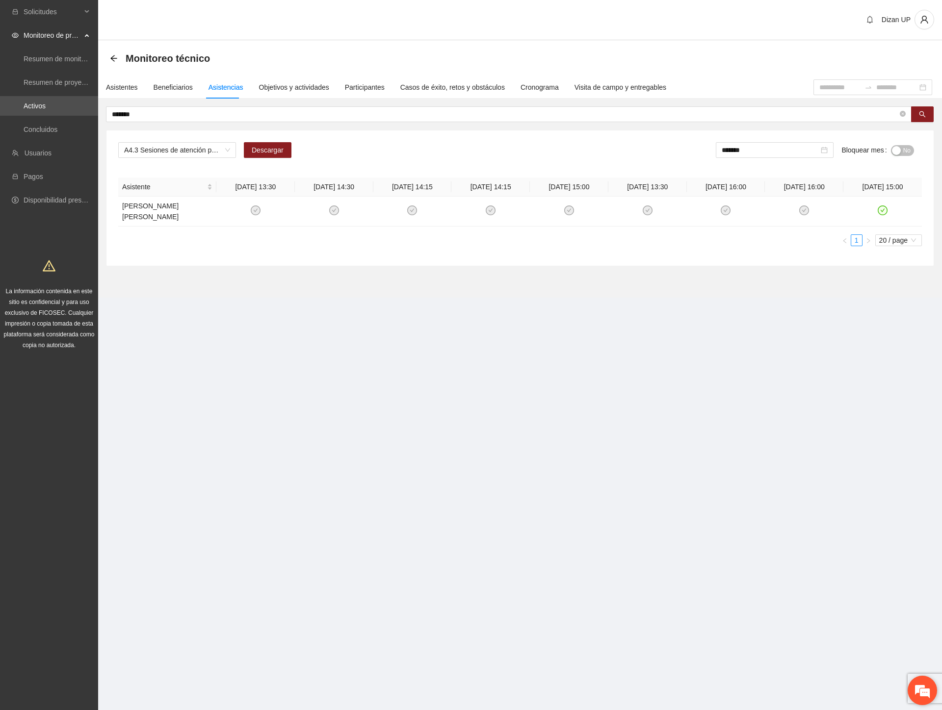
click at [933, 693] on em at bounding box center [922, 691] width 26 height 26
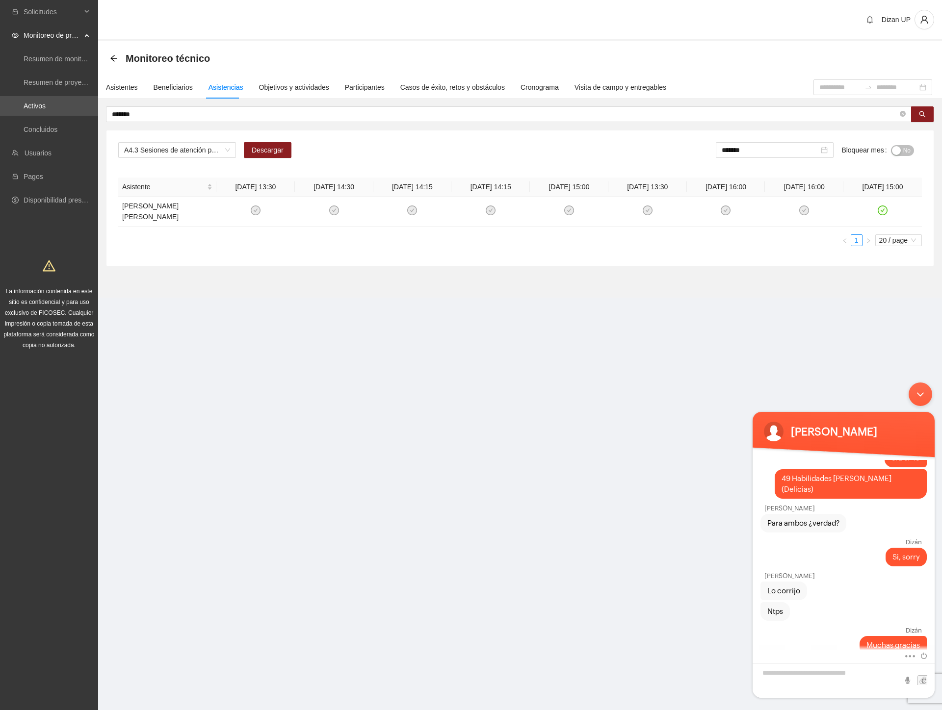
click at [923, 392] on div "Minimizar ventana de chat en vivo" at bounding box center [921, 395] width 24 height 24
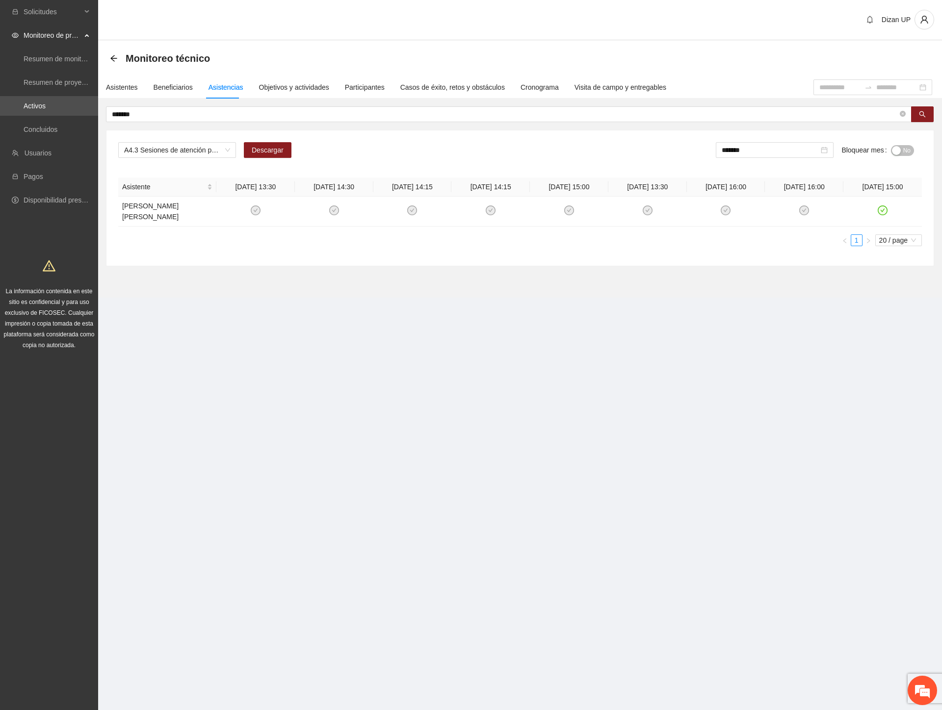
click at [624, 261] on div "A4.3 Sesiones de atención psicológica a NNA detectados con factores de riesgo -…" at bounding box center [519, 197] width 827 height 135
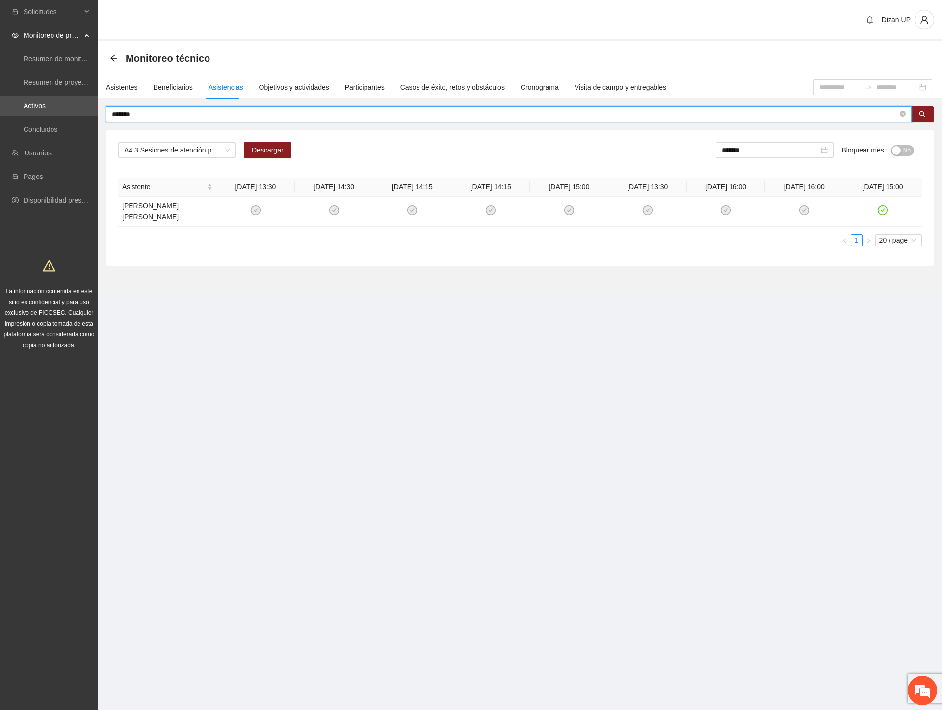
drag, startPoint x: 73, startPoint y: 119, endPoint x: -1, endPoint y: 131, distance: 74.6
click at [0, 131] on html "Solicitudes Monitoreo de proyectos Resumen de monitoreo Resumen de proyectos ap…" at bounding box center [471, 355] width 942 height 710
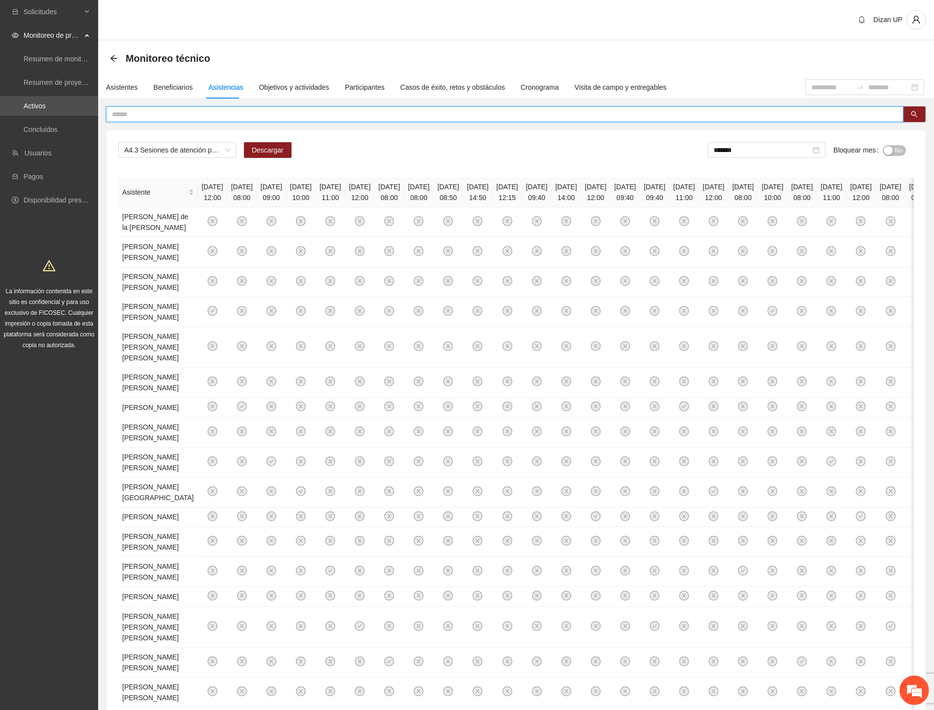
click at [900, 150] on span "No" at bounding box center [898, 150] width 7 height 11
click at [757, 151] on input "*******" at bounding box center [763, 150] width 97 height 11
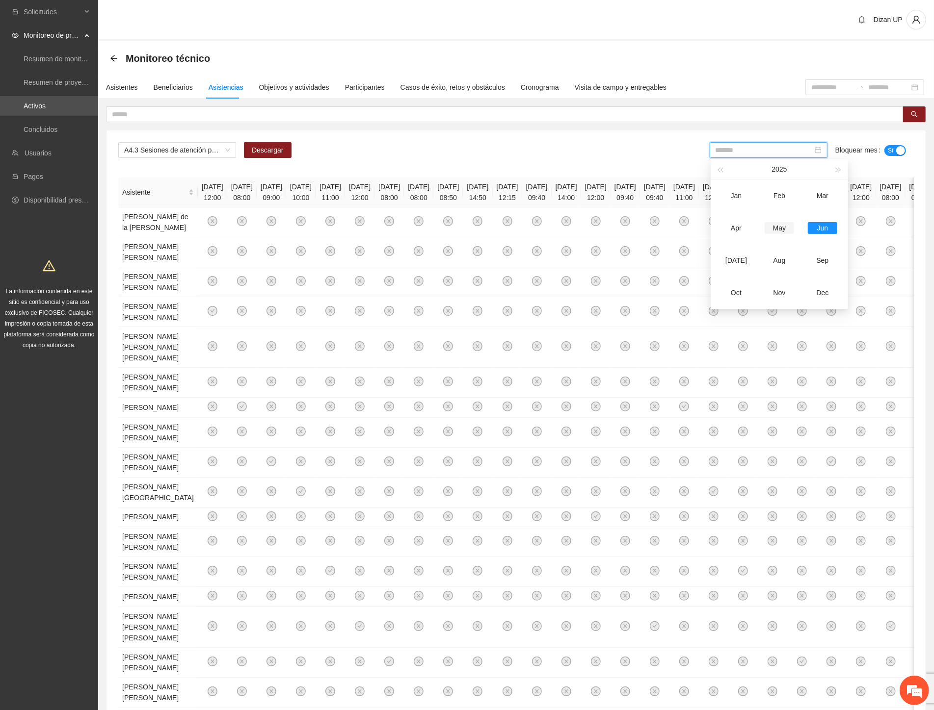
click at [777, 232] on div "May" at bounding box center [778, 228] width 29 height 12
type input "*******"
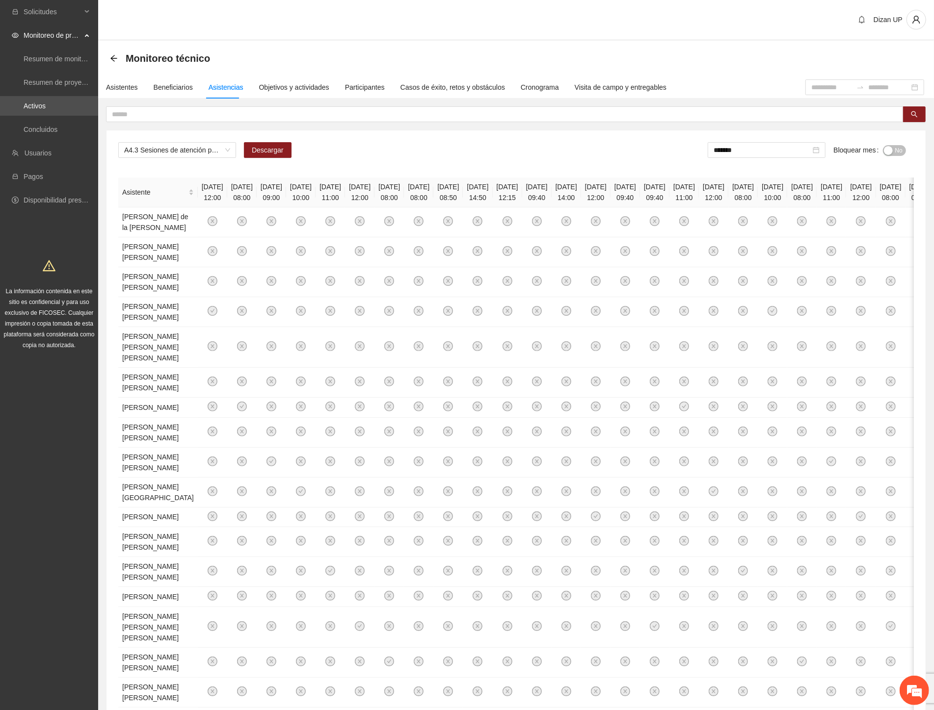
click at [893, 149] on button "No" at bounding box center [894, 150] width 23 height 11
drag, startPoint x: 562, startPoint y: 147, endPoint x: 835, endPoint y: 61, distance: 286.6
click at [569, 143] on div "A4.3 Sesiones de atención psicológica a NNA detectados con factores de riesgo -…" at bounding box center [515, 154] width 795 height 24
click at [174, 141] on div "A4.3 Sesiones de atención psicológica a NNA detectados con factores de riesgo -…" at bounding box center [515, 478] width 819 height 696
click at [163, 144] on span "A4.3 Sesiones de atención psicológica a NNA detectados con factores de riesgo -…" at bounding box center [177, 150] width 106 height 15
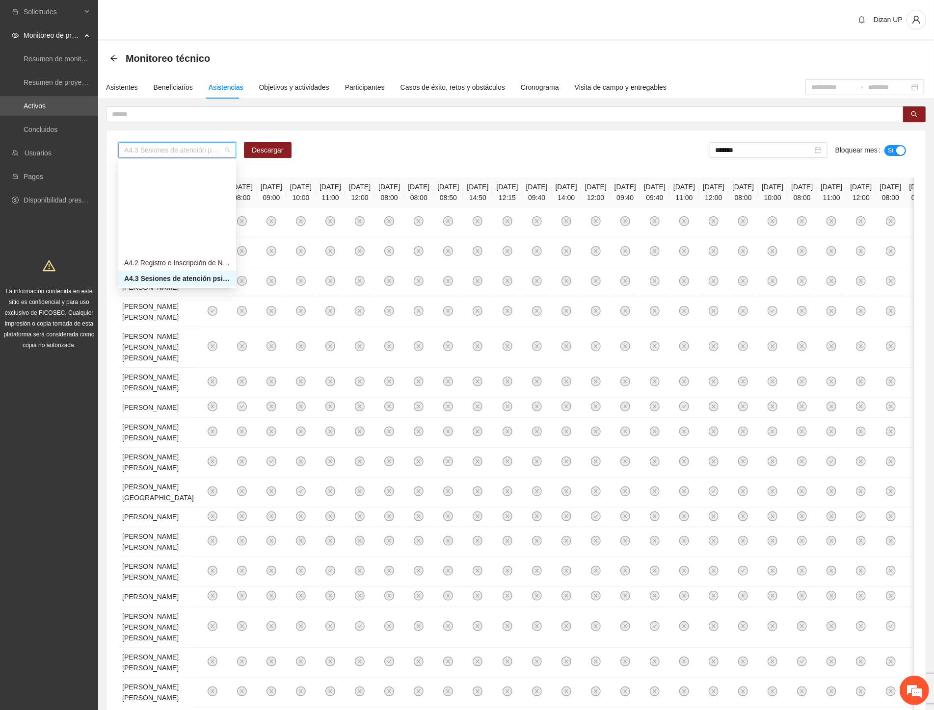
scroll to position [658, 0]
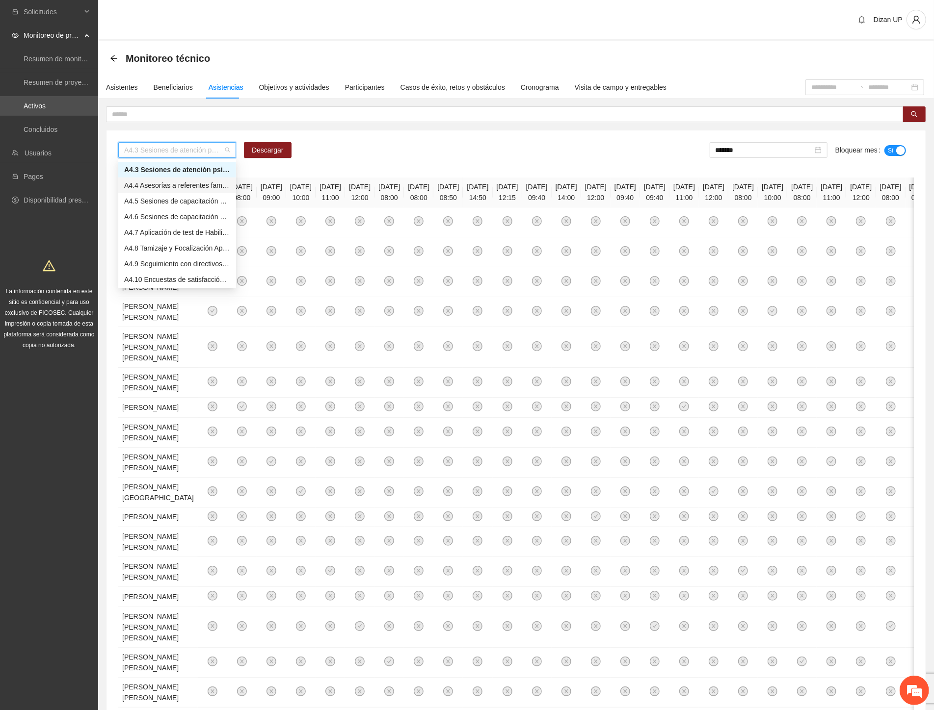
click at [138, 183] on div "A4.4 Asesorías a referentes familiares de NNA canalizados a terapia -Delicias" at bounding box center [177, 185] width 106 height 11
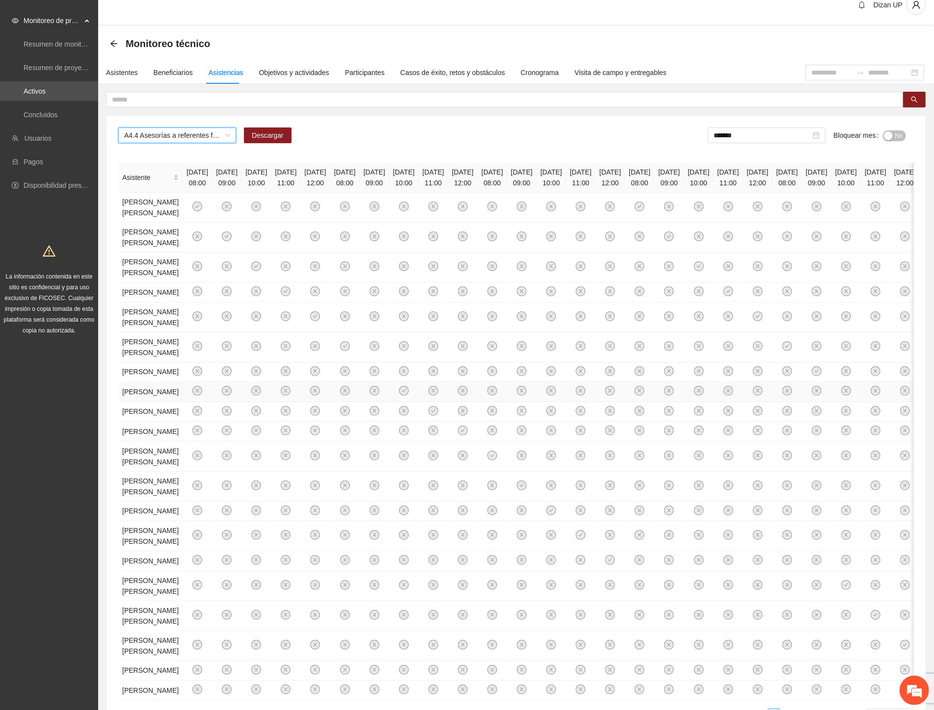
scroll to position [0, 0]
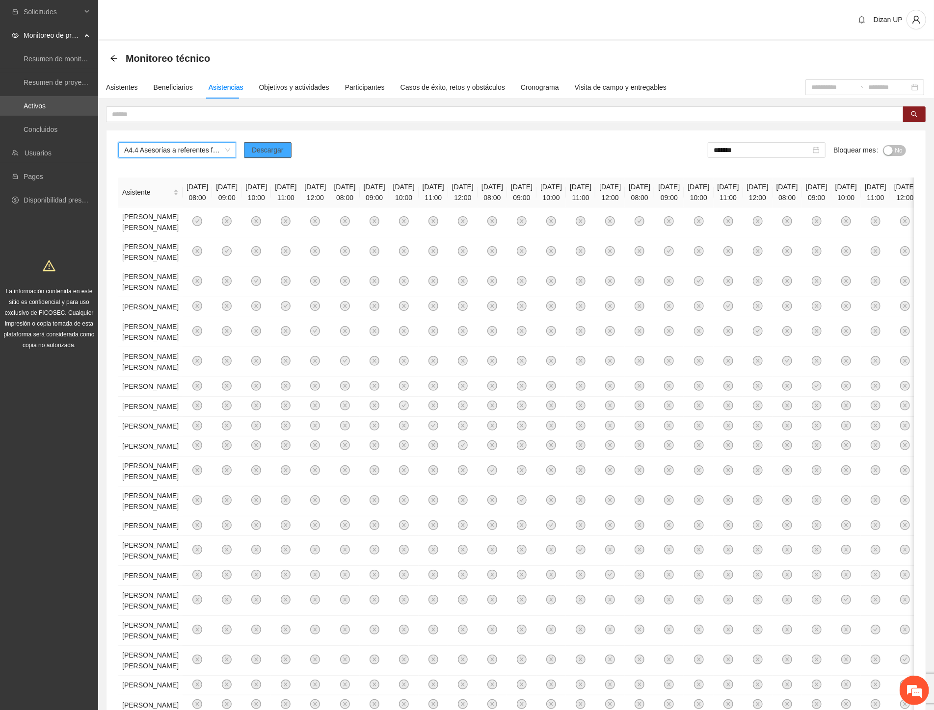
click at [271, 149] on span "Descargar" at bounding box center [268, 150] width 32 height 11
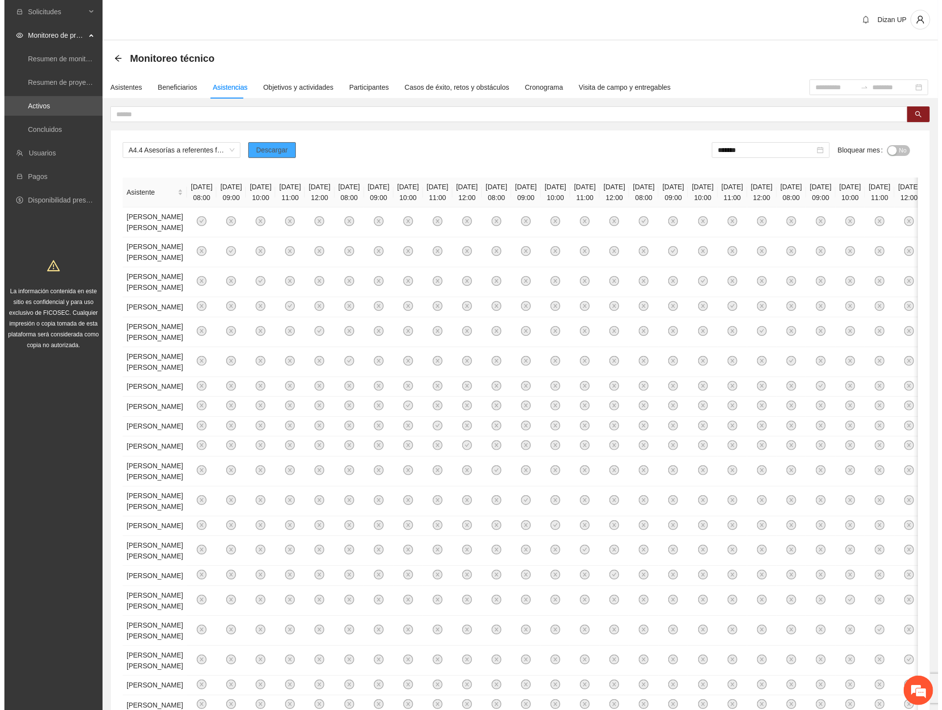
scroll to position [572, 0]
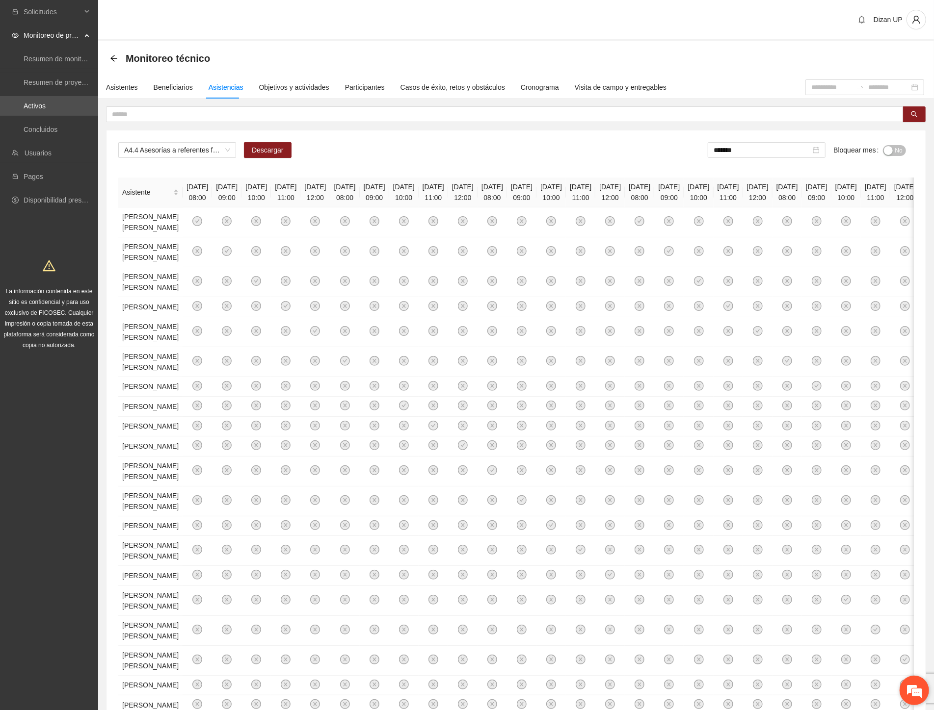
click at [909, 683] on em at bounding box center [914, 691] width 26 height 26
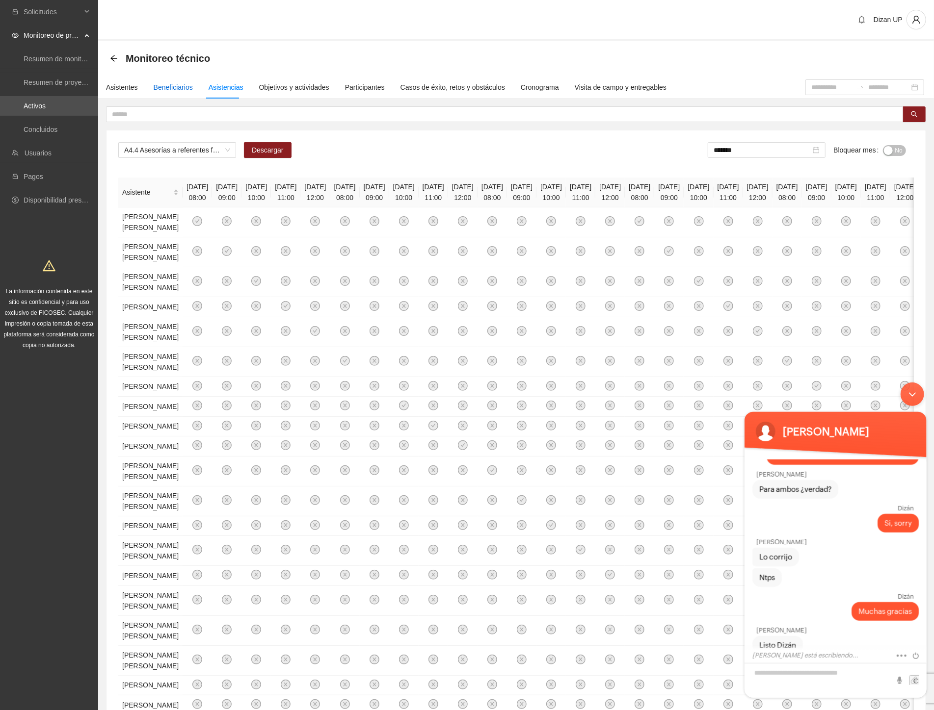
click at [162, 86] on div "Beneficiarios" at bounding box center [173, 87] width 39 height 11
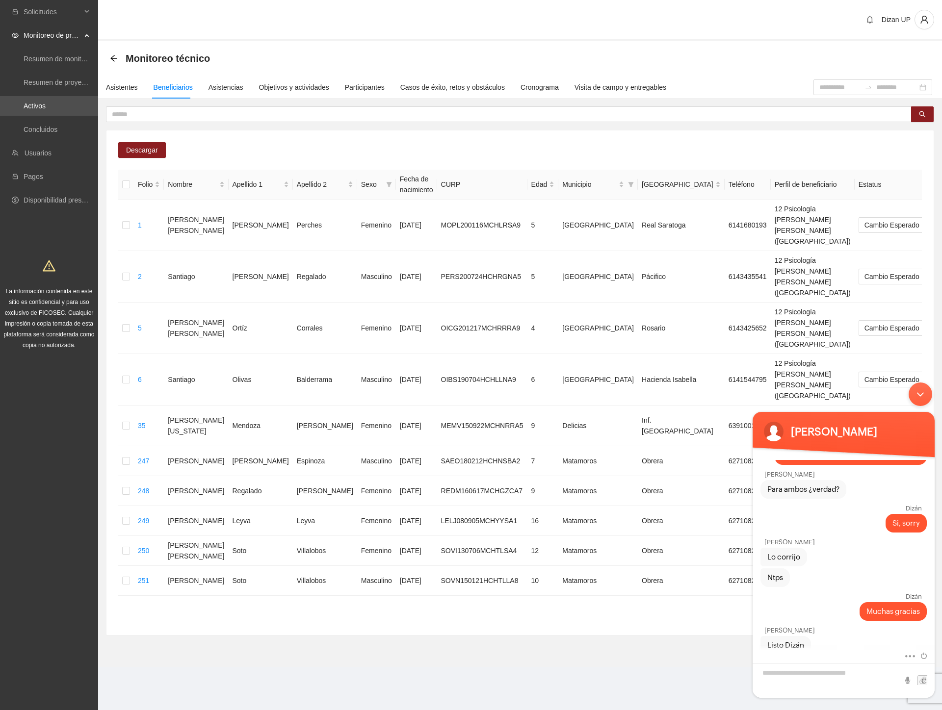
scroll to position [604, 0]
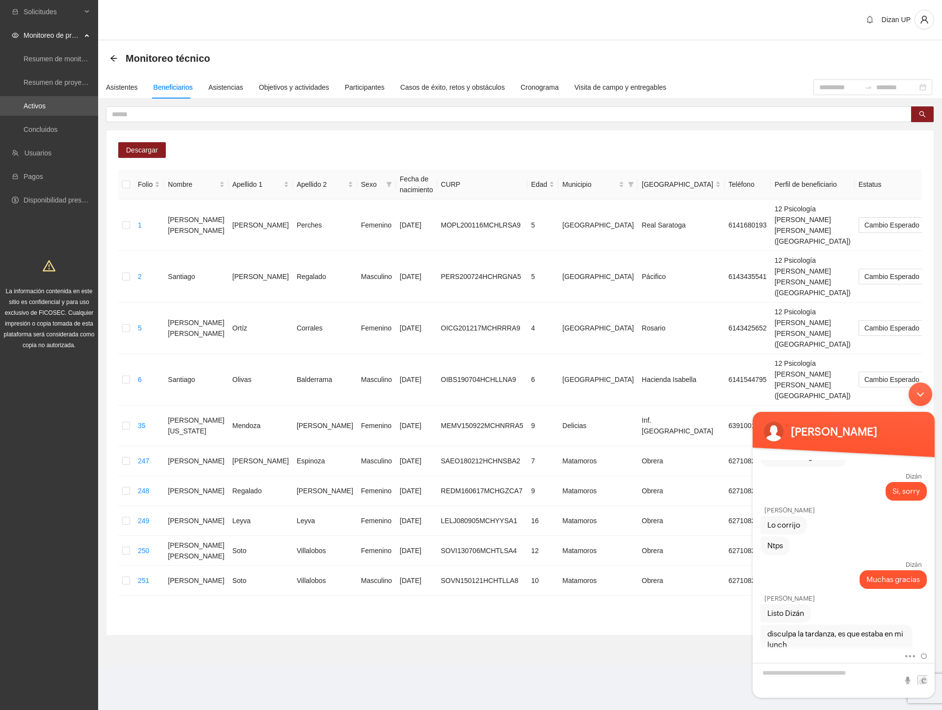
drag, startPoint x: 924, startPoint y: 391, endPoint x: 918, endPoint y: 387, distance: 7.5
click at [923, 391] on div "Minimizar ventana de chat en vivo" at bounding box center [921, 395] width 24 height 24
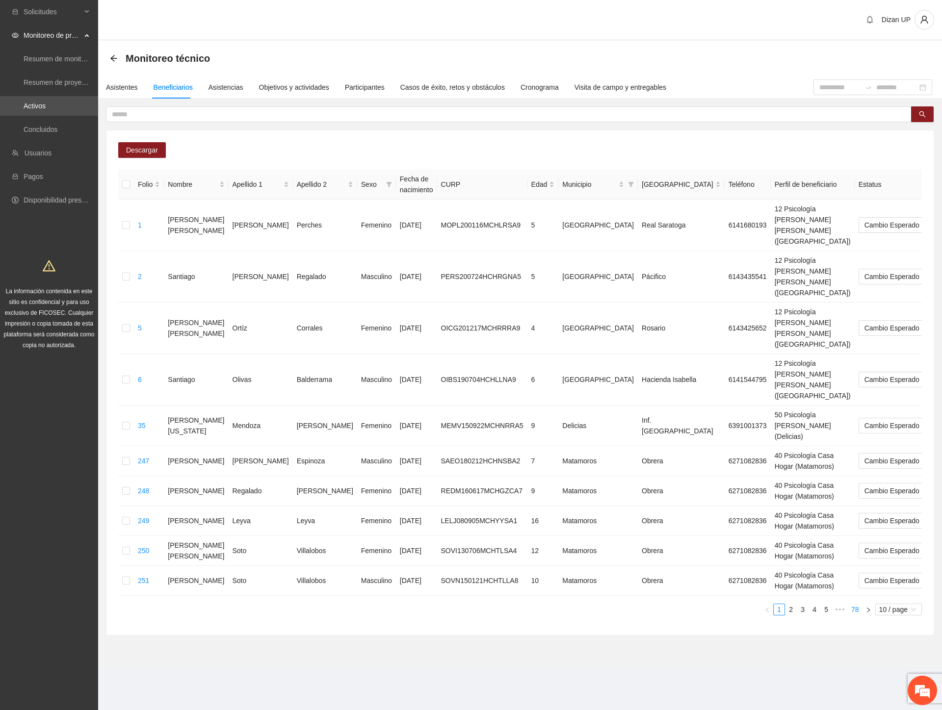
click at [856, 604] on link "78" at bounding box center [855, 609] width 14 height 11
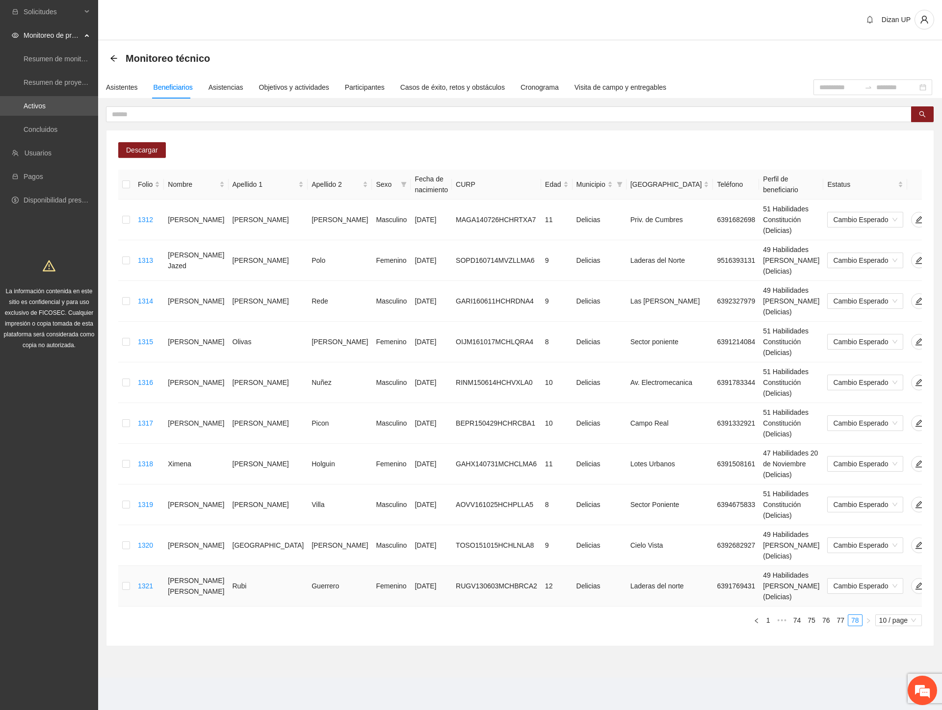
drag, startPoint x: 322, startPoint y: 450, endPoint x: 725, endPoint y: 474, distance: 403.5
click at [725, 474] on tbody "1312 Axel Tadeo Martínez Gutiérrez Masculino 26/07/2014 MAGA140726HCHRTXA7 11 D…" at bounding box center [546, 403] width 856 height 407
click at [759, 485] on td "51 Habilidades Constitución (Delicias)" at bounding box center [791, 505] width 64 height 41
click at [759, 444] on td "47 Habilidades 20 de Noviembre (Delicias)" at bounding box center [791, 464] width 64 height 41
click at [759, 403] on td "51 Habilidades Constitución (Delicias)" at bounding box center [791, 423] width 64 height 41
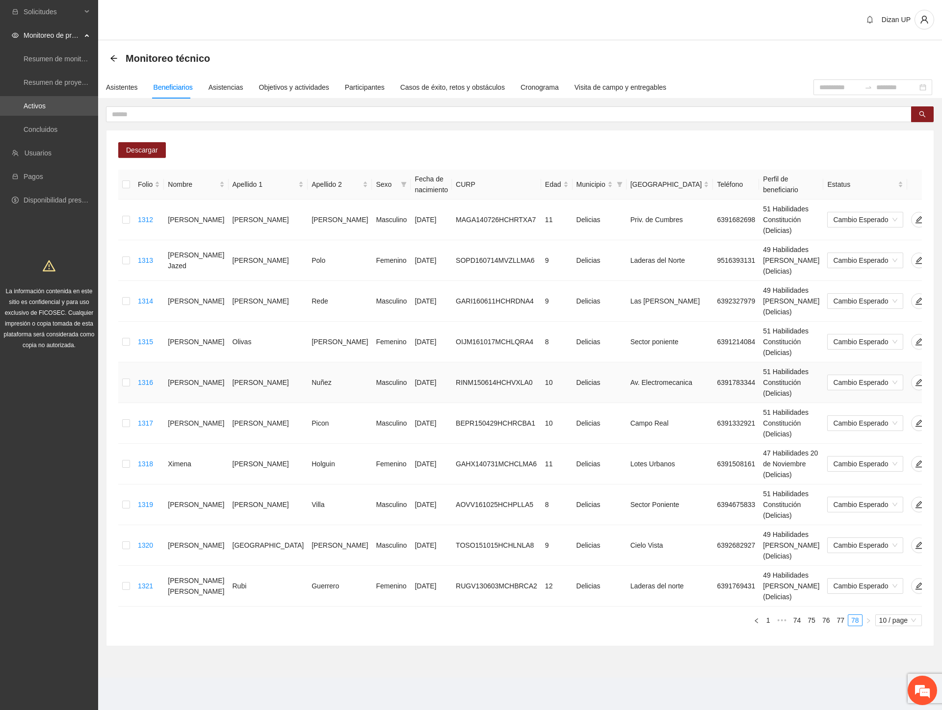
click at [759, 363] on td "51 Habilidades Constitución (Delicias)" at bounding box center [791, 383] width 64 height 41
drag, startPoint x: 666, startPoint y: 311, endPoint x: 667, endPoint y: 279, distance: 31.9
click at [759, 322] on td "51 Habilidades Constitución (Delicias)" at bounding box center [791, 342] width 64 height 41
click at [759, 281] on td "49 Habilidades [PERSON_NAME] (Delicias)" at bounding box center [791, 301] width 64 height 41
click at [759, 240] on td "49 Habilidades [PERSON_NAME] (Delicias)" at bounding box center [791, 260] width 64 height 41
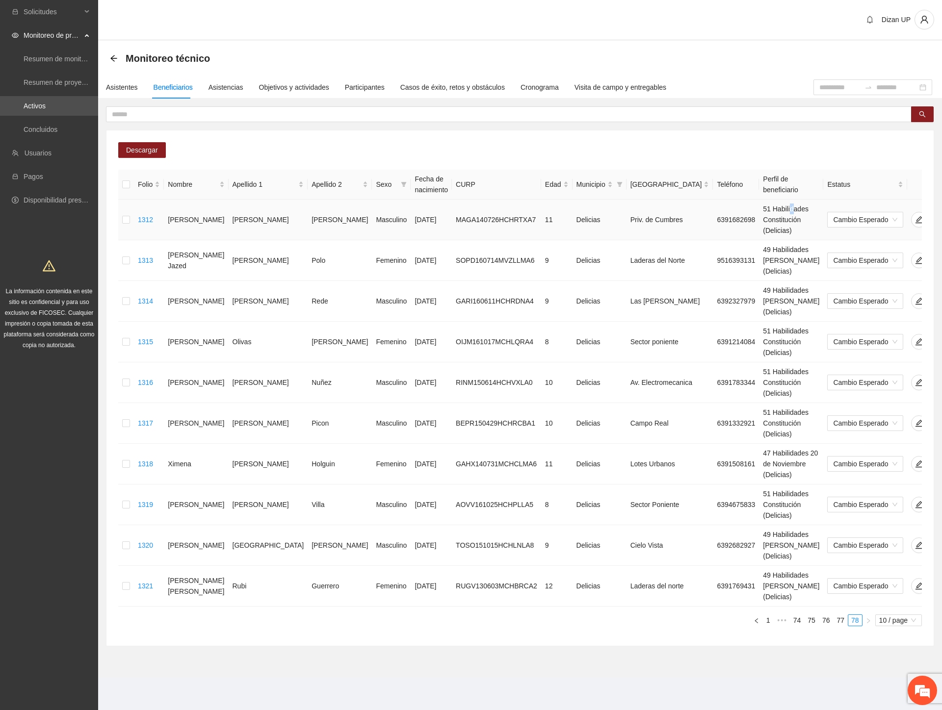
click at [759, 209] on td "51 Habilidades Constitución (Delicias)" at bounding box center [791, 220] width 64 height 41
click at [841, 615] on link "77" at bounding box center [841, 620] width 14 height 11
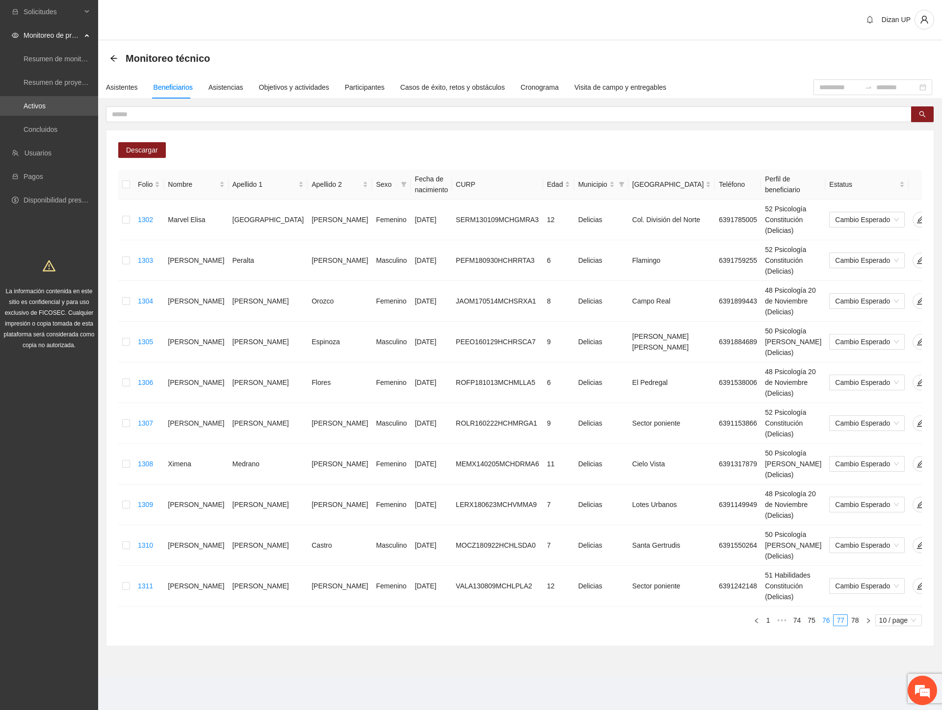
click at [820, 615] on link "76" at bounding box center [826, 620] width 14 height 11
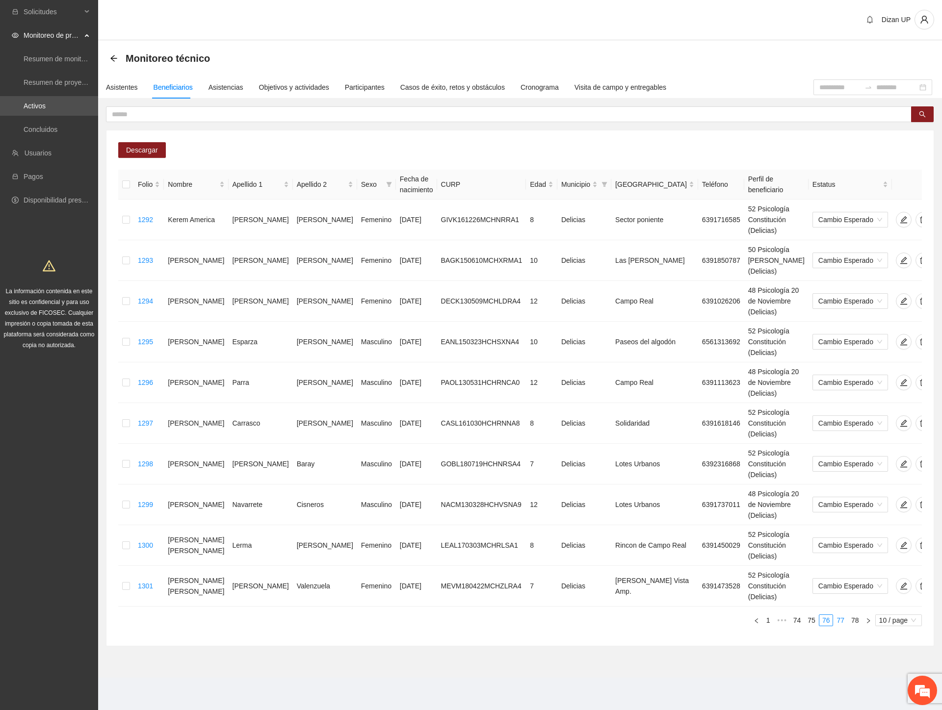
click at [843, 615] on link "77" at bounding box center [841, 620] width 14 height 11
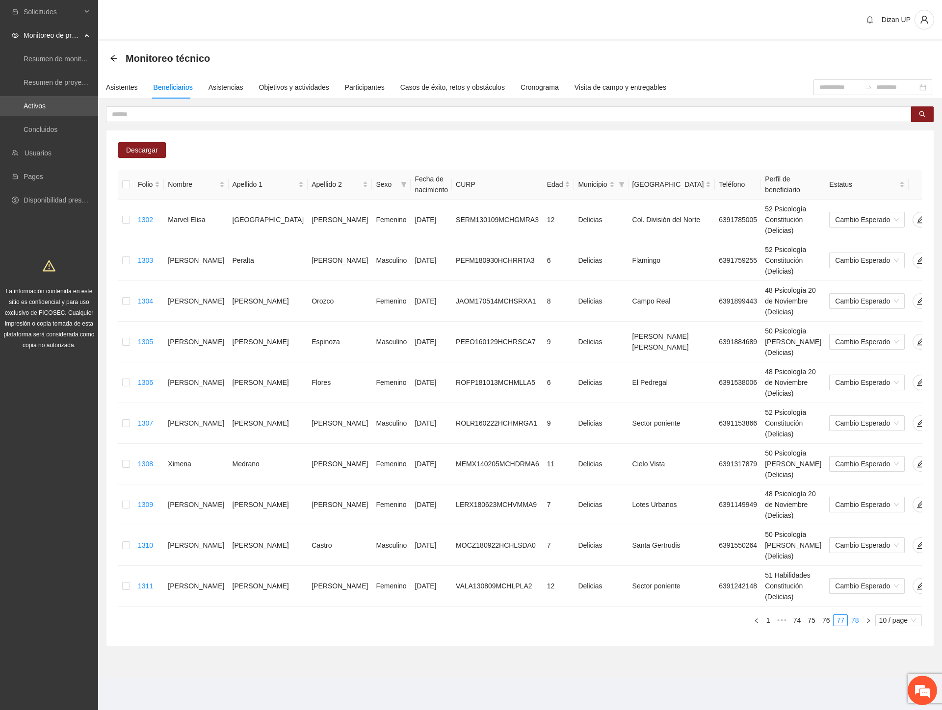
click at [855, 615] on link "78" at bounding box center [855, 620] width 14 height 11
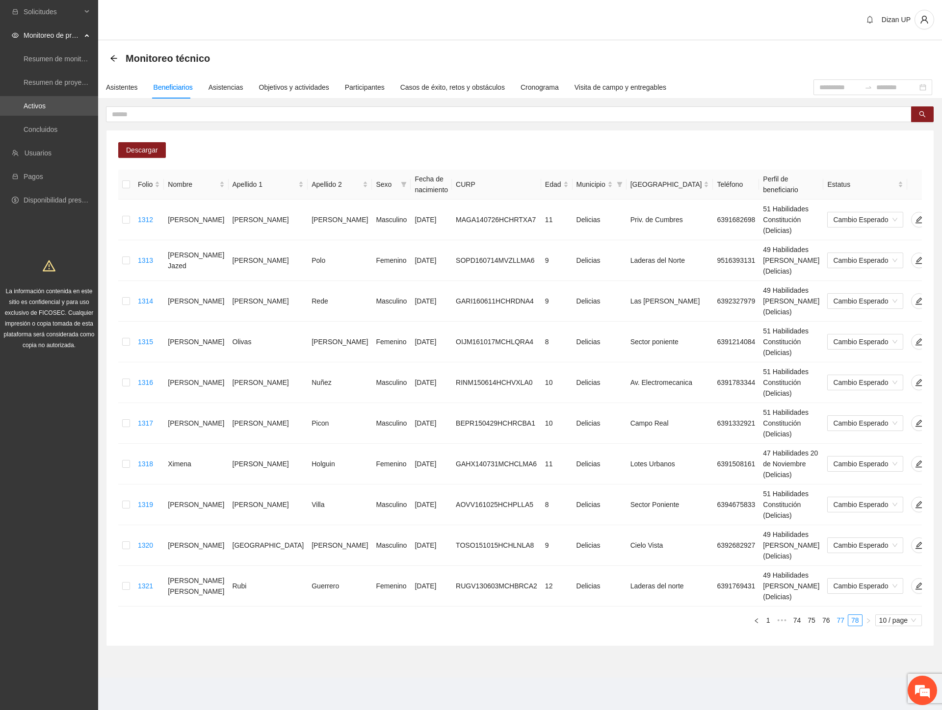
click at [835, 615] on link "77" at bounding box center [841, 620] width 14 height 11
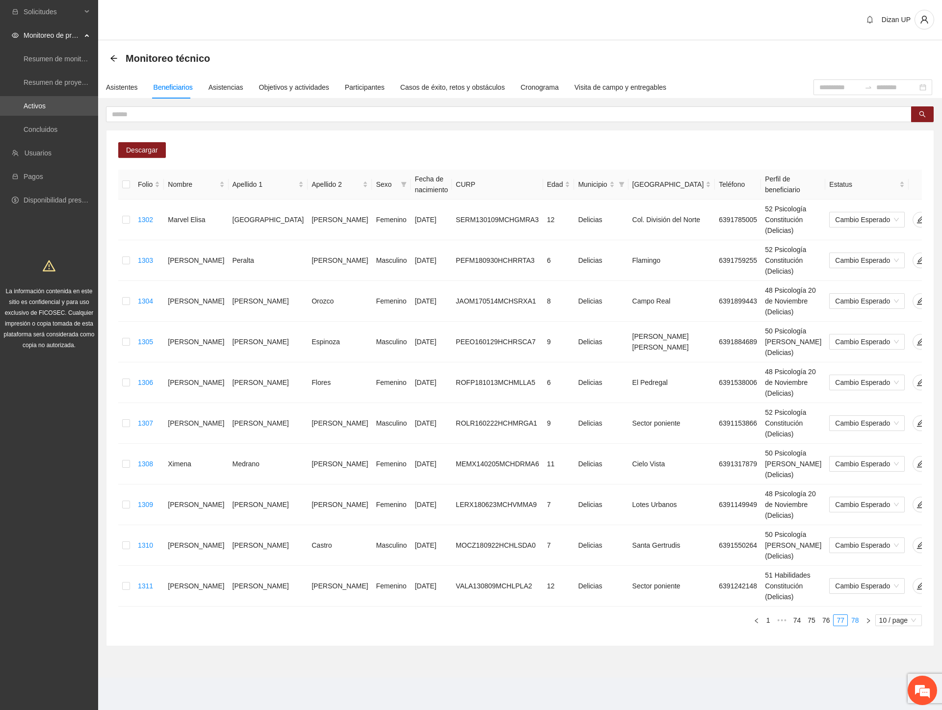
click at [855, 615] on link "78" at bounding box center [855, 620] width 14 height 11
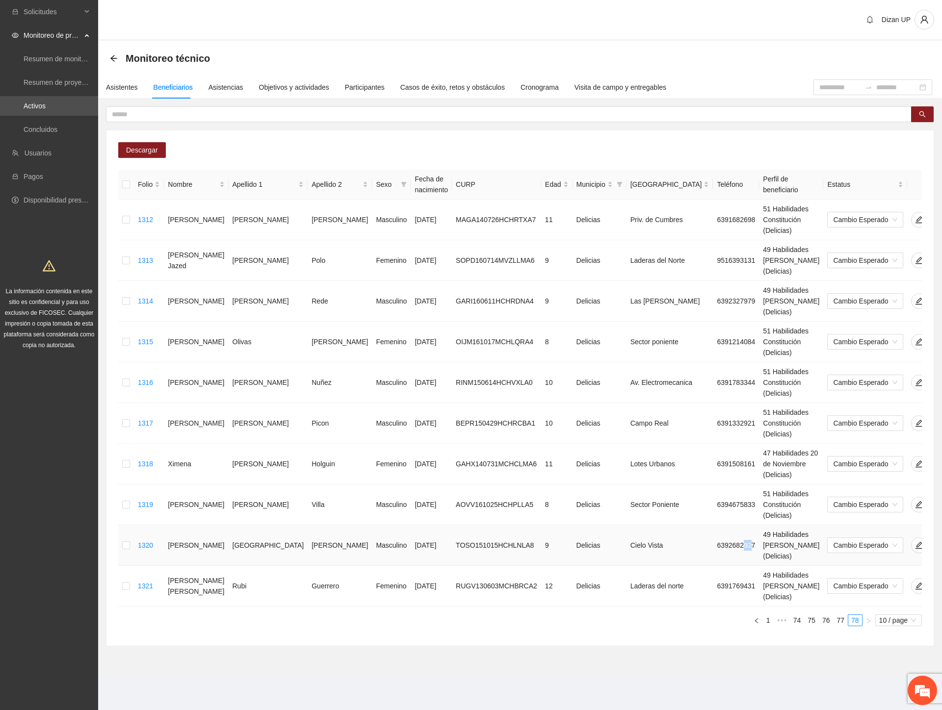
drag, startPoint x: 629, startPoint y: 448, endPoint x: 599, endPoint y: 435, distance: 32.5
click at [713, 525] on td "6392682927" at bounding box center [736, 545] width 46 height 41
drag, startPoint x: 643, startPoint y: 398, endPoint x: 638, endPoint y: 396, distance: 5.3
click at [639, 444] on tr "1318 Ximena Gaucin Holguin Femenino 31/07/2014 GAHX140731MCHCLMA6 11 Delicias L…" at bounding box center [546, 464] width 856 height 41
drag, startPoint x: 628, startPoint y: 392, endPoint x: 606, endPoint y: 386, distance: 23.6
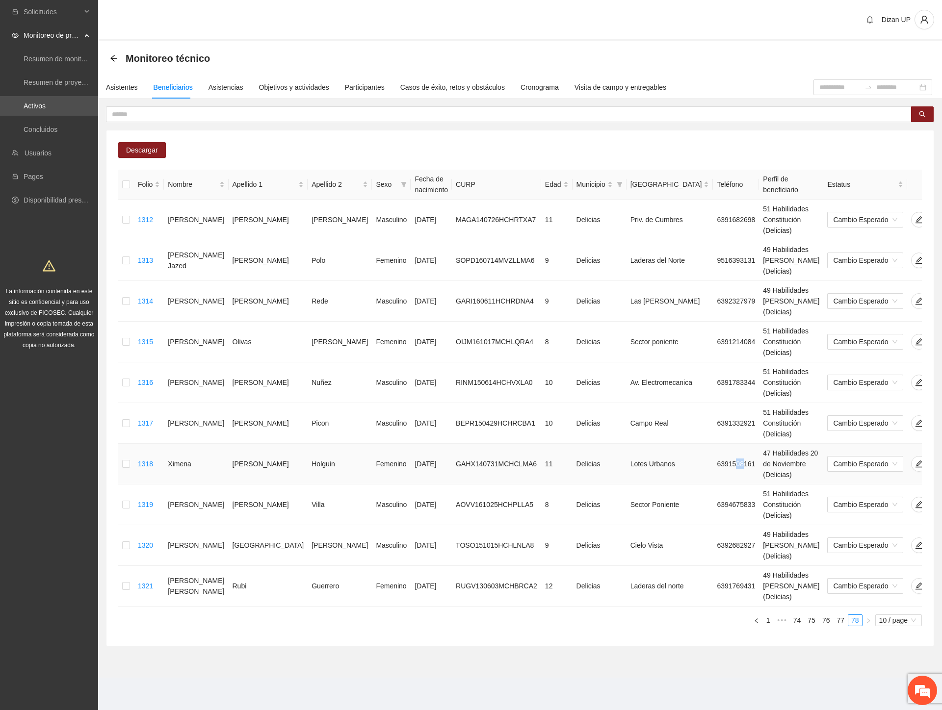
click at [713, 444] on td "6391508161" at bounding box center [736, 464] width 46 height 41
click at [713, 363] on td "6391783344" at bounding box center [736, 383] width 46 height 41
drag, startPoint x: 629, startPoint y: 271, endPoint x: 616, endPoint y: 269, distance: 13.4
click at [713, 281] on td "6392327979" at bounding box center [736, 301] width 46 height 41
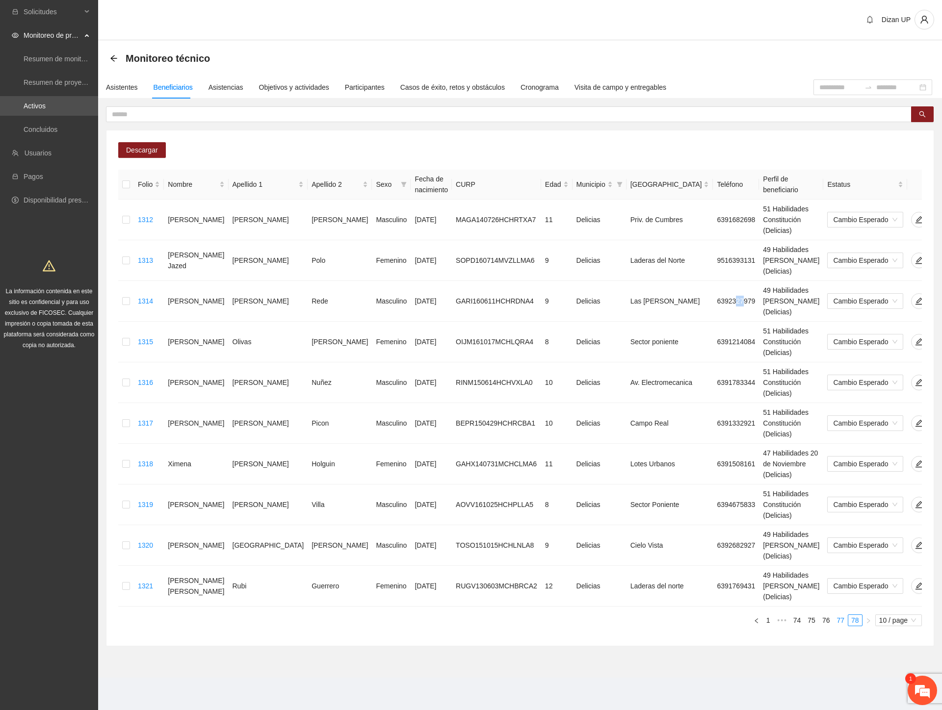
click at [842, 615] on link "77" at bounding box center [841, 620] width 14 height 11
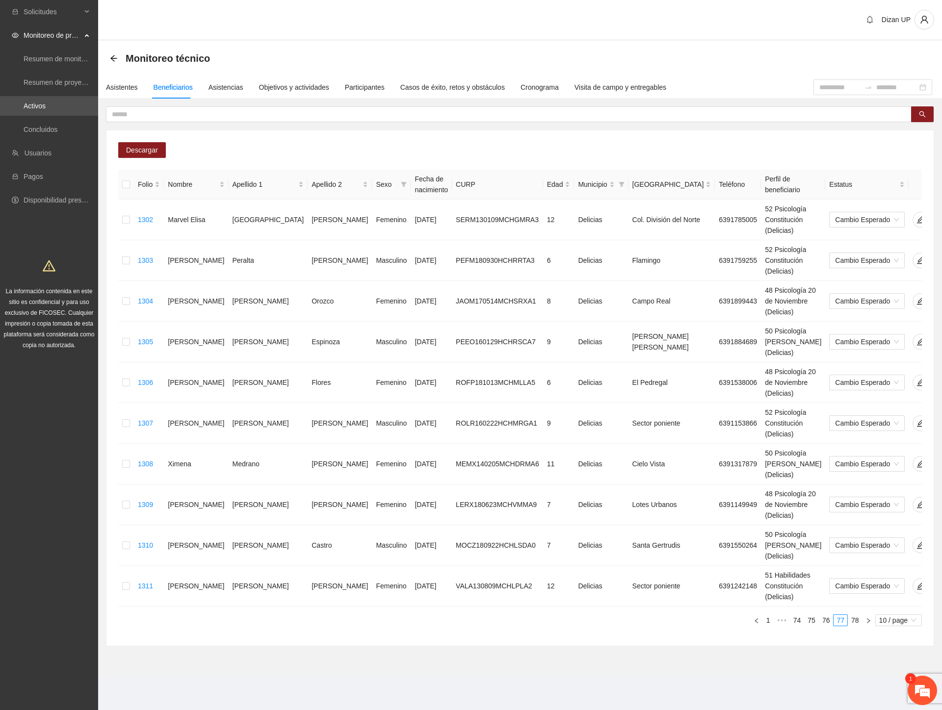
scroll to position [678, 0]
click at [138, 149] on span "Descargar" at bounding box center [142, 150] width 32 height 11
click at [919, 690] on em at bounding box center [922, 691] width 26 height 26
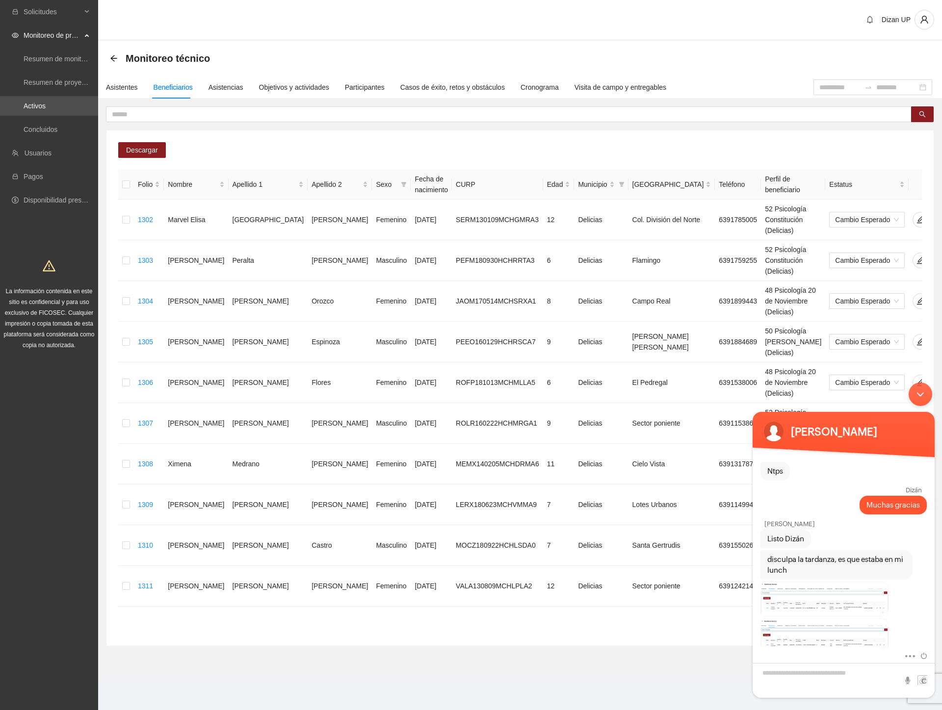
click at [915, 394] on div "Minimizar ventana de chat en vivo" at bounding box center [921, 395] width 24 height 24
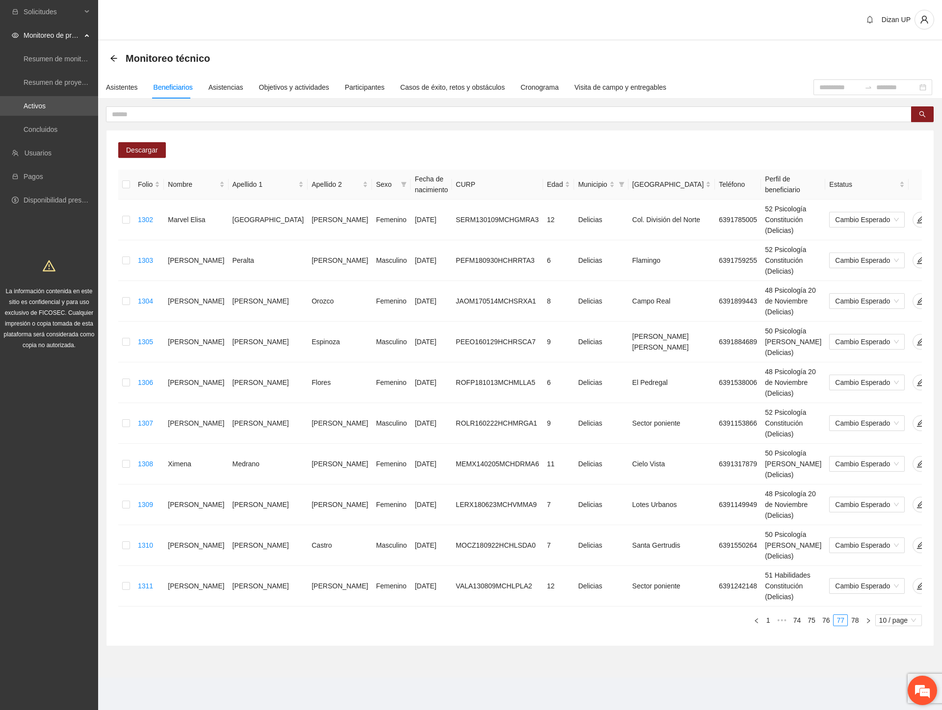
click at [913, 680] on div "¡Hola! ¿Cómo puedo ayudarte? 2" at bounding box center [922, 690] width 29 height 29
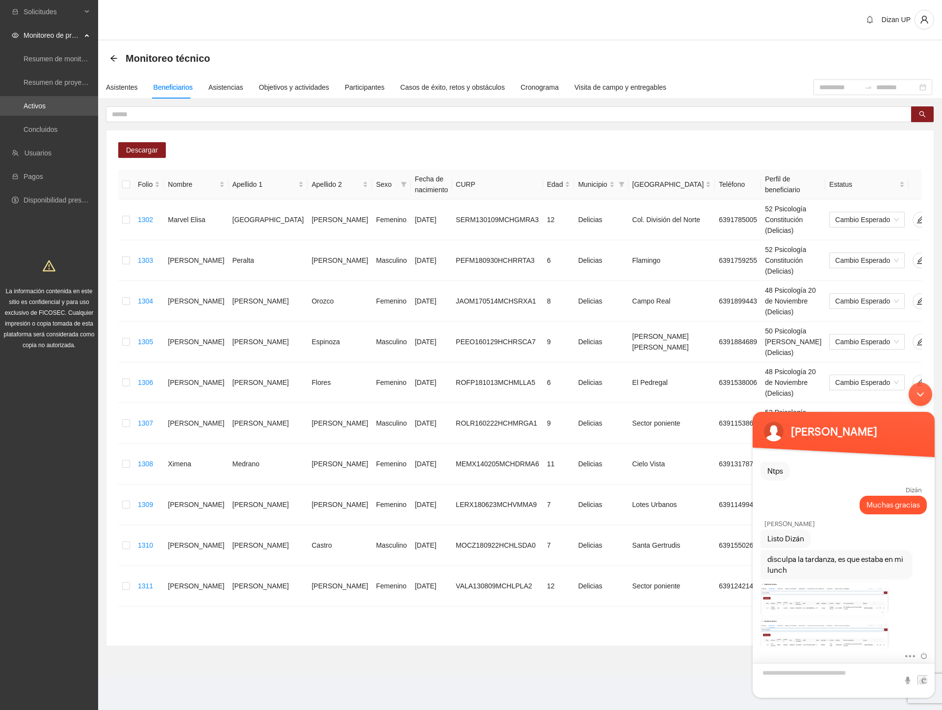
click at [799, 678] on textarea "Escriba su mensaje y pulse “Intro”" at bounding box center [844, 680] width 182 height 35
type textarea "**********"
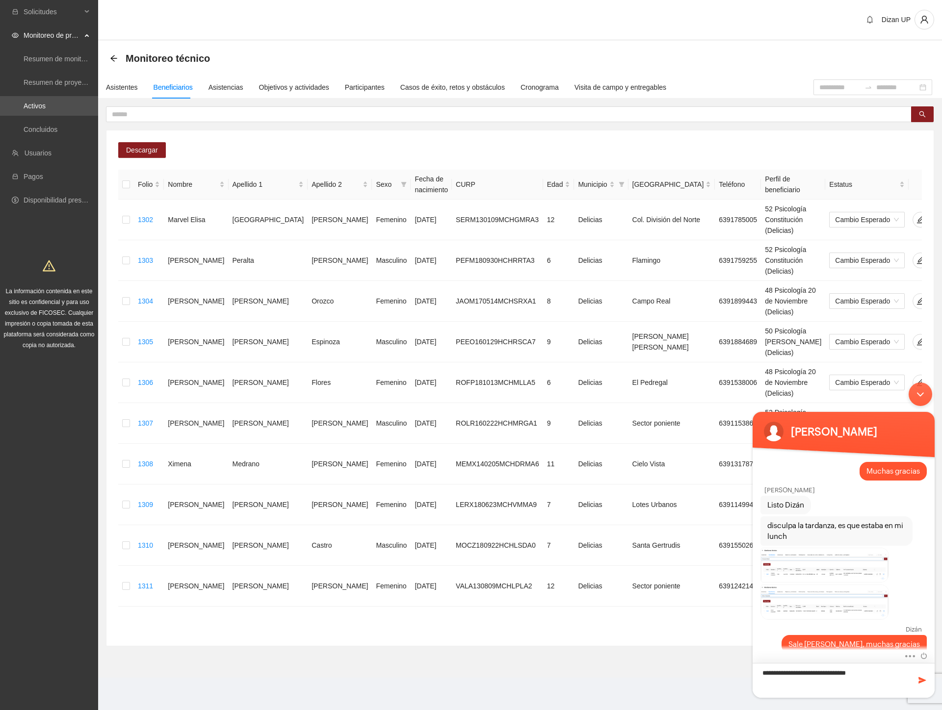
type textarea "**********"
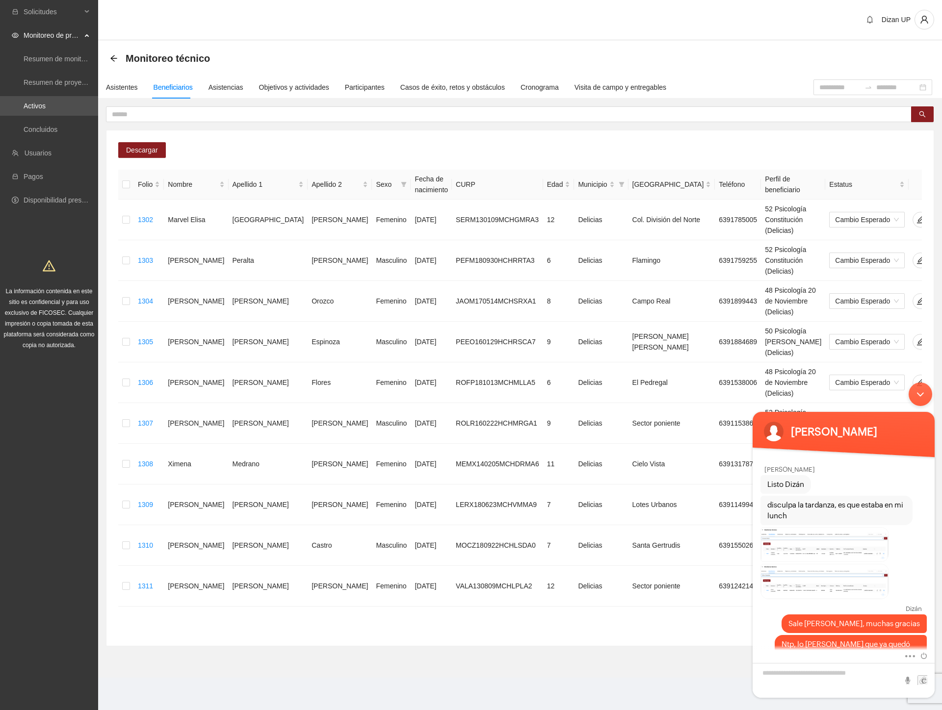
drag, startPoint x: 919, startPoint y: 396, endPoint x: 938, endPoint y: 383, distance: 22.2
click at [922, 396] on div "Minimizar ventana de chat en vivo" at bounding box center [921, 395] width 24 height 24
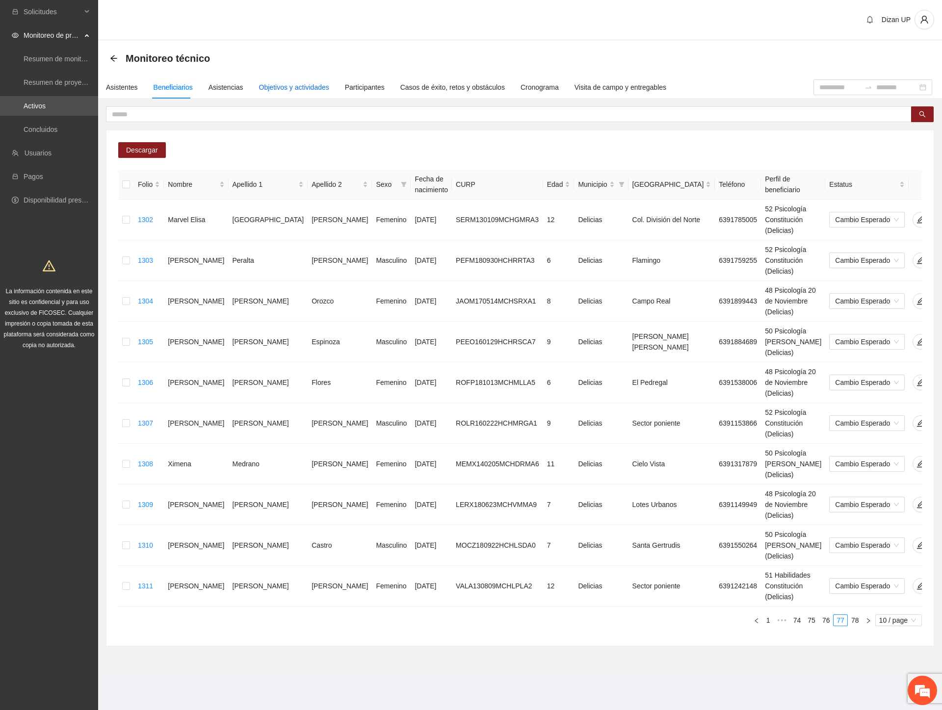
click at [301, 87] on div "Objetivos y actividades" at bounding box center [294, 87] width 70 height 11
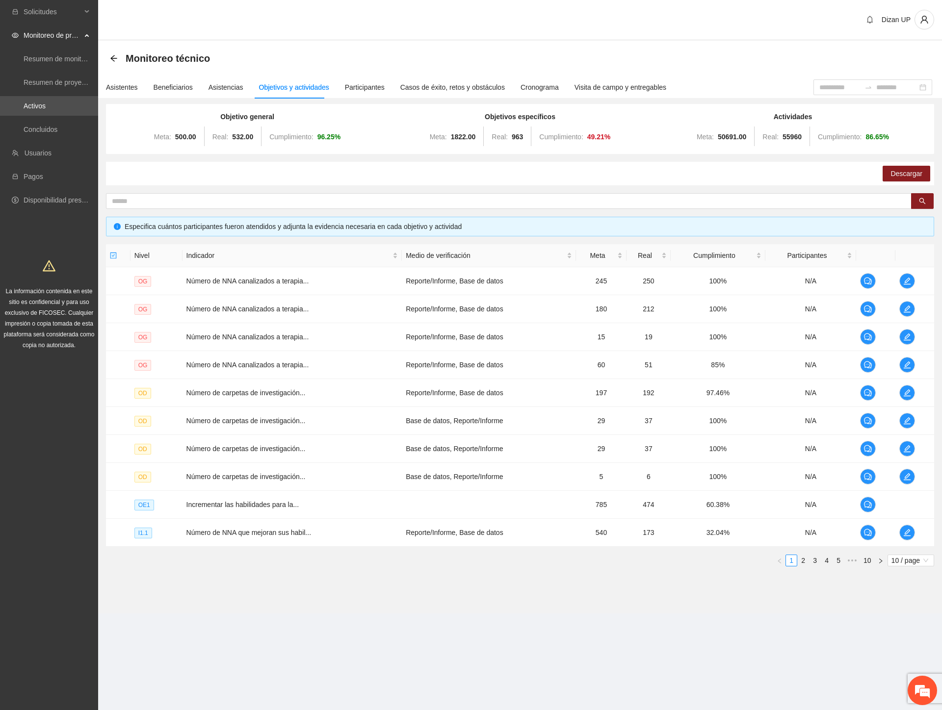
scroll to position [798, 0]
drag, startPoint x: 934, startPoint y: 697, endPoint x: 178, endPoint y: 105, distance: 960.3
click at [933, 697] on em at bounding box center [922, 691] width 26 height 26
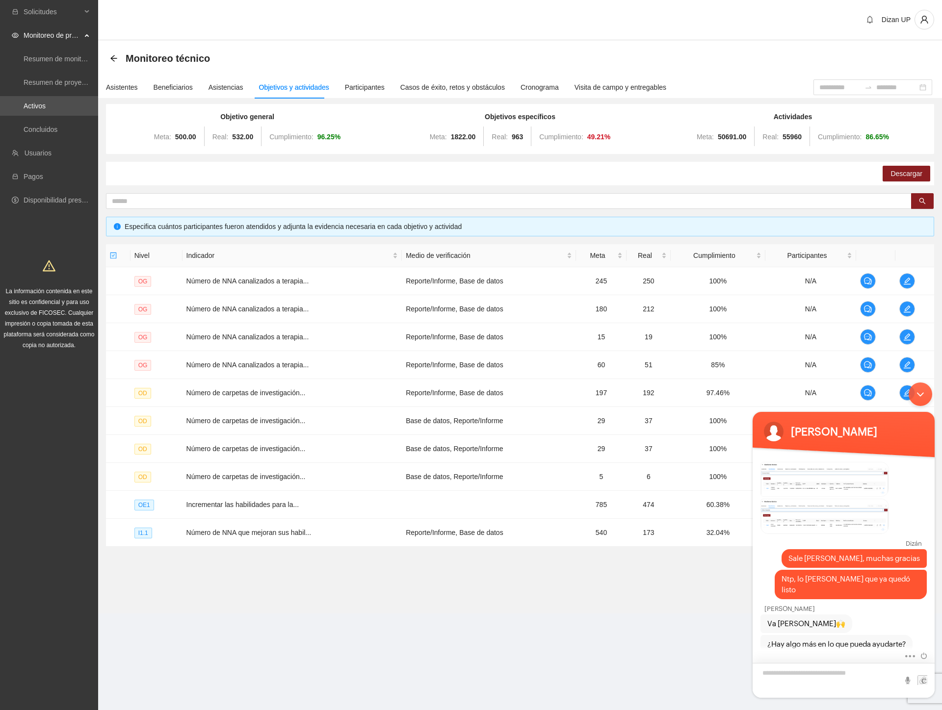
click at [784, 674] on textarea "Escriba su mensaje y pulse “Intro”" at bounding box center [844, 680] width 182 height 35
type textarea "**********"
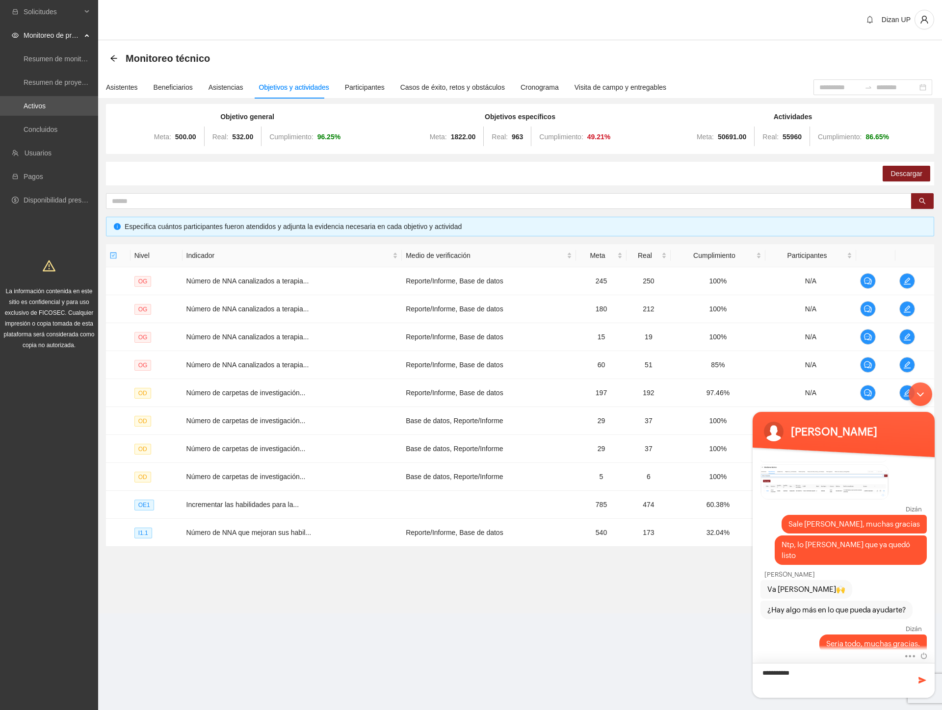
type textarea "**********"
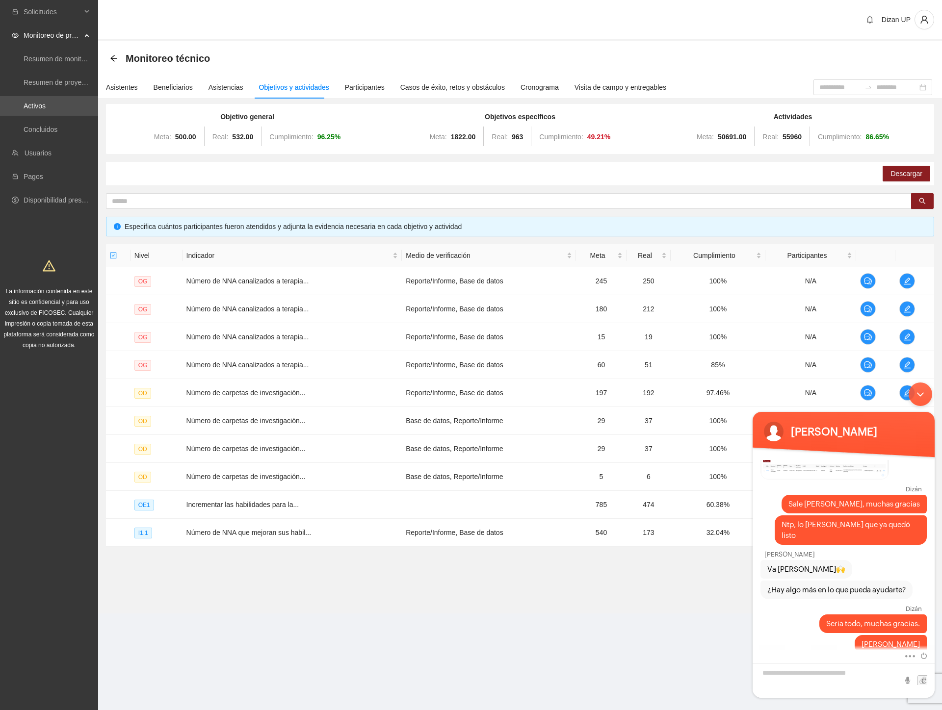
click at [921, 394] on div "Minimizar ventana de chat en vivo" at bounding box center [921, 395] width 24 height 24
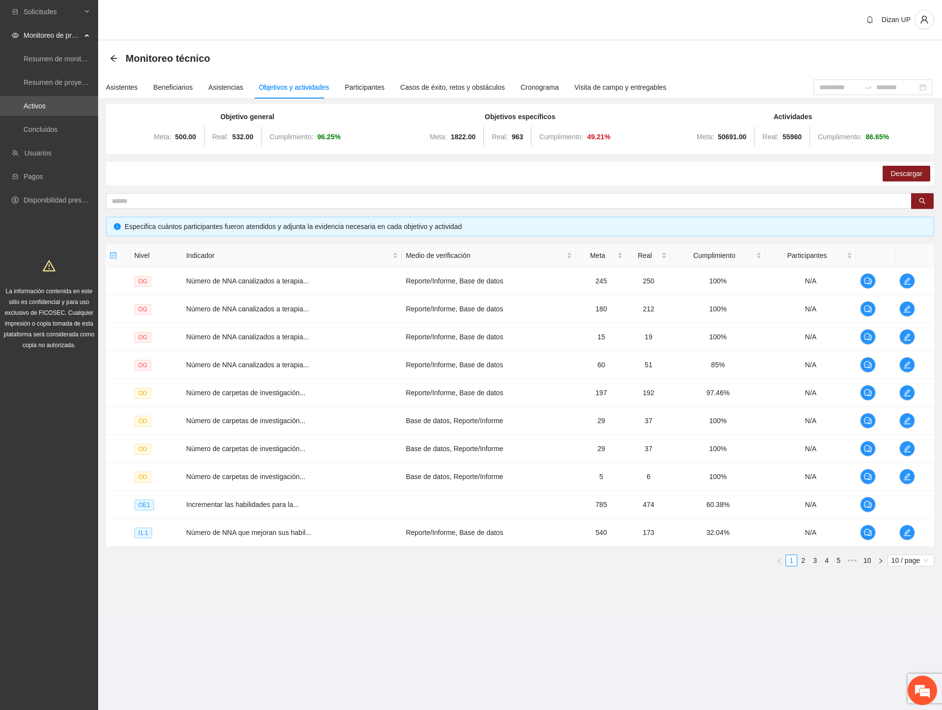
scroll to position [1038, 0]
